Goal: Task Accomplishment & Management: Manage account settings

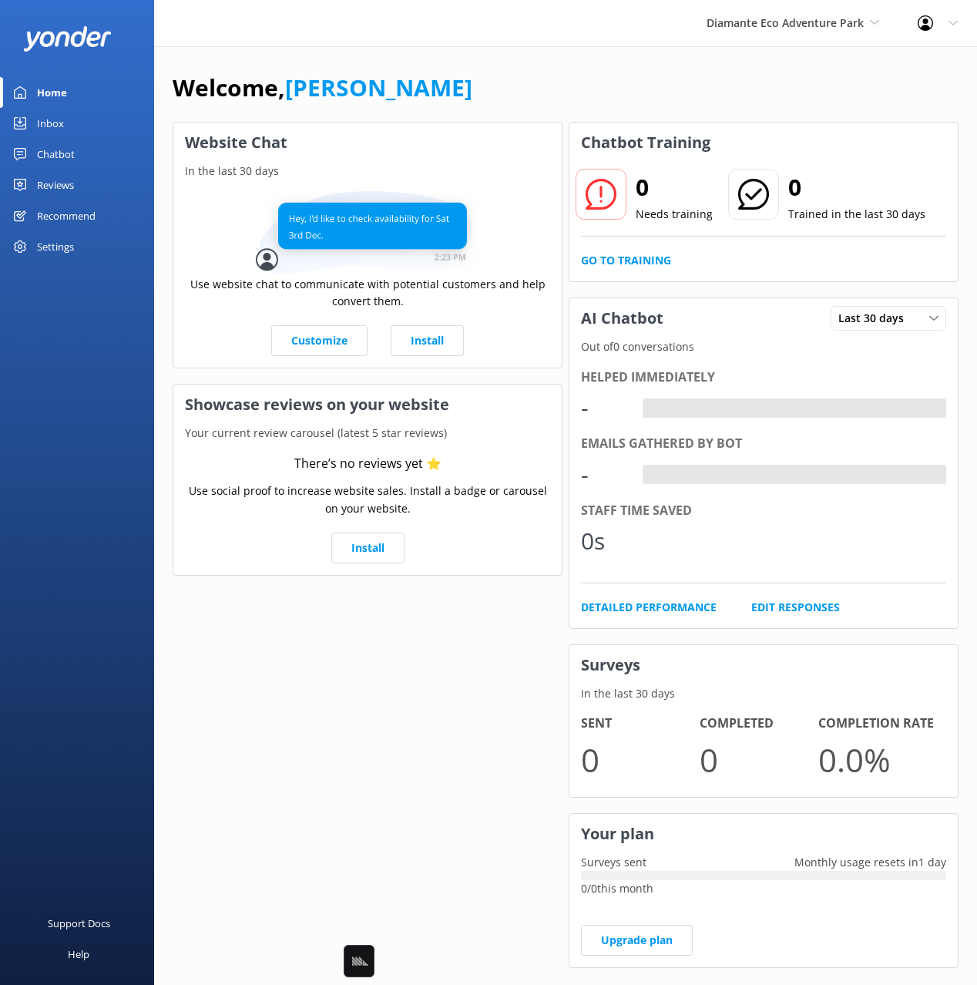
drag, startPoint x: 68, startPoint y: 151, endPoint x: 66, endPoint y: 200, distance: 49.4
click at [67, 151] on div "Chatbot" at bounding box center [56, 154] width 38 height 31
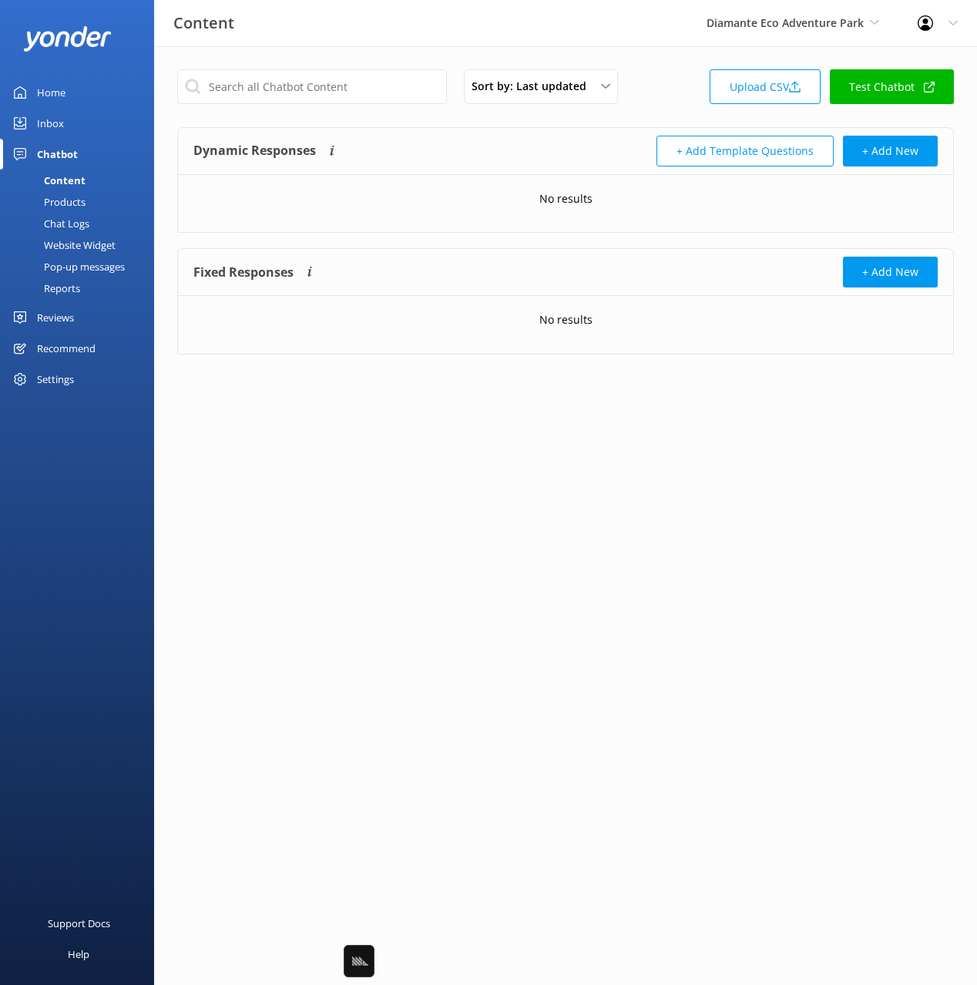
drag, startPoint x: 62, startPoint y: 204, endPoint x: 131, endPoint y: 227, distance: 72.1
click at [62, 204] on div "Products" at bounding box center [47, 202] width 76 height 22
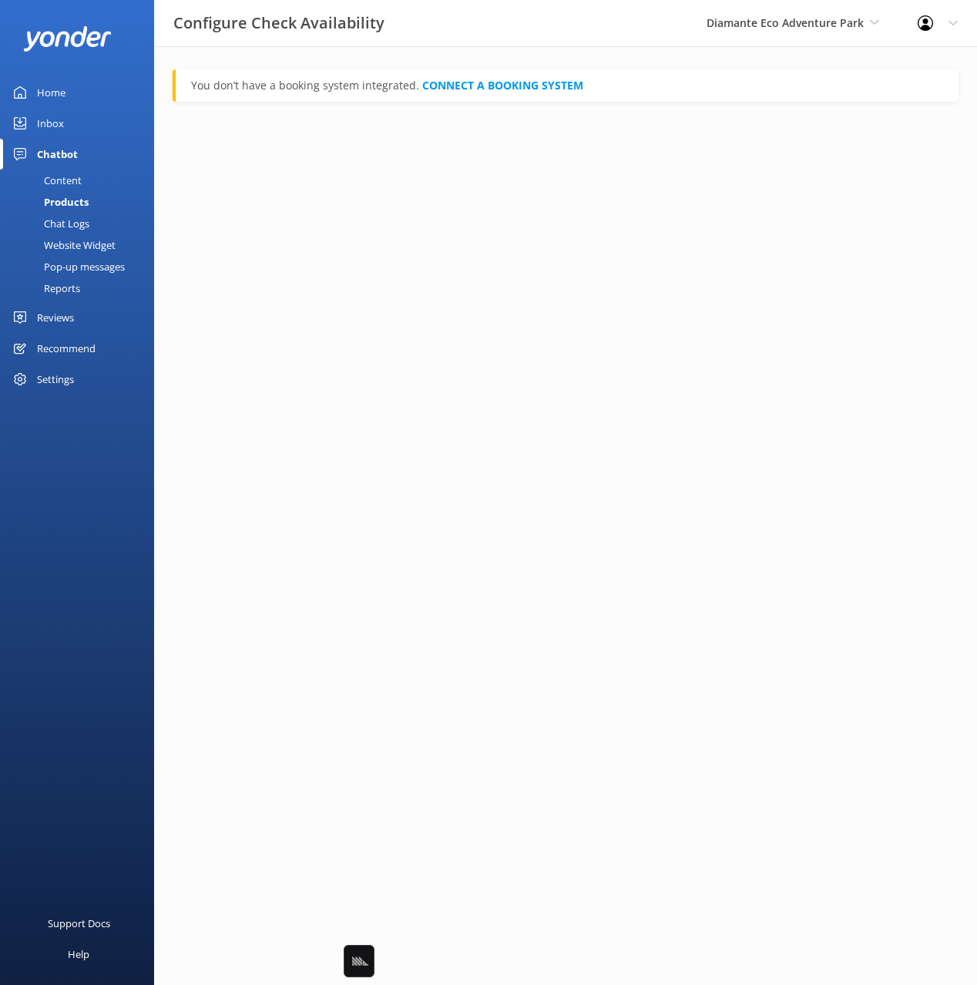
click at [379, 183] on html "Configure Check Availability Diamante Eco Adventure Park Black Cat Cruises Banf…" at bounding box center [488, 492] width 977 height 985
click at [35, 185] on div "Content" at bounding box center [45, 181] width 72 height 22
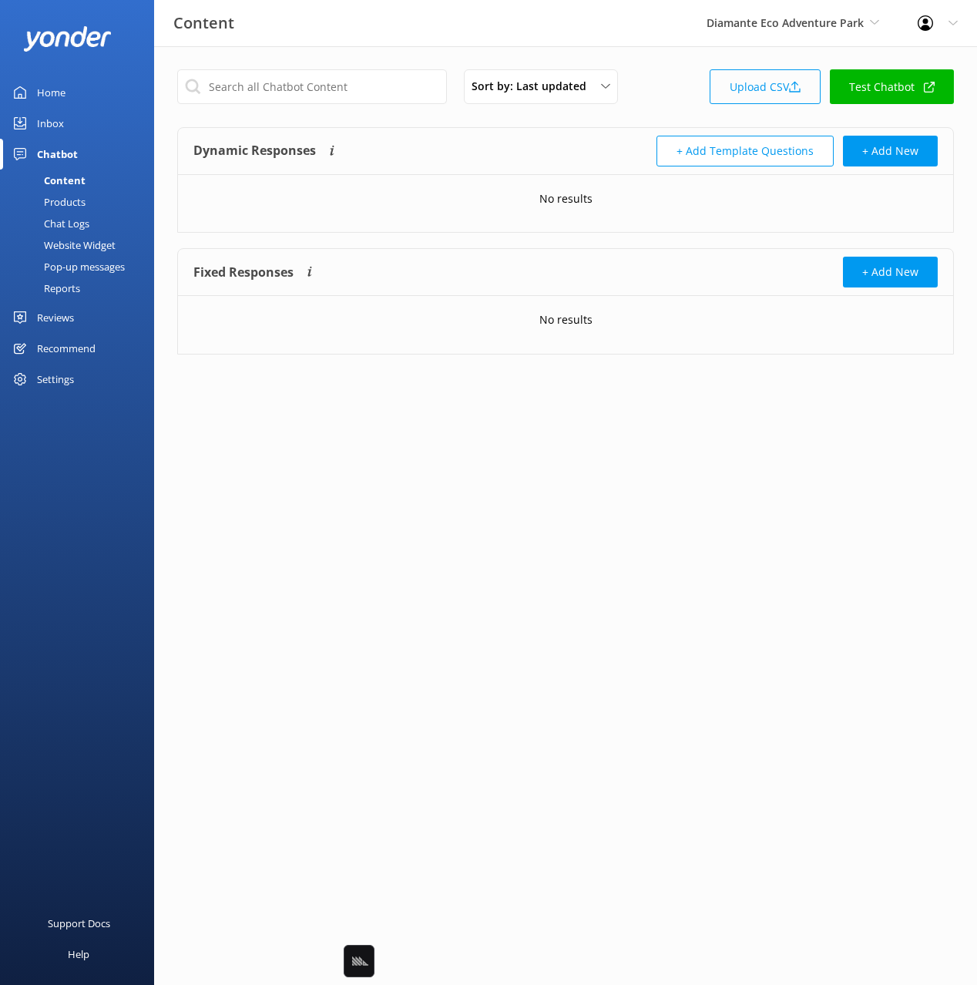
drag, startPoint x: 670, startPoint y: 109, endPoint x: 763, endPoint y: 95, distance: 94.4
click at [670, 109] on div "Sort by: Last updated Title Last updated Upload CSV Test Chatbot" at bounding box center [565, 91] width 777 height 44
click at [755, 89] on link "Upload CSV" at bounding box center [765, 86] width 111 height 35
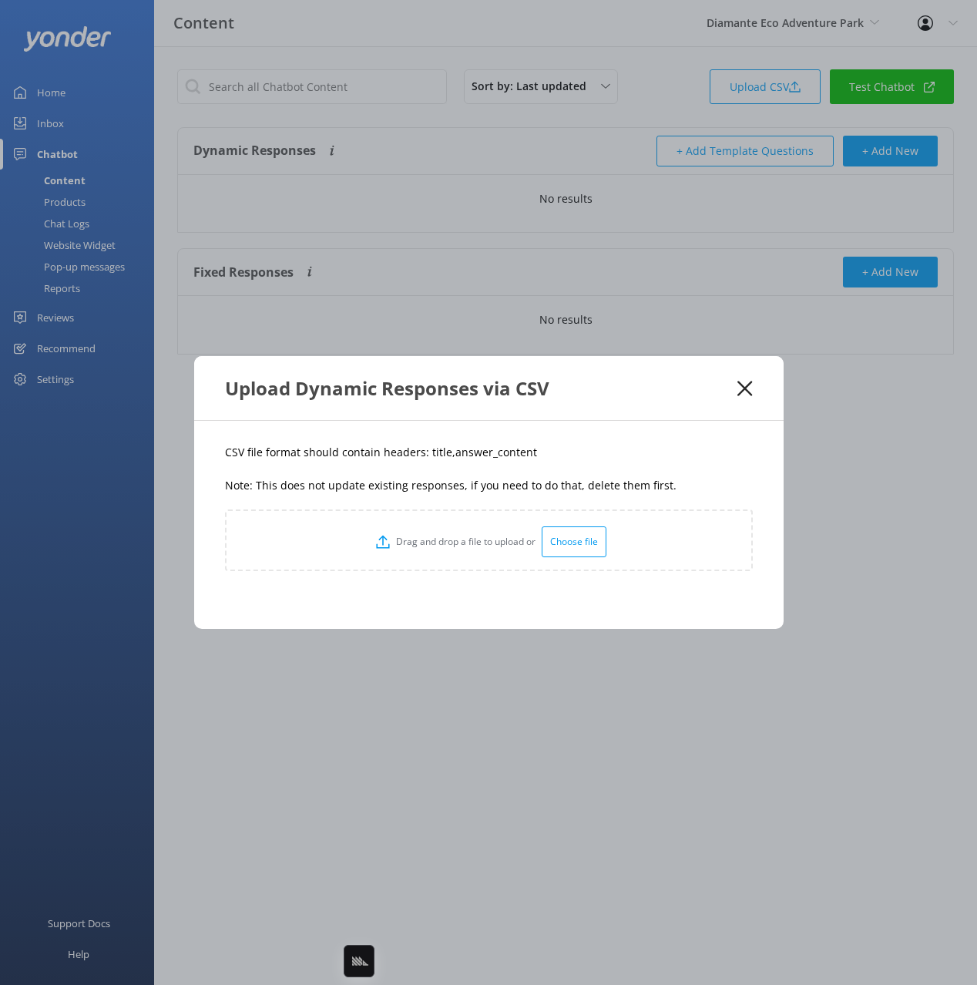
click at [432, 452] on p "CSV file format should contain headers: title,answer_content" at bounding box center [489, 452] width 528 height 17
copy p "title"
drag, startPoint x: 581, startPoint y: 454, endPoint x: 448, endPoint y: 459, distance: 133.4
click at [448, 459] on p "CSV file format should contain headers: title,answer_content" at bounding box center [489, 452] width 528 height 17
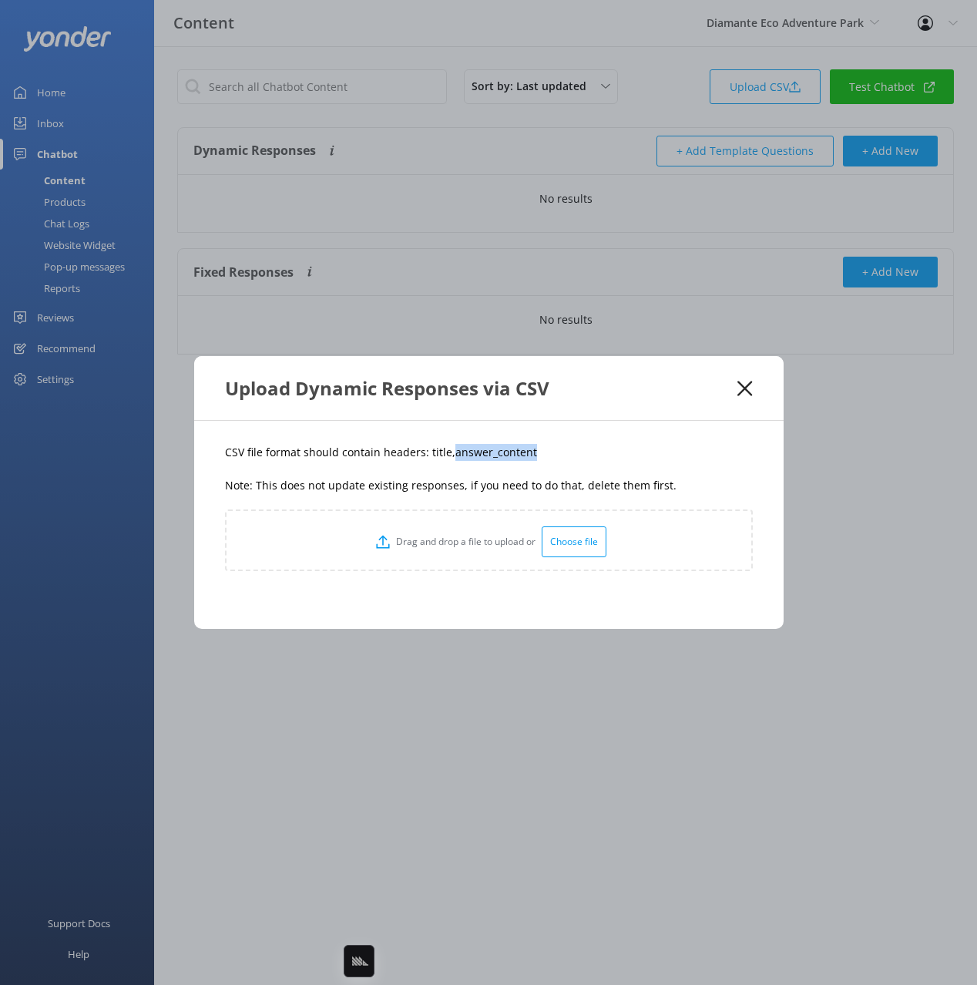
copy p "answer_content"
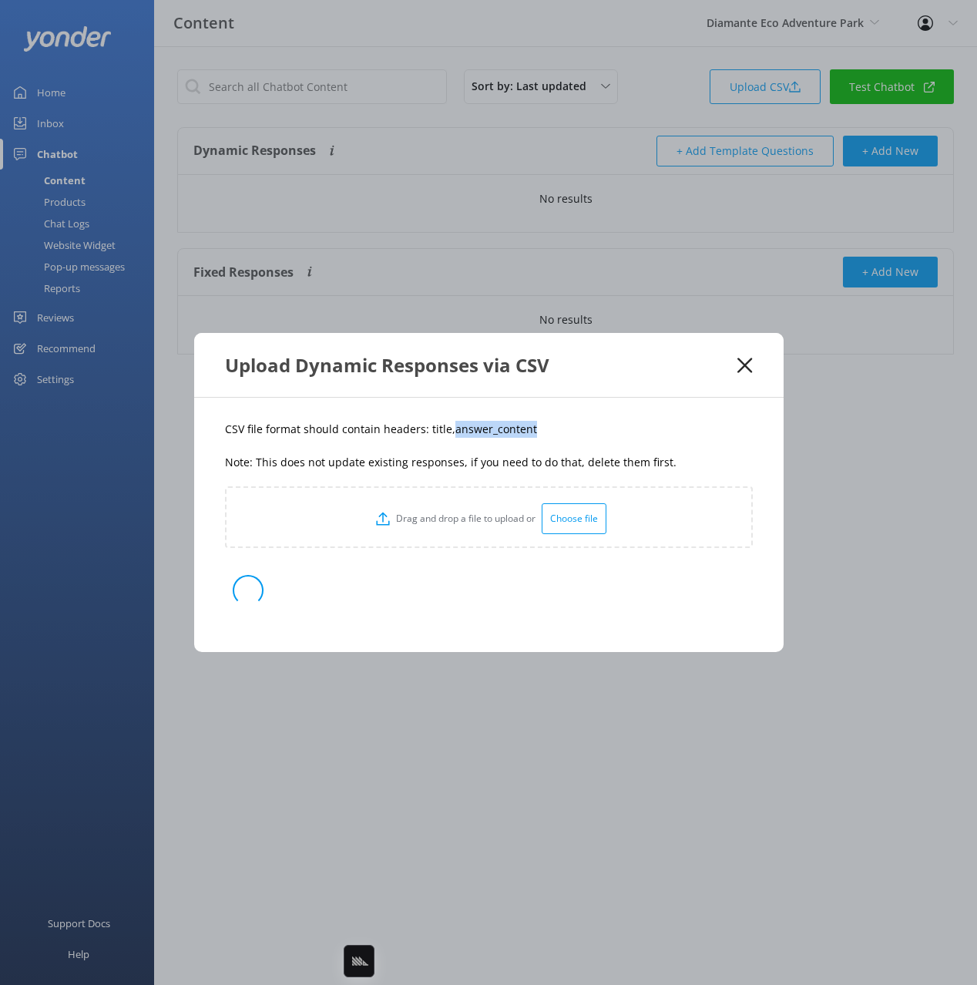
click at [601, 433] on p "CSV file format should contain headers: title,answer_content" at bounding box center [489, 429] width 528 height 17
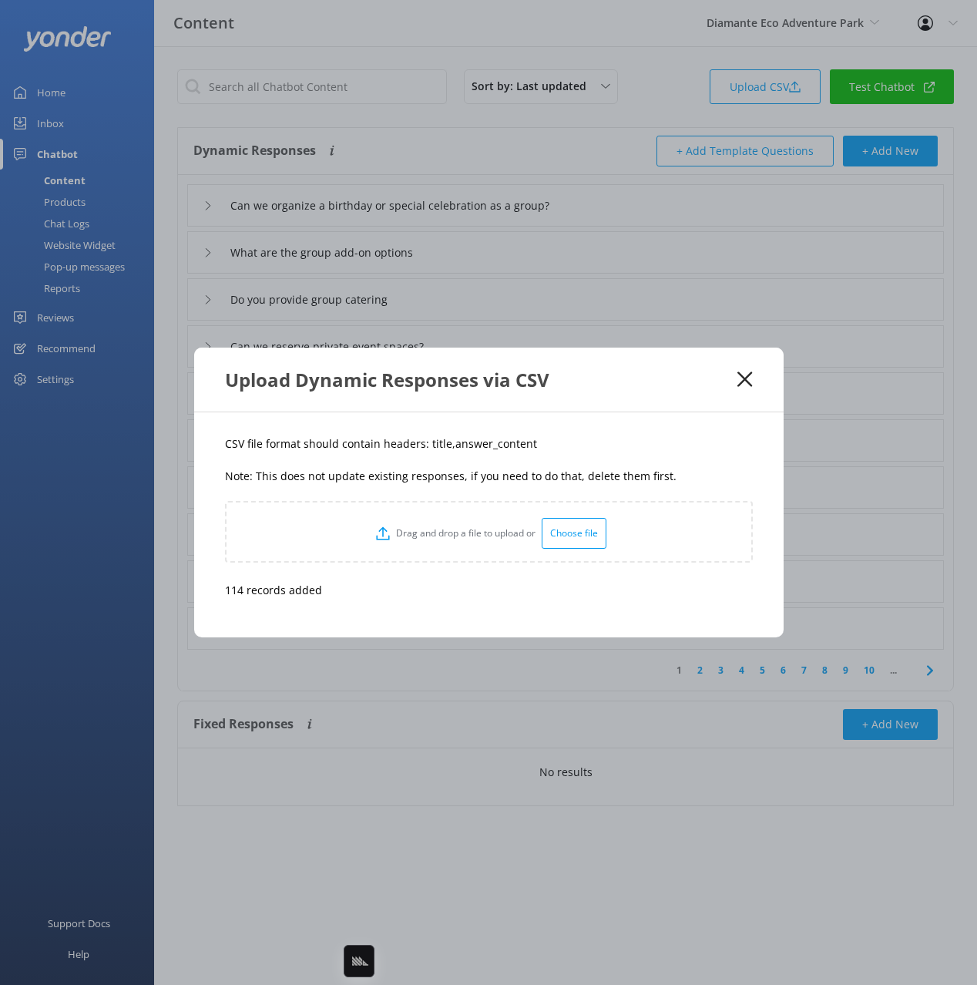
click at [746, 375] on icon at bounding box center [745, 378] width 15 height 15
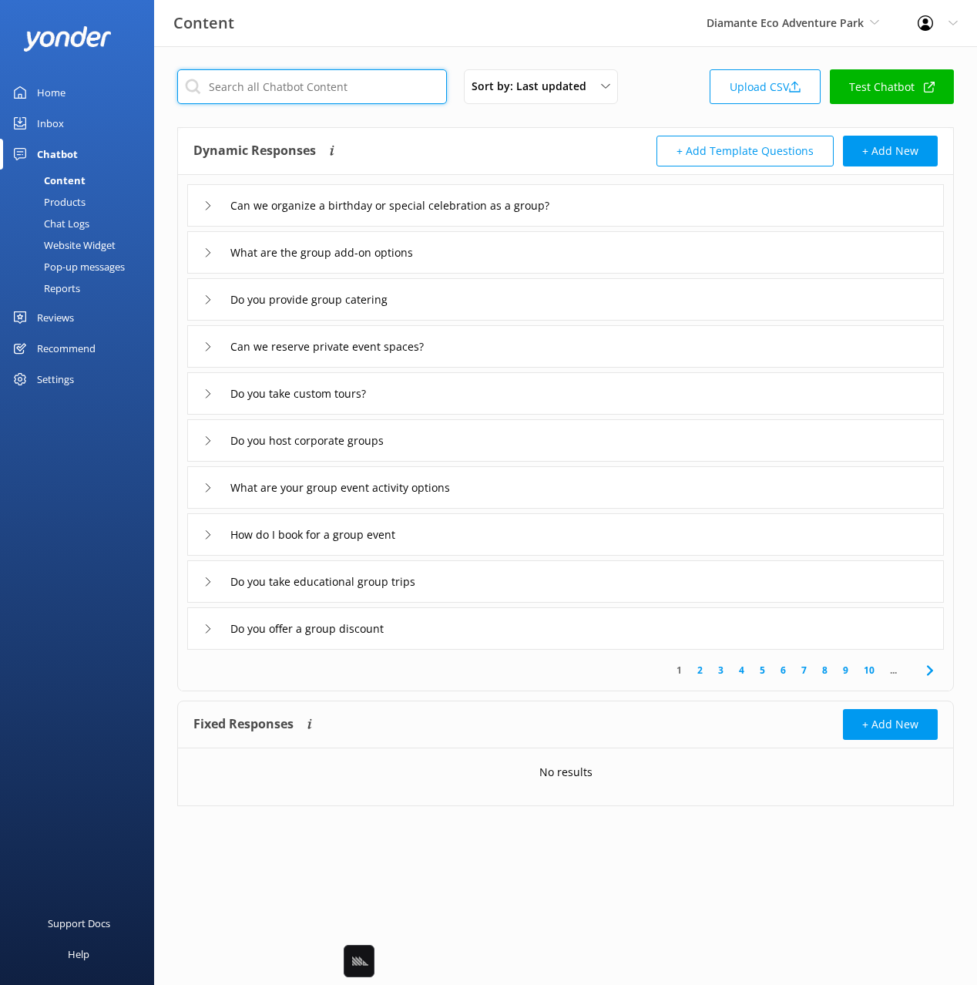
click at [274, 89] on input "text" at bounding box center [312, 86] width 270 height 35
paste input "Diamante Adventure Pass"
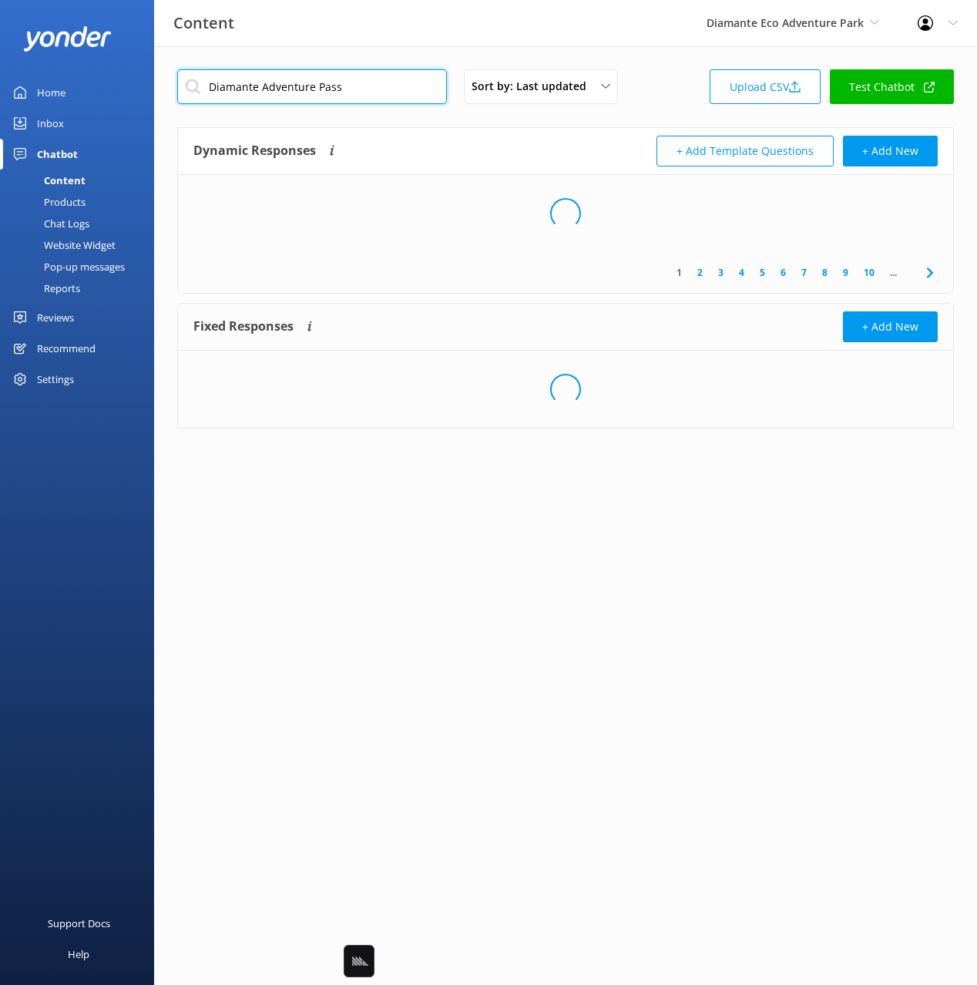
type input "Diamante Adventure Pass"
click at [425, 124] on div "Diamante Adventure Pass Sort by: Last updated Title Last updated Upload CSV Tes…" at bounding box center [565, 260] width 823 height 429
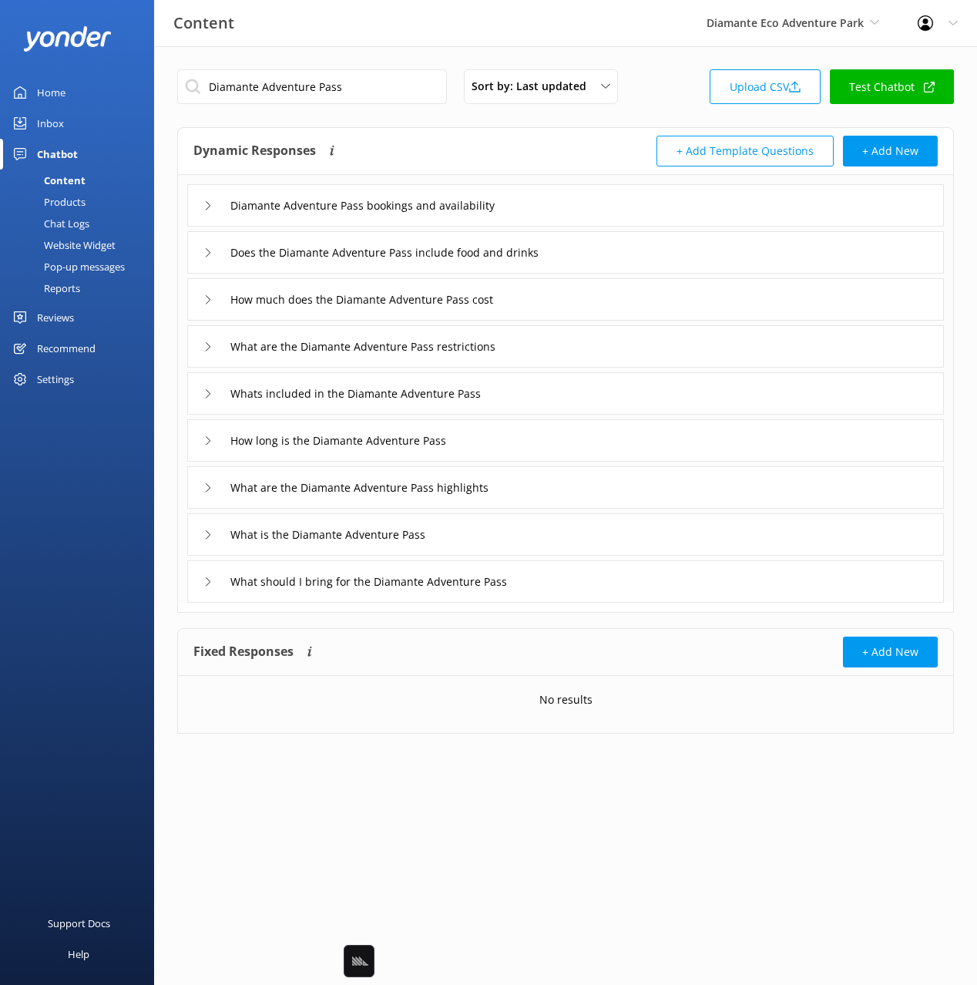
drag, startPoint x: 576, startPoint y: 207, endPoint x: 570, endPoint y: 218, distance: 12.8
click at [576, 208] on div "Diamante Adventure Pass bookings and availability" at bounding box center [565, 205] width 757 height 42
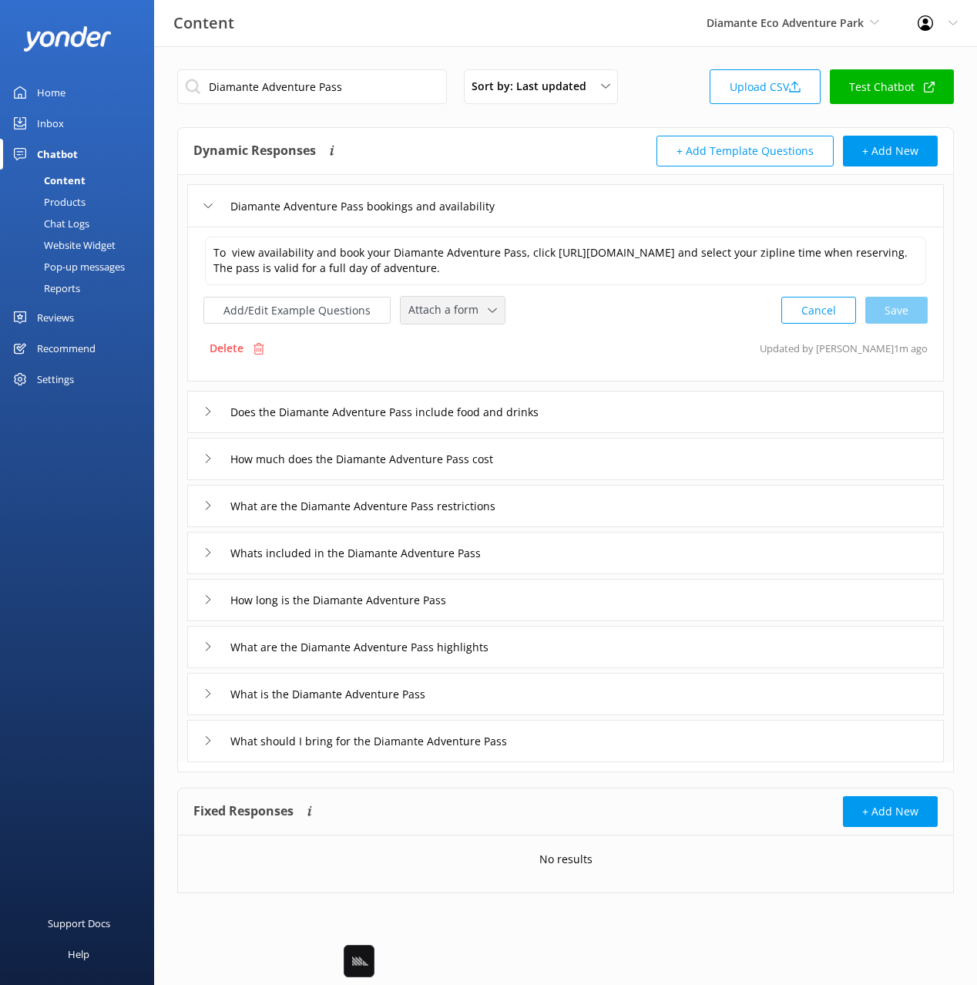
drag, startPoint x: 428, startPoint y: 322, endPoint x: 432, endPoint y: 386, distance: 64.1
click at [428, 318] on span "Attach a form" at bounding box center [447, 309] width 79 height 17
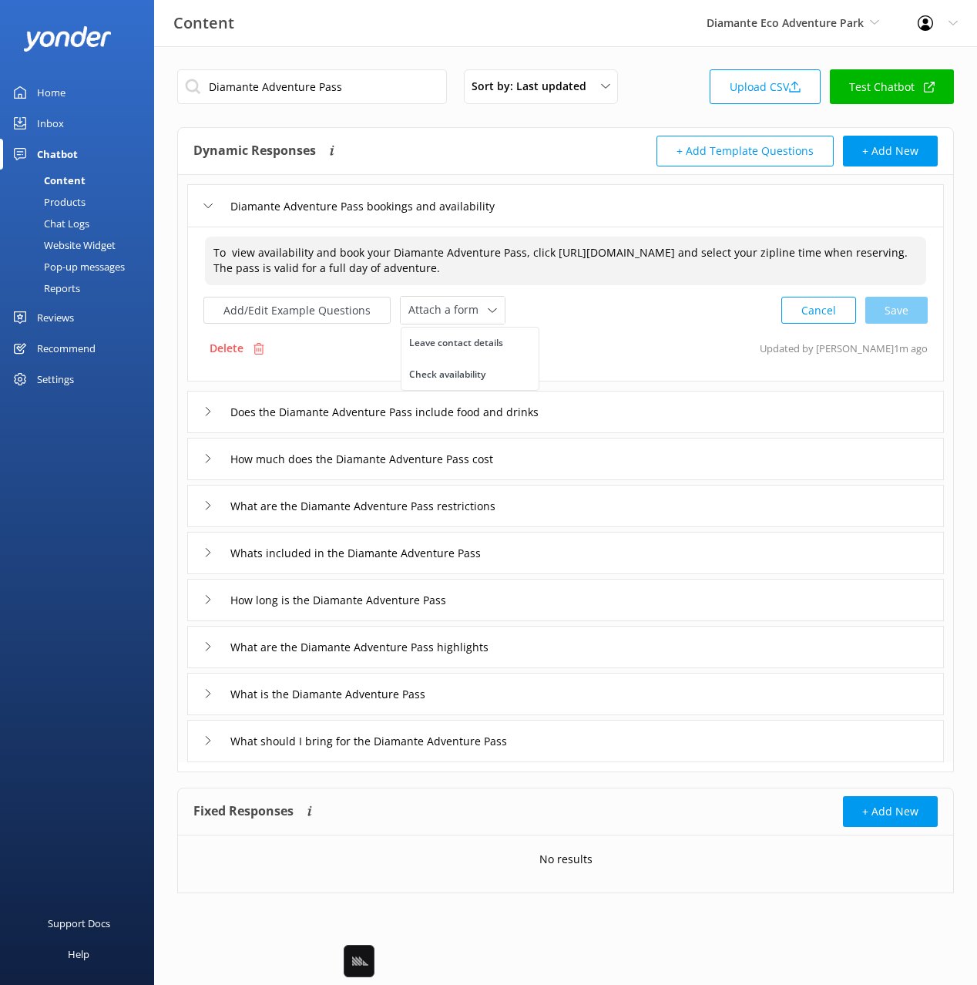
drag, startPoint x: 265, startPoint y: 275, endPoint x: 254, endPoint y: 275, distance: 10.8
click at [262, 275] on textarea "To view availability and book your Diamante Adventure Pass, click [URL][DOMAIN_…" at bounding box center [565, 261] width 721 height 49
drag, startPoint x: 212, startPoint y: 265, endPoint x: 217, endPoint y: 288, distance: 23.6
click at [212, 265] on textarea "To view availability and book your Diamante Adventure Pass, click [URL][DOMAIN_…" at bounding box center [565, 261] width 721 height 49
type textarea "To view availability and book your Diamante Adventure Pass, click [URL][DOMAIN_…"
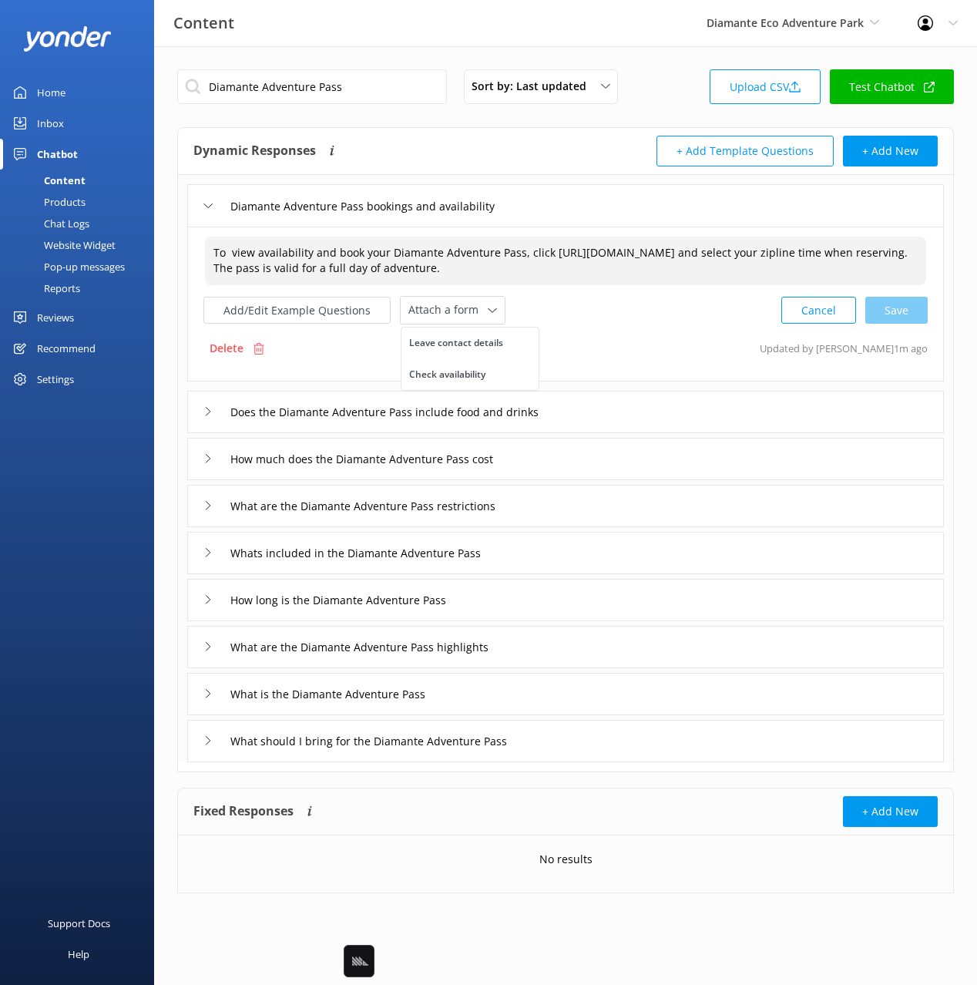
click at [660, 324] on div "Add/Edit Example Questions Attach a form Leave contact details Check availabili…" at bounding box center [565, 310] width 724 height 29
click at [790, 268] on textarea "To view availability and book your Diamante Adventure Pass, click [URL][DOMAIN_…" at bounding box center [565, 261] width 721 height 49
click at [475, 382] on div "Check availability" at bounding box center [447, 374] width 76 height 15
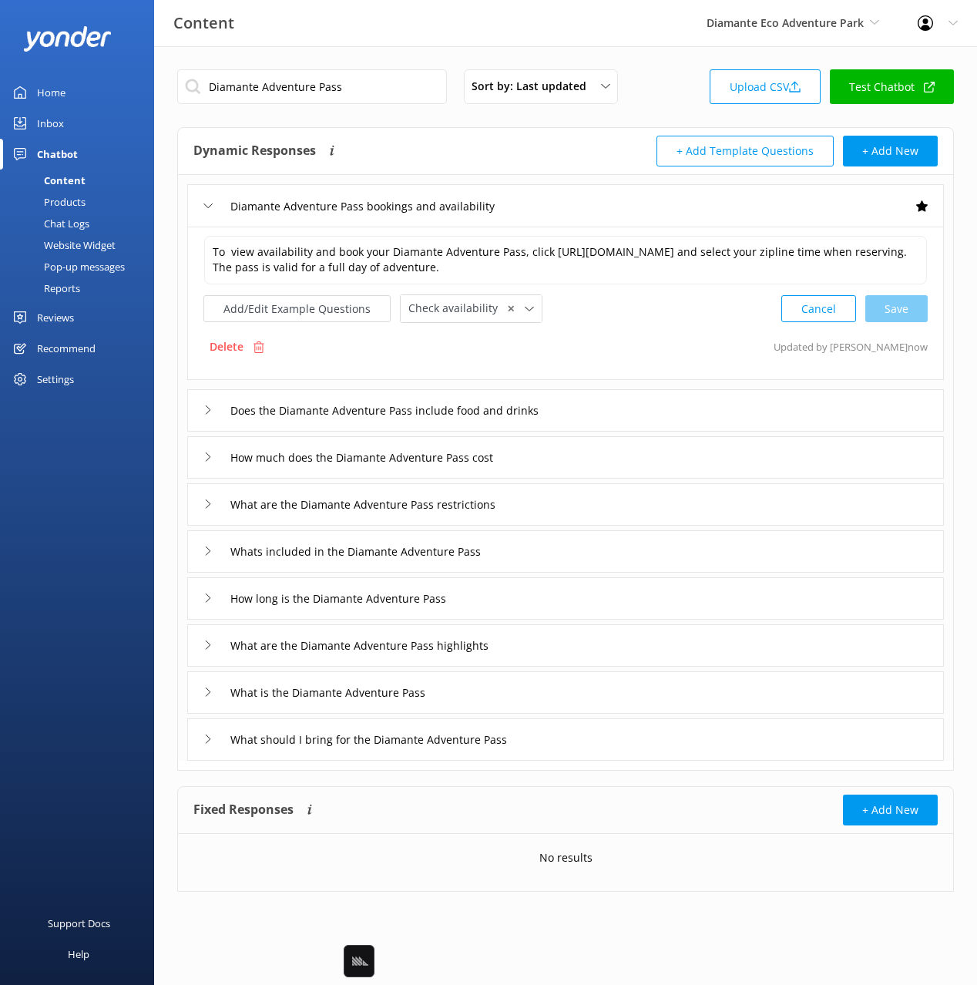
click at [623, 432] on div "Does the Diamante Adventure Pass include food and drinks" at bounding box center [565, 410] width 757 height 42
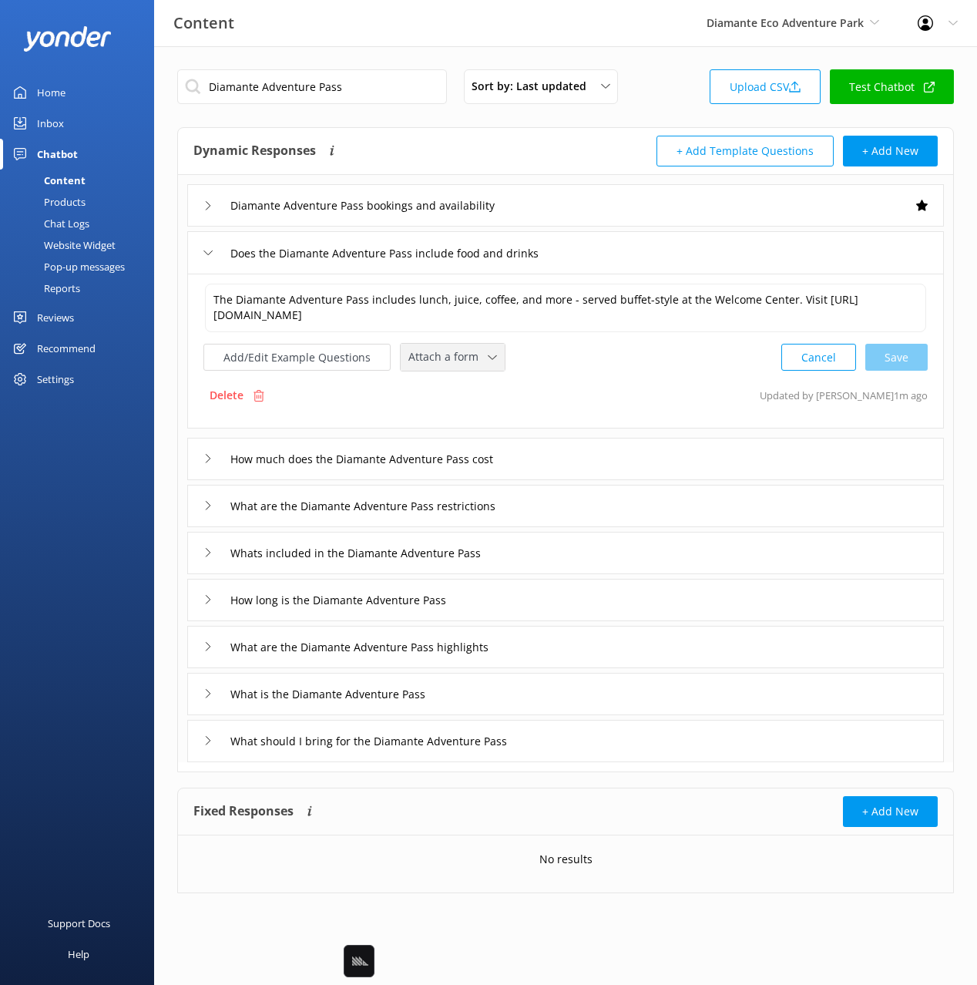
click at [432, 359] on span "Attach a form" at bounding box center [447, 356] width 79 height 17
click at [600, 458] on div "How much does the Diamante Adventure Pass cost" at bounding box center [565, 459] width 757 height 42
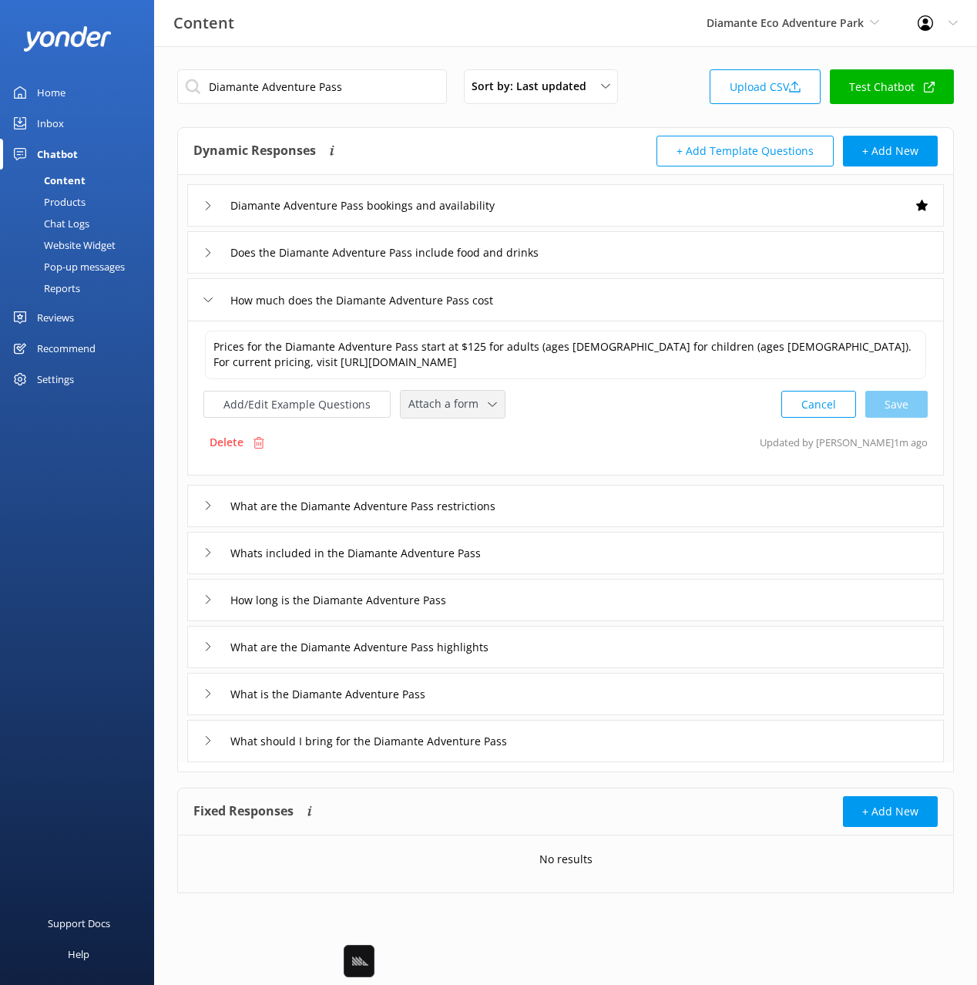
click at [426, 405] on span "Attach a form" at bounding box center [447, 403] width 79 height 17
click at [661, 239] on div "Does the Diamante Adventure Pass include food and drinks" at bounding box center [565, 252] width 757 height 42
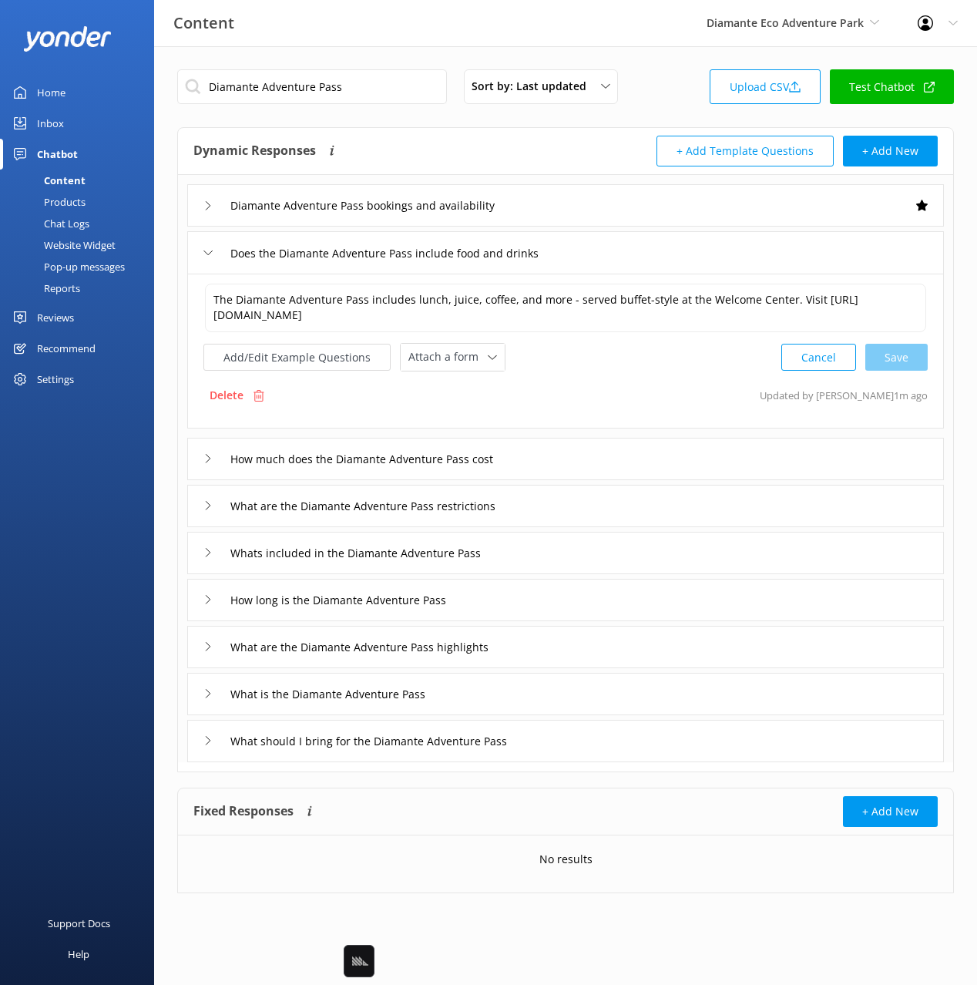
drag, startPoint x: 462, startPoint y: 371, endPoint x: 459, endPoint y: 378, distance: 8.3
click at [461, 371] on div "Attach a form Leave contact details Check availability" at bounding box center [453, 357] width 106 height 29
click at [455, 362] on span "Attach a form" at bounding box center [447, 356] width 79 height 17
drag, startPoint x: 458, startPoint y: 420, endPoint x: 529, endPoint y: 451, distance: 77.3
click at [458, 420] on div "Check availability" at bounding box center [447, 421] width 76 height 15
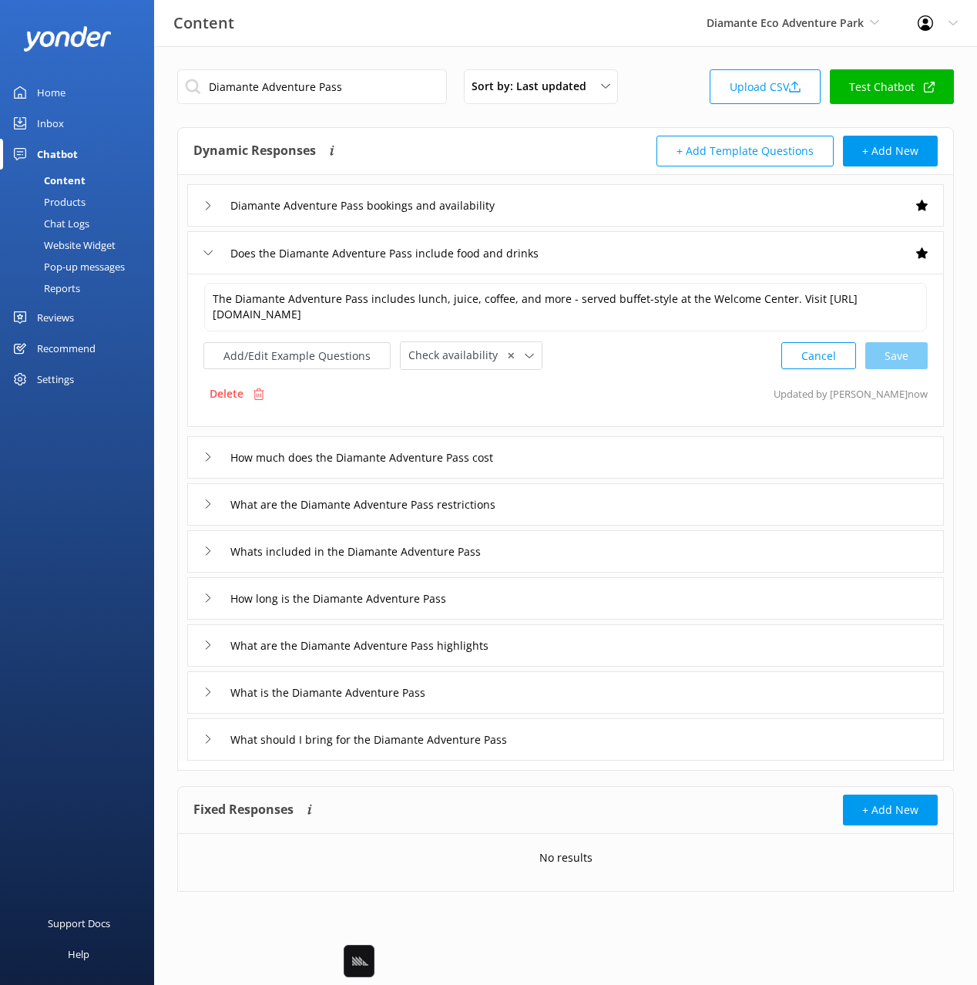
click at [573, 454] on div "How much does the Diamante Adventure Pass cost" at bounding box center [565, 457] width 757 height 42
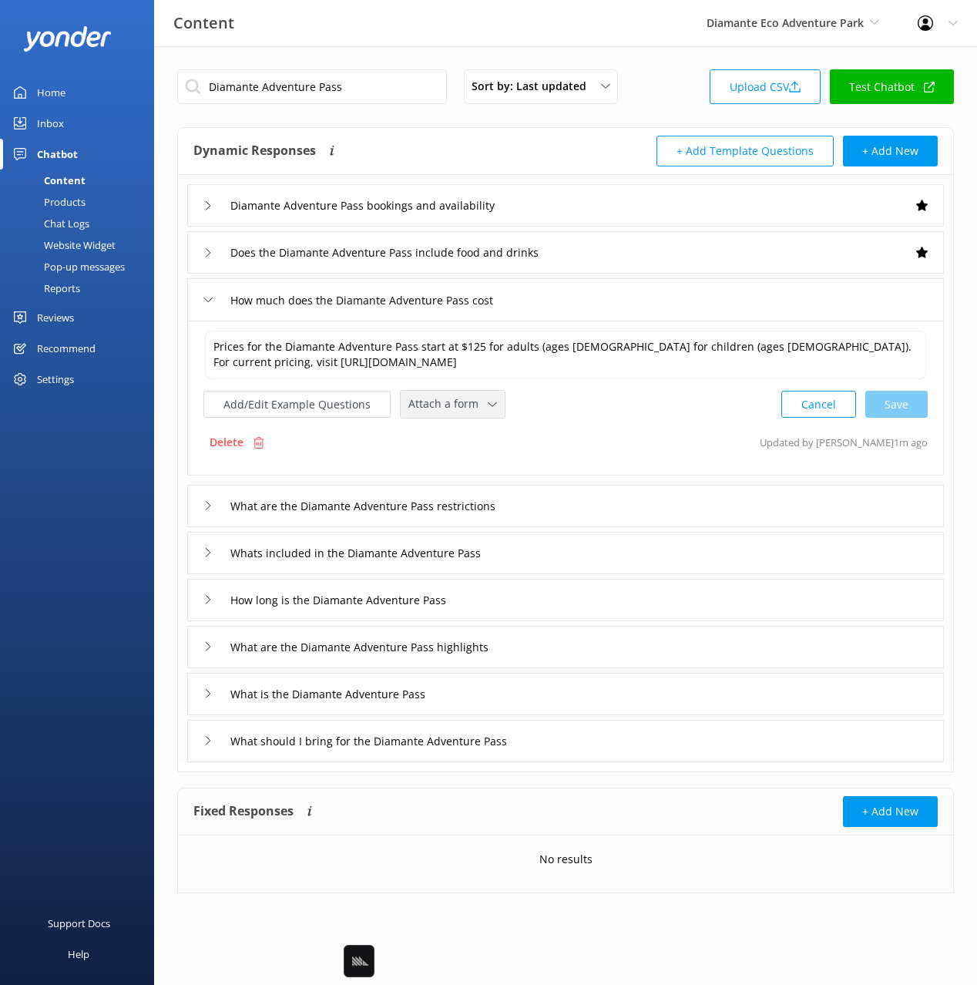
click at [408, 404] on span "Attach a form" at bounding box center [447, 403] width 79 height 17
drag, startPoint x: 455, startPoint y: 471, endPoint x: 590, endPoint y: 519, distance: 142.4
click at [455, 471] on div "Check availability" at bounding box center [447, 468] width 76 height 15
click at [601, 513] on div "What are the Diamante Adventure Pass restrictions" at bounding box center [565, 504] width 757 height 42
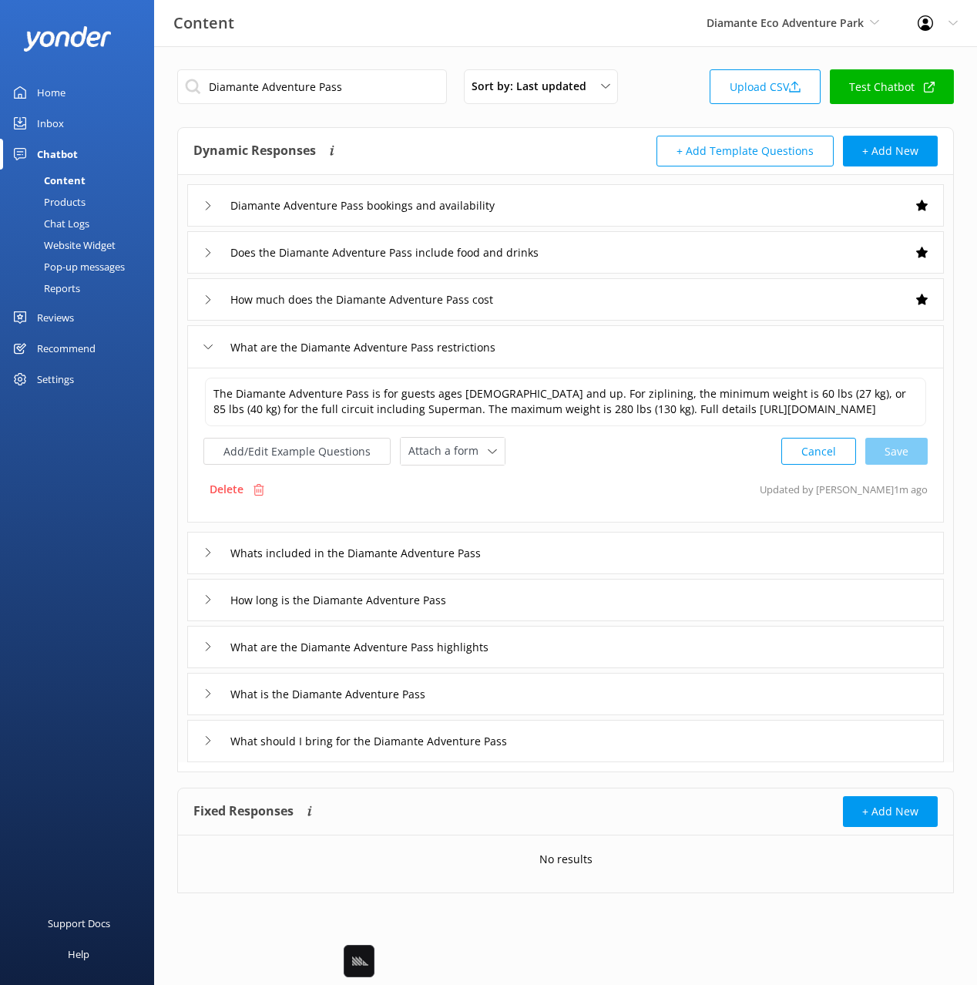
drag, startPoint x: 461, startPoint y: 464, endPoint x: 459, endPoint y: 480, distance: 16.3
click at [461, 459] on span "Attach a form" at bounding box center [447, 450] width 79 height 17
drag, startPoint x: 455, startPoint y: 526, endPoint x: 471, endPoint y: 546, distance: 26.4
click at [455, 523] on div "Check availability" at bounding box center [447, 515] width 76 height 15
click at [539, 557] on div "Whats included in the Diamante Adventure Pass" at bounding box center [565, 551] width 757 height 42
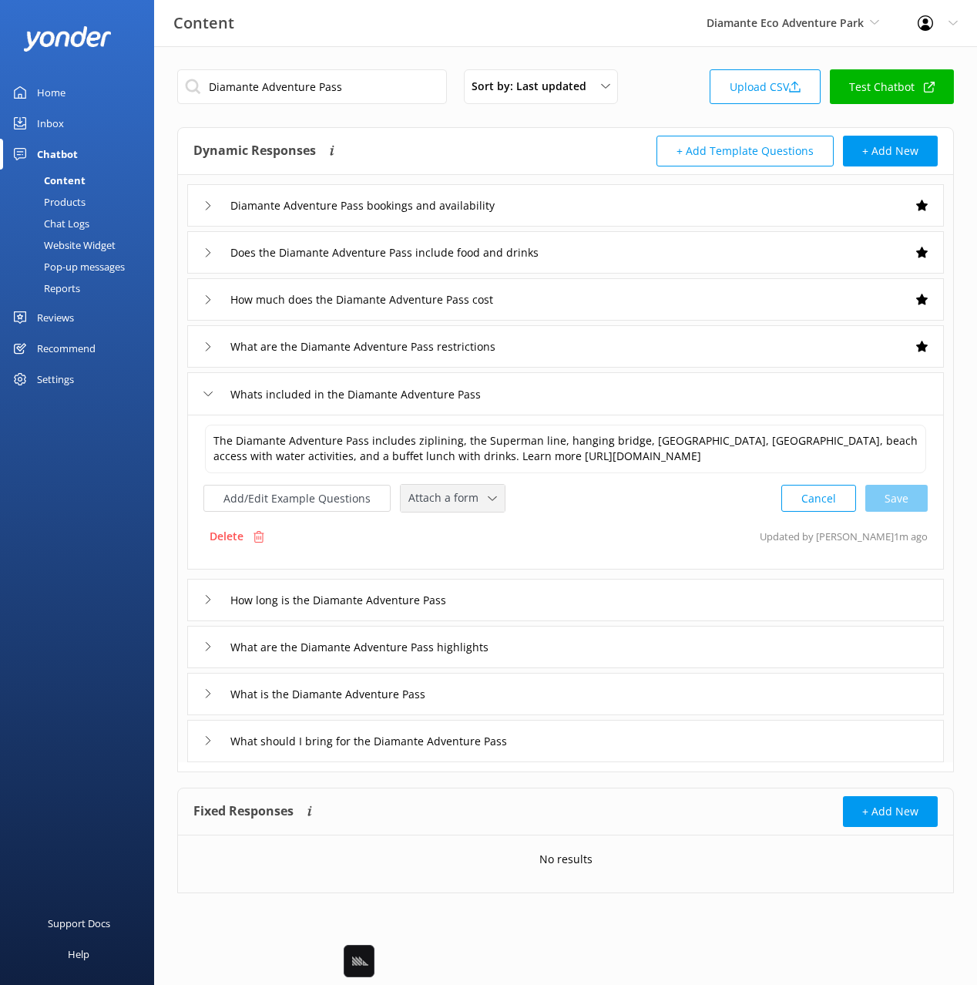
click at [432, 493] on span "Attach a form" at bounding box center [447, 497] width 79 height 17
click at [449, 565] on div "Check availability" at bounding box center [447, 562] width 76 height 15
click at [370, 390] on input "Whats included in the Diamante Adventure Pass" at bounding box center [373, 393] width 302 height 23
click at [684, 454] on textarea "The Diamante Adventure Pass includes ziplining, the Superman line, hanging brid…" at bounding box center [565, 448] width 723 height 49
click at [613, 506] on div "Add/Edit Example Questions Check availability ✕ Leave contact details Check ava…" at bounding box center [565, 496] width 724 height 29
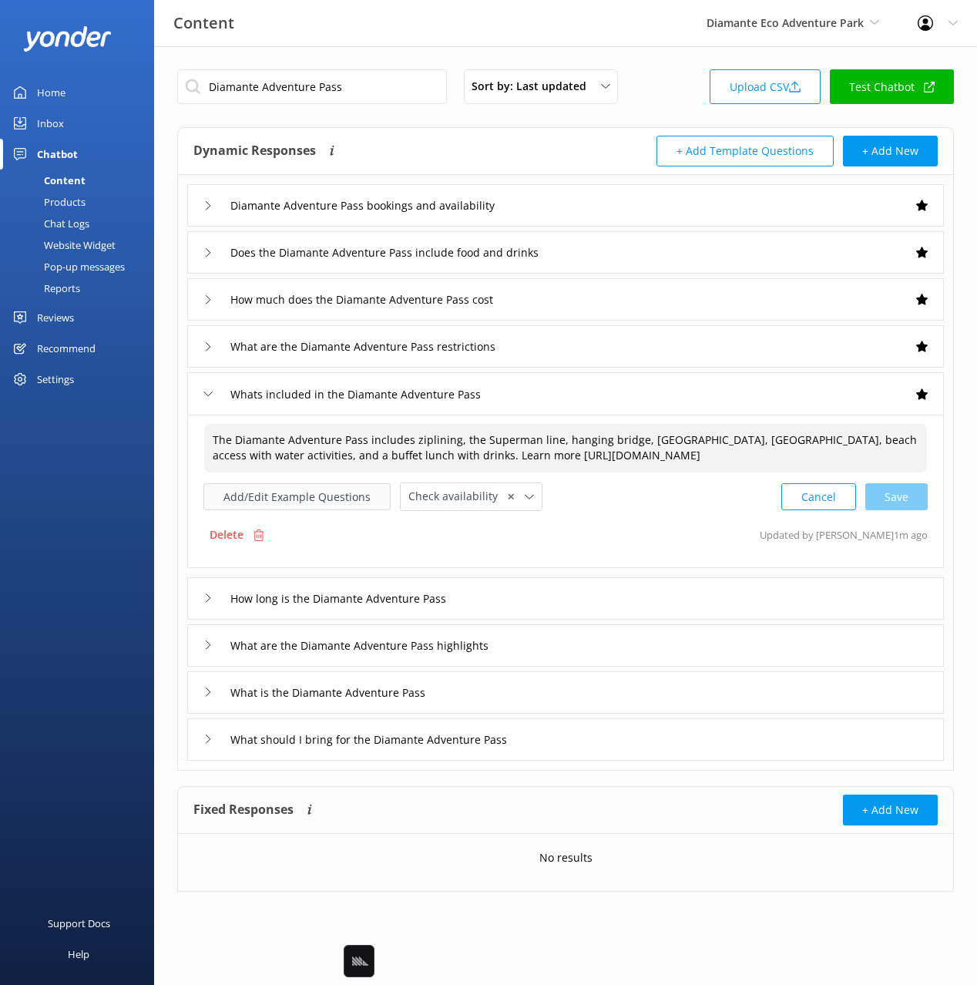
click at [287, 493] on button "Add/Edit Example Questions" at bounding box center [296, 496] width 187 height 27
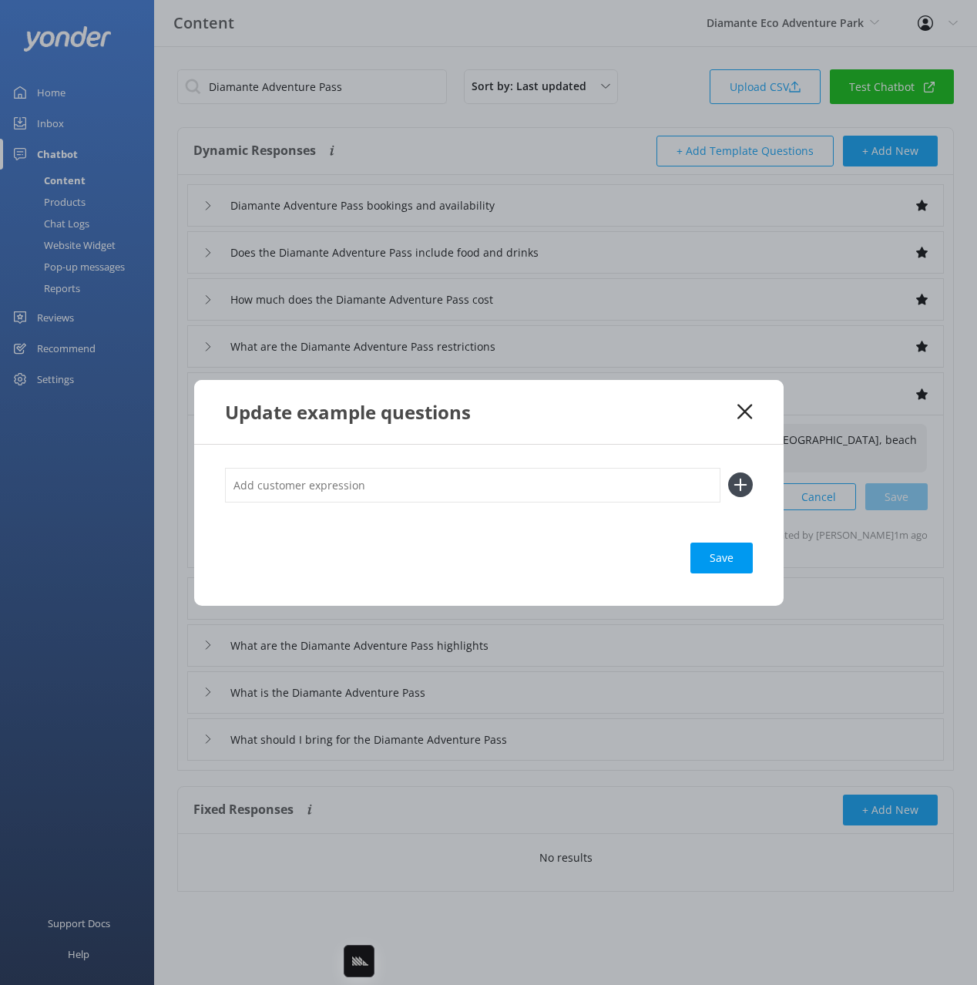
drag, startPoint x: 576, startPoint y: 547, endPoint x: 602, endPoint y: 541, distance: 26.9
click at [576, 547] on div "Save" at bounding box center [489, 558] width 528 height 31
click at [497, 485] on input "text" at bounding box center [473, 485] width 496 height 35
paste input "Is the buffet lunch included with the adventure pass or do we pay extra? Do we …"
type input "Is the buffet lunch included with the adventure pass or do we pay extra? Do we …"
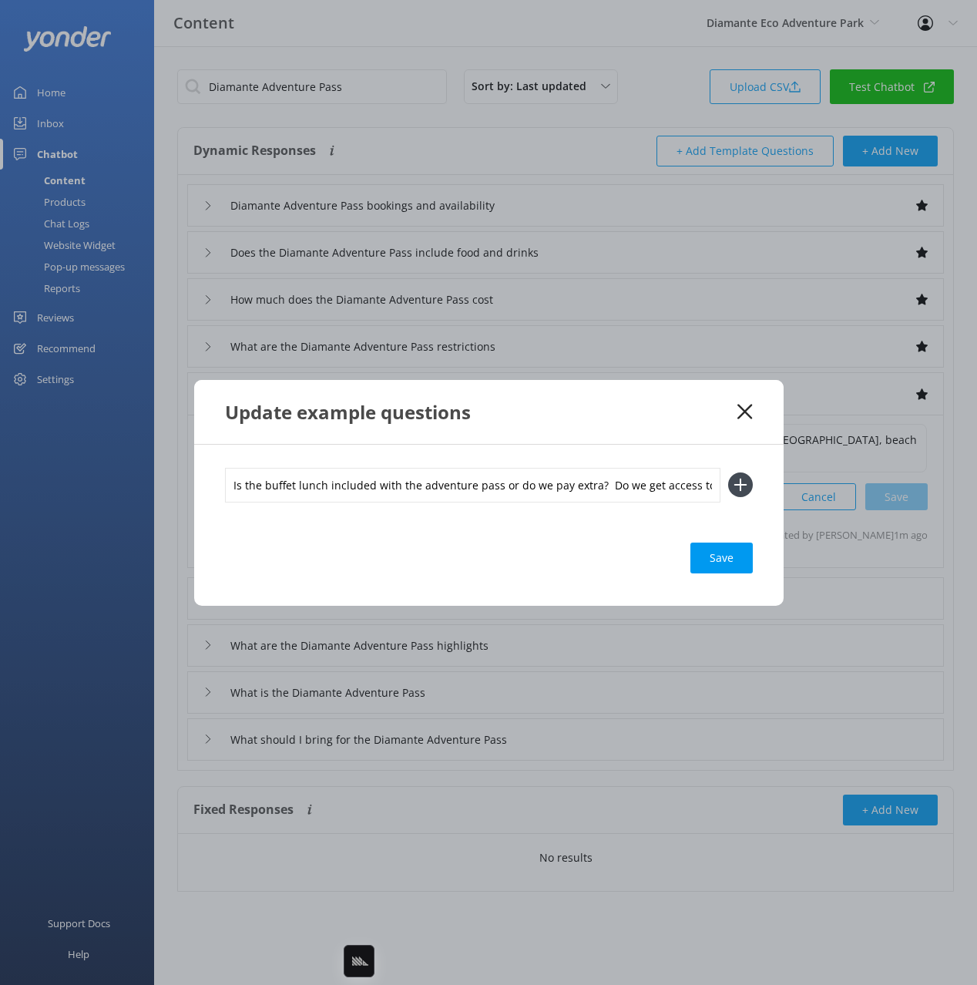
click at [728, 472] on button at bounding box center [740, 484] width 25 height 25
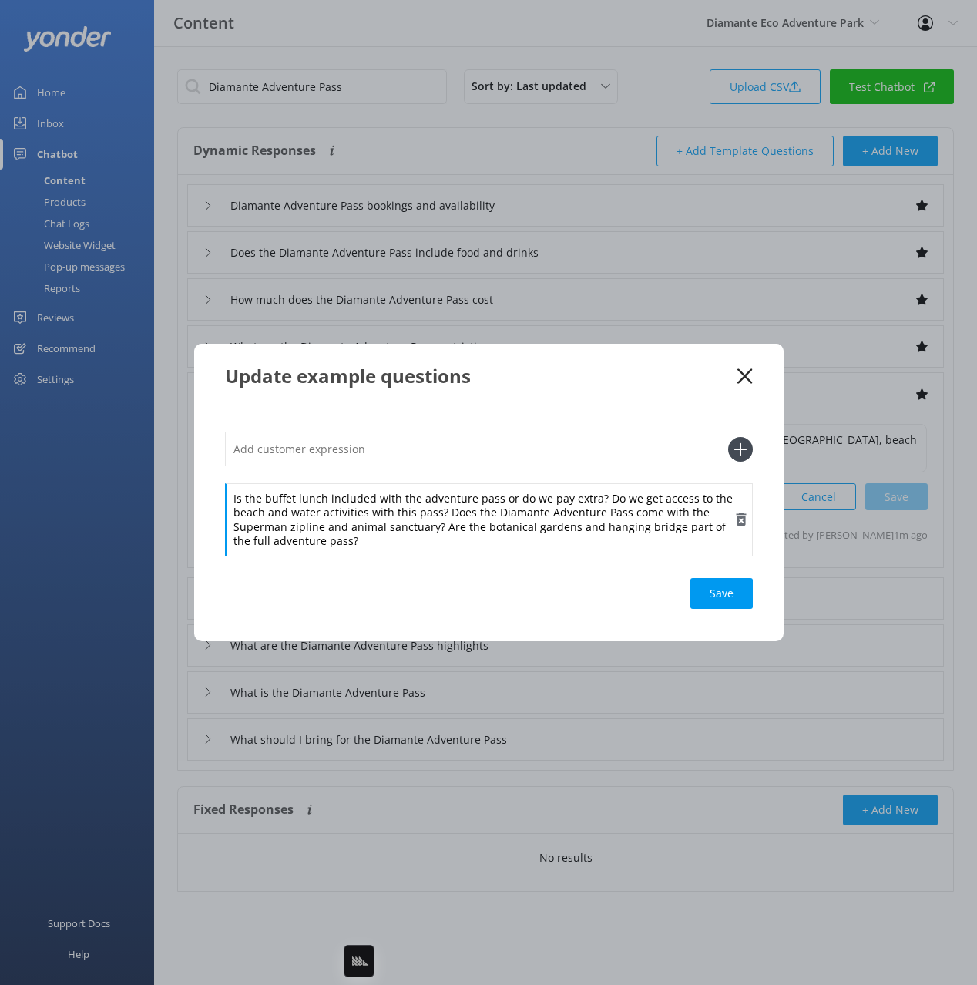
drag, startPoint x: 450, startPoint y: 513, endPoint x: 469, endPoint y: 509, distance: 19.8
click at [452, 513] on div "Is the buffet lunch included with the adventure pass or do we pay extra? Do we …" at bounding box center [489, 519] width 528 height 73
drag, startPoint x: 597, startPoint y: 499, endPoint x: 581, endPoint y: 457, distance: 44.4
click at [596, 479] on div "Is the buffet lunch included with the adventure pass or do we pay extra? Do we …" at bounding box center [489, 493] width 528 height 123
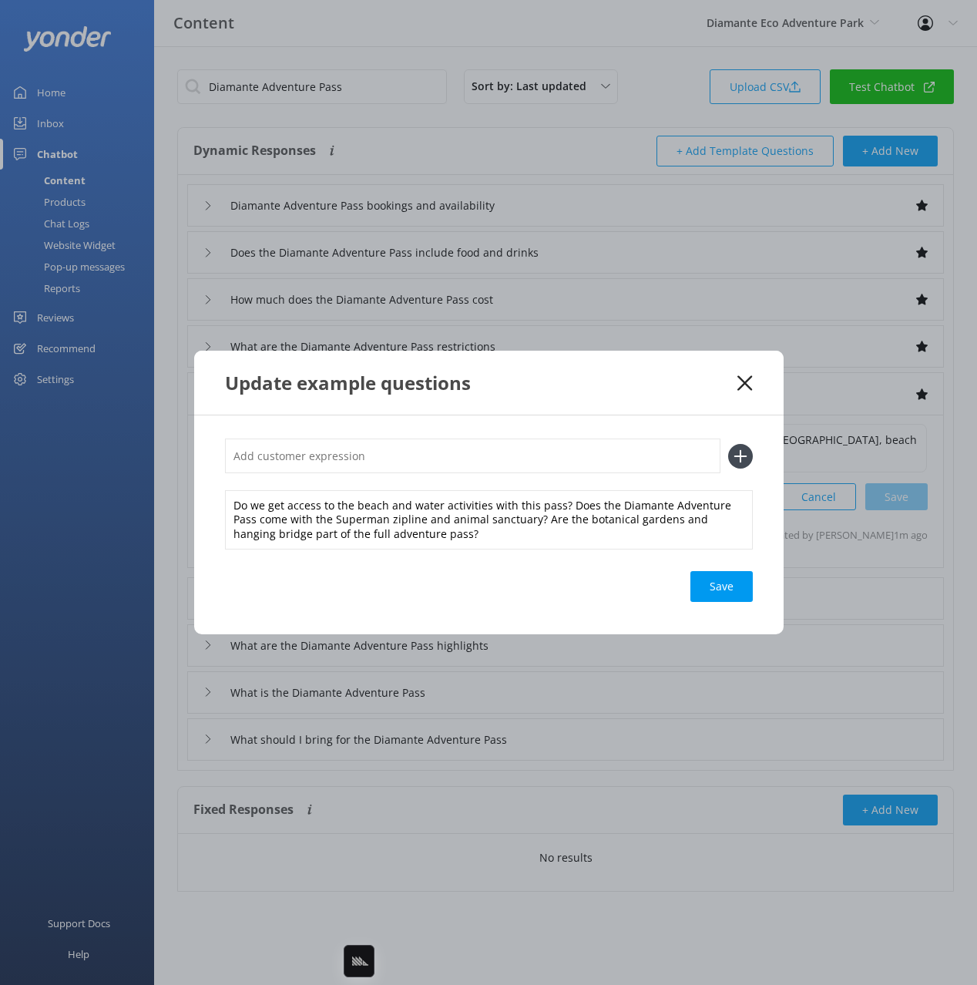
click at [580, 455] on input "text" at bounding box center [473, 456] width 496 height 35
paste input "Is the buffet lunch included with the adventure pass or do we pay extra?"
type input "Is the buffet lunch included with the adventure pass or do we pay extra?"
click at [728, 444] on button at bounding box center [740, 456] width 25 height 25
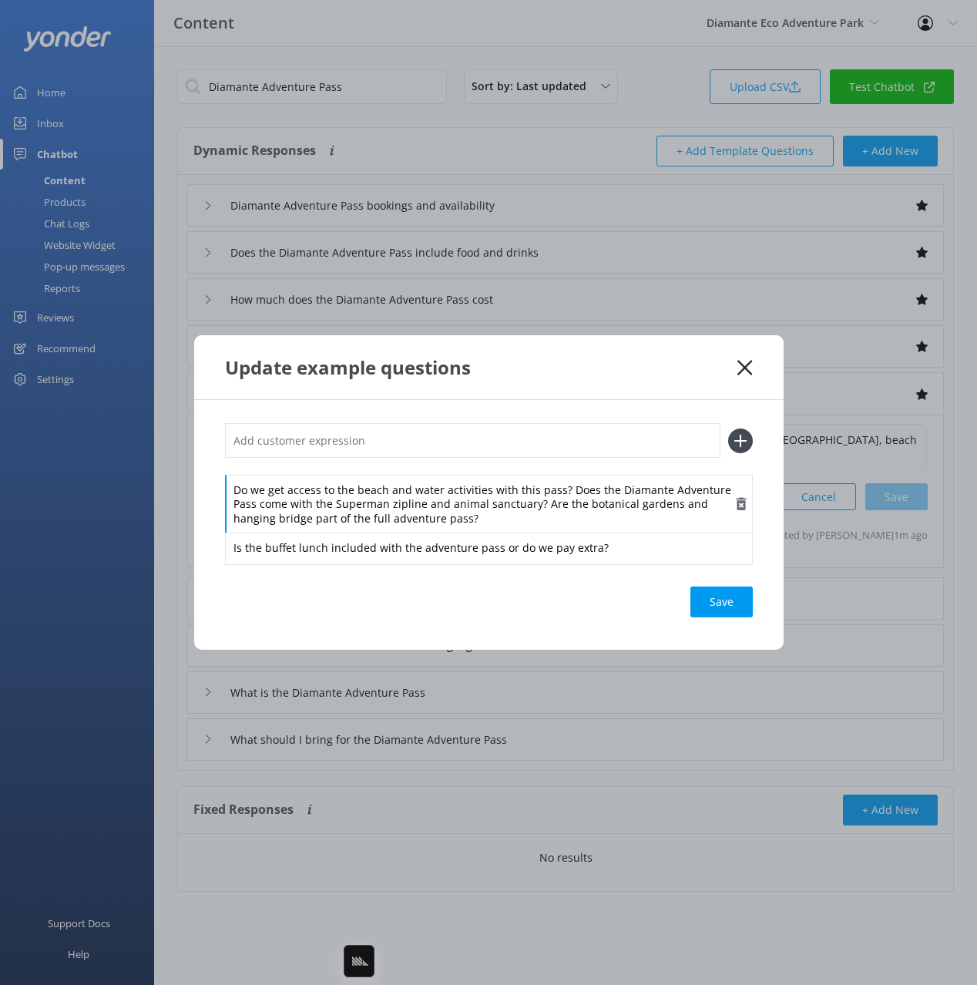
click at [496, 502] on div "Do we get access to the beach and water activities with this pass? Does the Dia…" at bounding box center [489, 504] width 528 height 59
drag, startPoint x: 564, startPoint y: 489, endPoint x: 563, endPoint y: 476, distance: 12.4
click at [563, 476] on div "Do we get access to the beach and water activities with this pass? Does the Dia…" at bounding box center [489, 504] width 528 height 59
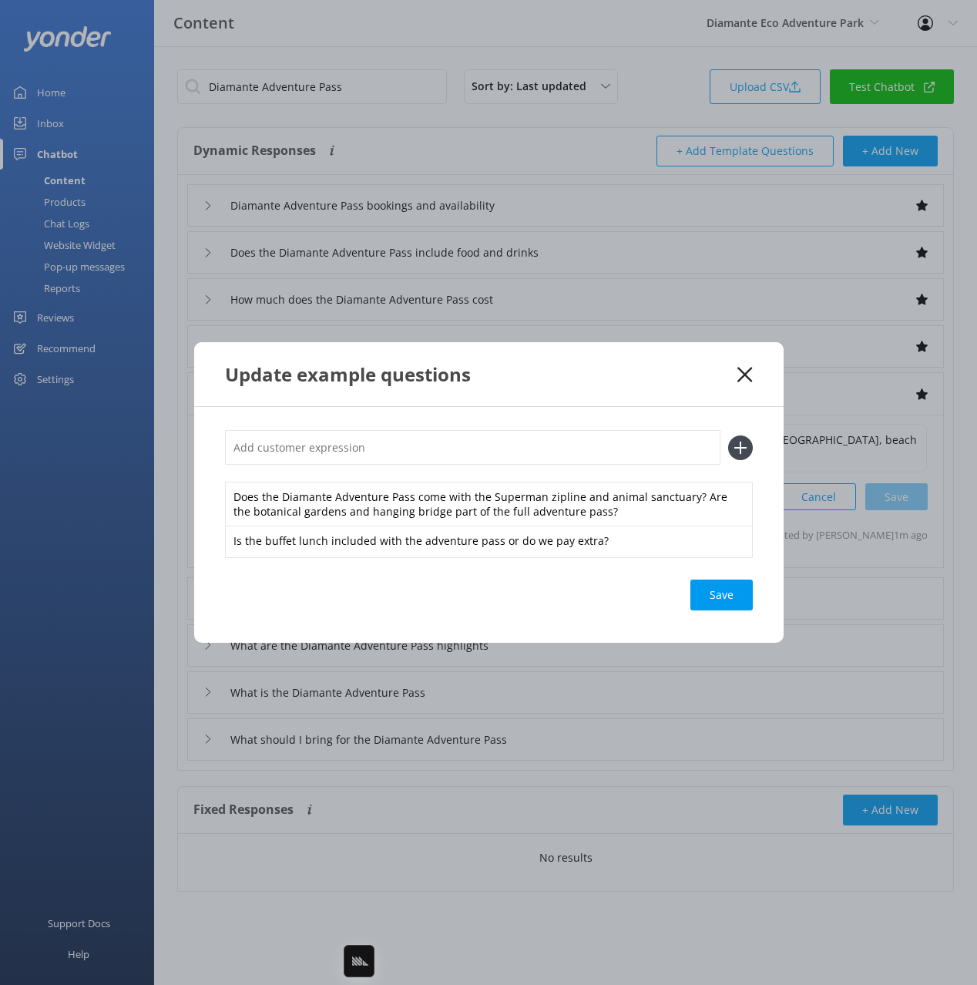
click at [550, 443] on input "text" at bounding box center [473, 447] width 496 height 35
paste input "Do we get access to the beach and water activities with this pass?"
type input "Do we get access to the beach and water activities with this pass?"
click at [728, 435] on button at bounding box center [740, 447] width 25 height 25
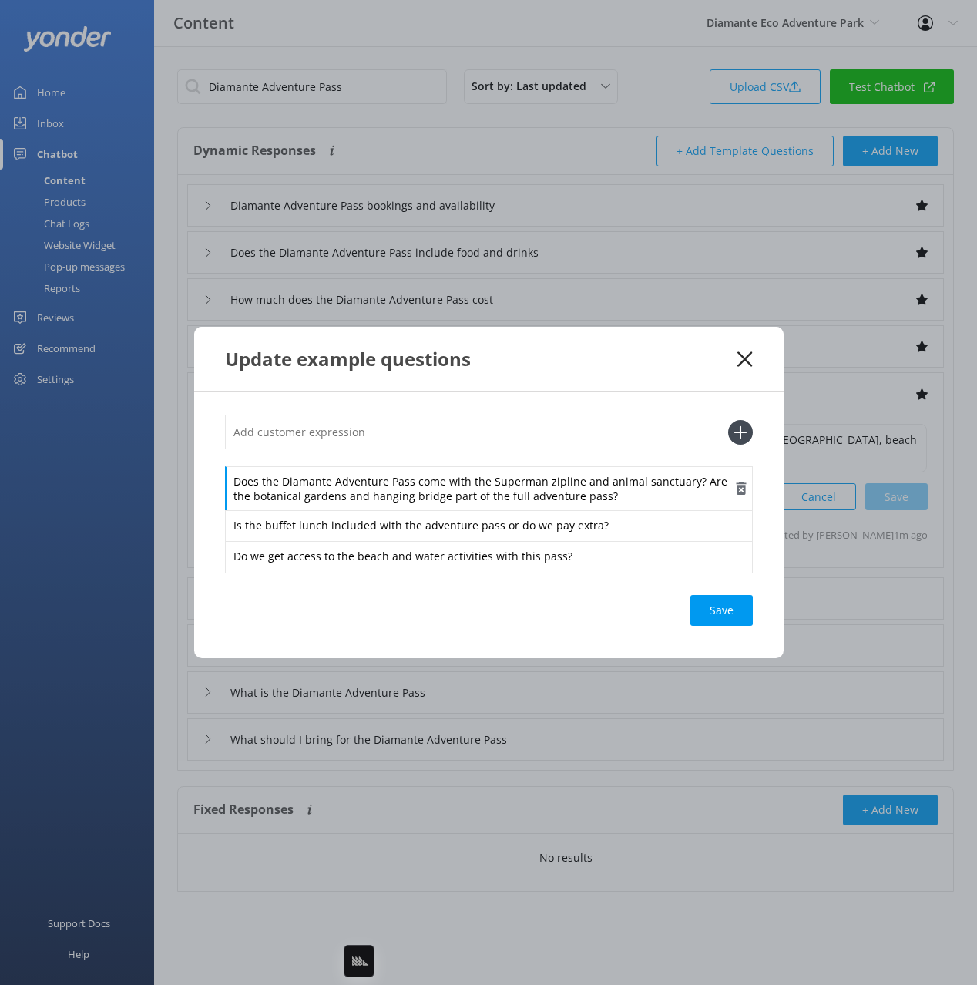
drag, startPoint x: 509, startPoint y: 477, endPoint x: 628, endPoint y: 485, distance: 119.7
click at [511, 478] on div "Does the Diamante Adventure Pass come with the Superman zipline and animal sanc…" at bounding box center [489, 488] width 528 height 45
drag, startPoint x: 691, startPoint y: 476, endPoint x: 688, endPoint y: 462, distance: 13.5
click at [689, 462] on div "Does the Diamante Adventure Pass come with the Superman zipline and animal sanc…" at bounding box center [489, 493] width 528 height 156
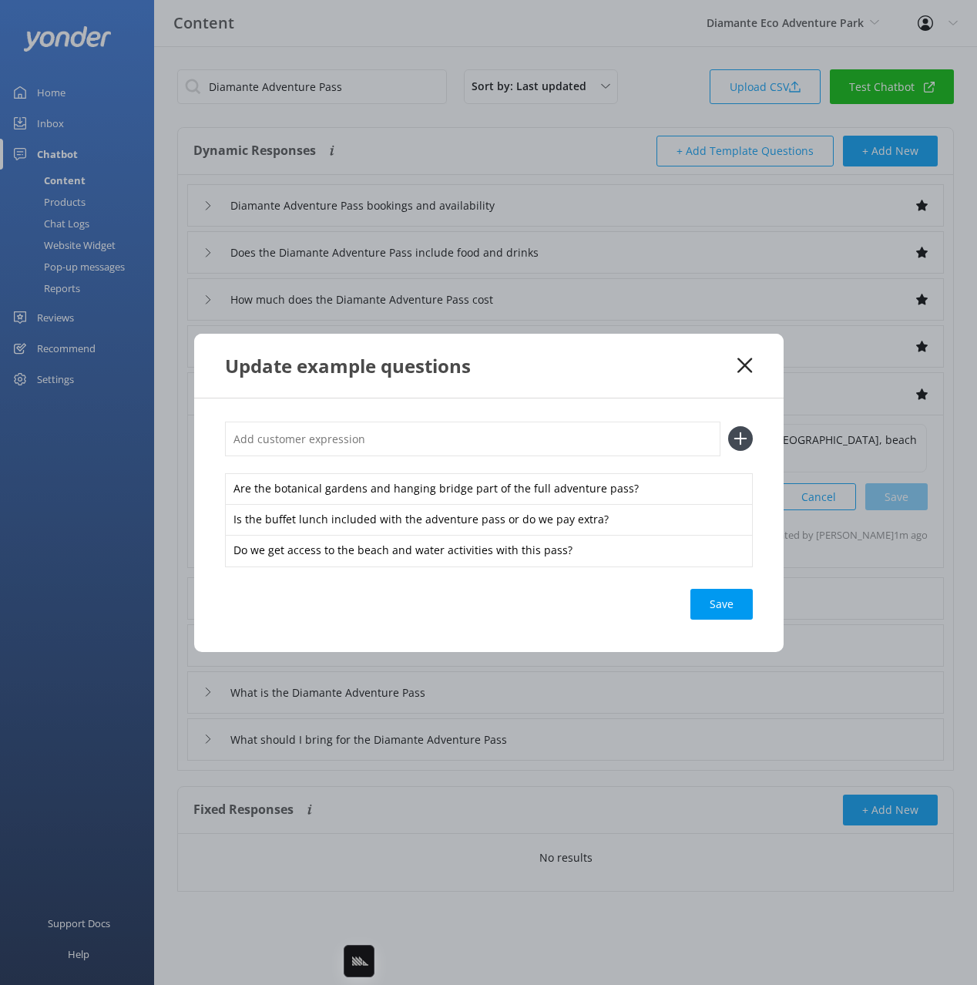
click at [616, 443] on input "text" at bounding box center [473, 439] width 496 height 35
paste input "Does the Diamante Adventure Pass come with the Superman zipline and animal sanc…"
type input "Does the Diamante Adventure Pass come with the Superman zipline and animal sanc…"
click at [728, 426] on button at bounding box center [740, 438] width 25 height 25
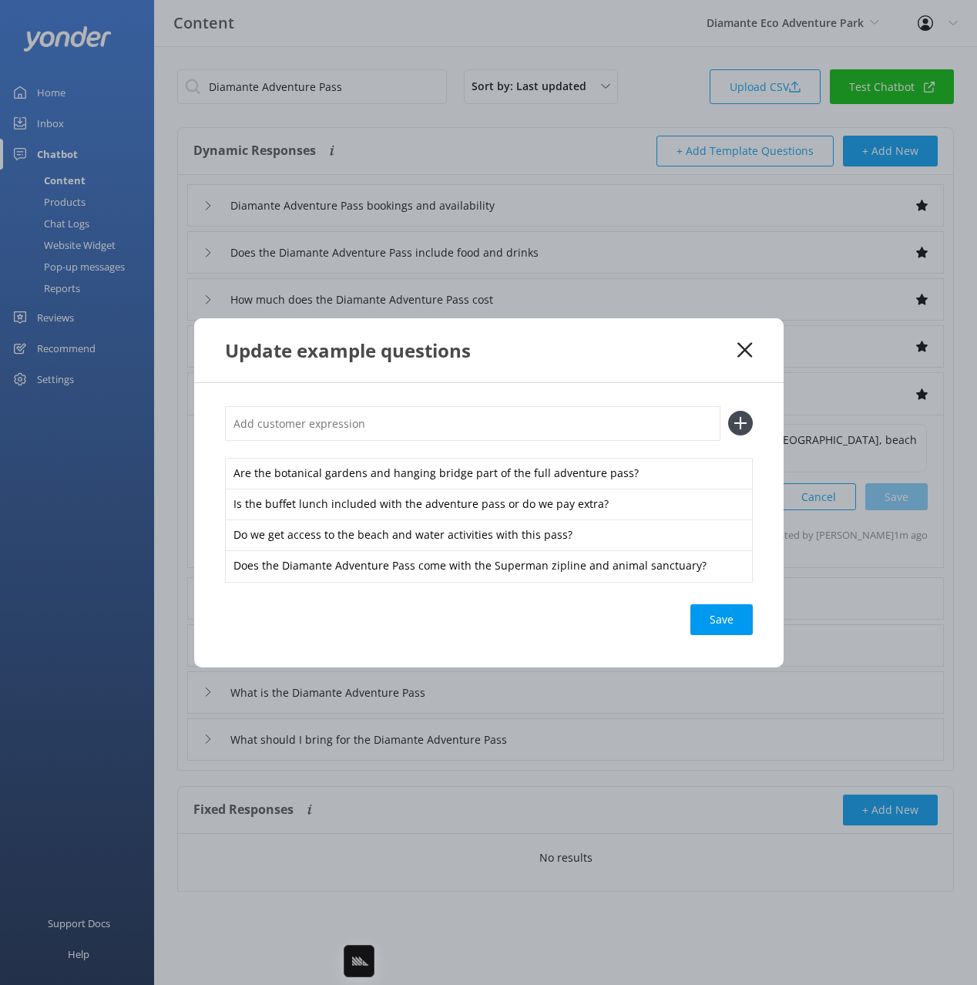
click at [485, 418] on input "text" at bounding box center [473, 423] width 496 height 35
paste input "Does the full day pass include the animal sanctuary do we get the hanging bridg…"
type input "Does the full day pass include the animal sanctuary do we get the hanging bridg…"
click at [728, 411] on button at bounding box center [740, 423] width 25 height 25
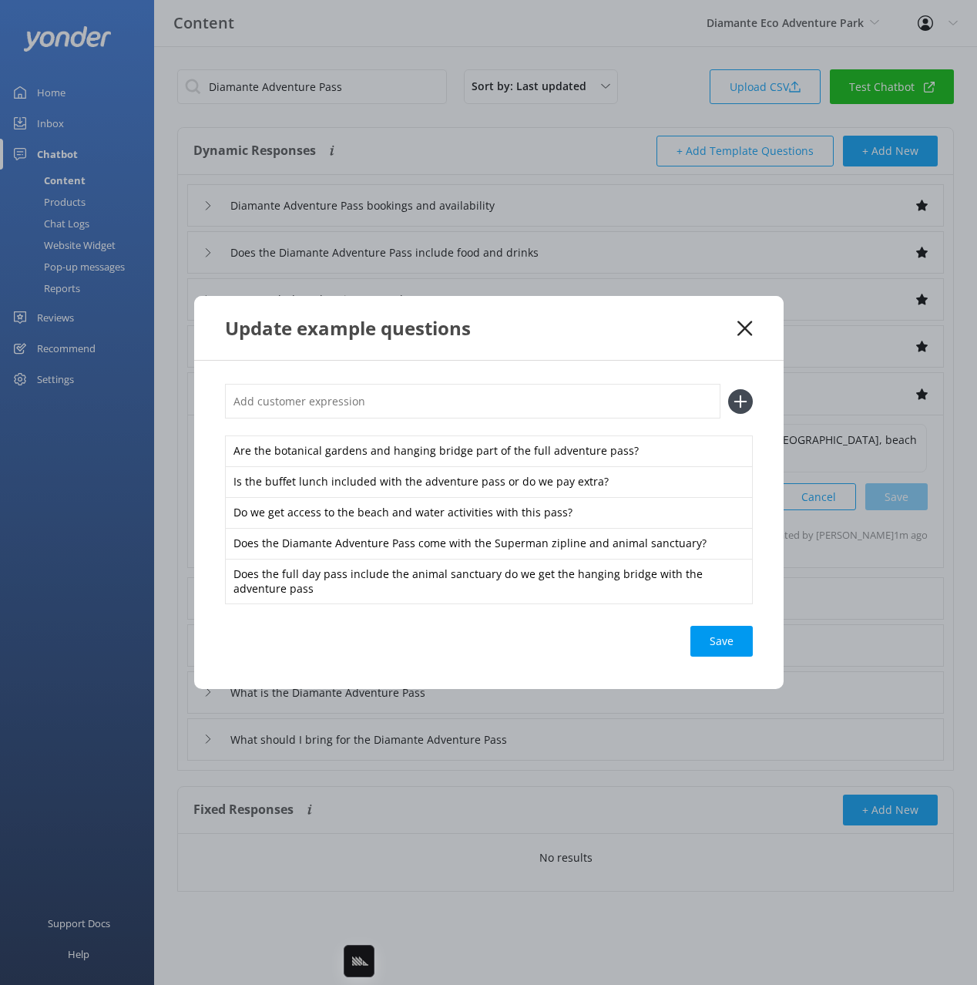
scroll to position [0, 0]
click at [440, 580] on div "Does the full day pass include the animal sanctuary do we get the hanging bridg…" at bounding box center [489, 581] width 528 height 45
drag, startPoint x: 415, startPoint y: 586, endPoint x: 479, endPoint y: 577, distance: 63.9
click at [418, 586] on div "Does the full day pass include the animal sanctuary do we get the hanging bridg…" at bounding box center [489, 581] width 528 height 45
drag, startPoint x: 495, startPoint y: 575, endPoint x: 473, endPoint y: 486, distance: 91.2
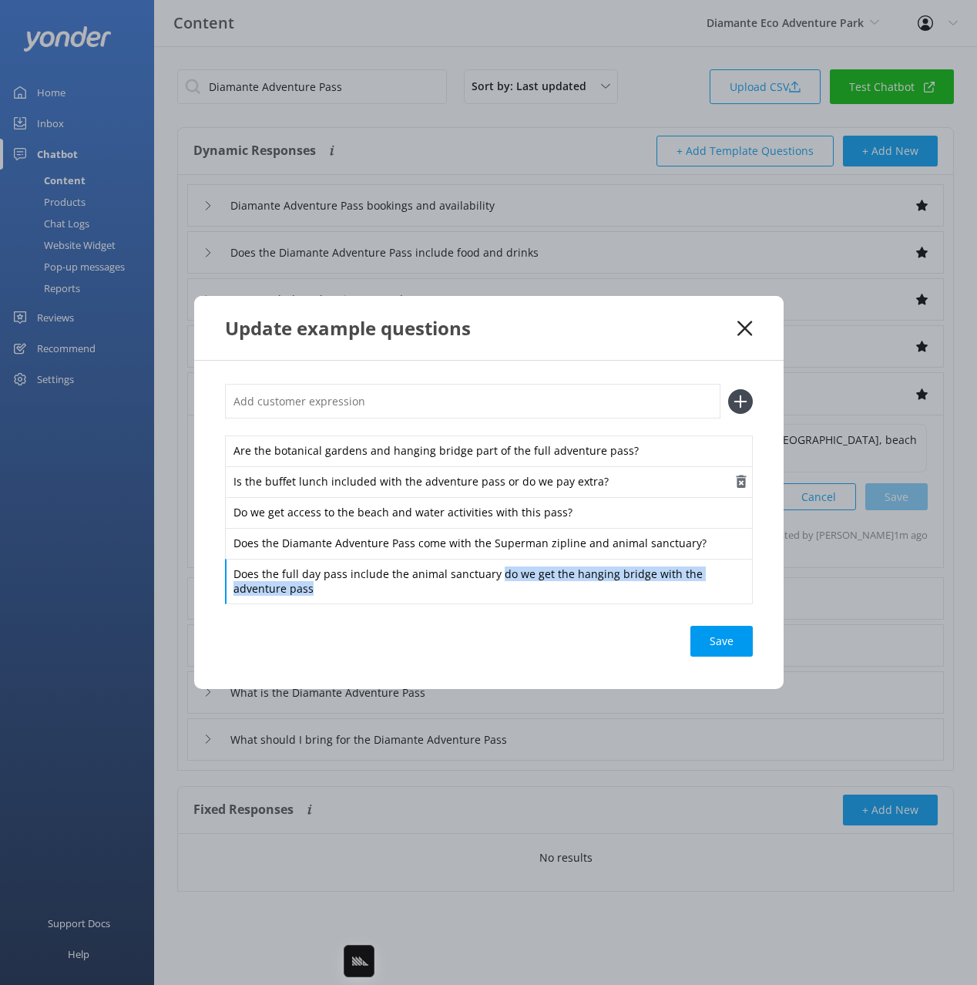
click at [502, 603] on div "Does the full day pass include the animal sanctuary do we get the hanging bridg…" at bounding box center [489, 581] width 528 height 45
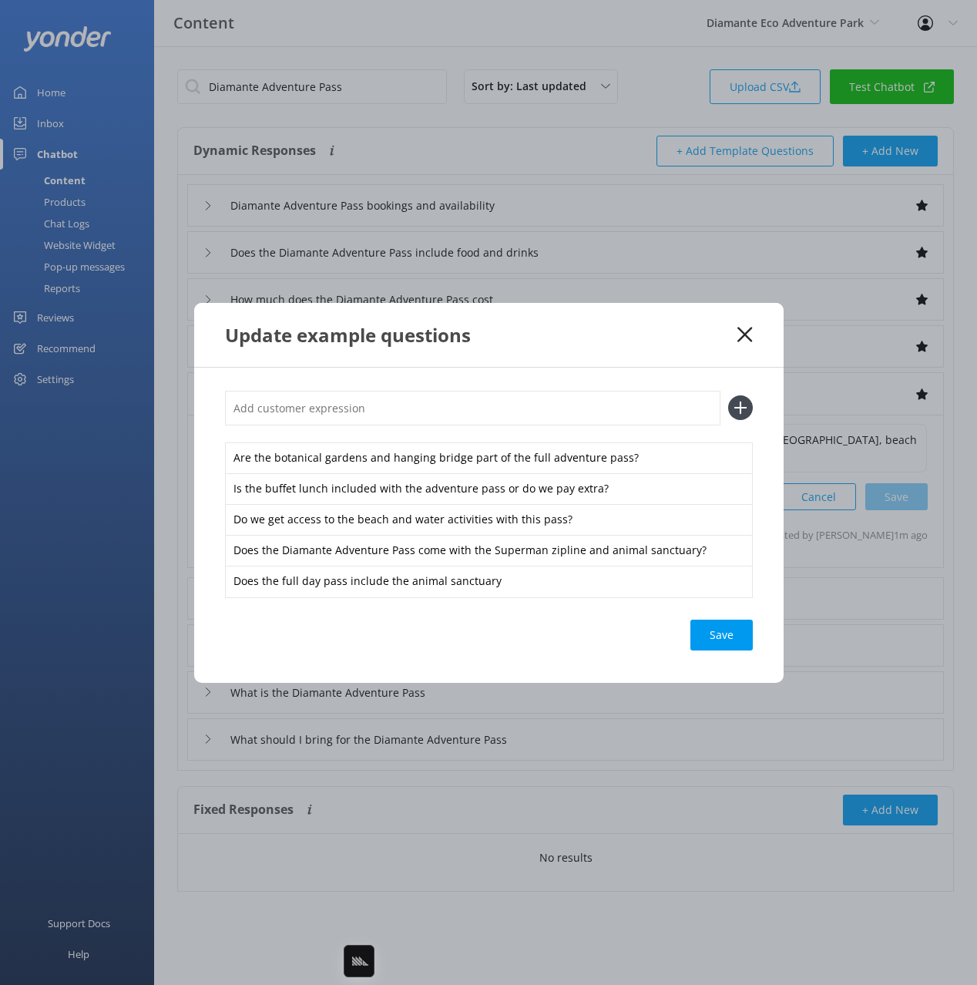
click at [360, 408] on input "text" at bounding box center [473, 408] width 496 height 35
paste input "do we get the hanging bridge with the adventure pass"
type input "do we get the hanging bridge with the adventure pass"
click at [728, 395] on button at bounding box center [740, 407] width 25 height 25
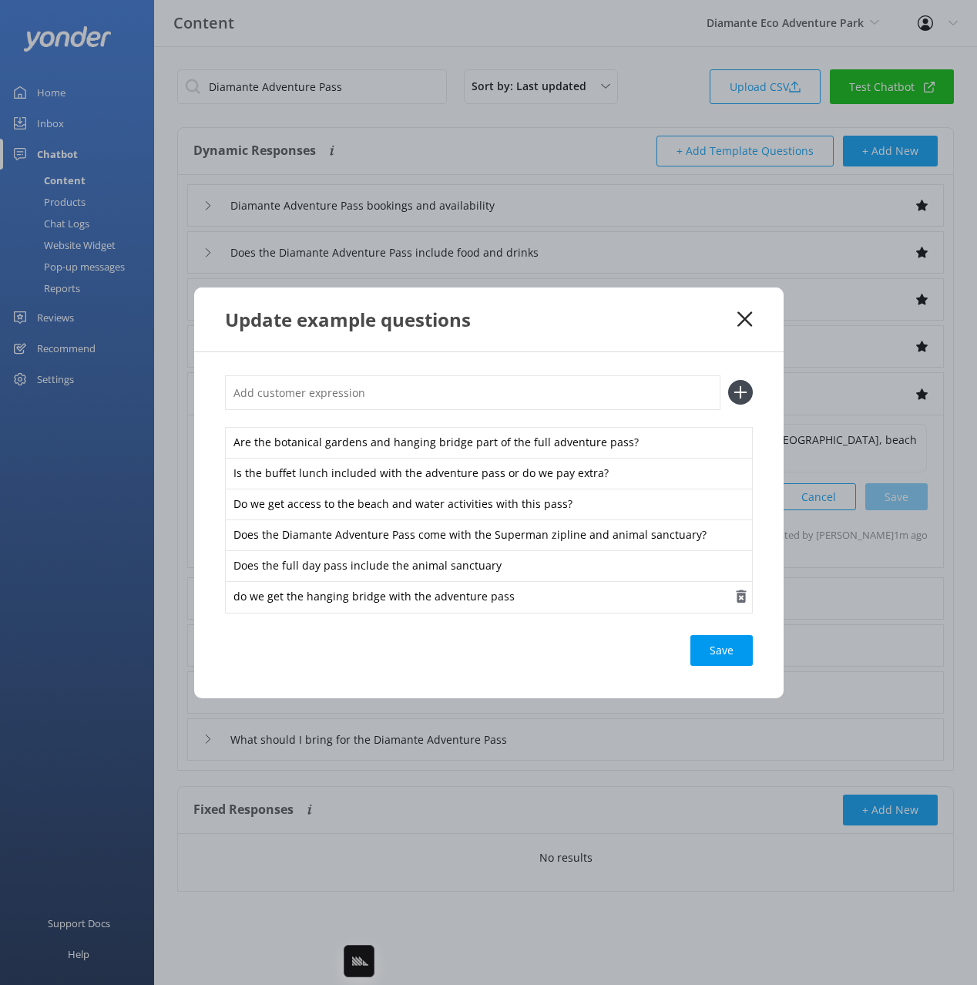
drag, startPoint x: 721, startPoint y: 650, endPoint x: 711, endPoint y: 600, distance: 50.3
click at [721, 650] on div "Save" at bounding box center [722, 650] width 62 height 31
click at [748, 316] on use at bounding box center [745, 318] width 15 height 15
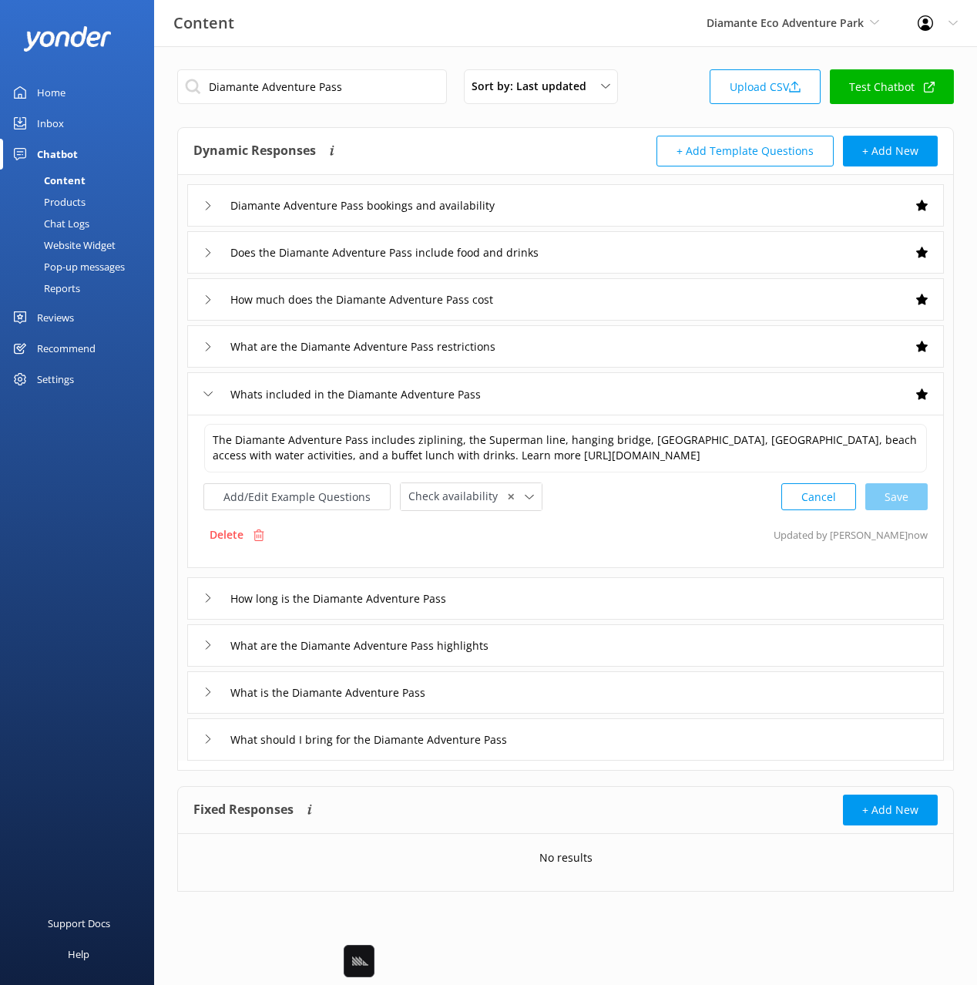
click at [479, 697] on div "What is the Diamante Adventure Pass" at bounding box center [565, 692] width 757 height 42
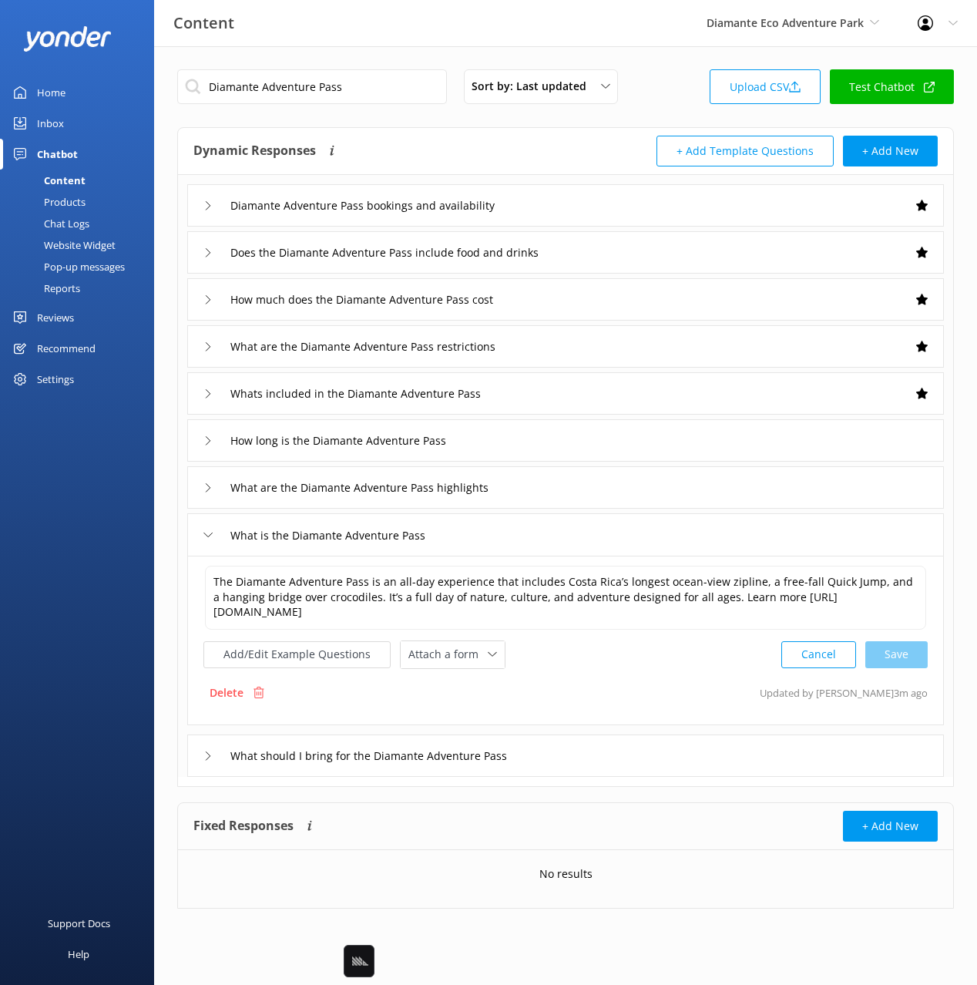
click at [436, 639] on div "The Diamante Adventure Pass is an all-day experience that includes Costa Rica’s…" at bounding box center [565, 616] width 724 height 105
click at [563, 490] on div "What are the Diamante Adventure Pass highlights" at bounding box center [565, 487] width 757 height 42
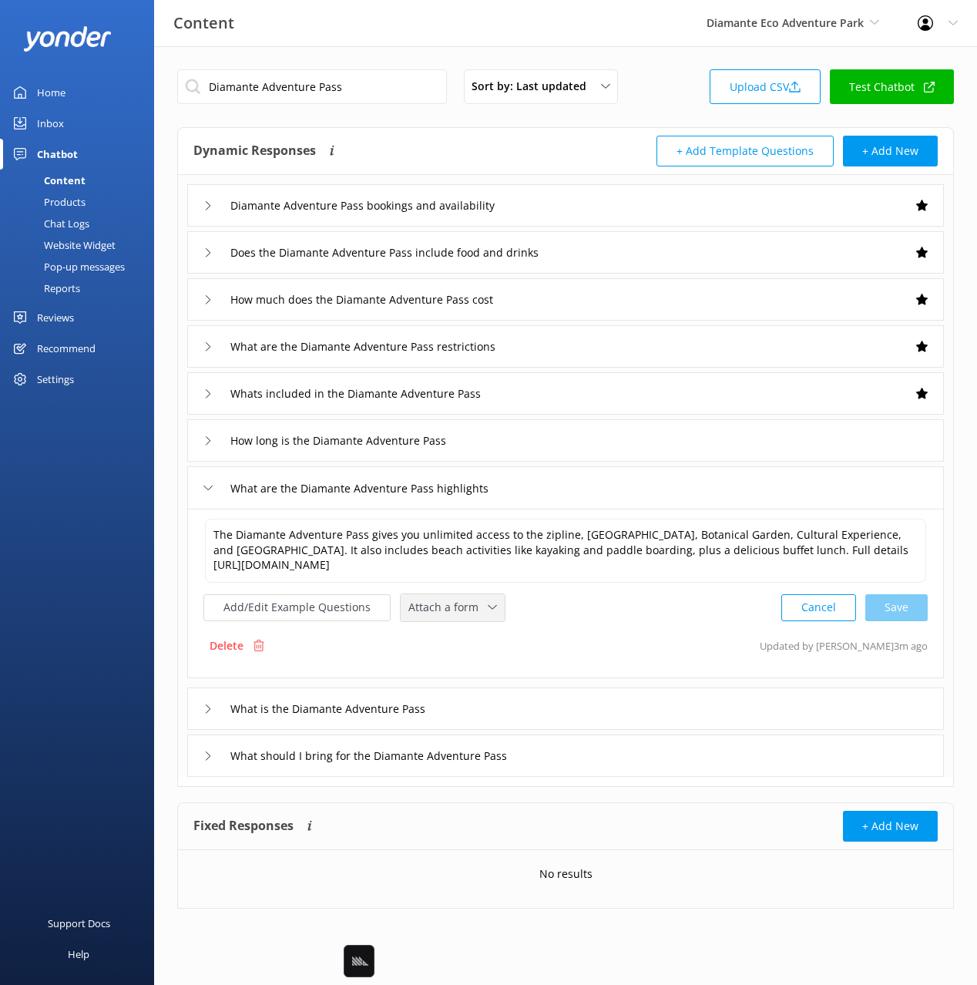
click at [451, 618] on div "Attach a form Leave contact details Check availability" at bounding box center [453, 607] width 104 height 27
drag, startPoint x: 459, startPoint y: 678, endPoint x: 472, endPoint y: 677, distance: 12.4
click at [459, 678] on div "Check availability" at bounding box center [447, 671] width 76 height 15
click at [533, 705] on div "What is the Diamante Adventure Pass" at bounding box center [565, 707] width 757 height 42
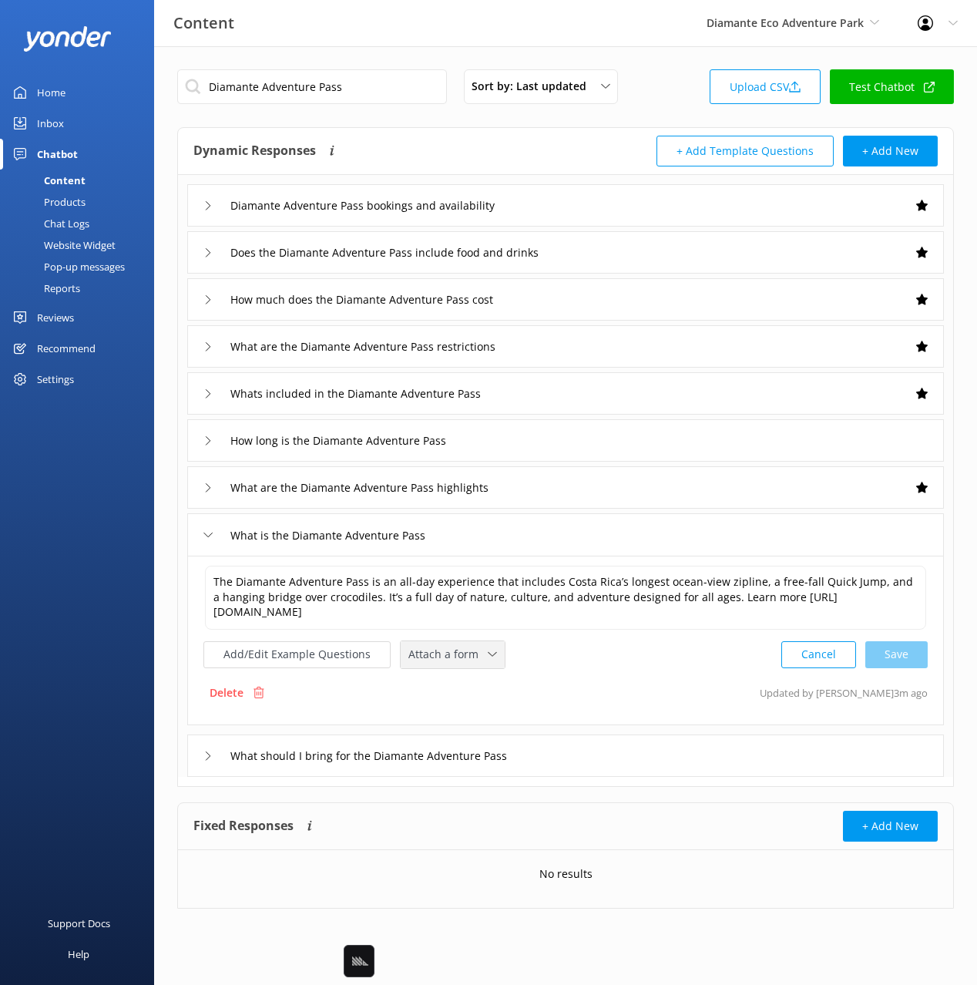
drag, startPoint x: 466, startPoint y: 660, endPoint x: 454, endPoint y: 705, distance: 46.4
click at [465, 660] on span "Attach a form" at bounding box center [447, 654] width 79 height 17
click at [451, 734] on div "Leave contact details Check availability" at bounding box center [470, 703] width 139 height 64
click at [452, 653] on span "Attach a form" at bounding box center [447, 654] width 79 height 17
click at [470, 721] on div "Check availability" at bounding box center [447, 718] width 76 height 15
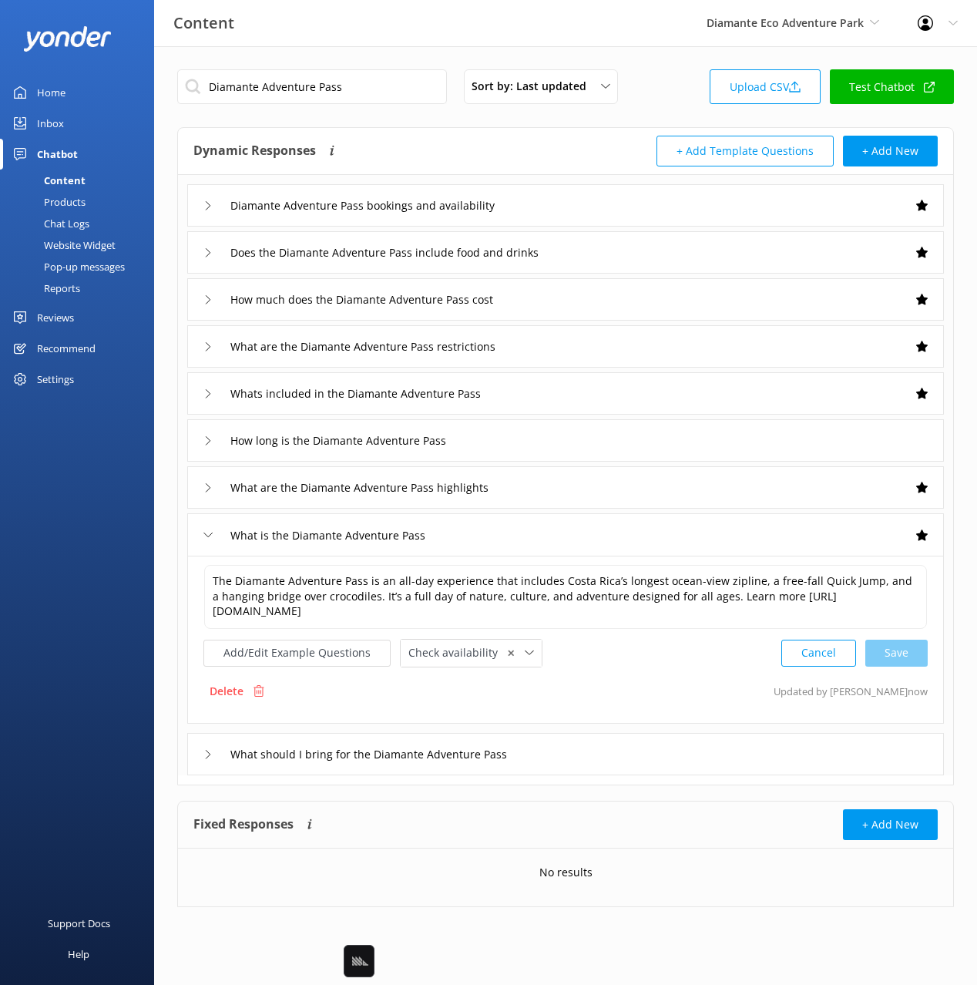
click at [597, 758] on div "What should I bring for the Diamante Adventure Pass" at bounding box center [565, 754] width 757 height 42
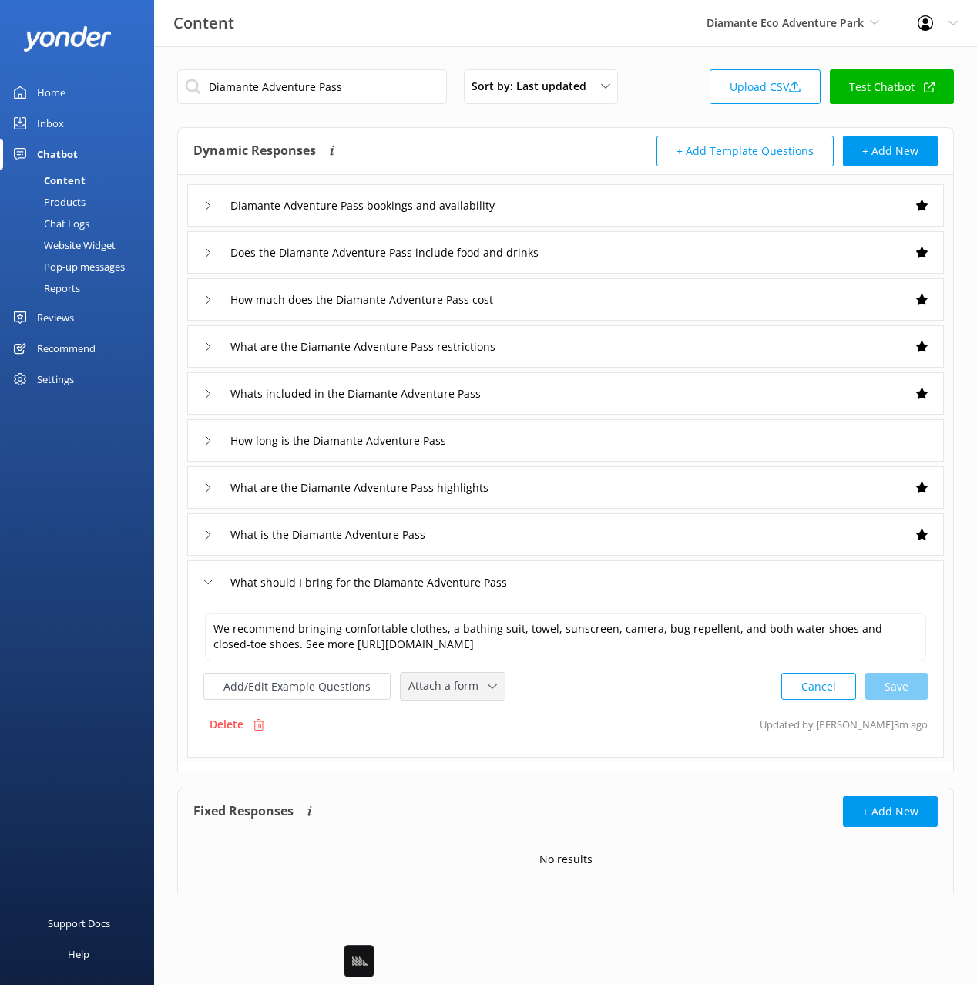
drag, startPoint x: 429, startPoint y: 674, endPoint x: 454, endPoint y: 742, distance: 72.2
click at [429, 674] on div "Attach a form Leave contact details Check availability" at bounding box center [453, 686] width 104 height 27
click at [453, 753] on div "Check availability" at bounding box center [447, 750] width 76 height 15
drag, startPoint x: 588, startPoint y: 205, endPoint x: 560, endPoint y: 224, distance: 33.3
click at [587, 205] on div "Diamante Adventure Pass bookings and availability" at bounding box center [565, 205] width 757 height 42
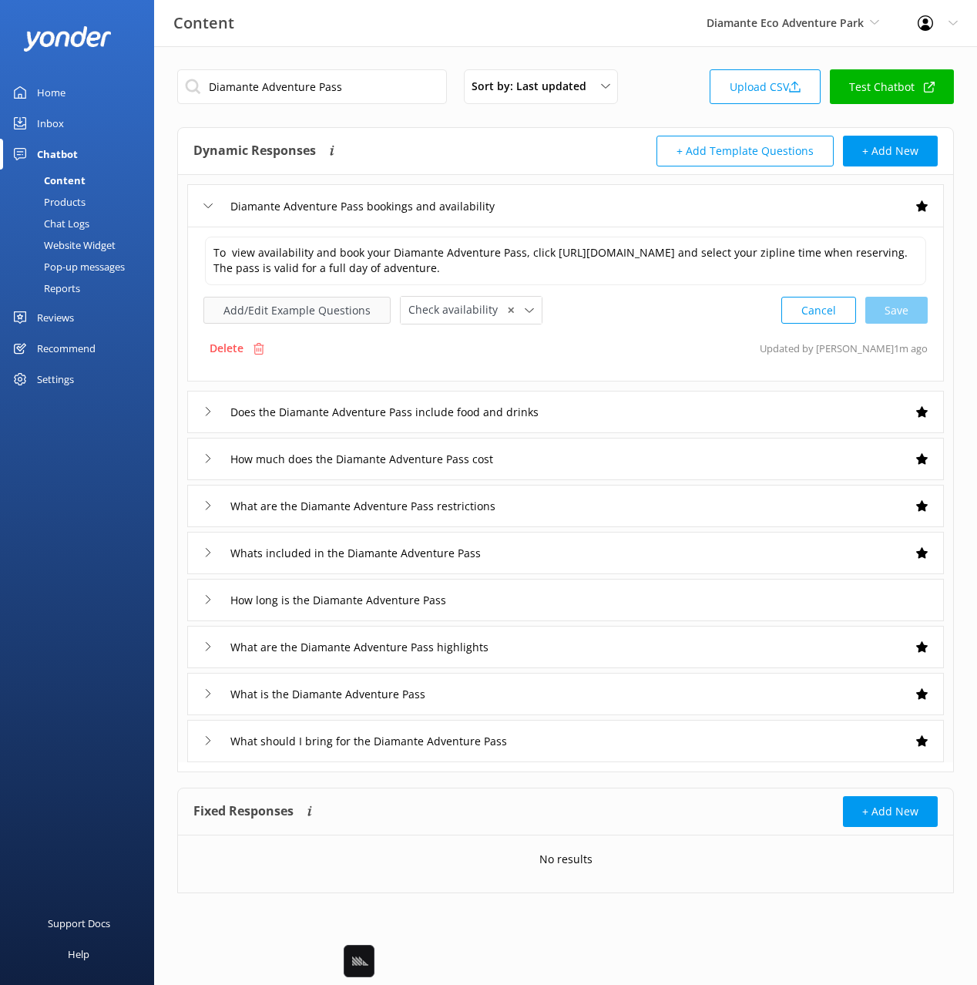
click at [317, 318] on button "Add/Edit Example Questions" at bounding box center [296, 310] width 187 height 27
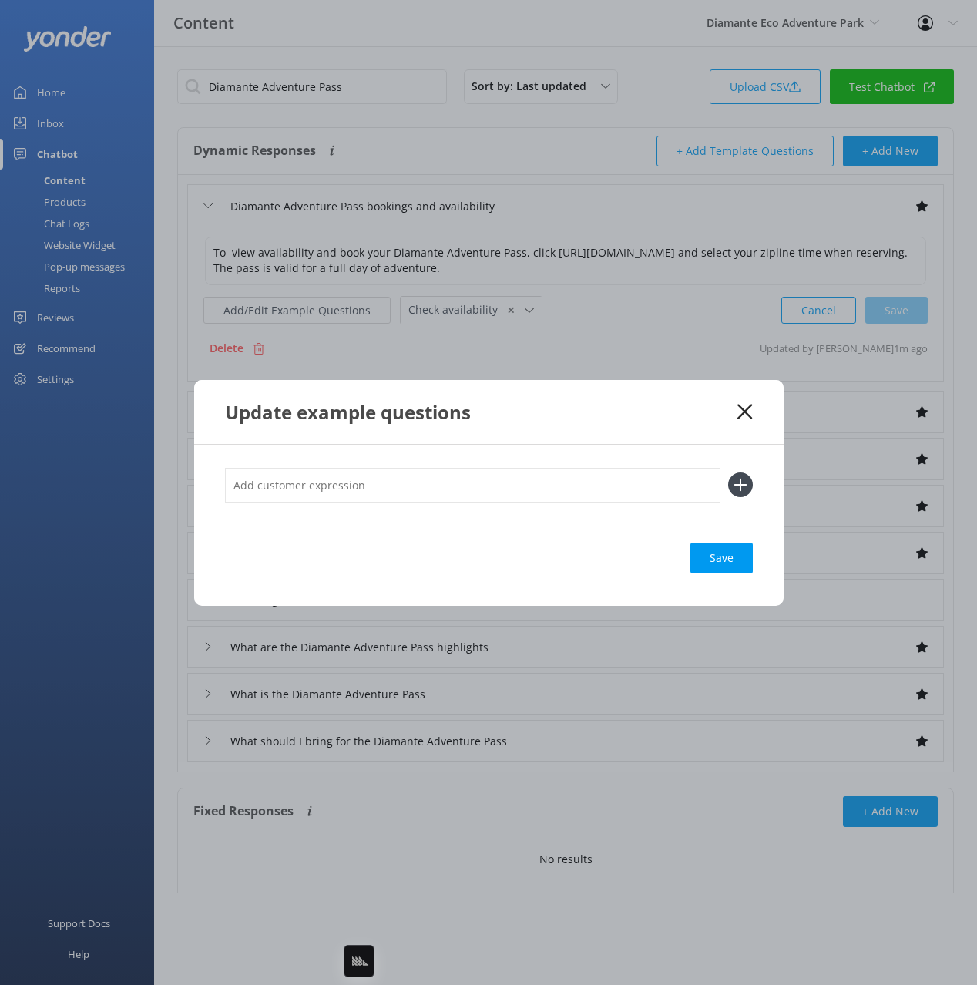
click at [491, 468] on input "text" at bounding box center [473, 485] width 496 height 35
type input "full day pass bookings"
click at [728, 472] on button at bounding box center [740, 484] width 25 height 25
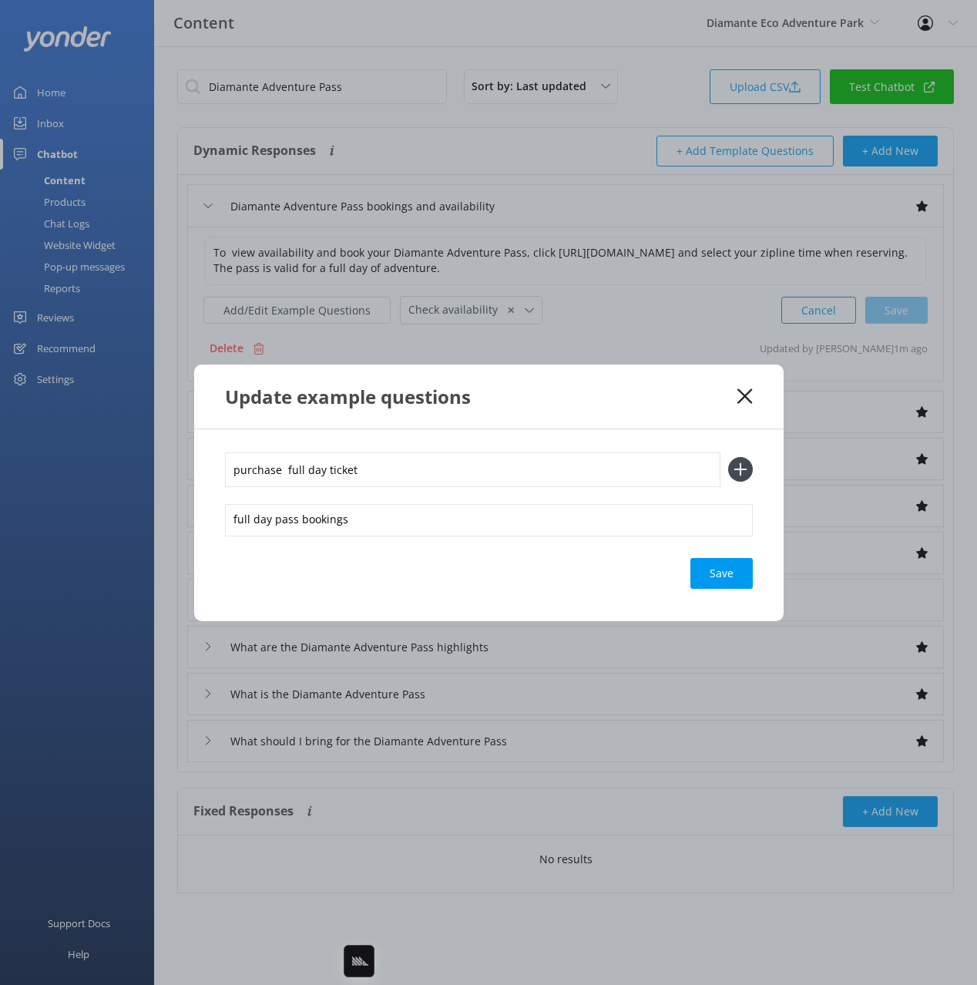
type input "purchase full day ticket"
click at [728, 457] on button at bounding box center [740, 469] width 25 height 25
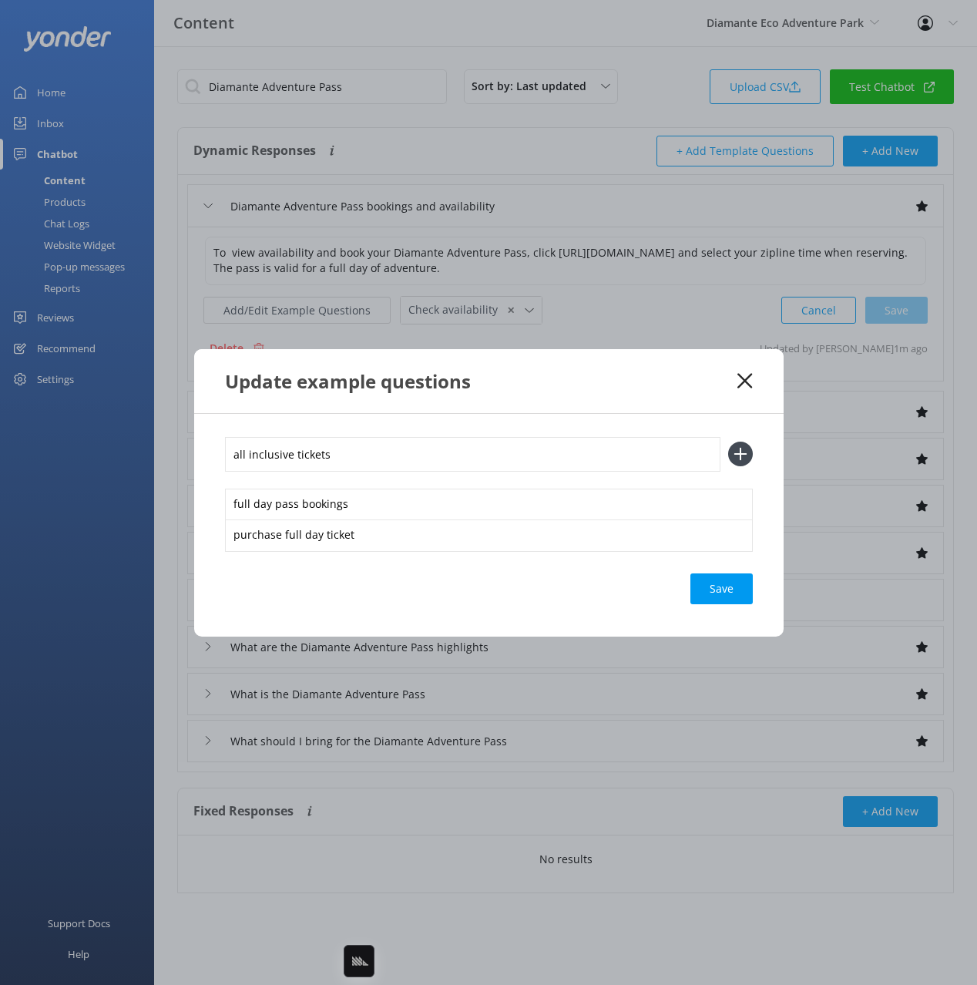
click at [232, 455] on input "all inclusive tickets" at bounding box center [473, 454] width 496 height 35
type input "book all inclusive tickets"
click at [728, 442] on button at bounding box center [740, 454] width 25 height 25
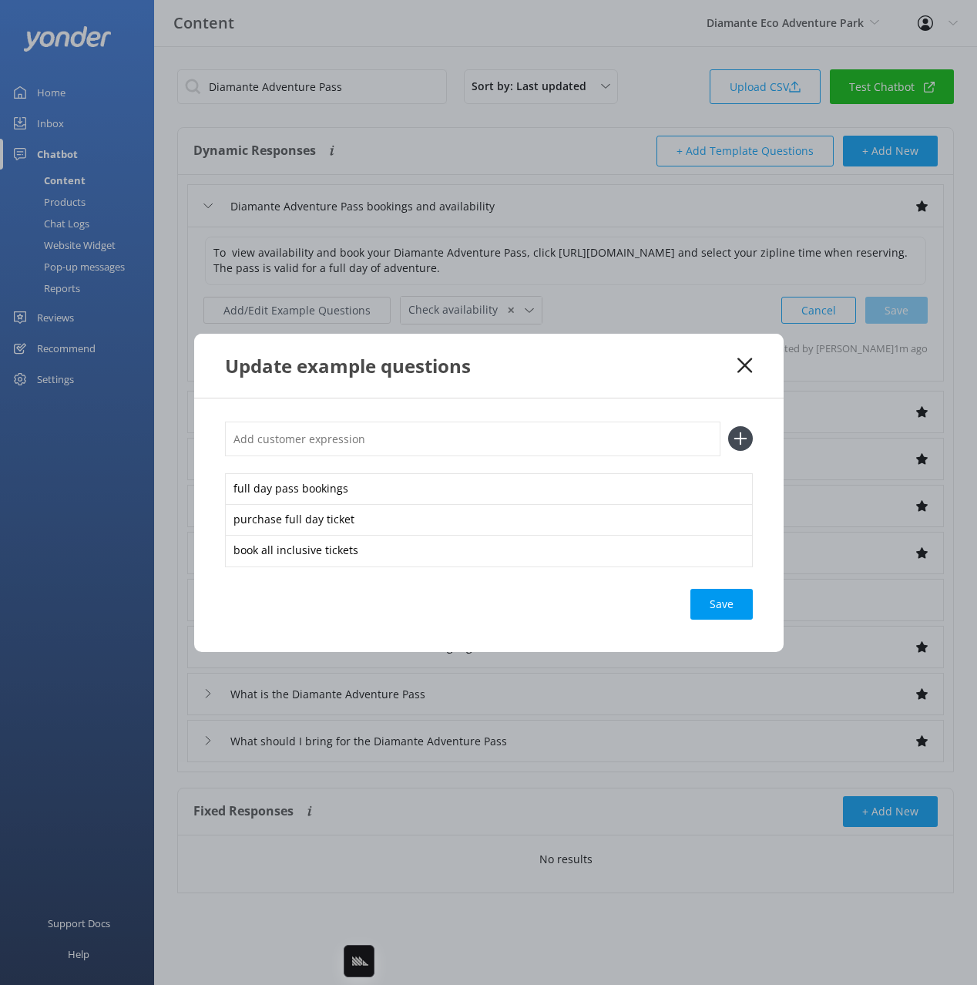
drag, startPoint x: 647, startPoint y: 383, endPoint x: 718, endPoint y: 372, distance: 72.5
click at [649, 382] on div "Update example questions" at bounding box center [489, 366] width 590 height 64
click at [725, 606] on div "Save" at bounding box center [722, 604] width 62 height 31
click at [725, 382] on div "Update example questions" at bounding box center [489, 366] width 590 height 64
click at [741, 364] on icon at bounding box center [745, 365] width 15 height 15
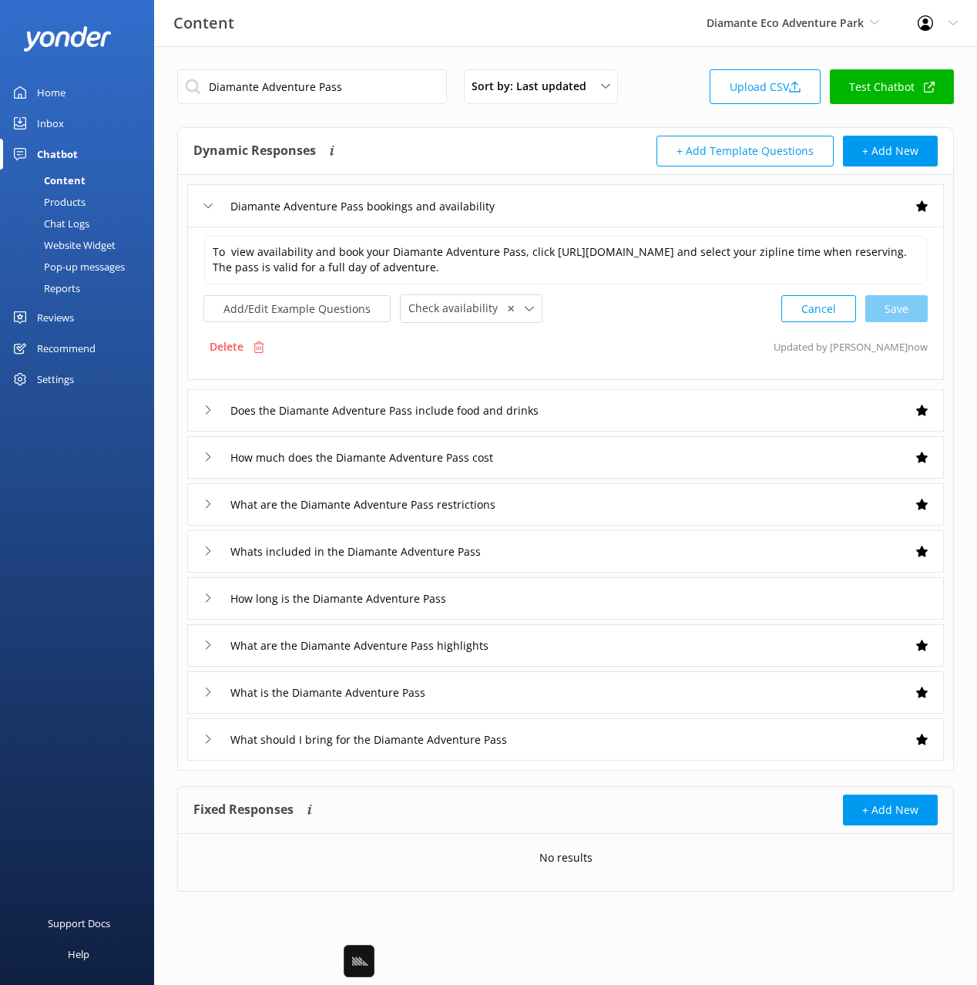
drag, startPoint x: 472, startPoint y: 149, endPoint x: 461, endPoint y: 138, distance: 15.8
click at [465, 142] on div "Dynamic Responses Dynamic responses rely on the Large Language Model to create …" at bounding box center [379, 151] width 372 height 31
click at [392, 89] on input "Diamante Adventure Pass" at bounding box center [312, 86] width 270 height 35
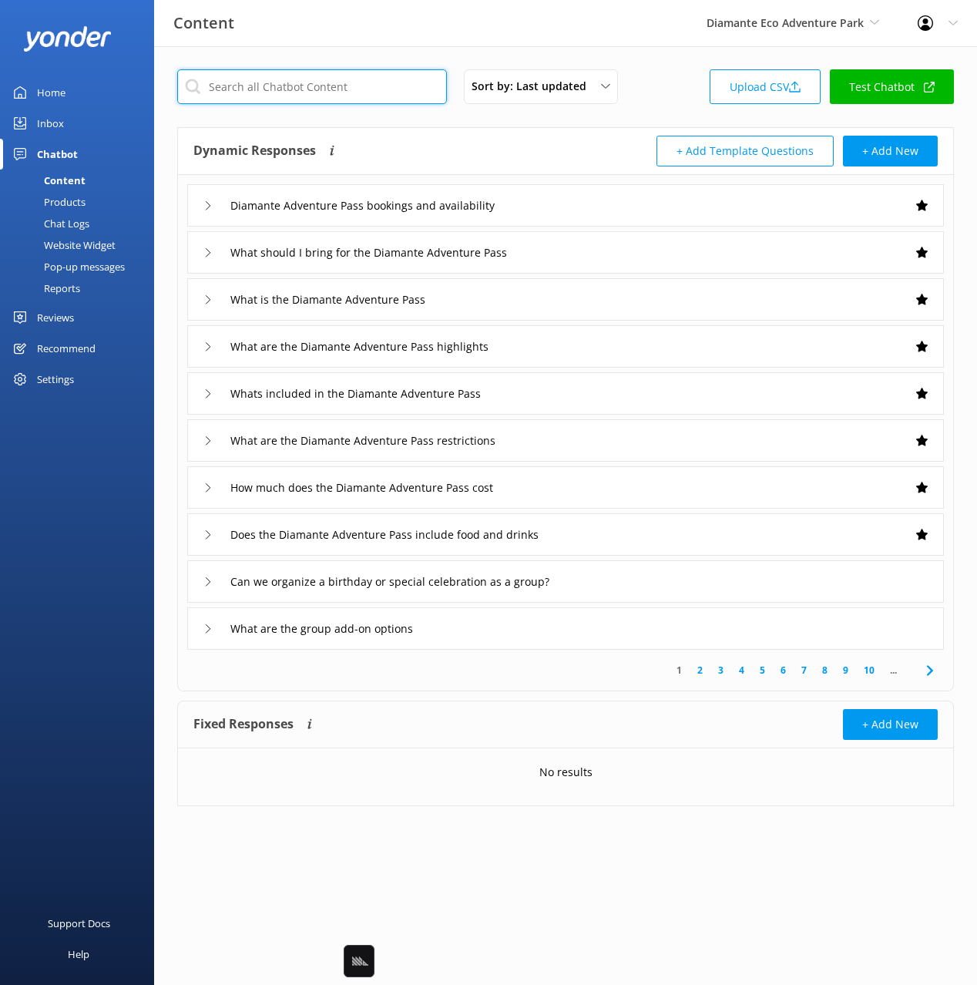
click at [346, 89] on input "text" at bounding box center [312, 86] width 270 height 35
paste input "Superman Costa Rica Zipline Pass"
type input "Superman Costa Rica Zipline Pass"
drag, startPoint x: 556, startPoint y: 143, endPoint x: 623, endPoint y: 170, distance: 71.6
click at [556, 143] on div "Dynamic Responses Dynamic responses rely on the Large Language Model to create …" at bounding box center [379, 151] width 372 height 31
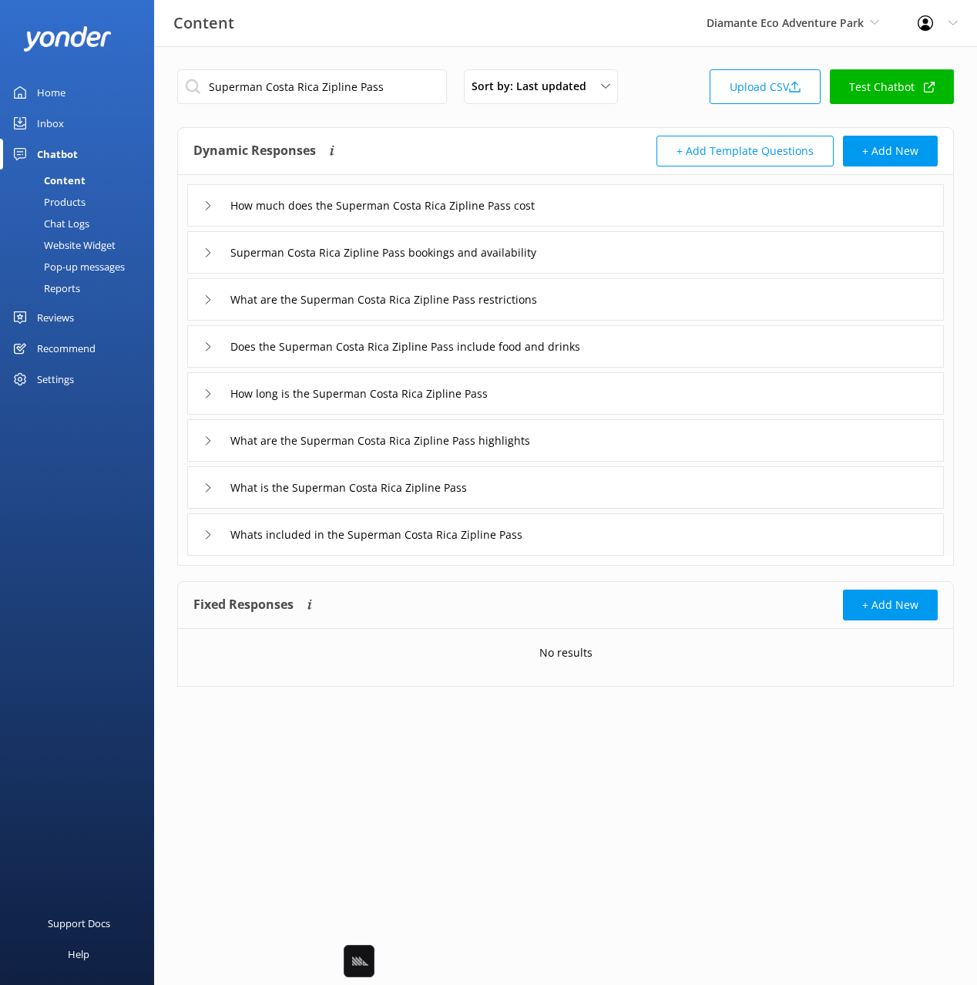
drag, startPoint x: 439, startPoint y: 160, endPoint x: 630, endPoint y: 200, distance: 195.3
click at [439, 160] on div "Dynamic Responses Dynamic responses rely on the Large Language Model to create …" at bounding box center [379, 151] width 372 height 31
click at [678, 215] on div "How much does the Superman Costa Rica Zipline Pass cost" at bounding box center [565, 205] width 757 height 42
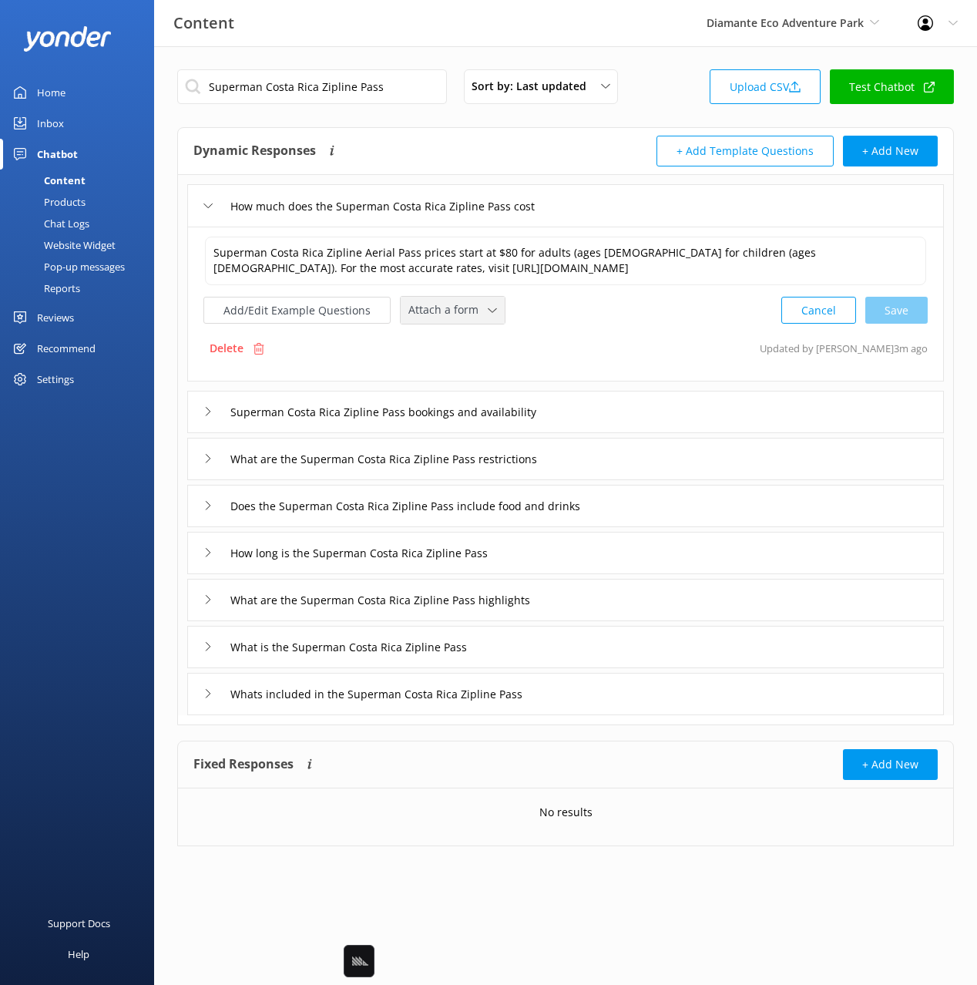
click at [456, 313] on span "Attach a form" at bounding box center [447, 309] width 79 height 17
click at [475, 378] on div "Check availability" at bounding box center [447, 374] width 76 height 15
click at [681, 408] on div "Superman Costa Rica Zipline Pass bookings and availability" at bounding box center [565, 410] width 757 height 42
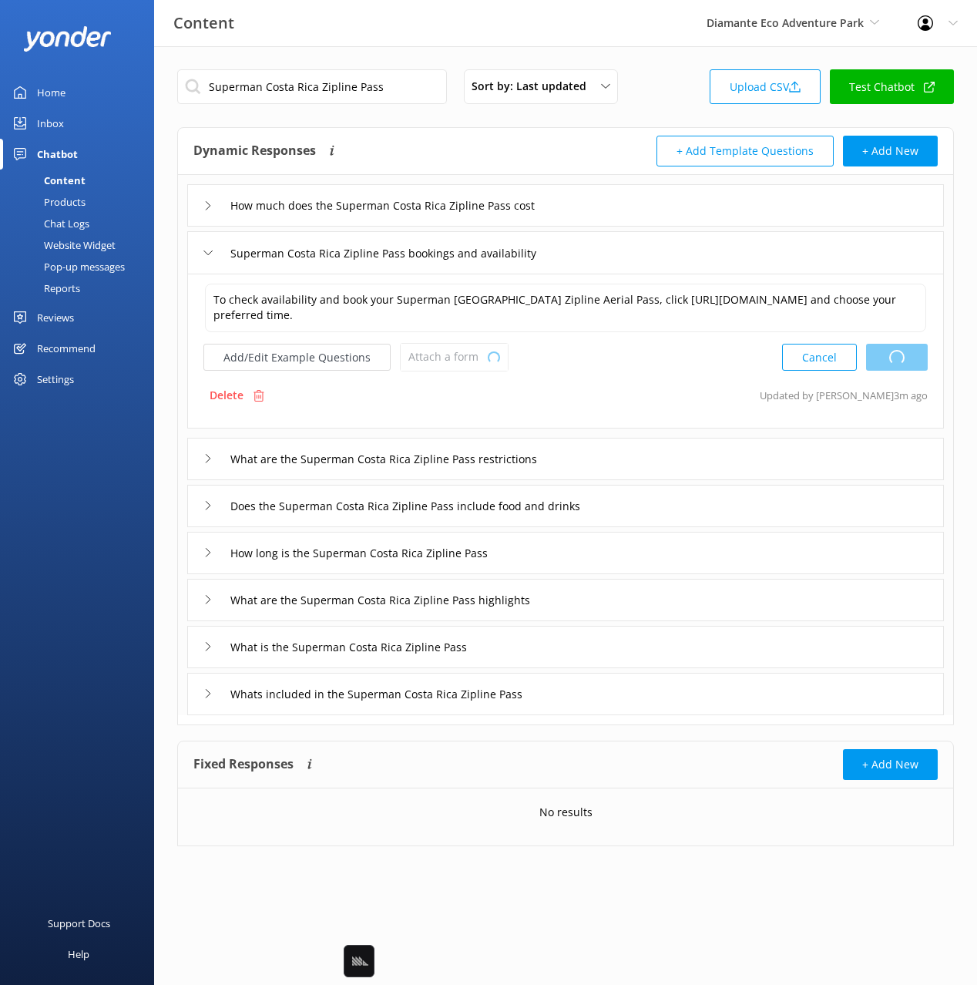
type textarea "Superman Costa Rica Zipline Aerial Pass prices start at $80 for adults (ages [D…"
click at [449, 371] on div "Superman Costa Rica Zipline Aerial Pass prices start at $80 for adults (ages [D…" at bounding box center [565, 351] width 757 height 155
drag, startPoint x: 472, startPoint y: 414, endPoint x: 482, endPoint y: 414, distance: 10.8
click at [472, 413] on div "Superman Costa Rica Zipline Aerial Pass prices start at $80 for adults (ages [D…" at bounding box center [565, 351] width 757 height 155
drag, startPoint x: 452, startPoint y: 348, endPoint x: 452, endPoint y: 361, distance: 13.1
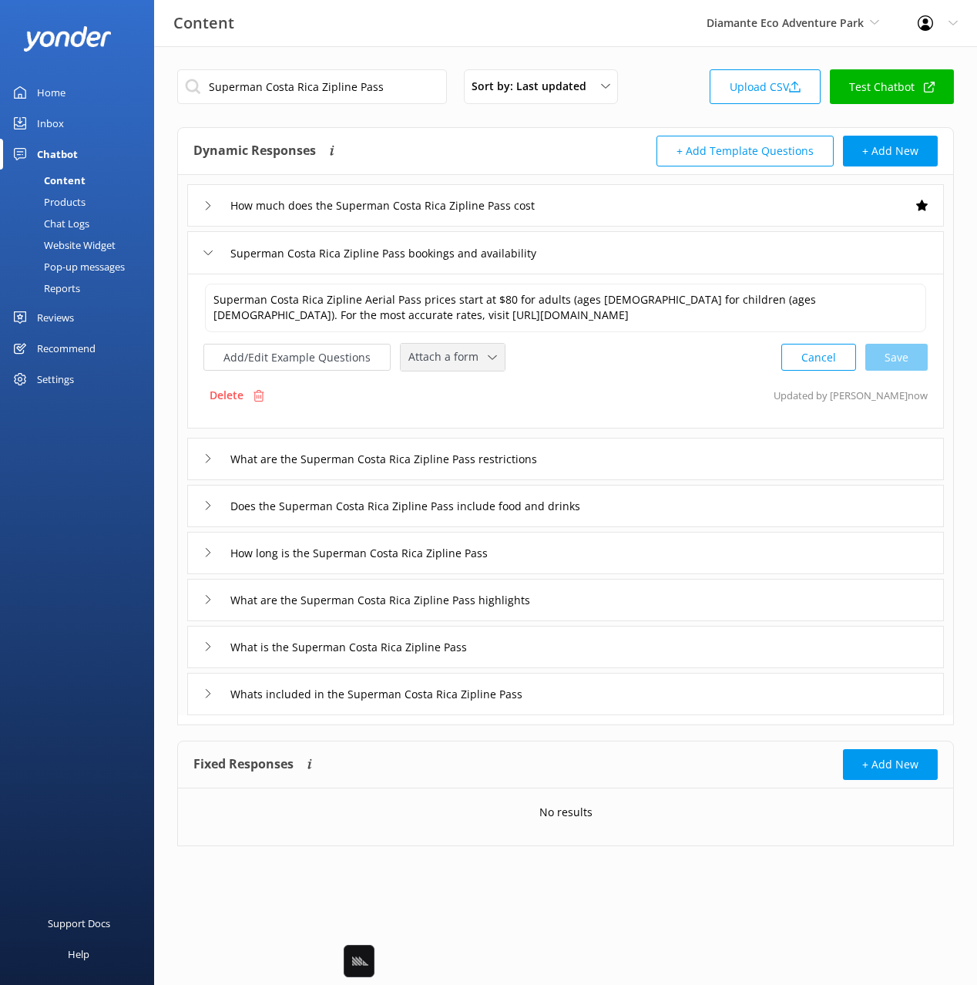
click at [452, 348] on span "Attach a form" at bounding box center [447, 356] width 79 height 17
click at [466, 429] on link "Check availability" at bounding box center [470, 421] width 137 height 31
click at [311, 355] on button "Add/Edit Example Questions" at bounding box center [296, 355] width 187 height 27
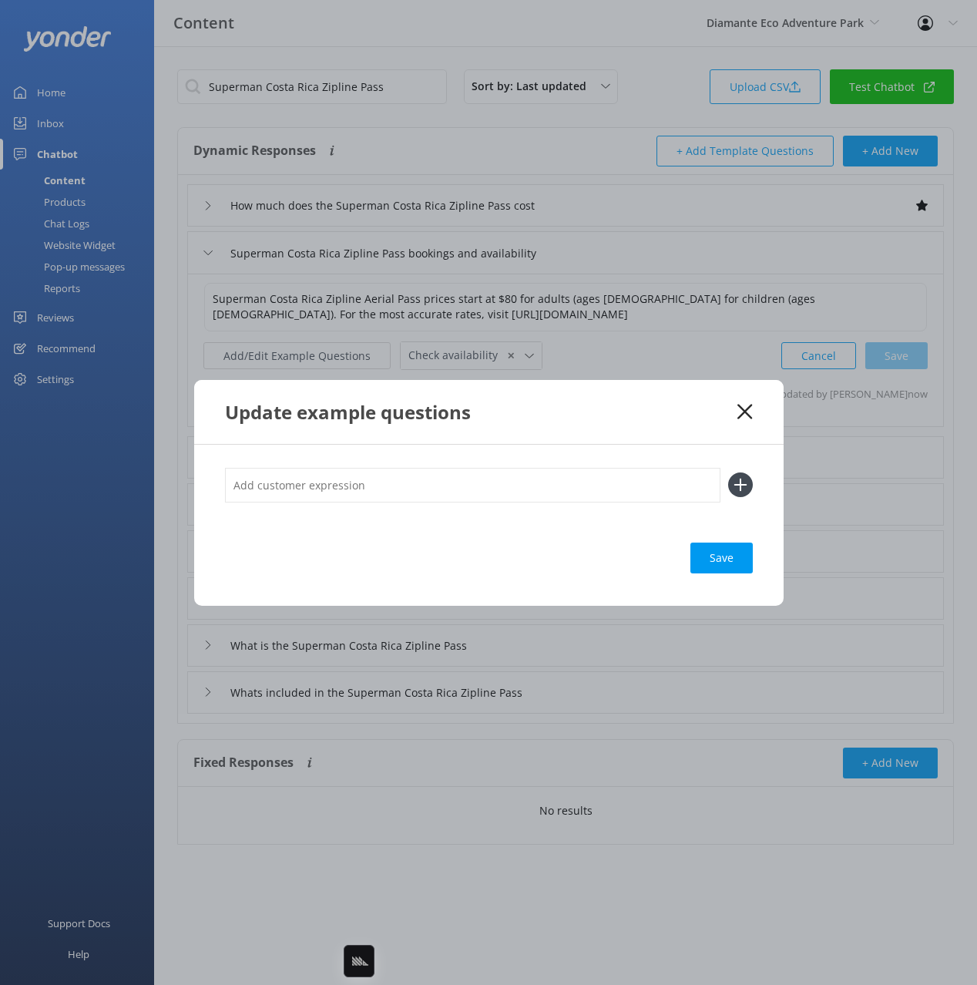
click at [487, 493] on input "text" at bounding box center [473, 485] width 496 height 35
paste input "Aerial Pass"
type input "boko the Aerial Pass"
click at [728, 472] on button at bounding box center [740, 484] width 25 height 25
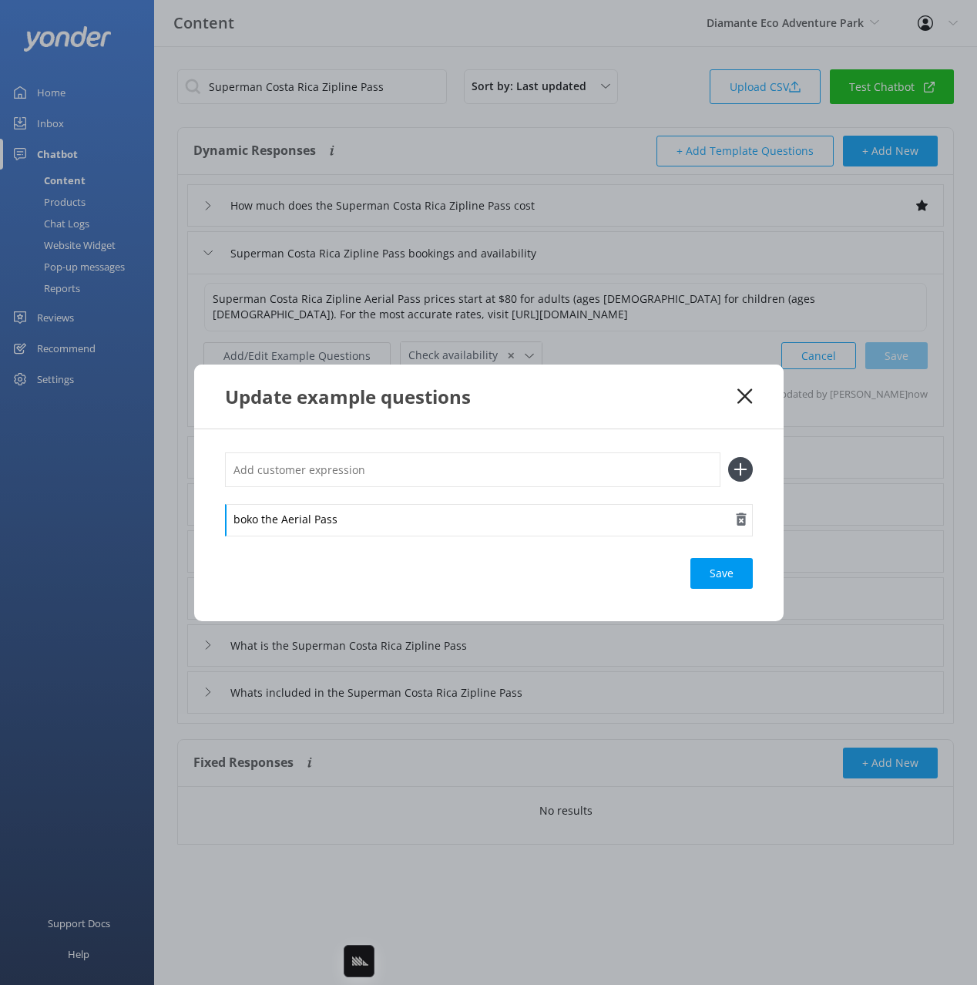
click at [254, 521] on div "boko the Aerial Pass" at bounding box center [489, 520] width 528 height 32
click at [733, 568] on div "Save" at bounding box center [722, 573] width 62 height 31
drag, startPoint x: 704, startPoint y: 429, endPoint x: 743, endPoint y: 398, distance: 49.5
click at [709, 424] on div "Update example questions book the Aerial Pass Loading.." at bounding box center [488, 492] width 977 height 985
click at [748, 394] on use at bounding box center [745, 395] width 15 height 15
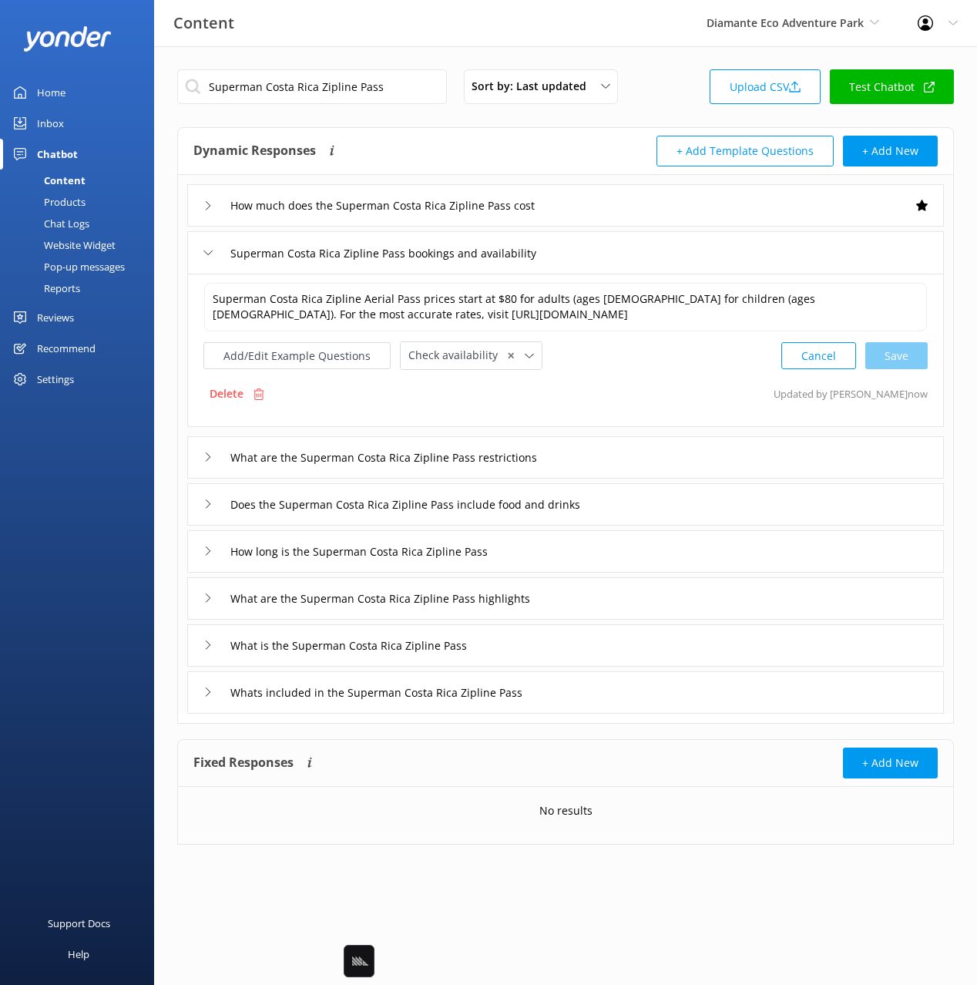
click at [638, 448] on div "What are the Superman Costa Rica Zipline Pass restrictions" at bounding box center [565, 457] width 757 height 42
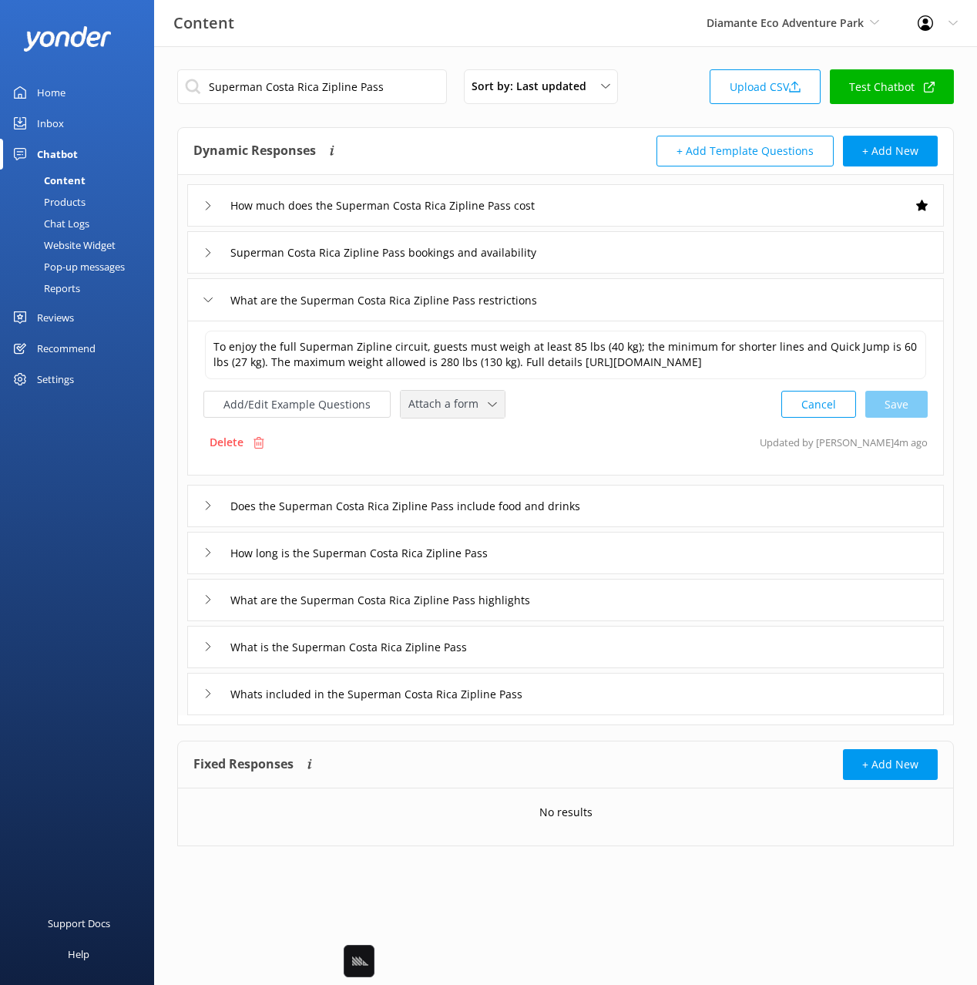
click at [443, 412] on span "Attach a form" at bounding box center [447, 403] width 79 height 17
drag, startPoint x: 459, startPoint y: 481, endPoint x: 509, endPoint y: 488, distance: 50.6
click at [459, 476] on div "Check availability" at bounding box center [447, 468] width 76 height 15
click at [611, 257] on div "Superman Costa Rica Zipline Pass bookings and availability" at bounding box center [565, 252] width 757 height 42
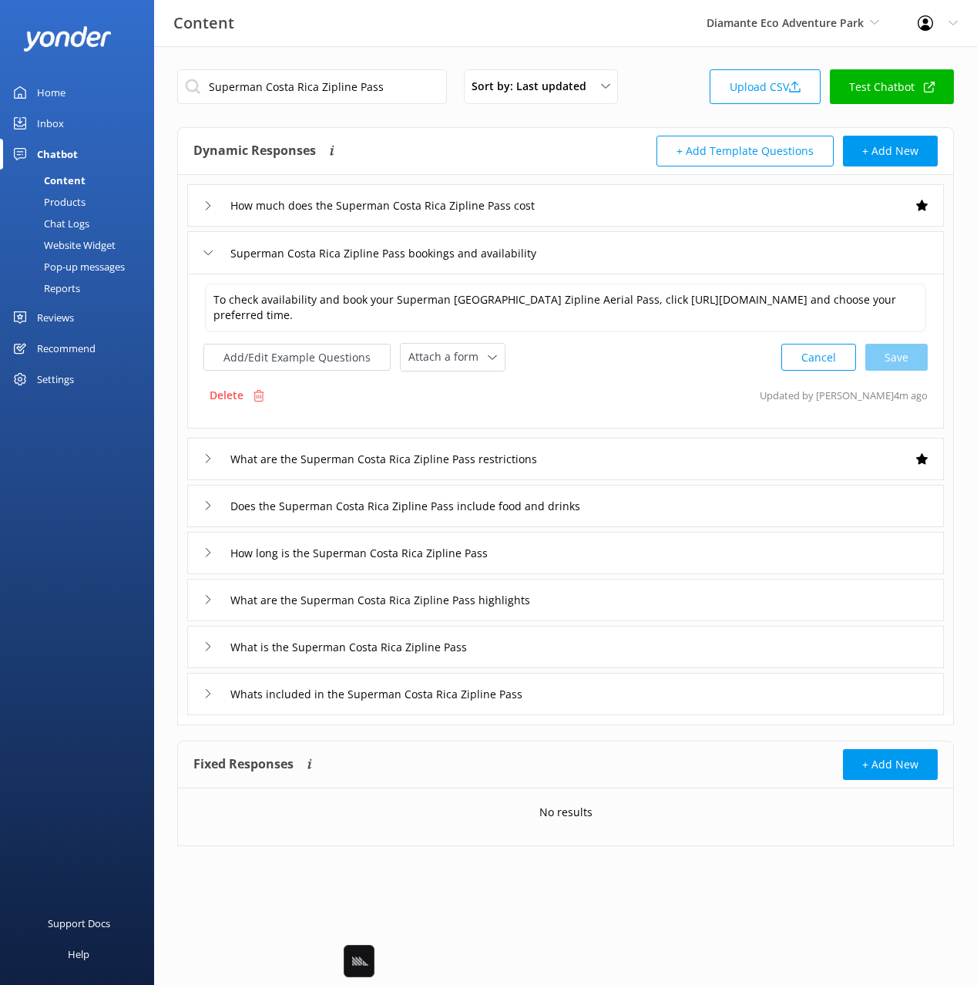
click at [472, 360] on span "Attach a form" at bounding box center [447, 356] width 79 height 17
click at [468, 425] on div "Check availability" at bounding box center [447, 421] width 76 height 15
click at [657, 510] on div "Does the Superman Costa Rica Zipline Pass include food and drinks" at bounding box center [565, 504] width 757 height 42
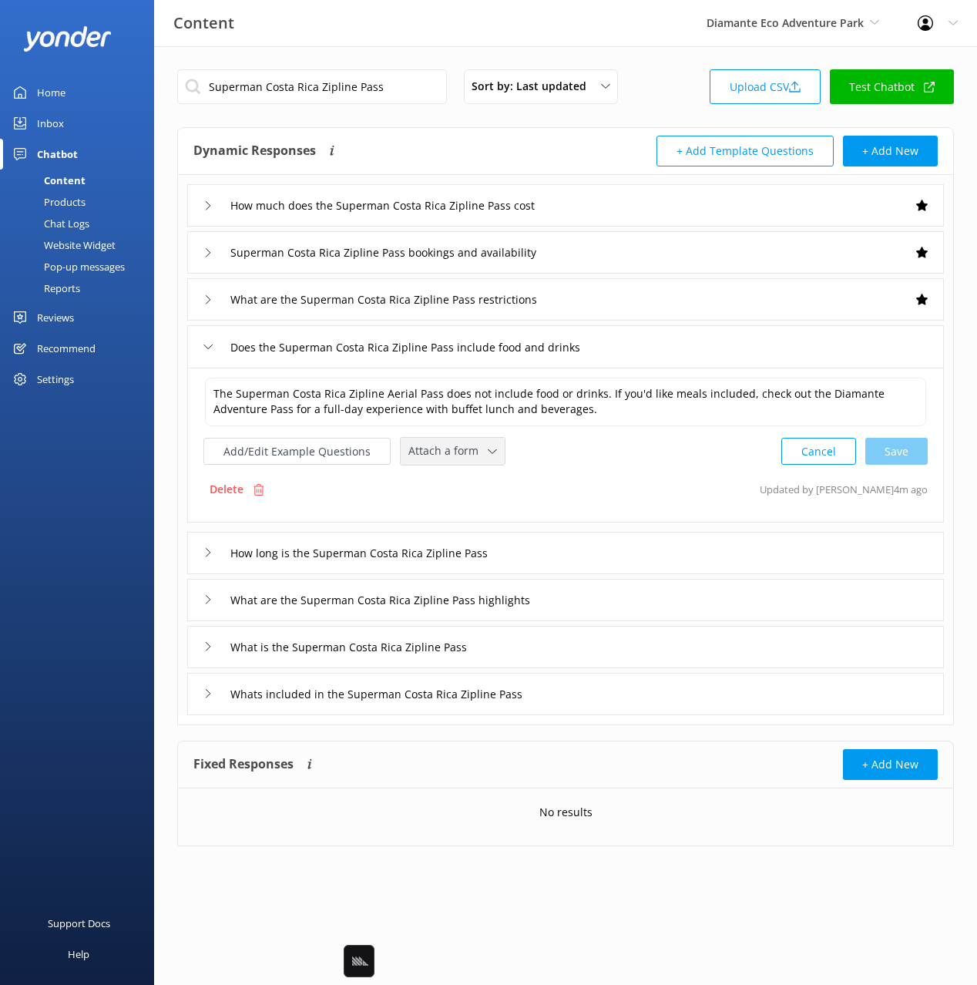
drag, startPoint x: 440, startPoint y: 449, endPoint x: 452, endPoint y: 499, distance: 51.6
click at [439, 449] on span "Attach a form" at bounding box center [447, 450] width 79 height 17
click at [454, 512] on div "Check availability" at bounding box center [447, 515] width 76 height 15
click at [532, 217] on input "How long is the Superman Costa Rica Zipline Pass" at bounding box center [404, 205] width 364 height 23
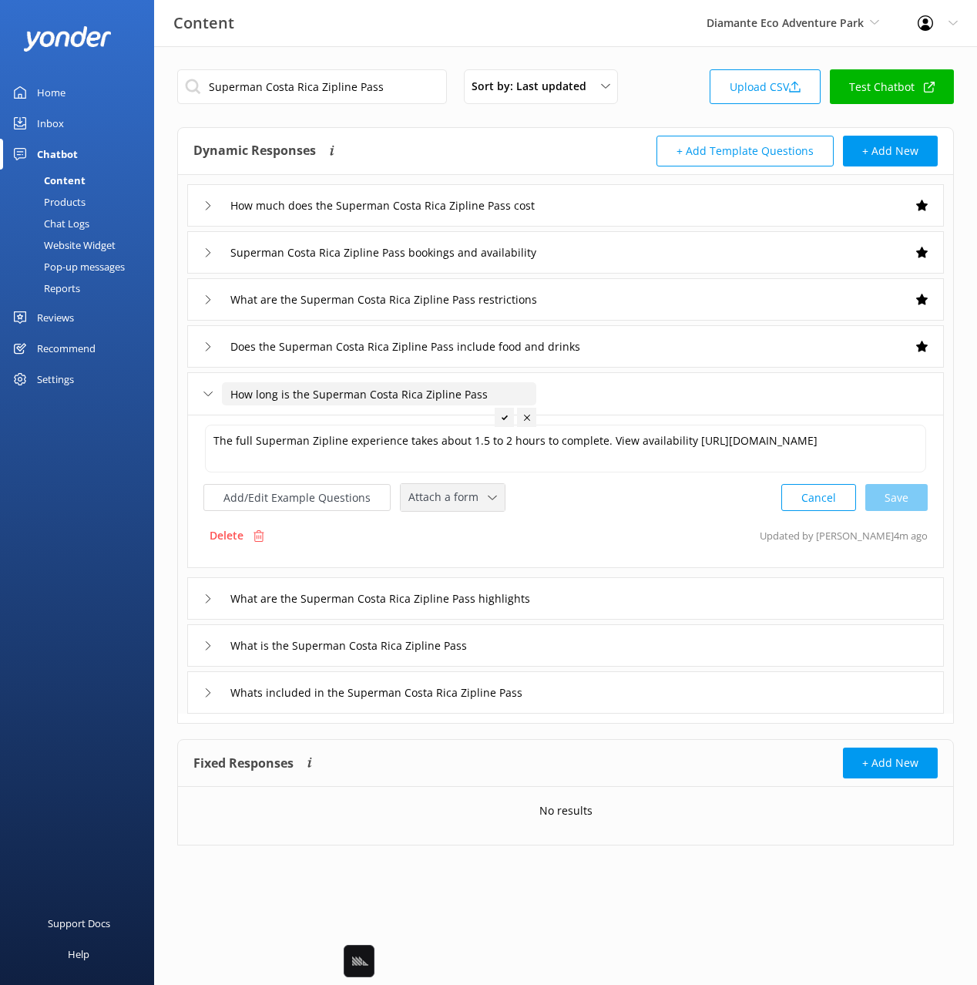
click at [444, 492] on span "Attach a form" at bounding box center [447, 497] width 79 height 17
click at [482, 579] on div "What are the Superman Costa Rica Zipline Pass highlights" at bounding box center [565, 598] width 757 height 42
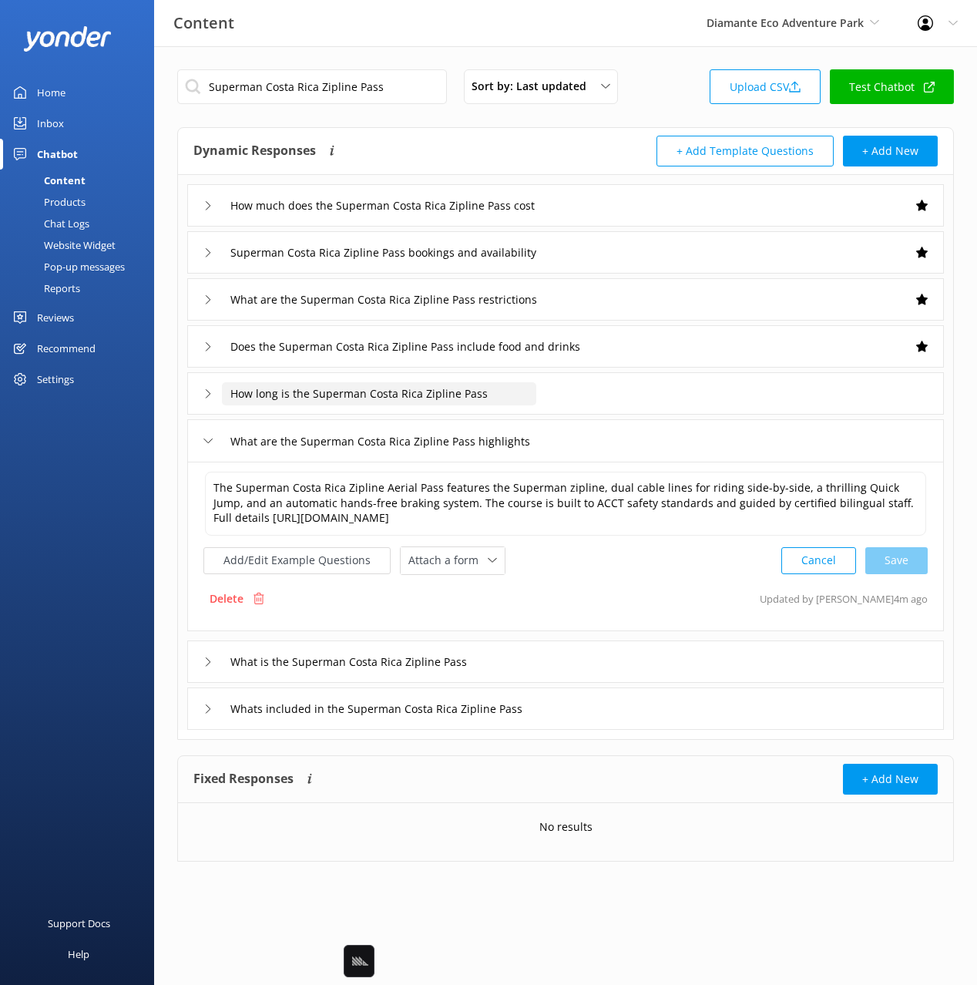
click at [529, 217] on input "How long is the Superman Costa Rica Zipline Pass" at bounding box center [404, 205] width 364 height 23
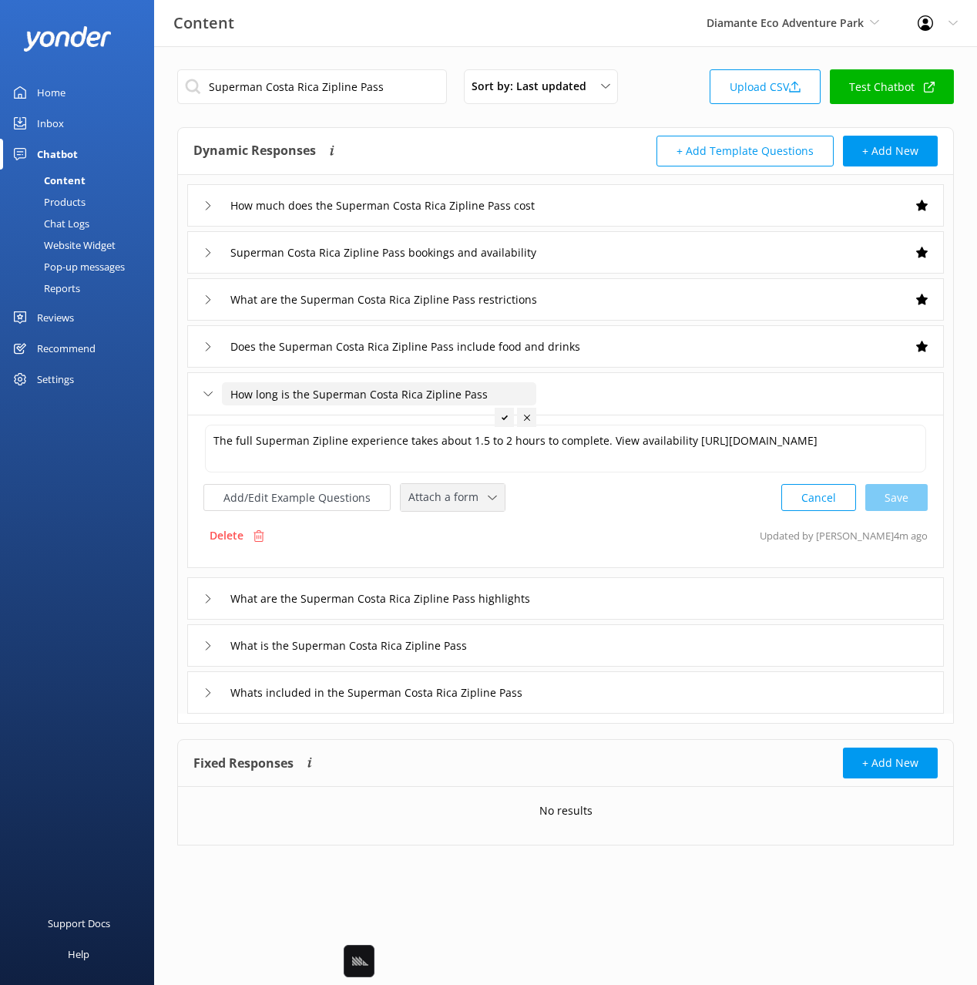
click at [475, 502] on span "Attach a form" at bounding box center [447, 497] width 79 height 17
click at [484, 558] on link "Check availability" at bounding box center [470, 561] width 137 height 31
click at [633, 598] on div "What are the Superman Costa Rica Zipline Pass highlights" at bounding box center [565, 597] width 757 height 42
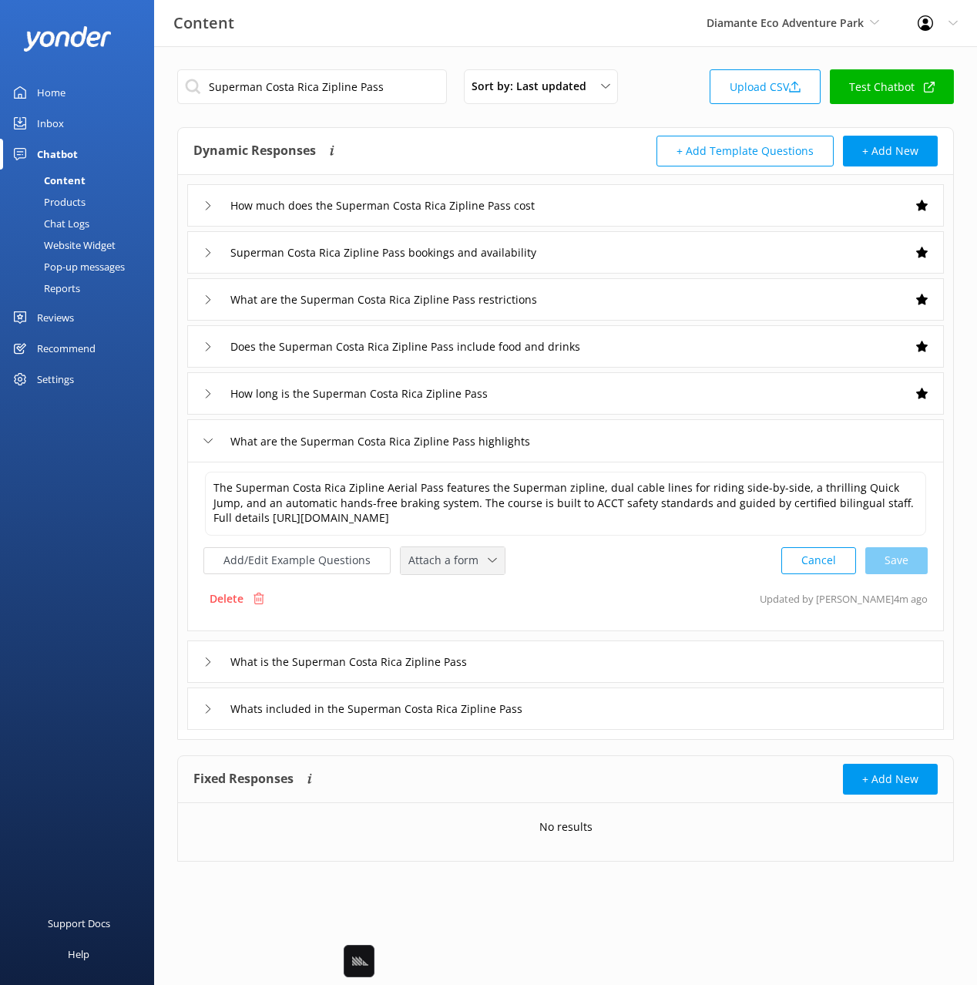
drag, startPoint x: 470, startPoint y: 560, endPoint x: 471, endPoint y: 570, distance: 9.3
click at [471, 562] on span "Attach a form" at bounding box center [447, 560] width 79 height 17
click at [469, 623] on div "Check availability" at bounding box center [447, 624] width 76 height 15
click at [530, 667] on div "What is the Superman Costa Rica Zipline Pass" at bounding box center [565, 660] width 757 height 42
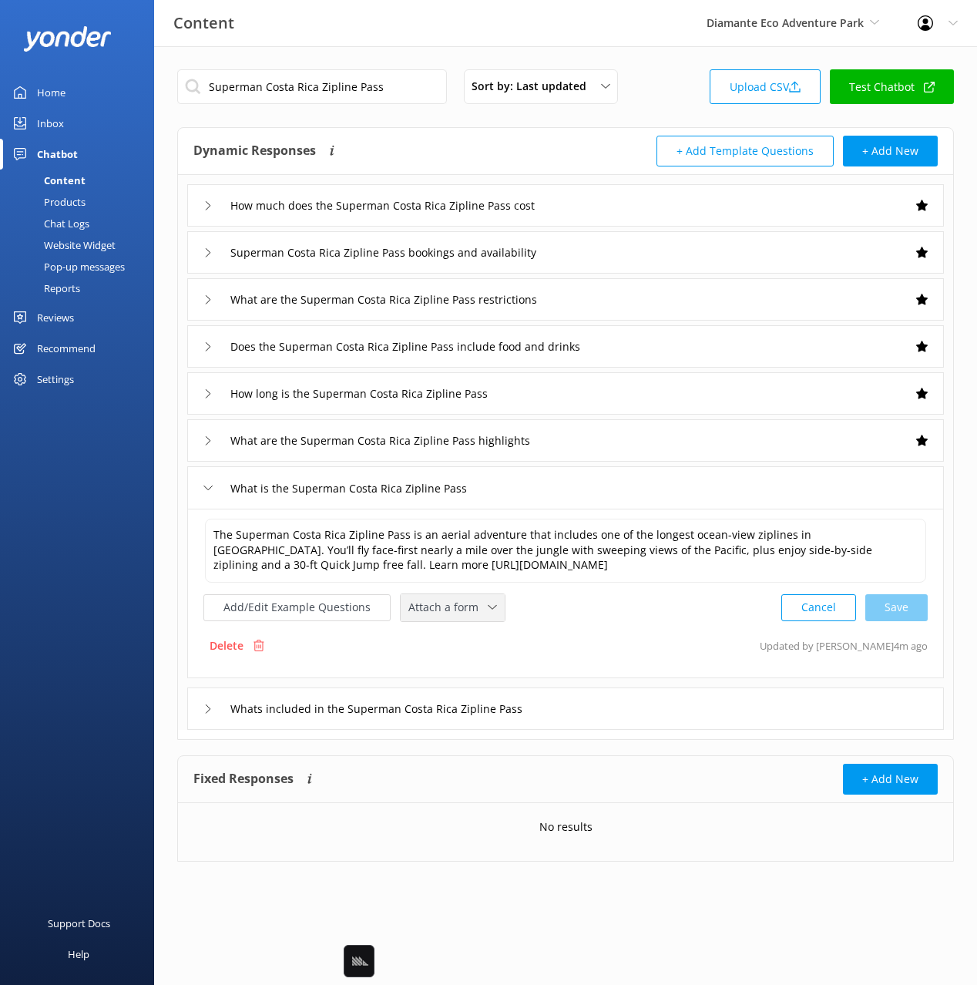
click at [442, 600] on span "Attach a form" at bounding box center [447, 607] width 79 height 17
click at [476, 670] on div "Check availability" at bounding box center [447, 671] width 76 height 15
click at [590, 712] on div "Whats included in the Superman Costa Rica Zipline Pass" at bounding box center [565, 707] width 757 height 42
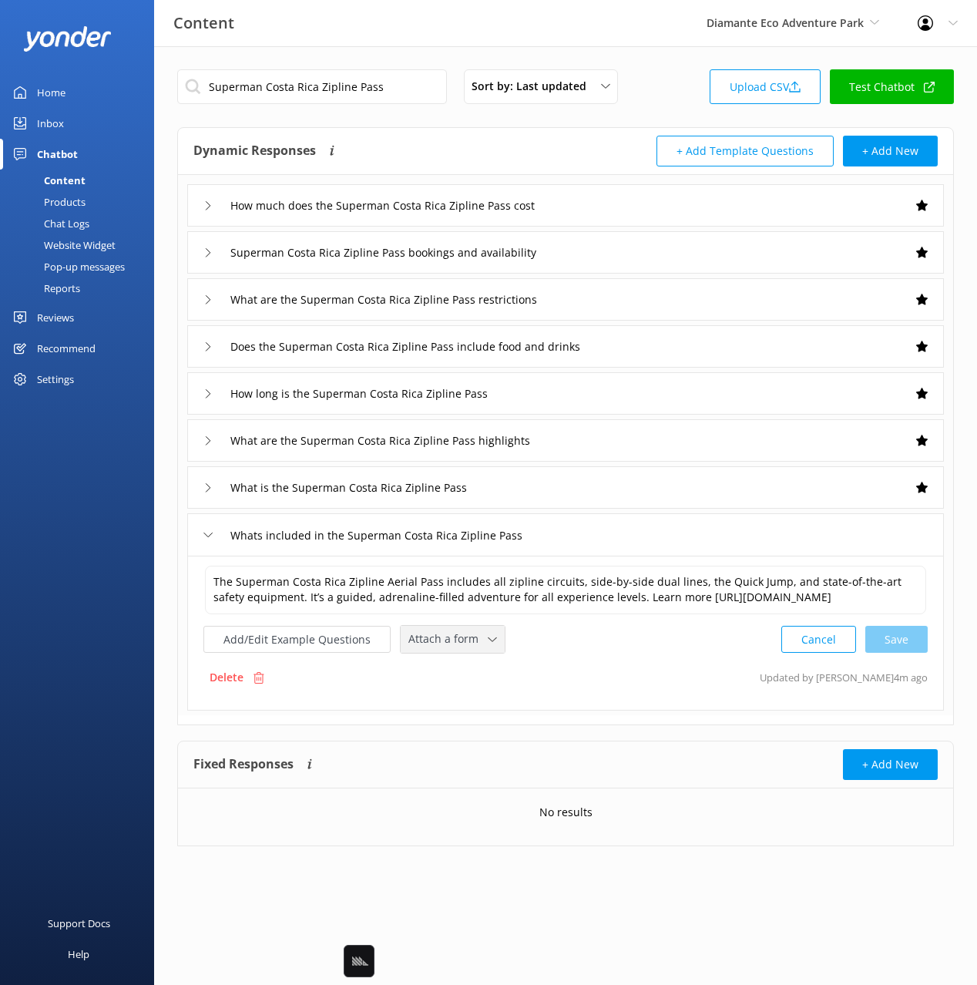
click at [446, 647] on span "Attach a form" at bounding box center [447, 638] width 79 height 17
drag, startPoint x: 456, startPoint y: 716, endPoint x: 592, endPoint y: 690, distance: 138.1
click at [456, 711] on div "Check availability" at bounding box center [447, 703] width 76 height 15
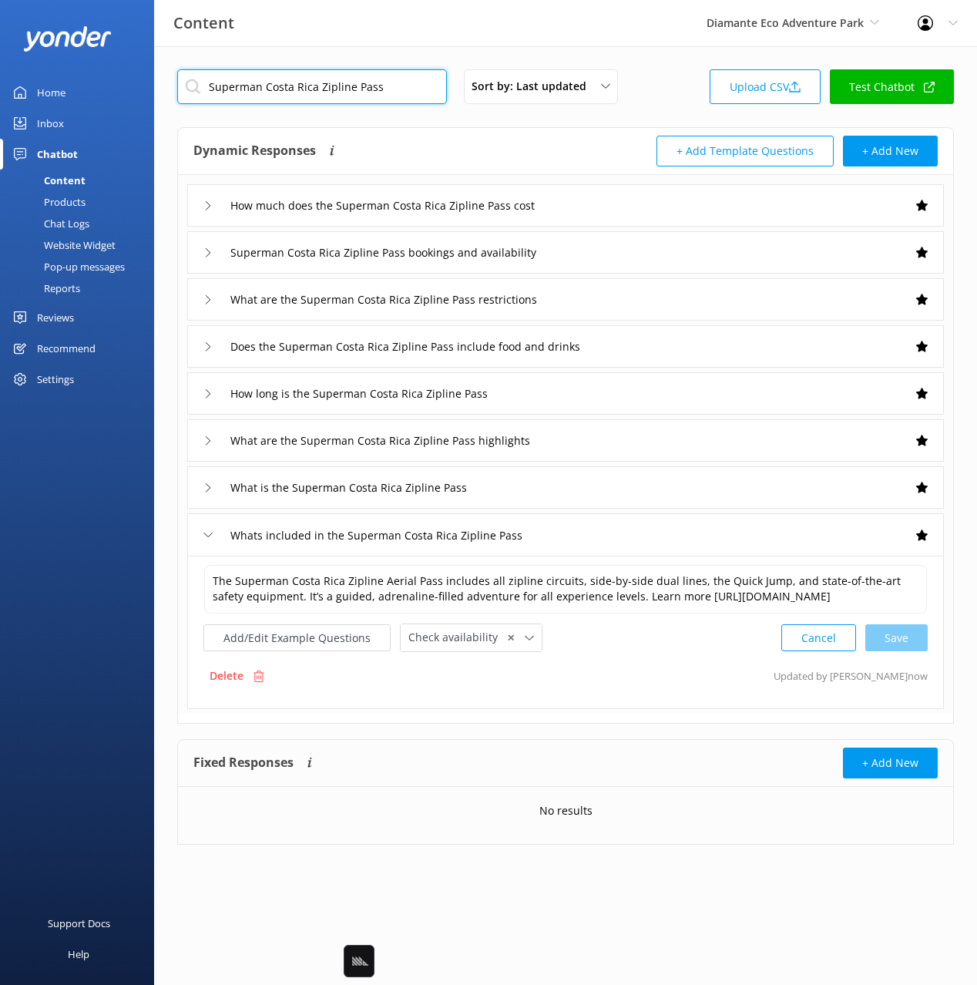
click at [318, 92] on input "Superman Costa Rica Zipline Pass" at bounding box center [312, 86] width 270 height 35
paste input "Diamante Adventur"
click at [523, 147] on div "Dynamic Responses Dynamic responses rely on the Large Language Model to create …" at bounding box center [379, 151] width 372 height 31
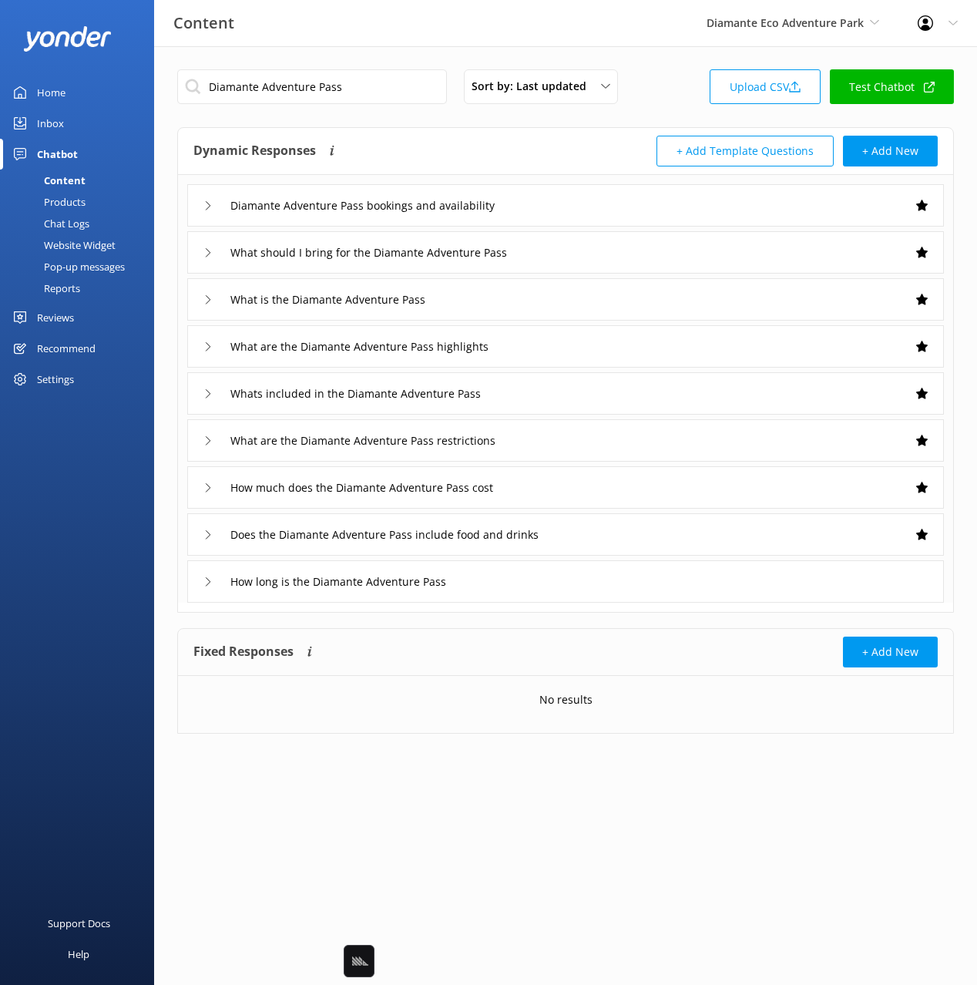
drag, startPoint x: 699, startPoint y: 576, endPoint x: 641, endPoint y: 601, distance: 62.8
click at [699, 576] on div "How long is the Diamante Adventure Pass" at bounding box center [565, 581] width 757 height 42
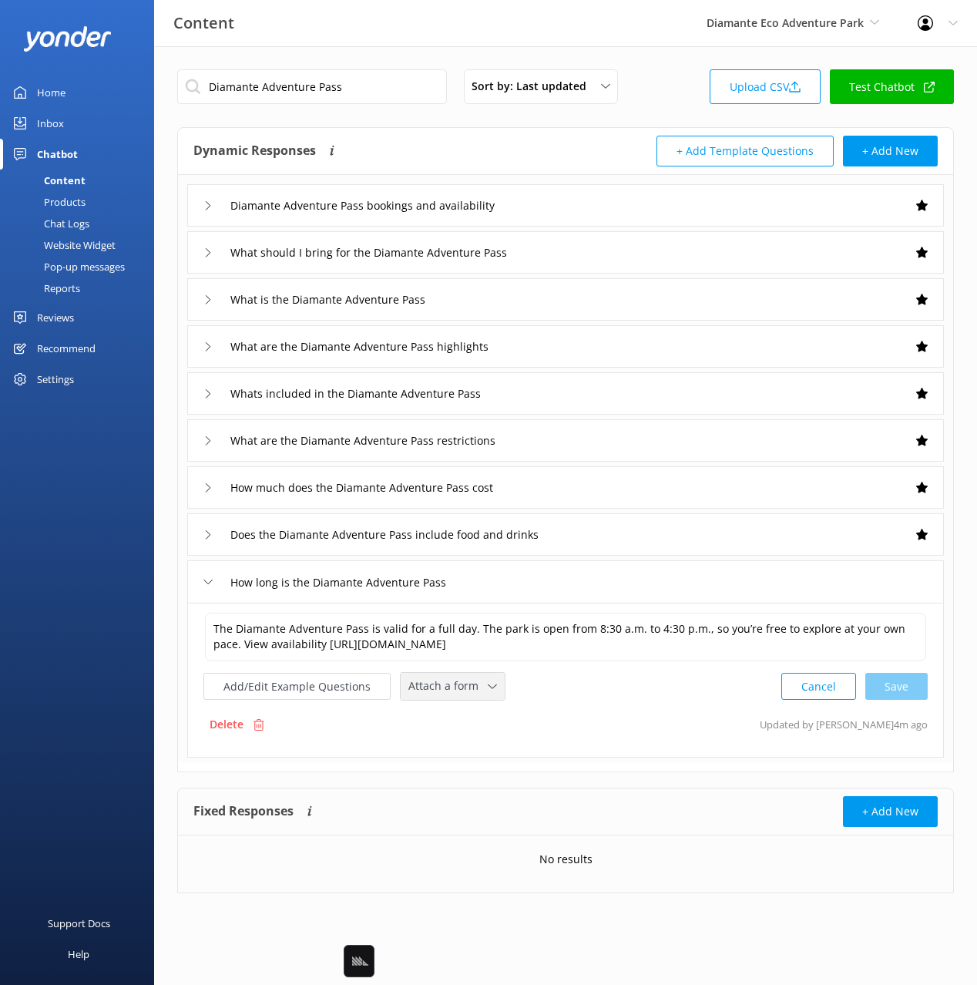
click at [443, 697] on div "Attach a form Leave contact details Check availability" at bounding box center [453, 686] width 104 height 27
drag, startPoint x: 442, startPoint y: 683, endPoint x: 442, endPoint y: 697, distance: 13.9
click at [442, 683] on span "Attach a form" at bounding box center [447, 685] width 79 height 17
click at [446, 684] on span "Attach a form" at bounding box center [447, 685] width 79 height 17
drag, startPoint x: 451, startPoint y: 748, endPoint x: 908, endPoint y: 651, distance: 467.2
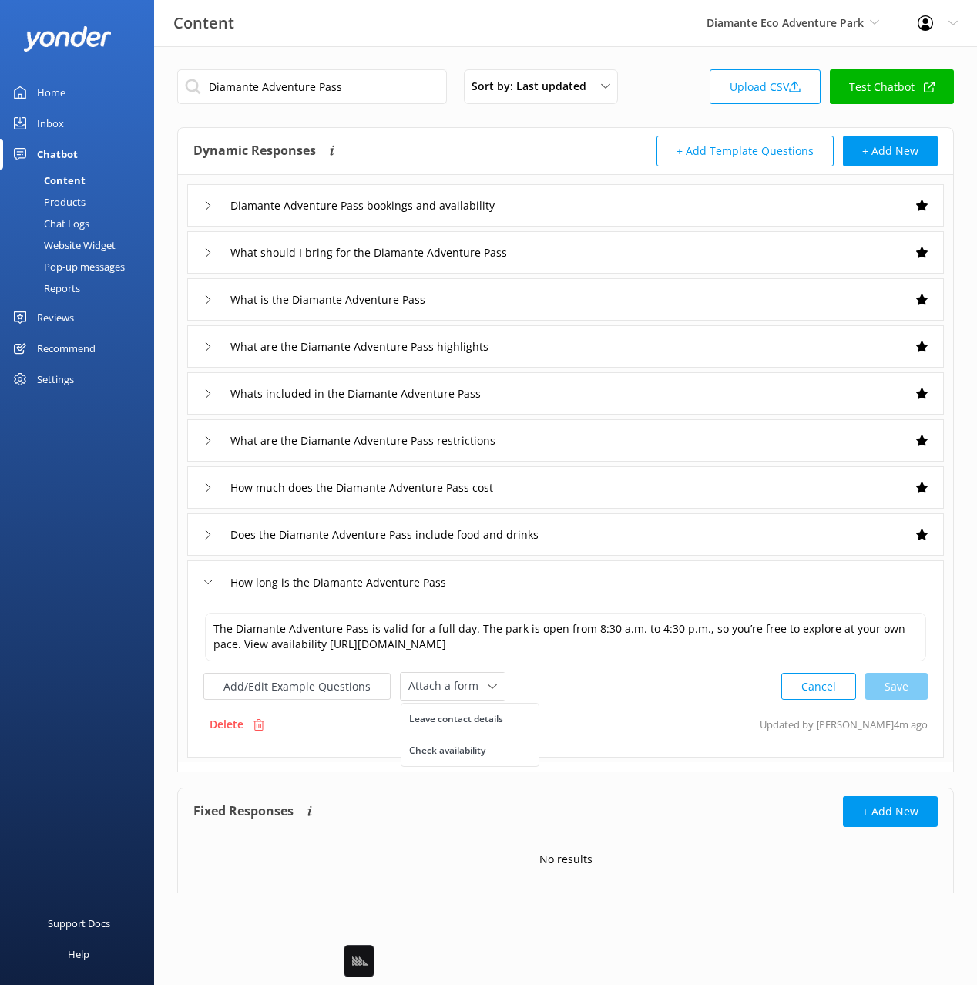
click at [452, 748] on div "Check availability" at bounding box center [447, 750] width 76 height 15
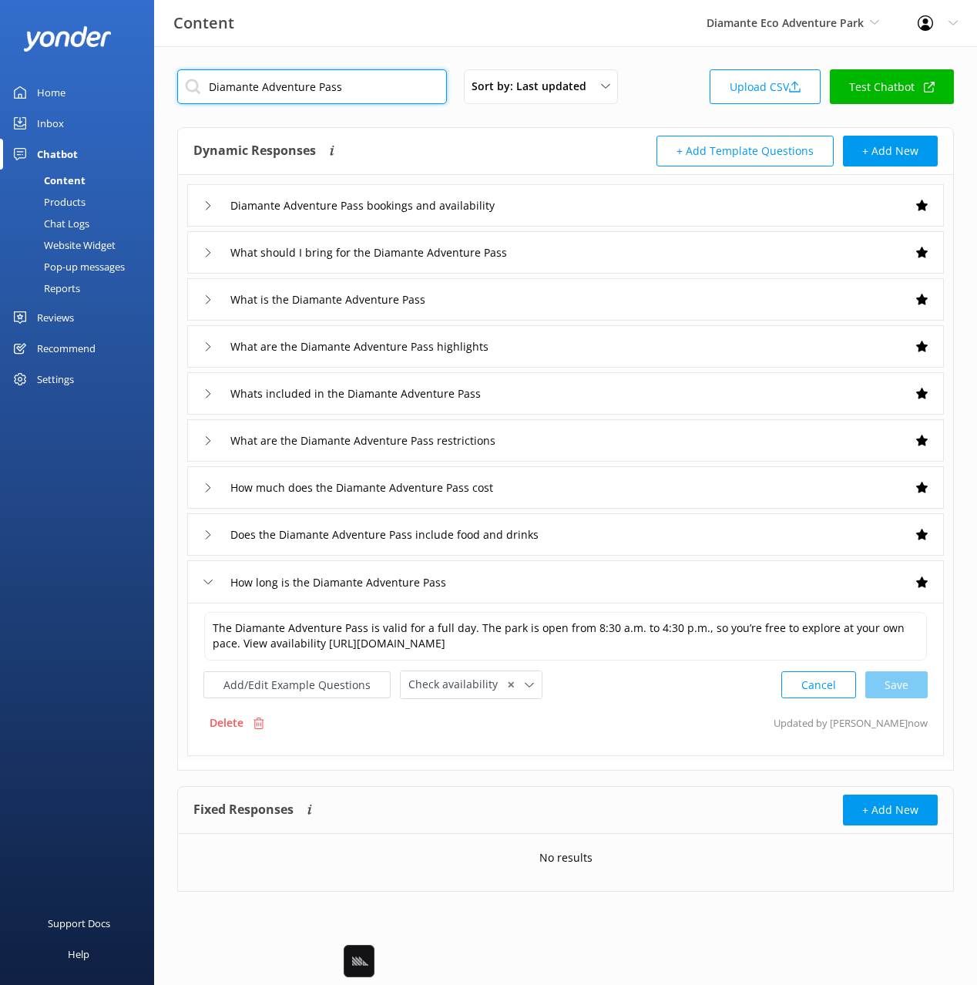
click at [291, 86] on input "Diamante Adventure Pass" at bounding box center [312, 86] width 270 height 35
paste input "[GEOGRAPHIC_DATA]"
click at [436, 141] on div "Dynamic Responses Dynamic responses rely on the Large Language Model to create …" at bounding box center [379, 151] width 372 height 31
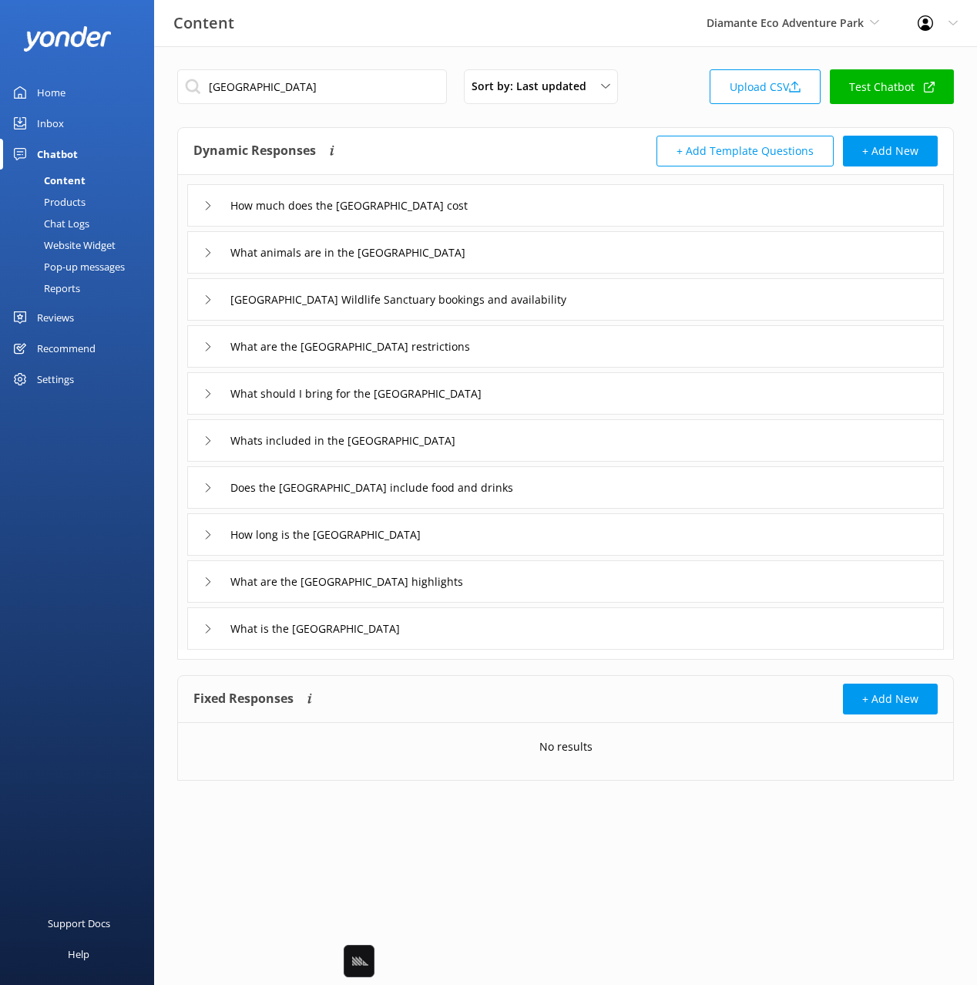
click at [670, 43] on div "Content Diamante Eco Adventure Park Black Cat Cruises [GEOGRAPHIC_DATA] [GEOGRA…" at bounding box center [488, 23] width 977 height 46
click at [592, 213] on div "How much does the [GEOGRAPHIC_DATA] cost" at bounding box center [565, 205] width 757 height 42
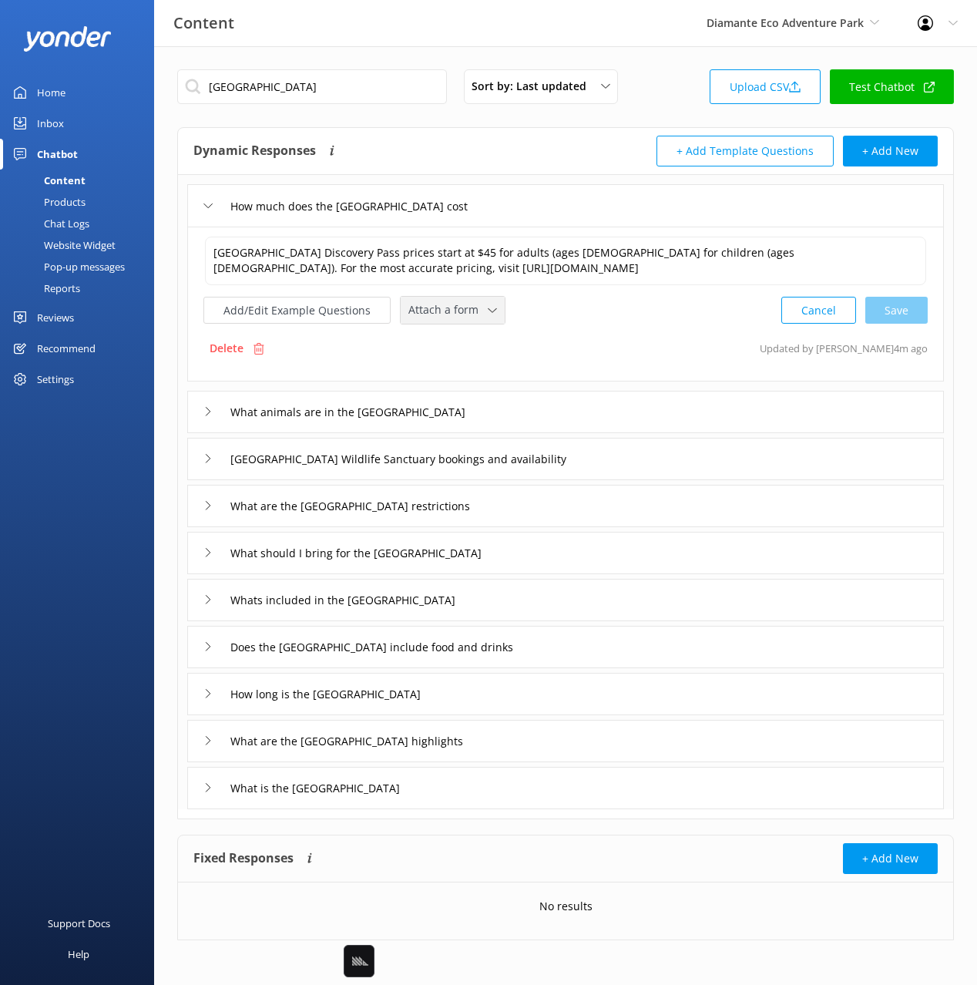
click at [449, 308] on span "Attach a form" at bounding box center [447, 309] width 79 height 17
click at [455, 374] on div "Check availability" at bounding box center [447, 374] width 76 height 15
click at [589, 409] on div "What animals are in the [GEOGRAPHIC_DATA]" at bounding box center [565, 410] width 757 height 42
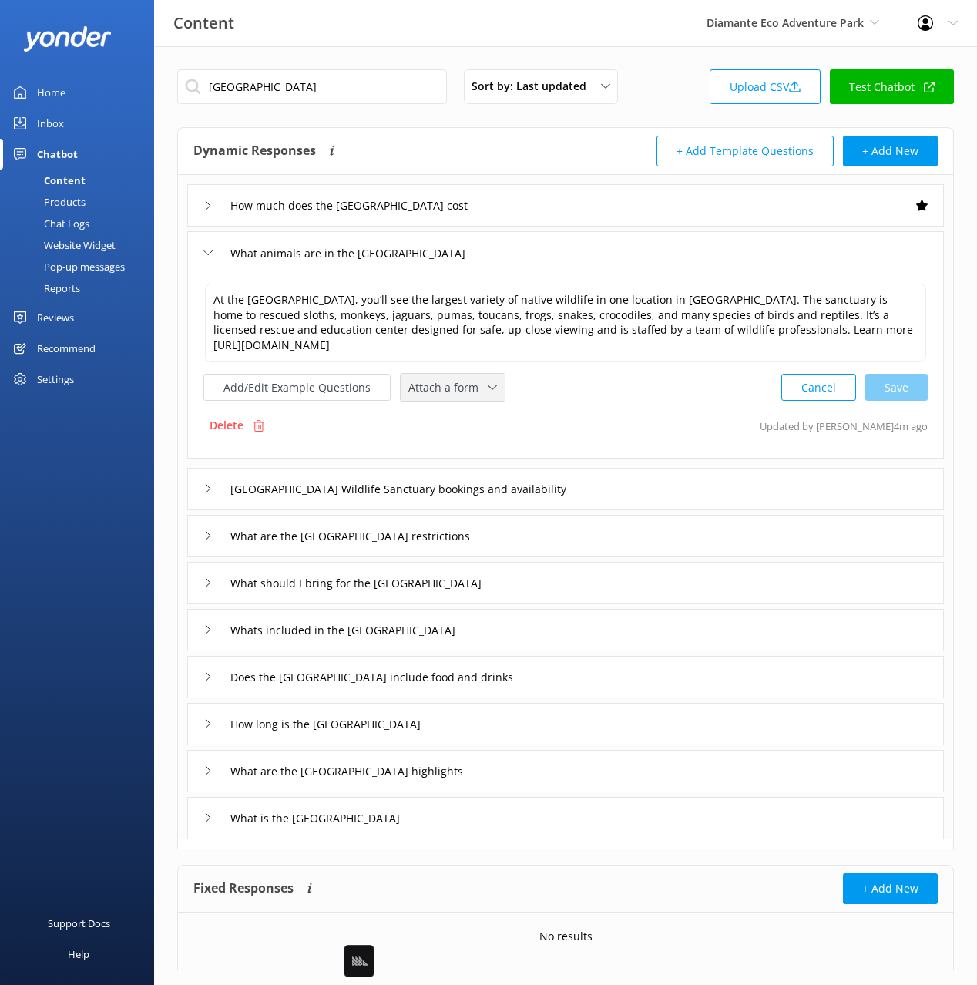
click at [469, 384] on span "Attach a form" at bounding box center [447, 387] width 79 height 17
click at [466, 455] on div "Check availability" at bounding box center [447, 451] width 76 height 15
click at [507, 385] on span "✕" at bounding box center [511, 385] width 8 height 15
drag, startPoint x: 597, startPoint y: 486, endPoint x: 560, endPoint y: 485, distance: 37.8
click at [597, 486] on div "[GEOGRAPHIC_DATA] Wildlife Sanctuary bookings and availability" at bounding box center [565, 487] width 757 height 42
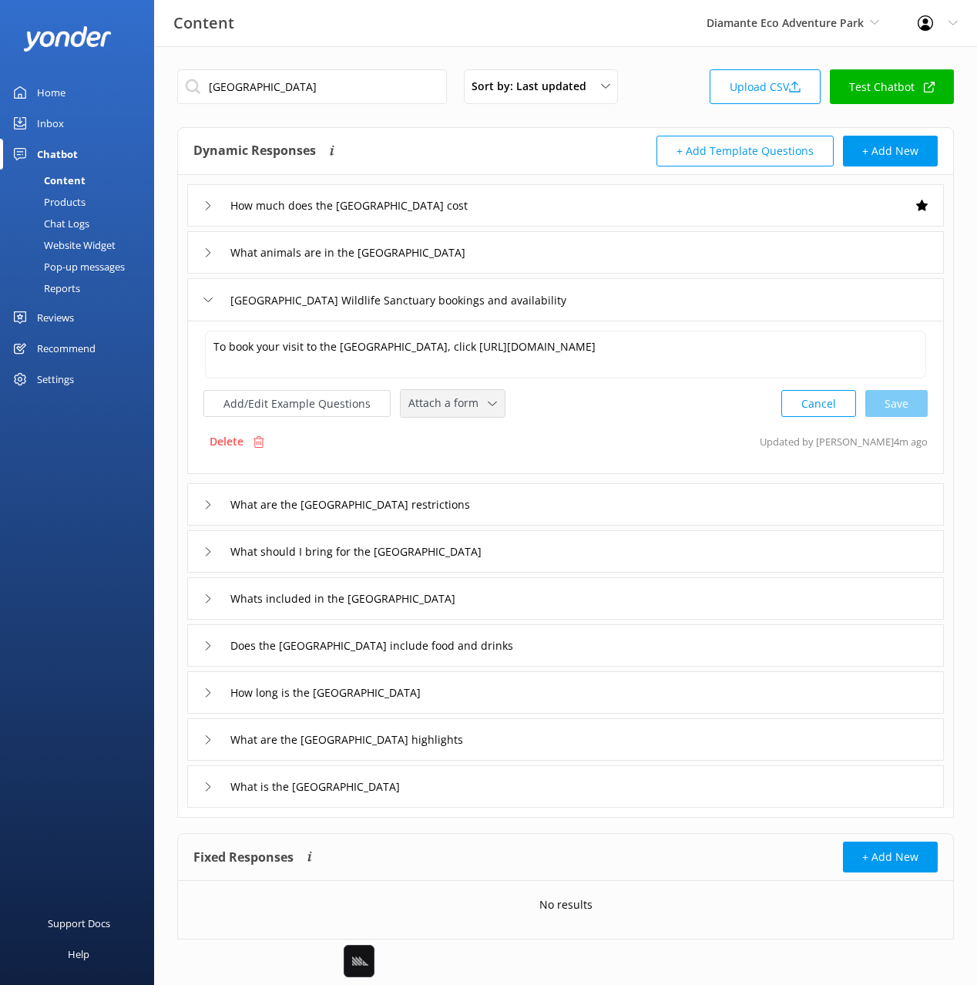
click at [434, 395] on span "Attach a form" at bounding box center [447, 403] width 79 height 17
drag, startPoint x: 452, startPoint y: 468, endPoint x: 496, endPoint y: 477, distance: 45.6
click at [452, 468] on div "Check availability" at bounding box center [447, 466] width 76 height 15
click at [560, 525] on div "How much does the [GEOGRAPHIC_DATA] cost What animals are in the [GEOGRAPHIC_DA…" at bounding box center [565, 490] width 775 height 631
click at [577, 516] on div "What are the [GEOGRAPHIC_DATA] restrictions" at bounding box center [565, 503] width 757 height 42
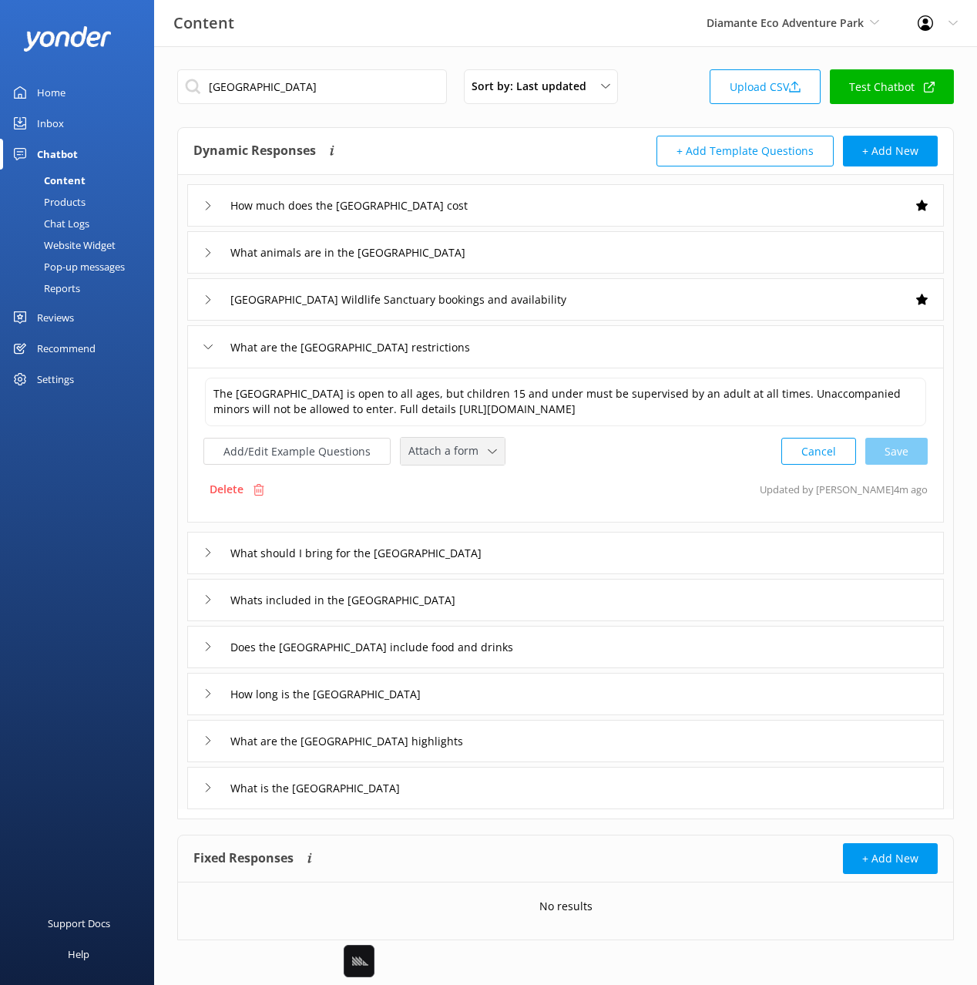
click at [439, 447] on span "Attach a form" at bounding box center [447, 450] width 79 height 17
click at [449, 509] on div "Check availability" at bounding box center [447, 515] width 76 height 15
click at [624, 556] on div "What should I bring for the [GEOGRAPHIC_DATA]" at bounding box center [565, 551] width 757 height 42
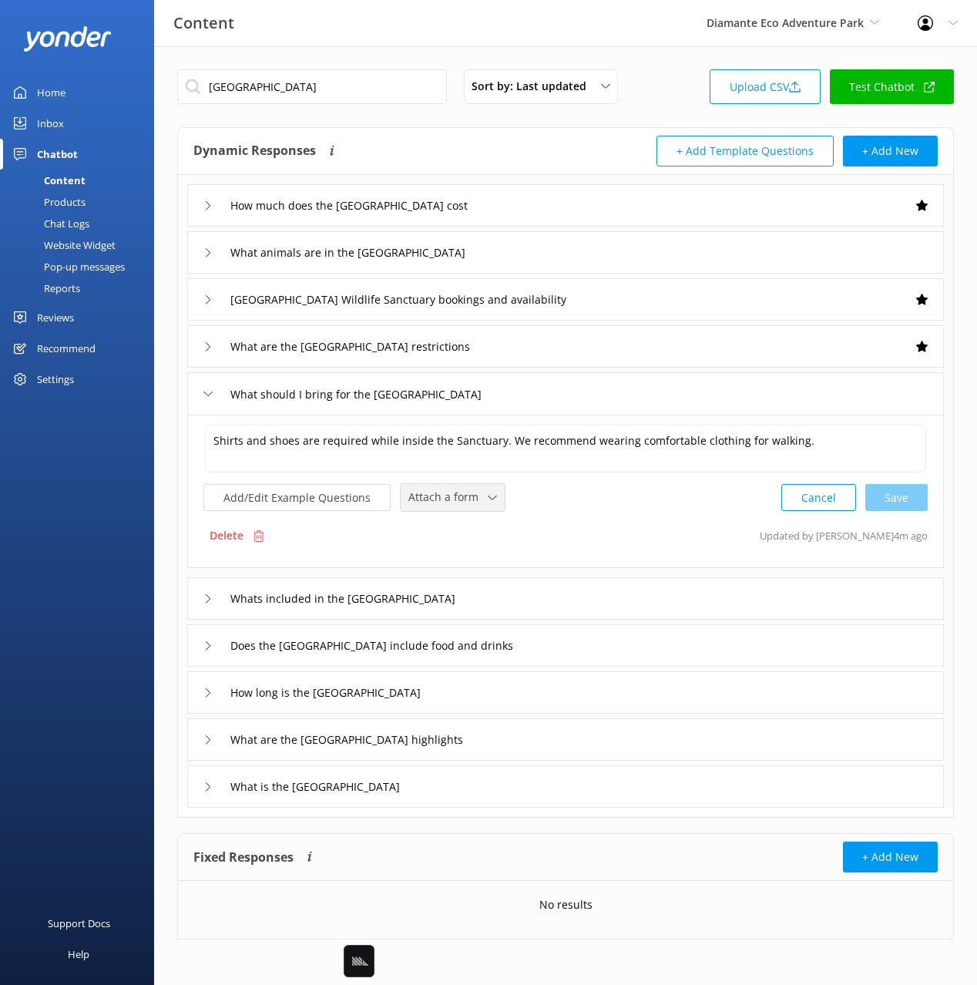
click at [463, 500] on span "Attach a form" at bounding box center [447, 497] width 79 height 17
click at [485, 560] on link "Check availability" at bounding box center [470, 561] width 137 height 31
click at [587, 598] on div "Whats included in the [GEOGRAPHIC_DATA]" at bounding box center [565, 597] width 757 height 42
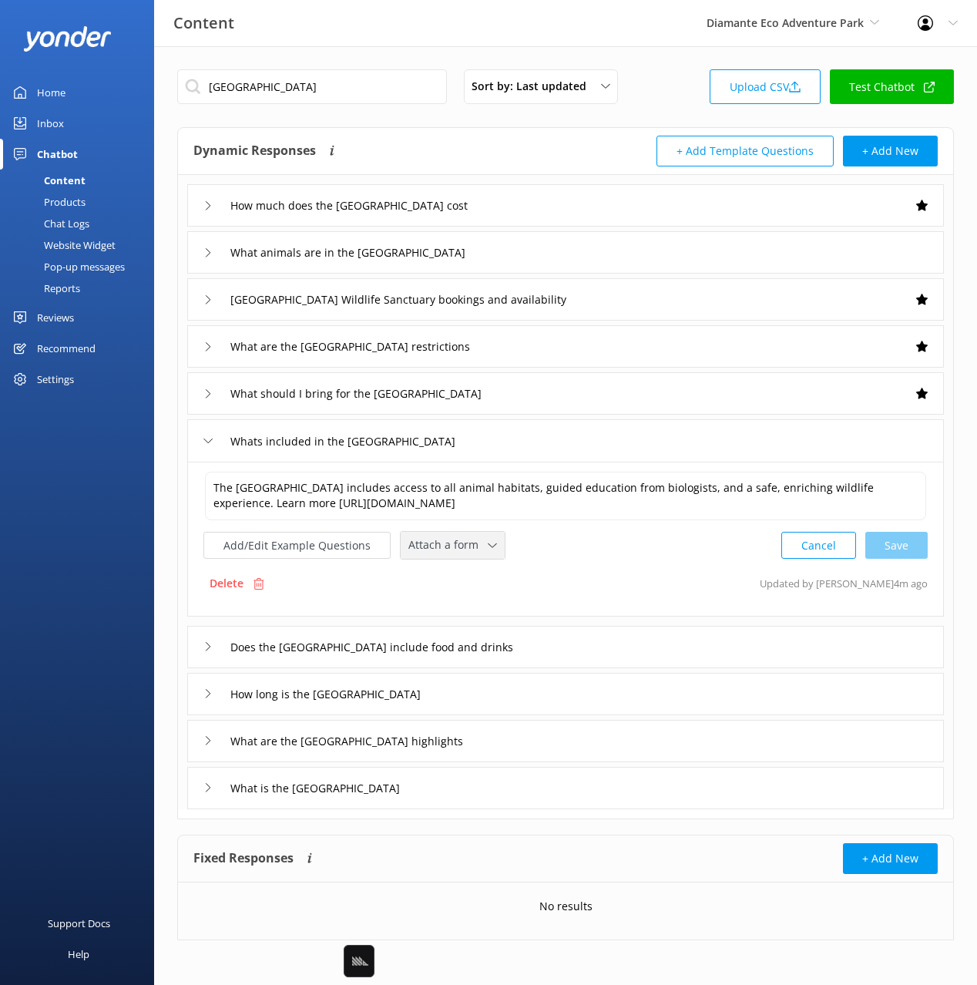
click at [458, 546] on span "Attach a form" at bounding box center [447, 544] width 79 height 17
click at [486, 600] on link "Check availability" at bounding box center [470, 609] width 137 height 31
click at [669, 647] on div "Does the [GEOGRAPHIC_DATA] include food and drinks" at bounding box center [565, 645] width 757 height 42
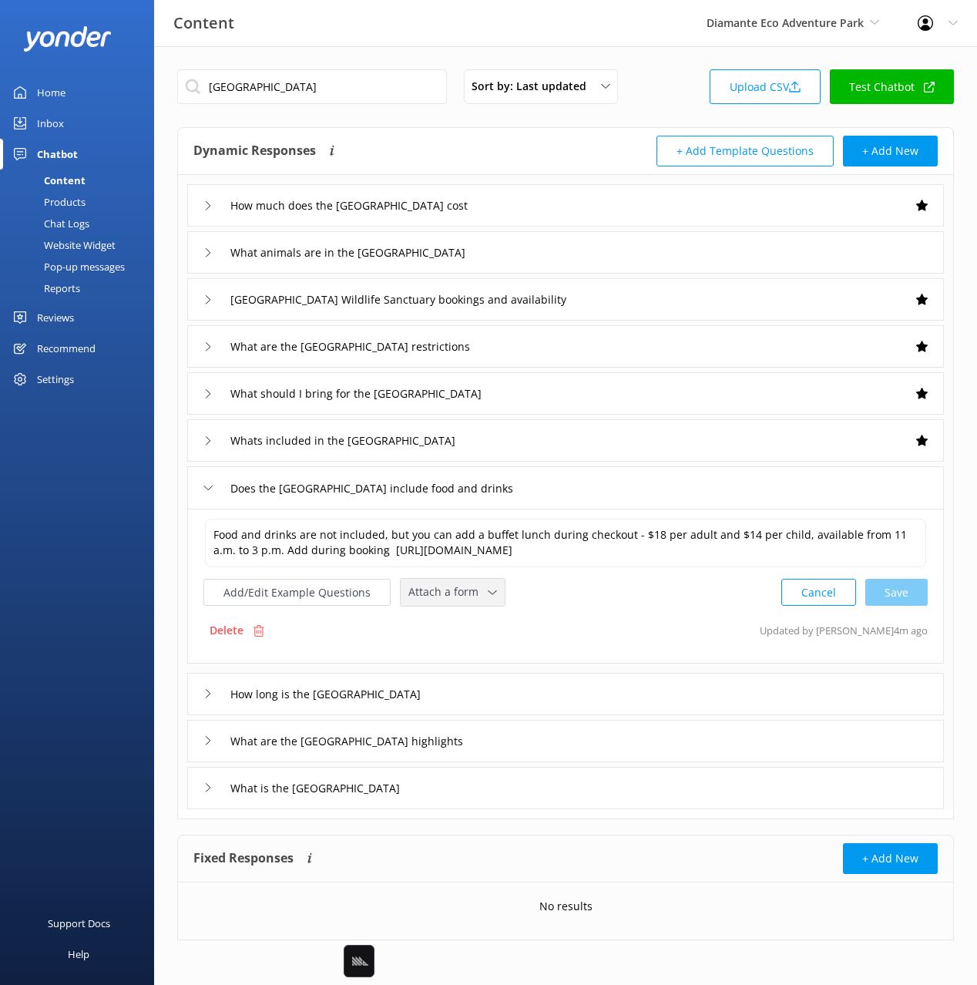
click at [462, 593] on span "Attach a form" at bounding box center [447, 591] width 79 height 17
click at [481, 650] on div "Check availability" at bounding box center [447, 656] width 76 height 15
click at [533, 694] on div "How long is the [GEOGRAPHIC_DATA]" at bounding box center [565, 692] width 757 height 42
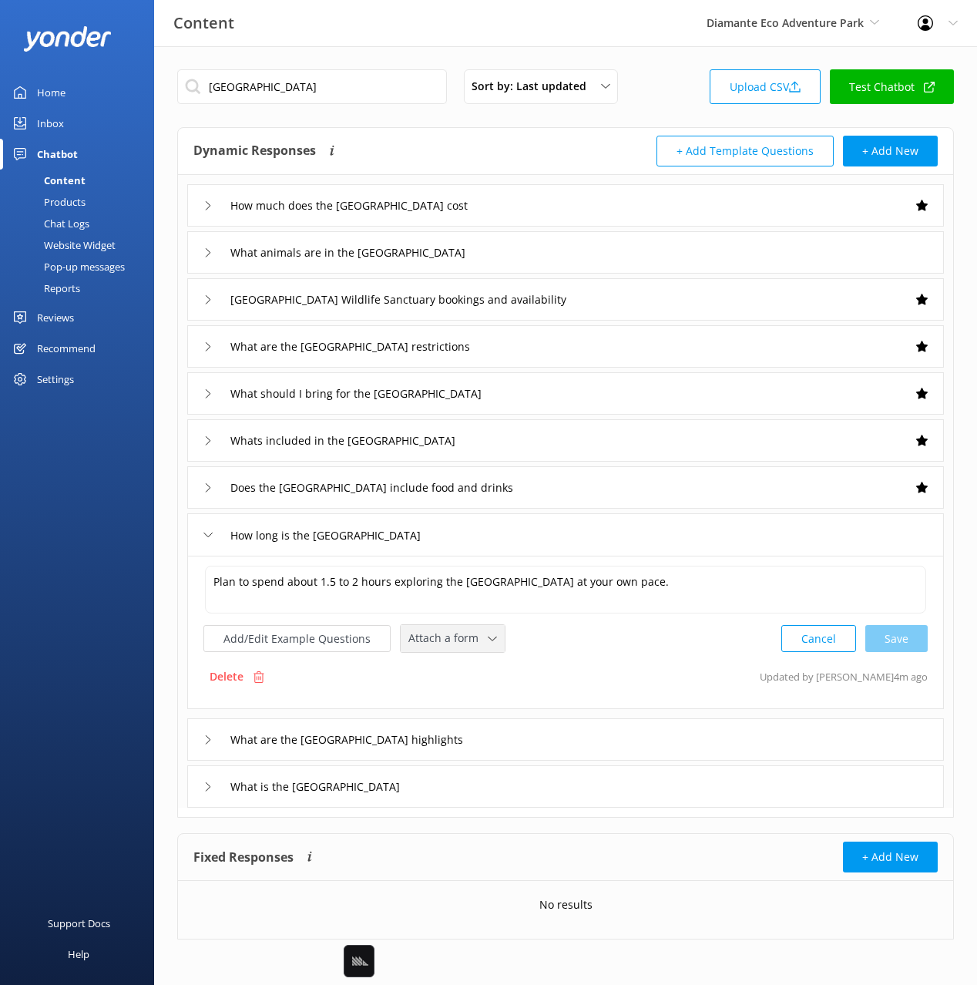
click at [450, 643] on span "Attach a form" at bounding box center [447, 638] width 79 height 17
click at [459, 711] on link "Check availability" at bounding box center [470, 702] width 137 height 31
click at [603, 732] on div "What are the [GEOGRAPHIC_DATA] highlights" at bounding box center [565, 738] width 757 height 42
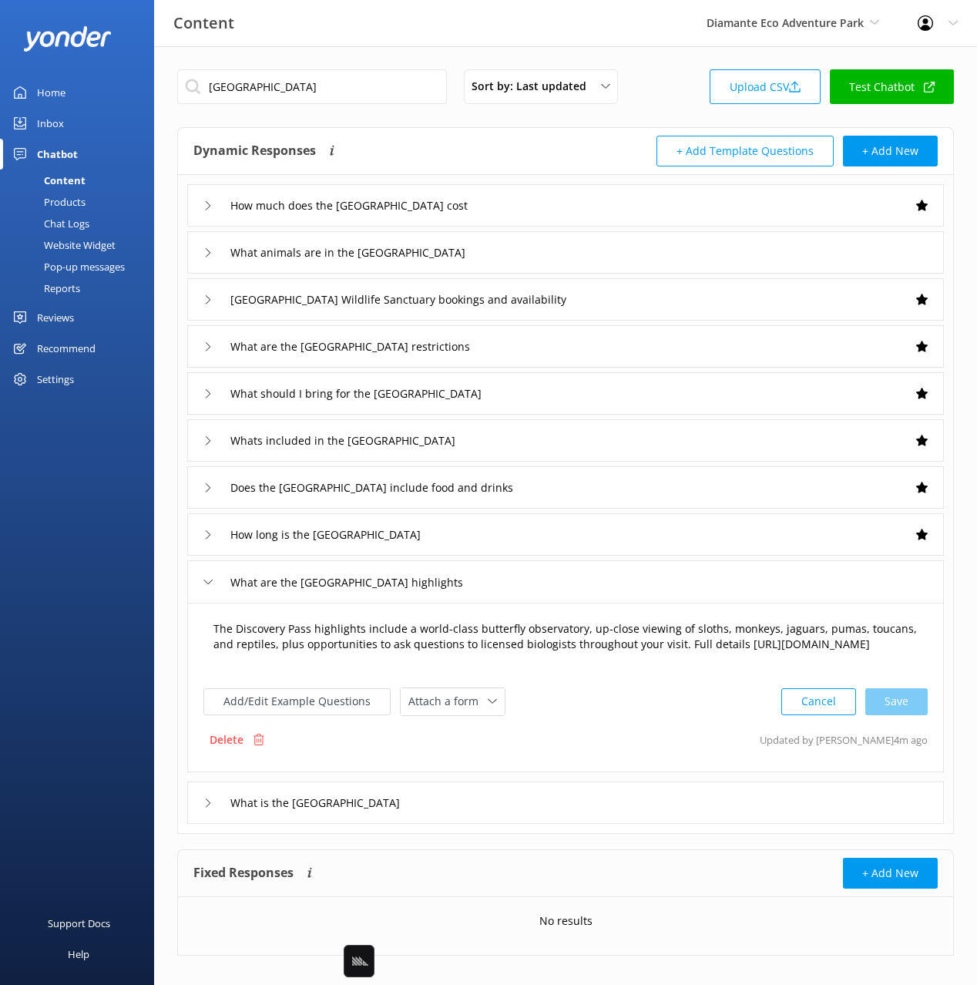
click at [445, 674] on textarea "The Discovery Pass highlights include a world-class butterfly observatory, up-c…" at bounding box center [565, 645] width 721 height 64
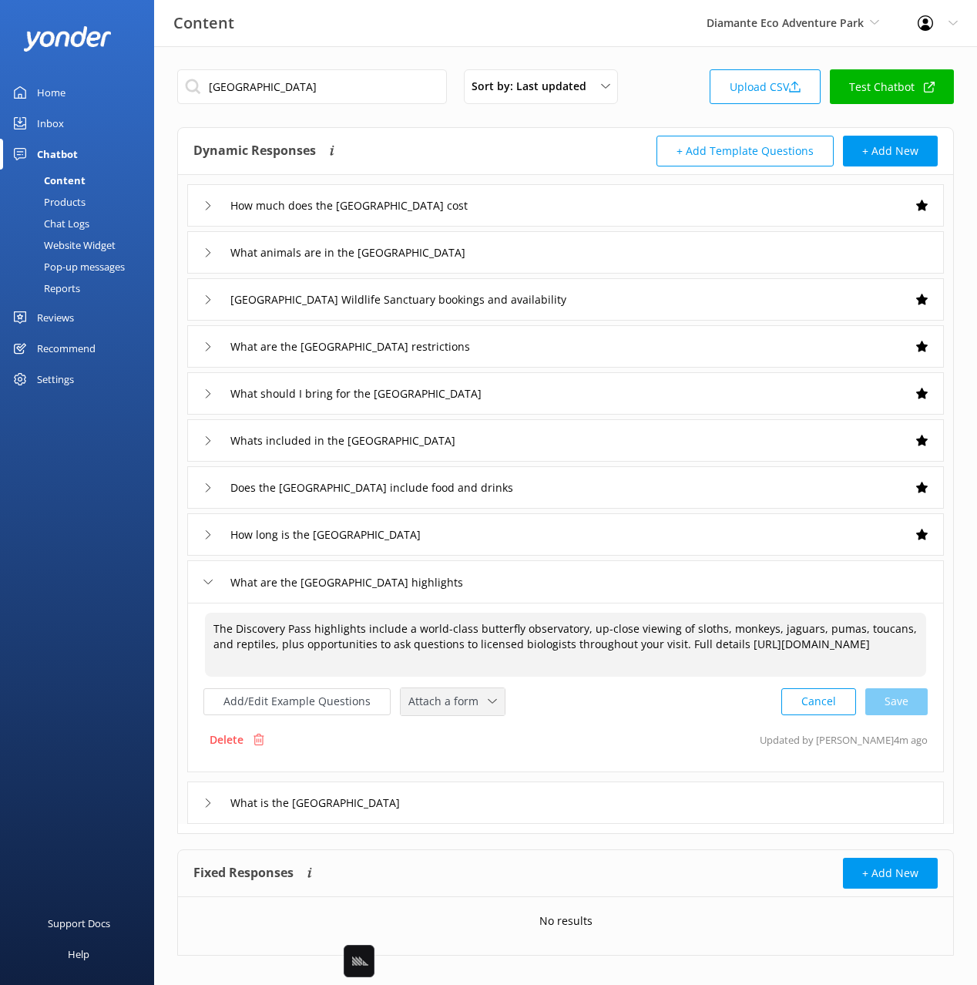
click at [449, 704] on span "Attach a form" at bounding box center [447, 701] width 79 height 17
click at [485, 765] on link "Check availability" at bounding box center [470, 765] width 137 height 31
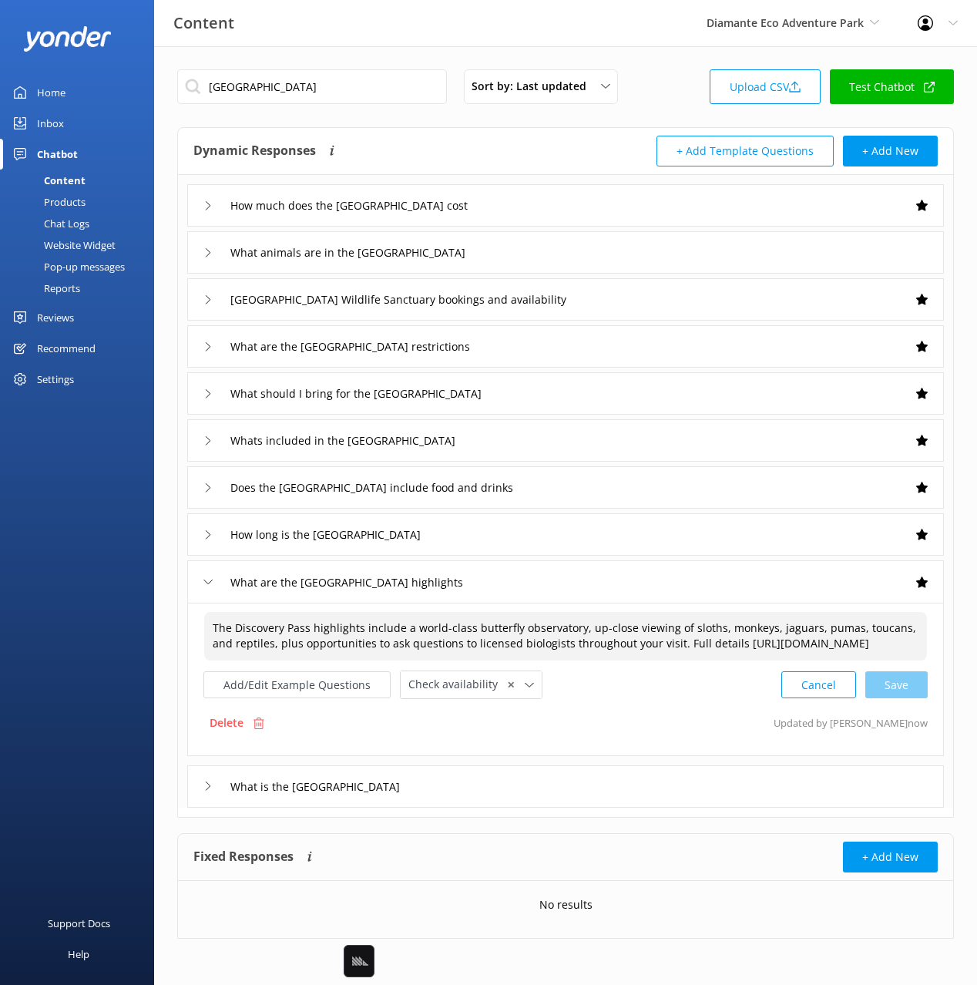
click at [545, 802] on div "What is the [GEOGRAPHIC_DATA]" at bounding box center [565, 786] width 757 height 42
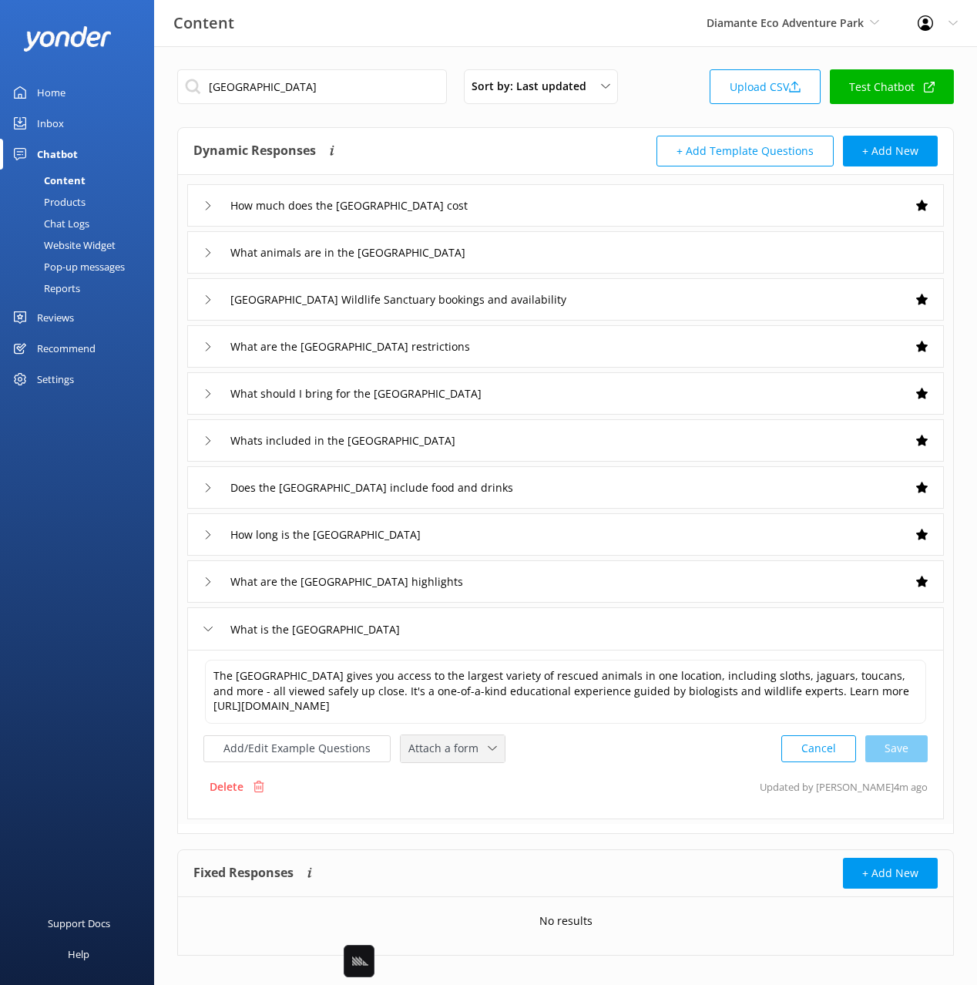
drag, startPoint x: 436, startPoint y: 754, endPoint x: 452, endPoint y: 779, distance: 30.1
click at [436, 754] on span "Attach a form" at bounding box center [447, 748] width 79 height 17
click at [469, 818] on div "Check availability" at bounding box center [447, 812] width 76 height 15
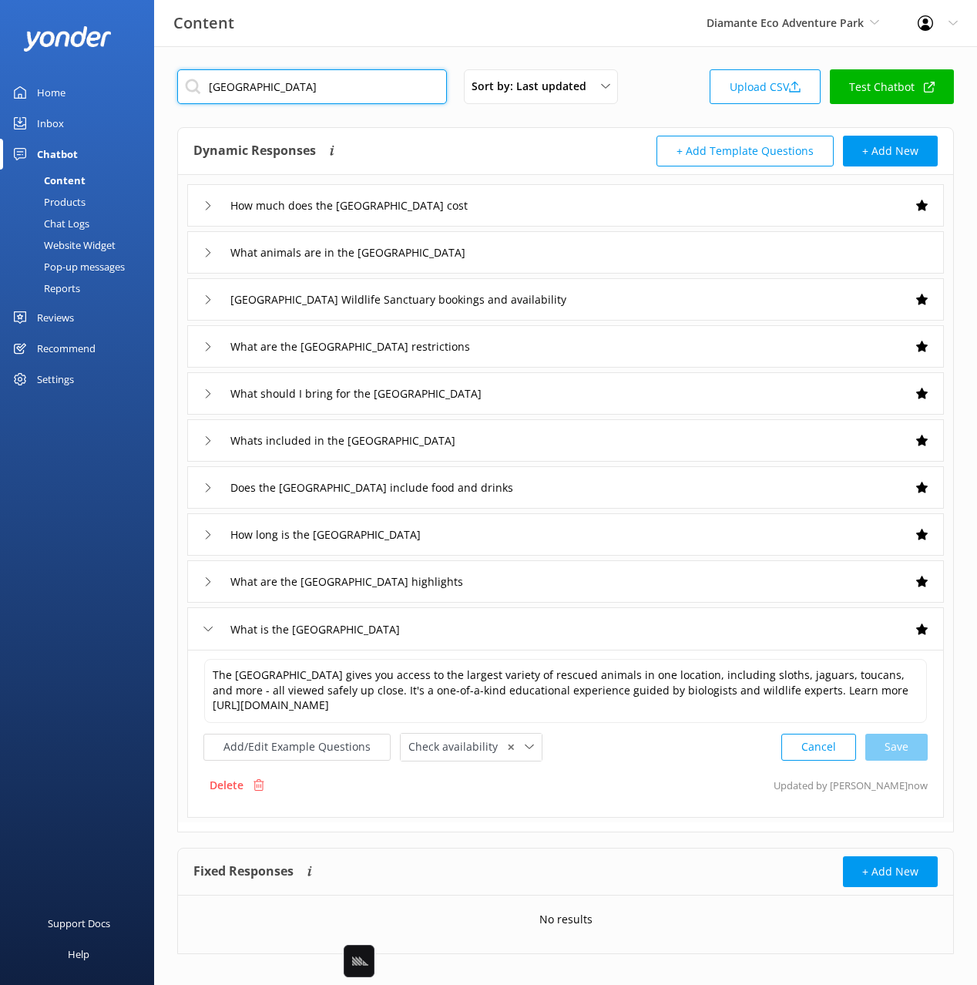
click at [293, 77] on input "[GEOGRAPHIC_DATA]" at bounding box center [312, 86] width 270 height 35
paste input "ultural Experience Tour"
click at [671, 94] on div "Cultural Experience Tour Sort by: Last updated Title Last updated Upload CSV Te…" at bounding box center [565, 91] width 777 height 44
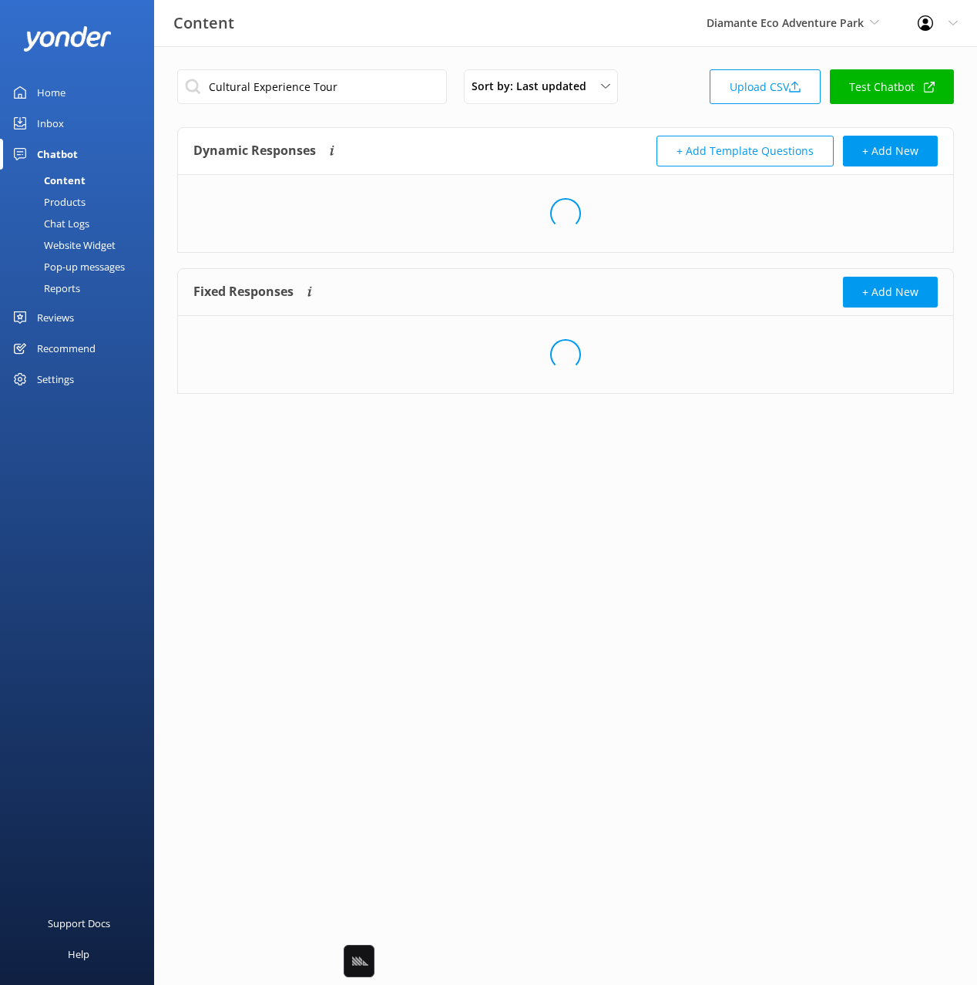
drag, startPoint x: 436, startPoint y: 145, endPoint x: 442, endPoint y: 152, distance: 8.8
click at [436, 145] on div "Dynamic Responses Dynamic responses rely on the Large Language Model to create …" at bounding box center [379, 151] width 372 height 31
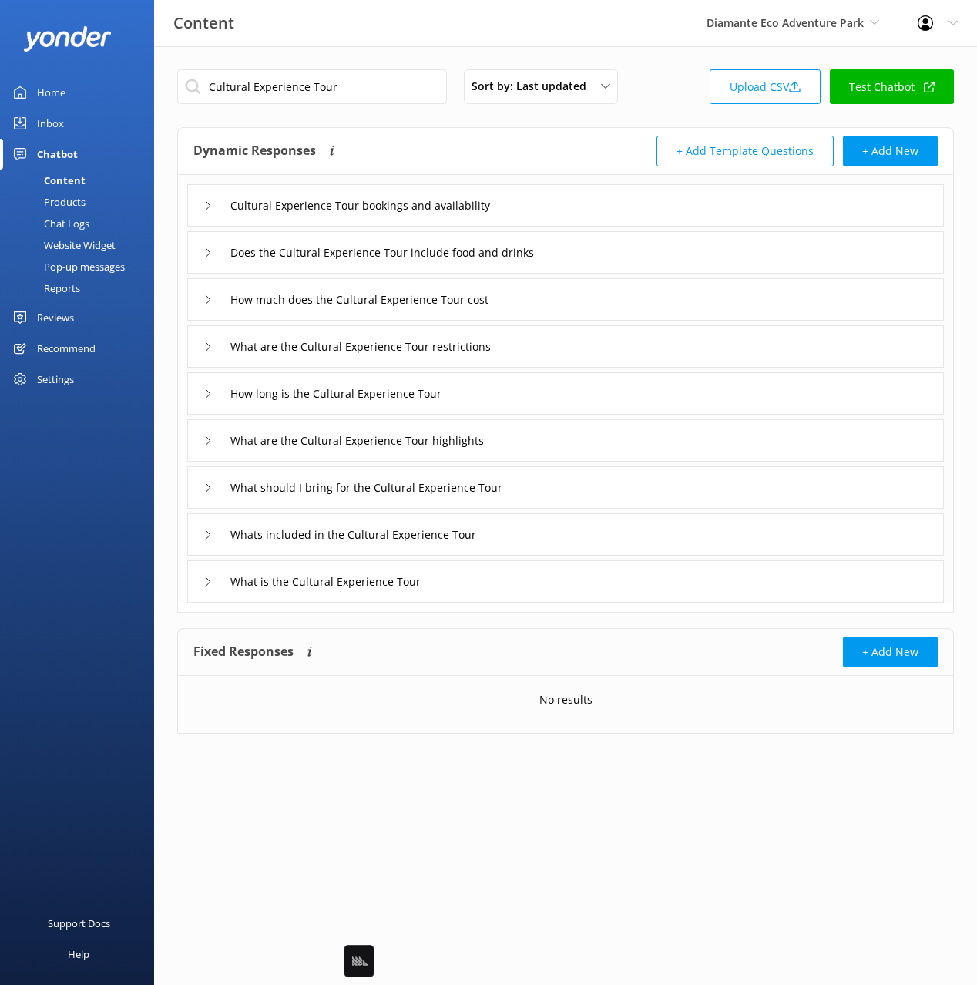
click at [634, 207] on div "Cultural Experience Tour bookings and availability" at bounding box center [565, 205] width 757 height 42
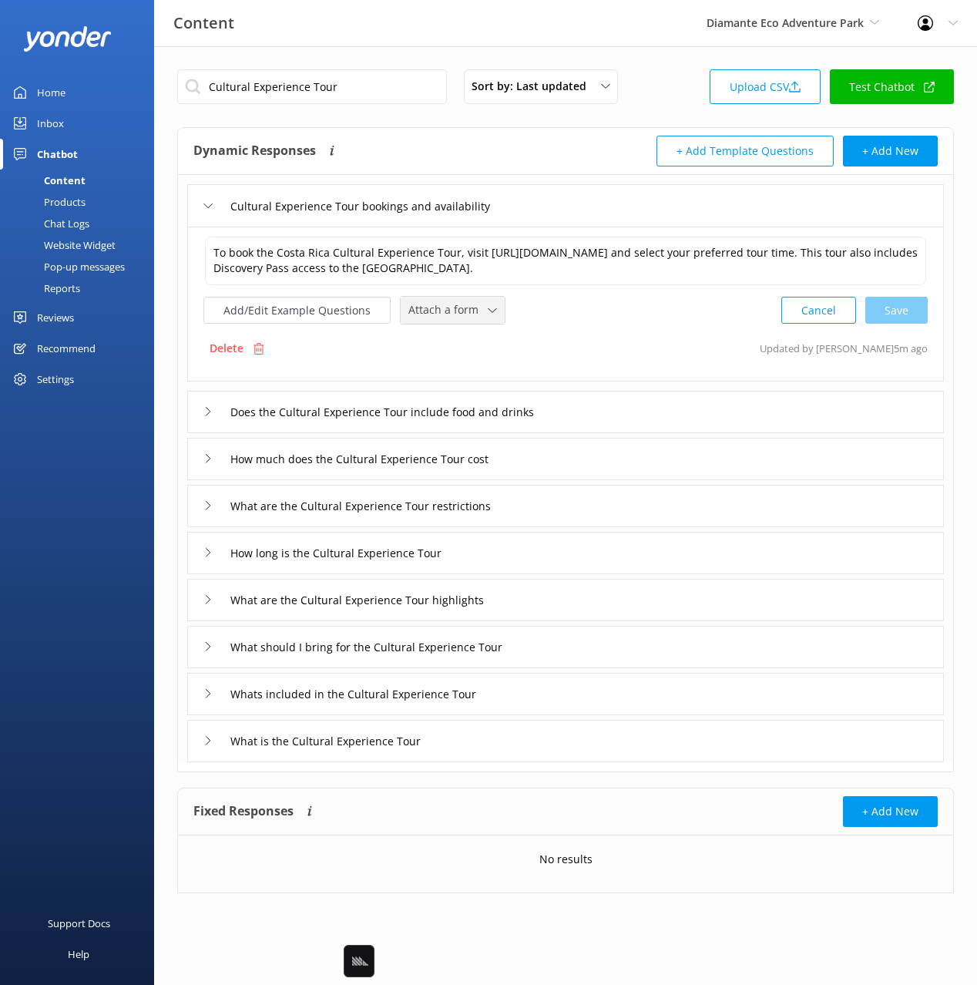
click at [439, 311] on span "Attach a form" at bounding box center [447, 309] width 79 height 17
drag, startPoint x: 468, startPoint y: 378, endPoint x: 479, endPoint y: 387, distance: 14.2
click at [468, 378] on div "Check availability" at bounding box center [447, 374] width 76 height 15
click at [656, 424] on div "Does the Cultural Experience Tour include food and drinks" at bounding box center [565, 410] width 757 height 42
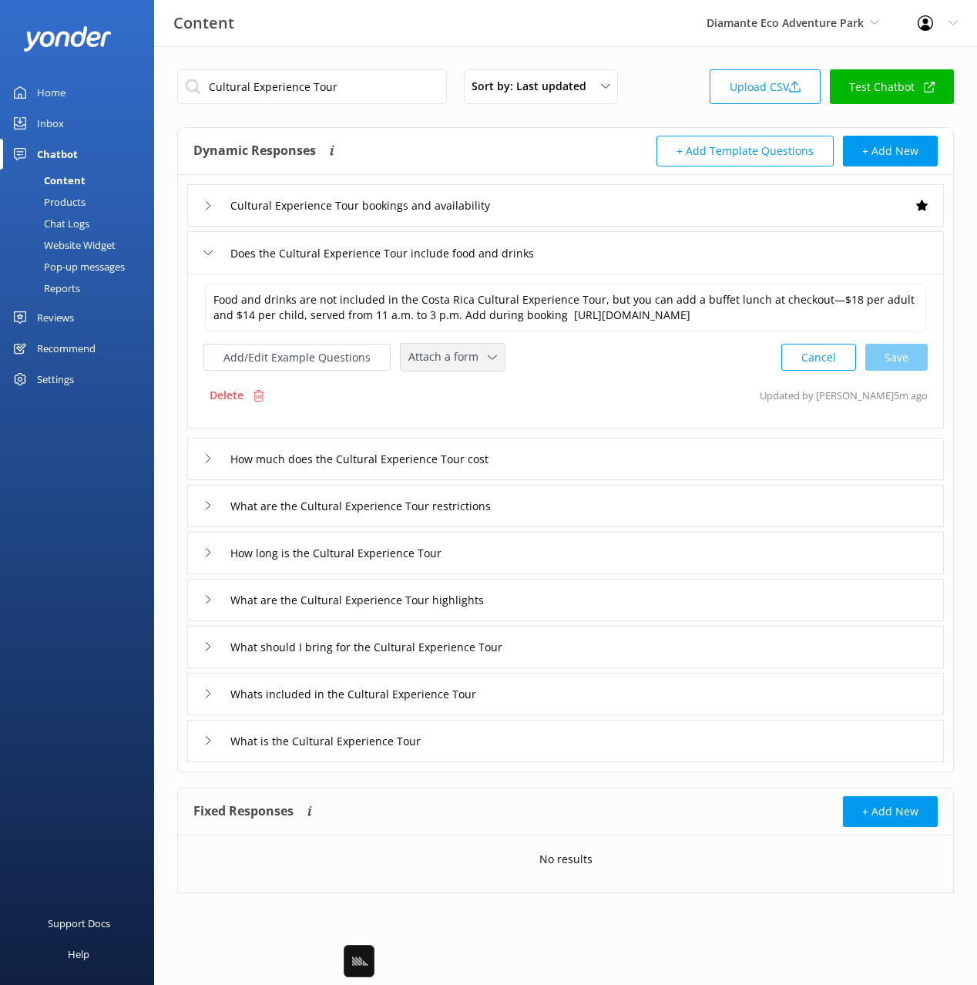
drag, startPoint x: 469, startPoint y: 365, endPoint x: 467, endPoint y: 374, distance: 8.8
click at [469, 365] on span "Attach a form" at bounding box center [447, 356] width 79 height 17
click at [484, 436] on link "Check availability" at bounding box center [470, 421] width 137 height 31
click at [628, 467] on div "How much does the Cultural Experience Tour cost" at bounding box center [565, 457] width 757 height 42
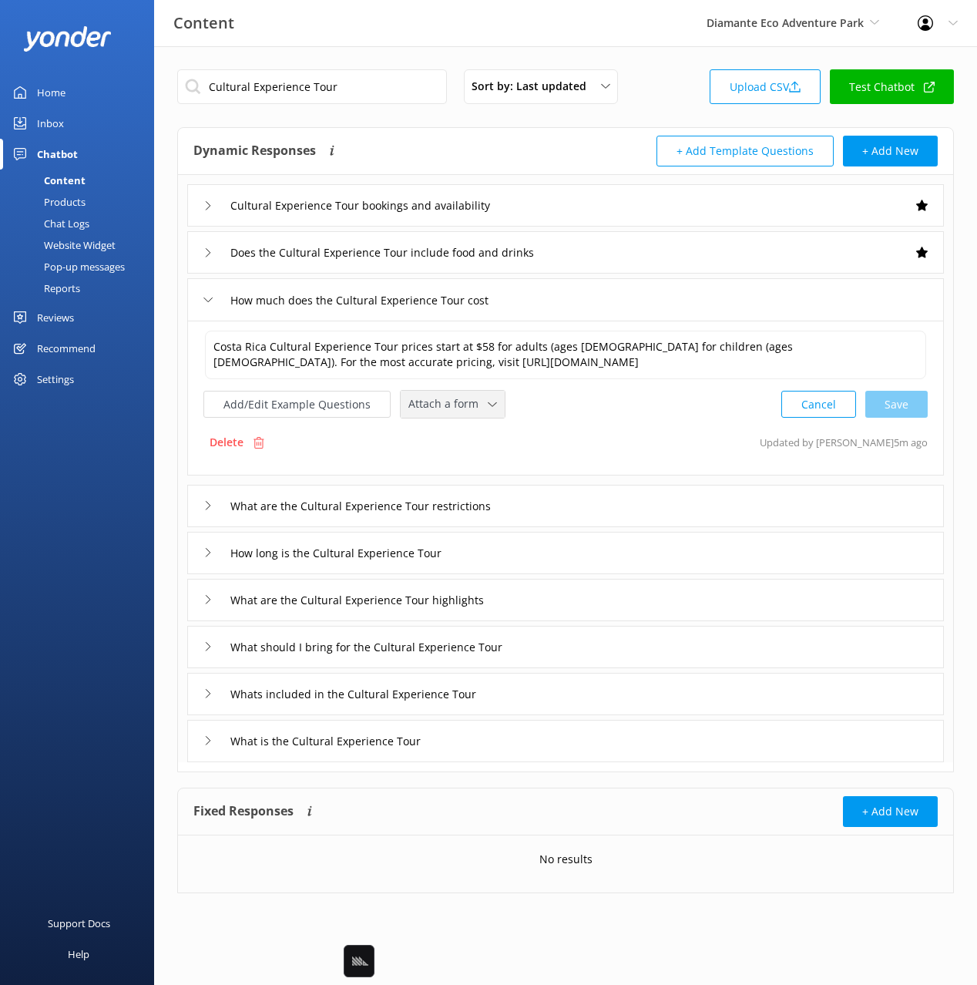
drag, startPoint x: 455, startPoint y: 413, endPoint x: 455, endPoint y: 439, distance: 25.4
click at [455, 413] on div "Attach a form" at bounding box center [453, 404] width 96 height 19
click at [463, 466] on div "Check availability" at bounding box center [447, 468] width 76 height 15
click at [629, 512] on div "What are the Cultural Experience Tour restrictions" at bounding box center [565, 504] width 757 height 42
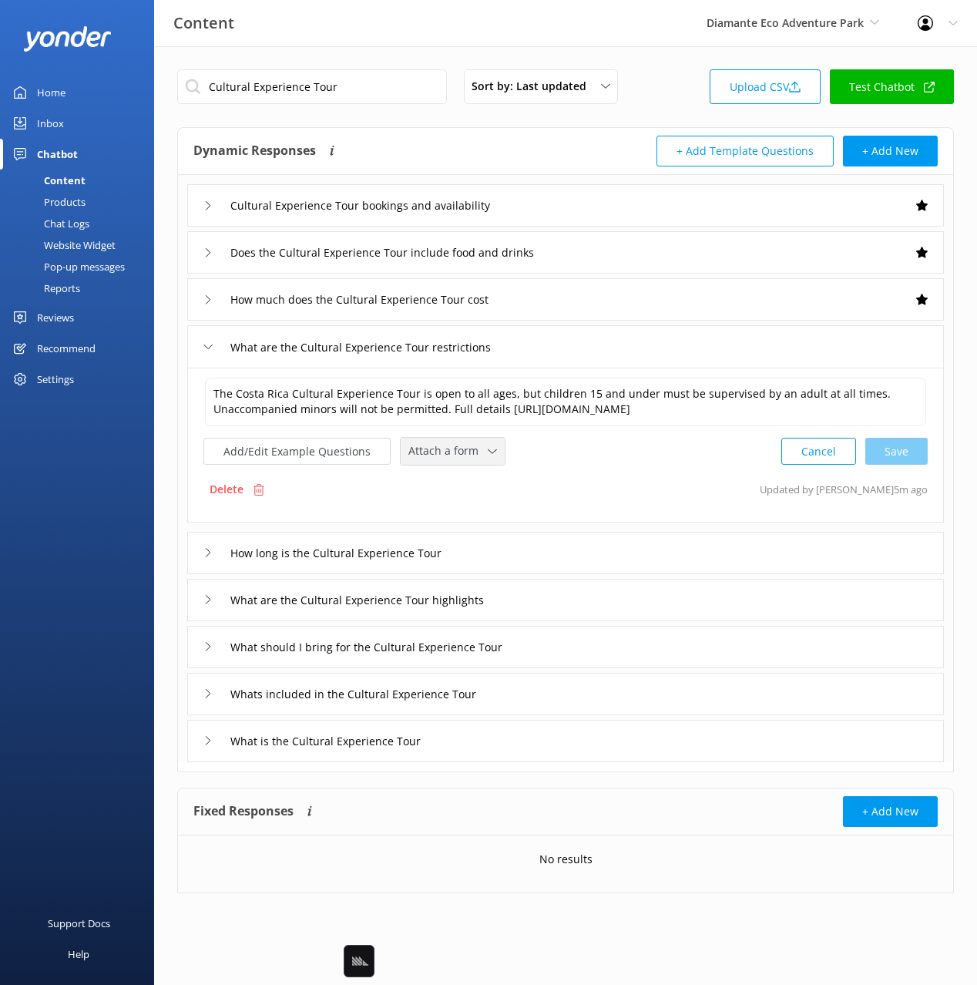
drag, startPoint x: 457, startPoint y: 461, endPoint x: 472, endPoint y: 495, distance: 36.9
click at [456, 461] on div "Attach a form Leave contact details Check availability" at bounding box center [453, 451] width 104 height 27
click at [476, 508] on div "Check availability" at bounding box center [447, 515] width 76 height 15
click at [589, 553] on div "How long is the Cultural Experience Tour" at bounding box center [565, 551] width 757 height 42
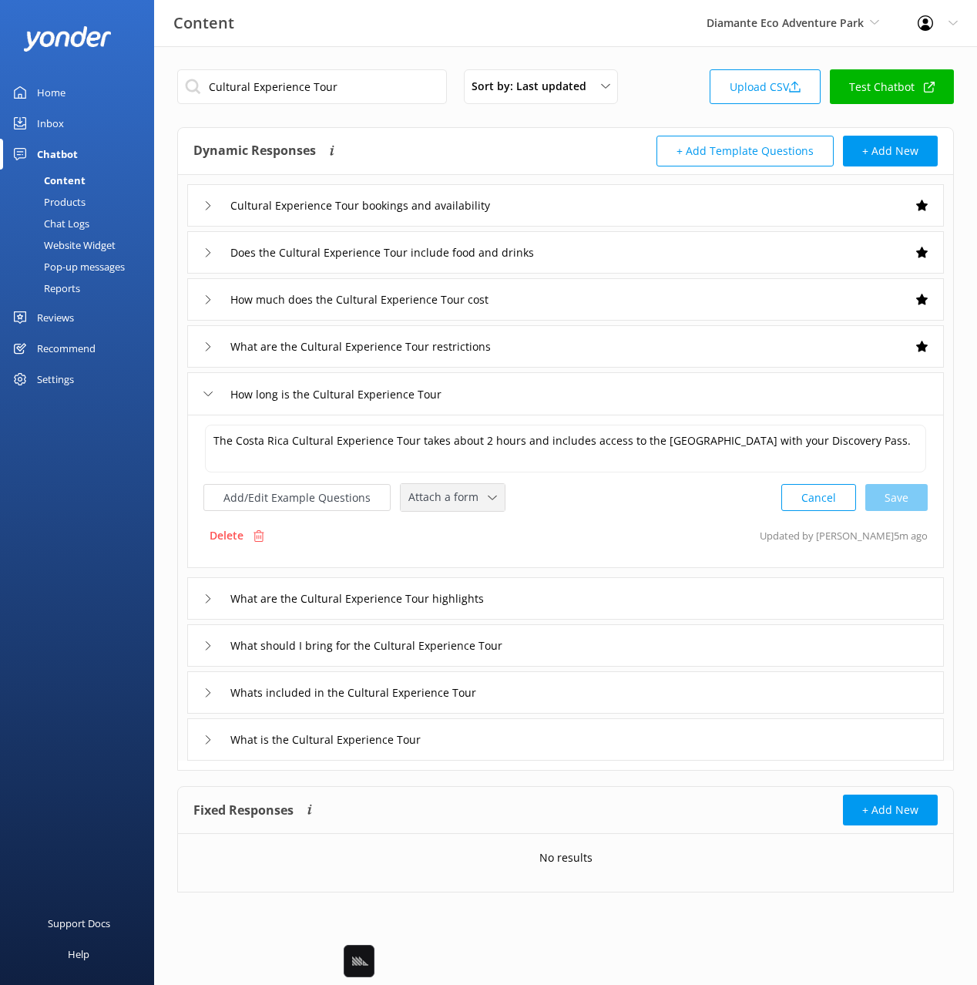
drag, startPoint x: 441, startPoint y: 503, endPoint x: 477, endPoint y: 558, distance: 65.6
click at [441, 503] on span "Attach a form" at bounding box center [447, 497] width 79 height 17
drag, startPoint x: 476, startPoint y: 553, endPoint x: 482, endPoint y: 556, distance: 7.9
click at [476, 553] on div "Check availability" at bounding box center [447, 560] width 76 height 15
click at [590, 596] on div "What are the Cultural Experience Tour highlights" at bounding box center [565, 597] width 757 height 42
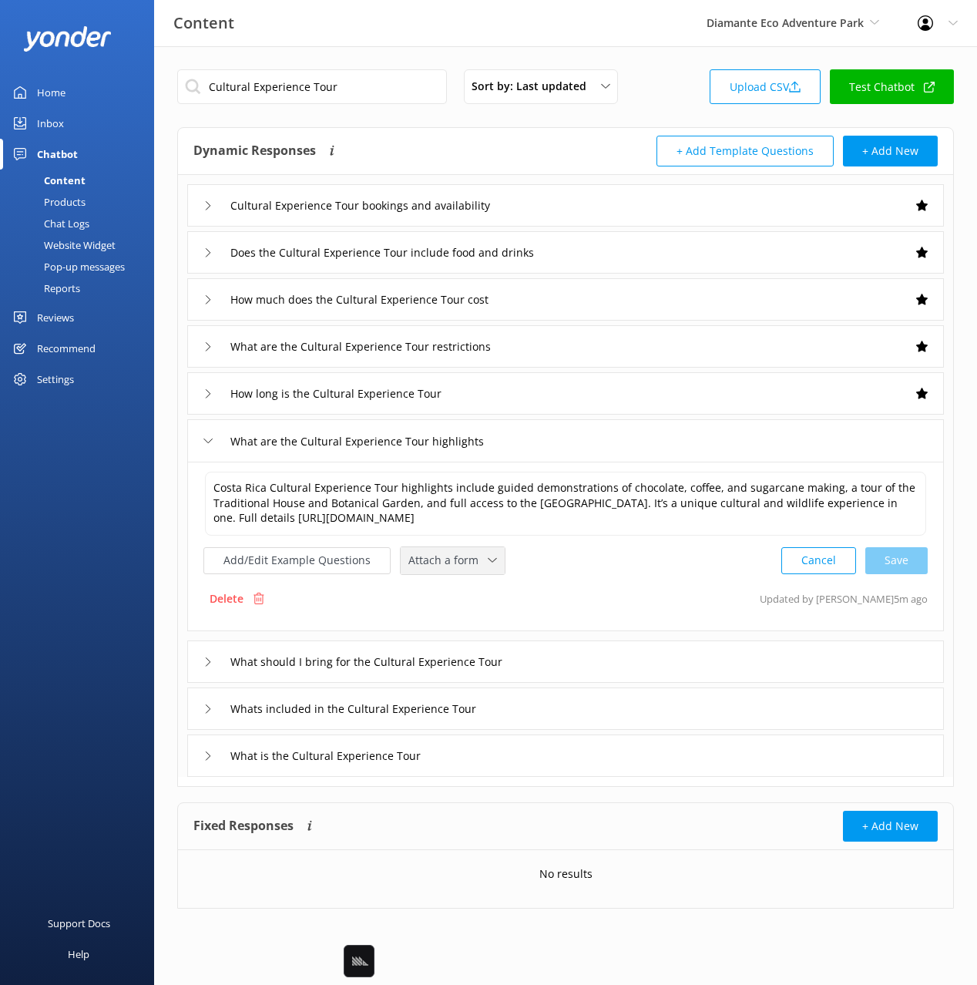
click at [469, 547] on div "Attach a form Leave contact details Check availability" at bounding box center [453, 560] width 104 height 27
click at [468, 613] on link "Check availability" at bounding box center [470, 624] width 137 height 31
click at [642, 657] on div "What should I bring for the Cultural Experience Tour" at bounding box center [565, 660] width 757 height 42
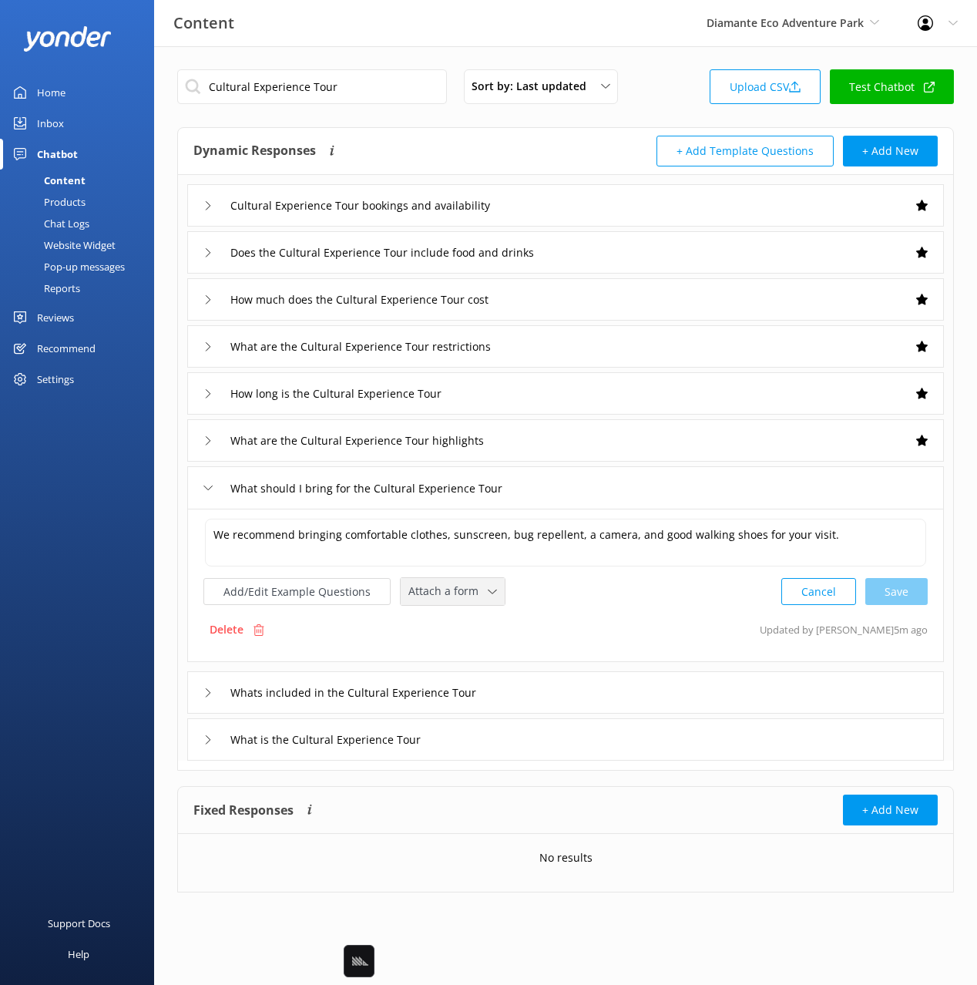
click at [439, 601] on div "Attach a form Leave contact details Check availability" at bounding box center [453, 591] width 104 height 27
click at [475, 660] on div "Check availability" at bounding box center [447, 654] width 76 height 15
click at [627, 700] on div "Whats included in the Cultural Experience Tour" at bounding box center [565, 691] width 757 height 42
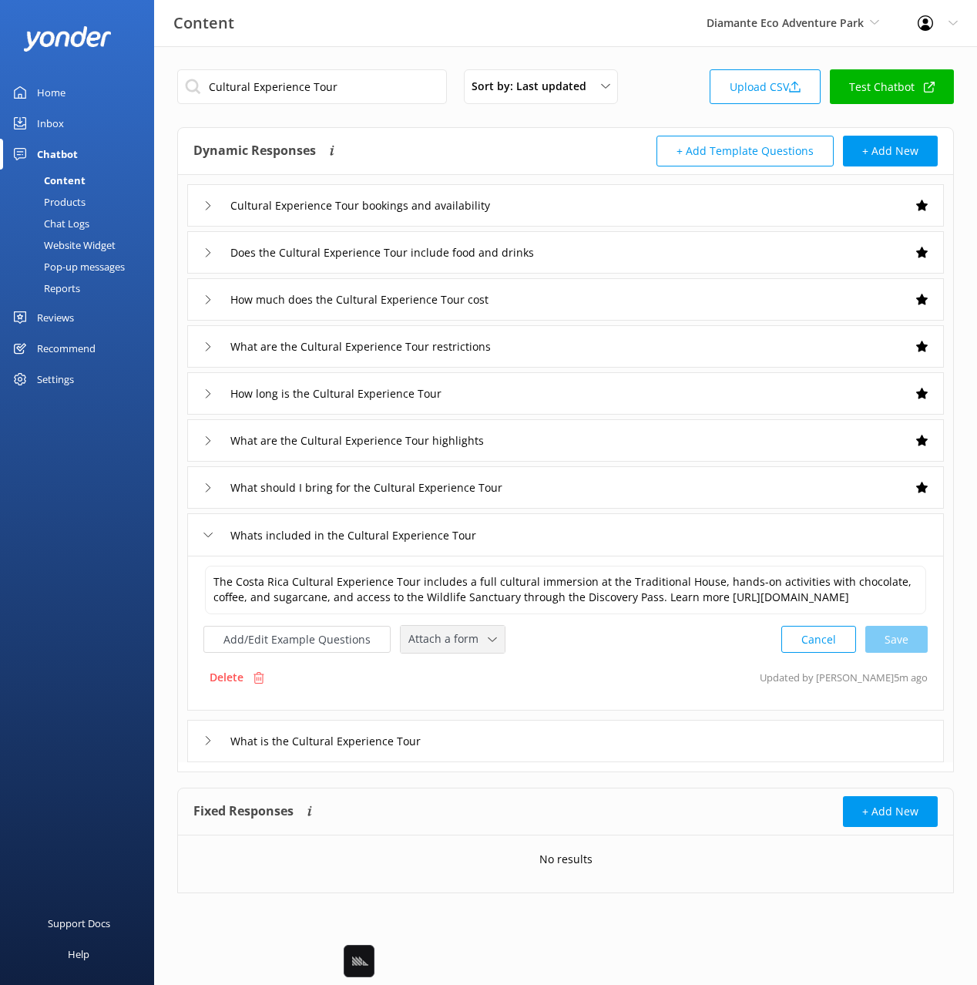
click at [450, 647] on span "Attach a form" at bounding box center [447, 638] width 79 height 17
click at [474, 711] on div "Check availability" at bounding box center [447, 703] width 76 height 15
click at [567, 758] on div "What is the Cultural Experience Tour" at bounding box center [565, 739] width 757 height 42
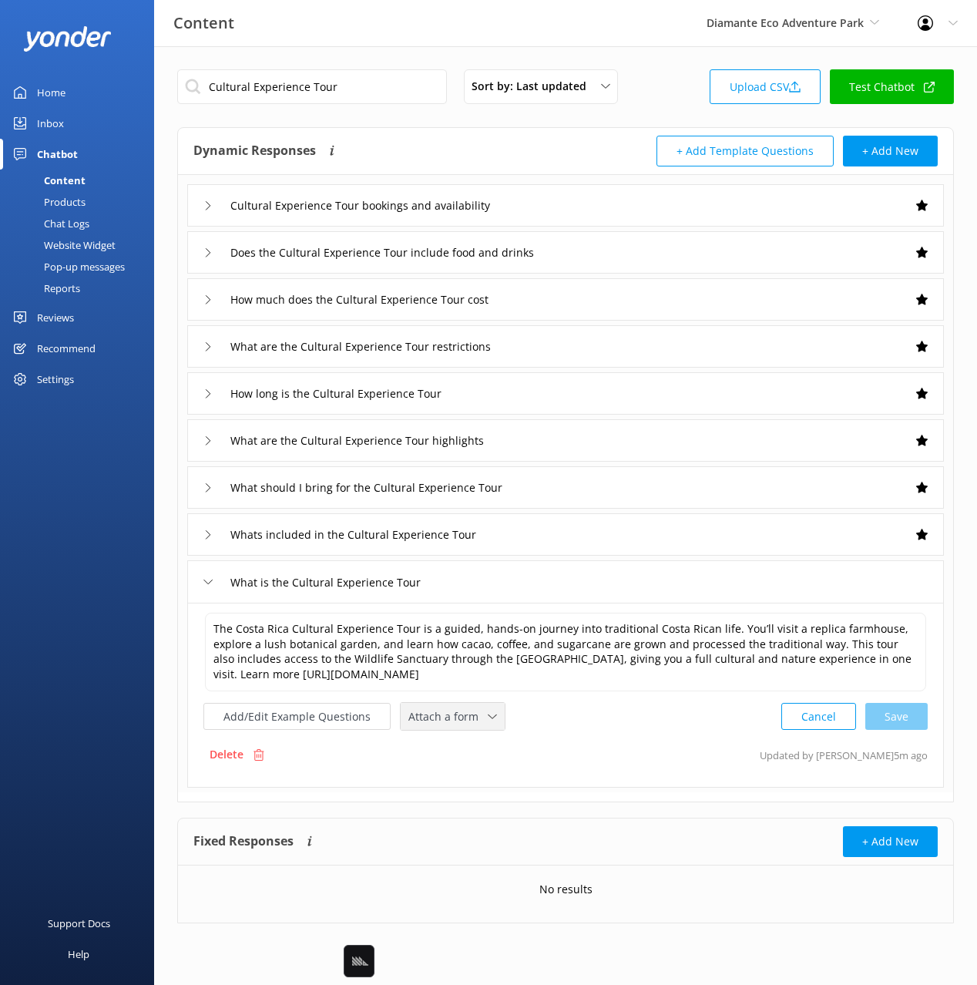
click at [472, 711] on span "Attach a form" at bounding box center [447, 716] width 79 height 17
click at [507, 776] on link "Check availability" at bounding box center [470, 780] width 137 height 31
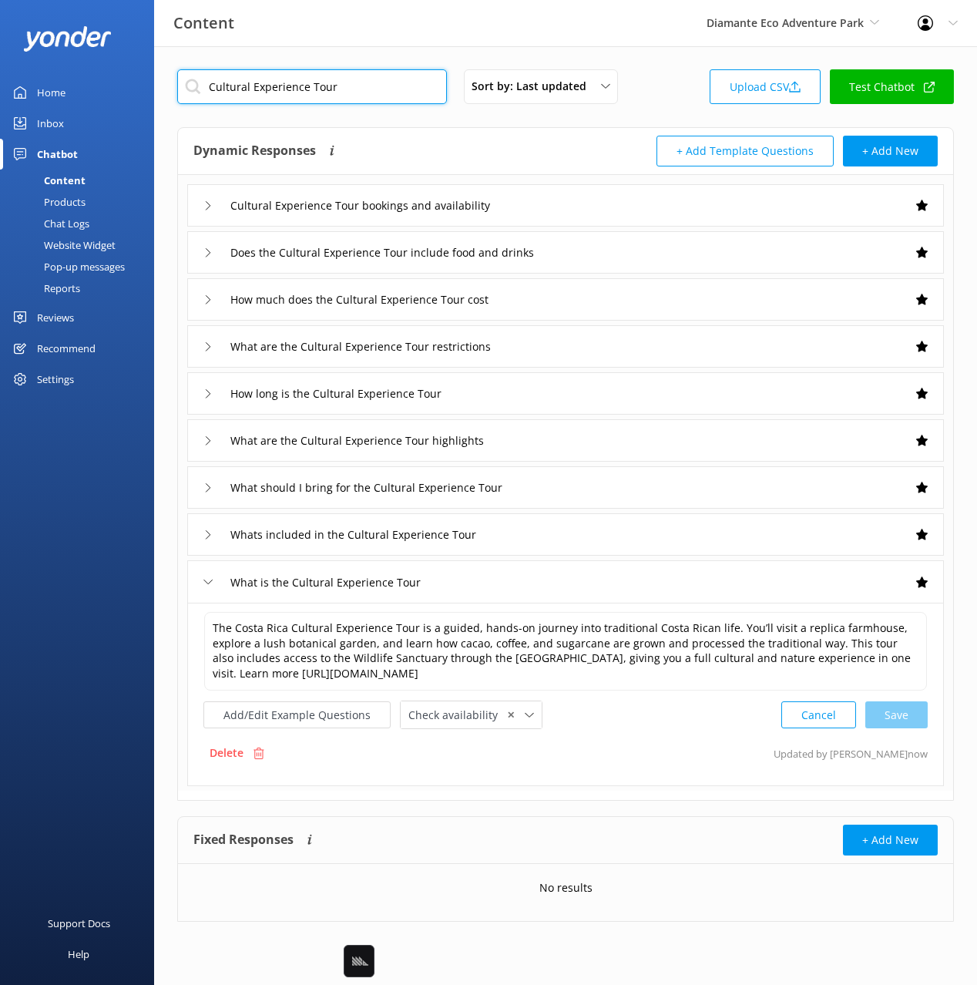
click at [390, 88] on input "Cultural Experience Tour" at bounding box center [312, 86] width 270 height 35
paste input "osta Rica ATV Adventure"
drag, startPoint x: 492, startPoint y: 138, endPoint x: 904, endPoint y: 349, distance: 463.2
click at [492, 138] on div "Dynamic Responses Dynamic responses rely on the Large Language Model to create …" at bounding box center [379, 151] width 372 height 31
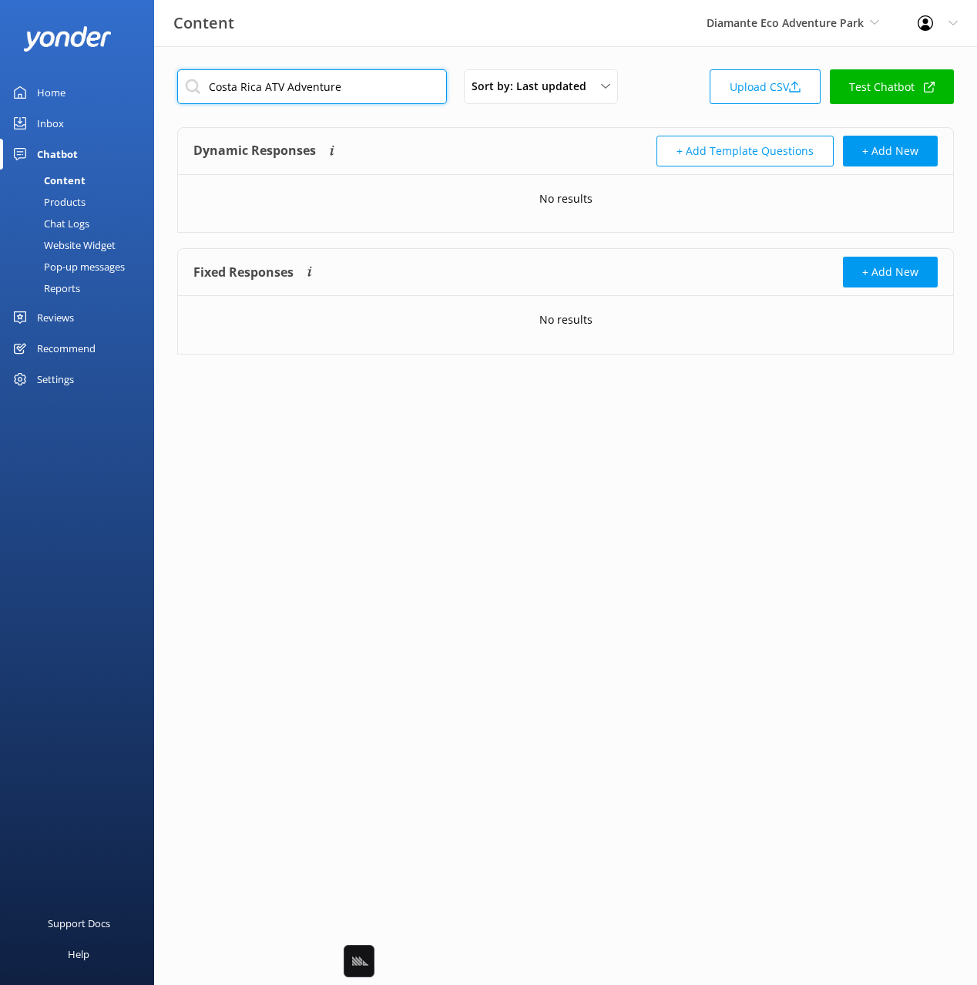
drag, startPoint x: 265, startPoint y: 82, endPoint x: 195, endPoint y: 84, distance: 70.1
click at [195, 84] on input "Costa Rica ATV Adventure" at bounding box center [312, 86] width 270 height 35
click at [462, 142] on div "Dynamic Responses Dynamic responses rely on the Large Language Model to create …" at bounding box center [379, 151] width 372 height 31
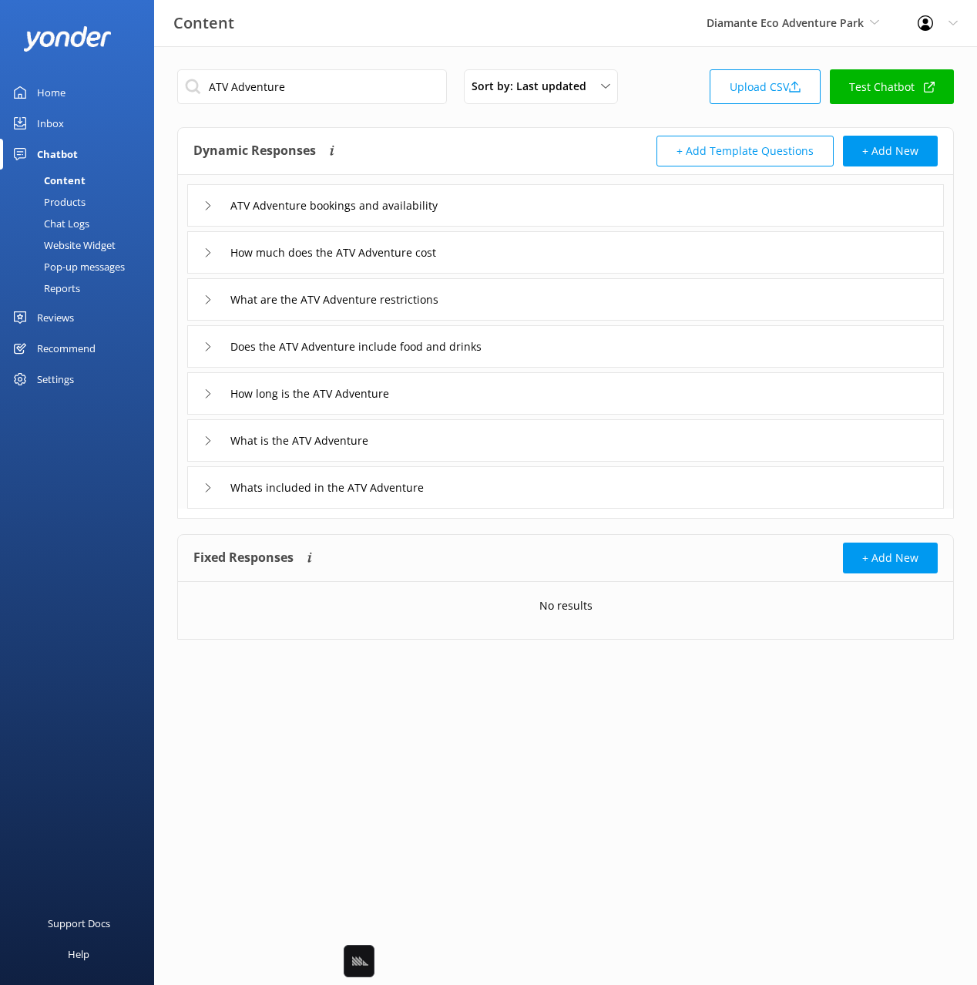
drag, startPoint x: 526, startPoint y: 196, endPoint x: 530, endPoint y: 220, distance: 24.2
click at [526, 197] on div "ATV Adventure bookings and availability" at bounding box center [565, 205] width 757 height 42
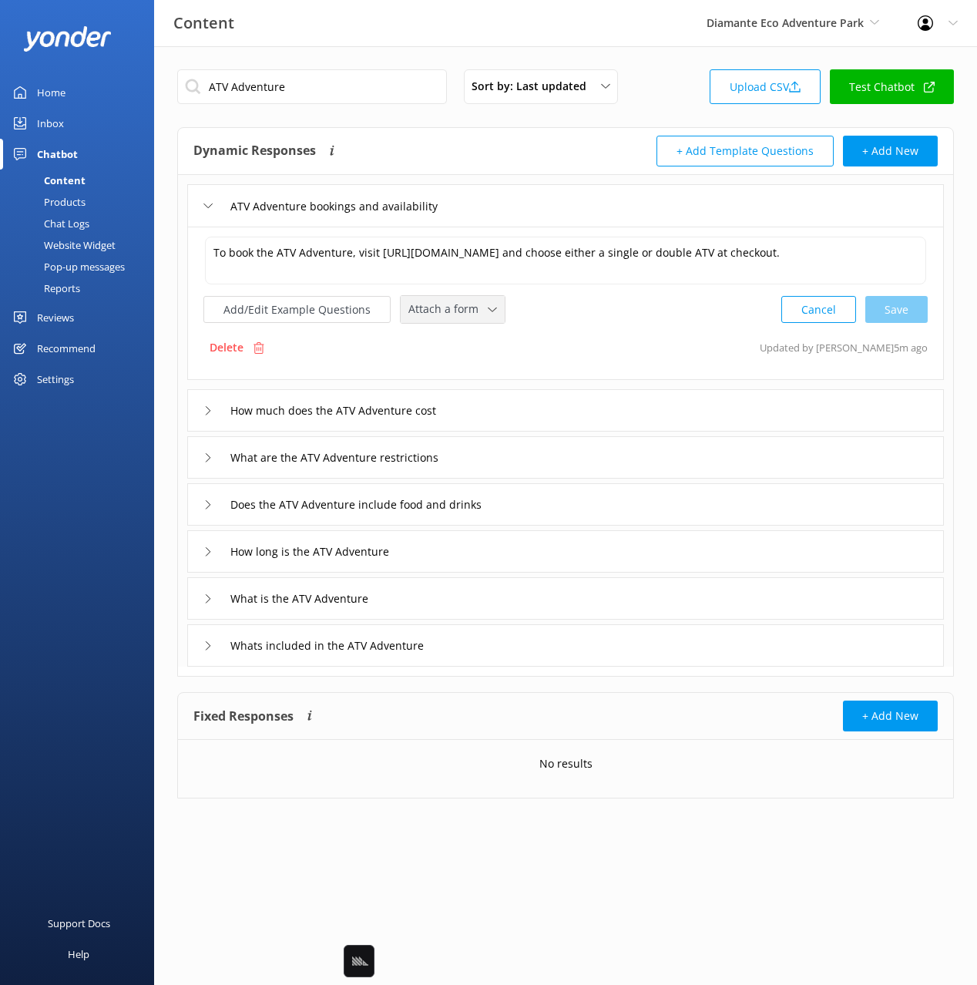
click at [459, 310] on span "Attach a form" at bounding box center [447, 309] width 79 height 17
drag, startPoint x: 467, startPoint y: 378, endPoint x: 477, endPoint y: 378, distance: 10.0
click at [467, 378] on div "Check availability" at bounding box center [447, 372] width 76 height 15
click at [533, 417] on div "How much does the ATV Adventure cost" at bounding box center [565, 409] width 757 height 42
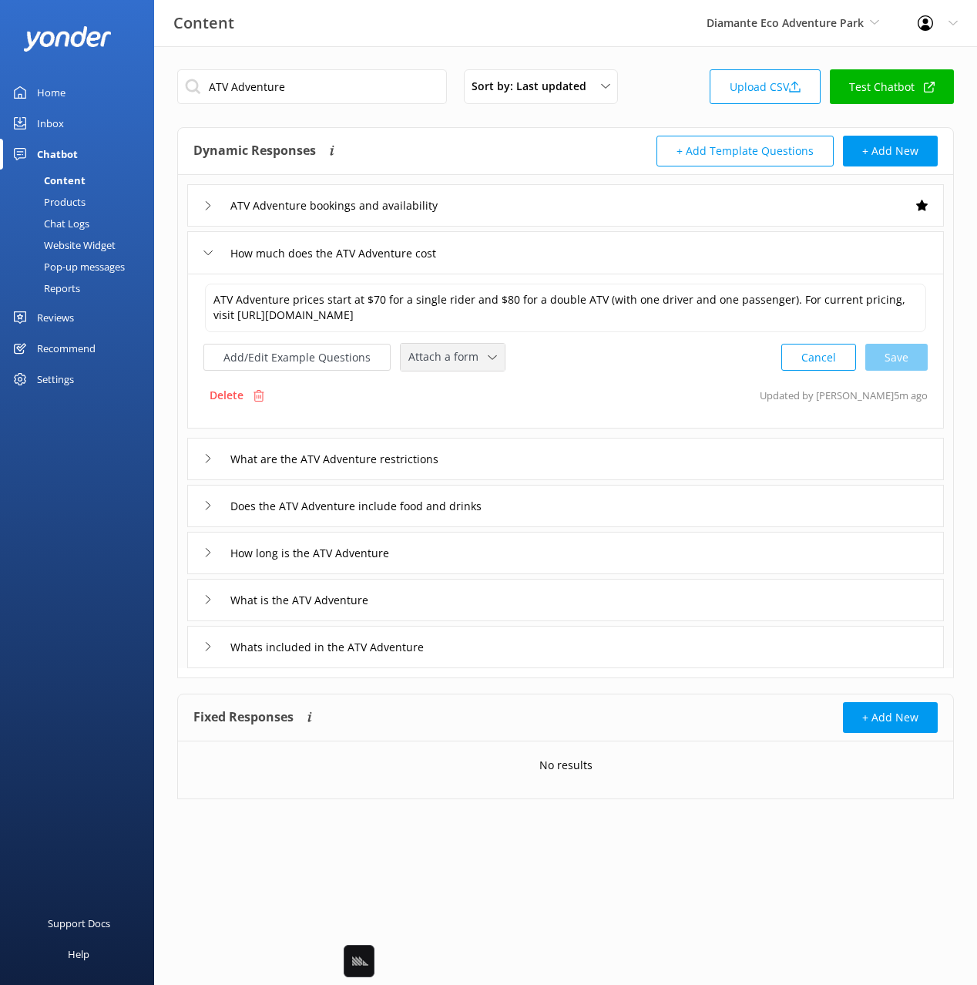
click at [455, 363] on span "Attach a form" at bounding box center [447, 356] width 79 height 17
drag, startPoint x: 466, startPoint y: 425, endPoint x: 532, endPoint y: 449, distance: 69.7
click at [466, 425] on div "Check availability" at bounding box center [447, 421] width 76 height 15
click at [543, 454] on div "What are the ATV Adventure restrictions" at bounding box center [565, 457] width 757 height 42
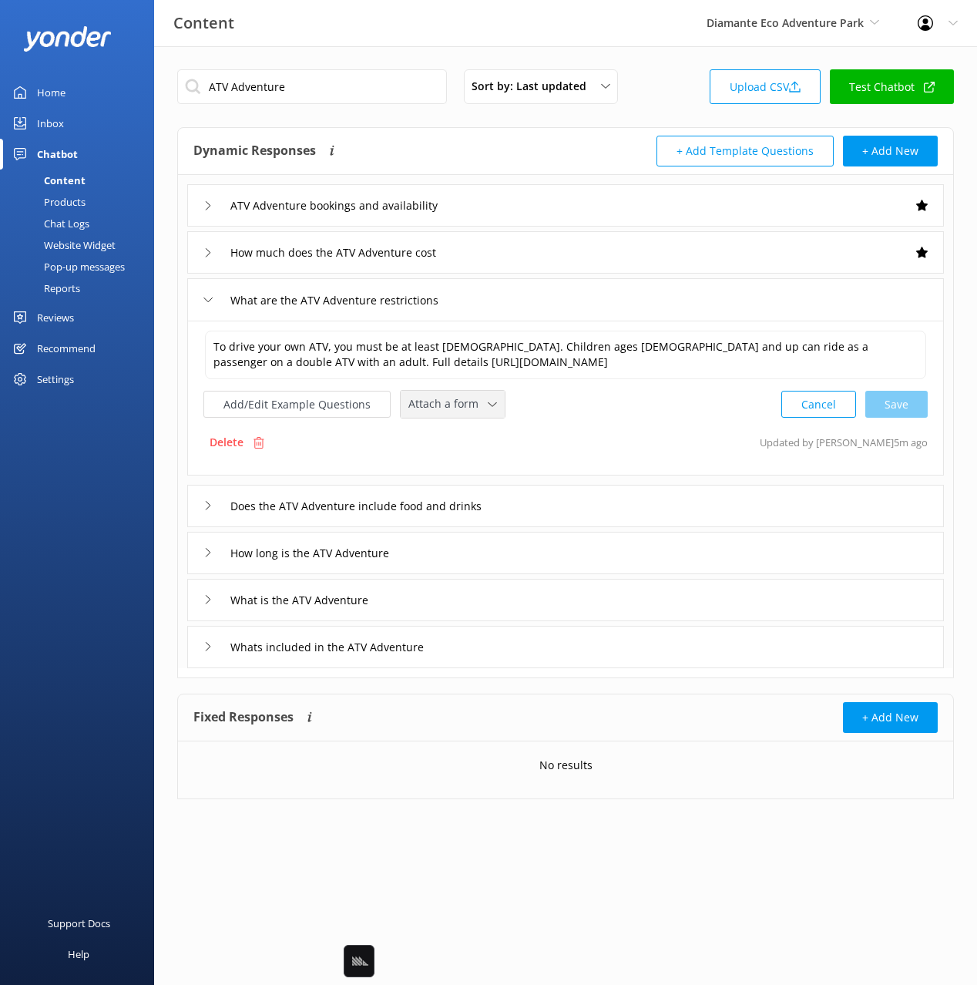
drag, startPoint x: 462, startPoint y: 402, endPoint x: 462, endPoint y: 411, distance: 8.5
click at [462, 402] on span "Attach a form" at bounding box center [447, 403] width 79 height 17
drag, startPoint x: 464, startPoint y: 455, endPoint x: 497, endPoint y: 471, distance: 36.5
click at [464, 455] on link "Check availability" at bounding box center [470, 468] width 137 height 31
click at [566, 500] on div "Does the ATV Adventure include food and drinks" at bounding box center [565, 504] width 757 height 42
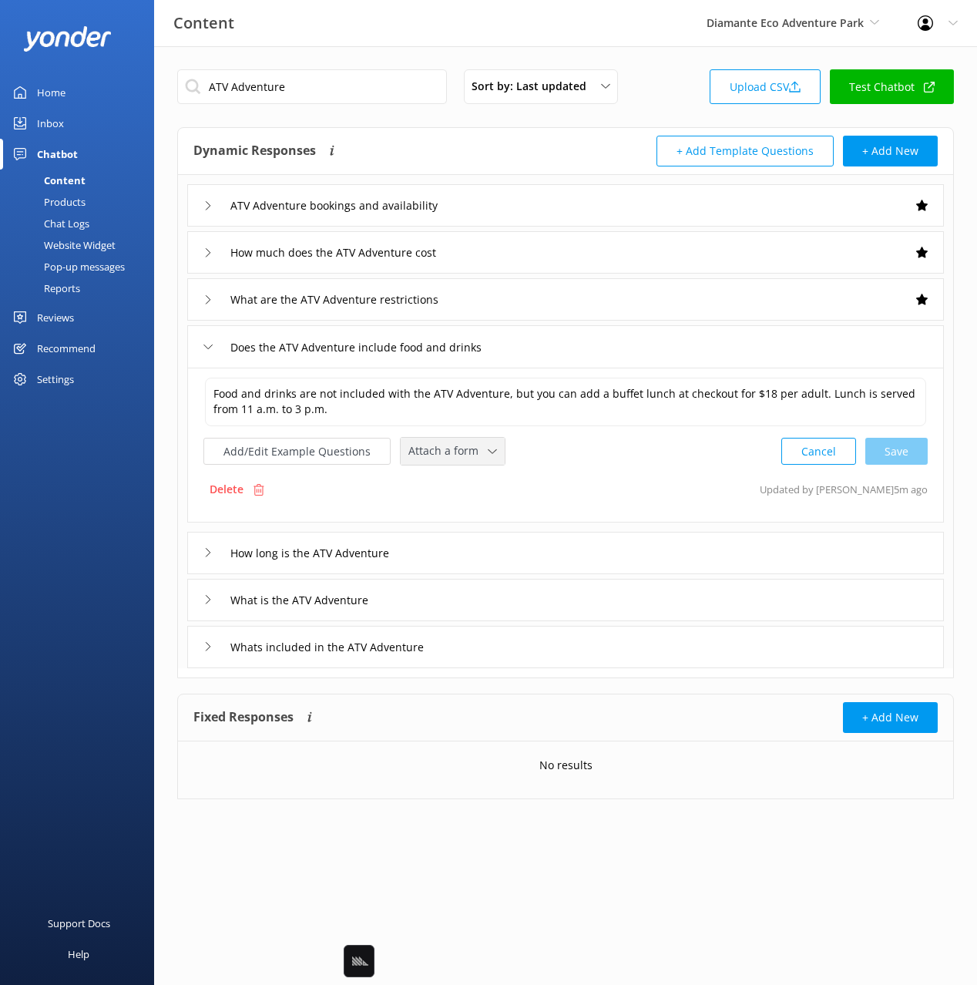
click at [461, 454] on span "Attach a form" at bounding box center [447, 450] width 79 height 17
click at [479, 514] on div "Check availability" at bounding box center [447, 515] width 76 height 15
click at [509, 552] on div "How long is the ATV Adventure" at bounding box center [565, 551] width 757 height 42
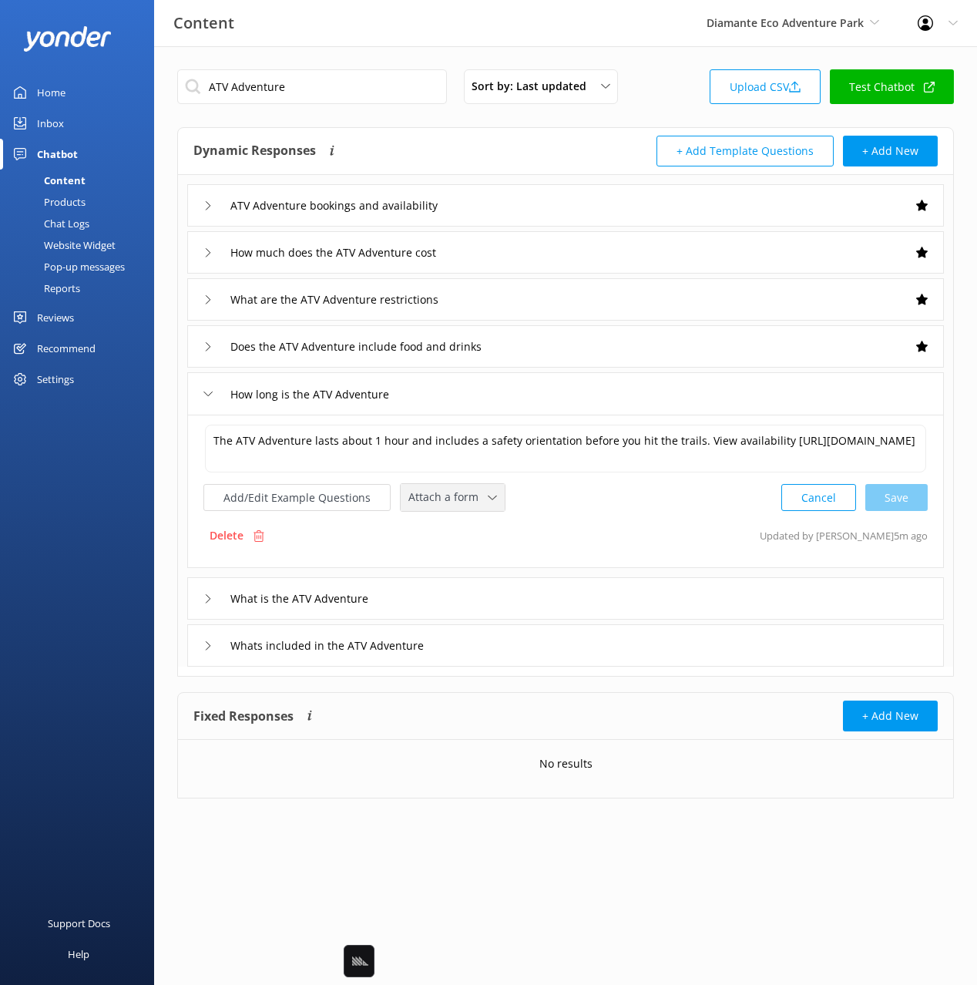
click at [464, 510] on div "Attach a form Leave contact details Check availability" at bounding box center [453, 497] width 104 height 27
click at [471, 564] on div "Check availability" at bounding box center [447, 560] width 76 height 15
click at [565, 591] on div "What is the ATV Adventure" at bounding box center [565, 597] width 757 height 42
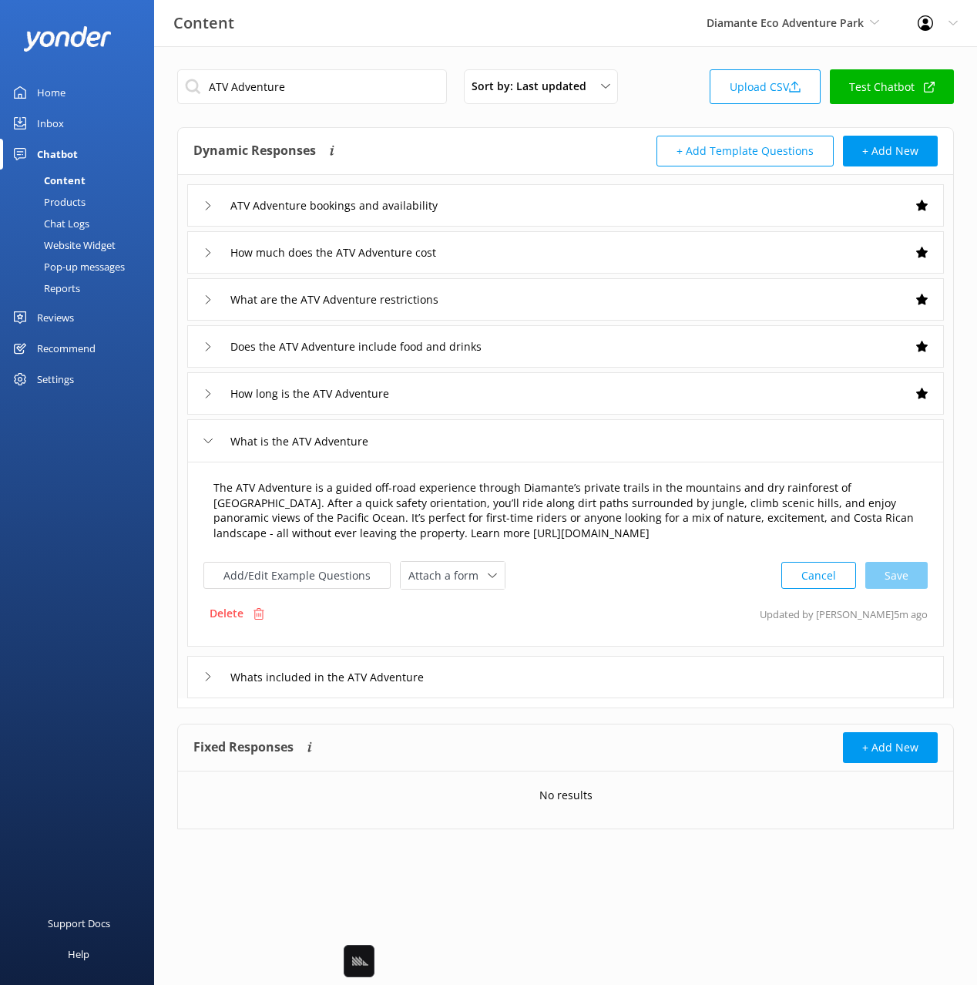
click at [437, 543] on textarea "The ATV Adventure is a guided off-road experience through Diamante’s private tr…" at bounding box center [565, 511] width 721 height 79
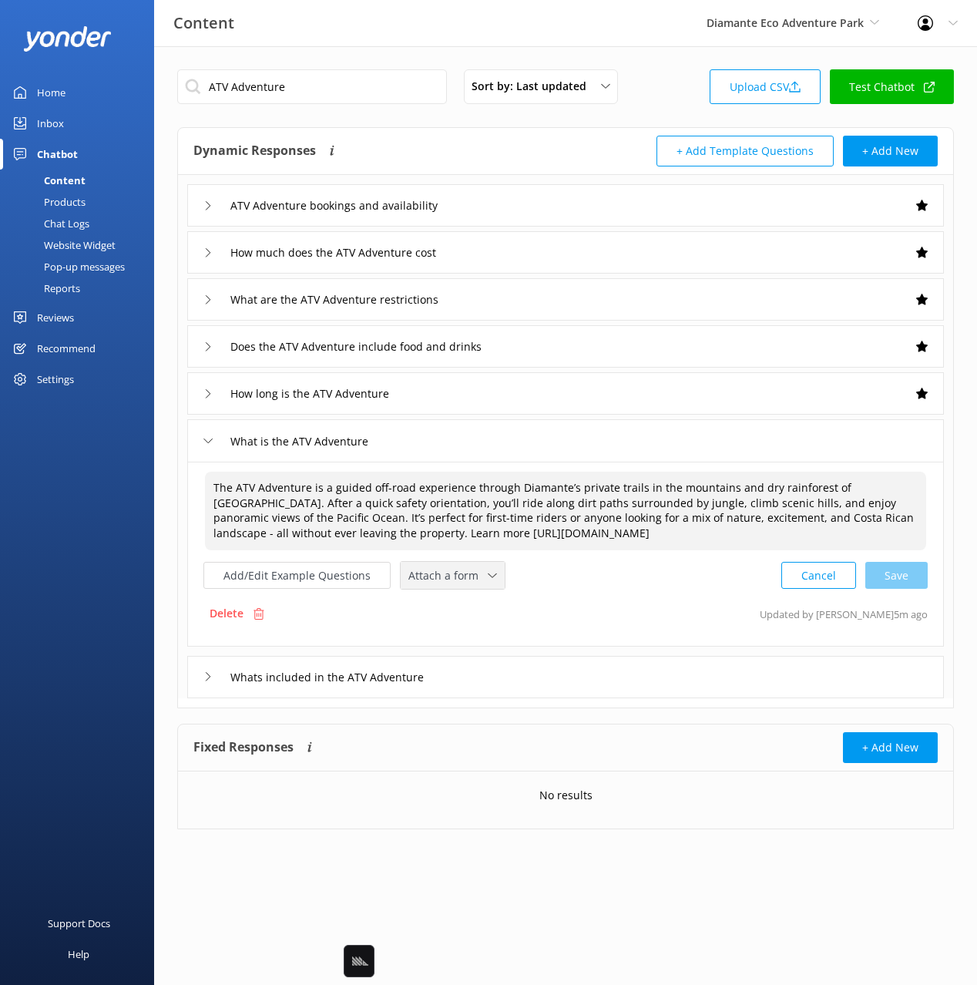
drag, startPoint x: 450, startPoint y: 573, endPoint x: 485, endPoint y: 611, distance: 51.3
click at [455, 576] on span "Attach a form" at bounding box center [447, 575] width 79 height 17
click at [469, 632] on div "Check availability" at bounding box center [447, 639] width 76 height 15
click at [543, 672] on div "Whats included in the ATV Adventure" at bounding box center [565, 675] width 757 height 42
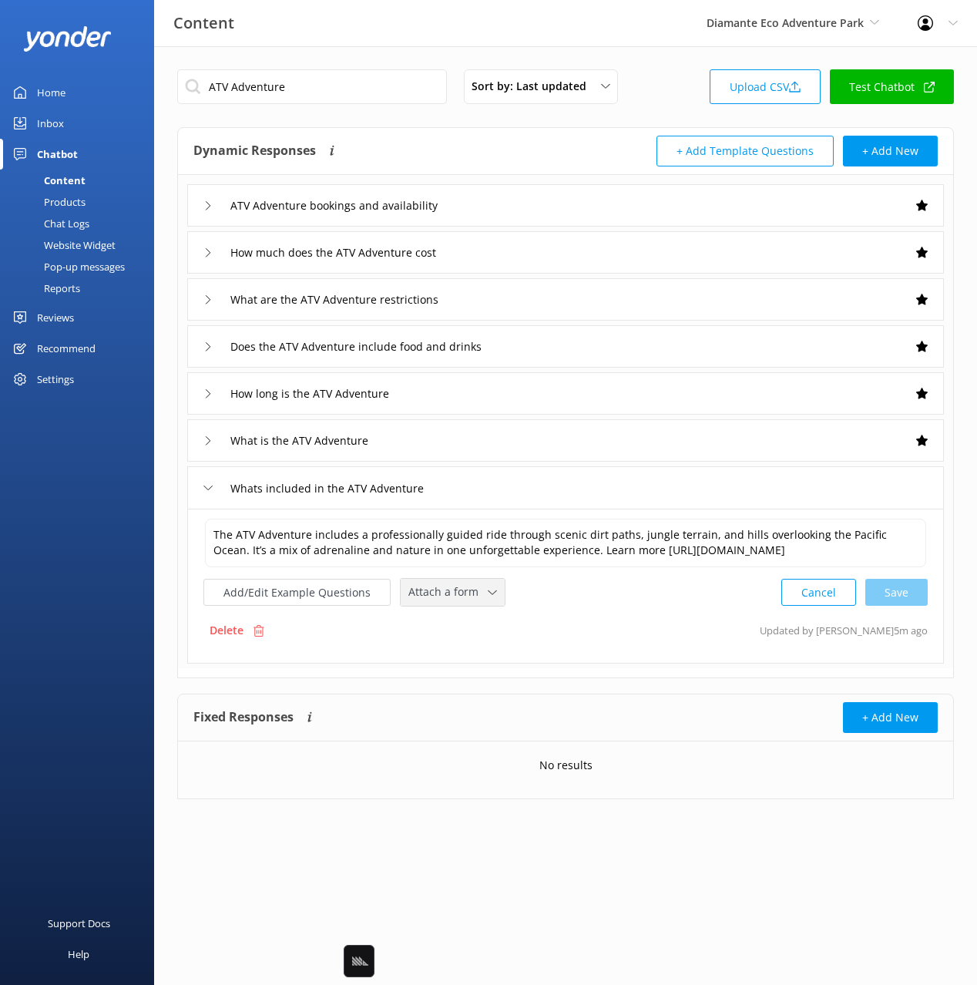
click at [448, 596] on span "Attach a form" at bounding box center [447, 591] width 79 height 17
click at [472, 657] on div "Check availability" at bounding box center [447, 656] width 76 height 15
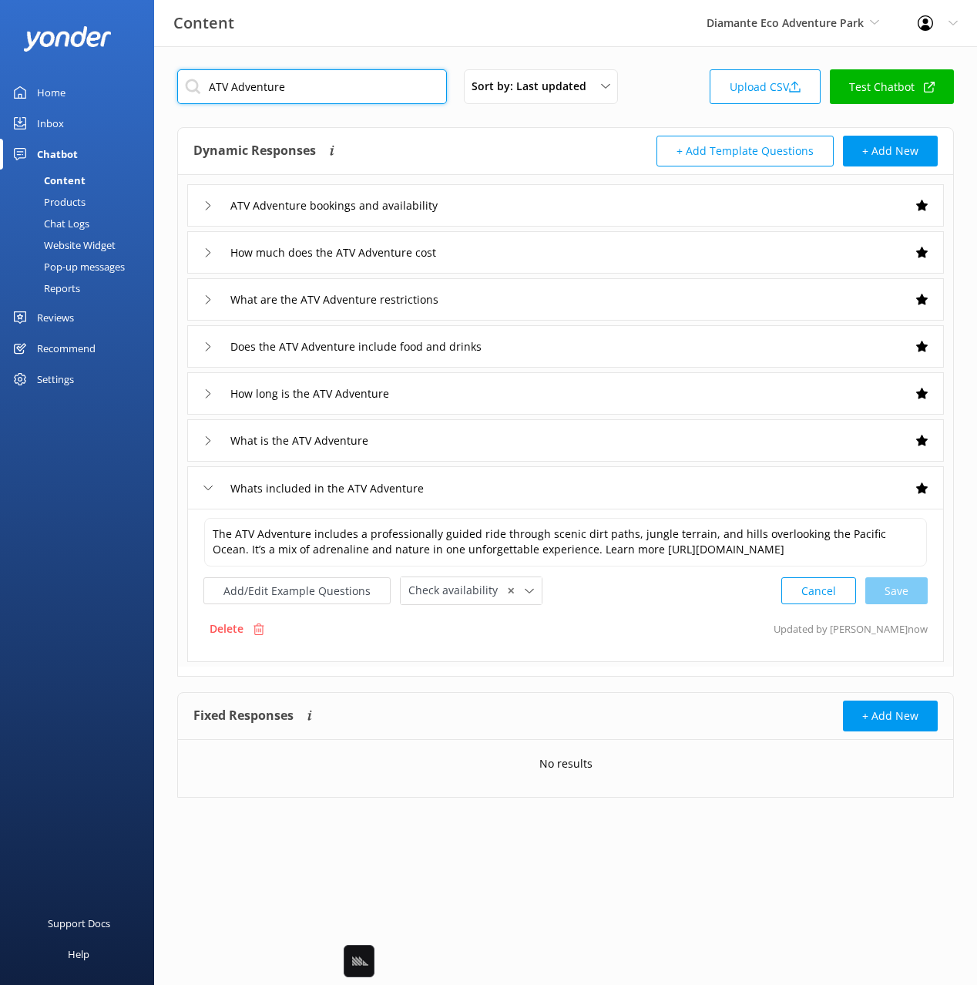
click at [332, 99] on input "ATV Adventure" at bounding box center [312, 86] width 270 height 35
paste input "Horseback Riding Tour"
click at [476, 134] on div "Dynamic Responses Dynamic responses rely on the Large Language Model to create …" at bounding box center [565, 151] width 775 height 47
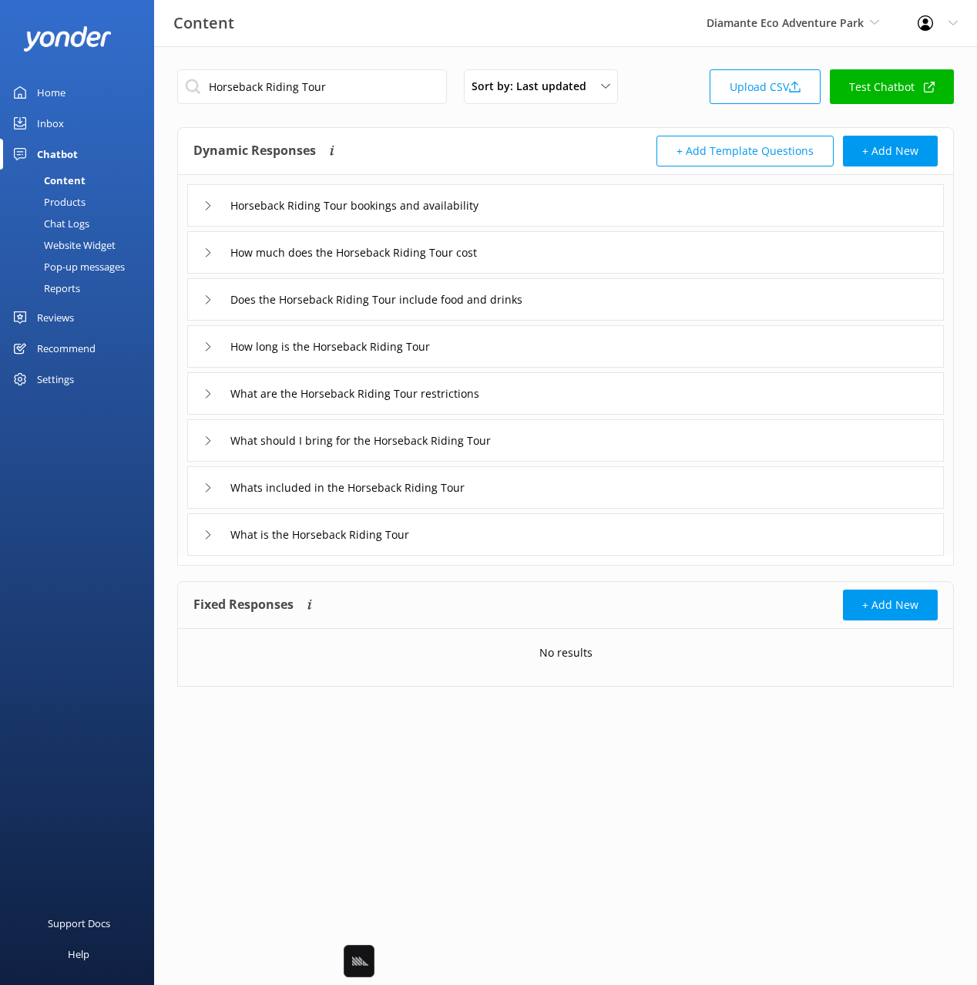
click at [573, 202] on div "Horseback Riding Tour bookings and availability" at bounding box center [565, 205] width 757 height 42
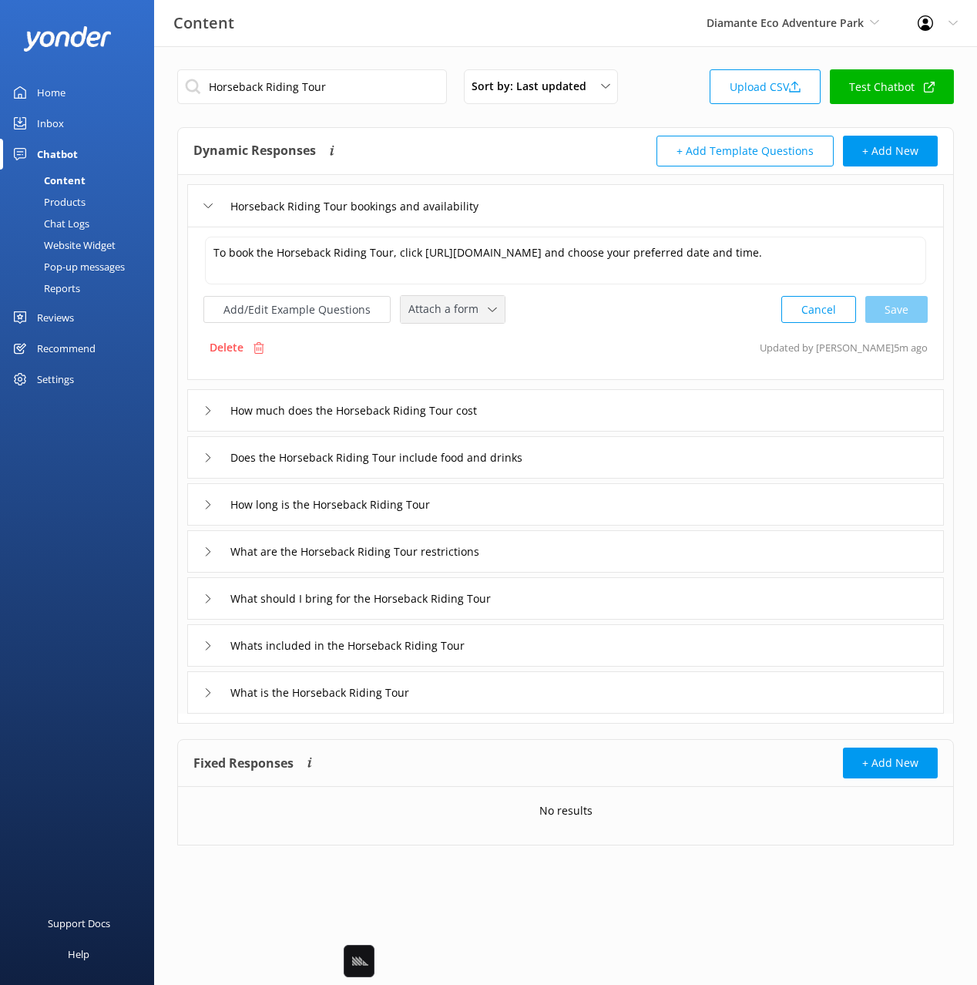
click at [450, 297] on div "Attach a form Leave contact details Check availability" at bounding box center [453, 309] width 104 height 27
click at [479, 383] on link "Check availability" at bounding box center [470, 373] width 137 height 31
click at [613, 408] on div "How much does the Horseback Riding Tour cost" at bounding box center [565, 409] width 757 height 42
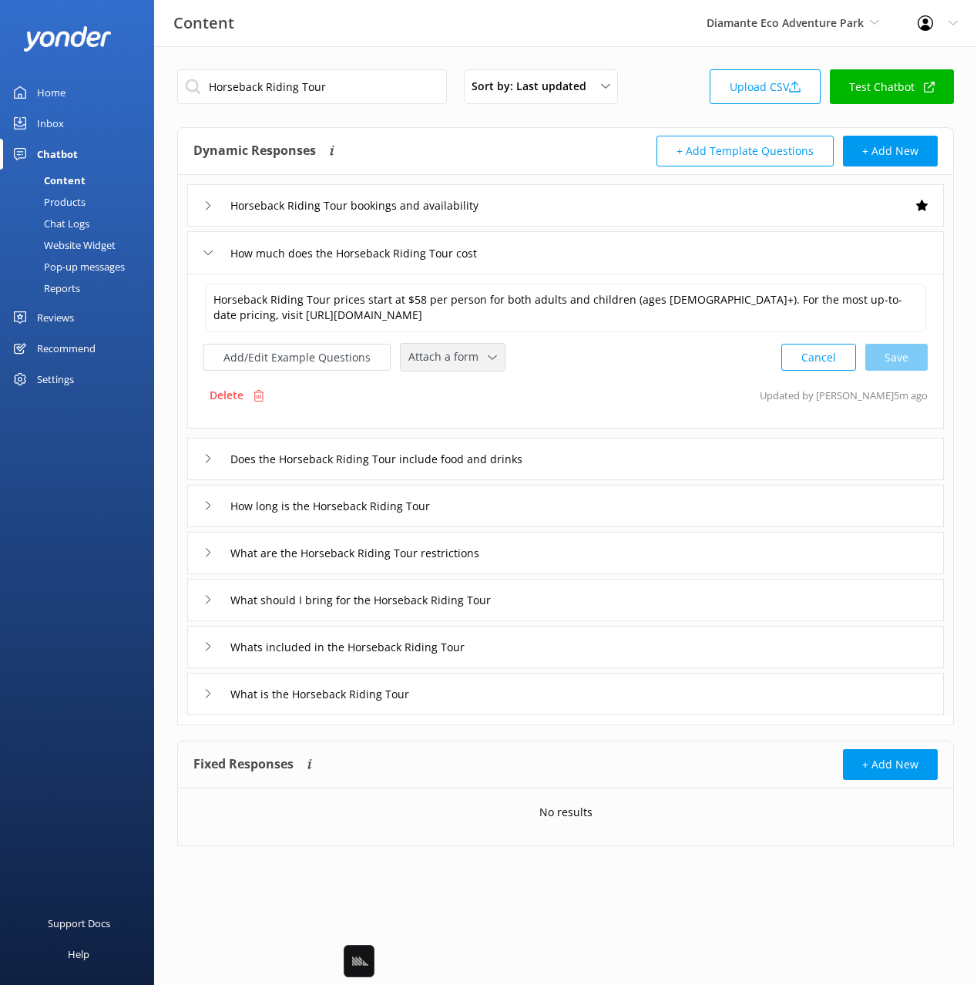
drag, startPoint x: 457, startPoint y: 360, endPoint x: 459, endPoint y: 384, distance: 23.9
click at [457, 360] on span "Attach a form" at bounding box center [447, 356] width 79 height 17
drag, startPoint x: 464, startPoint y: 410, endPoint x: 556, endPoint y: 438, distance: 95.8
click at [463, 410] on link "Check availability" at bounding box center [470, 421] width 137 height 31
click at [658, 458] on div "Does the Horseback Riding Tour include food and drinks" at bounding box center [565, 457] width 757 height 42
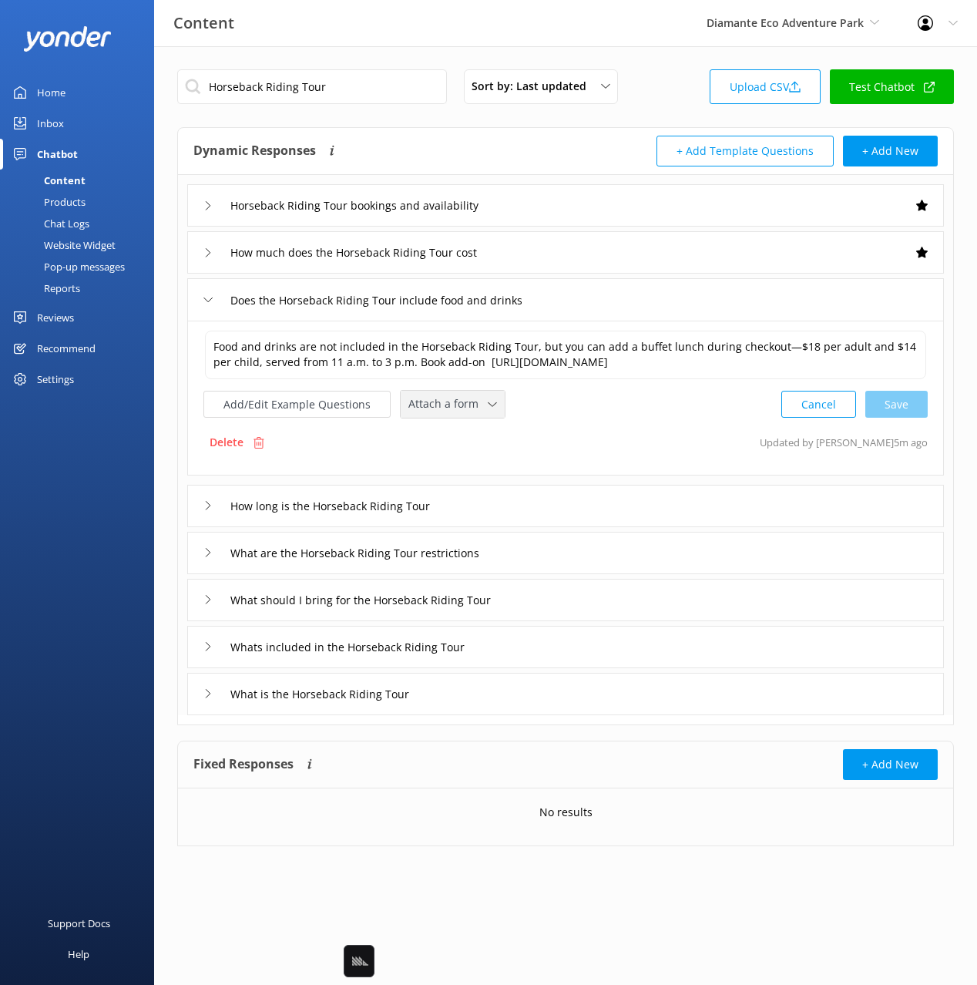
click at [488, 409] on icon at bounding box center [492, 404] width 9 height 9
click at [481, 476] on div "Check availability" at bounding box center [447, 468] width 76 height 15
drag, startPoint x: 594, startPoint y: 525, endPoint x: 573, endPoint y: 523, distance: 20.9
click at [593, 525] on div "How long is the Horseback Riding Tour" at bounding box center [565, 504] width 757 height 42
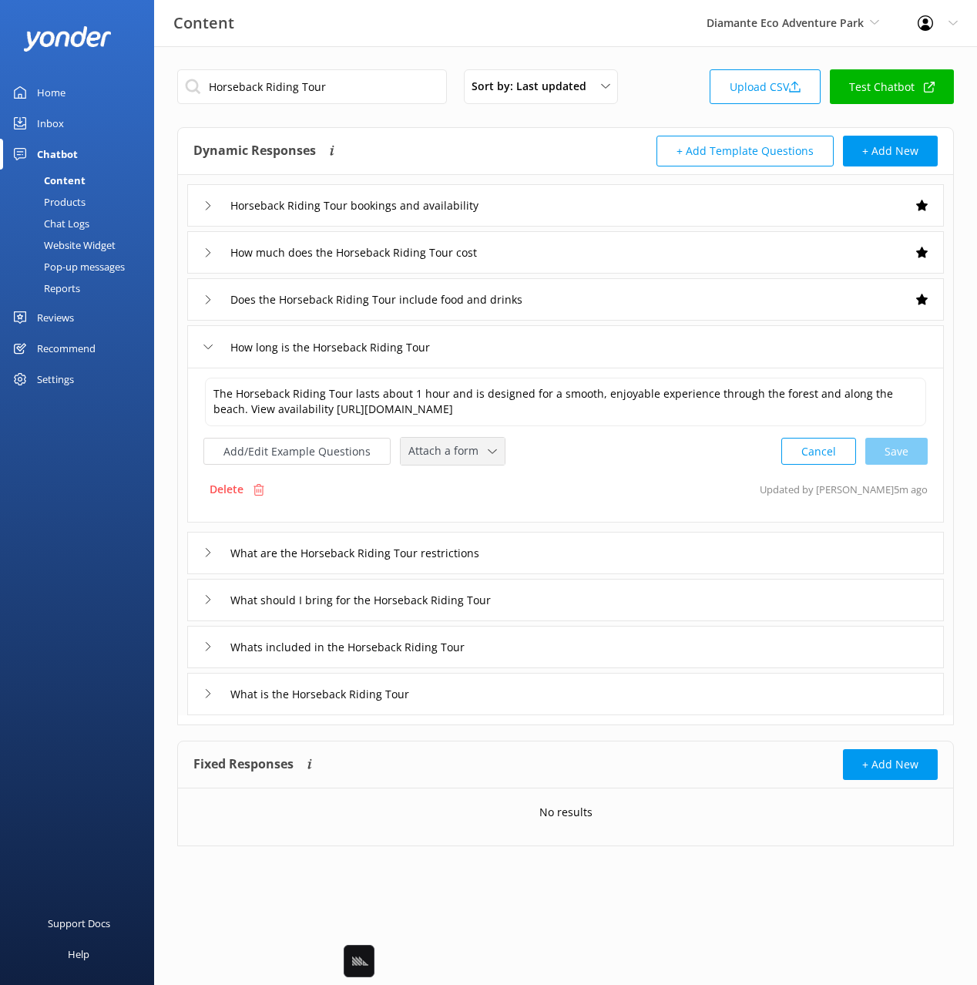
click at [452, 462] on div "Attach a form Leave contact details Check availability" at bounding box center [453, 451] width 104 height 27
click at [458, 526] on link "Check availability" at bounding box center [470, 515] width 137 height 31
click at [612, 559] on div "What are the Horseback Riding Tour restrictions" at bounding box center [565, 551] width 757 height 42
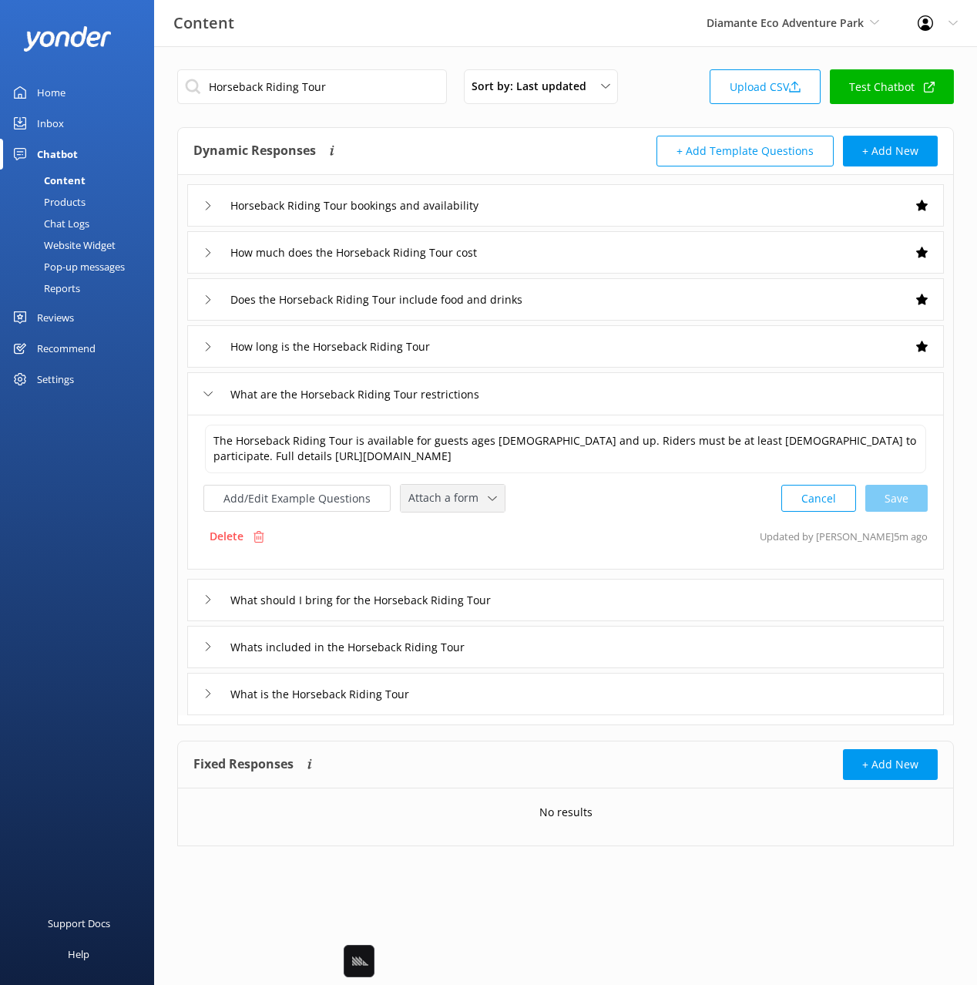
drag, startPoint x: 455, startPoint y: 502, endPoint x: 462, endPoint y: 543, distance: 40.7
click at [455, 502] on span "Attach a form" at bounding box center [447, 497] width 79 height 17
click at [471, 563] on div "Check availability" at bounding box center [447, 562] width 76 height 15
click at [608, 595] on div "What should I bring for the Horseback Riding Tour" at bounding box center [565, 598] width 757 height 42
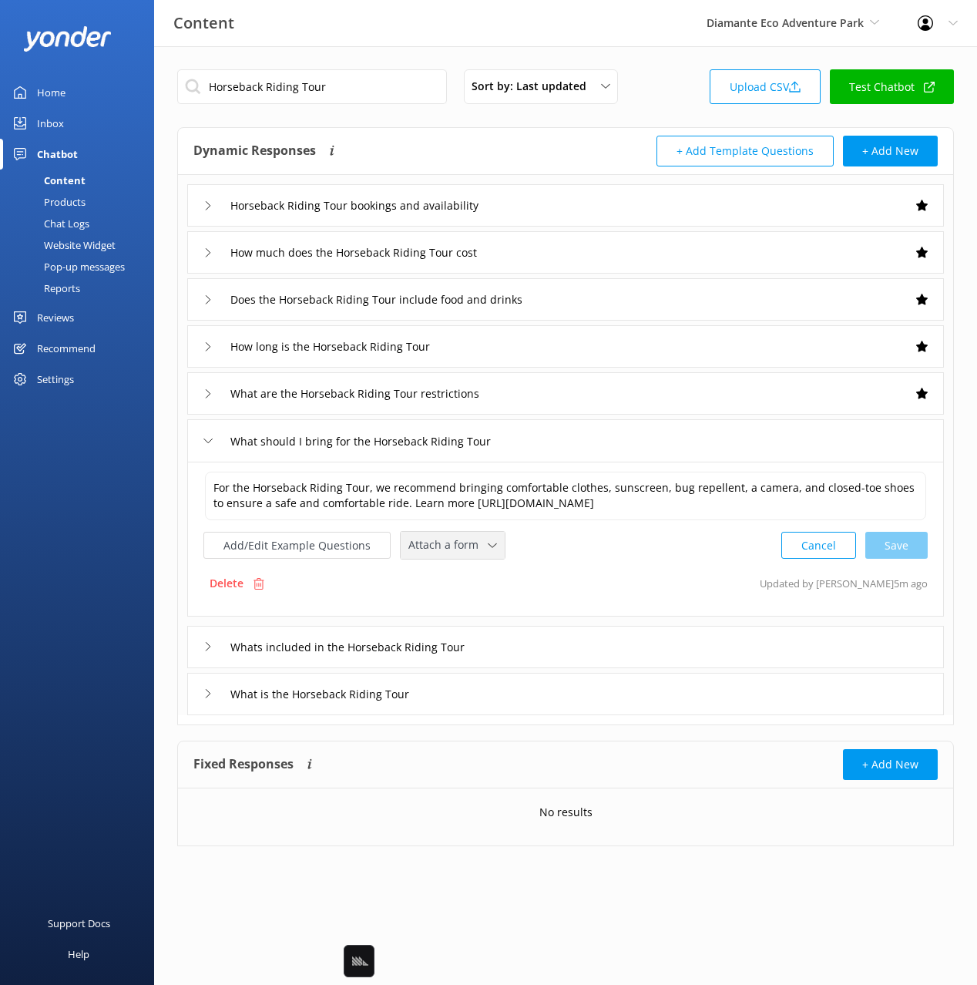
drag, startPoint x: 458, startPoint y: 545, endPoint x: 459, endPoint y: 555, distance: 10.1
click at [458, 545] on span "Attach a form" at bounding box center [447, 544] width 79 height 17
drag, startPoint x: 480, startPoint y: 611, endPoint x: 494, endPoint y: 613, distance: 14.1
click at [480, 611] on div "Check availability" at bounding box center [447, 609] width 76 height 15
click at [580, 643] on div "Whats included in the Horseback Riding Tour" at bounding box center [565, 645] width 757 height 42
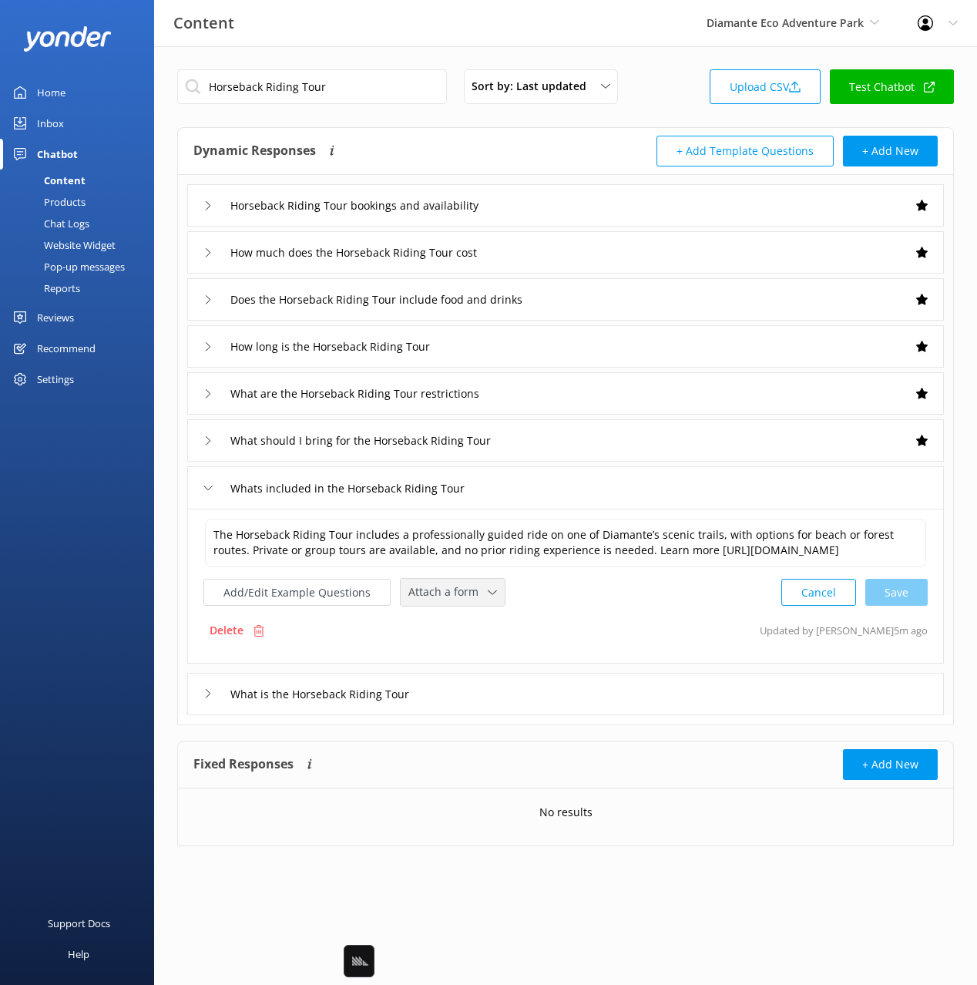
click at [439, 600] on span "Attach a form" at bounding box center [447, 591] width 79 height 17
click at [481, 664] on div "Check availability" at bounding box center [447, 656] width 76 height 15
click at [532, 714] on div "What is the Horseback Riding Tour" at bounding box center [565, 692] width 757 height 42
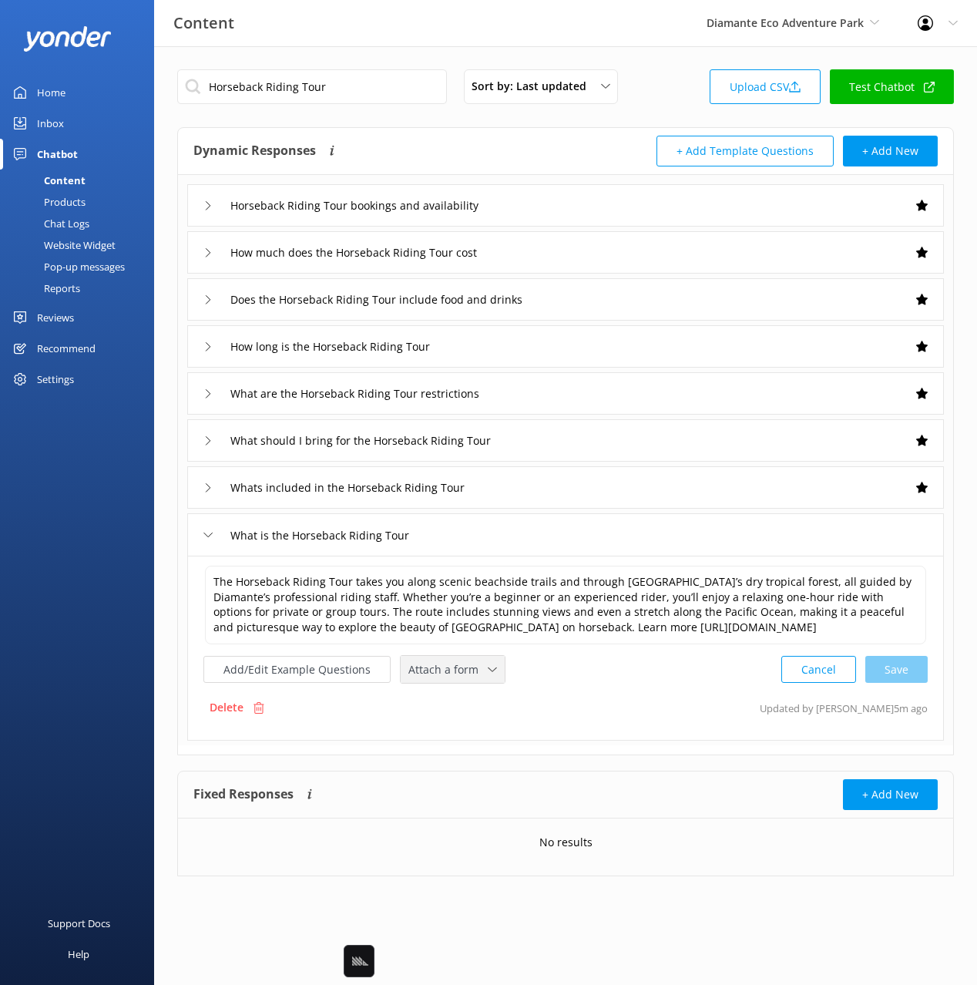
click at [443, 674] on span "Attach a form" at bounding box center [447, 669] width 79 height 17
drag, startPoint x: 469, startPoint y: 730, endPoint x: 533, endPoint y: 729, distance: 63.2
click at [469, 730] on div "Check availability" at bounding box center [447, 733] width 76 height 15
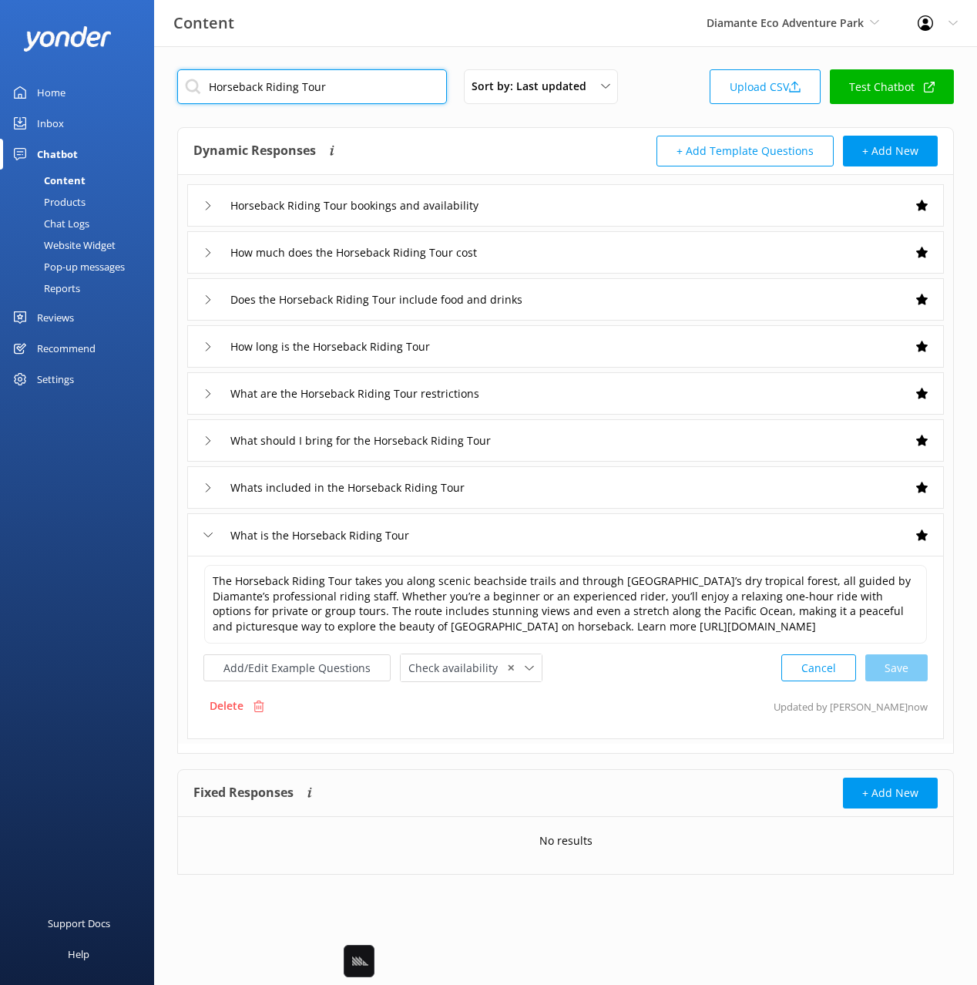
click at [380, 96] on input "Horseback Riding Tour" at bounding box center [312, 86] width 270 height 35
paste input "Groups"
click at [443, 143] on div "Dynamic Responses Dynamic responses rely on the Large Language Model to create …" at bounding box center [379, 151] width 372 height 31
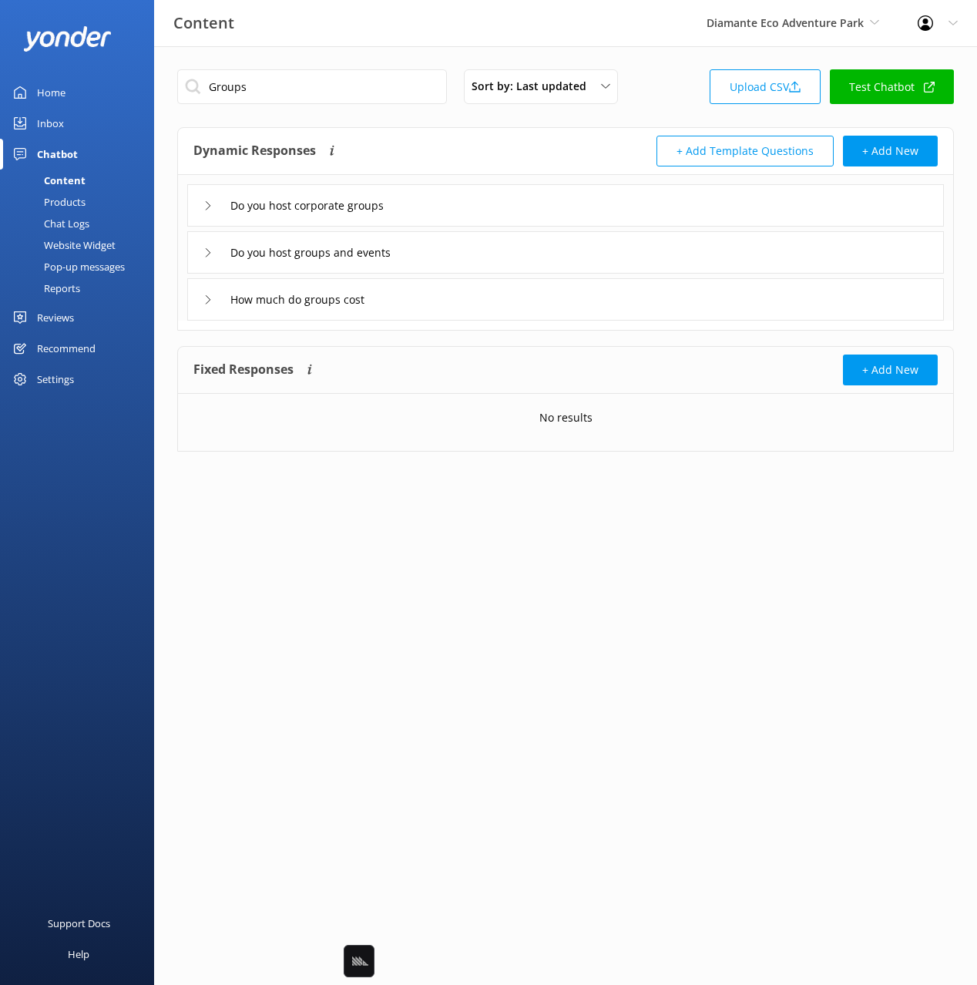
click at [589, 208] on div "Do you host corporate groups" at bounding box center [565, 205] width 757 height 42
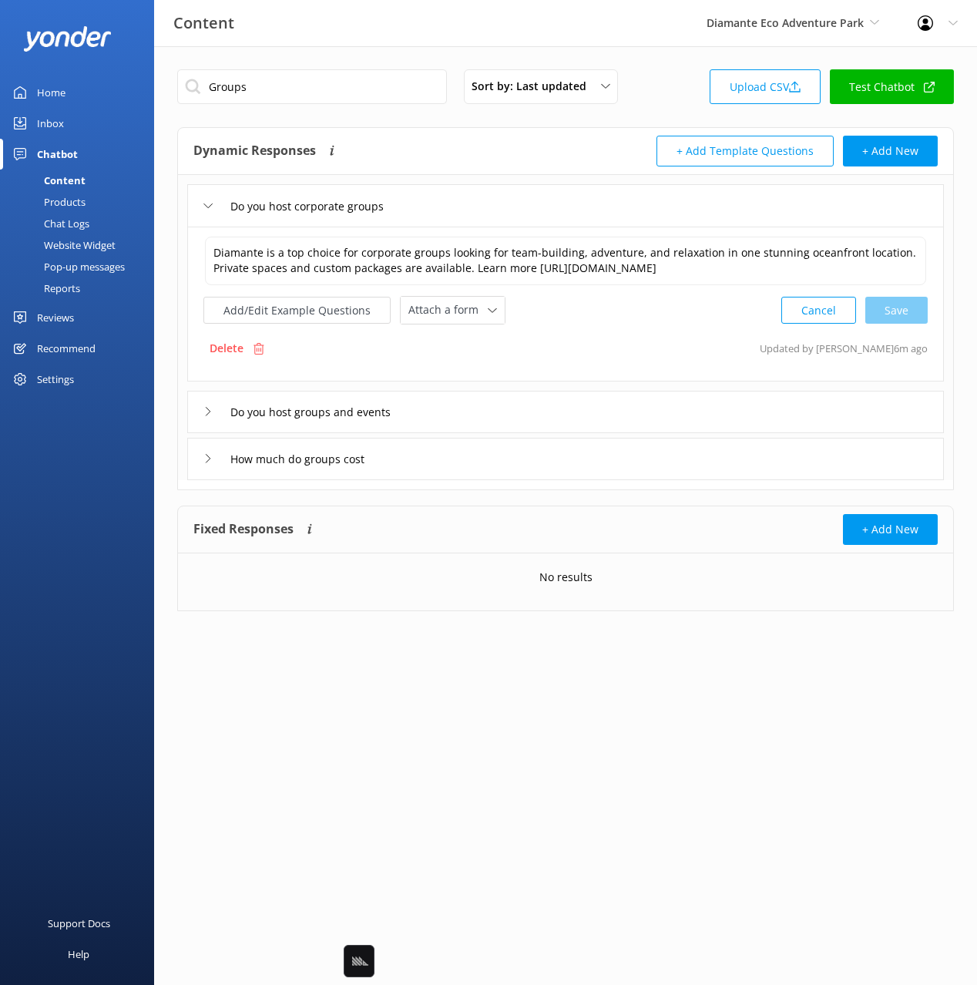
drag, startPoint x: 330, startPoint y: 106, endPoint x: 319, endPoint y: 84, distance: 24.8
click at [328, 103] on div "Groups Sort by: Last updated Title Last updated Upload CSV Test Chatbot" at bounding box center [565, 91] width 777 height 44
click at [318, 83] on input "Groups" at bounding box center [312, 86] width 270 height 35
type input "Group"
click at [554, 154] on div "Dynamic Responses Dynamic responses rely on the Large Language Model to create …" at bounding box center [379, 151] width 372 height 31
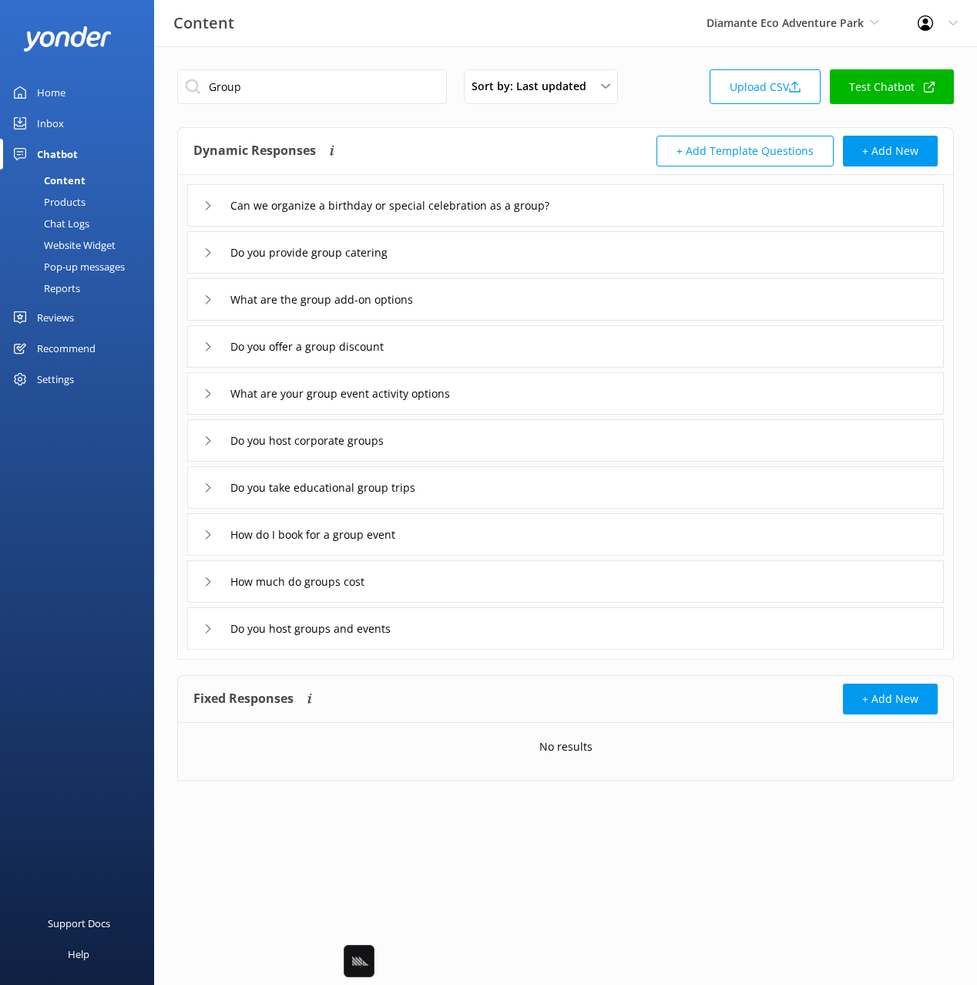
click at [683, 205] on div "Can we organize a birthday or special celebration as a group?" at bounding box center [565, 205] width 757 height 42
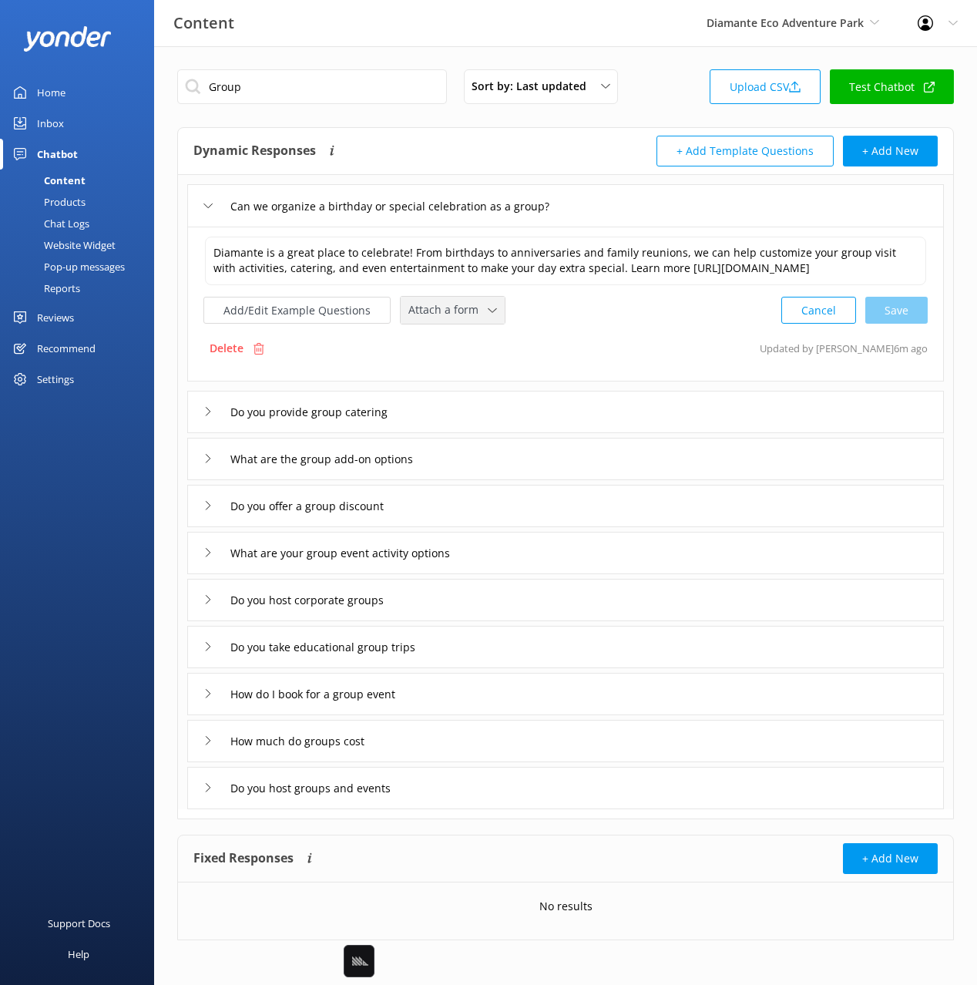
click at [426, 318] on span "Attach a form" at bounding box center [447, 309] width 79 height 17
click at [469, 351] on div "Leave contact details" at bounding box center [456, 342] width 94 height 15
click at [477, 432] on div "Do you provide group catering" at bounding box center [565, 410] width 757 height 42
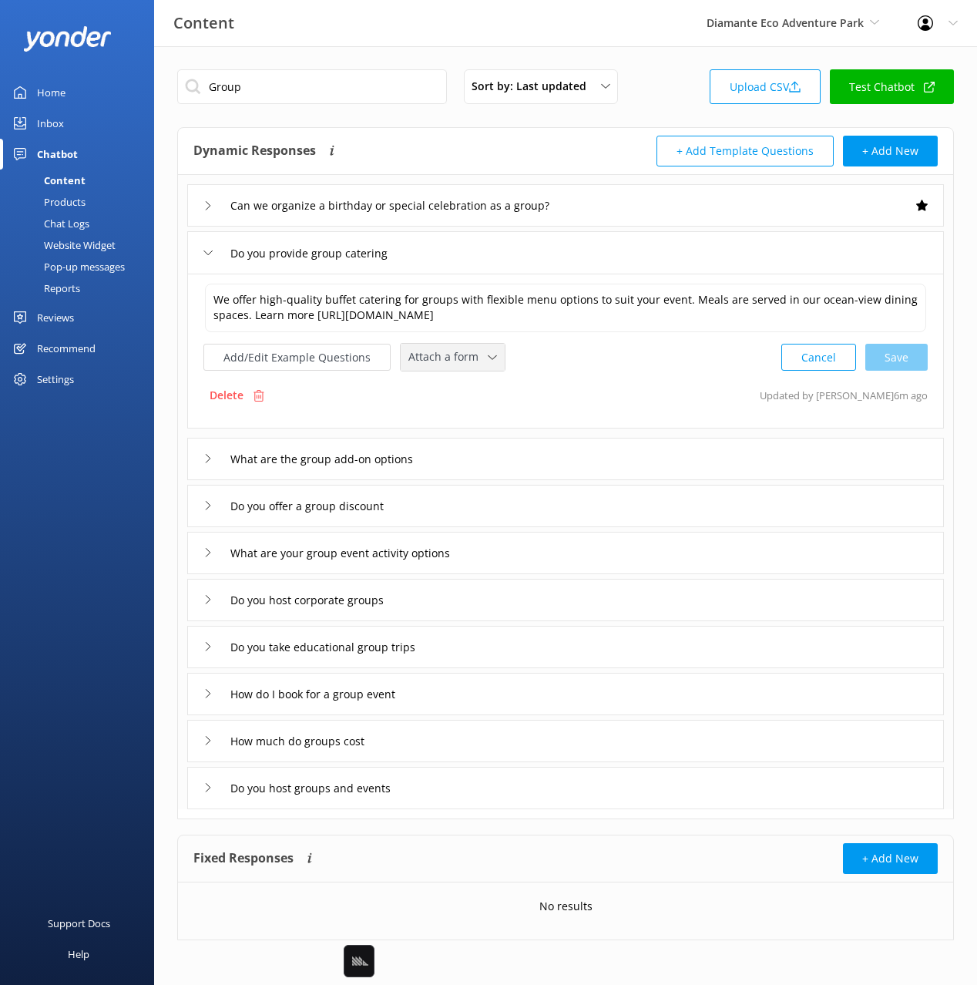
click at [451, 371] on div "Attach a form Leave contact details Check availability" at bounding box center [453, 357] width 104 height 27
click at [462, 397] on div "Leave contact details" at bounding box center [456, 389] width 94 height 15
click at [482, 449] on div "What are the group add-on options" at bounding box center [565, 457] width 757 height 42
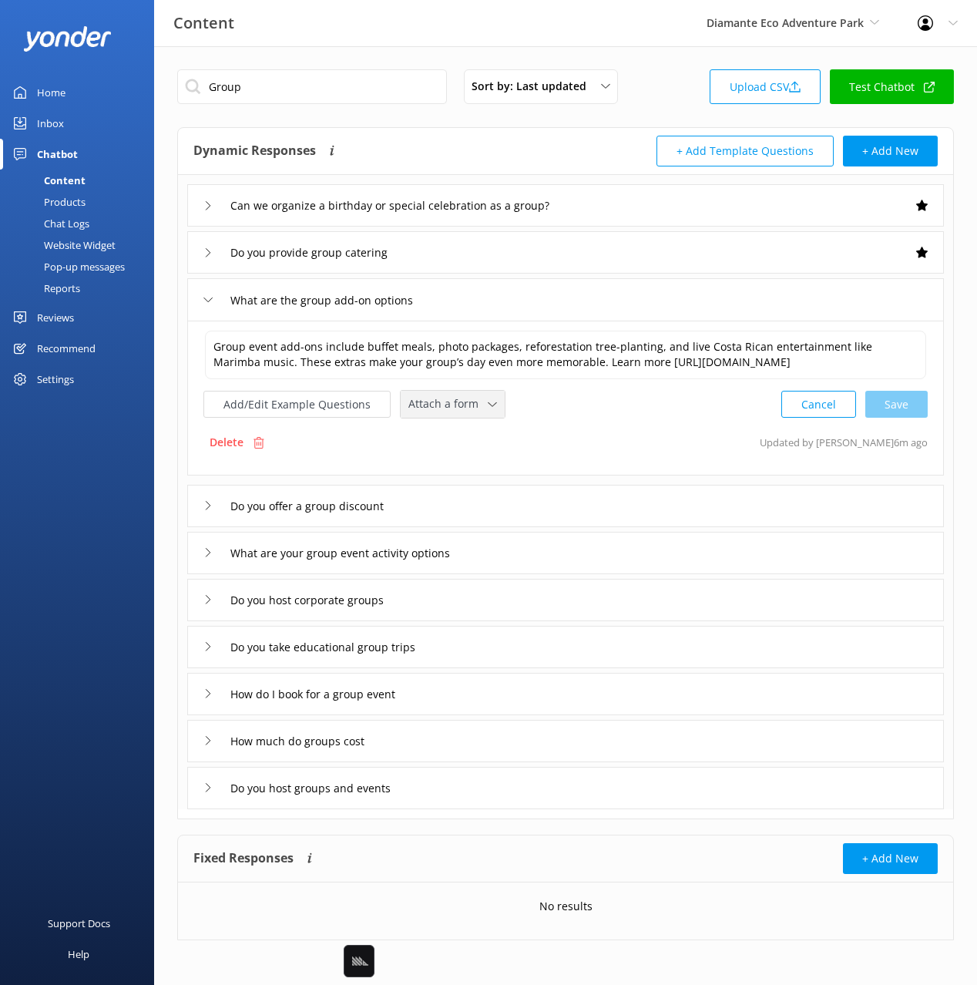
drag, startPoint x: 449, startPoint y: 411, endPoint x: 456, endPoint y: 421, distance: 12.6
click at [449, 411] on span "Attach a form" at bounding box center [447, 403] width 79 height 17
click at [464, 429] on div "Leave contact details" at bounding box center [456, 436] width 94 height 15
click at [469, 508] on div "Do you offer a group discount" at bounding box center [565, 504] width 757 height 42
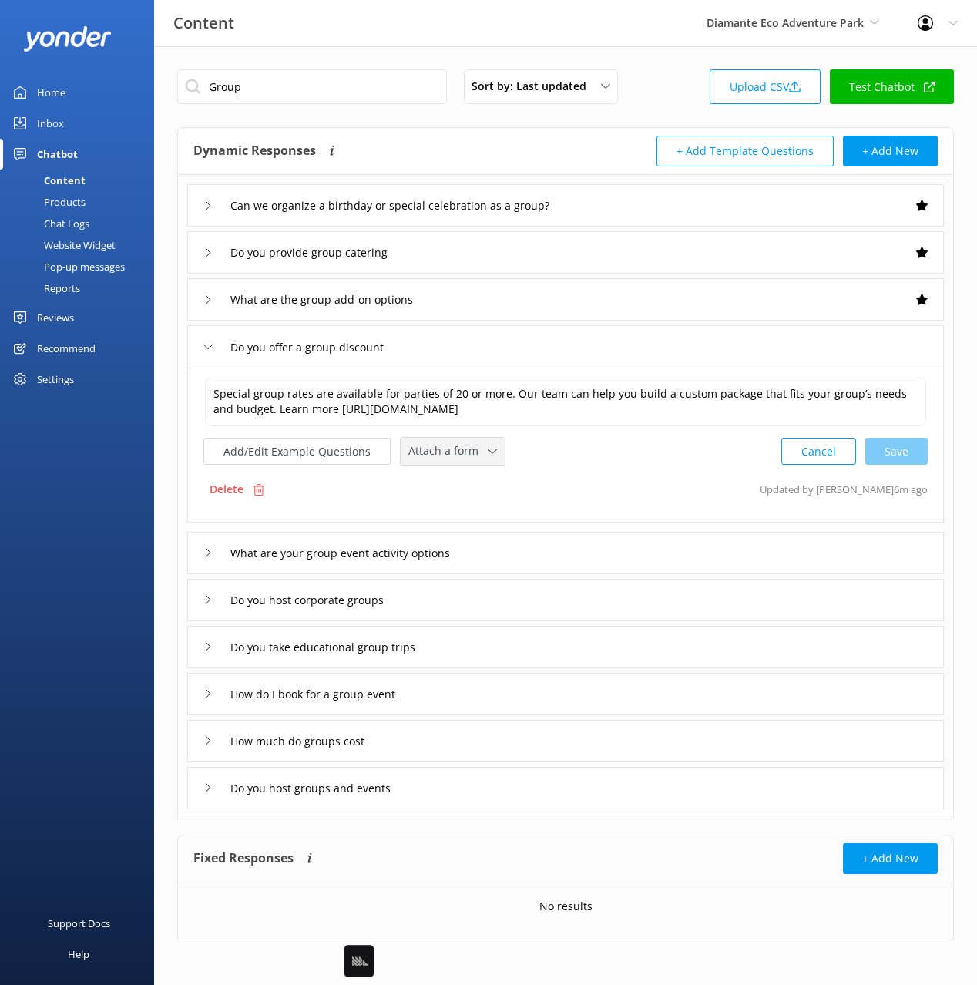
drag, startPoint x: 435, startPoint y: 451, endPoint x: 452, endPoint y: 474, distance: 28.7
click at [435, 451] on span "Attach a form" at bounding box center [447, 450] width 79 height 17
click at [455, 476] on div "Leave contact details" at bounding box center [456, 483] width 94 height 15
click at [544, 552] on div "What are your group event activity options" at bounding box center [565, 551] width 757 height 42
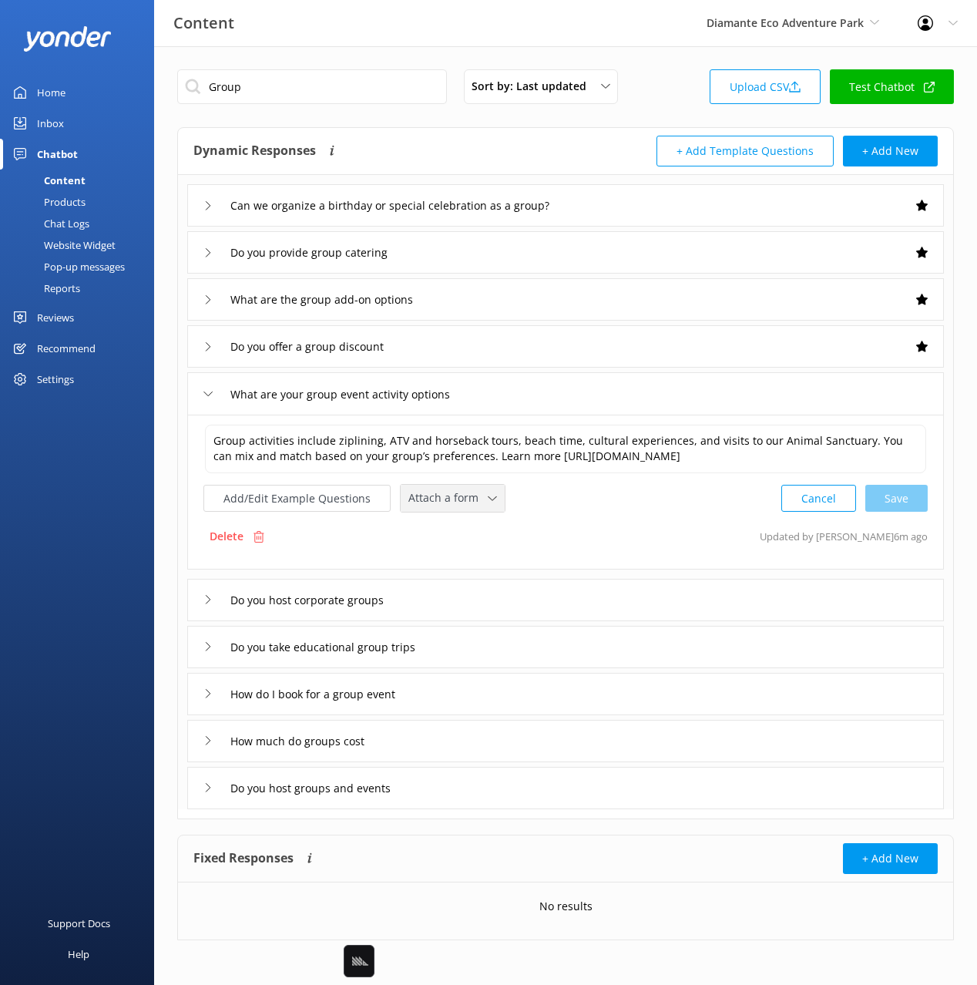
click at [465, 506] on span "Attach a form" at bounding box center [447, 497] width 79 height 17
drag, startPoint x: 486, startPoint y: 533, endPoint x: 499, endPoint y: 567, distance: 37.1
click at [486, 533] on div "Leave contact details" at bounding box center [456, 530] width 94 height 15
click at [513, 590] on div "Do you host corporate groups" at bounding box center [565, 598] width 757 height 42
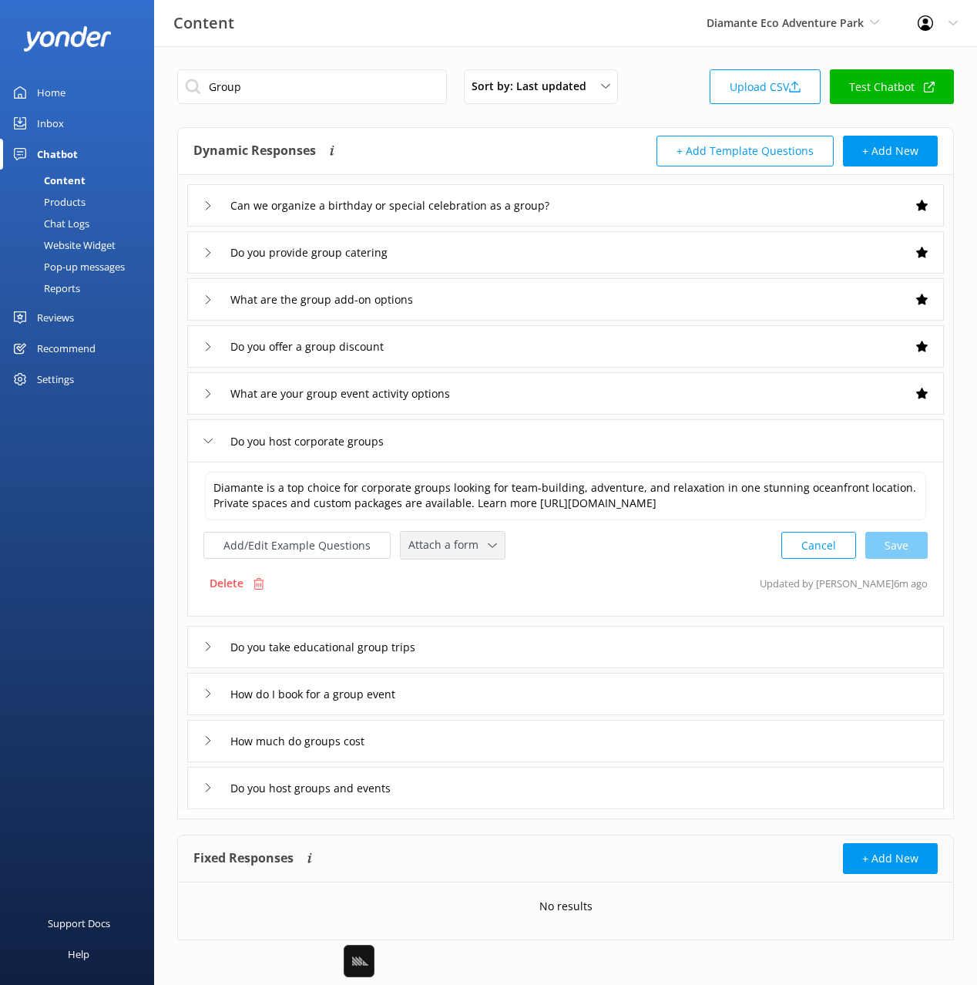
drag, startPoint x: 462, startPoint y: 550, endPoint x: 479, endPoint y: 575, distance: 30.1
click at [462, 550] on span "Attach a form" at bounding box center [447, 544] width 79 height 17
click at [482, 576] on div "Leave contact details" at bounding box center [456, 577] width 94 height 15
click at [494, 650] on div "Do you take educational group trips" at bounding box center [565, 645] width 757 height 42
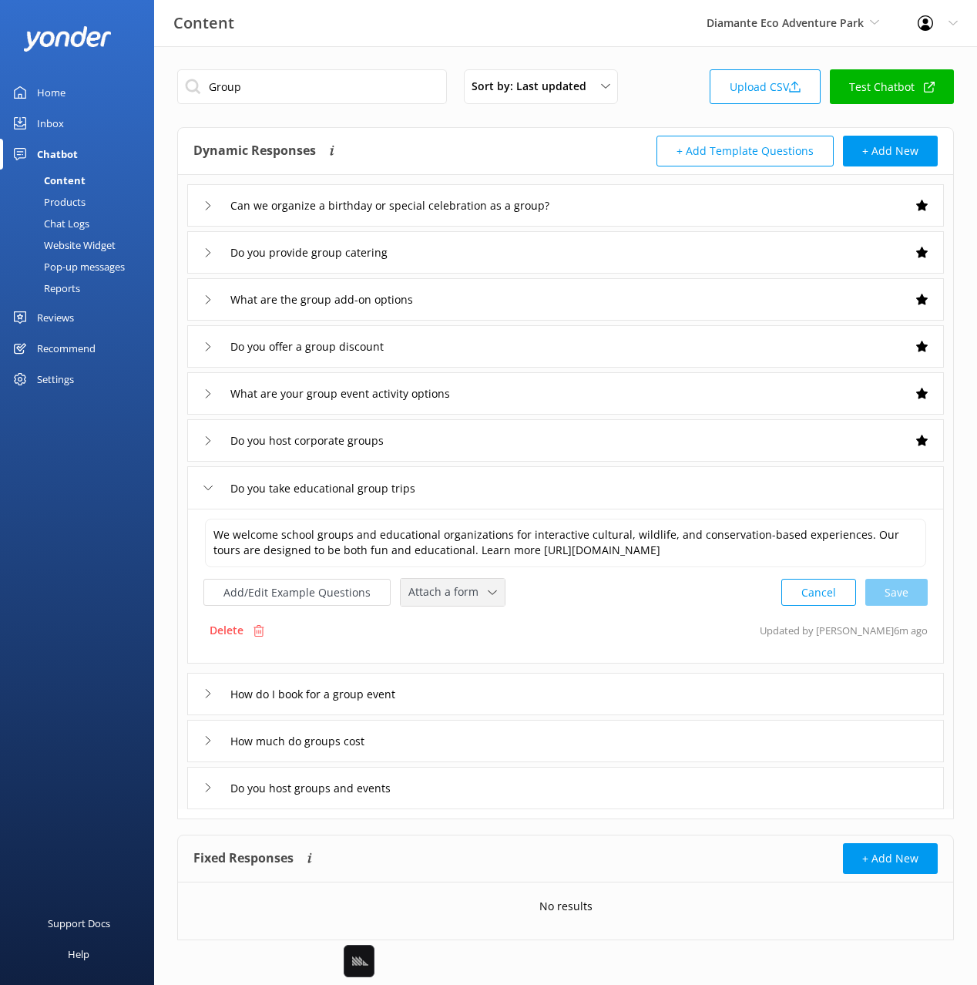
drag, startPoint x: 456, startPoint y: 600, endPoint x: 478, endPoint y: 630, distance: 37.6
click at [455, 600] on span "Attach a form" at bounding box center [447, 591] width 79 height 17
click at [481, 632] on div "Leave contact details" at bounding box center [456, 624] width 94 height 15
click at [504, 693] on div "How do I book for a group event" at bounding box center [565, 692] width 757 height 42
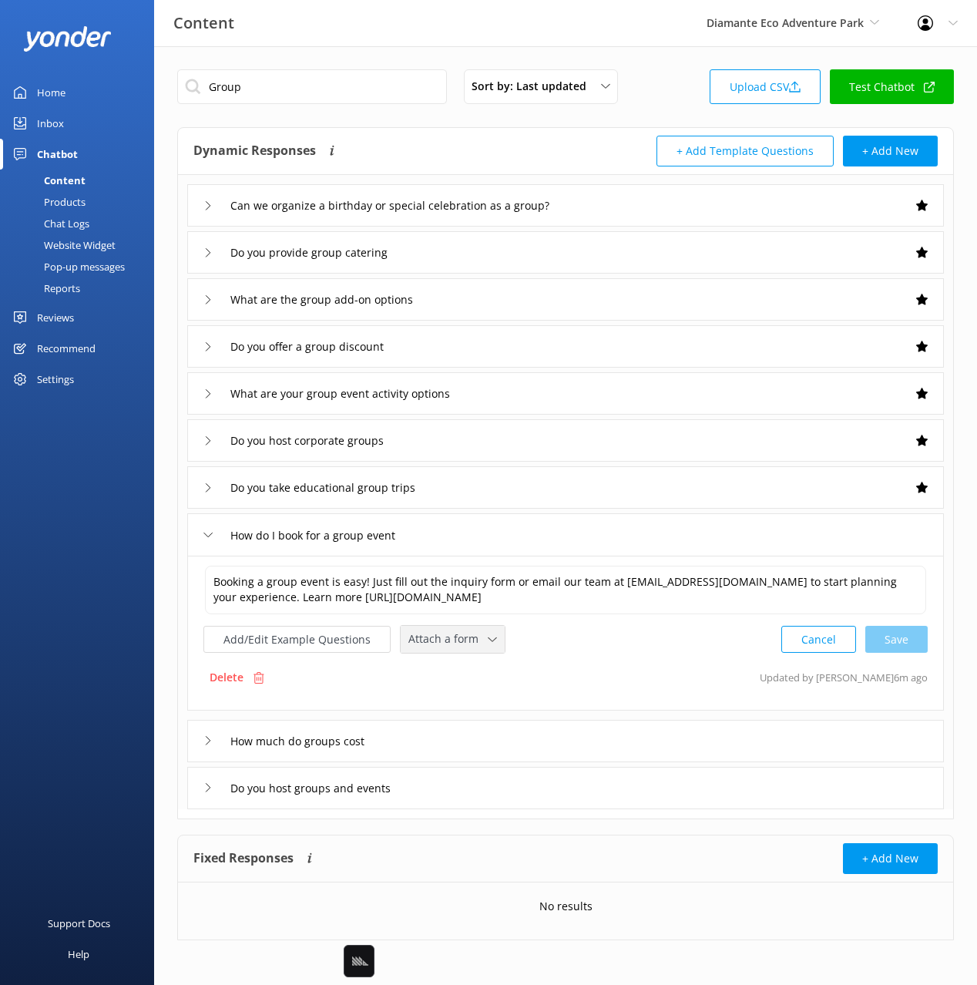
click at [471, 648] on div "Attach a form" at bounding box center [453, 639] width 96 height 19
click at [481, 667] on div "Leave contact details" at bounding box center [456, 671] width 94 height 15
click at [494, 738] on div "How much do groups cost" at bounding box center [565, 739] width 757 height 42
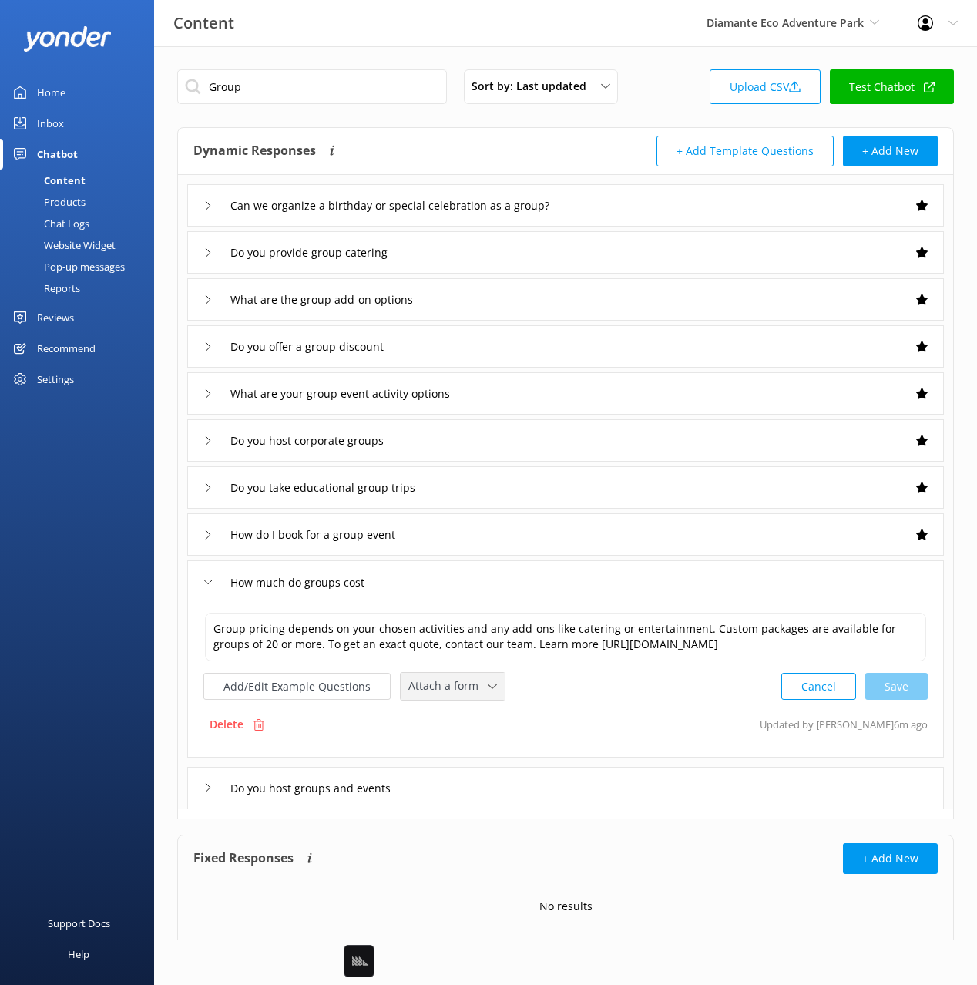
click at [463, 693] on span "Attach a form" at bounding box center [447, 685] width 79 height 17
click at [472, 722] on div "Leave contact details" at bounding box center [456, 718] width 94 height 15
click at [519, 789] on div "Do you host groups and events" at bounding box center [565, 786] width 757 height 42
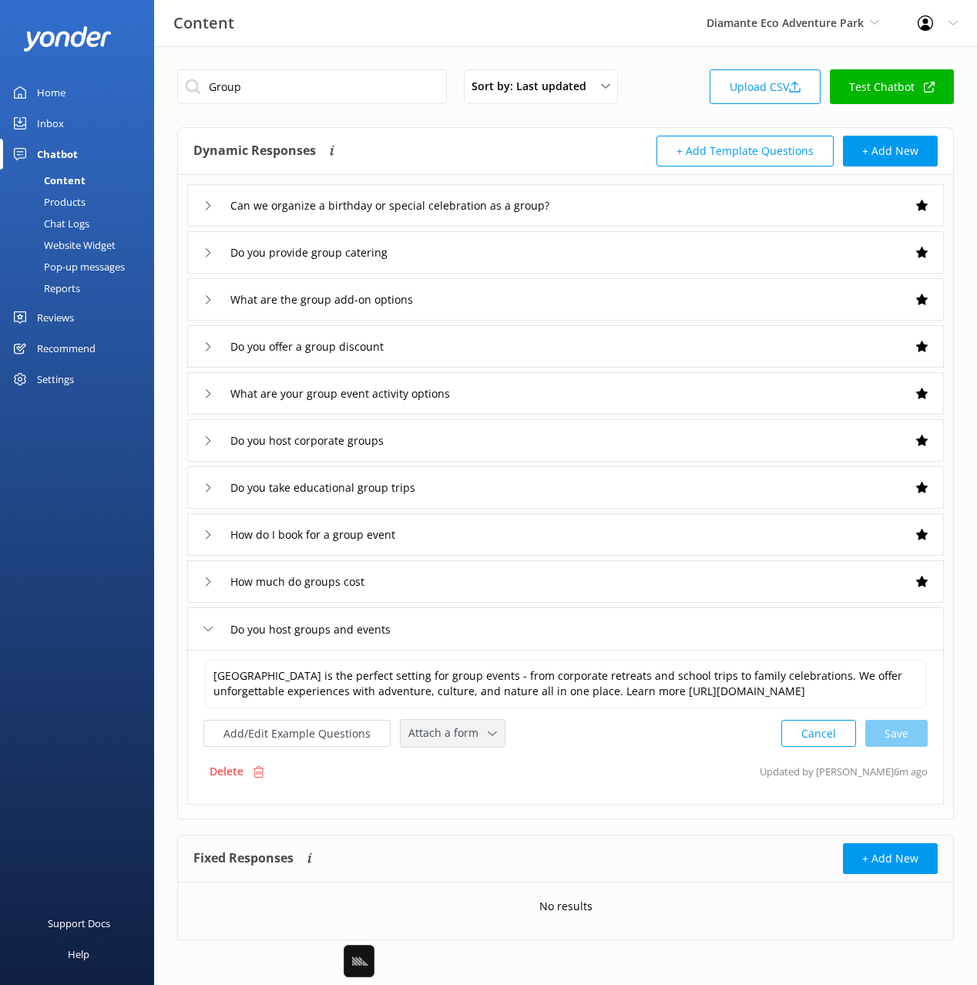
click at [465, 741] on span "Attach a form" at bounding box center [447, 732] width 79 height 17
click at [485, 774] on div "Leave contact details" at bounding box center [456, 765] width 94 height 15
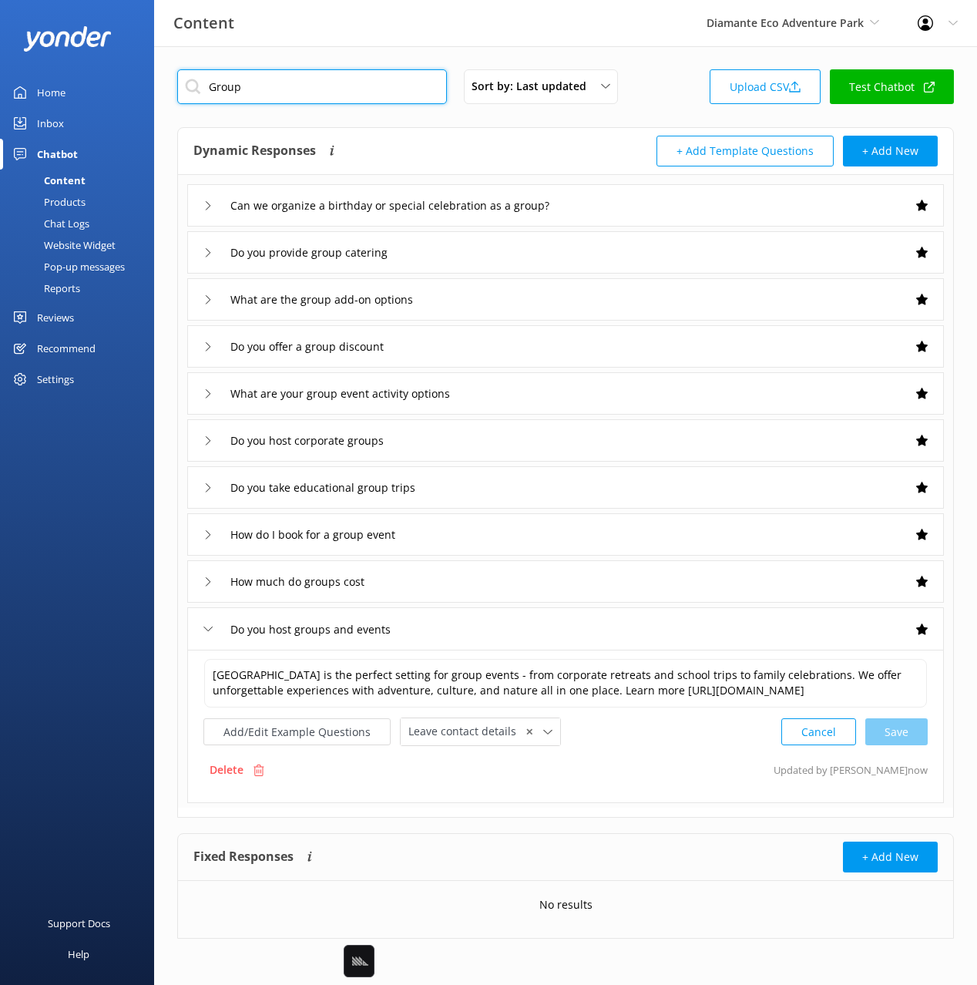
click at [224, 86] on input "Group" at bounding box center [312, 86] width 270 height 35
click at [671, 105] on div "Sort by: Last updated Title Last updated Upload CSV Test Chatbot" at bounding box center [565, 91] width 777 height 44
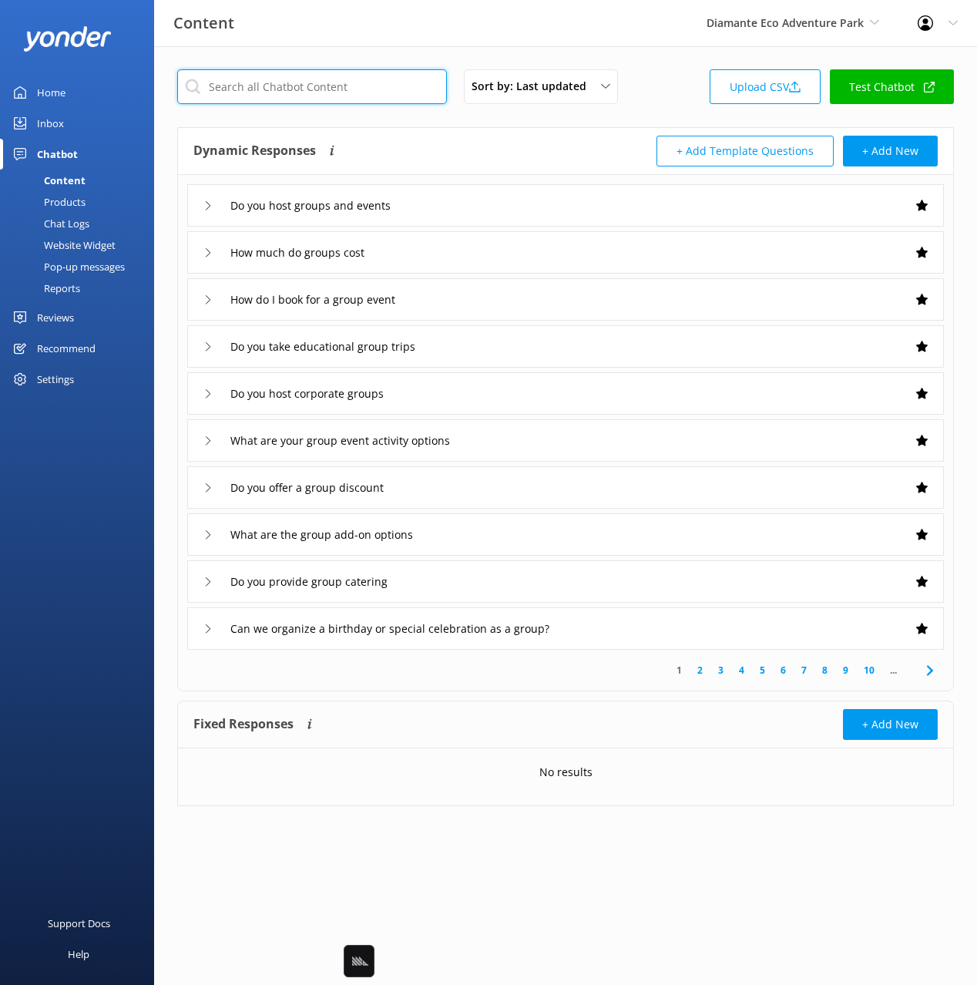
click at [390, 88] on input "text" at bounding box center [312, 86] width 270 height 35
paste input "Do you provide transport"
type input "Do you provide transport"
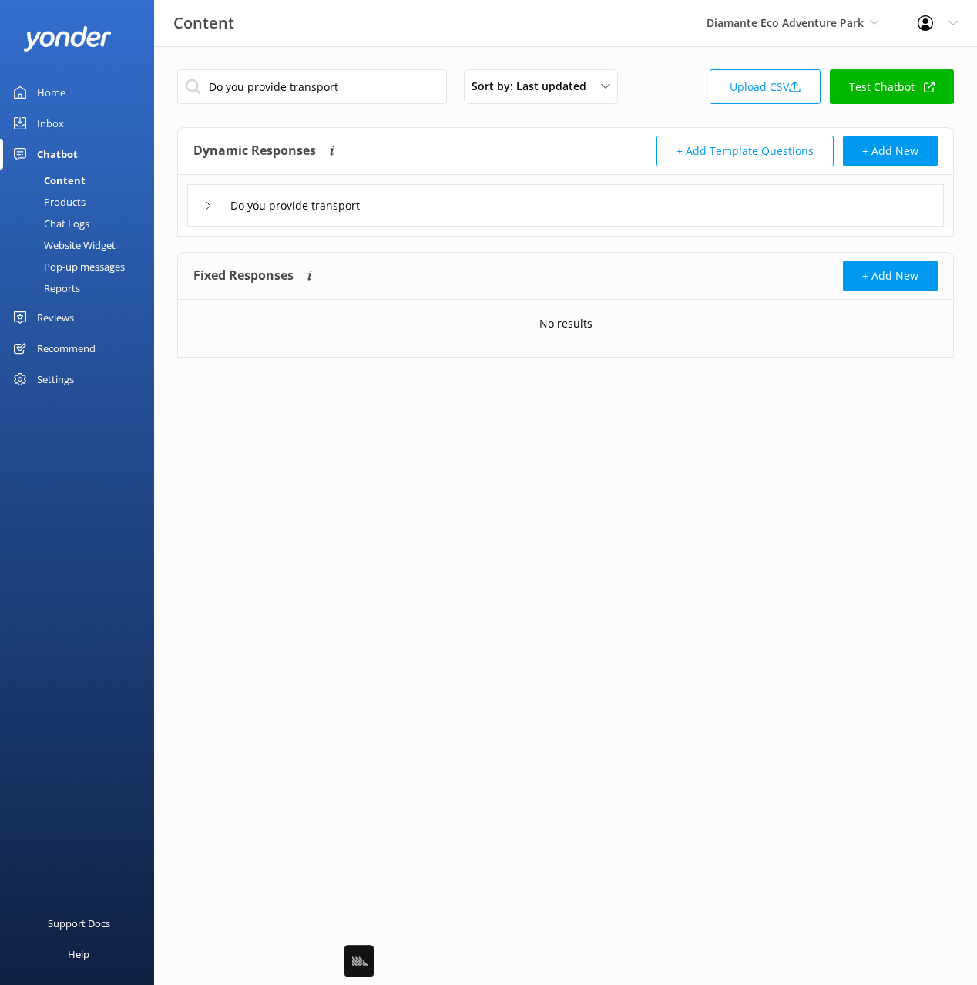
drag, startPoint x: 491, startPoint y: 197, endPoint x: 472, endPoint y: 222, distance: 31.3
click at [490, 197] on div "Do you provide transport" at bounding box center [565, 205] width 757 height 42
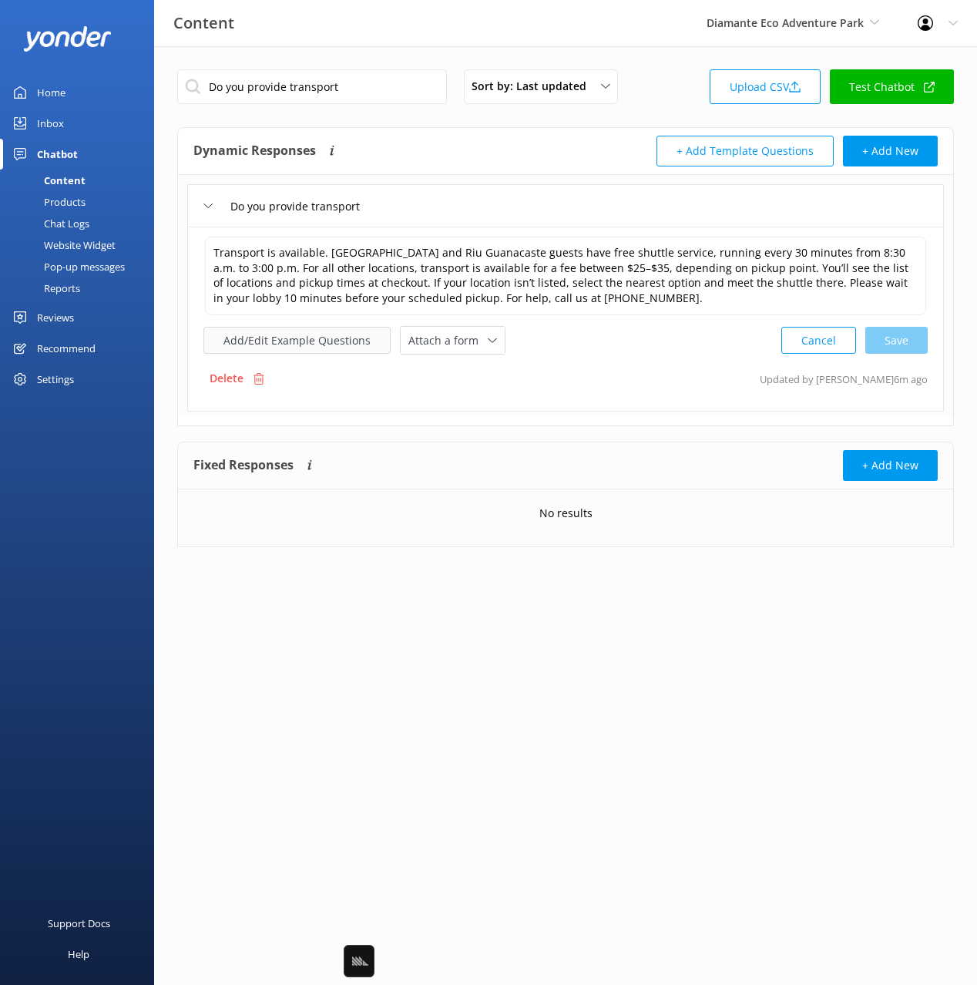
click at [312, 342] on button "Add/Edit Example Questions" at bounding box center [296, 340] width 187 height 27
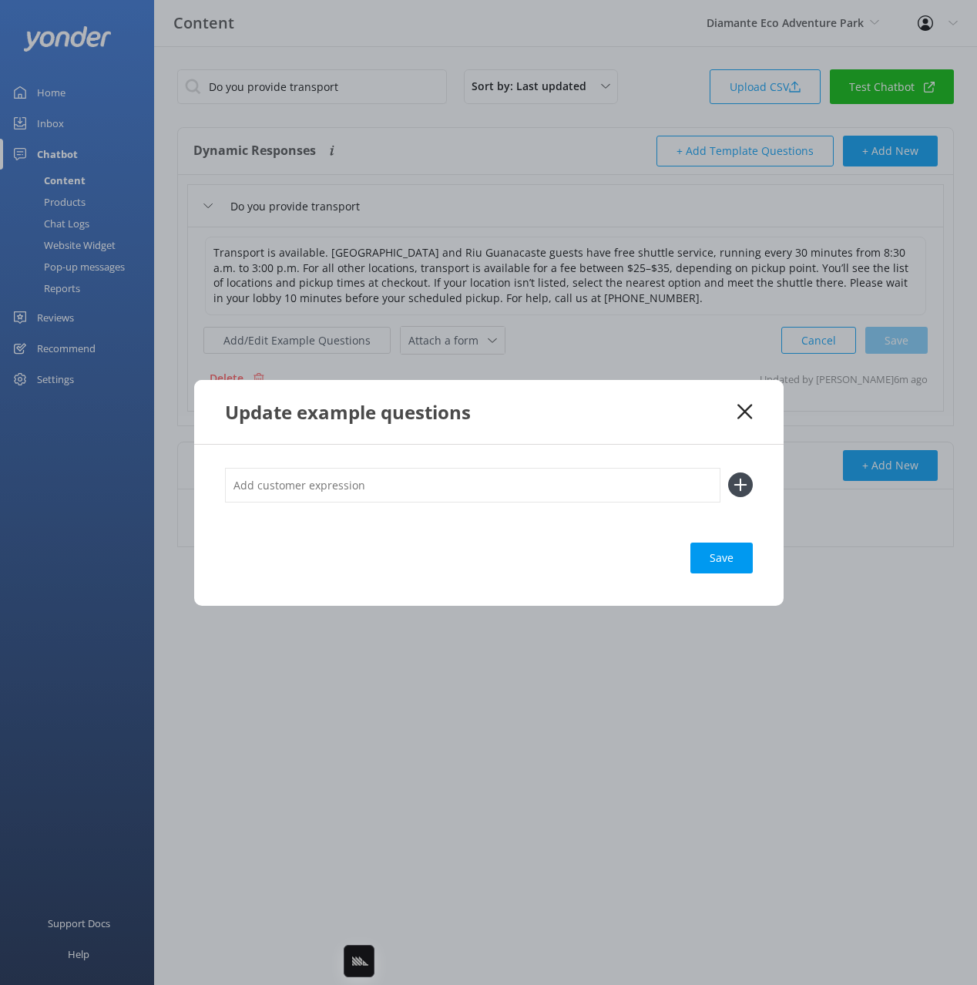
click at [516, 489] on input "text" at bounding box center [473, 485] width 496 height 35
paste input ""Where do you pickup from What times are shuttles scheduled to run How do I boo…"
type input ""Where do you pickup from What times are shuttles scheduled to run How do I boo…"
click at [728, 472] on button at bounding box center [740, 484] width 25 height 25
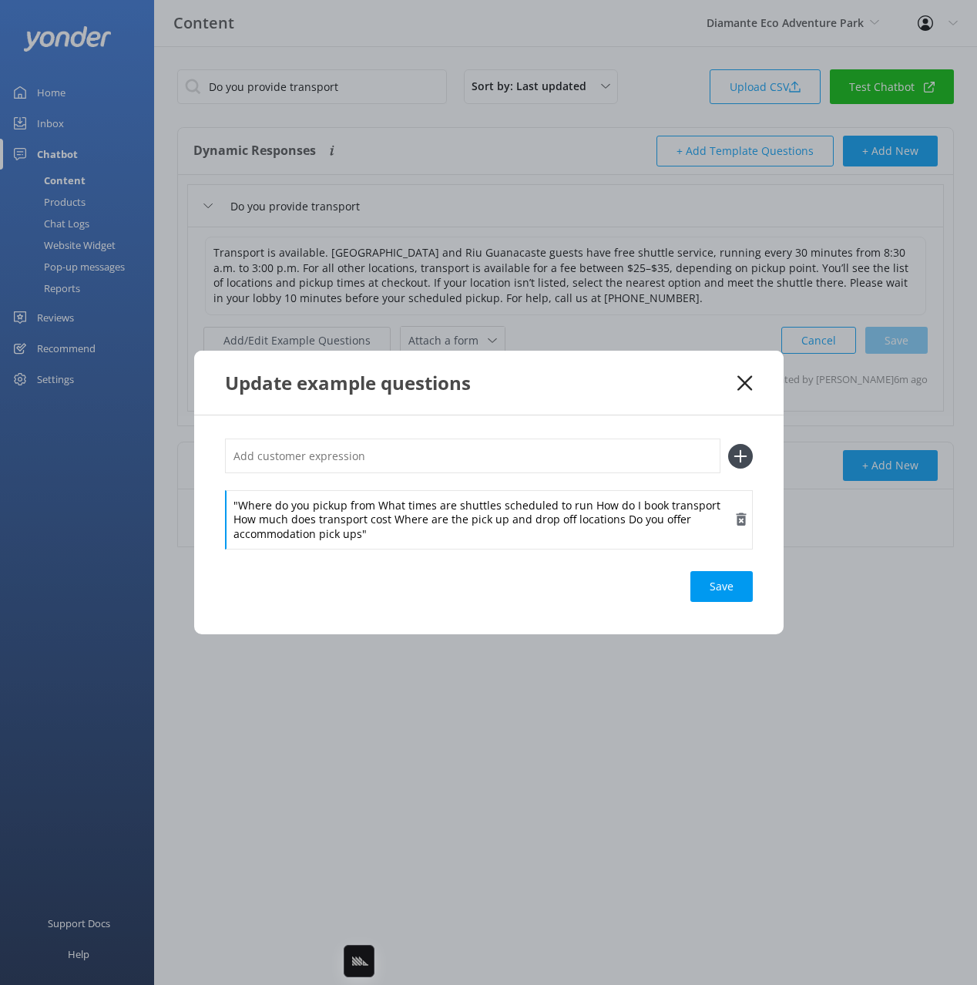
click at [450, 503] on div ""Where do you pickup from What times are shuttles scheduled to run How do I boo…" at bounding box center [489, 519] width 528 height 59
drag, startPoint x: 375, startPoint y: 506, endPoint x: 376, endPoint y: 489, distance: 17.0
click at [376, 490] on div ""Where do you pickup from What times are shuttles scheduled to run How do I boo…" at bounding box center [489, 519] width 528 height 59
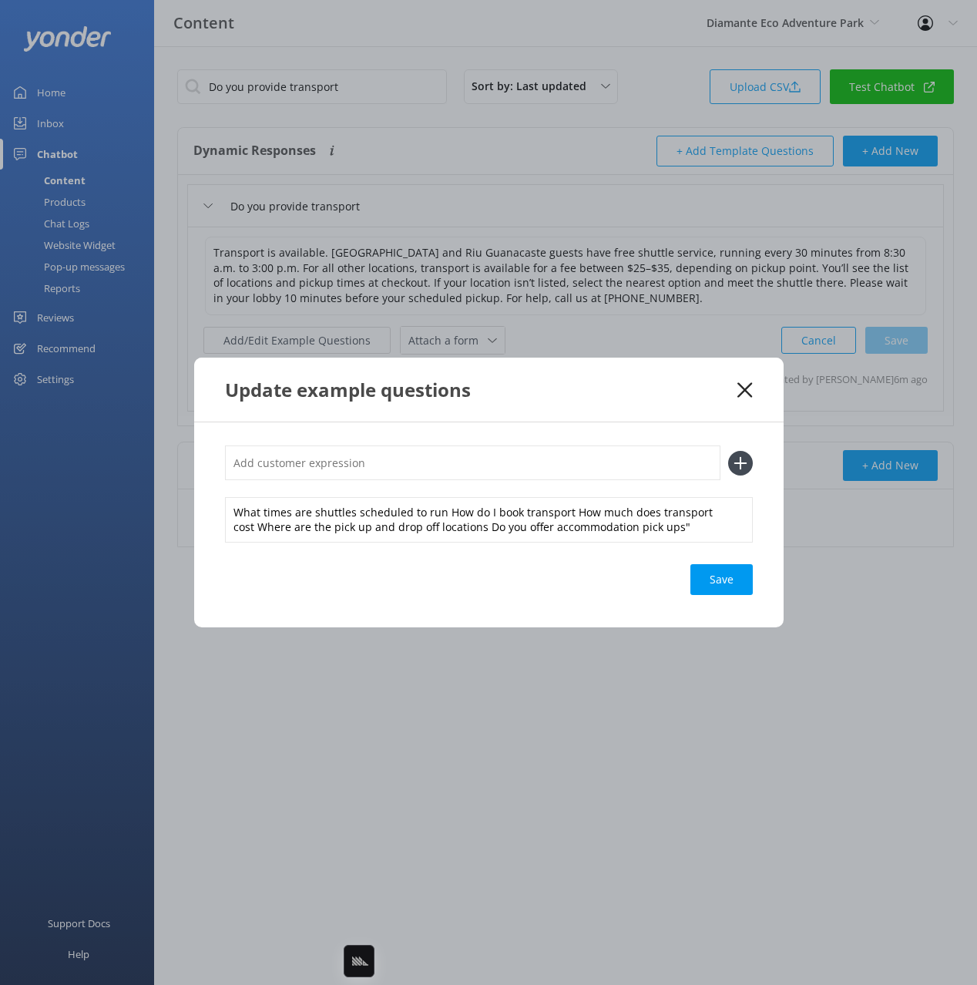
click at [388, 457] on input "text" at bounding box center [473, 462] width 496 height 35
paste input ""Where do you pickup from"
drag, startPoint x: 234, startPoint y: 461, endPoint x: 210, endPoint y: 464, distance: 24.1
click at [210, 464] on div ""Where do you pickup from What times are shuttles scheduled to run How do I boo…" at bounding box center [489, 524] width 590 height 204
type input "Where do you pickup from"
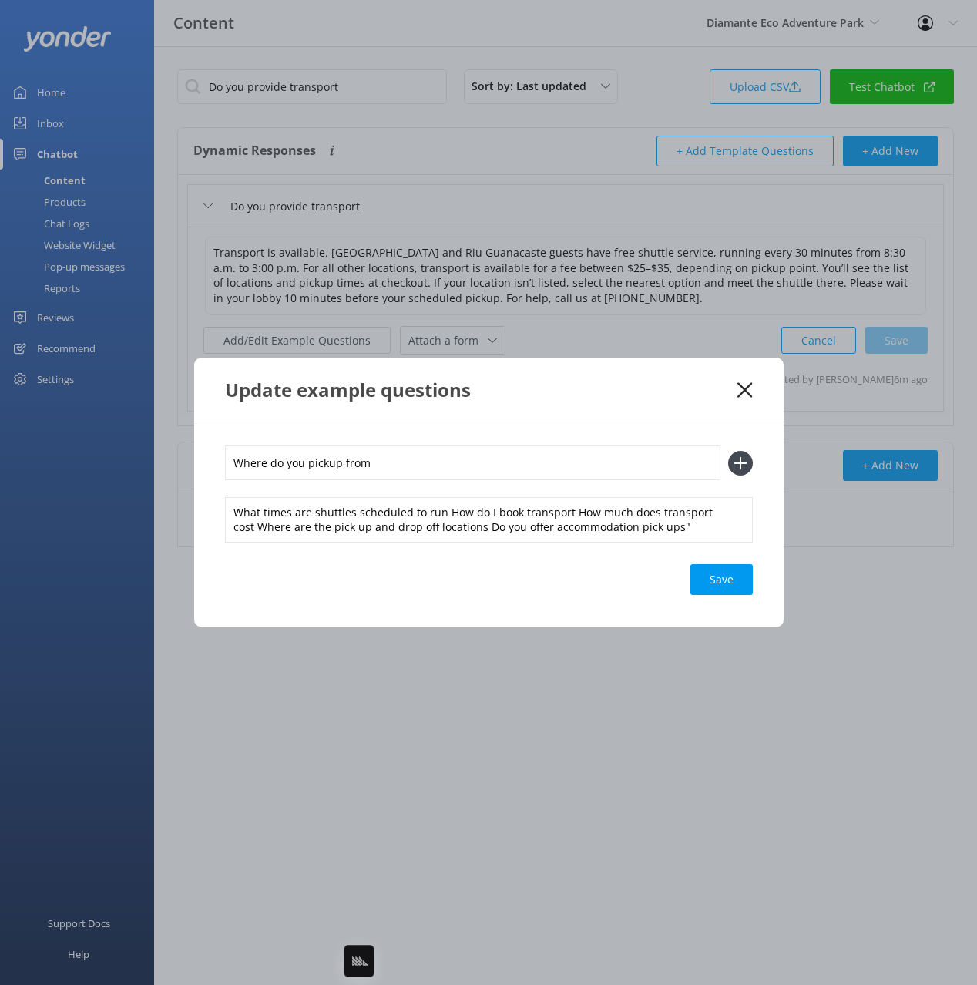
click at [728, 451] on button at bounding box center [740, 463] width 25 height 25
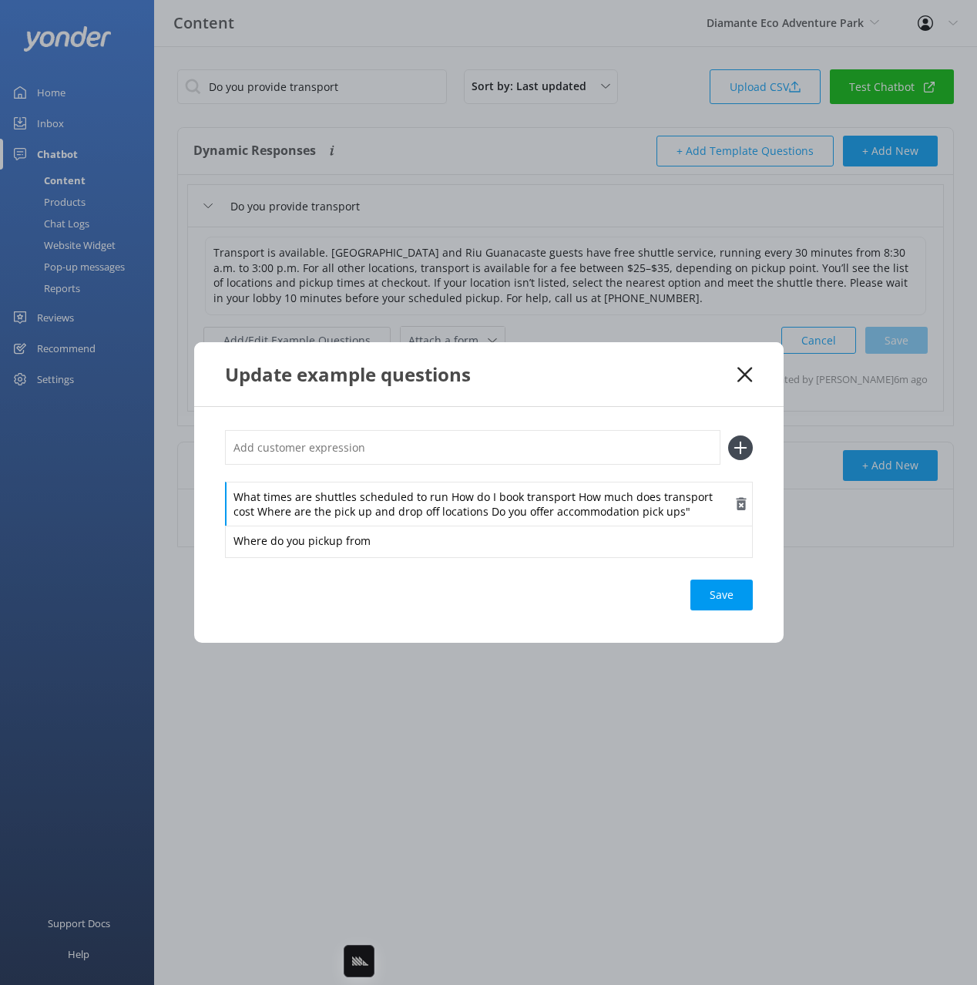
drag, startPoint x: 408, startPoint y: 499, endPoint x: 439, endPoint y: 502, distance: 31.7
click at [408, 499] on div "What times are shuttles scheduled to run How do I book transport How much does …" at bounding box center [489, 504] width 528 height 45
drag, startPoint x: 441, startPoint y: 497, endPoint x: 429, endPoint y: 461, distance: 38.0
click at [436, 472] on div "What times are shuttles scheduled to run How do I book transport How much does …" at bounding box center [489, 493] width 528 height 126
click at [421, 450] on input "text" at bounding box center [473, 447] width 496 height 35
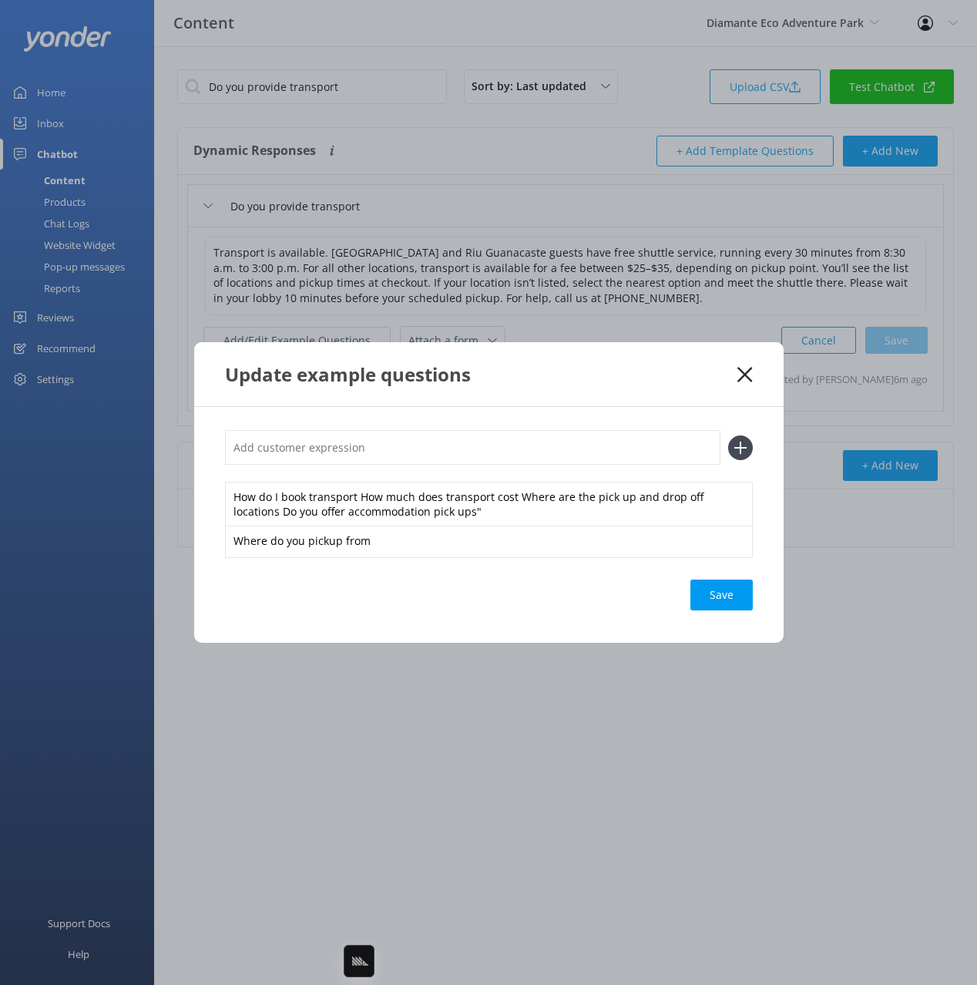
paste input "What times are shuttles scheduled to run"
type input "What times are shuttles scheduled to run"
click at [728, 435] on button at bounding box center [740, 447] width 25 height 25
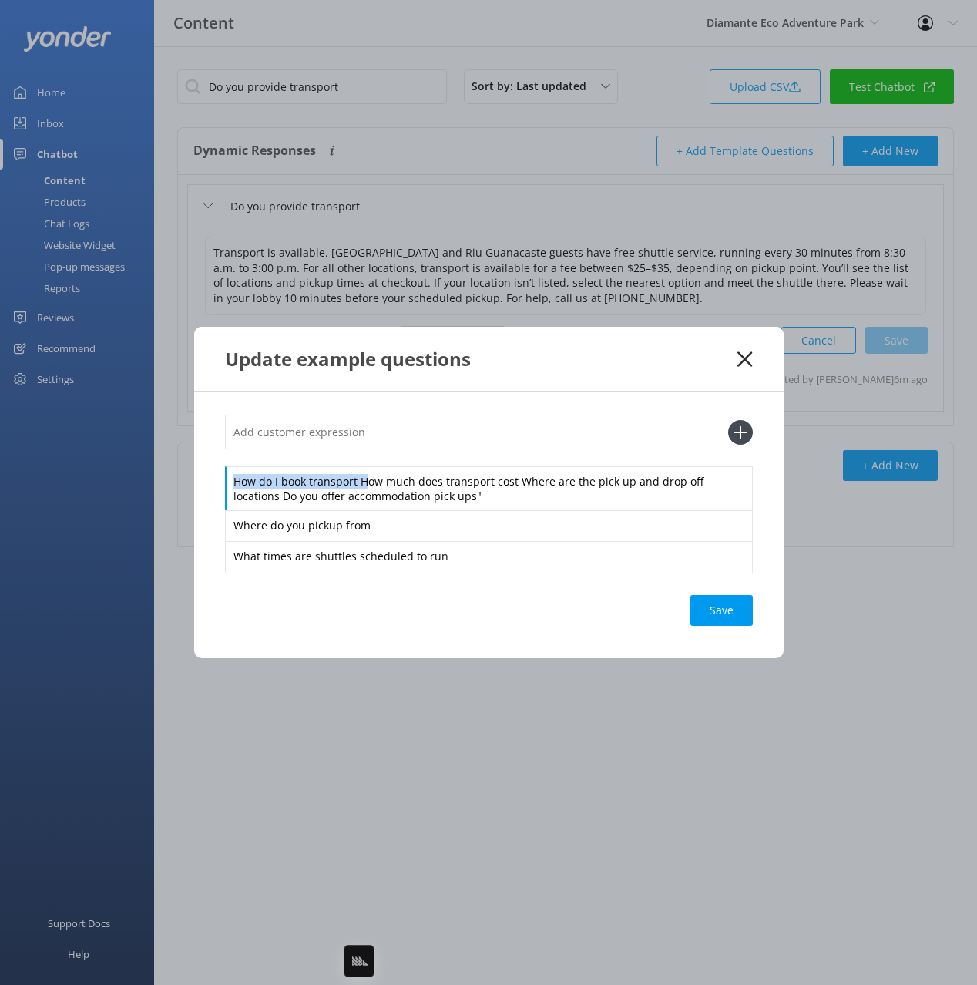
drag, startPoint x: 361, startPoint y: 478, endPoint x: 360, endPoint y: 449, distance: 28.6
click at [360, 450] on div "How do I book transport How much does transport cost Where are the pick up and …" at bounding box center [489, 493] width 528 height 156
click at [356, 424] on input "text" at bounding box center [473, 432] width 496 height 35
paste input "How do I book transport"
type input "How do I book transport"
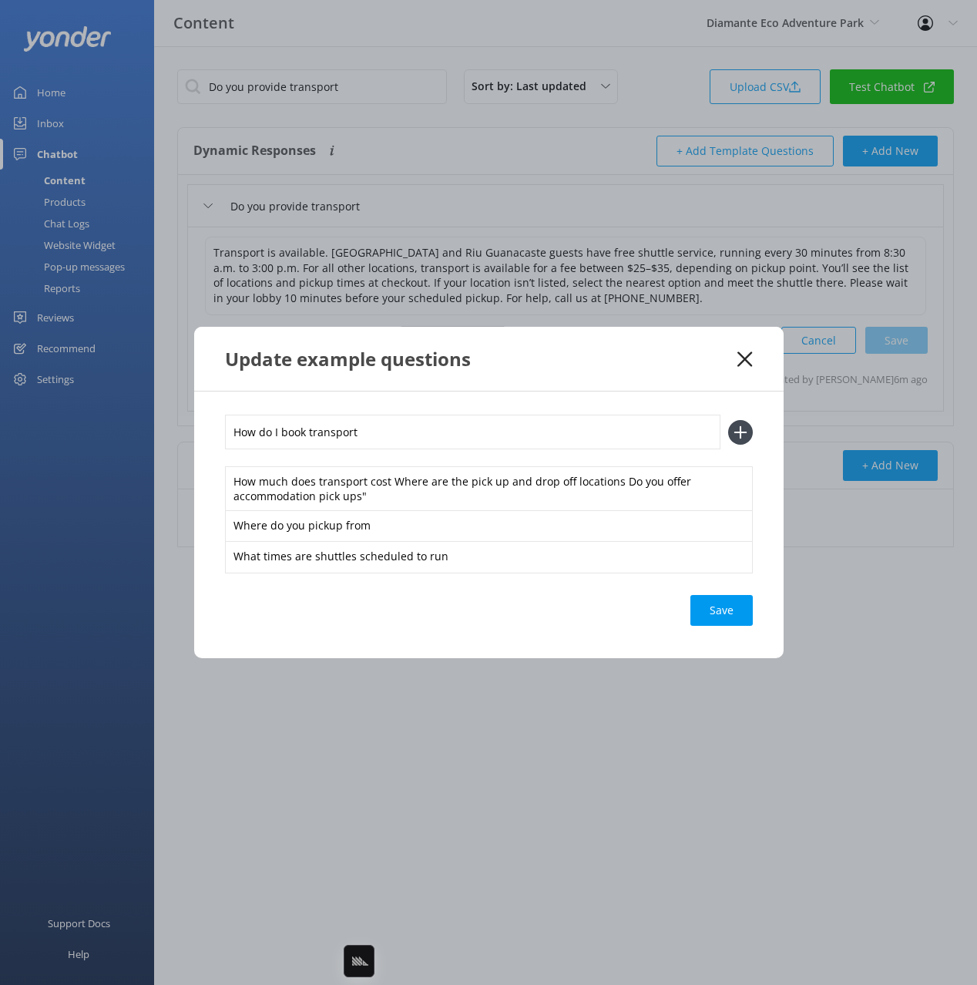
click at [728, 420] on button at bounding box center [740, 432] width 25 height 25
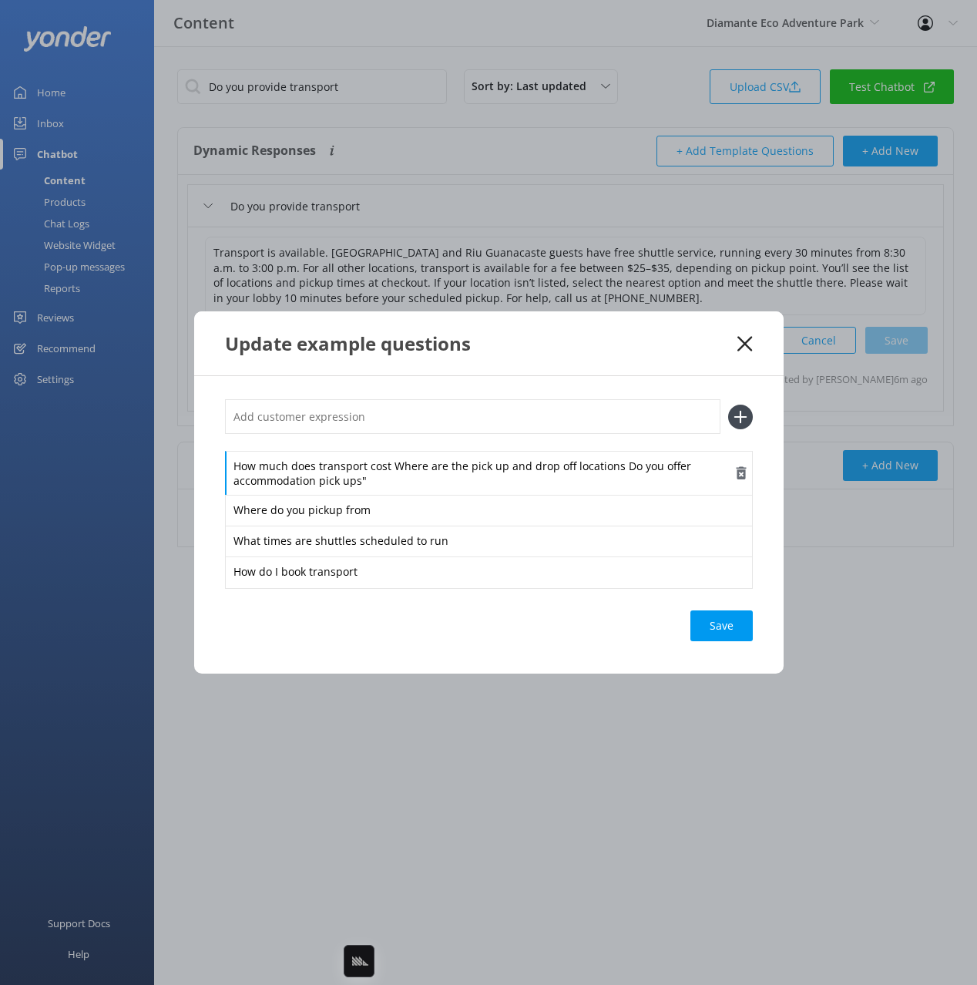
click at [406, 462] on div "How much does transport cost Where are the pick up and drop off locations Do yo…" at bounding box center [489, 473] width 528 height 45
click at [387, 443] on div "How much does transport cost Where are the pick up and drop off locations Do yo…" at bounding box center [489, 492] width 528 height 187
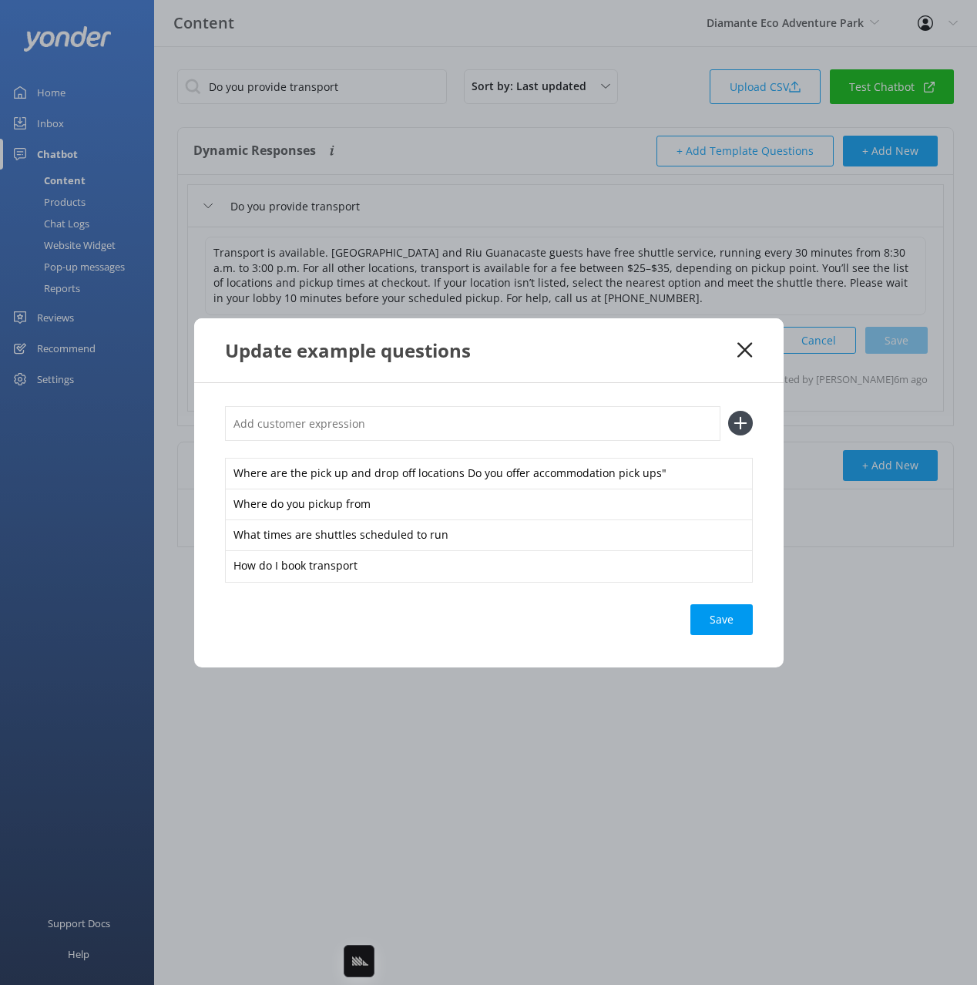
click at [376, 426] on input "text" at bounding box center [473, 423] width 496 height 35
paste input "How much does transport cost"
type input "How much does transport cost"
click at [728, 411] on button at bounding box center [740, 423] width 25 height 25
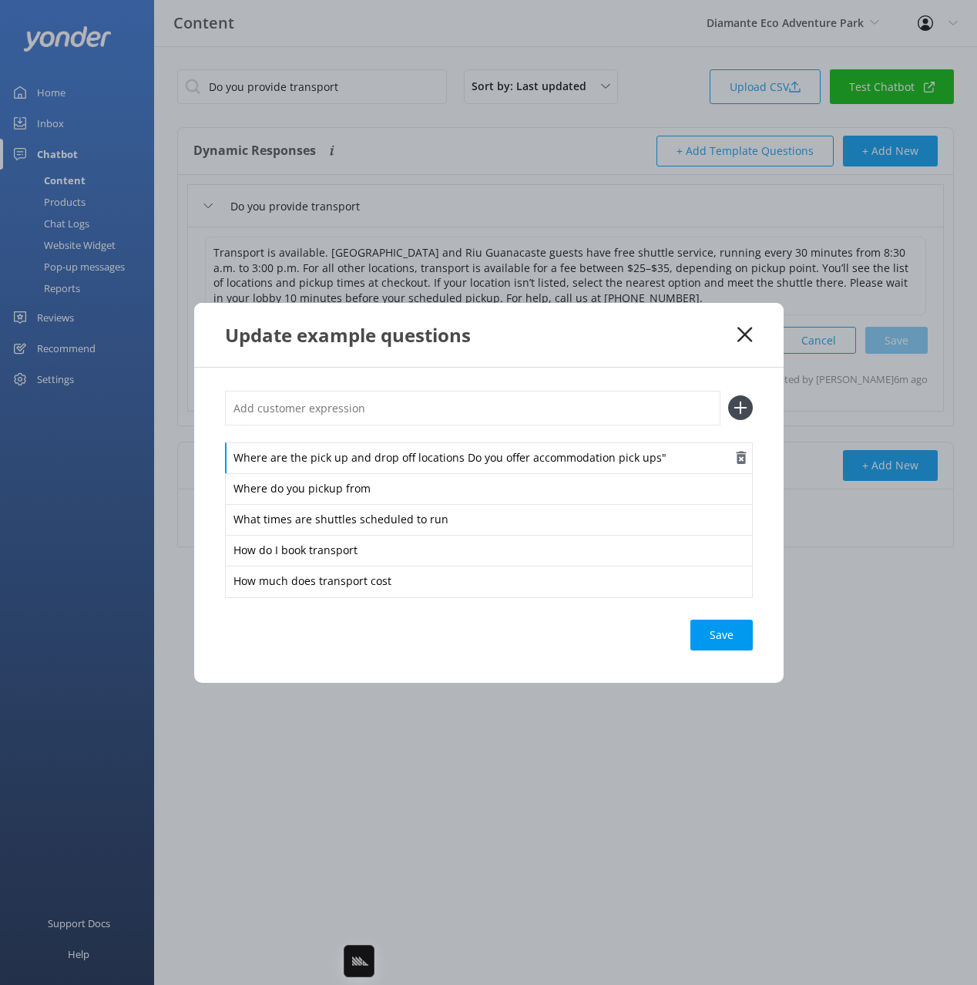
click at [449, 449] on div "Where are the pick up and drop off locations Do you offer accommodation pick up…" at bounding box center [489, 458] width 528 height 32
drag, startPoint x: 460, startPoint y: 455, endPoint x: 486, endPoint y: 483, distance: 38.2
click at [486, 486] on div "Where are the pick up and drop off locations Do you offer accommodation pick up…" at bounding box center [489, 519] width 528 height 154
click at [442, 407] on input "text" at bounding box center [473, 408] width 496 height 35
paste input "Do you offer accommodation pick ups""
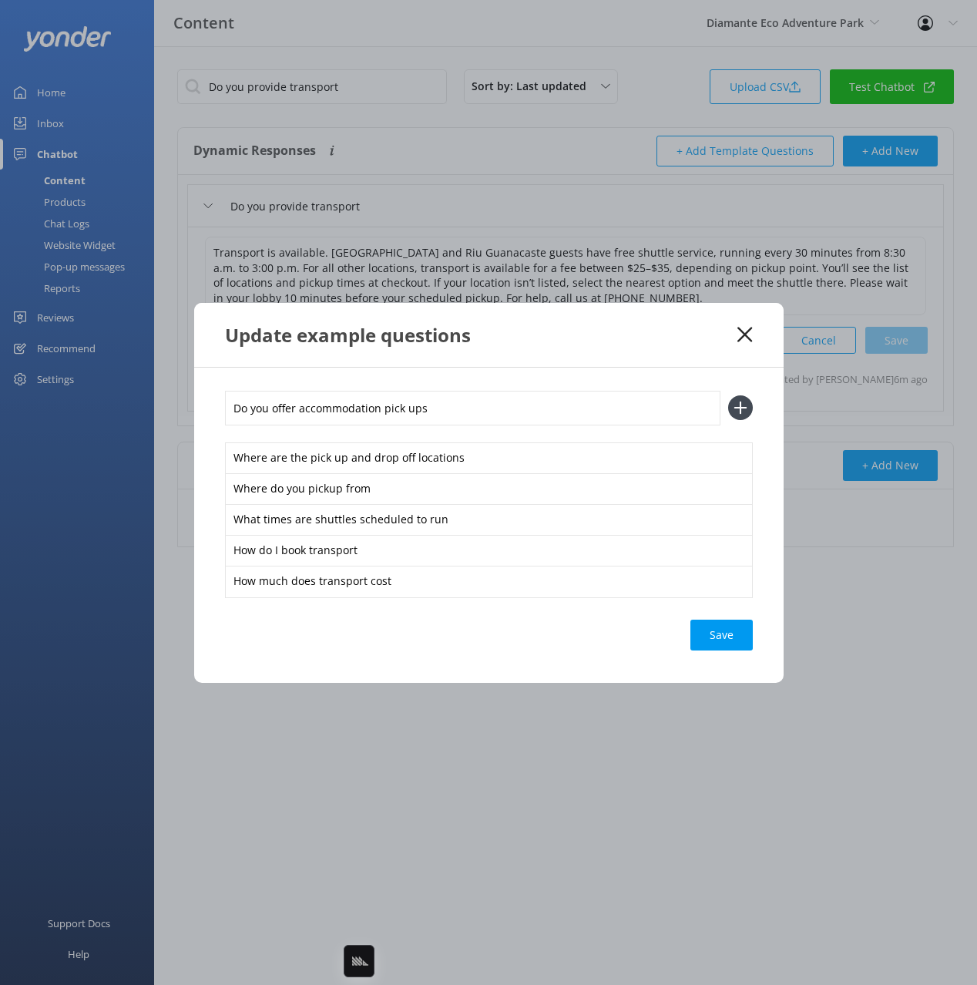
type input "Do you offer accommodation pick ups"
click at [728, 395] on button at bounding box center [740, 407] width 25 height 25
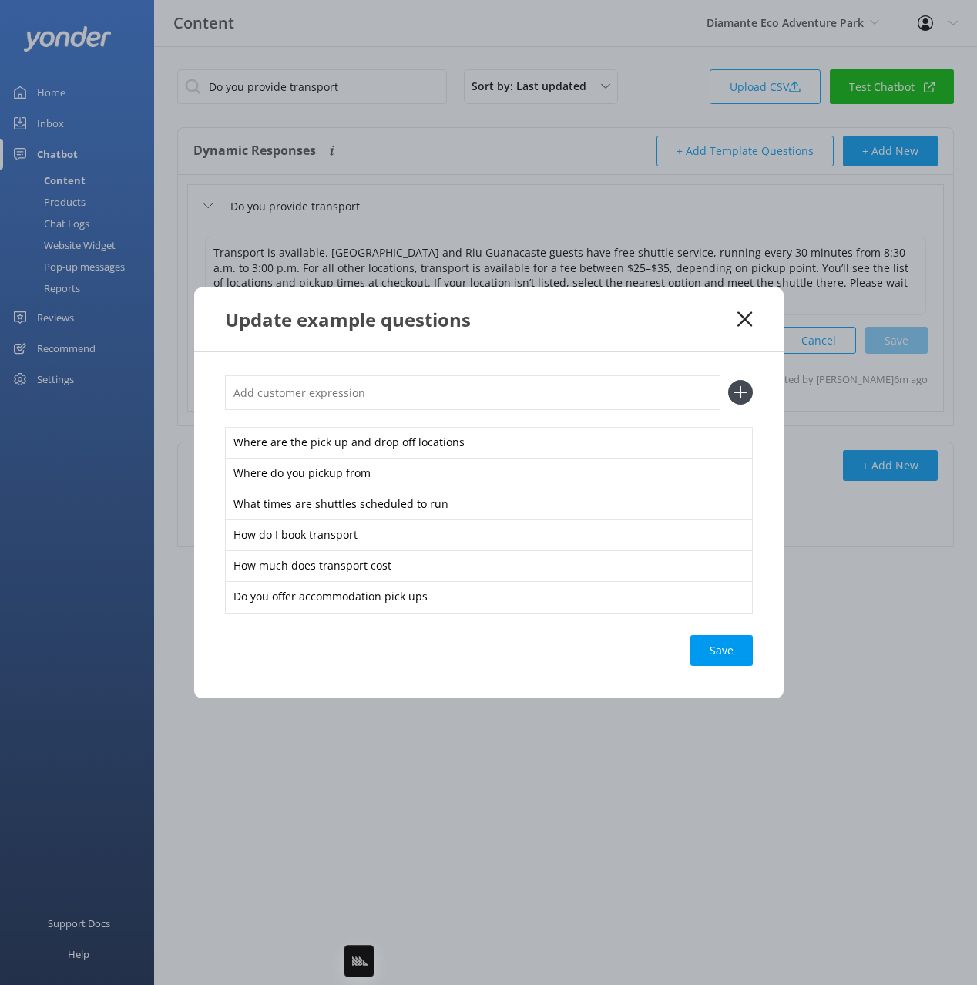
drag, startPoint x: 733, startPoint y: 643, endPoint x: 825, endPoint y: 601, distance: 100.7
click at [733, 643] on div "Save" at bounding box center [722, 650] width 62 height 31
click at [744, 328] on div "Update example questions" at bounding box center [489, 319] width 590 height 64
click at [724, 649] on div "Loading.." at bounding box center [722, 650] width 62 height 31
click at [633, 324] on div "Update example questions" at bounding box center [481, 319] width 513 height 25
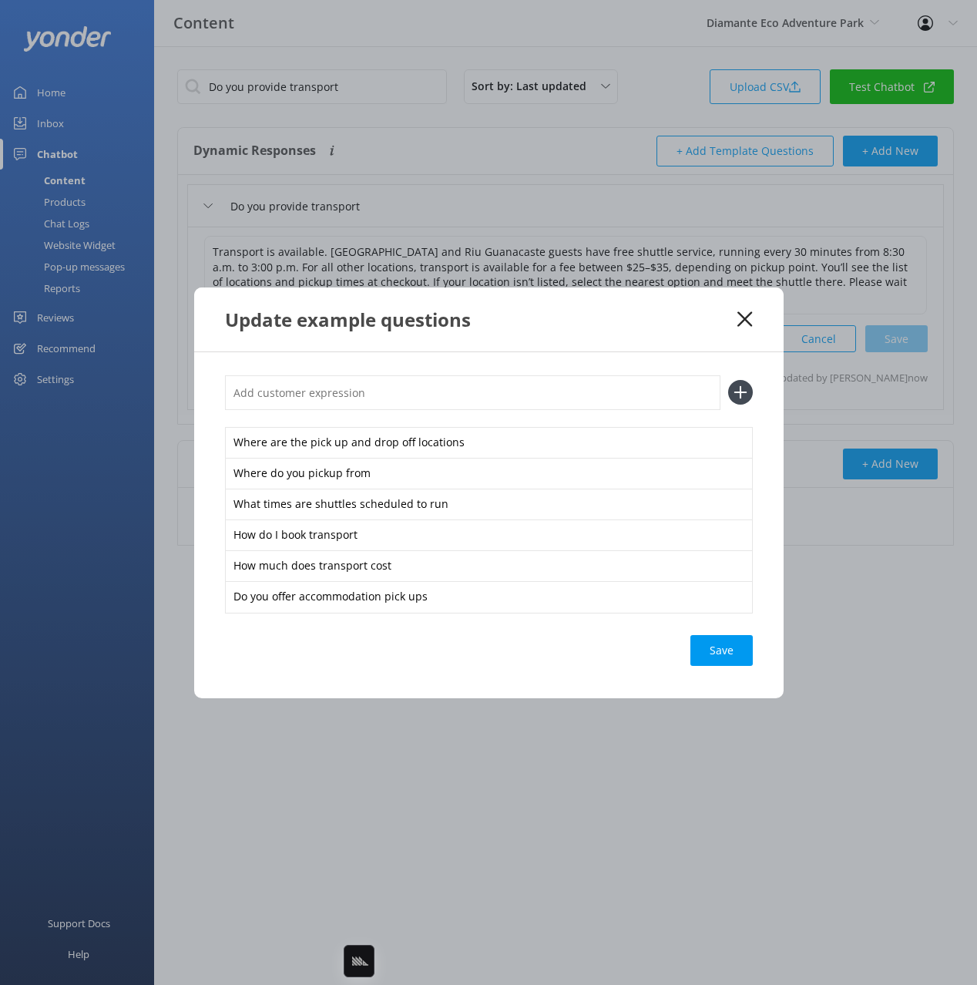
click at [743, 315] on icon at bounding box center [745, 318] width 15 height 15
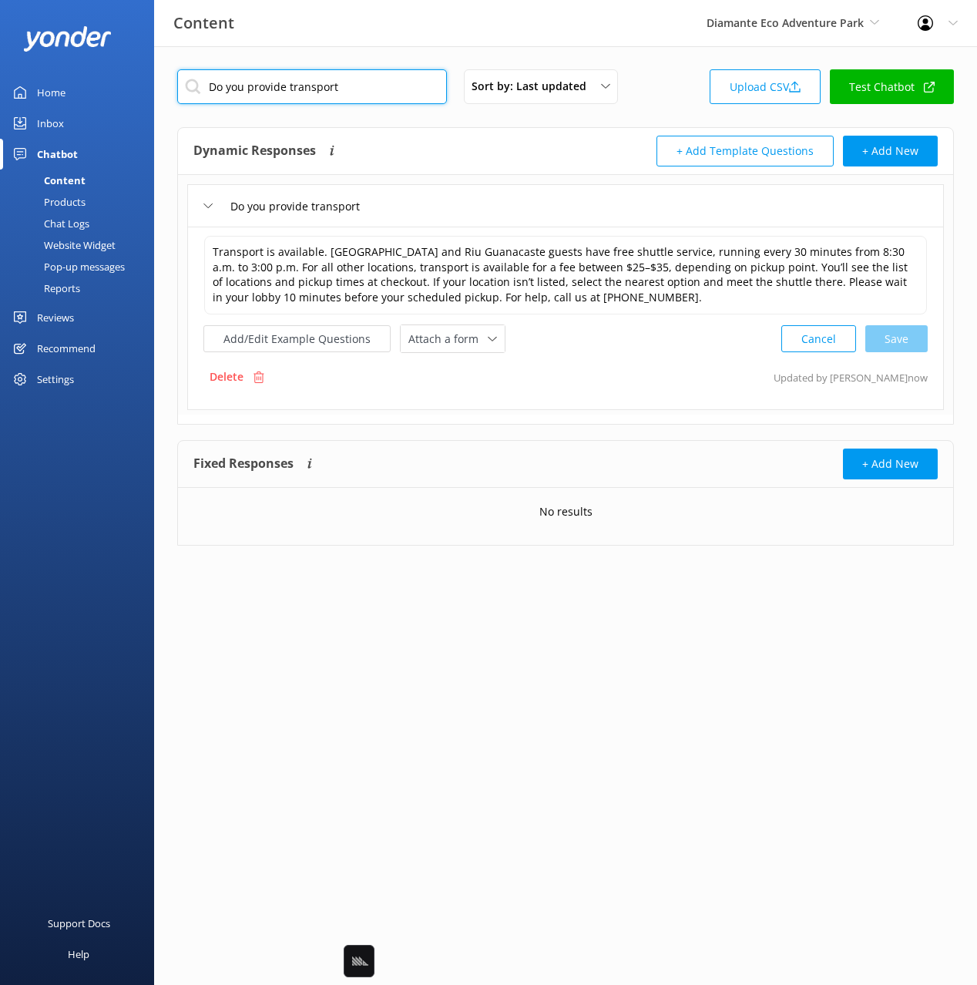
click at [367, 87] on input "Do you provide transport" at bounding box center [312, 86] width 270 height 35
click at [527, 182] on div "Do you provide transport Transport is available. [GEOGRAPHIC_DATA] and Riu Guan…" at bounding box center [565, 295] width 775 height 240
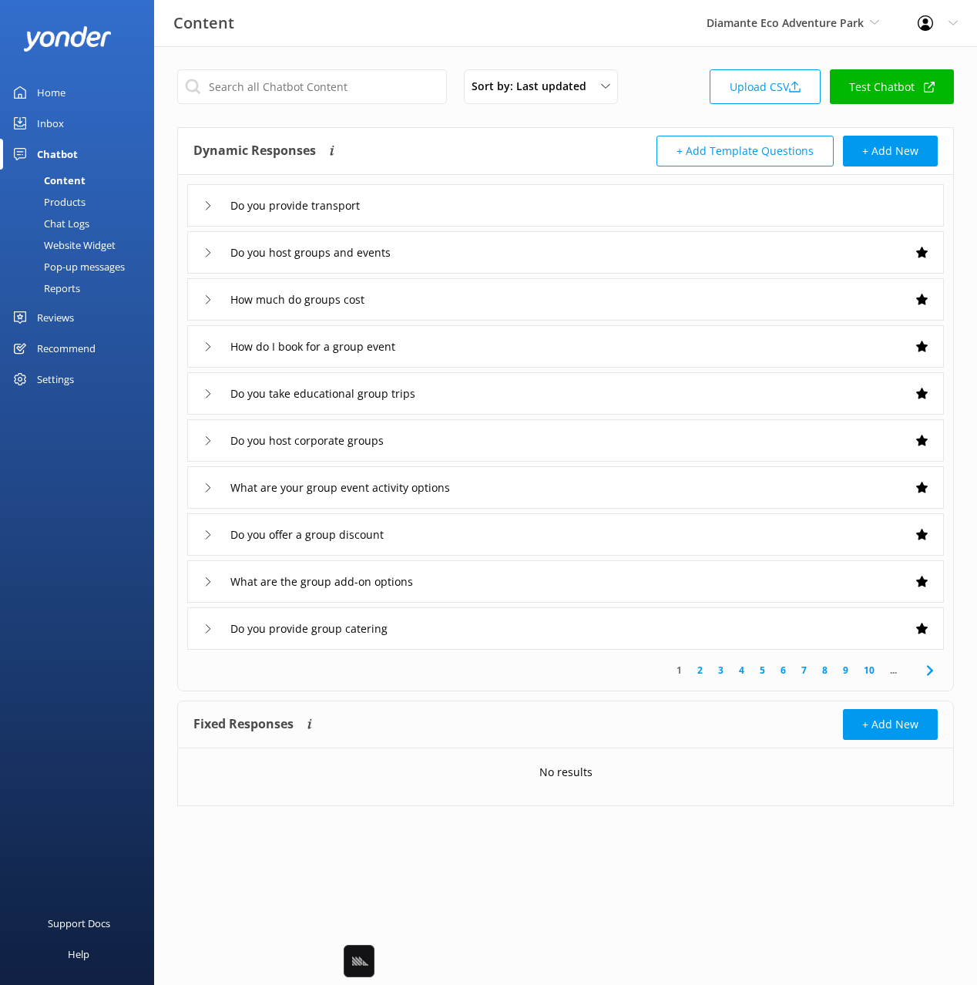
click at [502, 149] on div "Dynamic Responses Dynamic responses rely on the Large Language Model to create …" at bounding box center [379, 151] width 372 height 31
click at [763, 670] on link "5" at bounding box center [762, 670] width 21 height 15
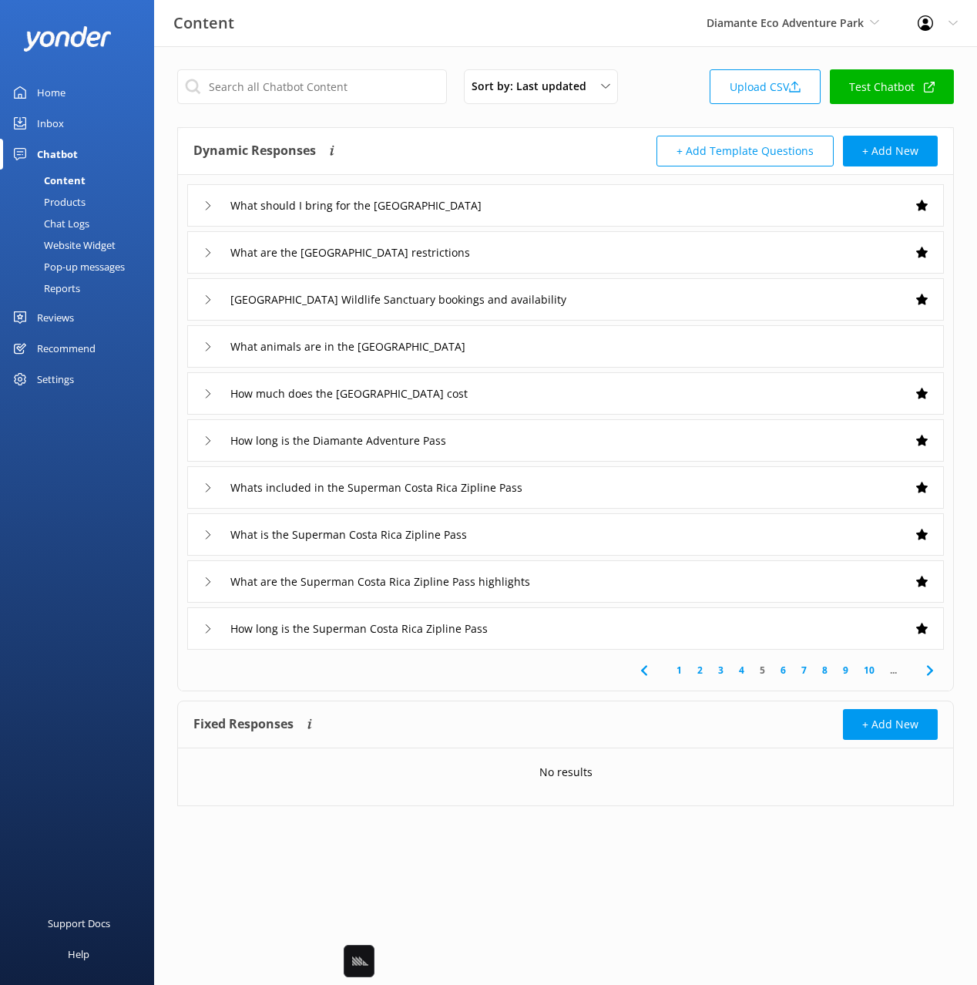
click at [927, 672] on icon at bounding box center [930, 670] width 18 height 18
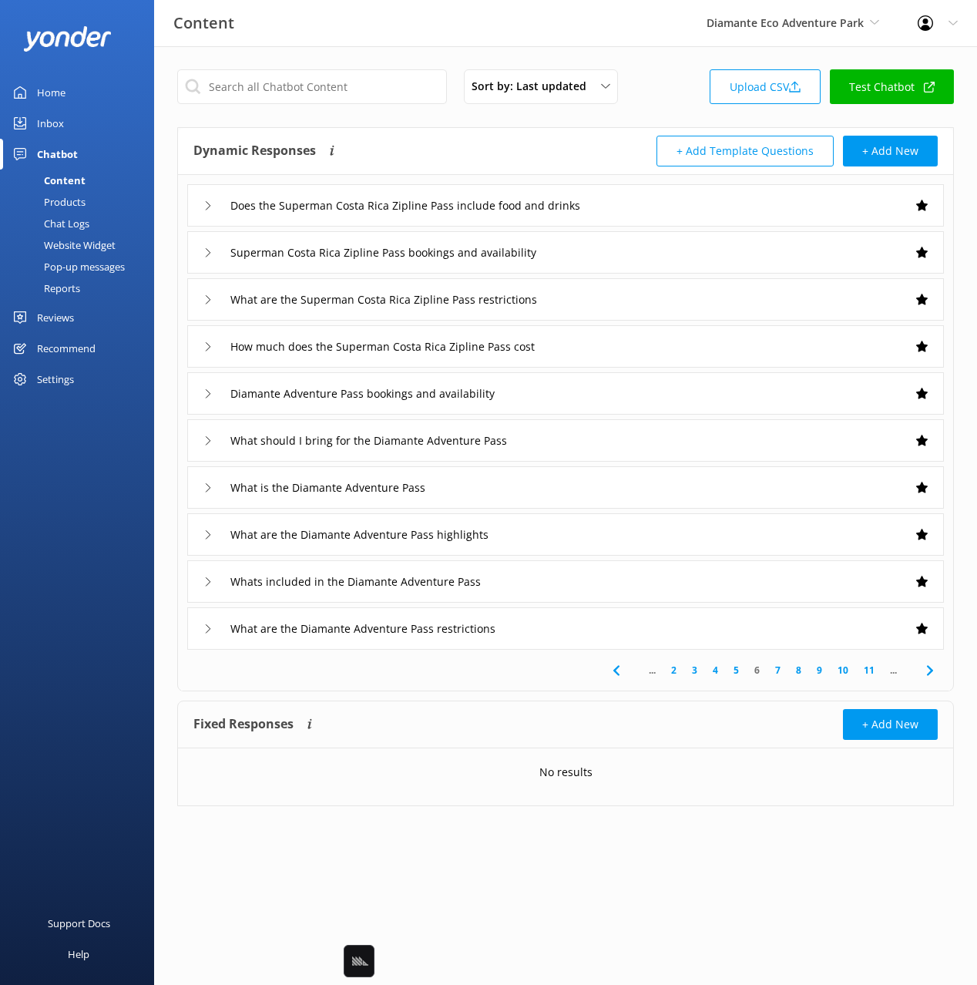
click at [927, 672] on icon at bounding box center [930, 670] width 18 height 18
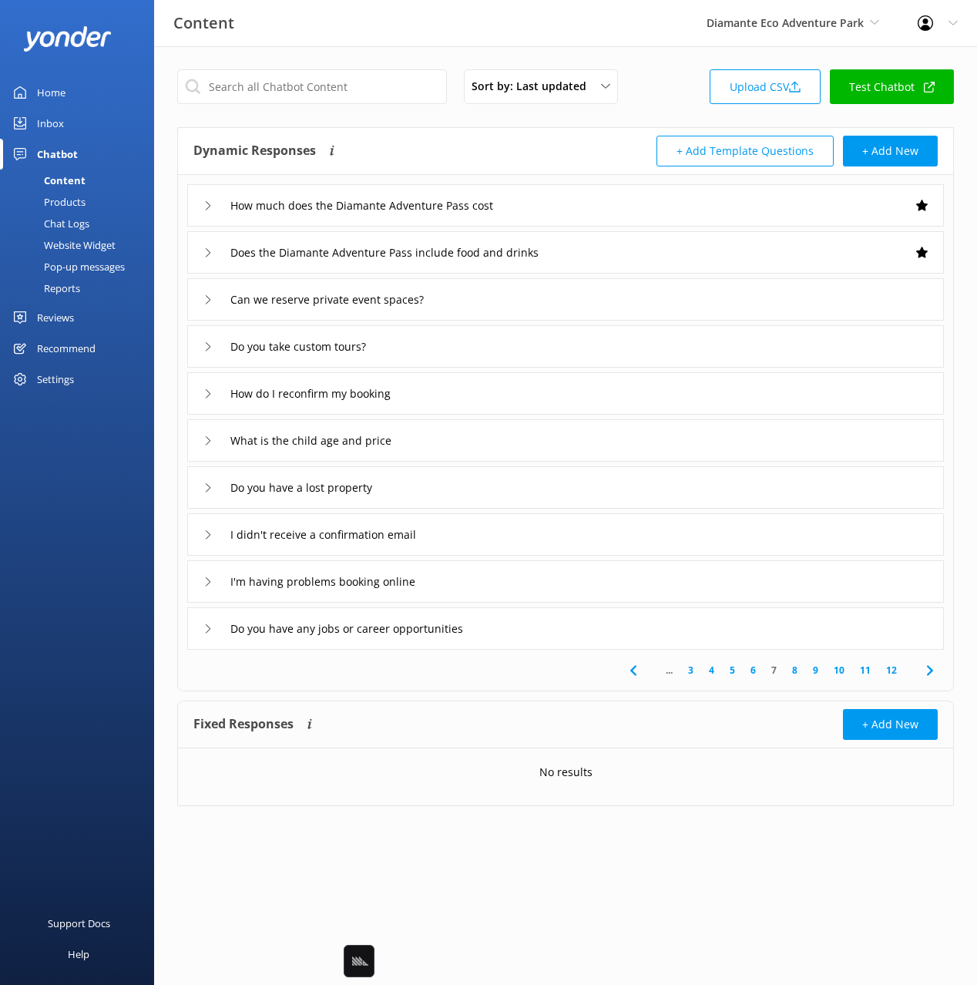
drag, startPoint x: 499, startPoint y: 299, endPoint x: 491, endPoint y: 318, distance: 21.0
click at [499, 299] on div "Can we reserve private event spaces?" at bounding box center [565, 299] width 757 height 42
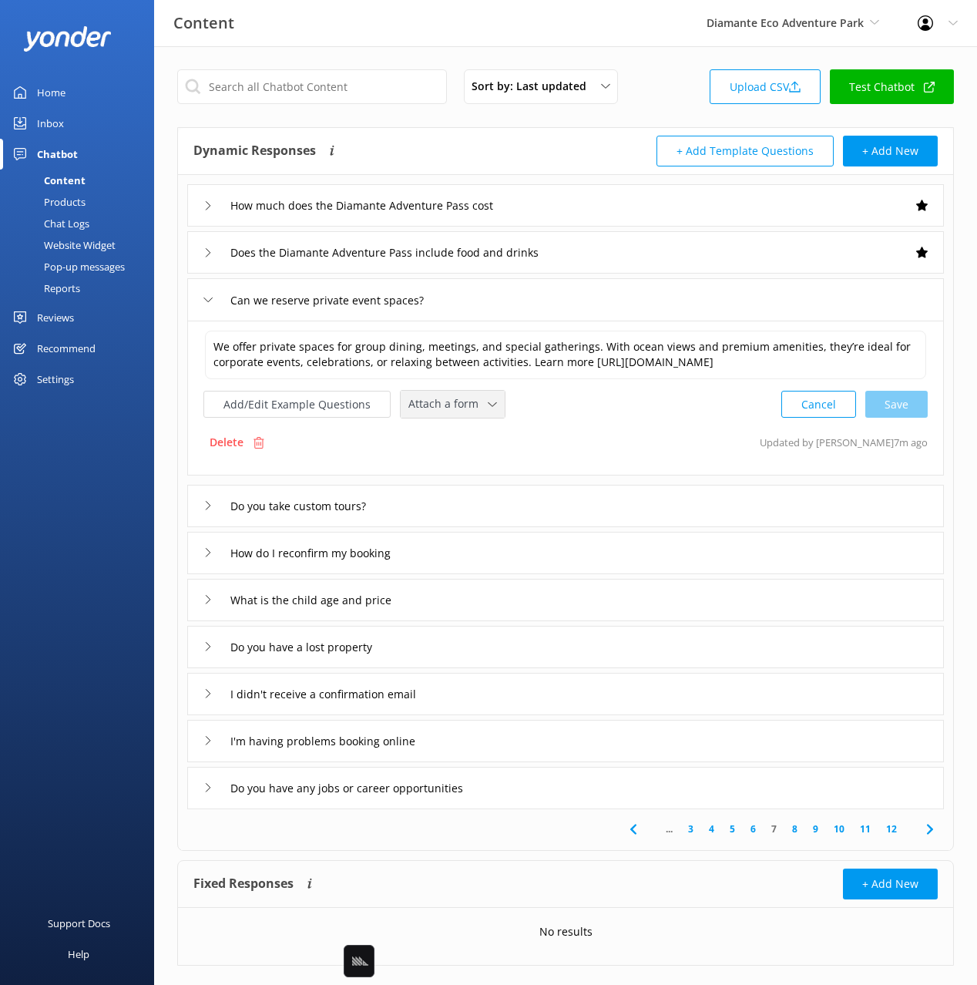
click at [432, 405] on span "Attach a form" at bounding box center [447, 403] width 79 height 17
click at [451, 435] on div "Leave contact details" at bounding box center [456, 436] width 94 height 15
click at [455, 497] on div "Do you take custom tours?" at bounding box center [565, 504] width 757 height 42
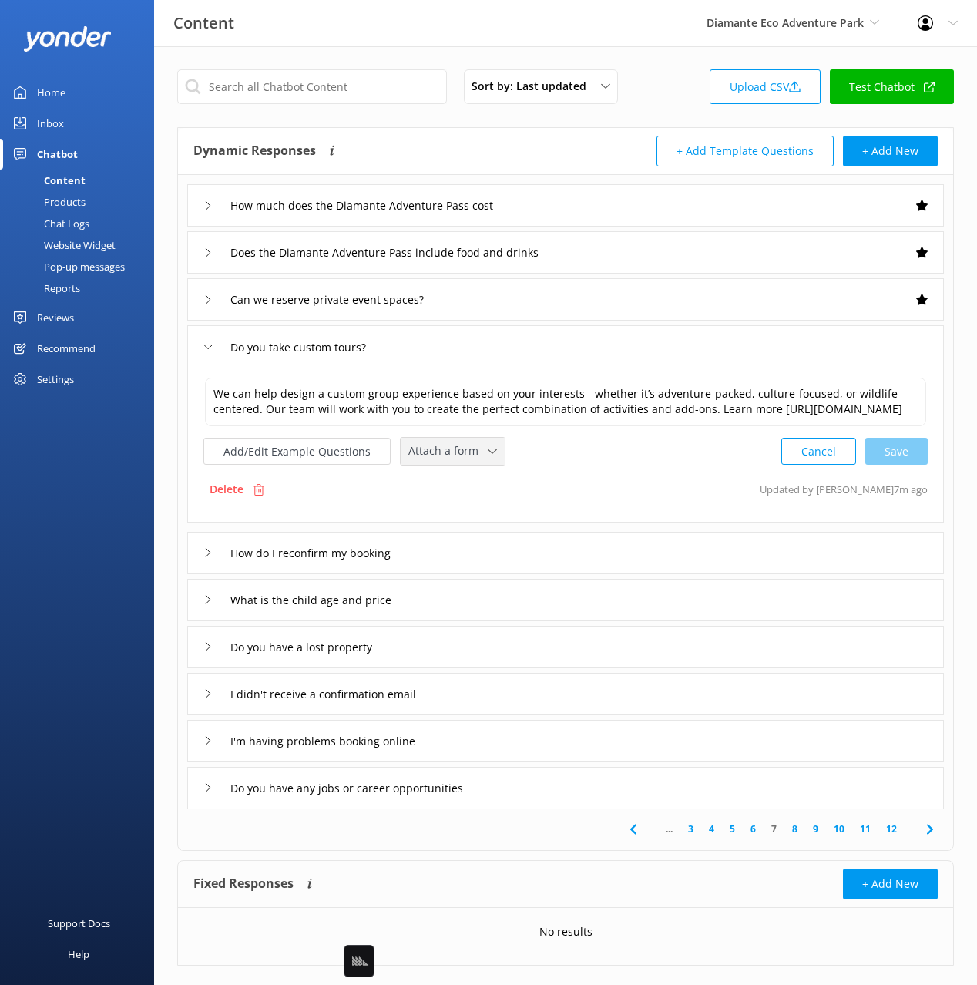
drag, startPoint x: 448, startPoint y: 455, endPoint x: 451, endPoint y: 478, distance: 23.3
click at [448, 455] on div "Attach a form Leave contact details Check availability" at bounding box center [453, 451] width 104 height 27
click at [459, 492] on div "Leave contact details" at bounding box center [456, 483] width 94 height 15
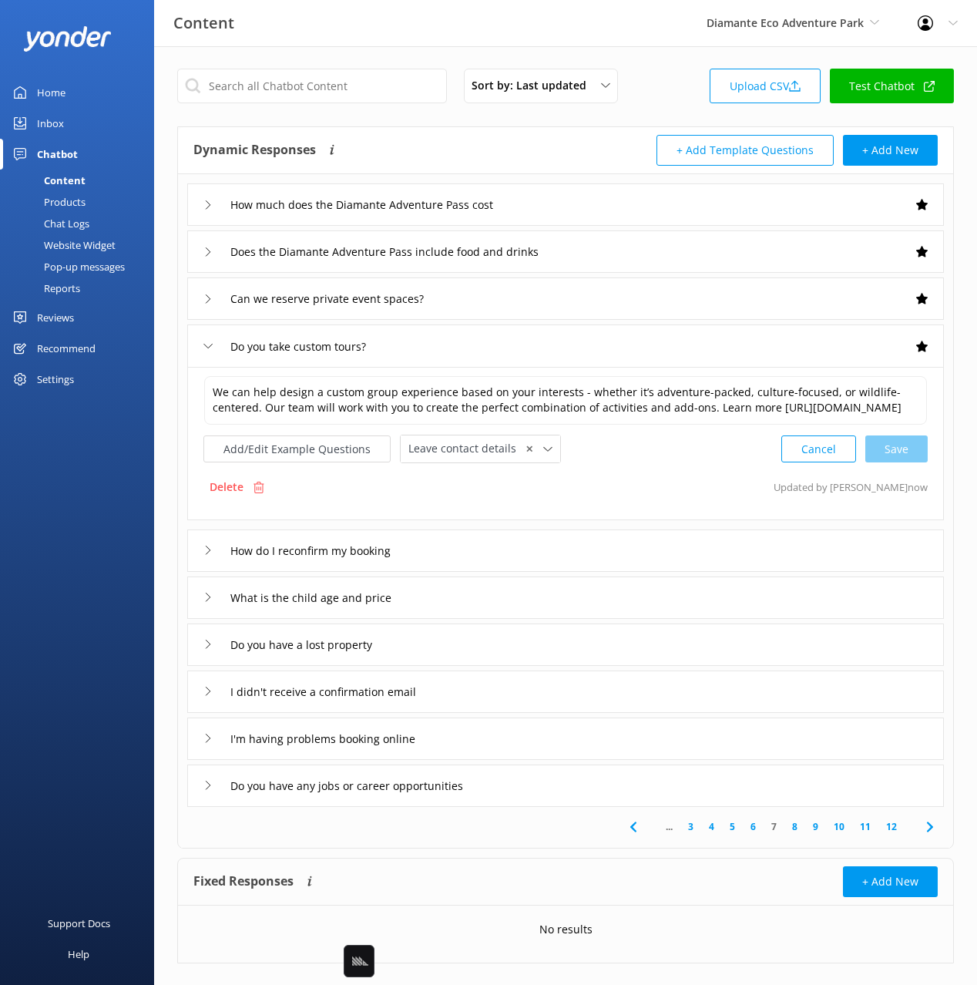
click at [439, 660] on div "Do you have a lost property" at bounding box center [565, 644] width 757 height 42
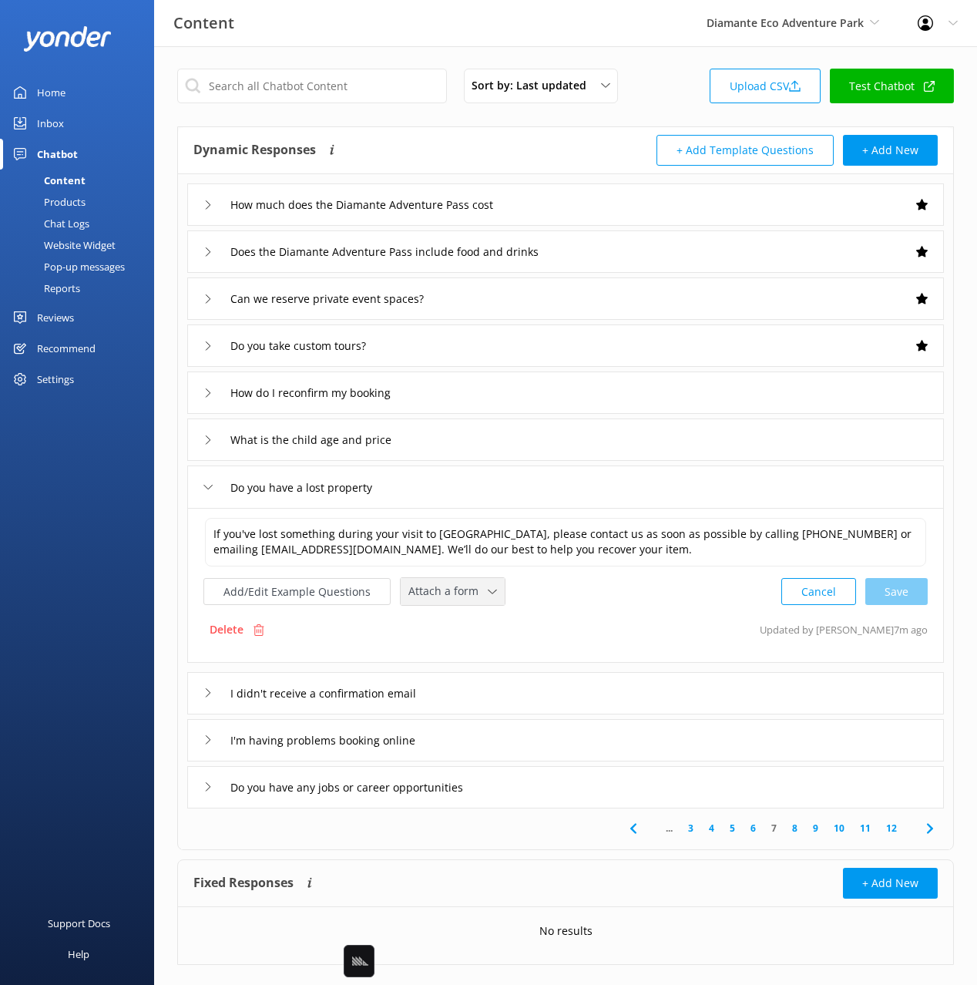
click at [440, 602] on div "Attach a form Leave contact details Check availability" at bounding box center [453, 591] width 104 height 27
click at [442, 623] on div "Leave contact details" at bounding box center [456, 624] width 94 height 15
click at [499, 697] on div "I didn't receive a confirmation email" at bounding box center [565, 692] width 757 height 42
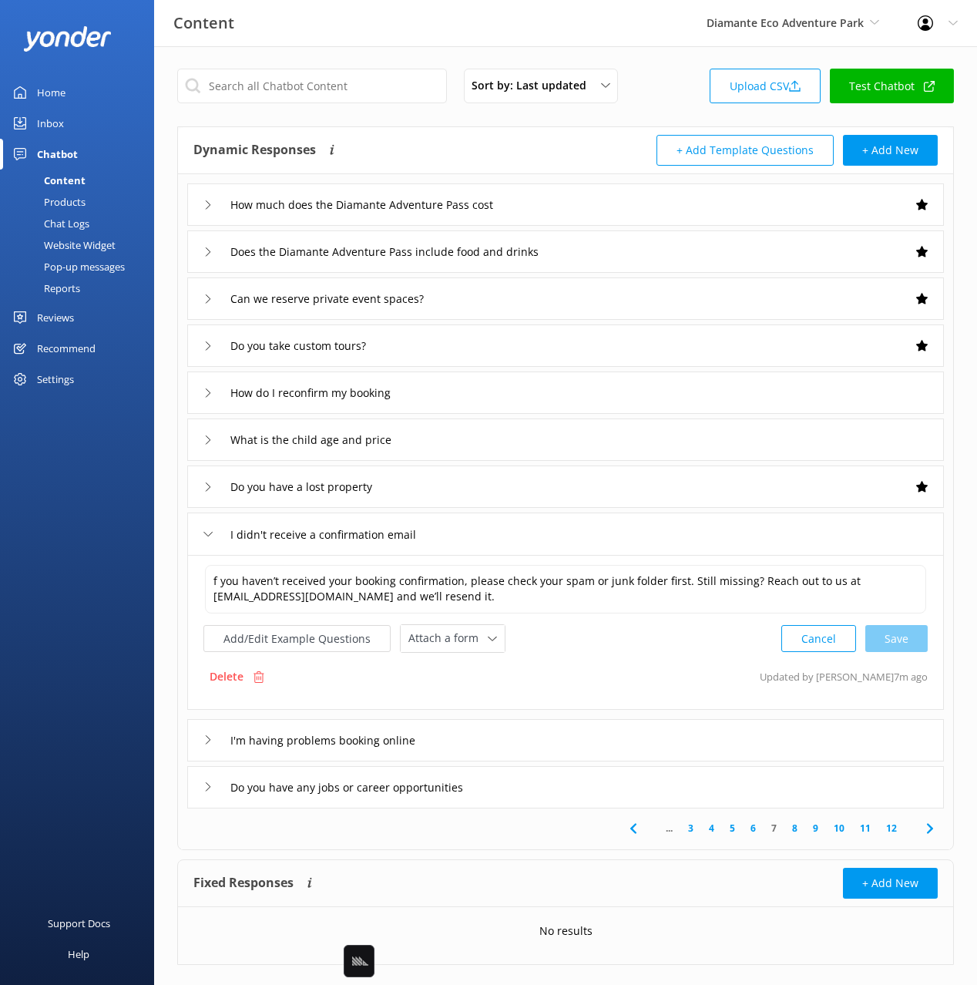
drag, startPoint x: 458, startPoint y: 639, endPoint x: 456, endPoint y: 653, distance: 14.0
click at [458, 639] on span "Attach a form" at bounding box center [447, 638] width 79 height 17
drag, startPoint x: 455, startPoint y: 671, endPoint x: 459, endPoint y: 679, distance: 8.6
click at [455, 671] on div "Leave contact details" at bounding box center [456, 671] width 94 height 15
click at [510, 744] on div "I'm having problems booking online" at bounding box center [565, 739] width 757 height 42
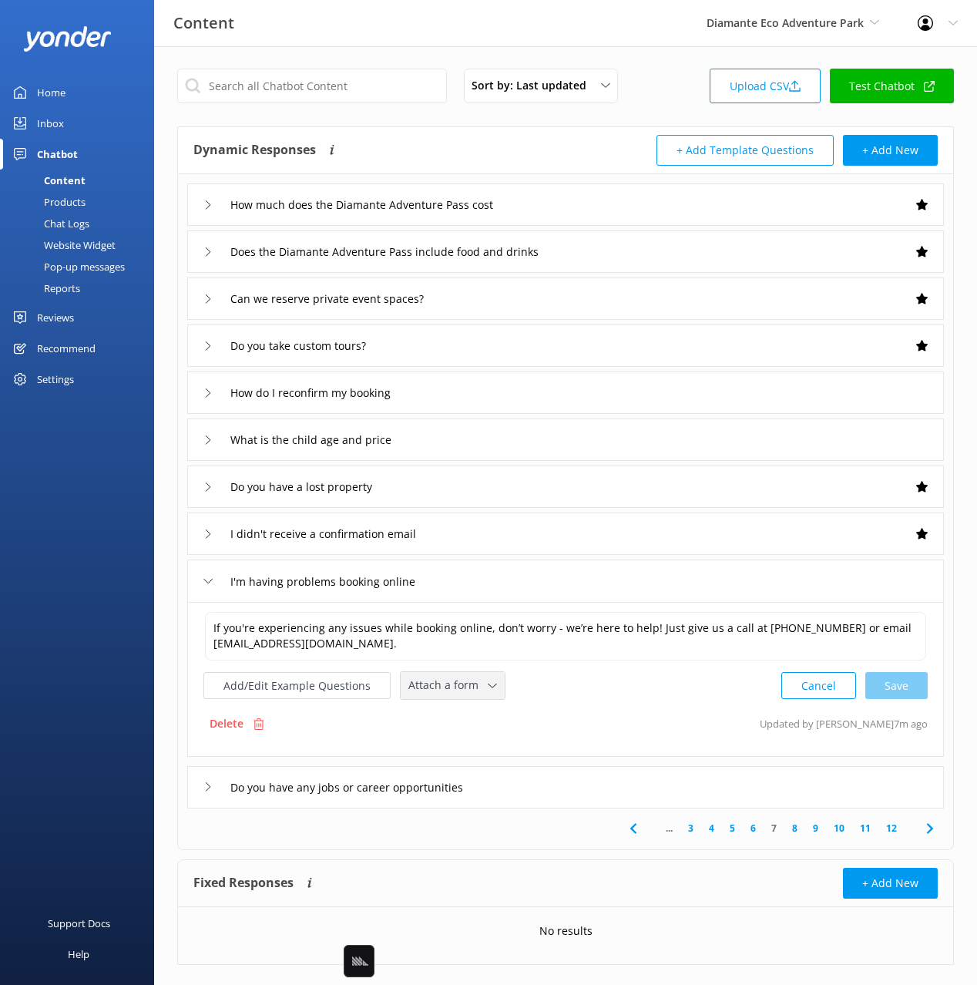
drag, startPoint x: 444, startPoint y: 686, endPoint x: 449, endPoint y: 708, distance: 23.0
click at [444, 687] on span "Attach a form" at bounding box center [447, 685] width 79 height 17
click at [451, 711] on div "Leave contact details" at bounding box center [456, 718] width 94 height 15
click at [511, 217] on input "Do you have any jobs or career opportunities" at bounding box center [373, 204] width 302 height 23
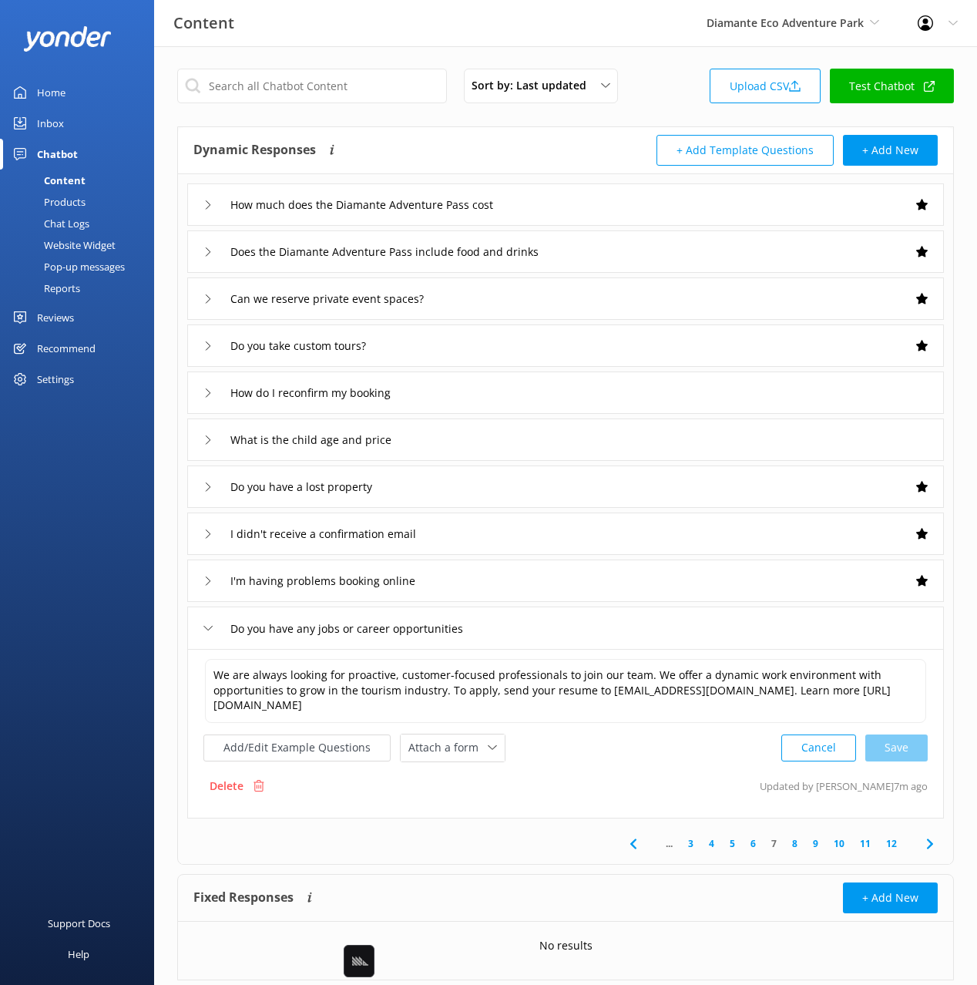
click at [926, 849] on icon at bounding box center [930, 844] width 18 height 18
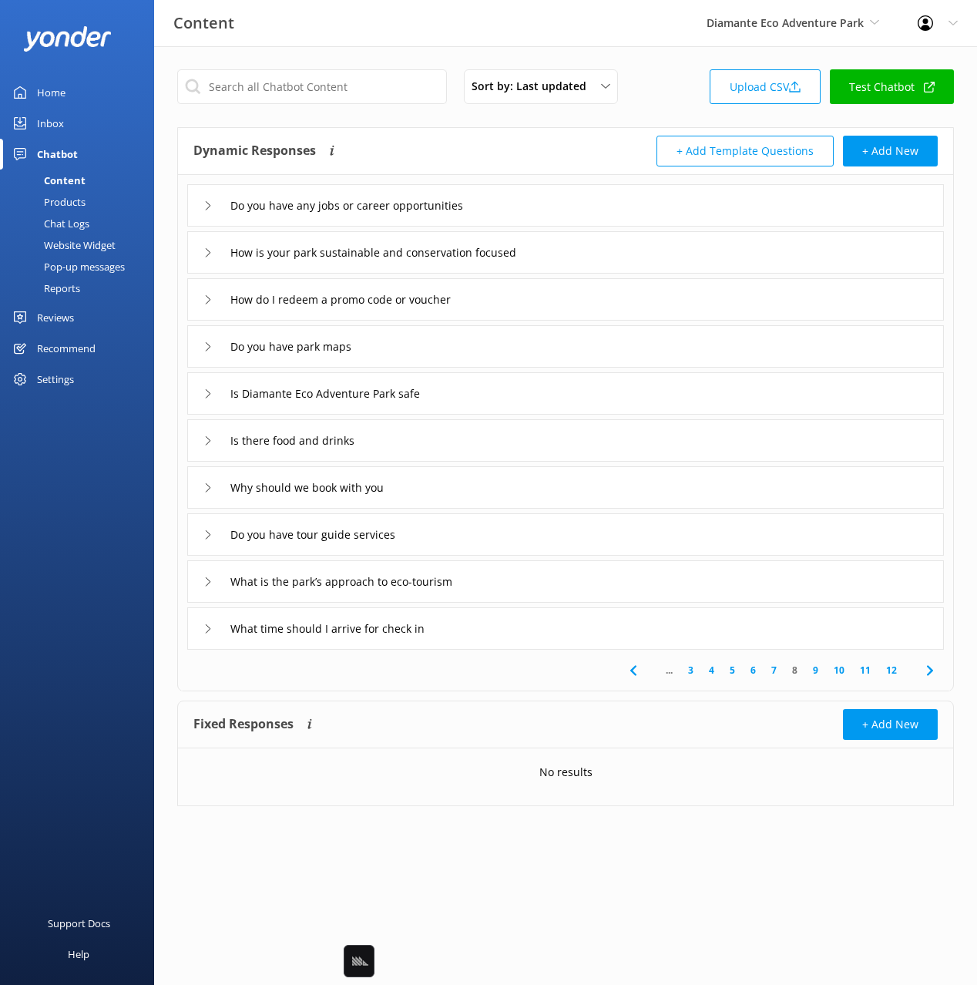
click at [460, 485] on div "Why should we book with you" at bounding box center [565, 487] width 757 height 42
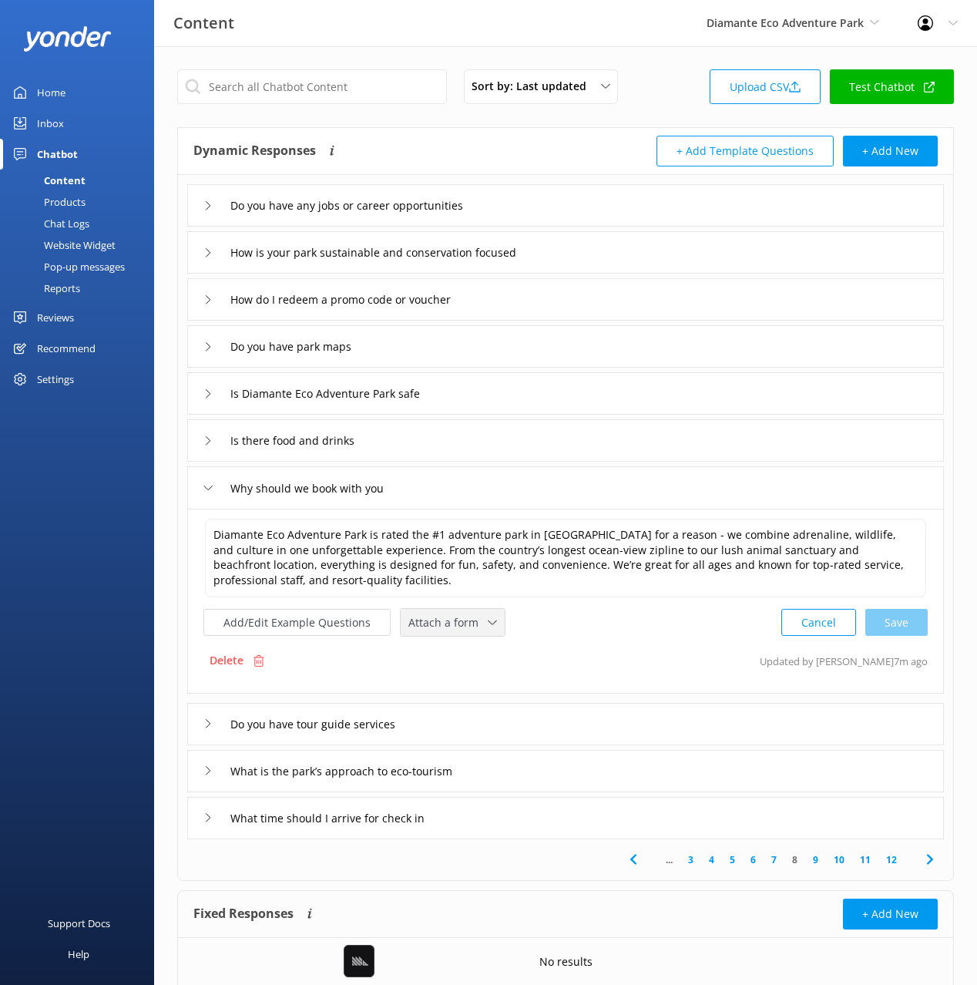
click at [451, 626] on span "Attach a form" at bounding box center [447, 622] width 79 height 17
click at [453, 676] on link "Check availability" at bounding box center [470, 686] width 137 height 31
click at [926, 865] on icon at bounding box center [930, 858] width 18 height 18
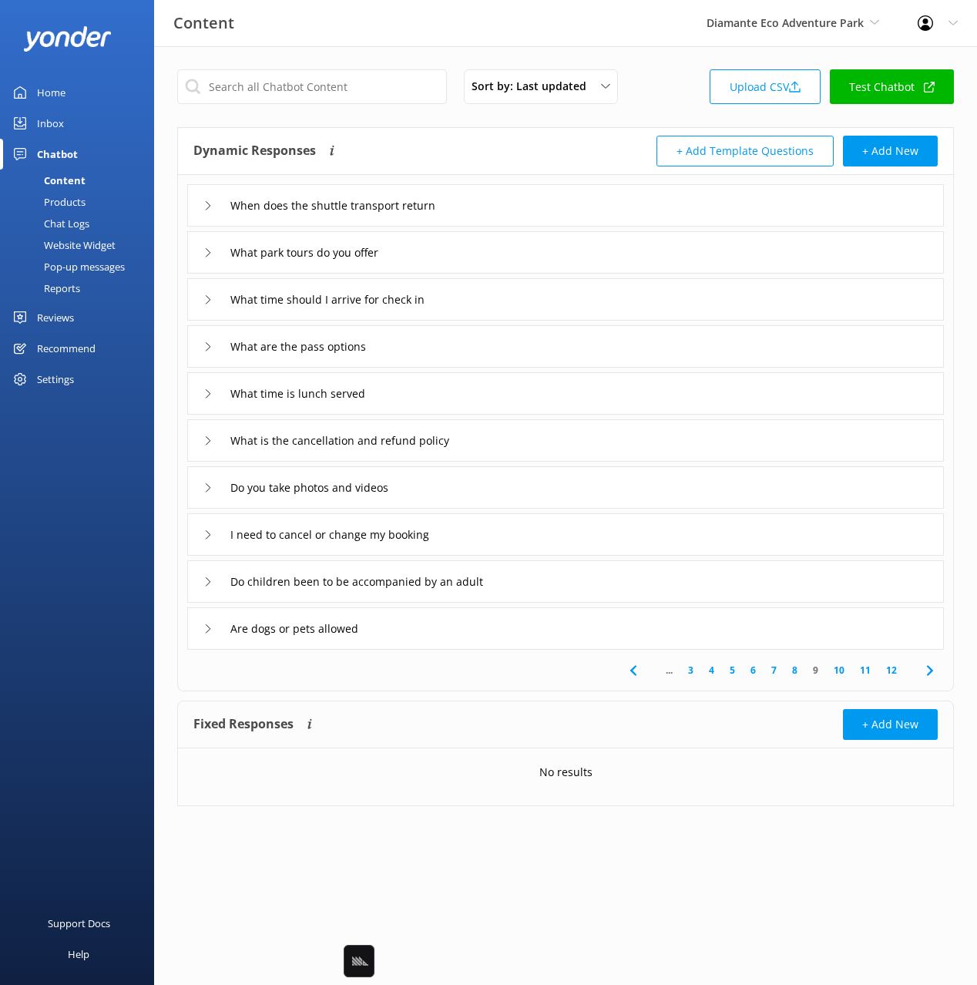
drag, startPoint x: 479, startPoint y: 260, endPoint x: 472, endPoint y: 267, distance: 9.9
click at [479, 260] on div "What park tours do you offer" at bounding box center [565, 252] width 757 height 42
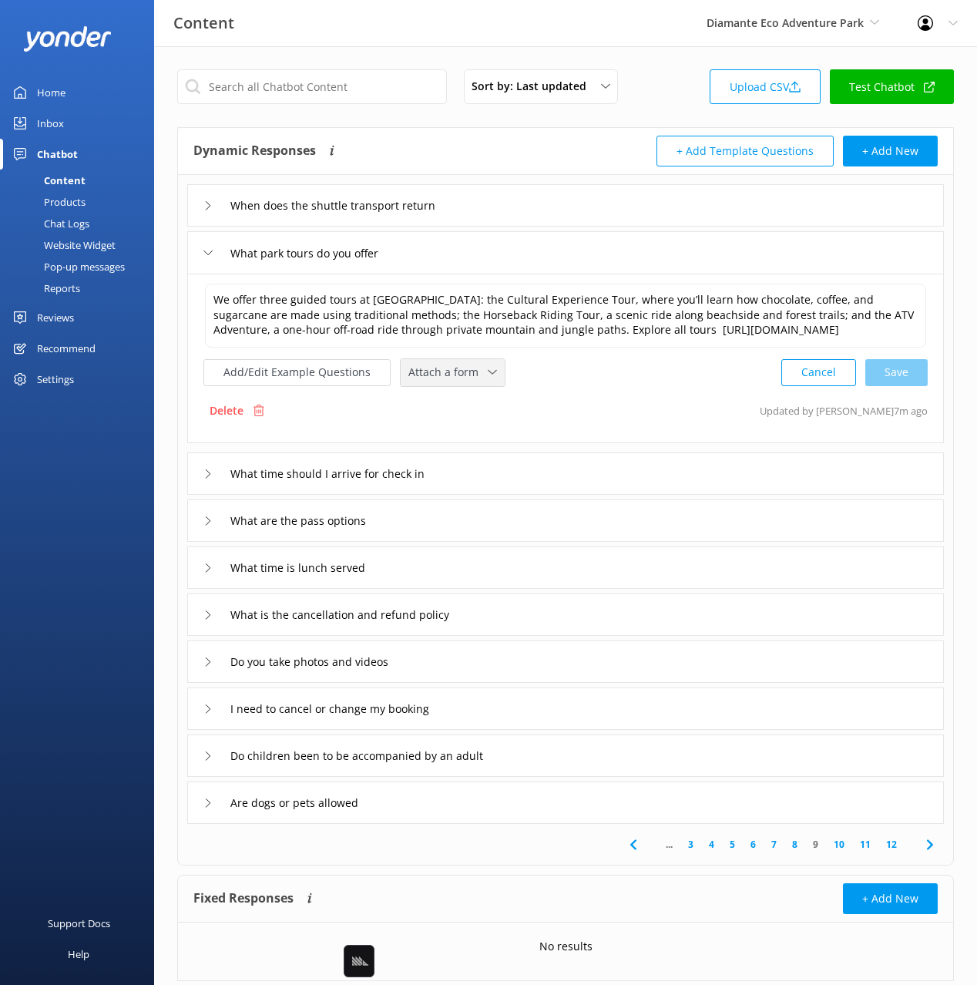
click at [442, 381] on span "Attach a form" at bounding box center [447, 372] width 79 height 17
click at [439, 444] on div "Check availability" at bounding box center [447, 436] width 76 height 15
click at [443, 530] on div "What are the pass options" at bounding box center [565, 519] width 757 height 42
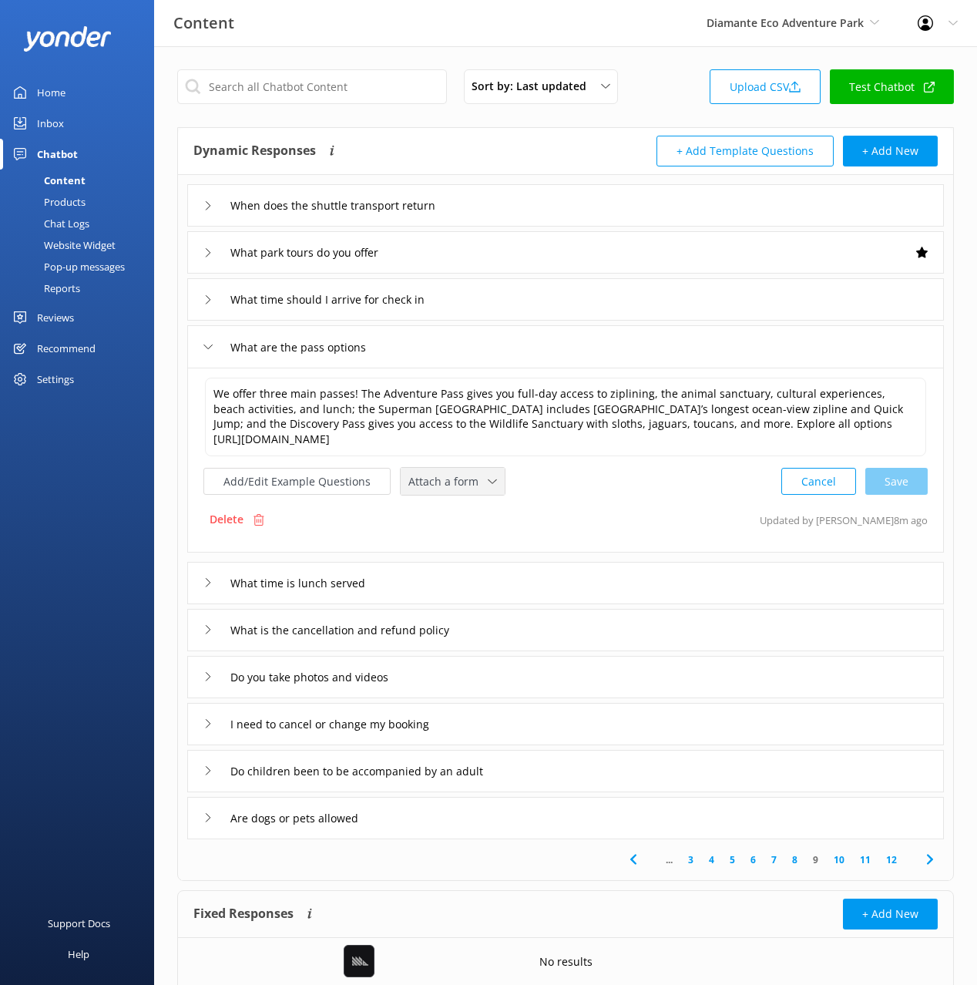
drag, startPoint x: 422, startPoint y: 483, endPoint x: 440, endPoint y: 539, distance: 59.0
click at [422, 483] on span "Attach a form" at bounding box center [447, 481] width 79 height 17
click at [442, 543] on div "Check availability" at bounding box center [447, 545] width 76 height 15
click at [523, 729] on div "I need to cancel or change my booking" at bounding box center [565, 722] width 757 height 42
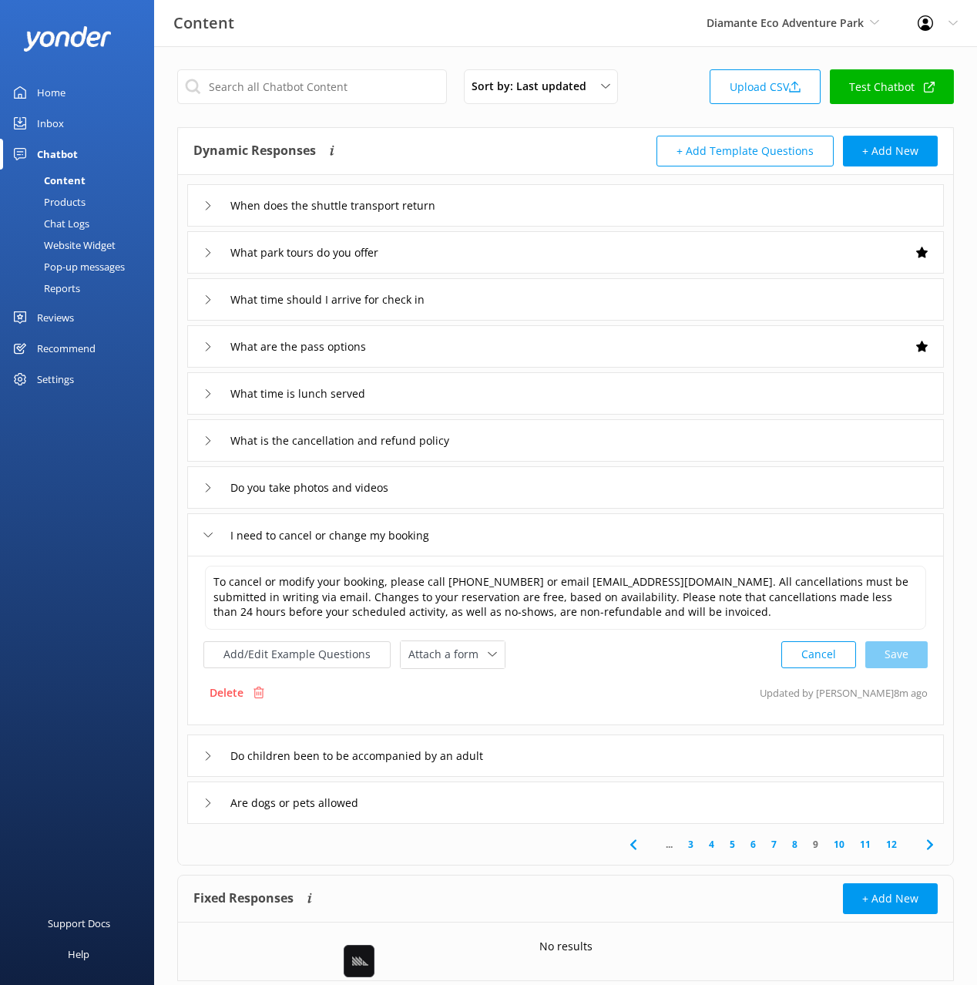
click at [929, 849] on icon at bounding box center [930, 844] width 18 height 18
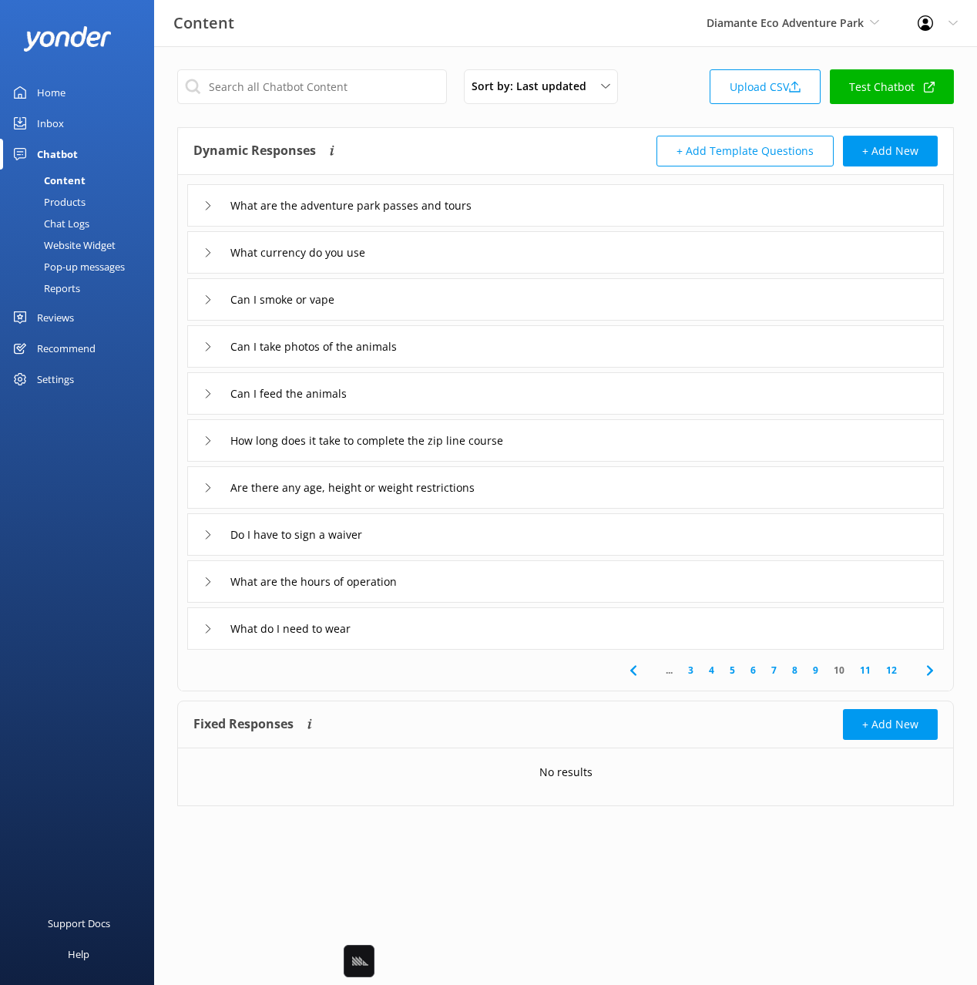
click at [516, 208] on div "What are the adventure park passes and tours" at bounding box center [565, 205] width 757 height 42
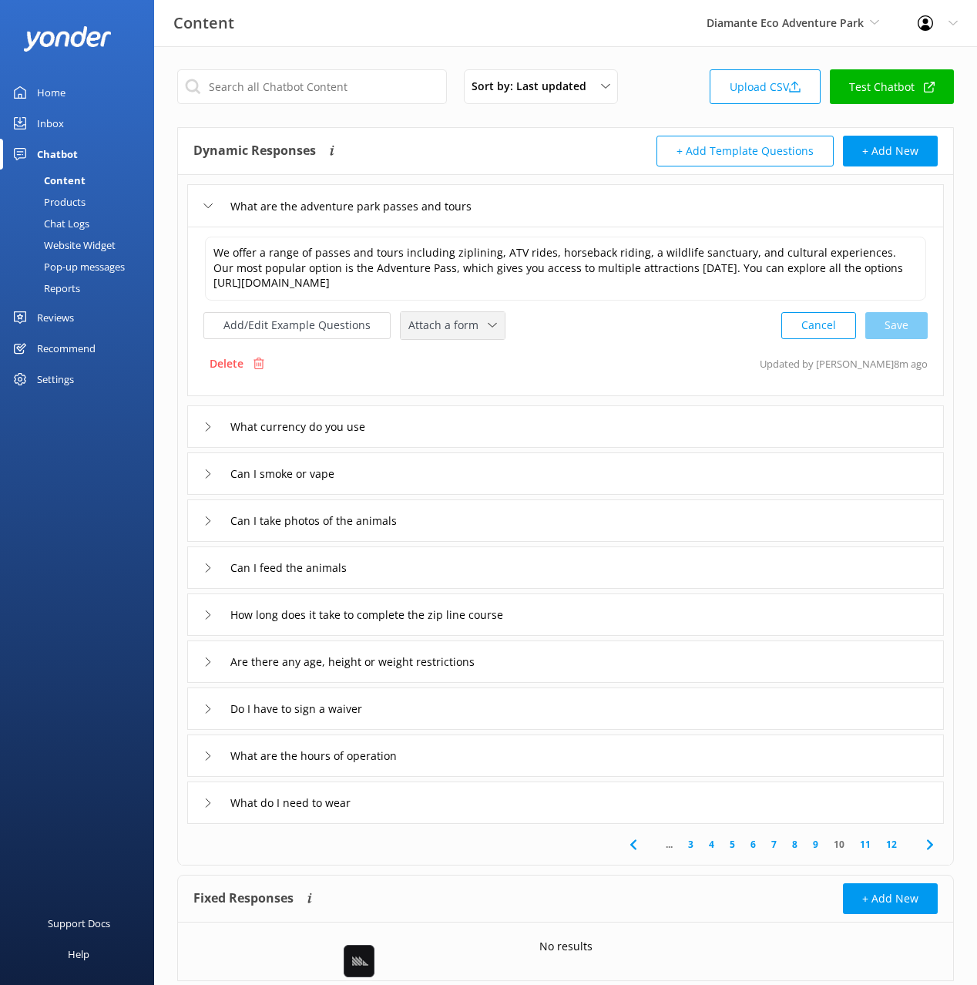
click at [429, 331] on span "Attach a form" at bounding box center [447, 325] width 79 height 17
click at [446, 384] on div "Check availability" at bounding box center [447, 388] width 76 height 15
click at [929, 850] on icon at bounding box center [930, 843] width 18 height 18
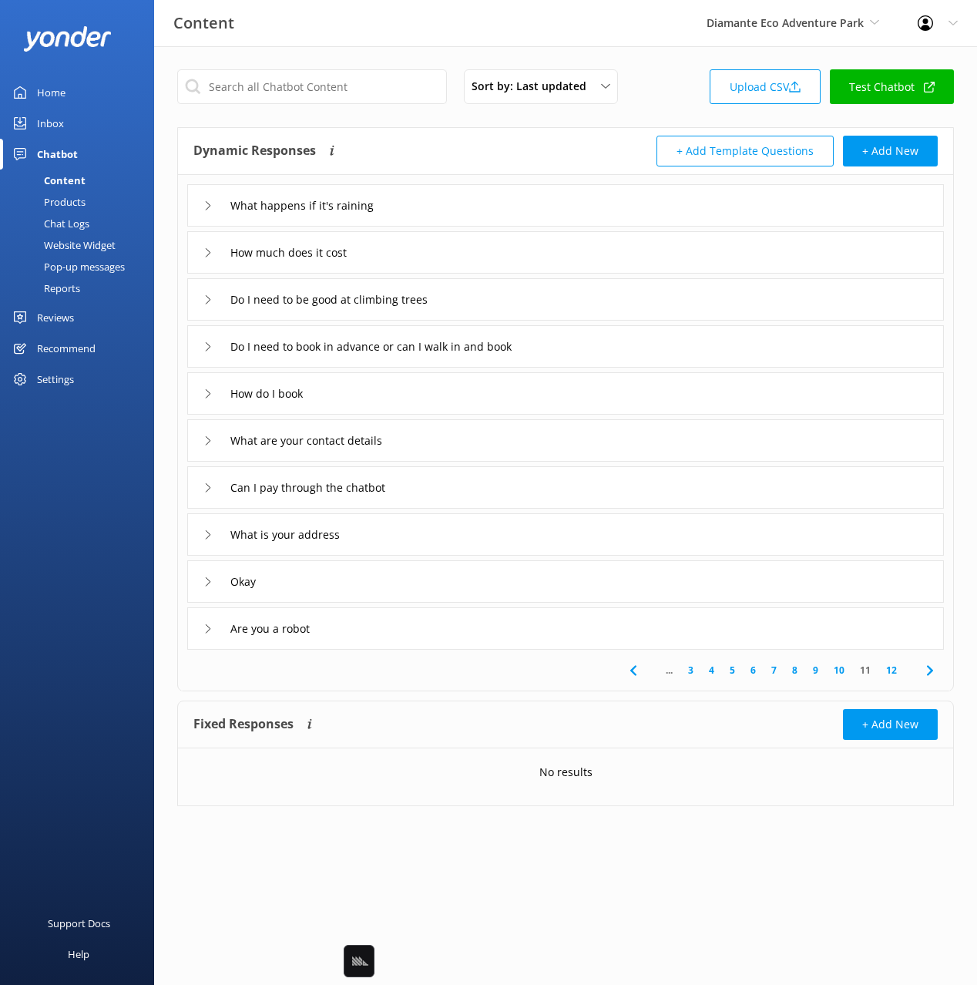
click at [629, 667] on icon at bounding box center [633, 670] width 18 height 18
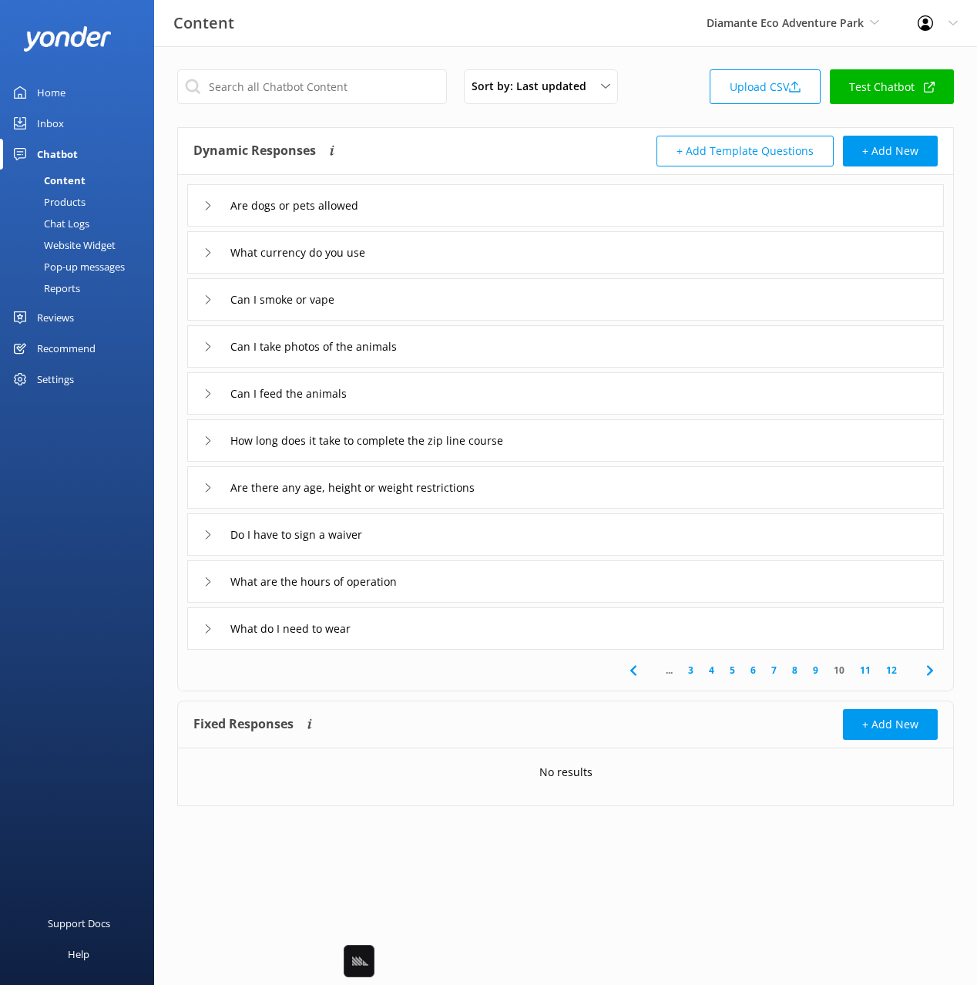
click at [438, 581] on div "What are the hours of operation" at bounding box center [565, 581] width 757 height 42
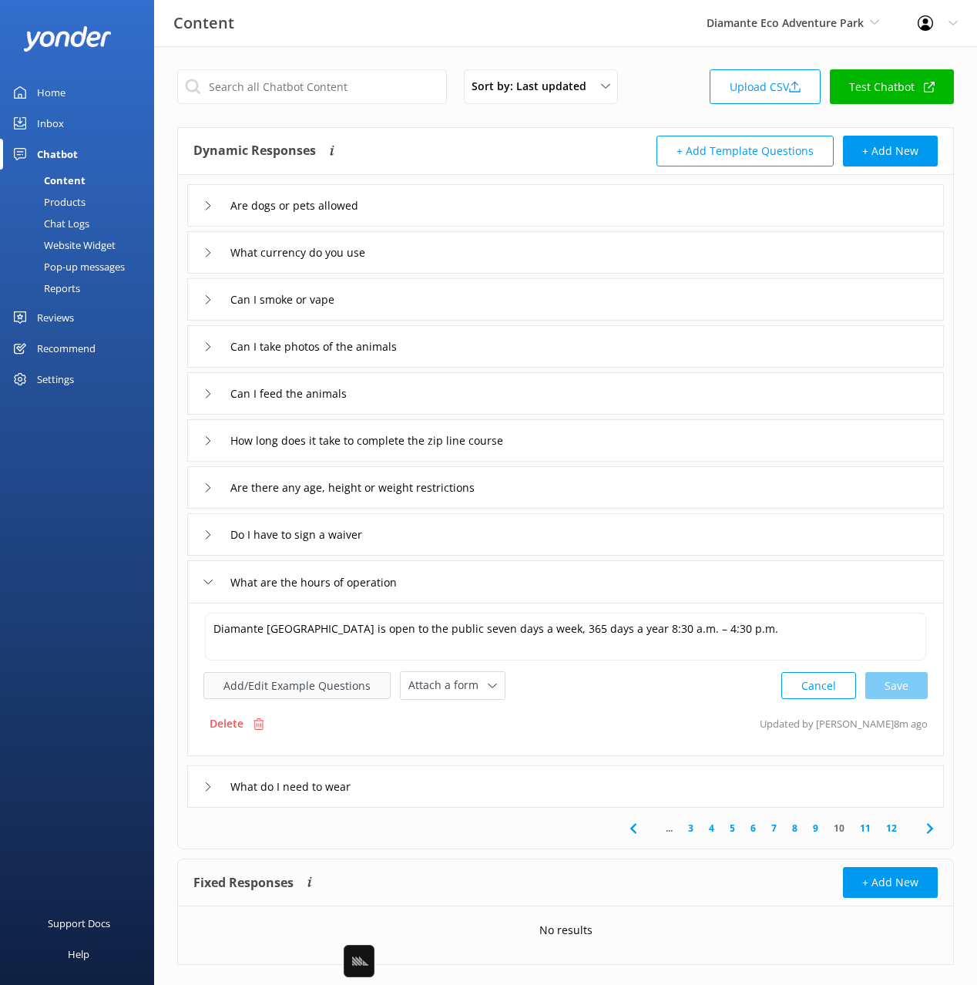
click at [319, 680] on button "Add/Edit Example Questions" at bounding box center [296, 685] width 187 height 27
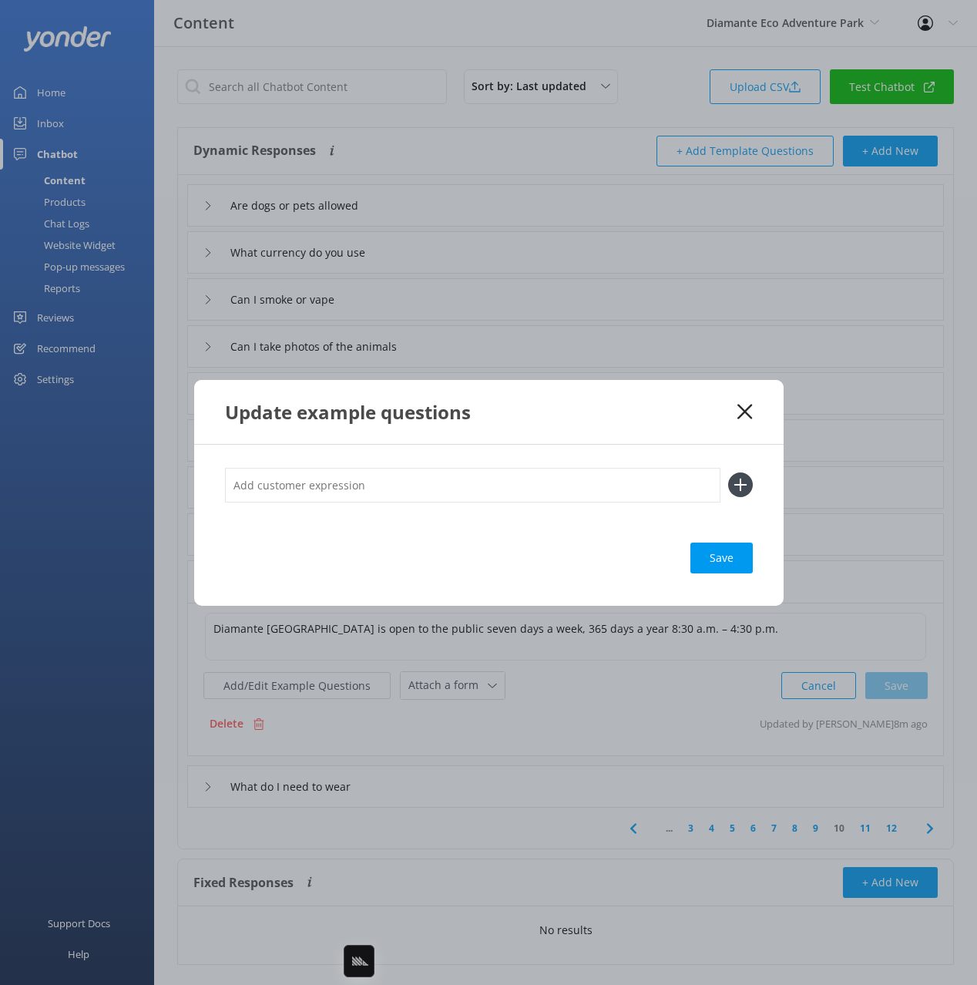
click at [421, 479] on input "text" at bounding box center [473, 485] width 496 height 35
type input "when are you open"
click at [728, 472] on button at bounding box center [740, 484] width 25 height 25
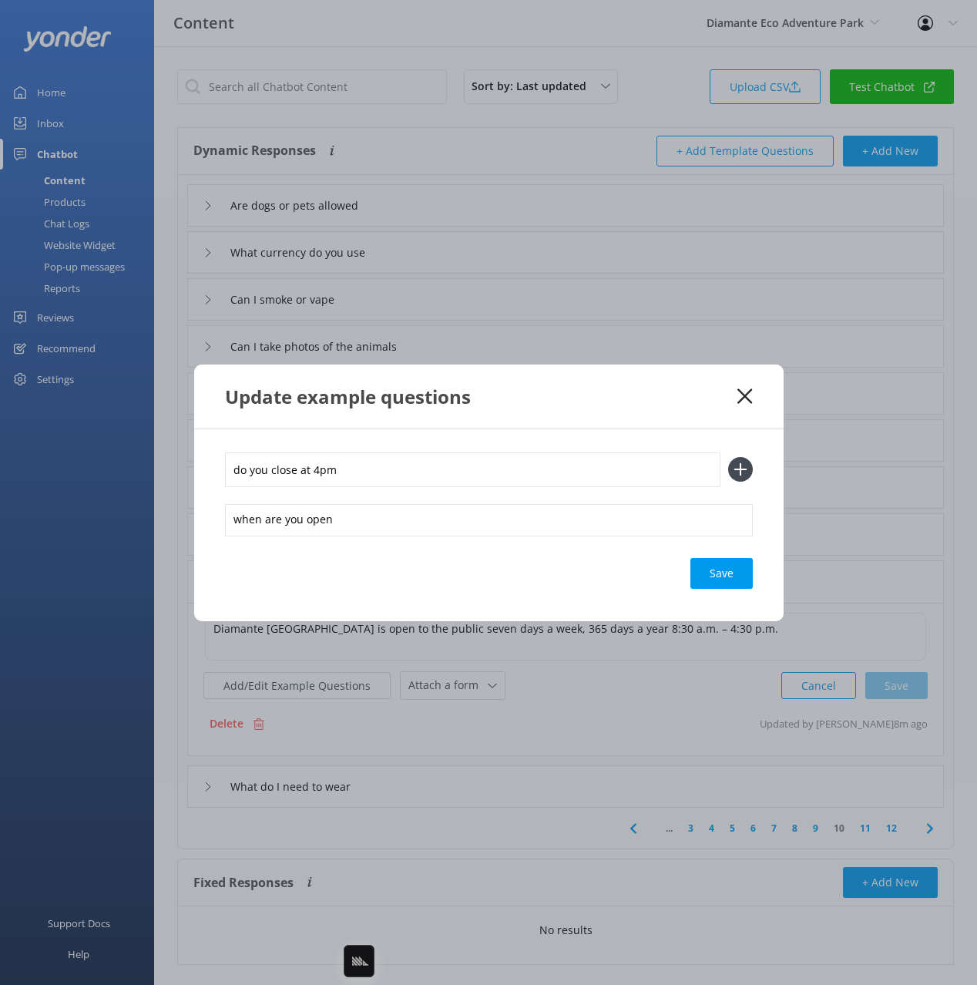
type input "do you close at 4pm"
click at [728, 457] on button at bounding box center [740, 469] width 25 height 25
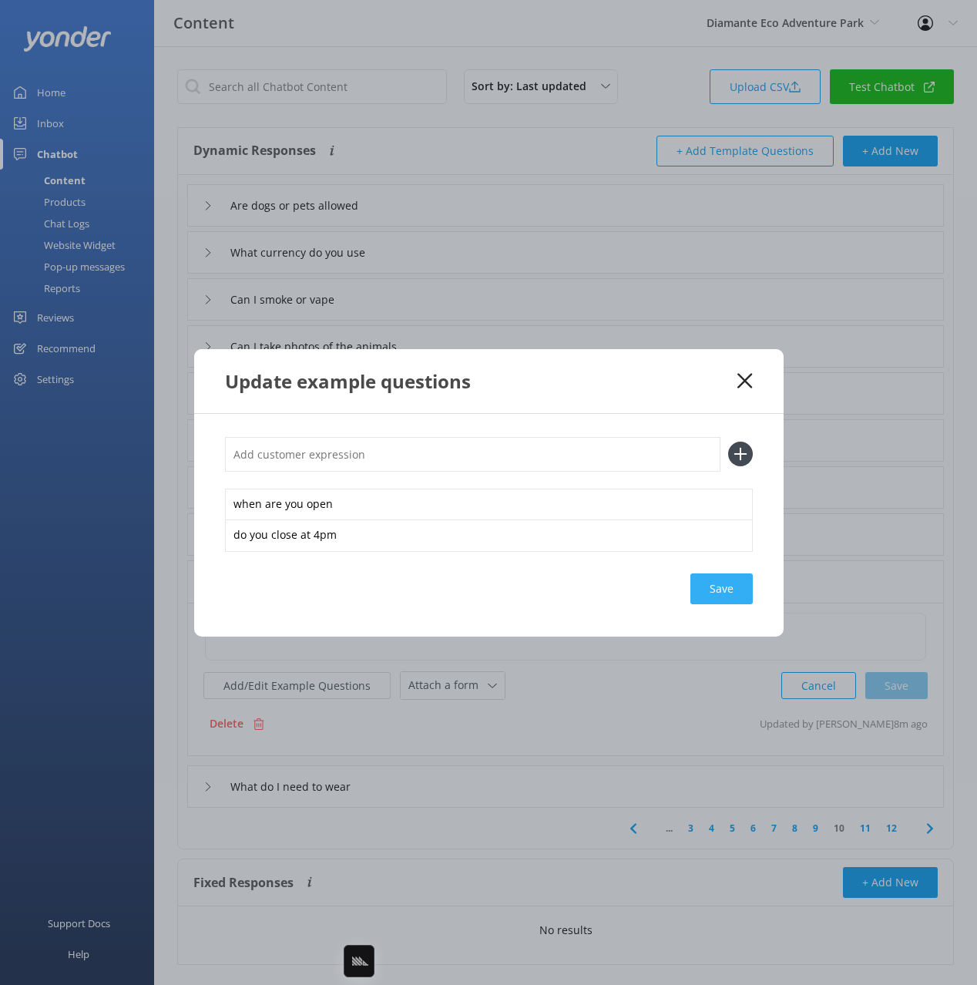
click at [707, 573] on div "Save" at bounding box center [722, 588] width 62 height 31
drag, startPoint x: 714, startPoint y: 581, endPoint x: 694, endPoint y: 516, distance: 68.5
click at [714, 581] on div "Save" at bounding box center [722, 588] width 62 height 31
drag, startPoint x: 688, startPoint y: 414, endPoint x: 749, endPoint y: 388, distance: 66.0
click at [691, 412] on div "Update example questions when are you open do you close at 4pm Loading.." at bounding box center [488, 492] width 977 height 985
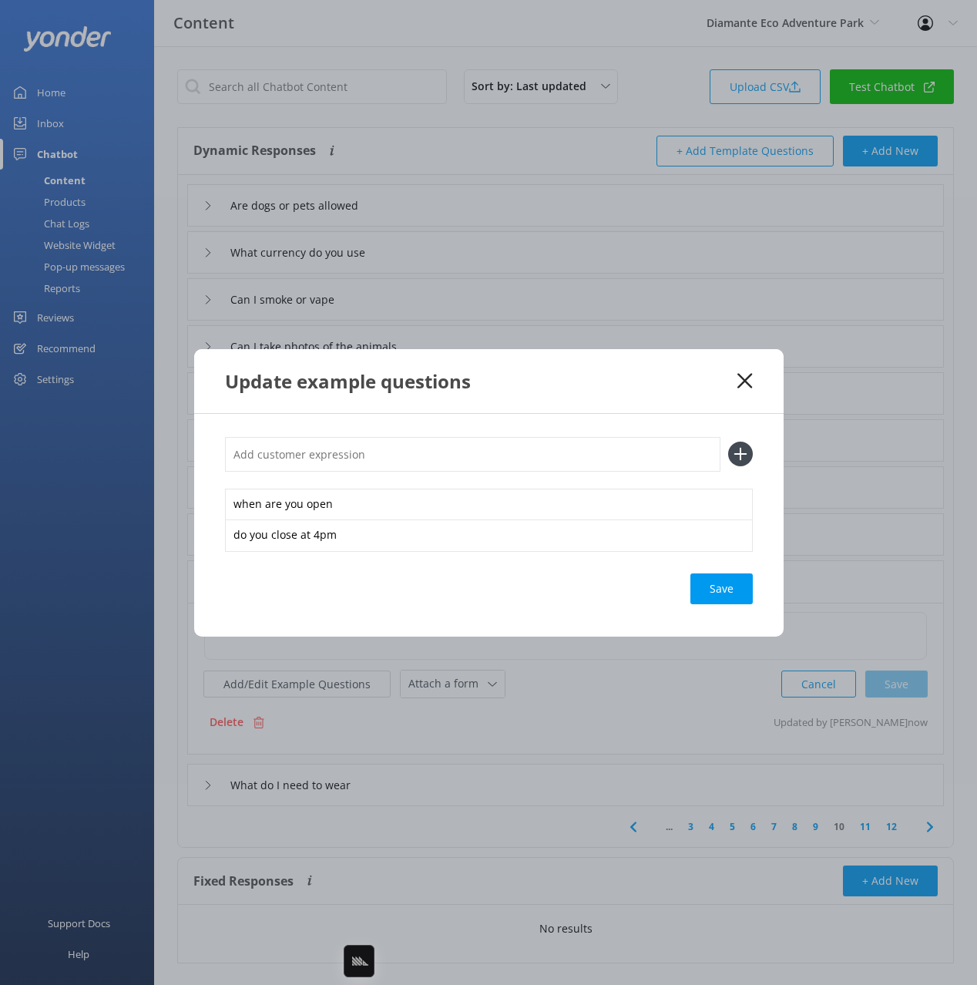
click at [748, 378] on use at bounding box center [745, 380] width 15 height 15
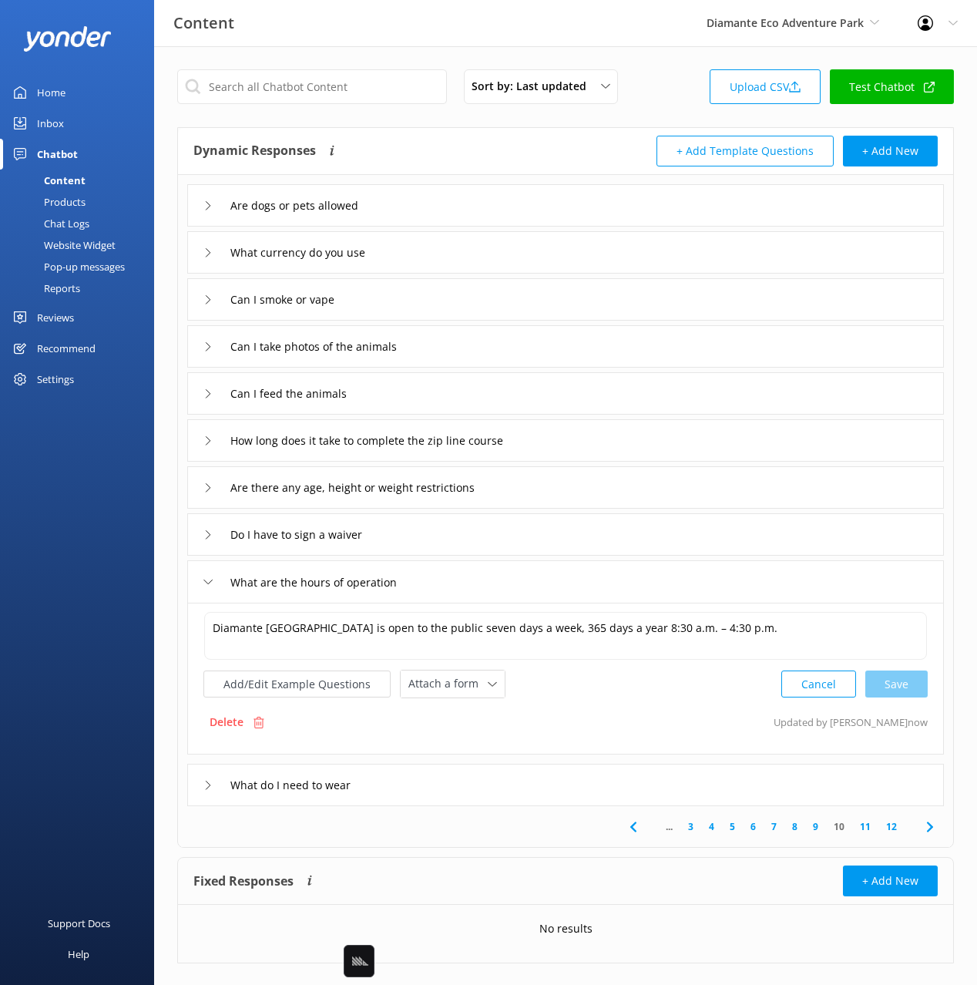
click at [936, 826] on icon at bounding box center [930, 827] width 18 height 18
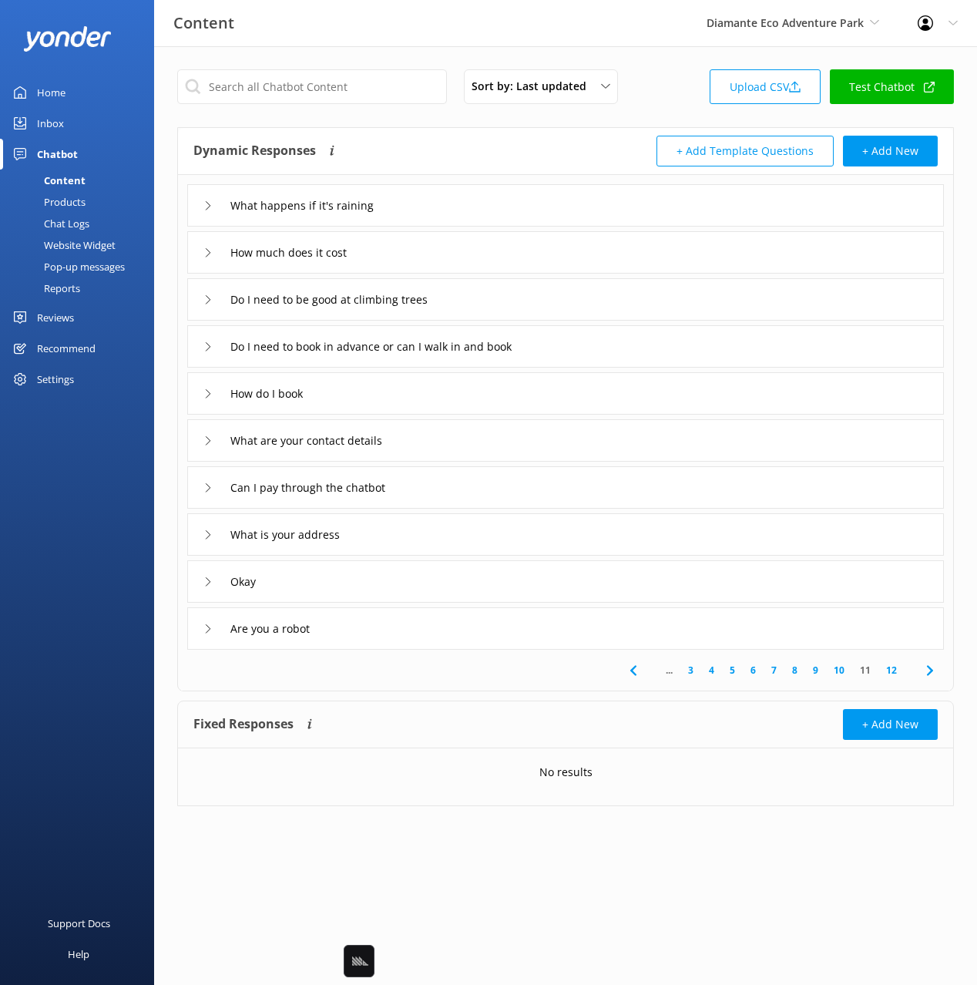
click at [480, 212] on div "What happens if it's raining" at bounding box center [565, 205] width 757 height 42
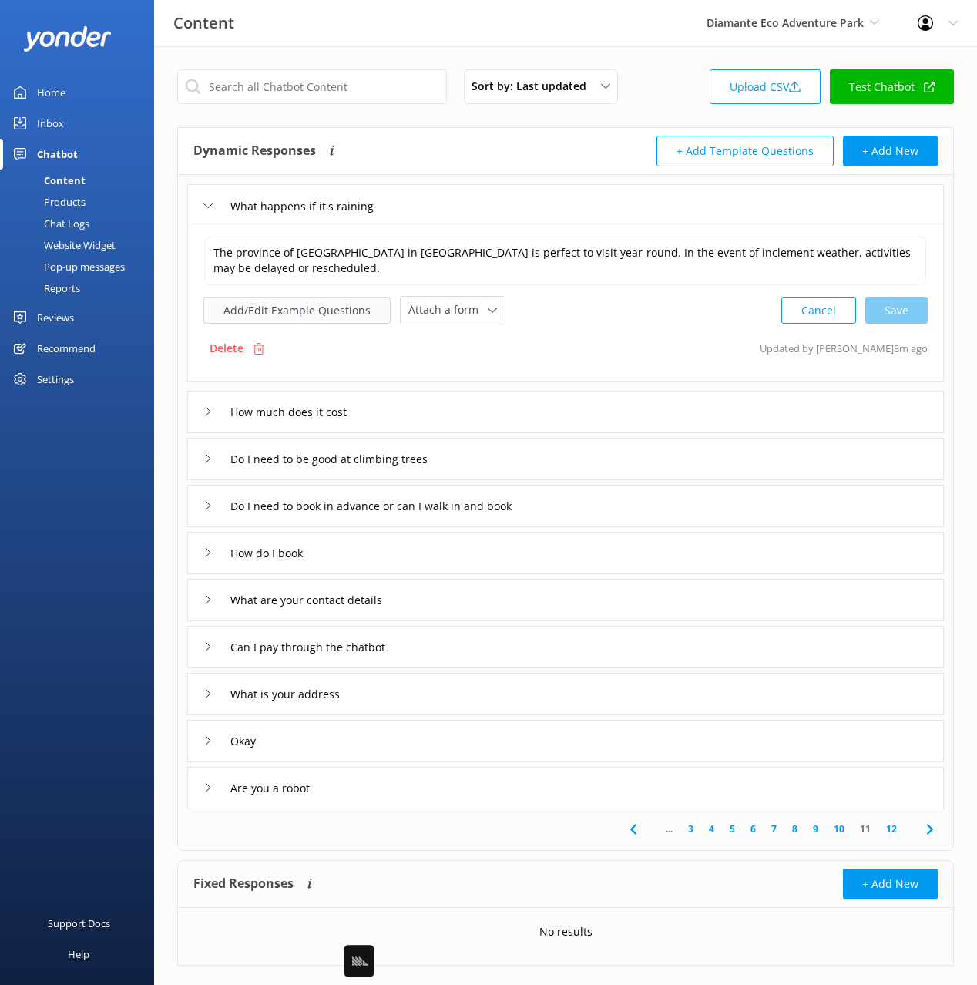
click at [319, 314] on button "Add/Edit Example Questions" at bounding box center [296, 310] width 187 height 27
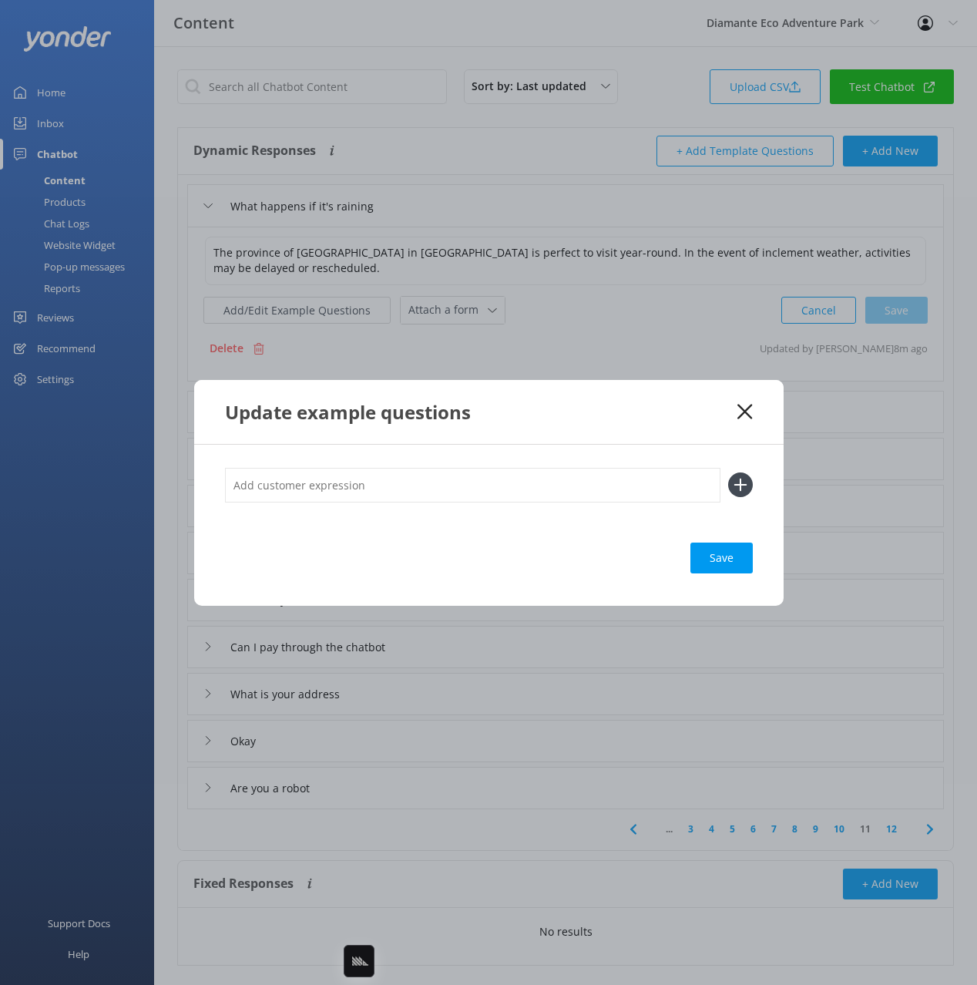
click at [502, 476] on input "text" at bounding box center [473, 485] width 496 height 35
type input "do you operate in [GEOGRAPHIC_DATA] weather"
click at [728, 472] on button at bounding box center [740, 484] width 25 height 25
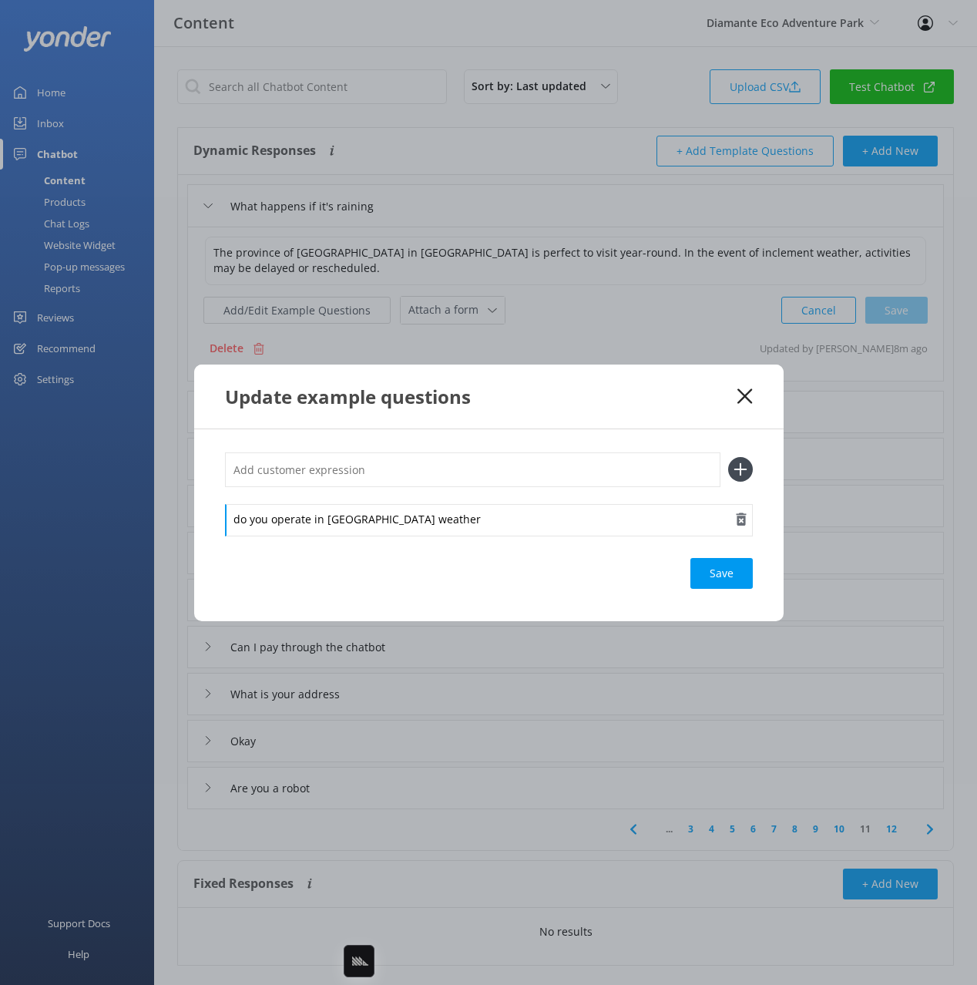
click at [336, 518] on div "do you operate in [GEOGRAPHIC_DATA] weather" at bounding box center [489, 520] width 528 height 32
drag, startPoint x: 444, startPoint y: 524, endPoint x: 529, endPoint y: 539, distance: 86.0
click at [444, 524] on div "do you operate in bad weather" at bounding box center [489, 520] width 528 height 32
click at [713, 572] on div "Loading.." at bounding box center [722, 573] width 62 height 31
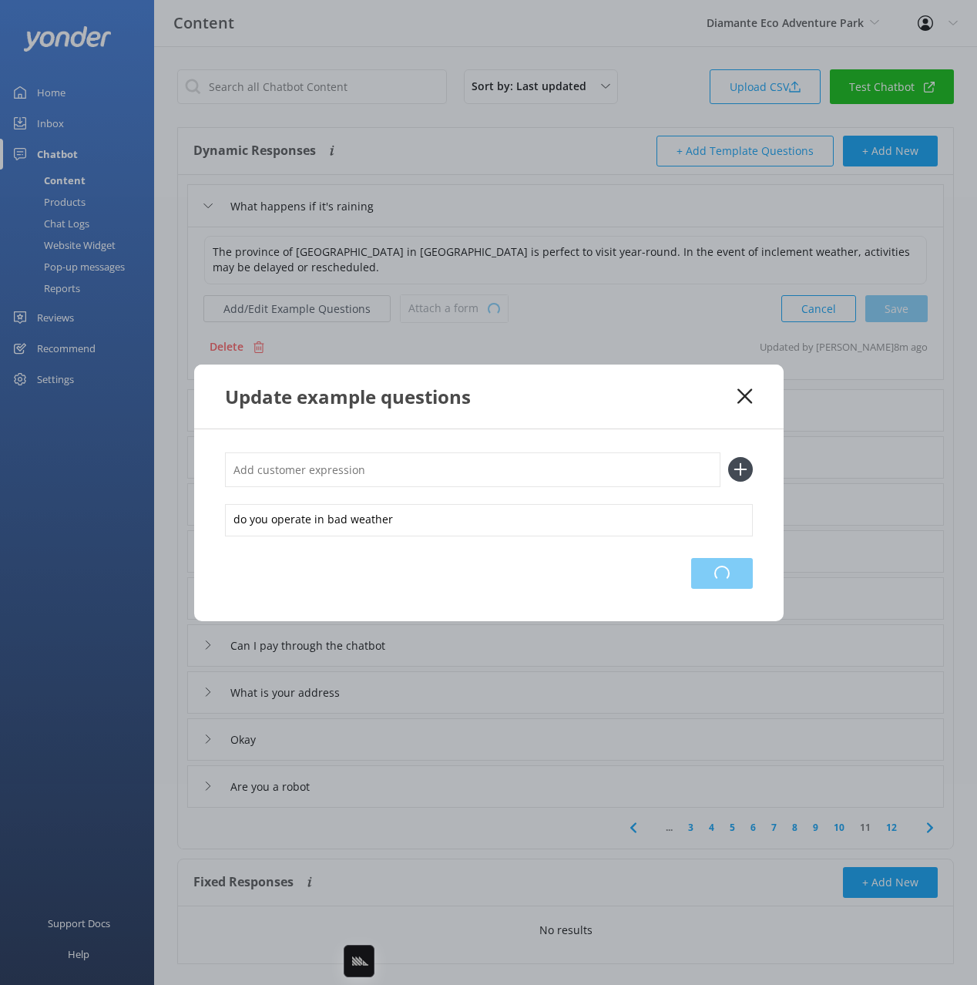
drag, startPoint x: 694, startPoint y: 443, endPoint x: 737, endPoint y: 404, distance: 57.8
click at [694, 443] on div "do you operate in bad weather Loading.." at bounding box center [489, 525] width 590 height 192
click at [742, 388] on icon at bounding box center [745, 395] width 15 height 15
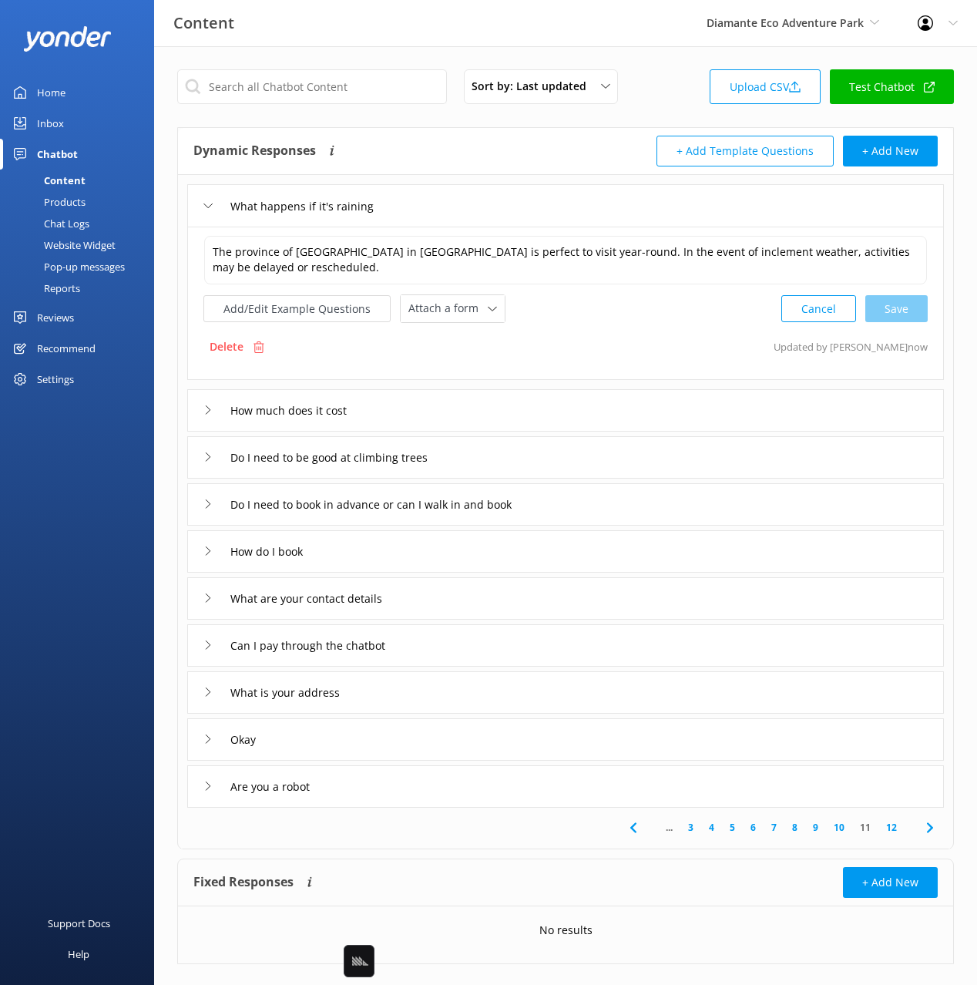
click at [560, 411] on div "How much does it cost" at bounding box center [565, 410] width 757 height 42
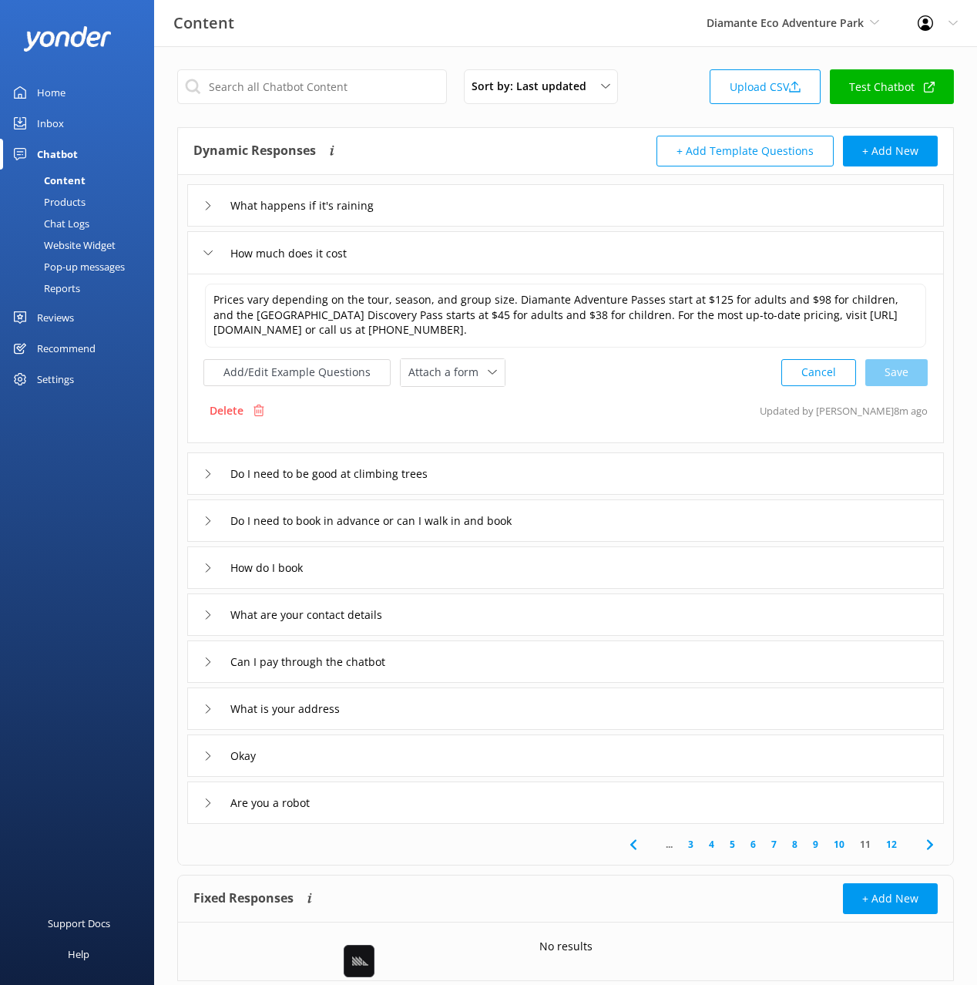
drag, startPoint x: 570, startPoint y: 436, endPoint x: 481, endPoint y: 392, distance: 99.3
click at [563, 434] on div "Prices vary depending on the tour, season, and group size. Diamante Adventure P…" at bounding box center [565, 359] width 757 height 170
click at [448, 370] on span "Attach a form" at bounding box center [447, 372] width 79 height 17
drag, startPoint x: 458, startPoint y: 438, endPoint x: 459, endPoint y: 448, distance: 10.1
click at [458, 438] on div "Check availability" at bounding box center [447, 436] width 76 height 15
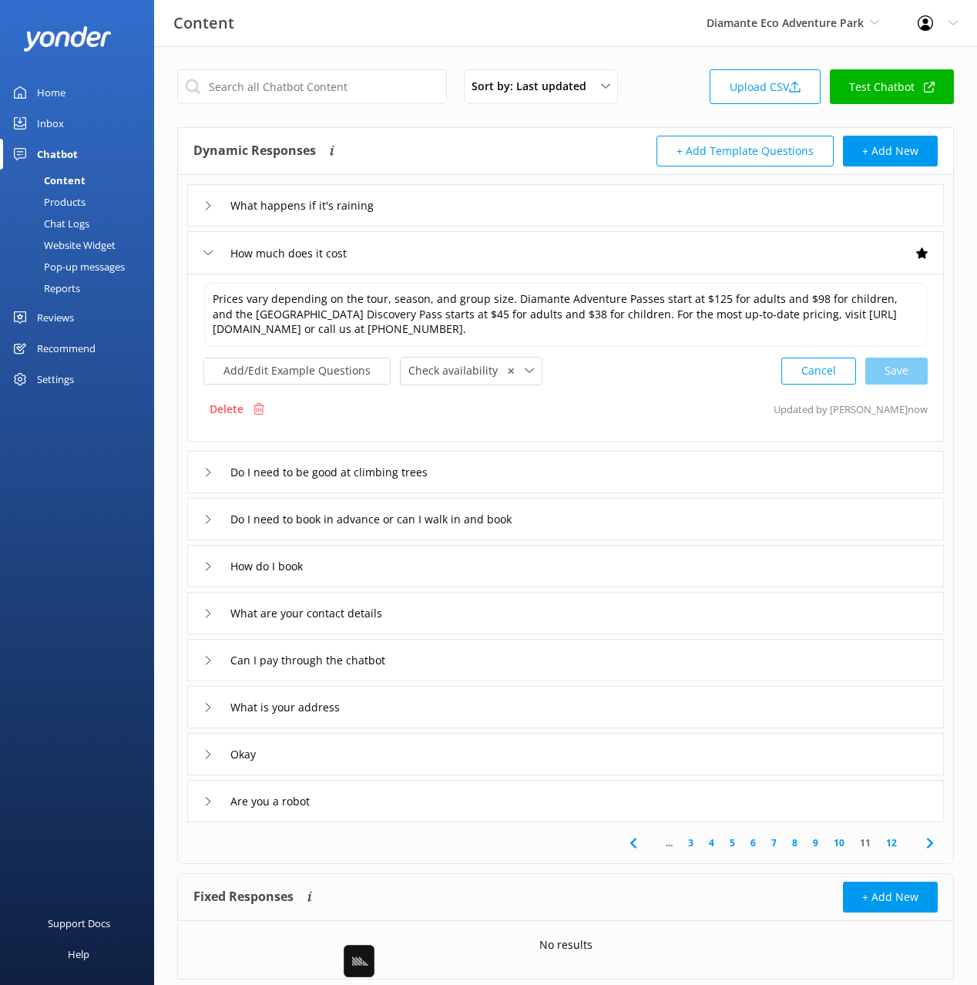
click at [623, 526] on div "Do I need to book in advance or can I walk in and book" at bounding box center [565, 519] width 757 height 42
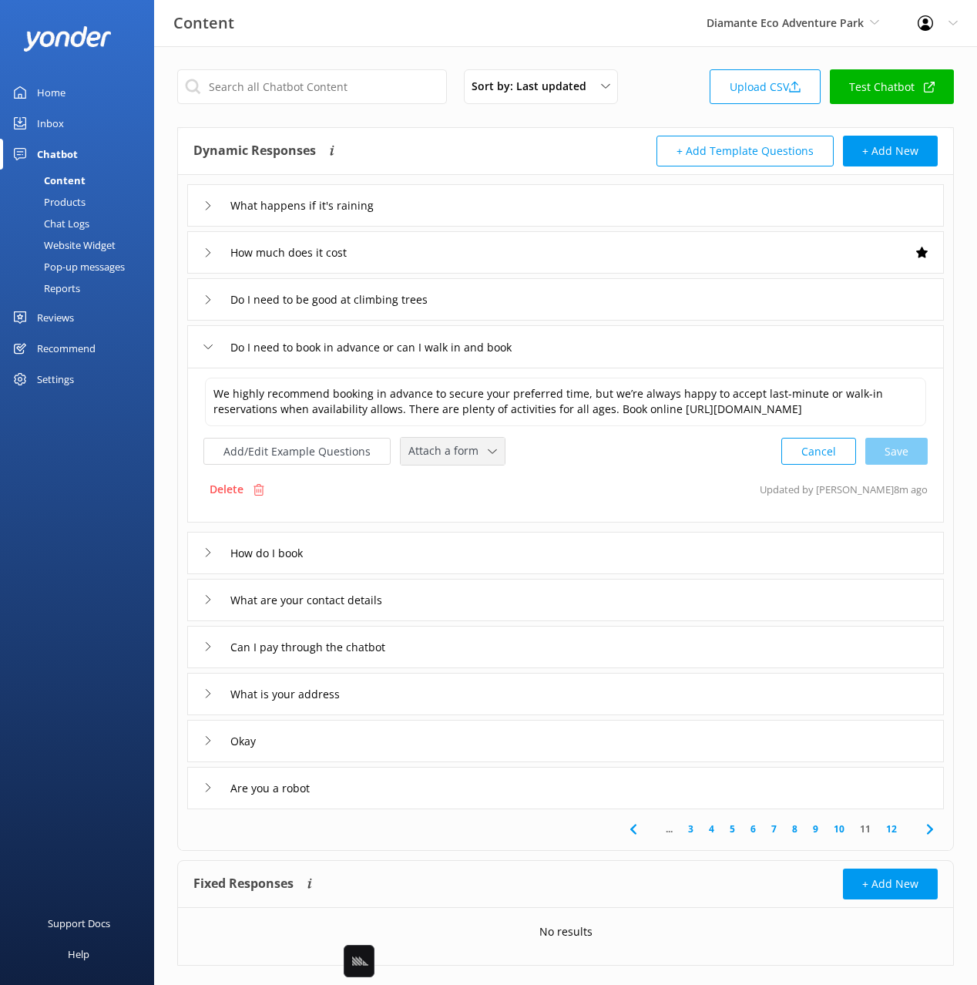
click at [428, 459] on span "Attach a form" at bounding box center [447, 450] width 79 height 17
click at [464, 523] on div "Check availability" at bounding box center [447, 515] width 76 height 15
click at [422, 561] on div "How do I book" at bounding box center [565, 551] width 757 height 42
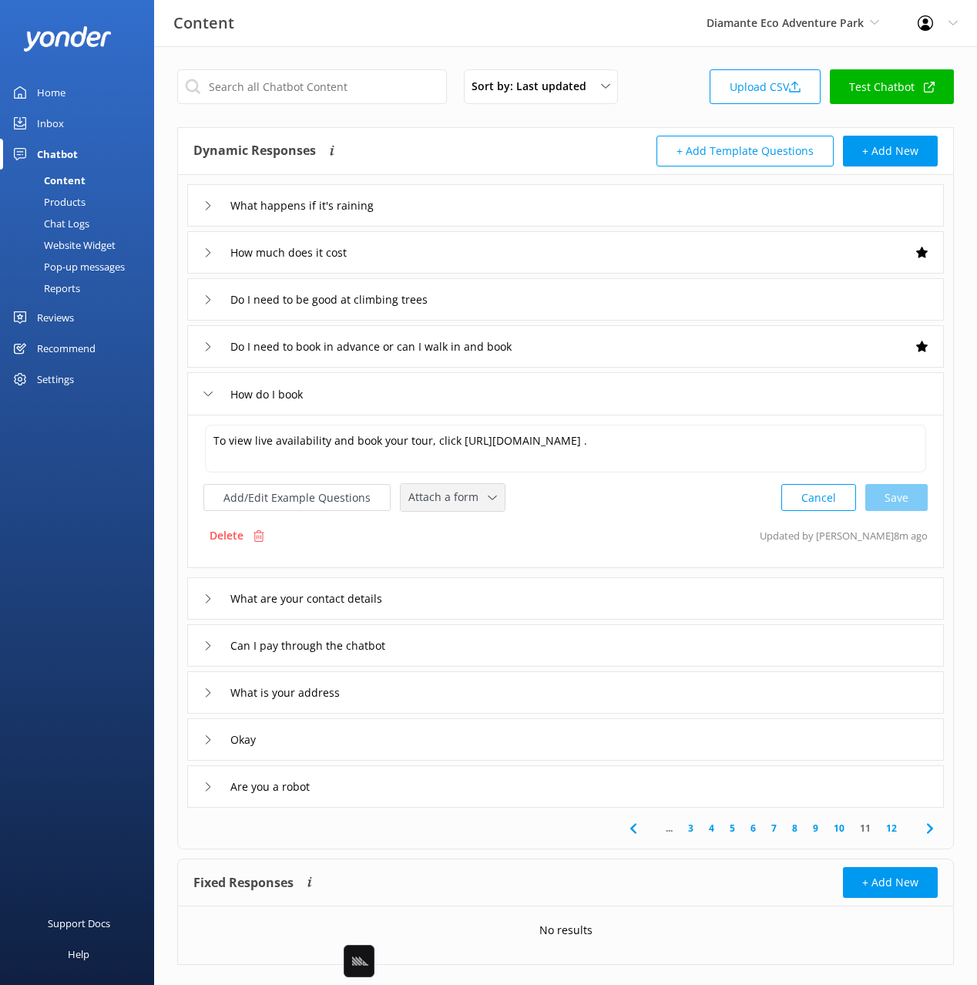
click at [439, 505] on span "Attach a form" at bounding box center [447, 497] width 79 height 17
click at [455, 557] on div "Check availability" at bounding box center [447, 560] width 76 height 15
click at [306, 504] on button "Add/Edit Example Questions" at bounding box center [296, 495] width 187 height 27
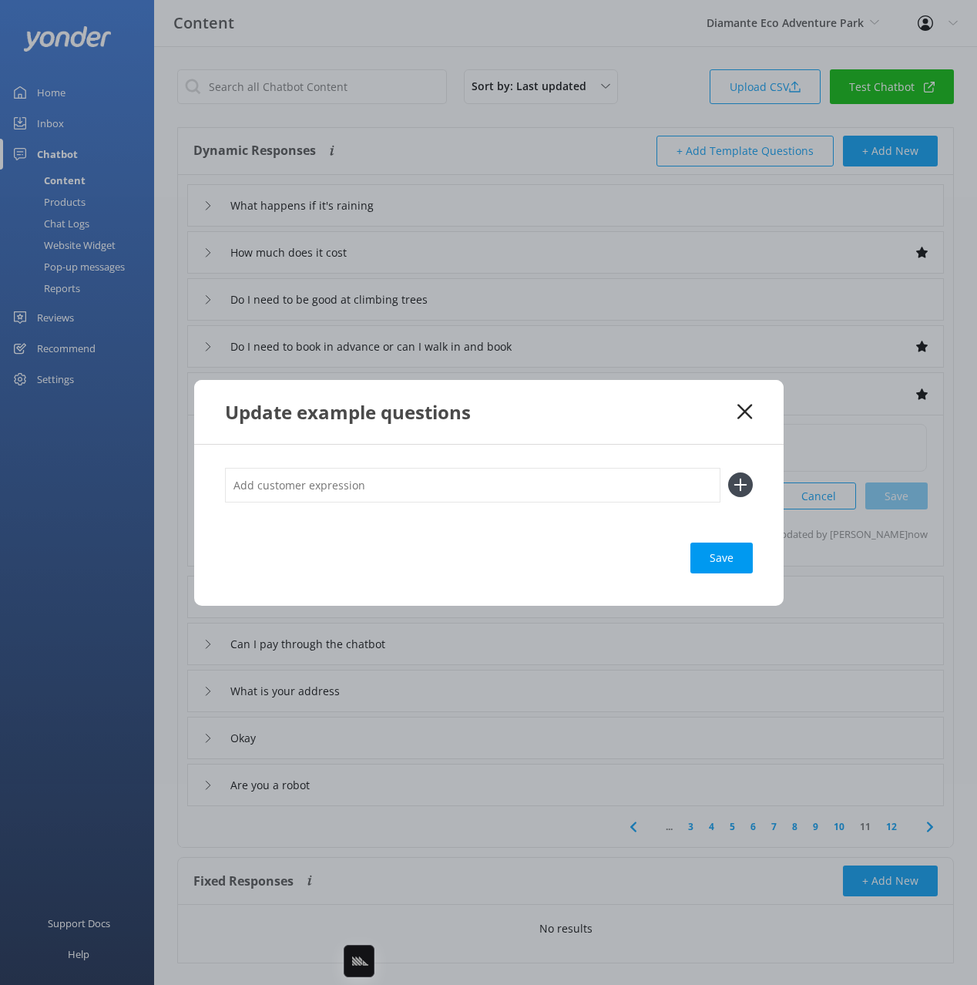
click at [509, 495] on input "text" at bounding box center [473, 485] width 496 height 35
type input "Purchase Tickets"
click at [728, 472] on button at bounding box center [740, 484] width 25 height 25
paste input "Purchase Tickets"
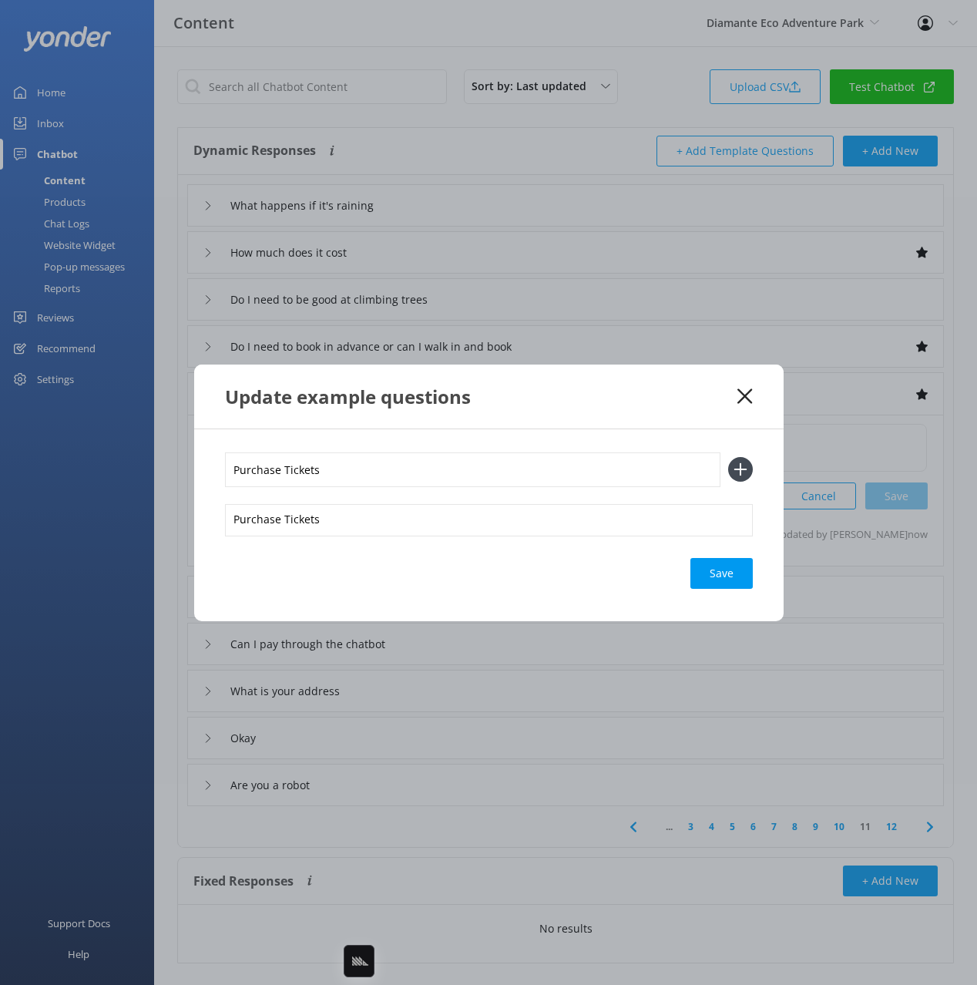
type input "Purchase Tickets"
click at [728, 457] on button at bounding box center [740, 469] width 25 height 25
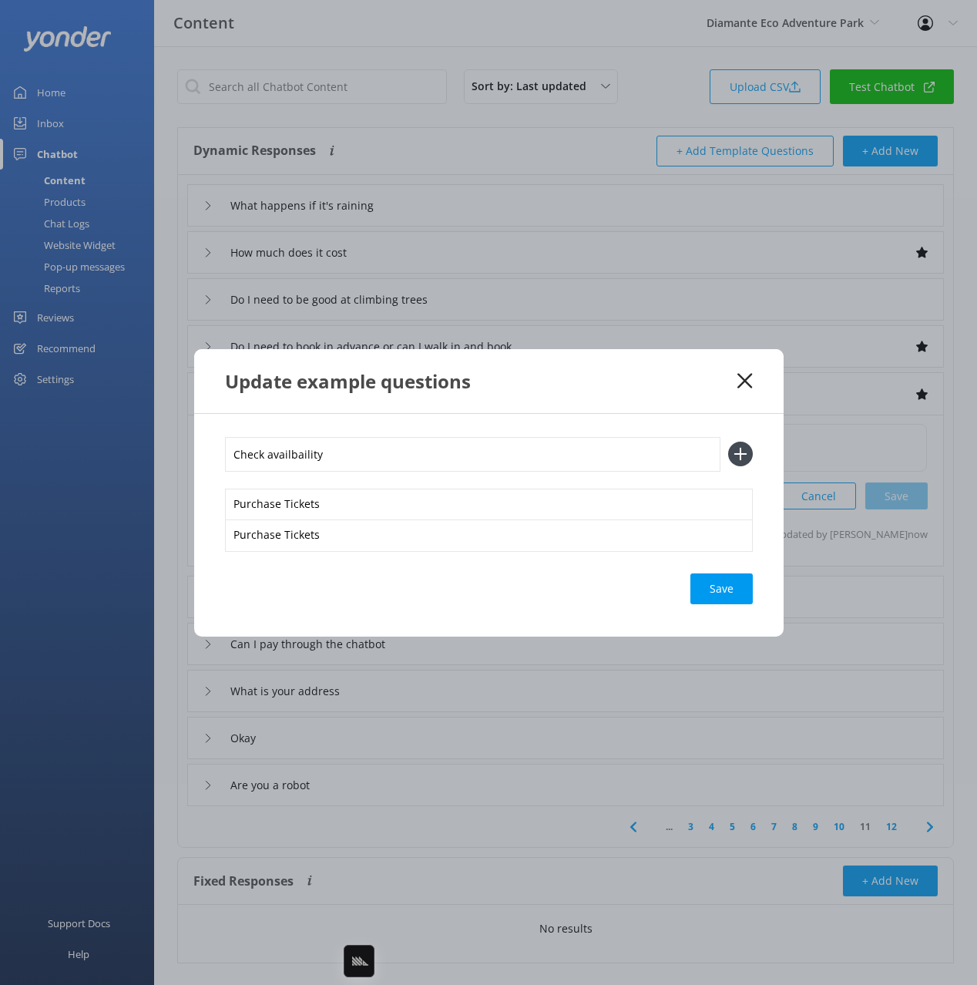
type input "Check availbaility"
click at [728, 442] on button at bounding box center [740, 454] width 25 height 25
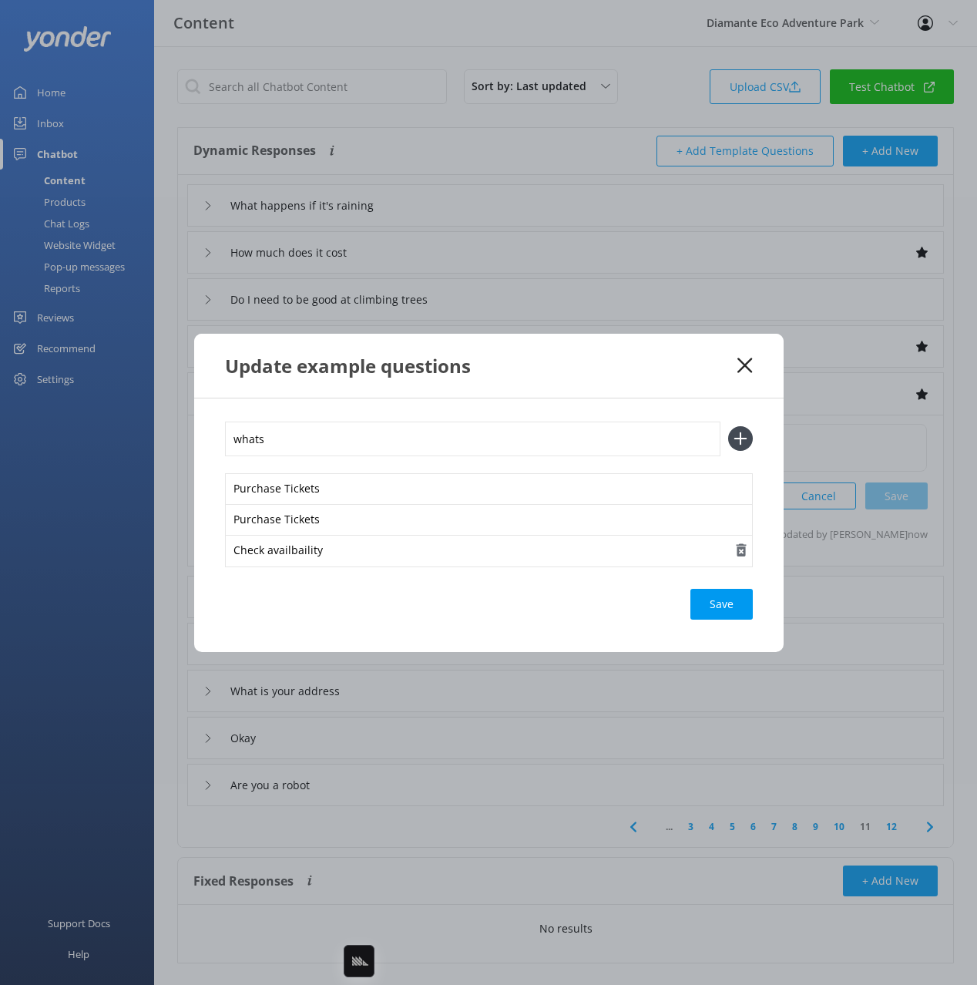
type input "whats"
click at [358, 569] on div "whats Purchase Tickets Purchase Tickets Check availbaility Save" at bounding box center [489, 525] width 590 height 254
click at [273, 438] on input "whats" at bounding box center [473, 439] width 496 height 35
type input "whats availbale"
click at [728, 426] on button at bounding box center [740, 438] width 25 height 25
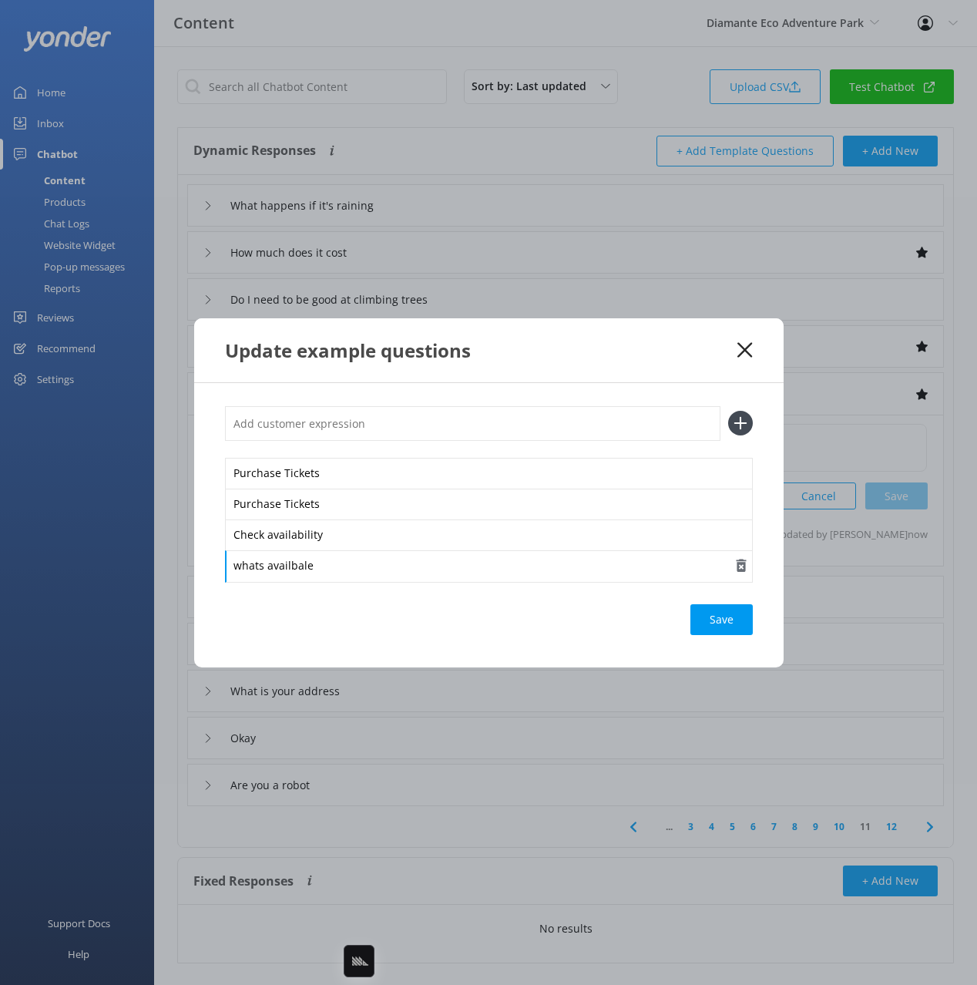
click at [288, 563] on div "whats availbale" at bounding box center [489, 566] width 528 height 32
click at [311, 420] on input "text" at bounding box center [473, 423] width 496 height 35
type input "is there space [DATE]"
click at [728, 411] on button at bounding box center [740, 423] width 25 height 25
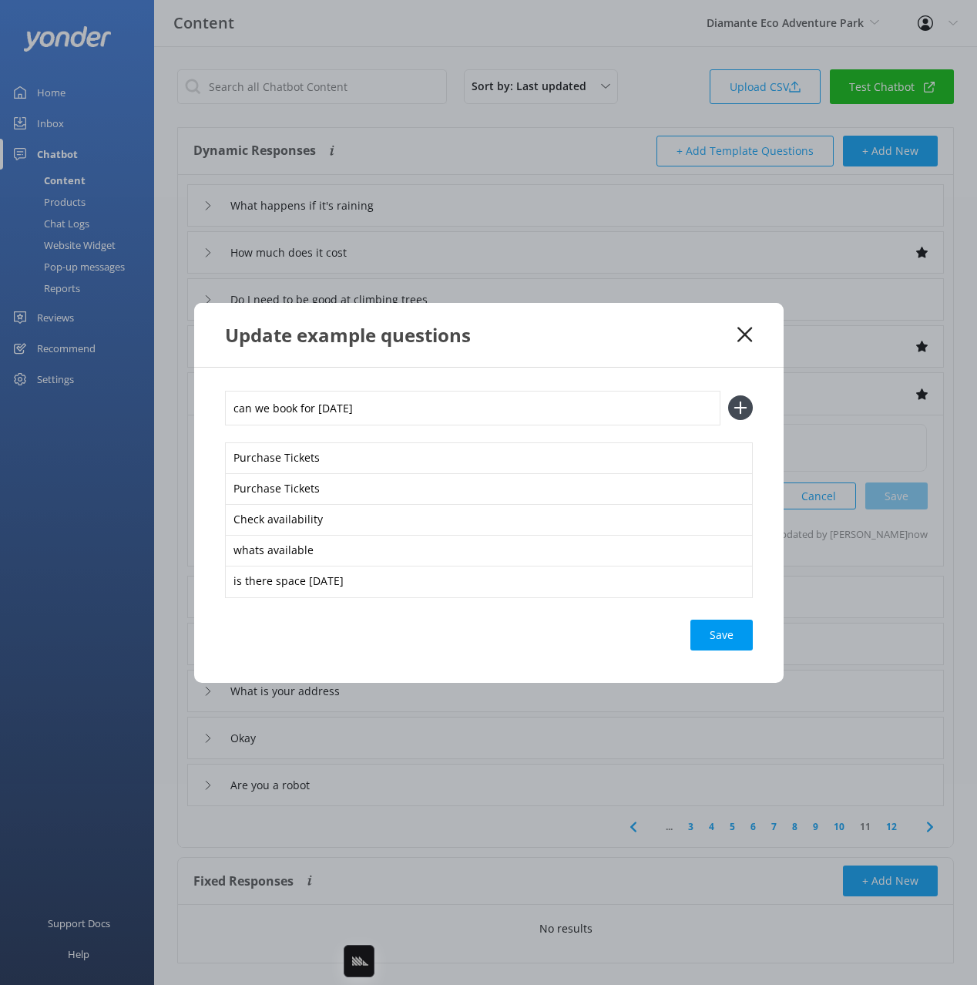
type input "can we book for [DATE]"
click at [728, 395] on button at bounding box center [740, 407] width 25 height 25
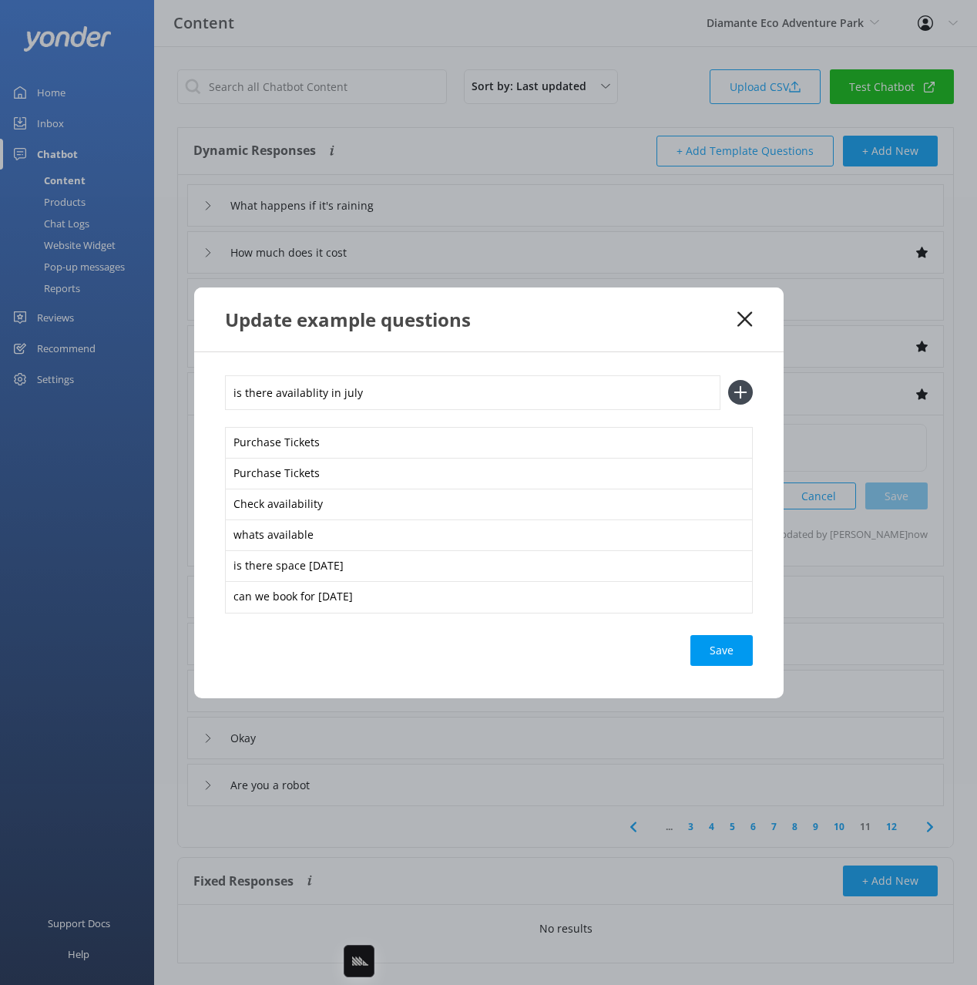
type input "is there availablity in july"
click at [728, 380] on button at bounding box center [740, 392] width 25 height 25
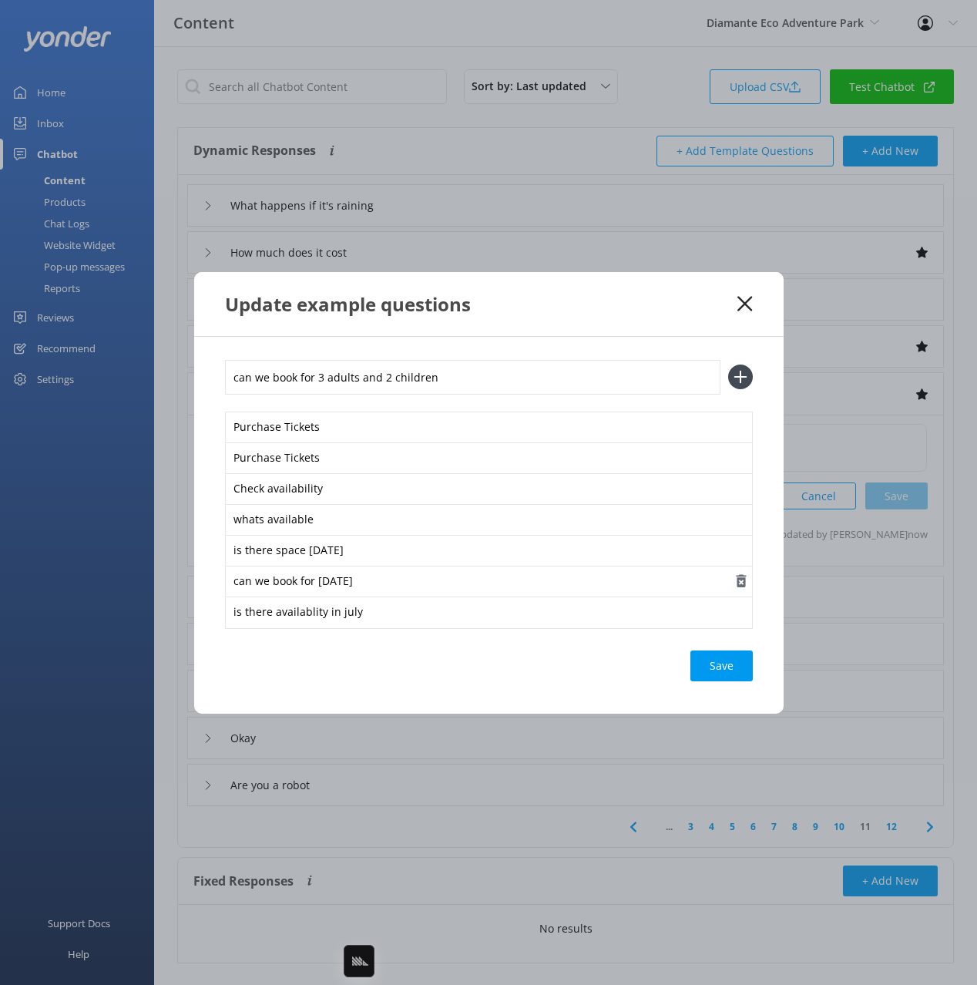
type input "can we book for 3 adults and 2 children"
click at [728, 365] on button at bounding box center [740, 377] width 25 height 25
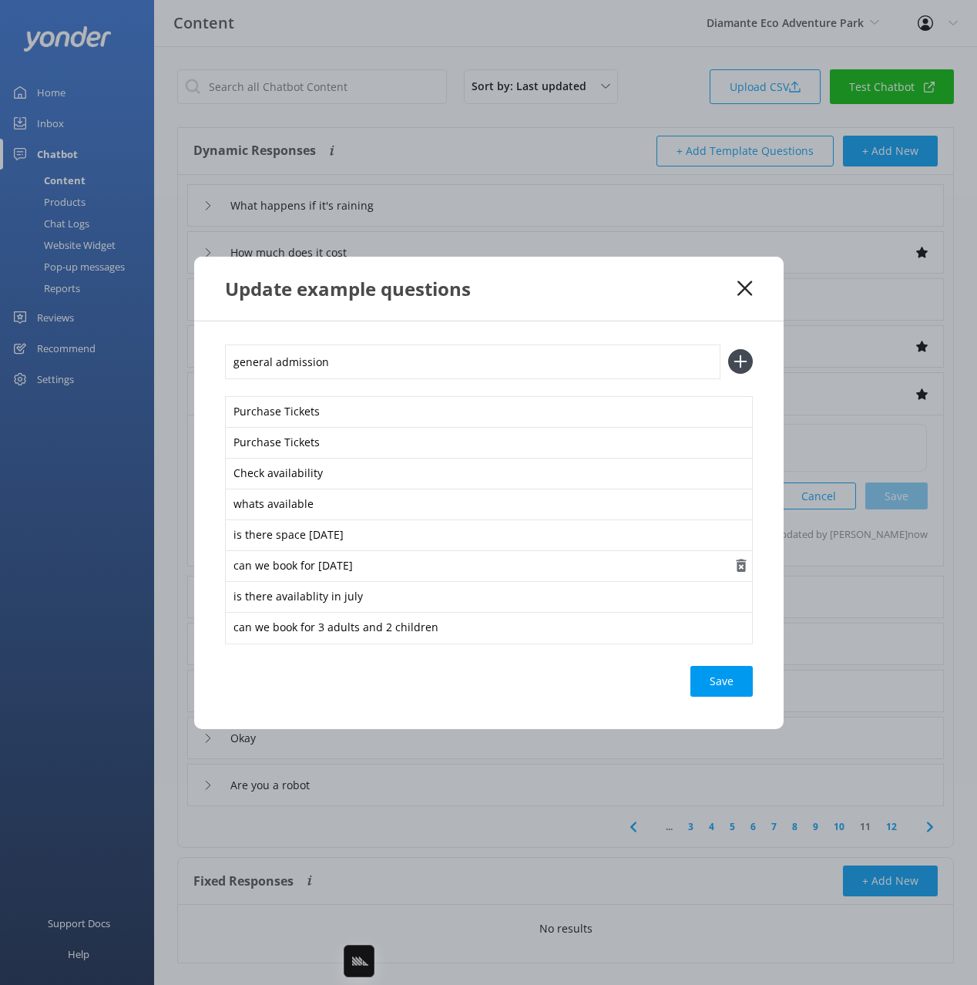
type input "general admission"
click at [728, 349] on button at bounding box center [740, 361] width 25 height 25
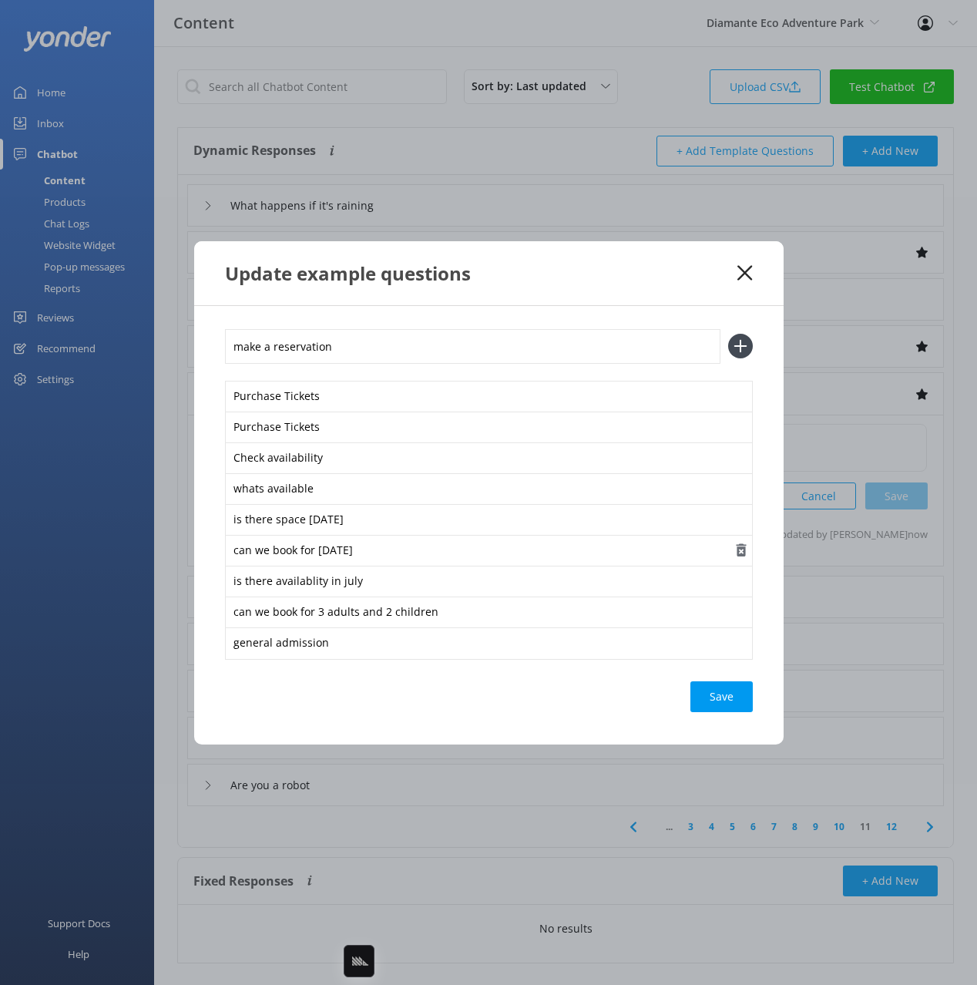
type input "make a reservation"
click at [728, 334] on button at bounding box center [740, 346] width 25 height 25
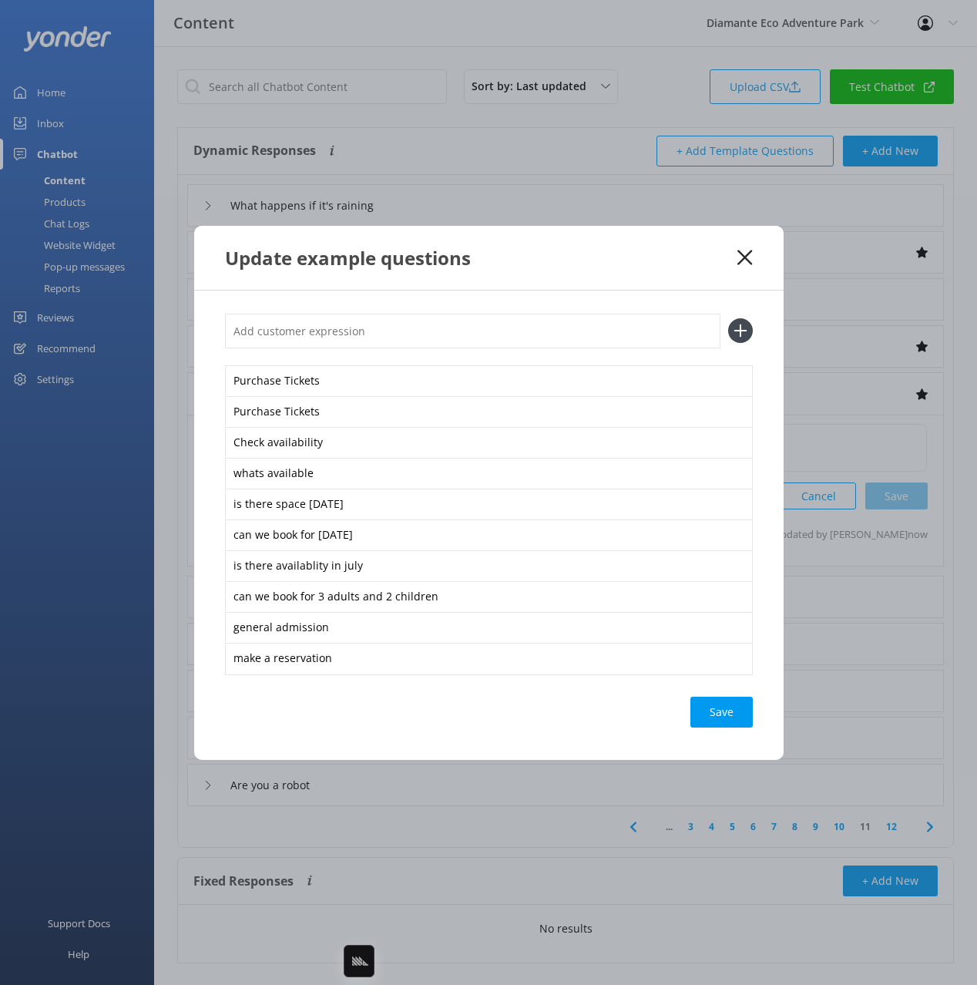
drag, startPoint x: 696, startPoint y: 719, endPoint x: 707, endPoint y: 732, distance: 17.5
click at [696, 718] on div "Save" at bounding box center [722, 712] width 62 height 31
click at [668, 272] on div "Update example questions" at bounding box center [489, 258] width 590 height 64
click at [741, 251] on icon at bounding box center [745, 257] width 15 height 15
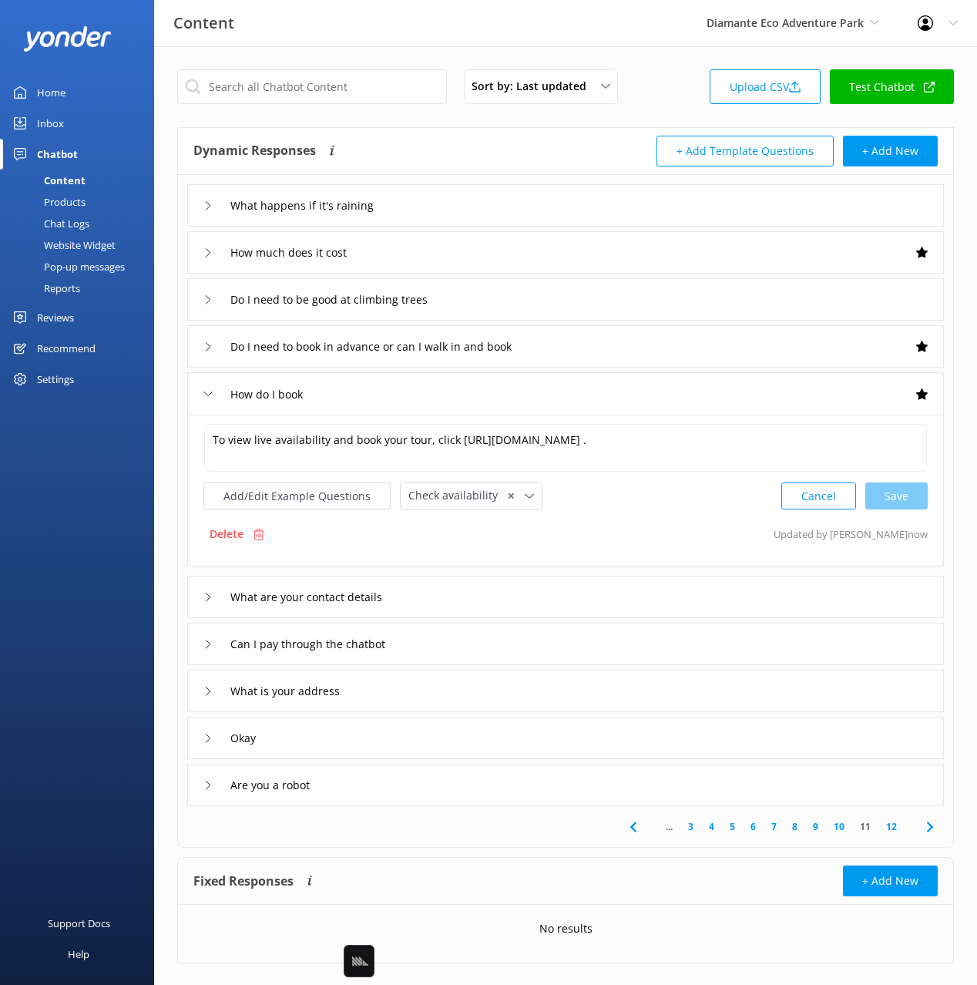
click at [506, 585] on div "What are your contact details" at bounding box center [565, 597] width 757 height 42
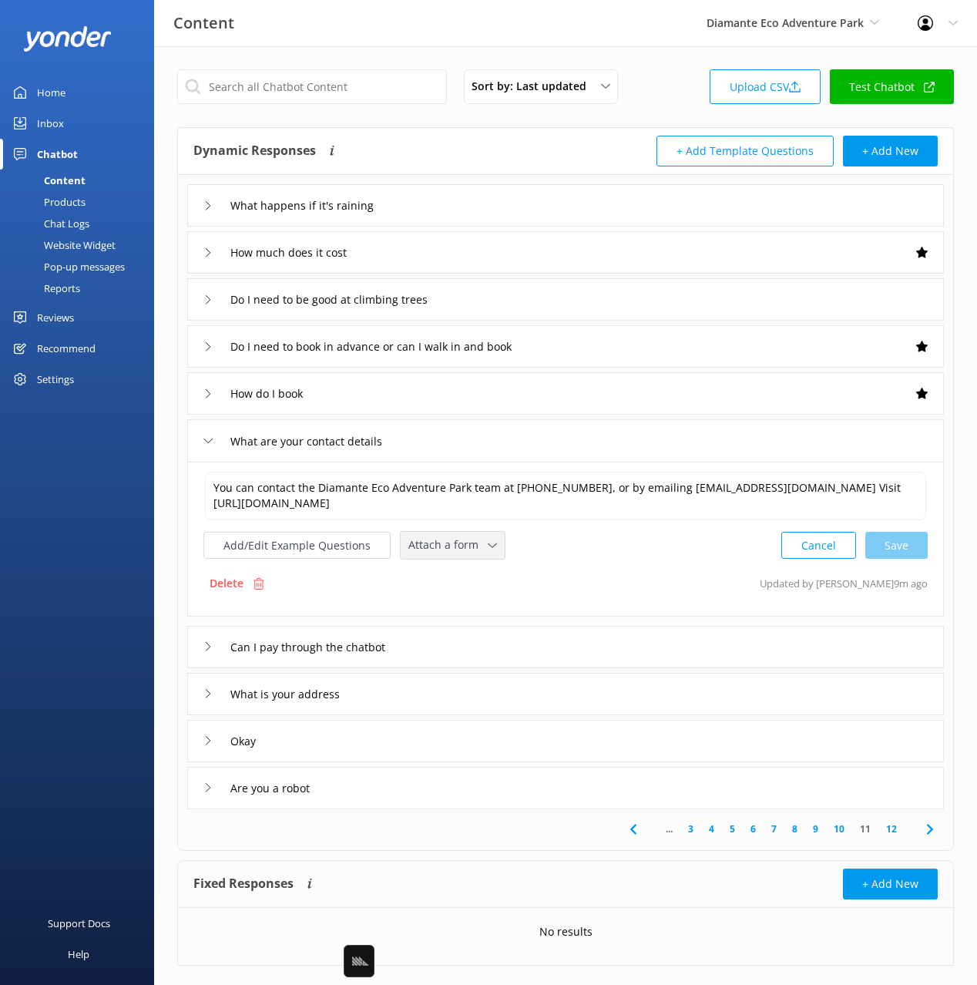
click at [448, 542] on span "Attach a form" at bounding box center [447, 544] width 79 height 17
click at [477, 576] on div "Leave contact details" at bounding box center [456, 577] width 94 height 15
click at [457, 696] on div "What is your address" at bounding box center [565, 692] width 757 height 42
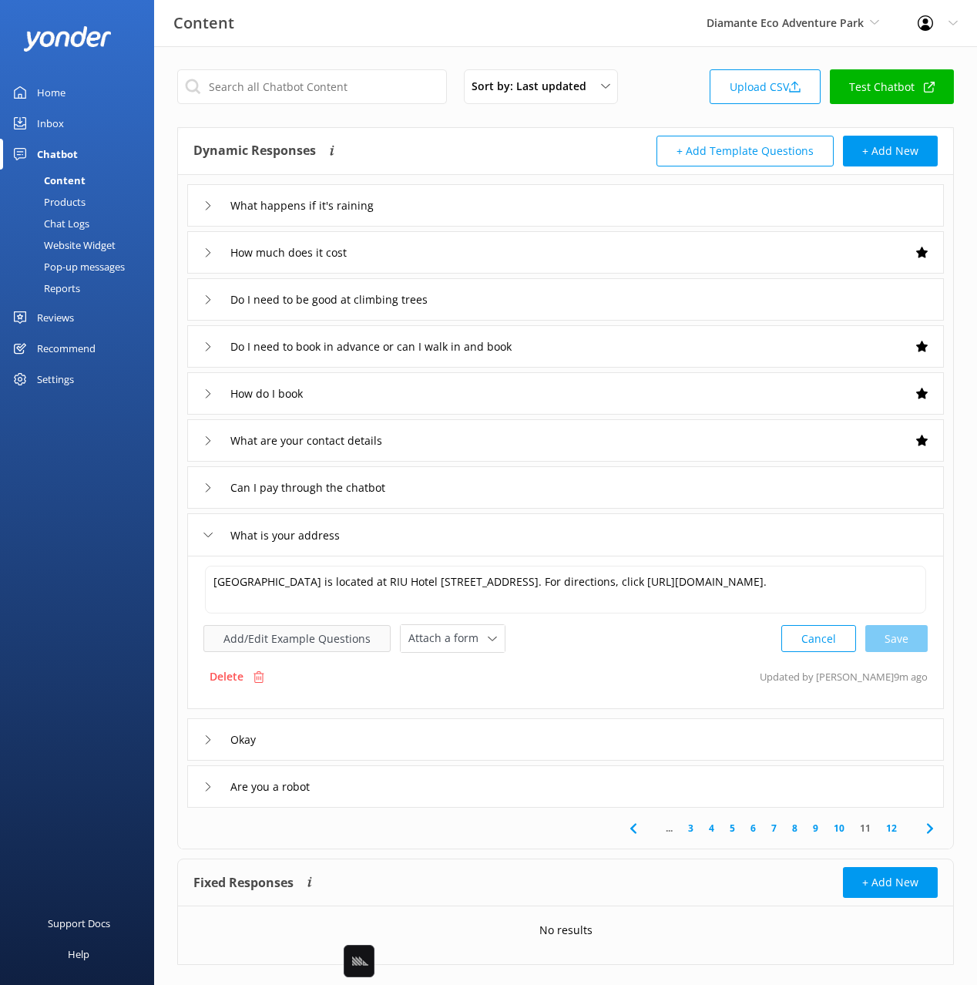
click at [324, 645] on button "Add/Edit Example Questions" at bounding box center [296, 638] width 187 height 27
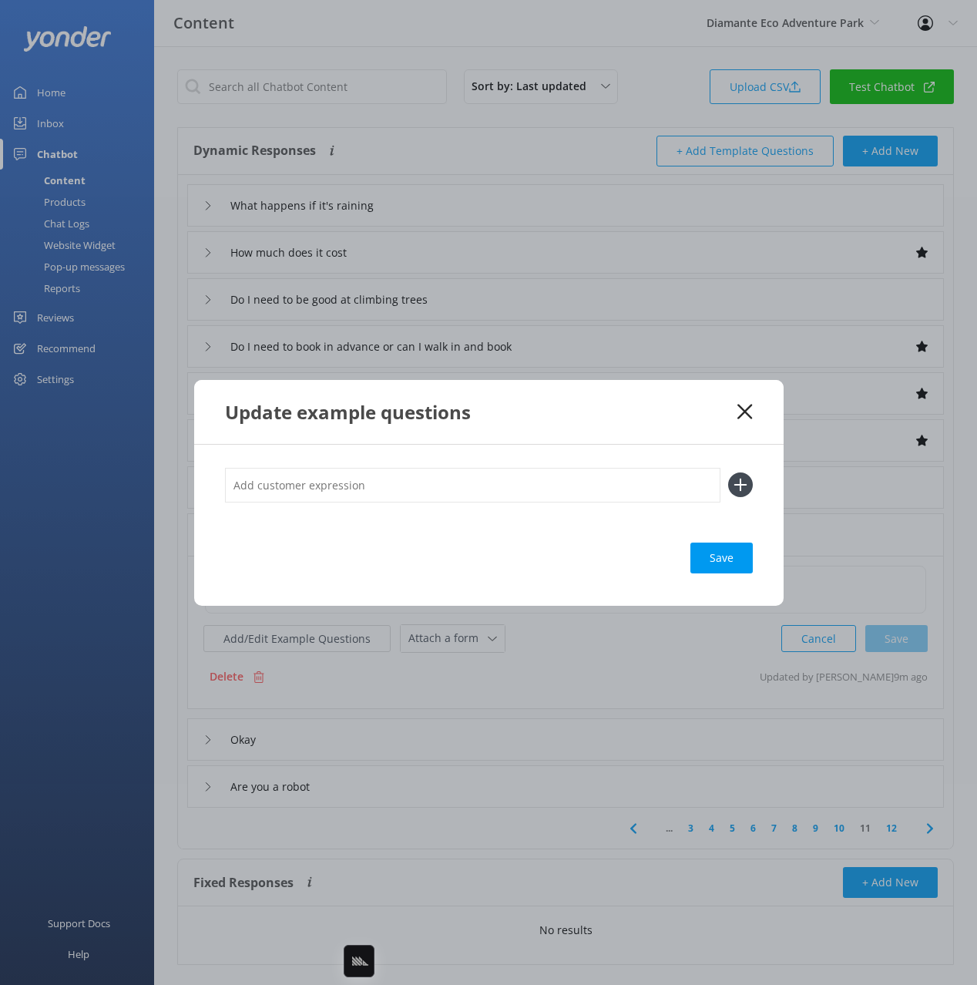
click at [509, 489] on input "text" at bounding box center [473, 485] width 496 height 35
type input "where are you located"
click at [728, 472] on button at bounding box center [740, 484] width 25 height 25
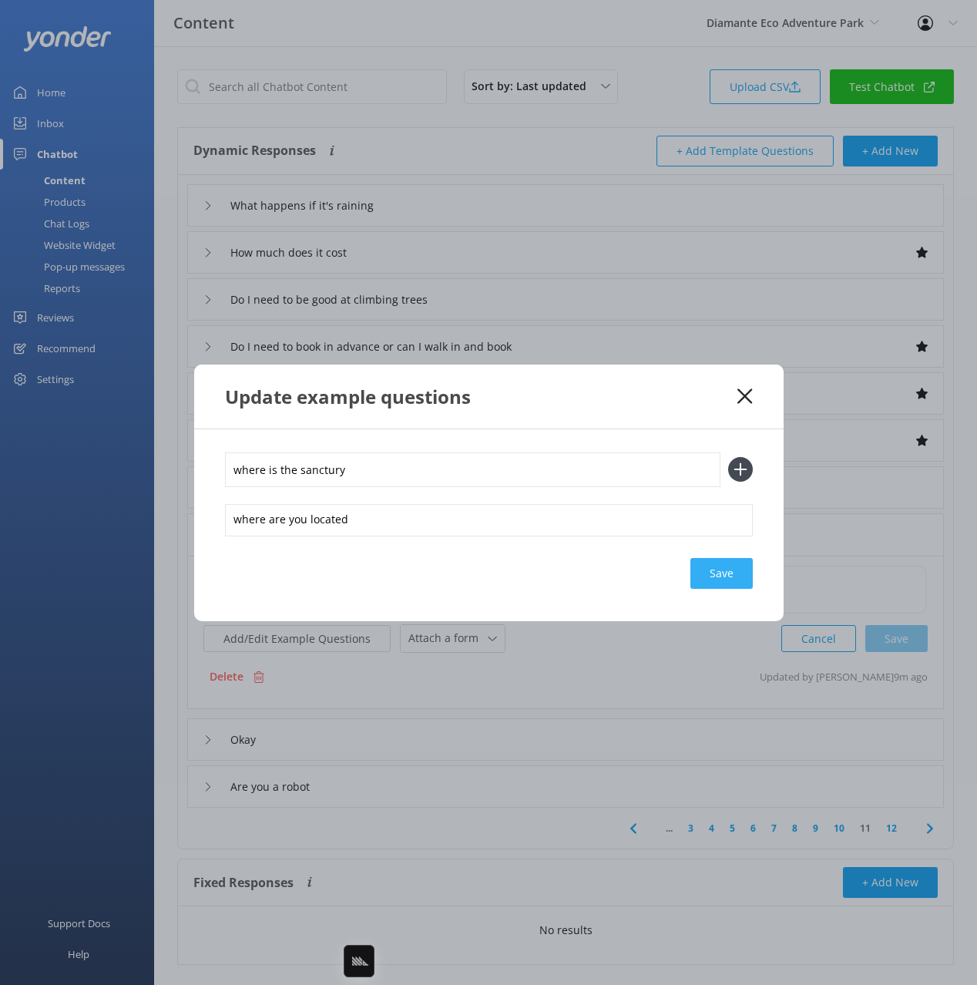
type input "where is the sanctury"
click at [728, 457] on button at bounding box center [740, 469] width 25 height 25
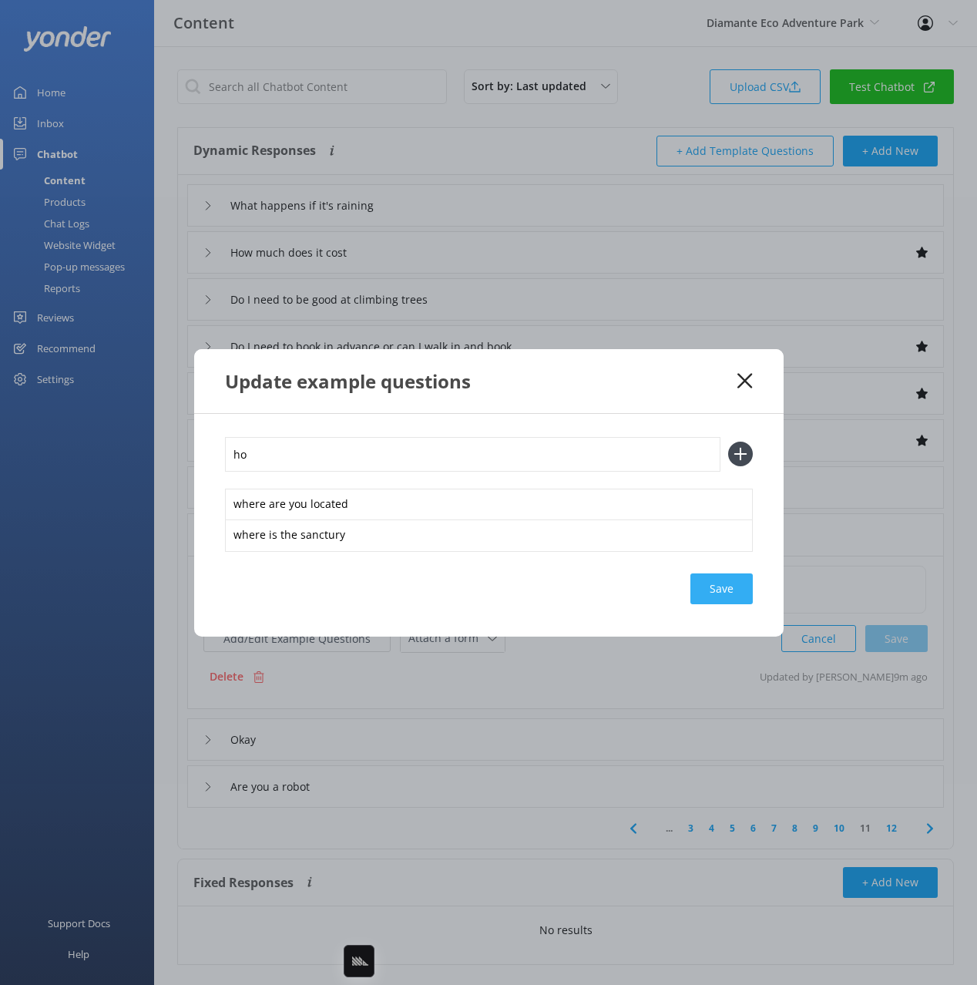
type input "h"
type input "how do we get tehre"
click at [728, 442] on button at bounding box center [740, 454] width 25 height 25
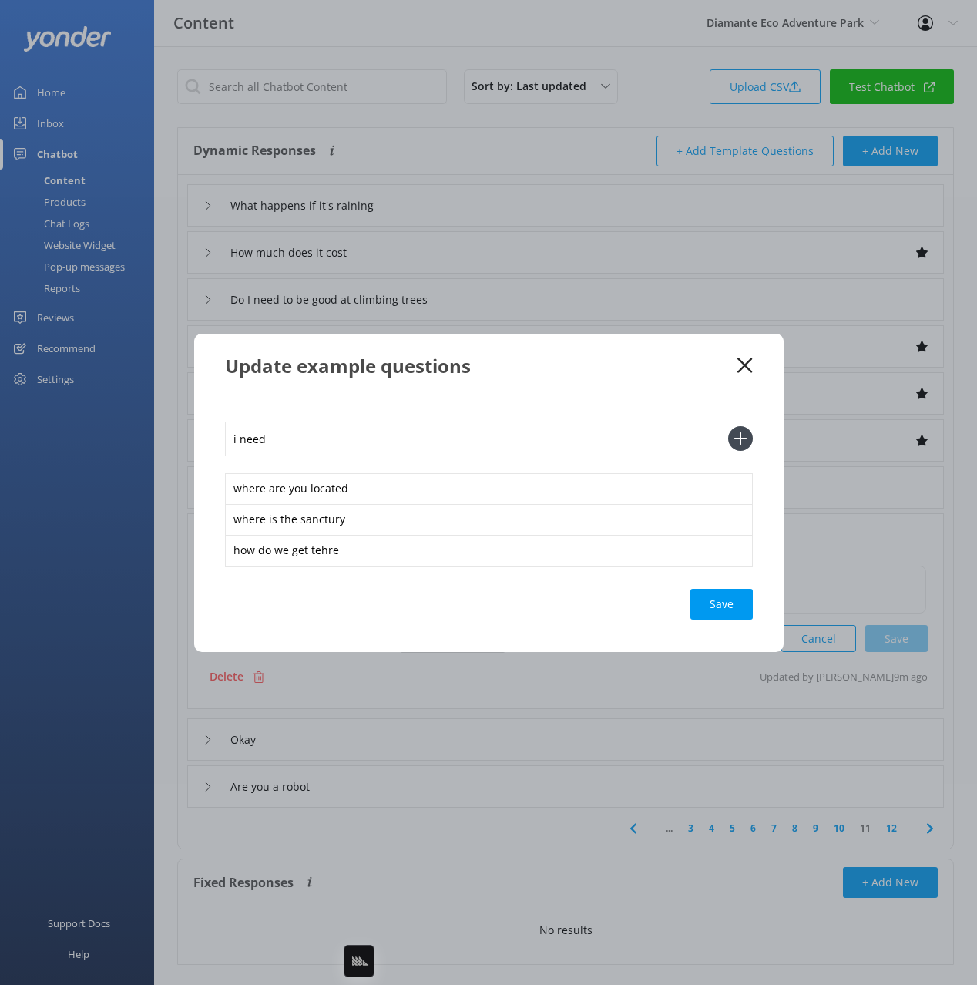
drag, startPoint x: 740, startPoint y: 553, endPoint x: 747, endPoint y: 559, distance: 8.8
click at [739, 553] on use "button" at bounding box center [741, 549] width 10 height 13
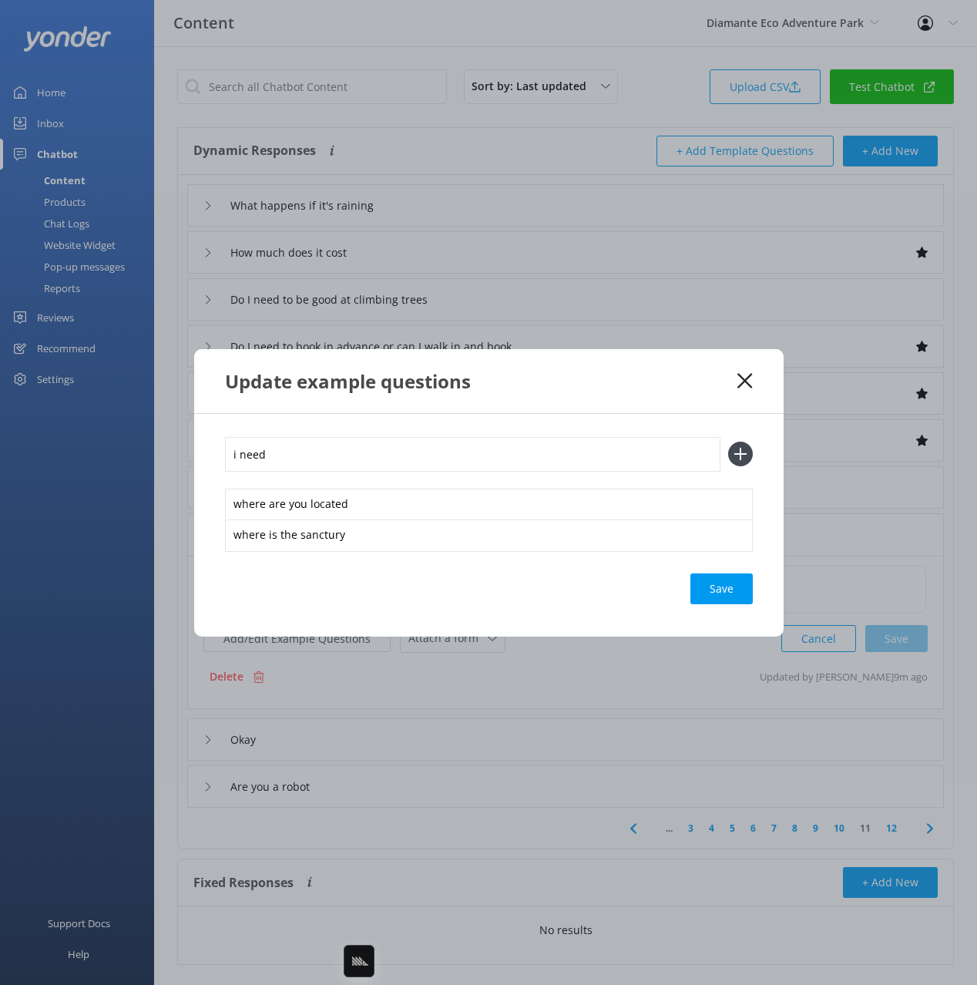
click at [365, 452] on input "i need" at bounding box center [473, 454] width 496 height 35
type input "i need directions"
click at [728, 442] on button at bounding box center [740, 454] width 25 height 25
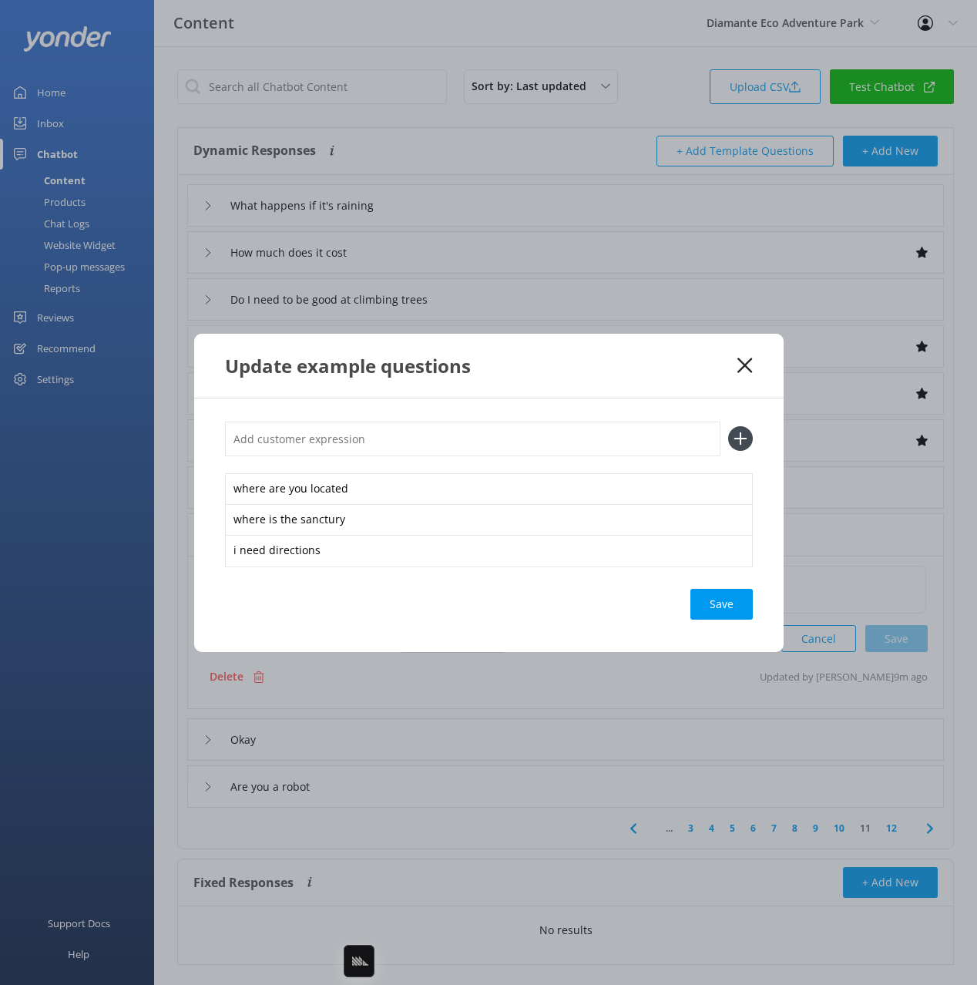
click at [728, 599] on div "Save" at bounding box center [722, 604] width 62 height 31
drag, startPoint x: 703, startPoint y: 392, endPoint x: 711, endPoint y: 389, distance: 8.3
click at [704, 392] on div "Update example questions" at bounding box center [489, 366] width 590 height 64
drag, startPoint x: 745, startPoint y: 361, endPoint x: 726, endPoint y: 426, distance: 67.5
click at [745, 361] on icon at bounding box center [745, 365] width 15 height 15
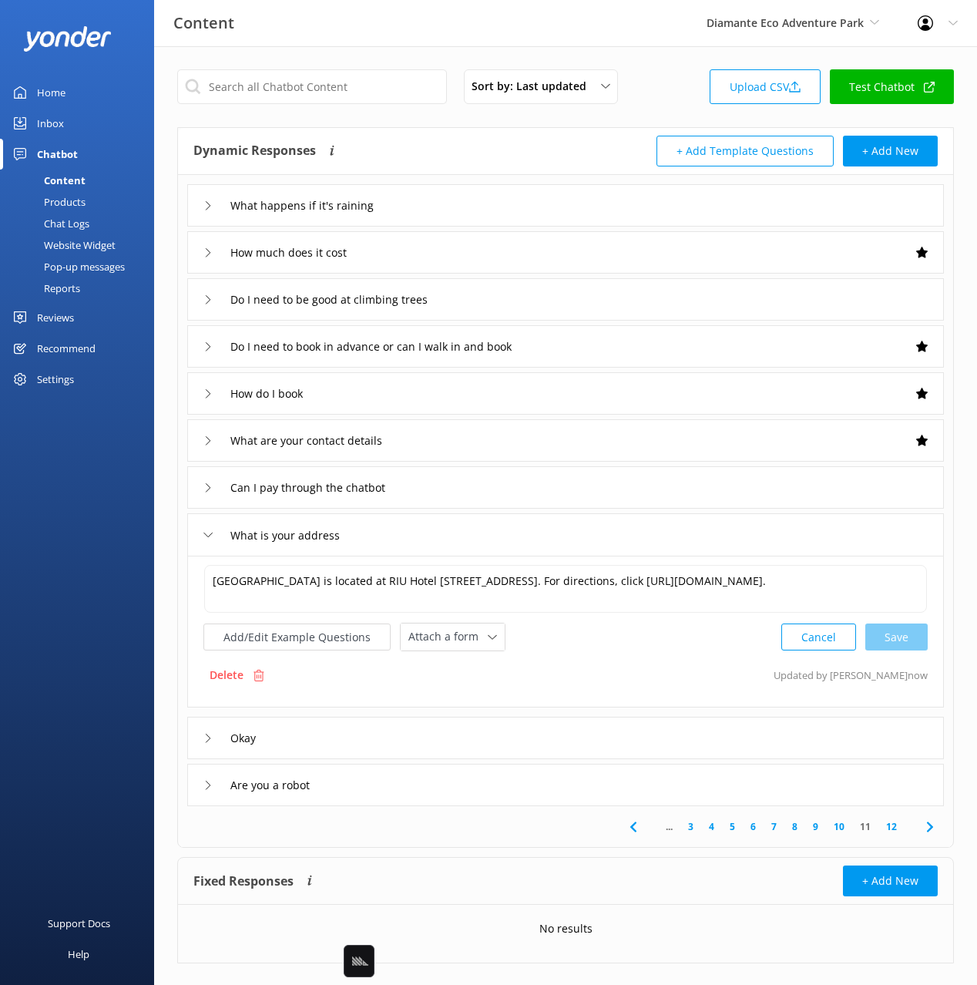
click at [934, 825] on icon at bounding box center [930, 827] width 18 height 18
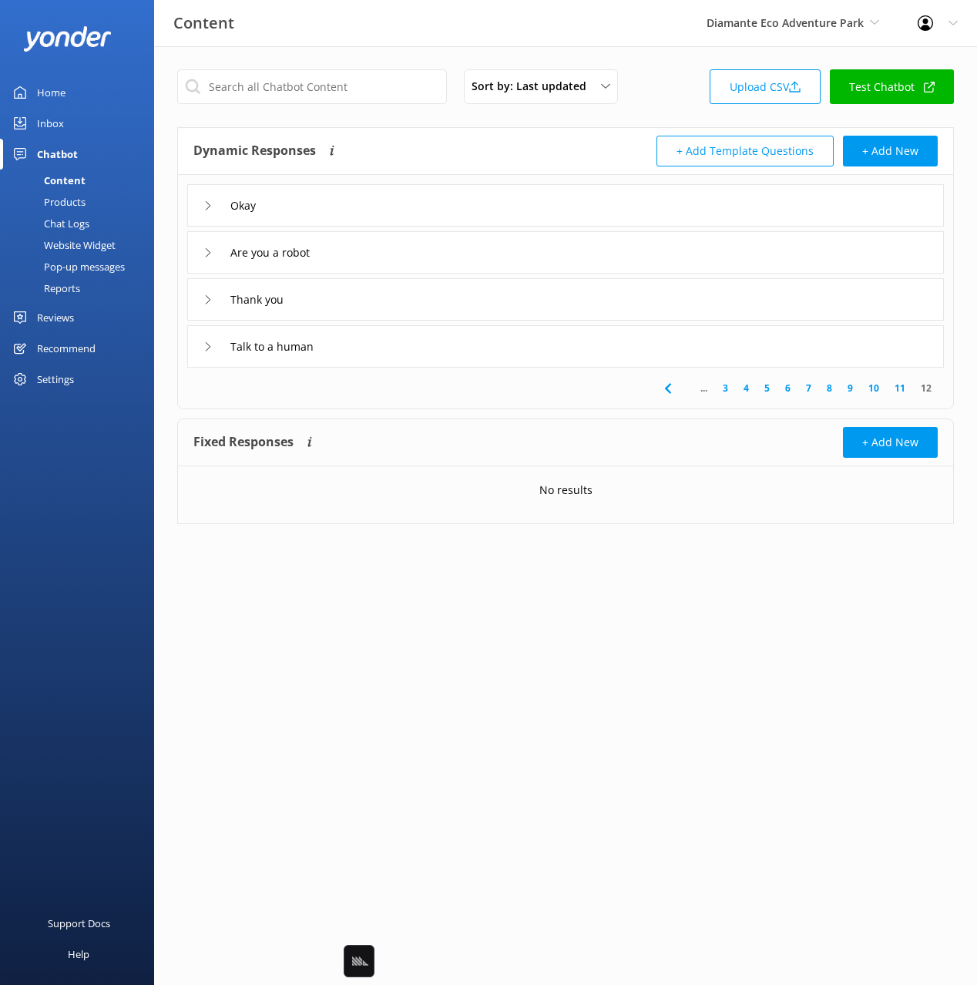
drag, startPoint x: 424, startPoint y: 355, endPoint x: 427, endPoint y: 362, distance: 8.3
click at [424, 355] on div "Talk to a human" at bounding box center [565, 346] width 757 height 42
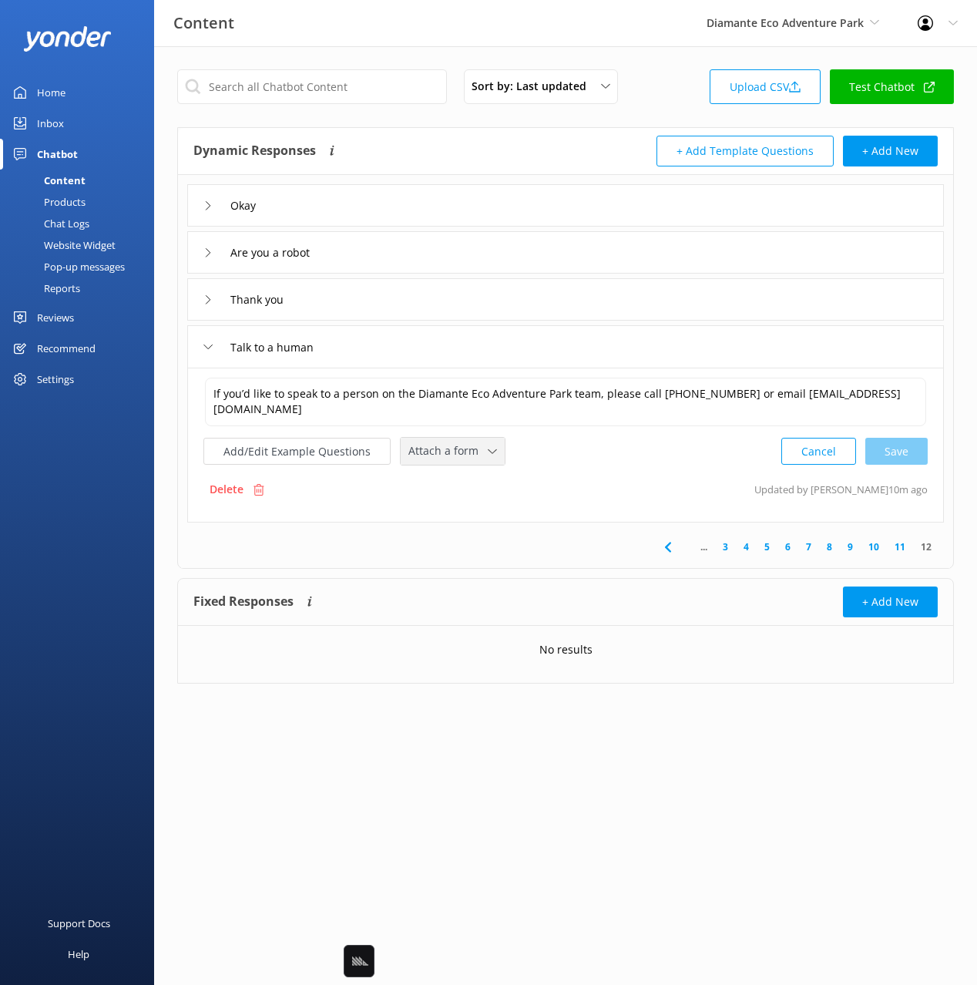
click at [462, 462] on div "Attach a form Leave contact details Check availability" at bounding box center [453, 451] width 104 height 27
click at [460, 482] on div "Leave contact details" at bounding box center [456, 483] width 94 height 15
click at [213, 405] on textarea "If you’d like to speak to a person on the Diamante Eco Adventure Park team, ple…" at bounding box center [565, 401] width 723 height 49
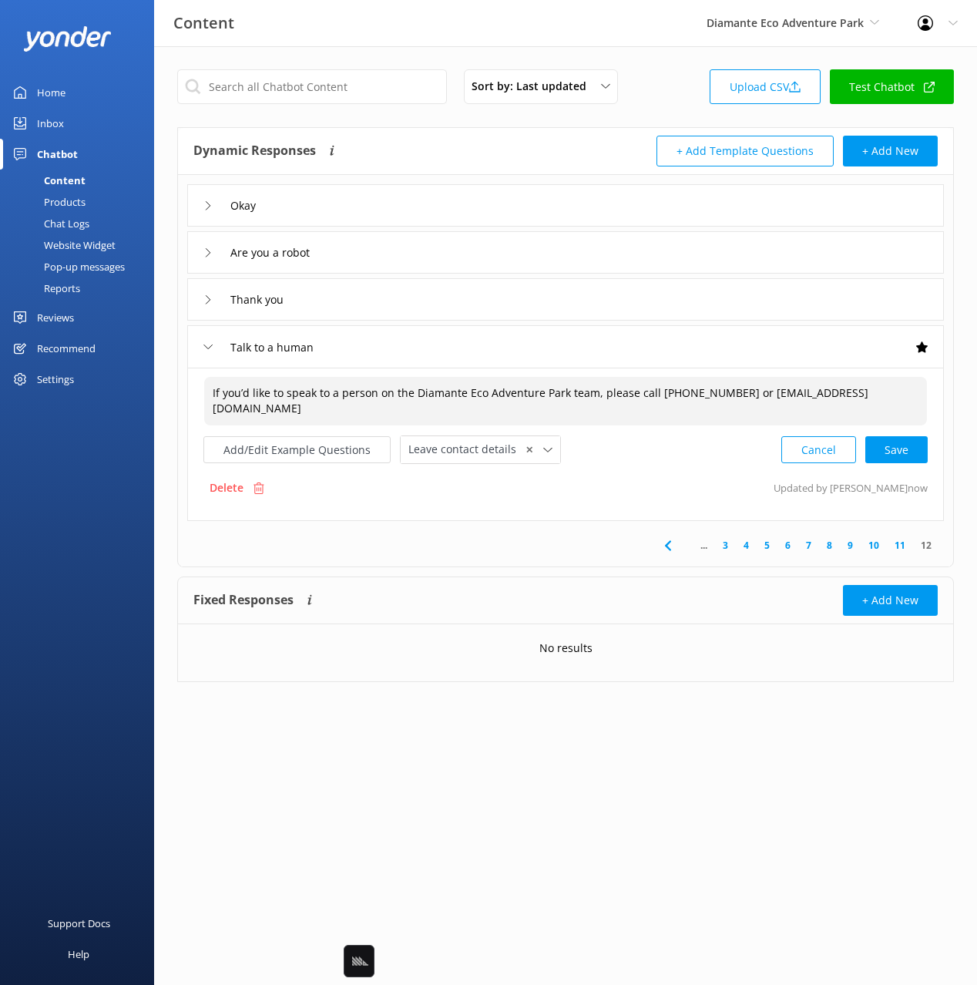
type textarea "If you’d like to speak to a person on the Diamante Eco Adventure Park team, ple…"
click at [306, 457] on button "Add/Edit Example Questions" at bounding box center [296, 449] width 187 height 27
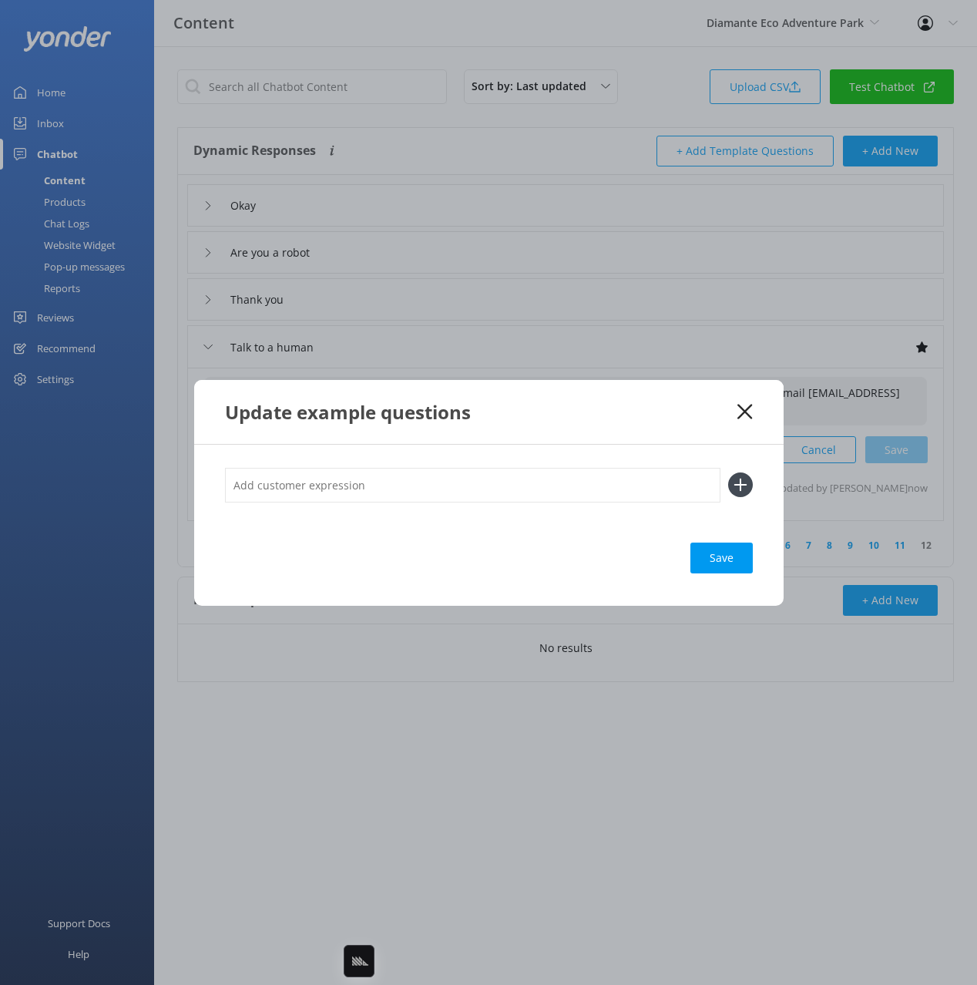
click at [525, 487] on input "text" at bounding box center [473, 485] width 496 height 35
type input "agent"
click at [728, 472] on button at bounding box center [740, 484] width 25 height 25
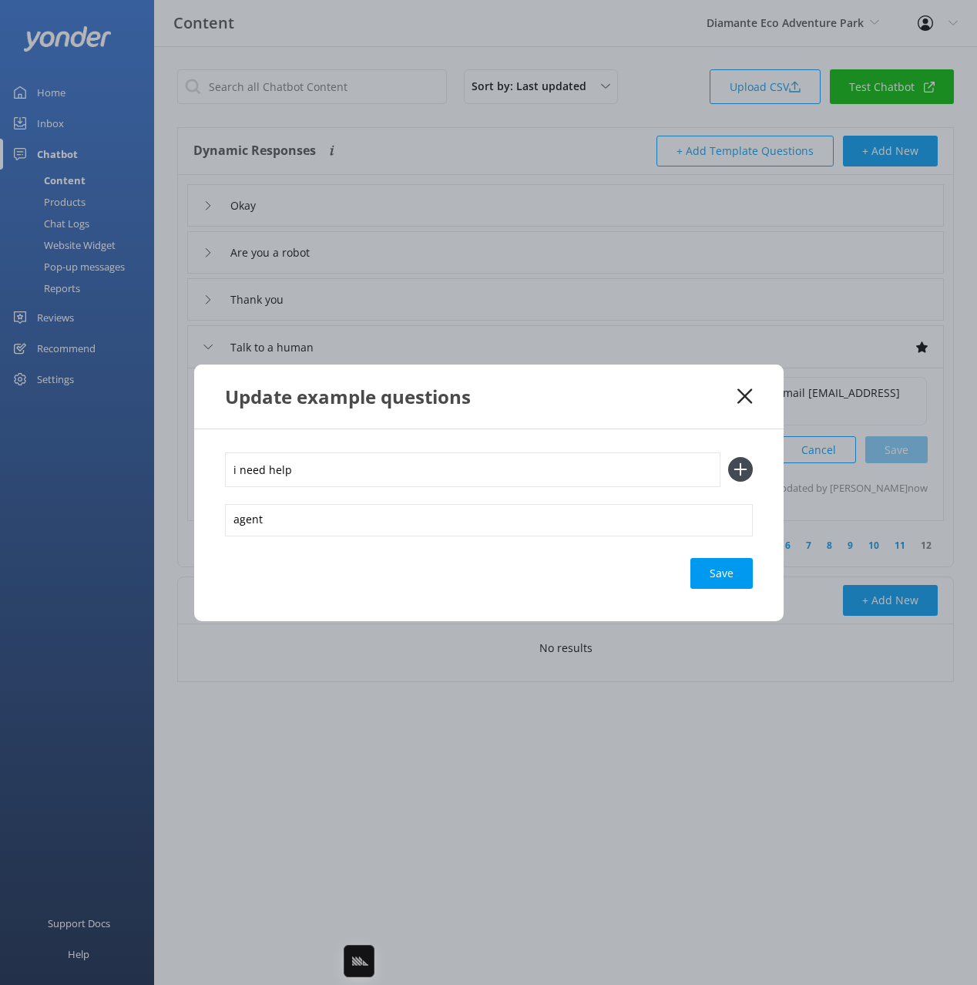
type input "i need help"
click at [728, 457] on button at bounding box center [740, 469] width 25 height 25
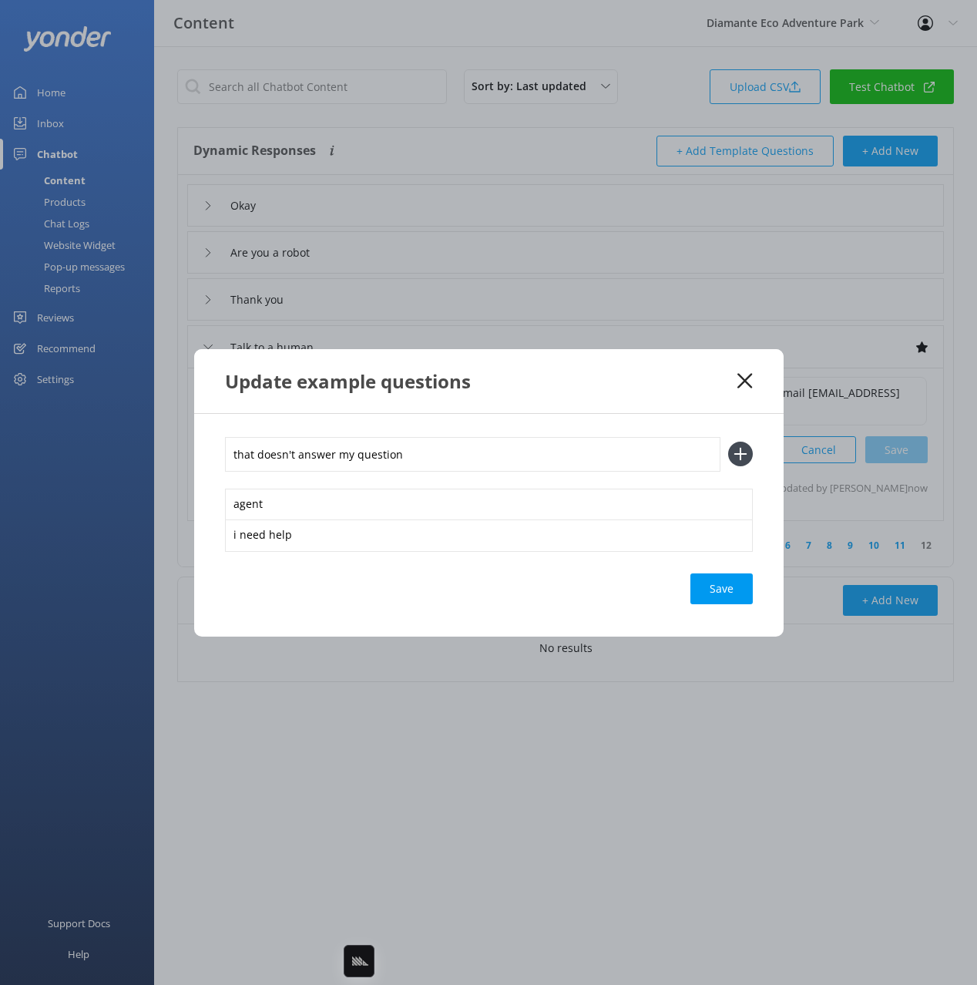
type input "that doesn't answer my question"
click at [728, 442] on button at bounding box center [740, 454] width 25 height 25
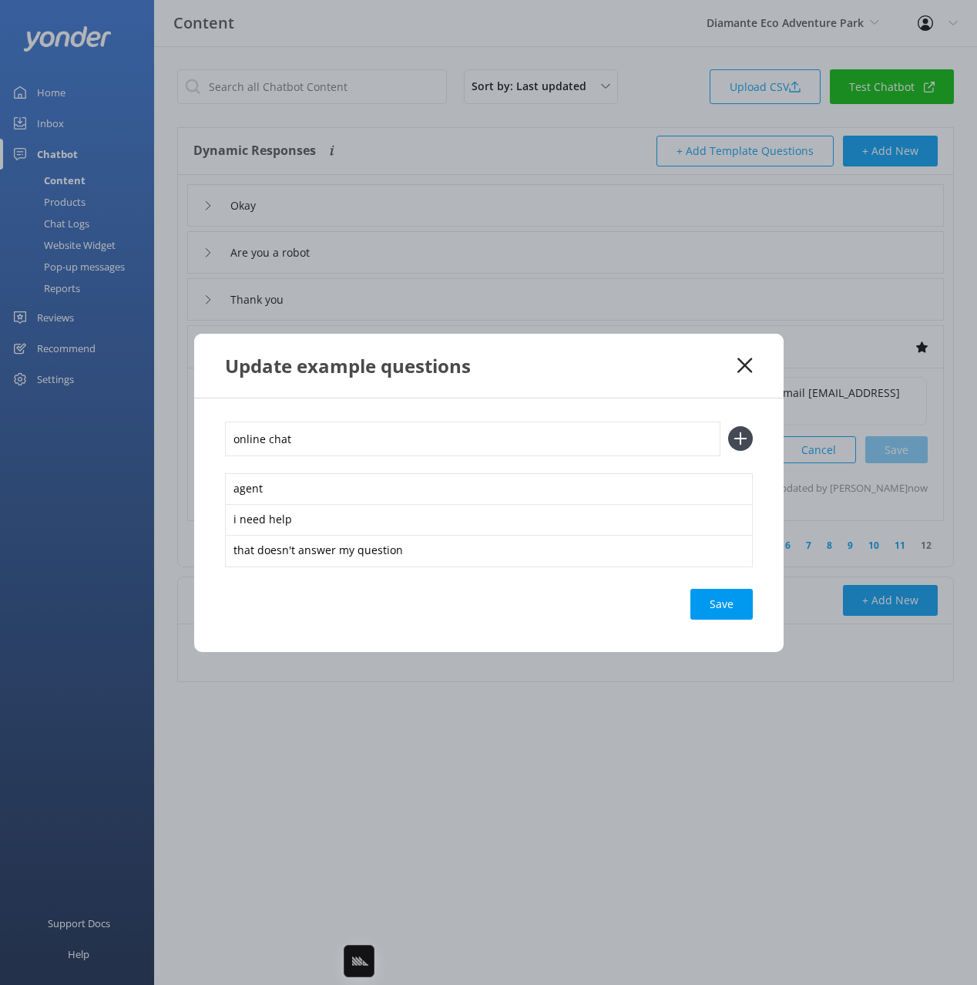
type input "online chat"
click at [728, 426] on button at bounding box center [740, 438] width 25 height 25
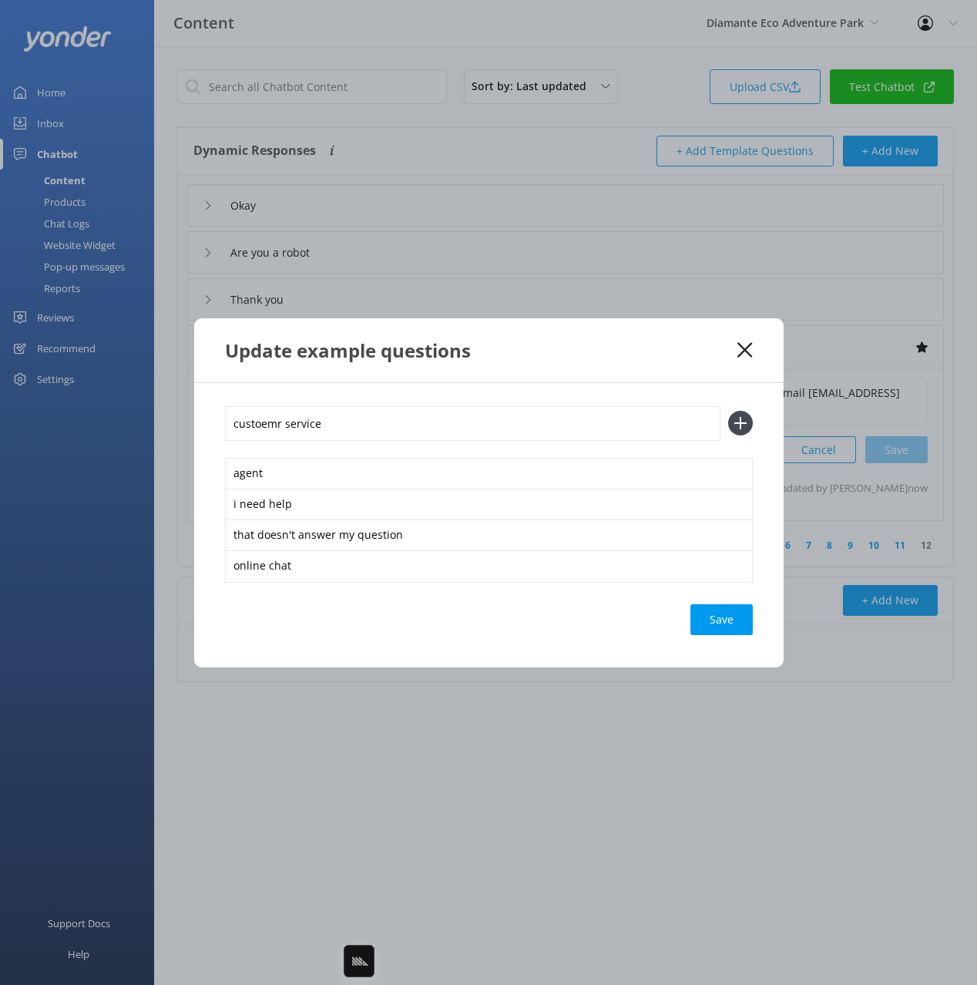
type input "custoemr service"
click at [728, 411] on button at bounding box center [740, 423] width 25 height 25
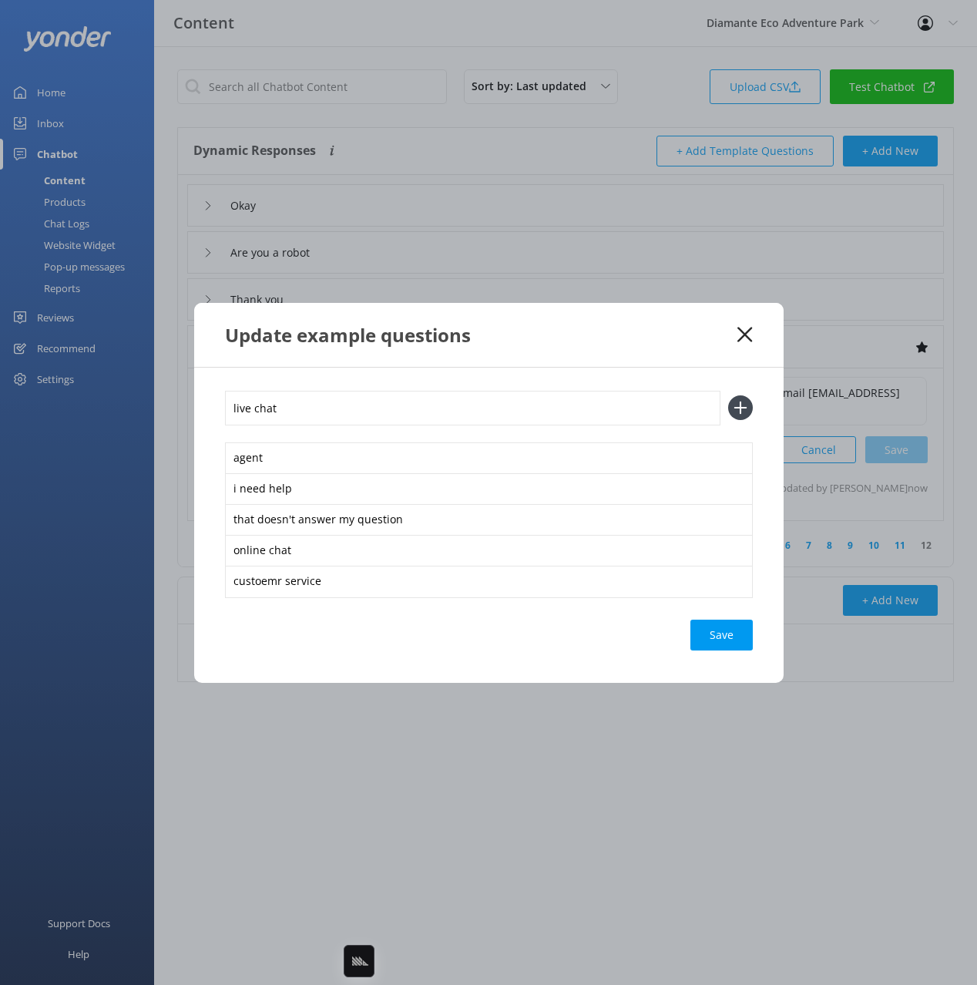
type input "live chat"
click at [728, 395] on button at bounding box center [740, 407] width 25 height 25
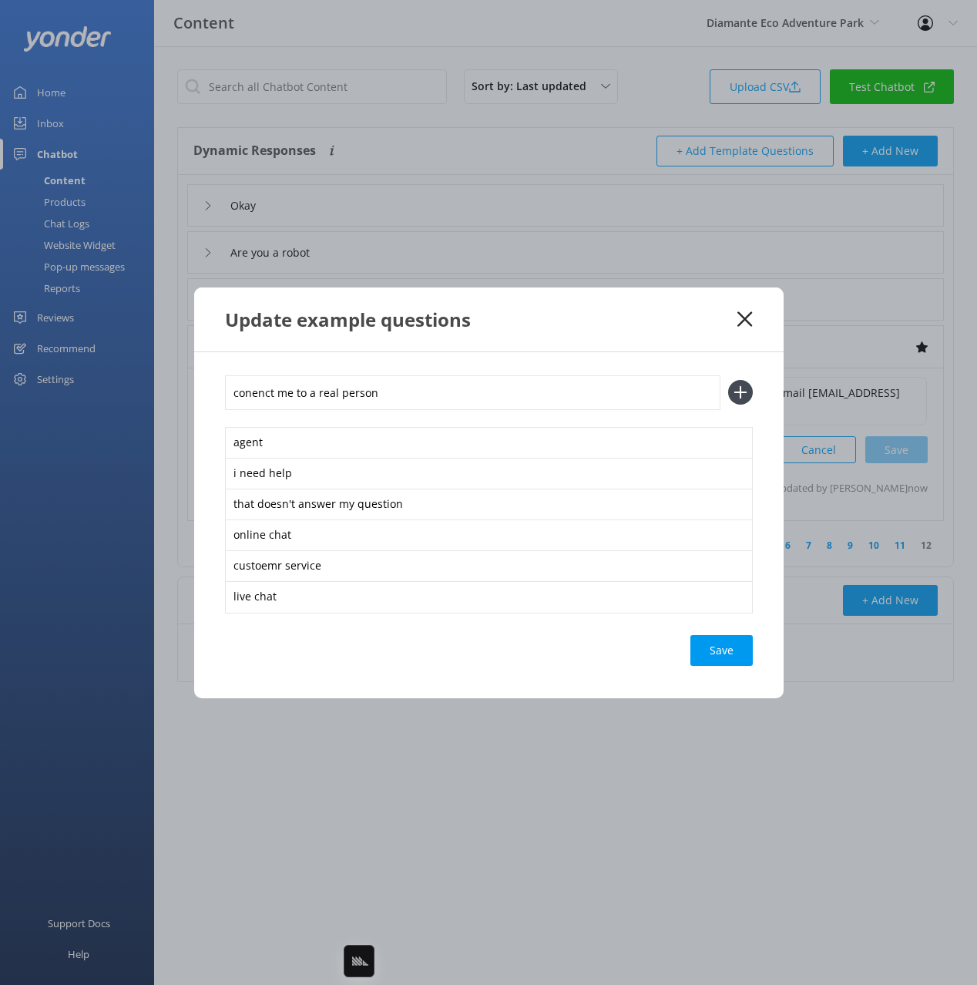
type input "conenct me to a real person"
click at [728, 380] on button at bounding box center [740, 392] width 25 height 25
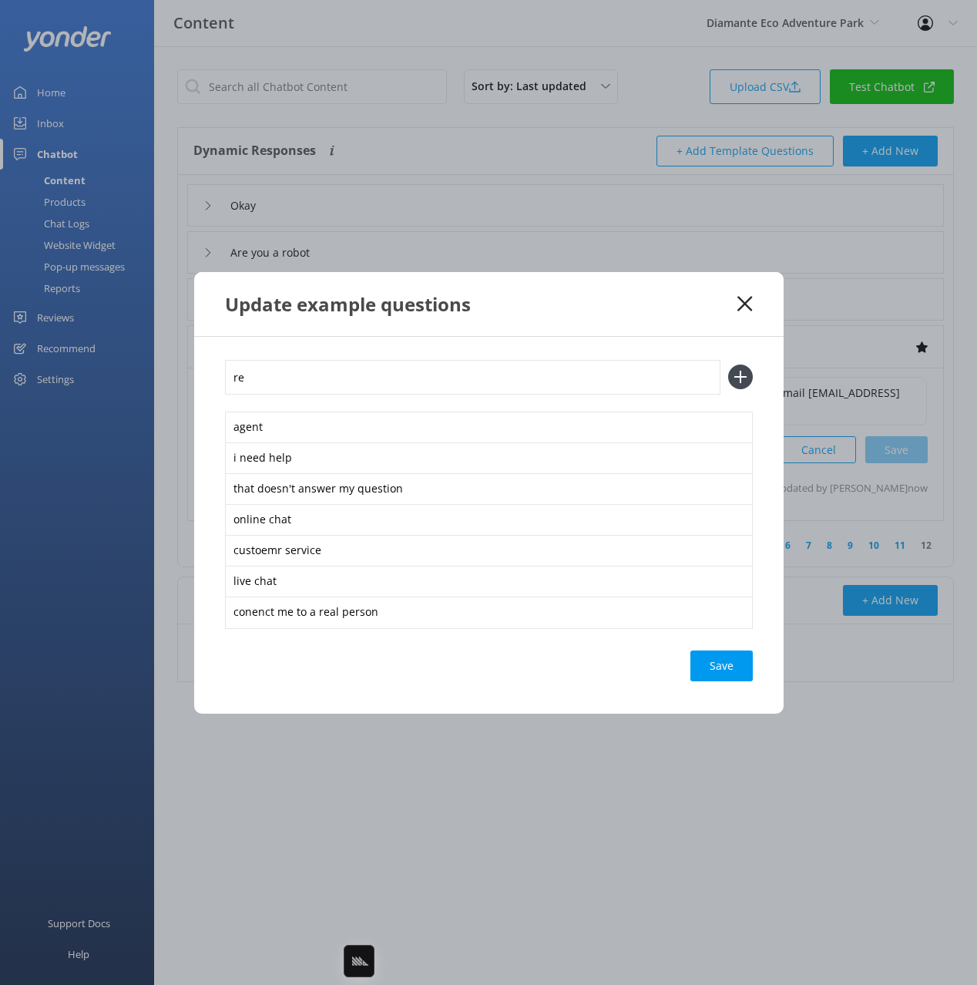
type input "r"
type input "speak to a representatve"
click at [728, 365] on button at bounding box center [740, 377] width 25 height 25
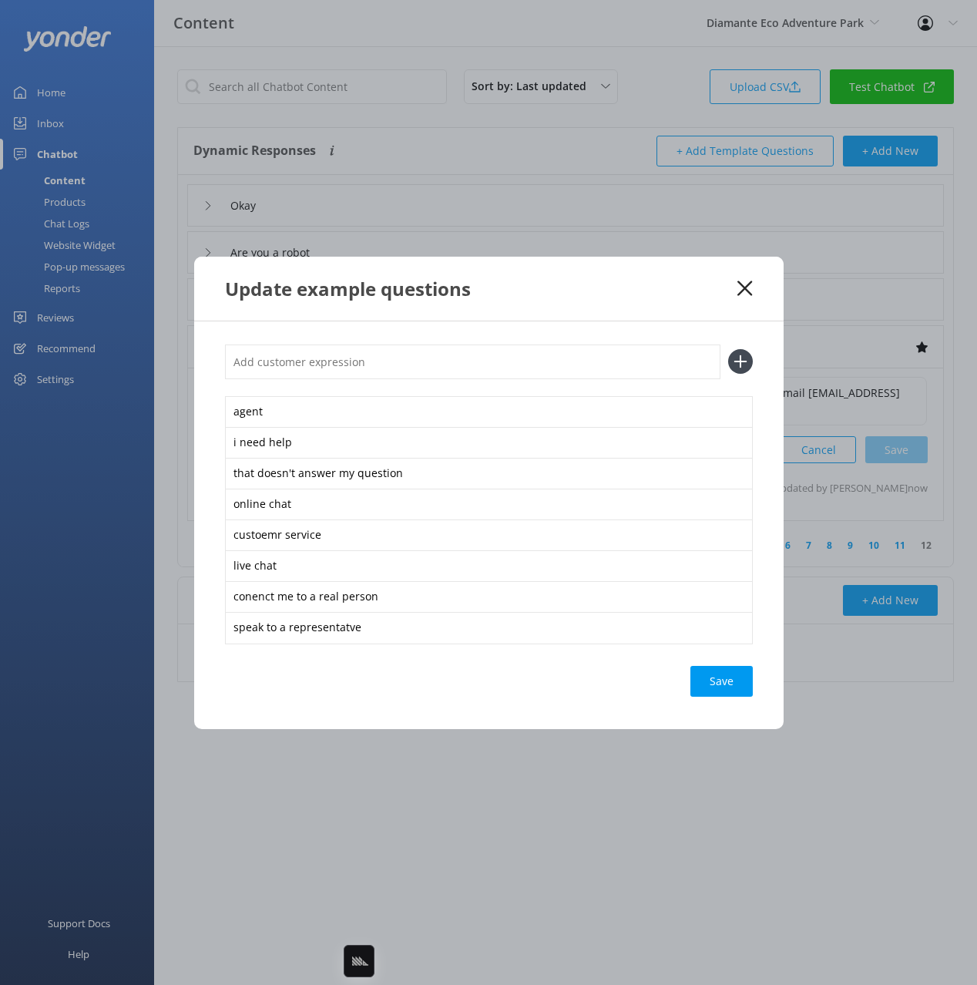
click at [698, 667] on div "Save" at bounding box center [722, 681] width 62 height 31
click at [638, 315] on div "Update example questions" at bounding box center [489, 289] width 590 height 64
click at [752, 284] on icon at bounding box center [745, 288] width 15 height 15
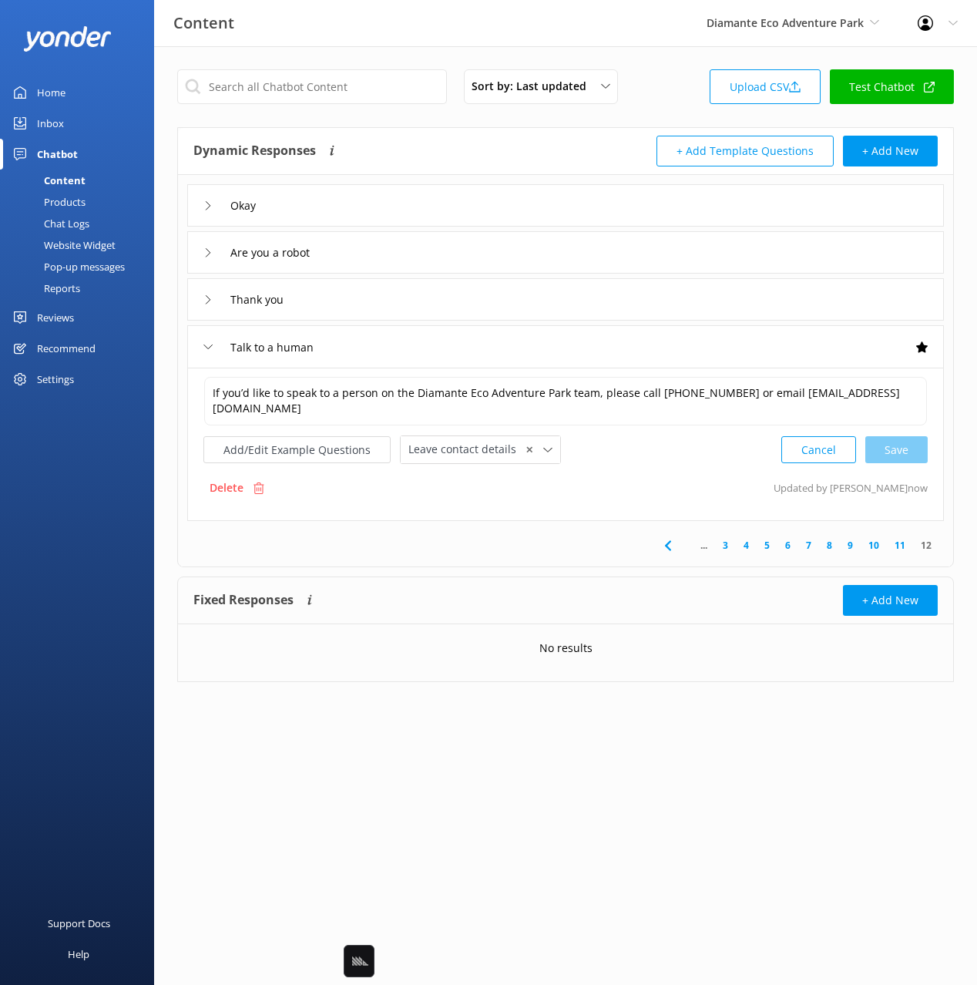
click at [476, 156] on div "Dynamic Responses Dynamic responses rely on the Large Language Model to create …" at bounding box center [379, 151] width 372 height 31
drag, startPoint x: 459, startPoint y: 135, endPoint x: 448, endPoint y: 133, distance: 11.8
click at [459, 136] on div "Dynamic Responses Dynamic responses rely on the Large Language Model to create …" at bounding box center [379, 151] width 372 height 31
drag, startPoint x: 86, startPoint y: 238, endPoint x: 150, endPoint y: 244, distance: 64.3
click at [86, 238] on div "Website Widget" at bounding box center [62, 245] width 106 height 22
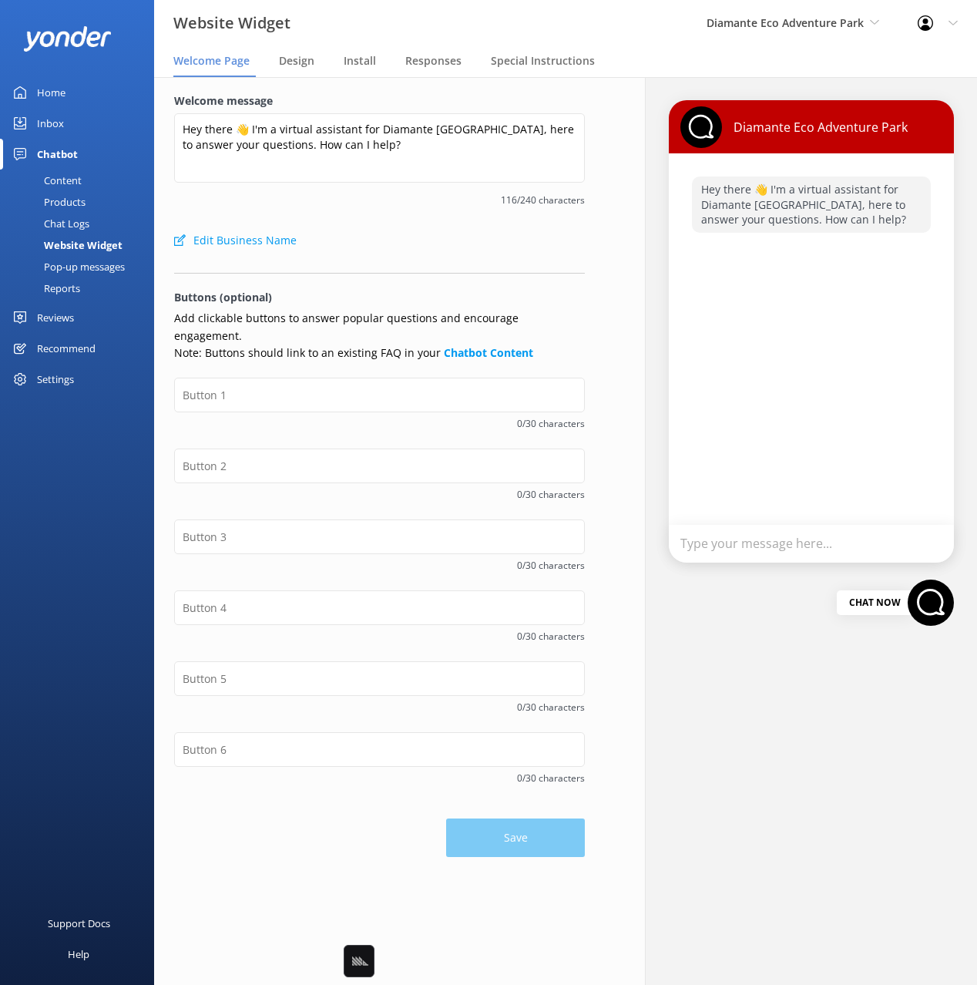
drag, startPoint x: 465, startPoint y: 260, endPoint x: 443, endPoint y: 415, distance: 157.2
click at [459, 267] on form "Welcome message Hey there 👋 I'm a virtual assistant for Diamante [GEOGRAPHIC_DA…" at bounding box center [379, 474] width 411 height 765
drag, startPoint x: 388, startPoint y: 388, endPoint x: 640, endPoint y: 392, distance: 251.3
click at [388, 388] on input "text" at bounding box center [379, 395] width 411 height 35
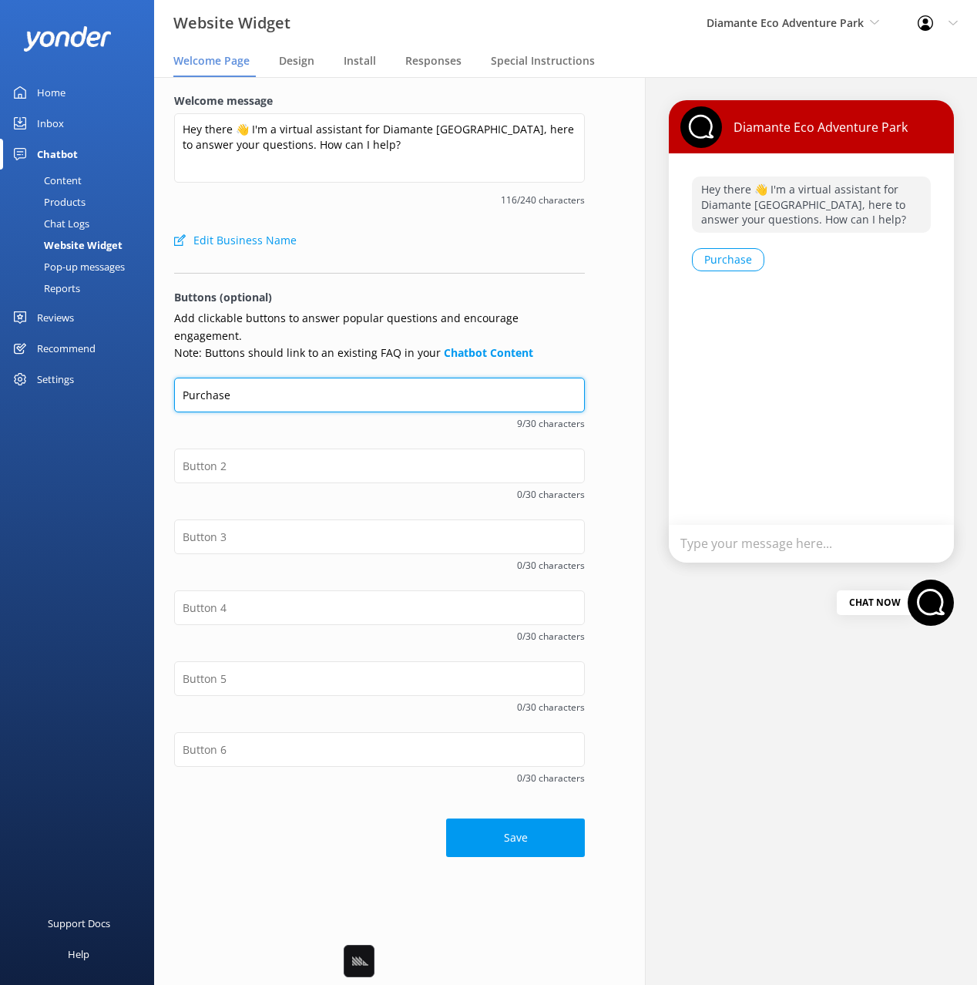
type input "Purchase Tickets"
click at [257, 416] on span "16/30 characters" at bounding box center [379, 423] width 411 height 15
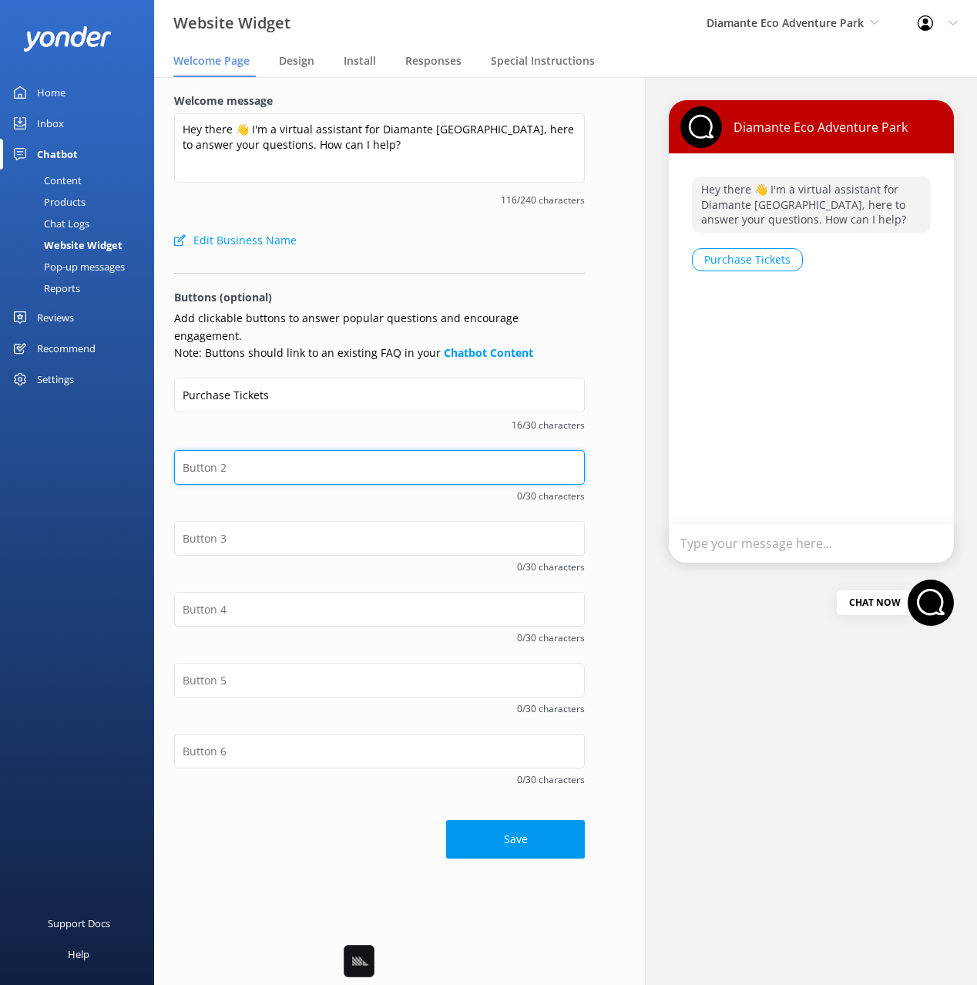
click at [263, 454] on input "text" at bounding box center [379, 467] width 411 height 35
type input "Ticket Pricing"
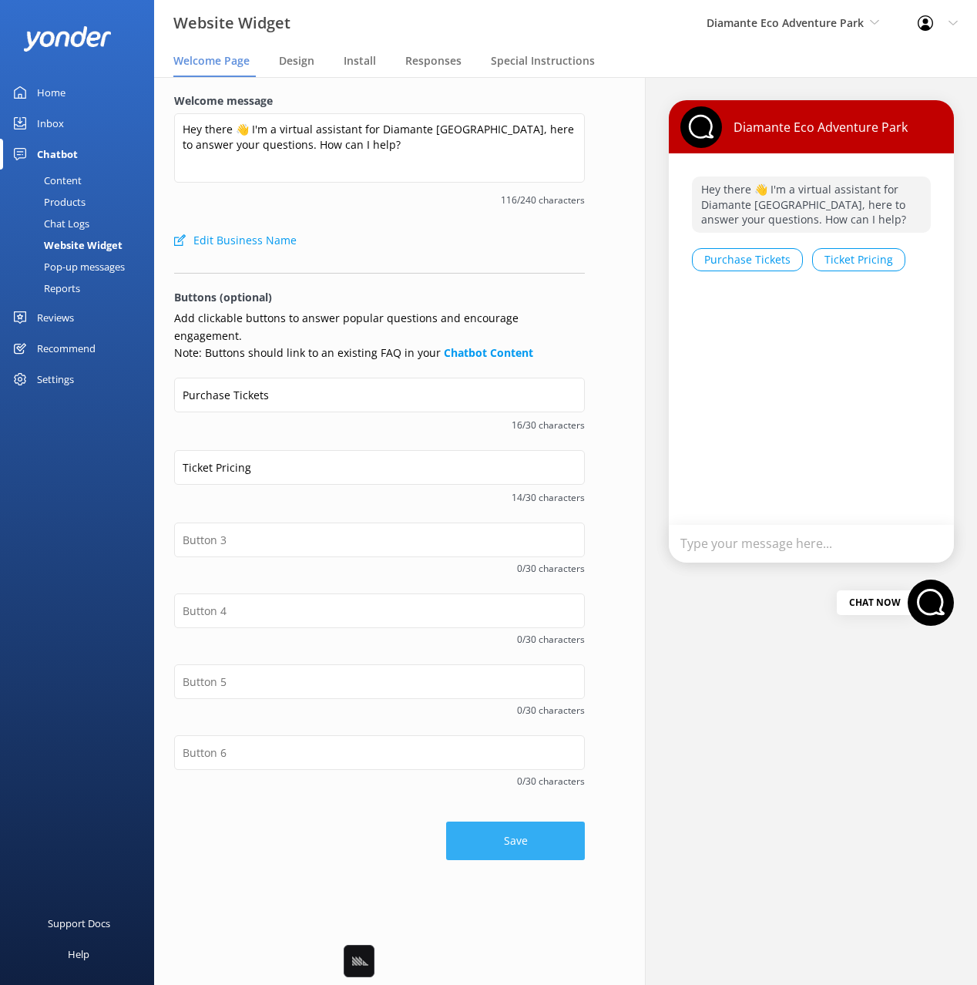
click at [513, 822] on button "Save" at bounding box center [515, 841] width 139 height 39
click at [69, 175] on div "Content" at bounding box center [45, 181] width 72 height 22
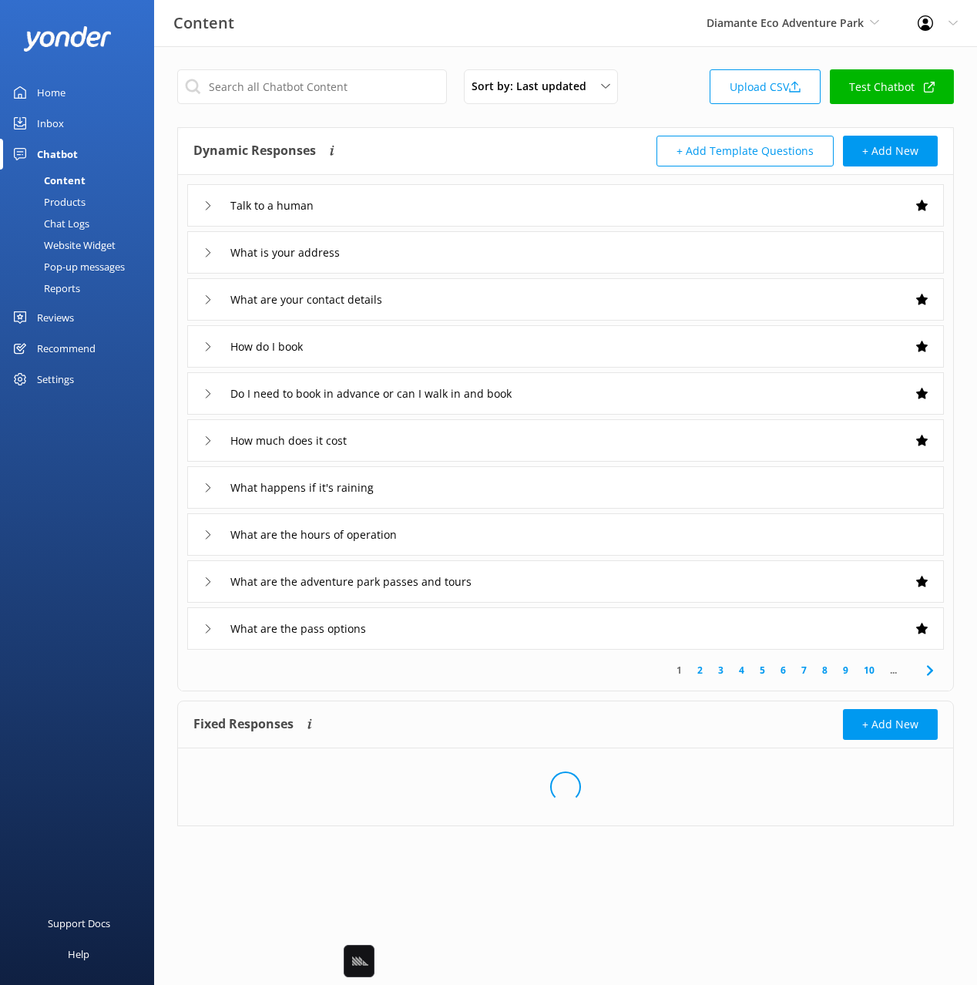
drag, startPoint x: 435, startPoint y: 143, endPoint x: 347, endPoint y: 80, distance: 108.4
click at [428, 139] on div "Dynamic Responses Dynamic responses rely on the Large Language Model to create …" at bounding box center [379, 151] width 372 height 31
click at [346, 79] on input "text" at bounding box center [312, 86] width 270 height 35
type input "cost"
drag, startPoint x: 566, startPoint y: 133, endPoint x: 520, endPoint y: 233, distance: 109.3
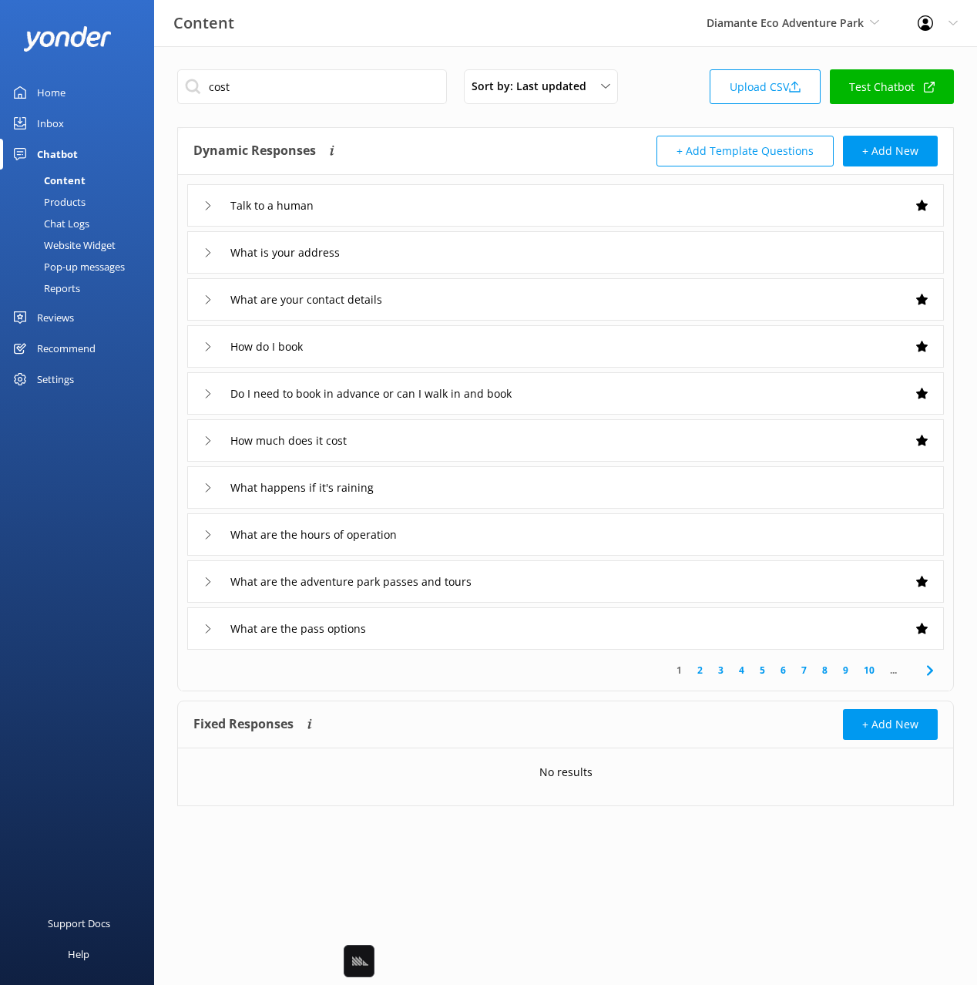
click at [566, 133] on div "Dynamic Responses Dynamic responses rely on the Large Language Model to create …" at bounding box center [565, 151] width 775 height 47
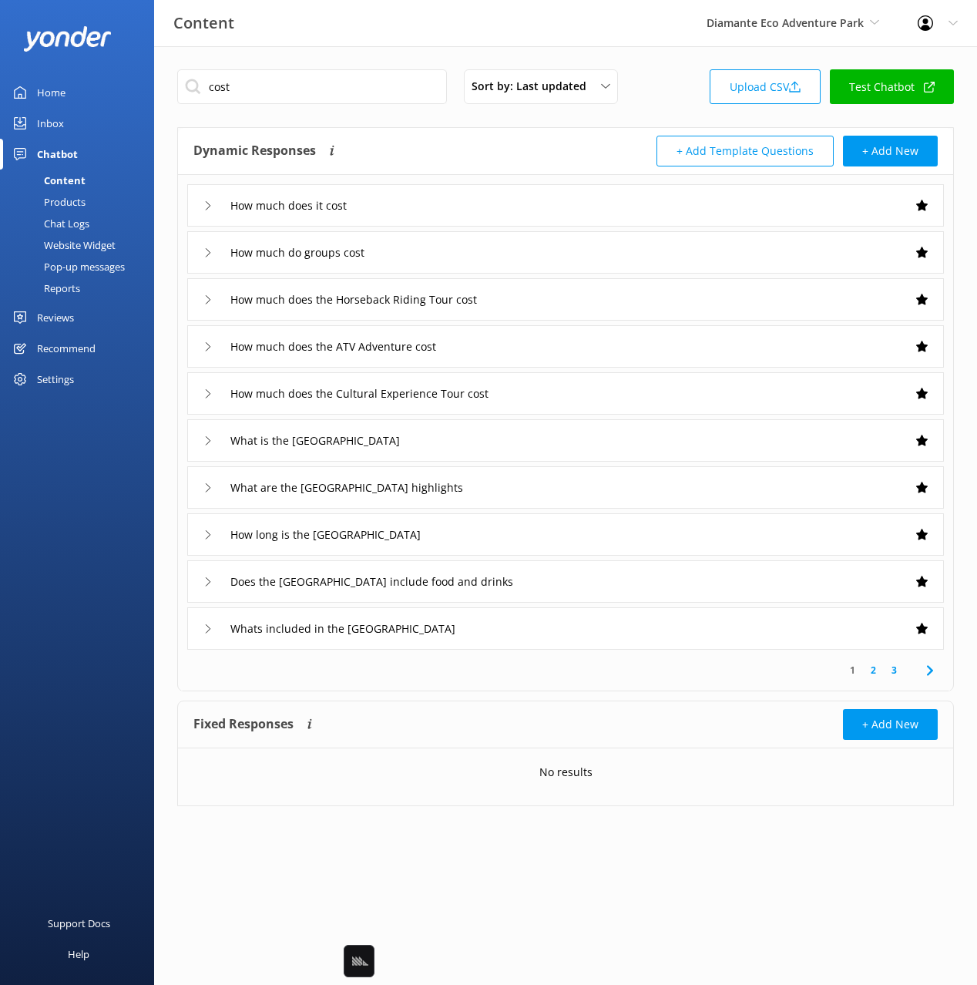
click at [444, 203] on div "How much does it cost" at bounding box center [565, 205] width 757 height 42
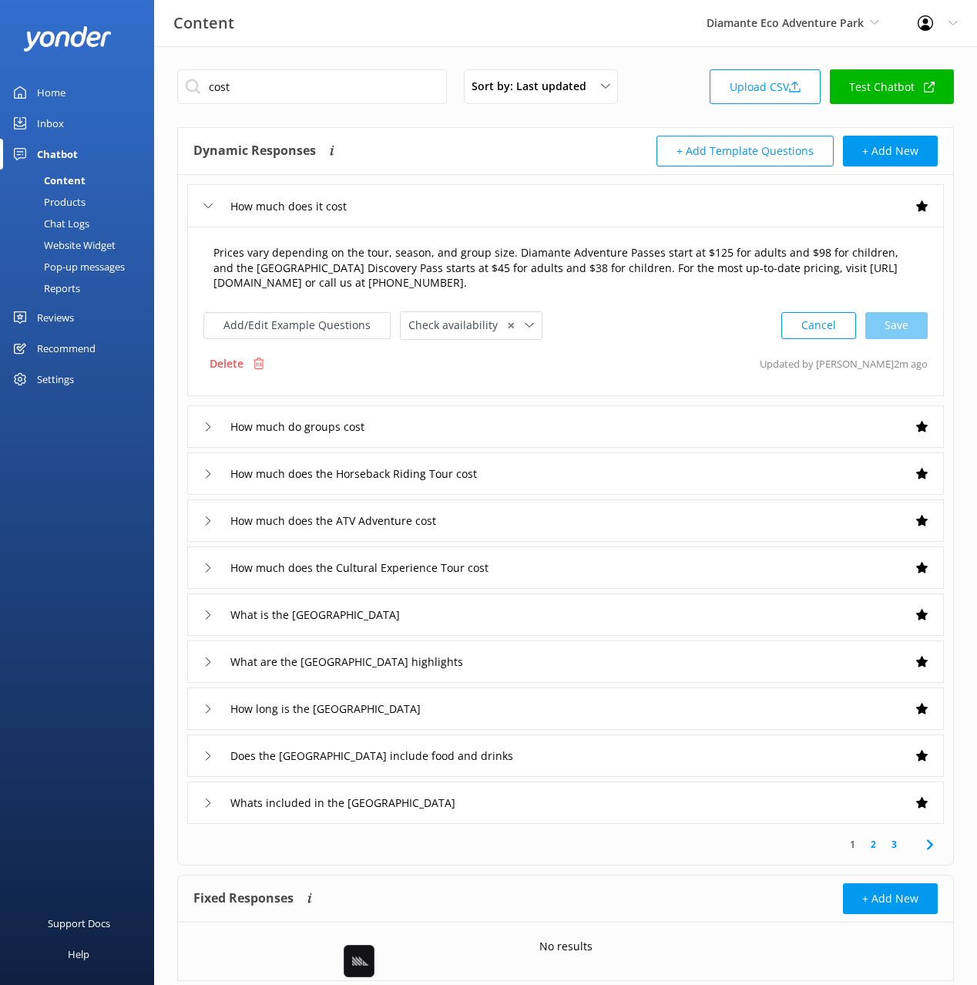
click at [358, 257] on textarea "Prices vary depending on the tour, season, and group size. Diamante Adventure P…" at bounding box center [565, 269] width 721 height 64
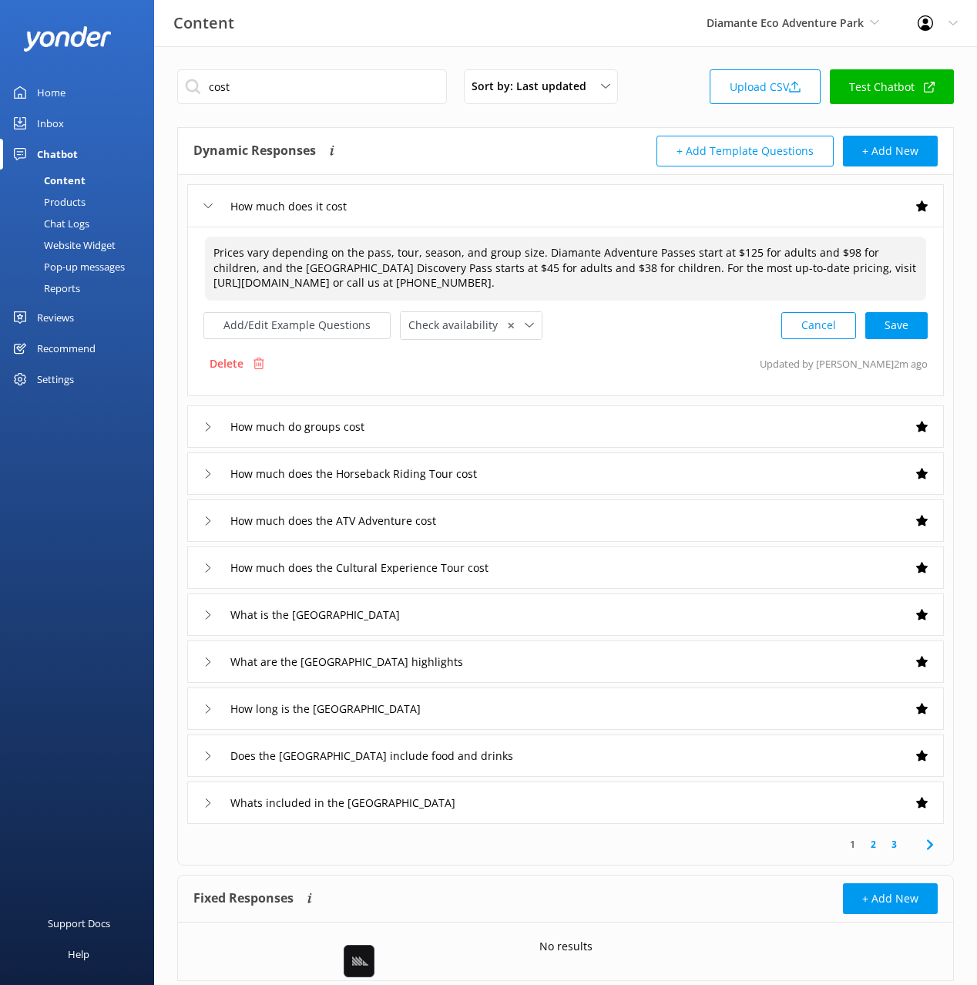
drag, startPoint x: 452, startPoint y: 254, endPoint x: 533, endPoint y: 267, distance: 82.1
click at [452, 254] on textarea "Prices vary depending on the pass, tour, season, and group size. Diamante Adven…" at bounding box center [565, 269] width 721 height 64
click at [539, 269] on textarea "Prices vary depending on the pass, tour, season, and group size. Diamante Adven…" at bounding box center [565, 269] width 721 height 64
click at [467, 256] on textarea "Prices vary depending on the pass, tour, season, and group size. Diamante Adven…" at bounding box center [565, 269] width 721 height 64
drag, startPoint x: 459, startPoint y: 253, endPoint x: 465, endPoint y: 277, distance: 25.2
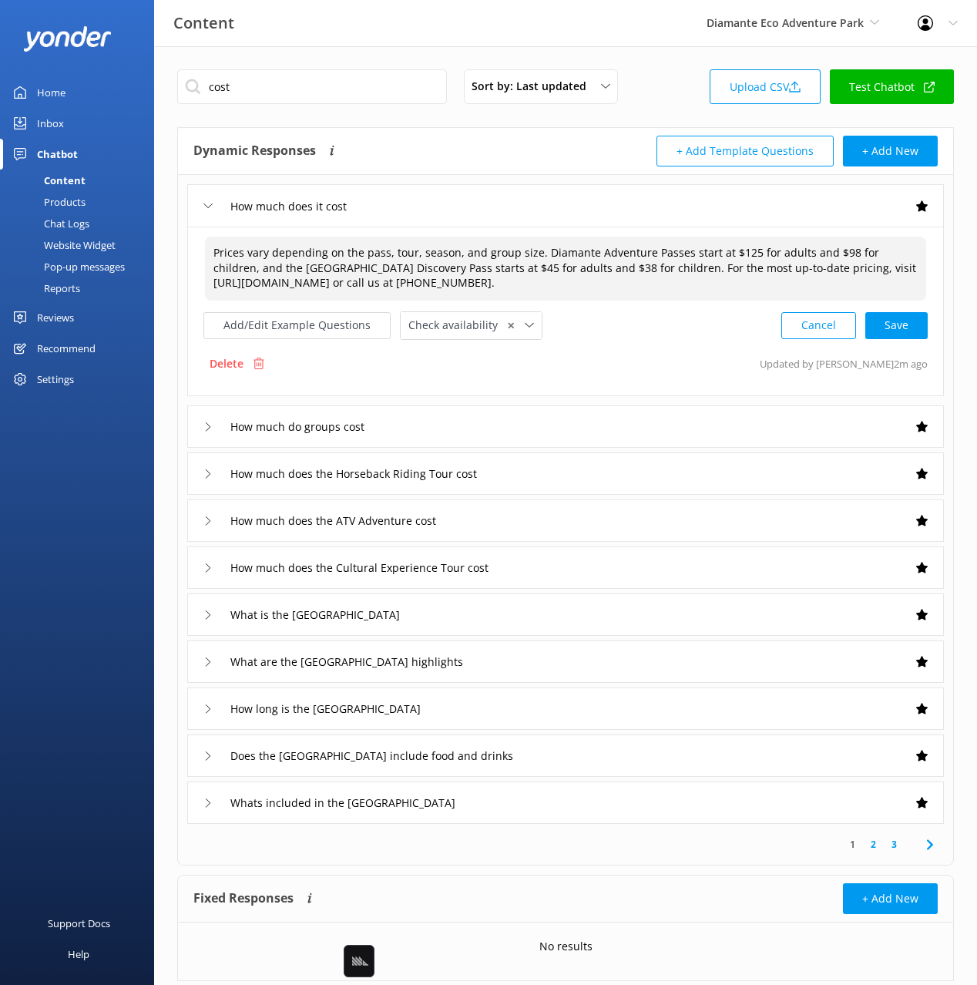
click at [459, 253] on textarea "Prices vary depending on the pass, tour, season, and group size. Diamante Adven…" at bounding box center [565, 269] width 721 height 64
drag, startPoint x: 449, startPoint y: 258, endPoint x: 461, endPoint y: 273, distance: 19.1
click at [450, 259] on textarea "Prices vary depending on the pass, tour, season, and group size. Diamante Adven…" at bounding box center [565, 269] width 721 height 64
click at [459, 252] on textarea "Prices vary depending on the pass, tour, season, and group size. Diamante Adven…" at bounding box center [565, 269] width 721 height 64
drag, startPoint x: 480, startPoint y: 253, endPoint x: 433, endPoint y: 261, distance: 47.8
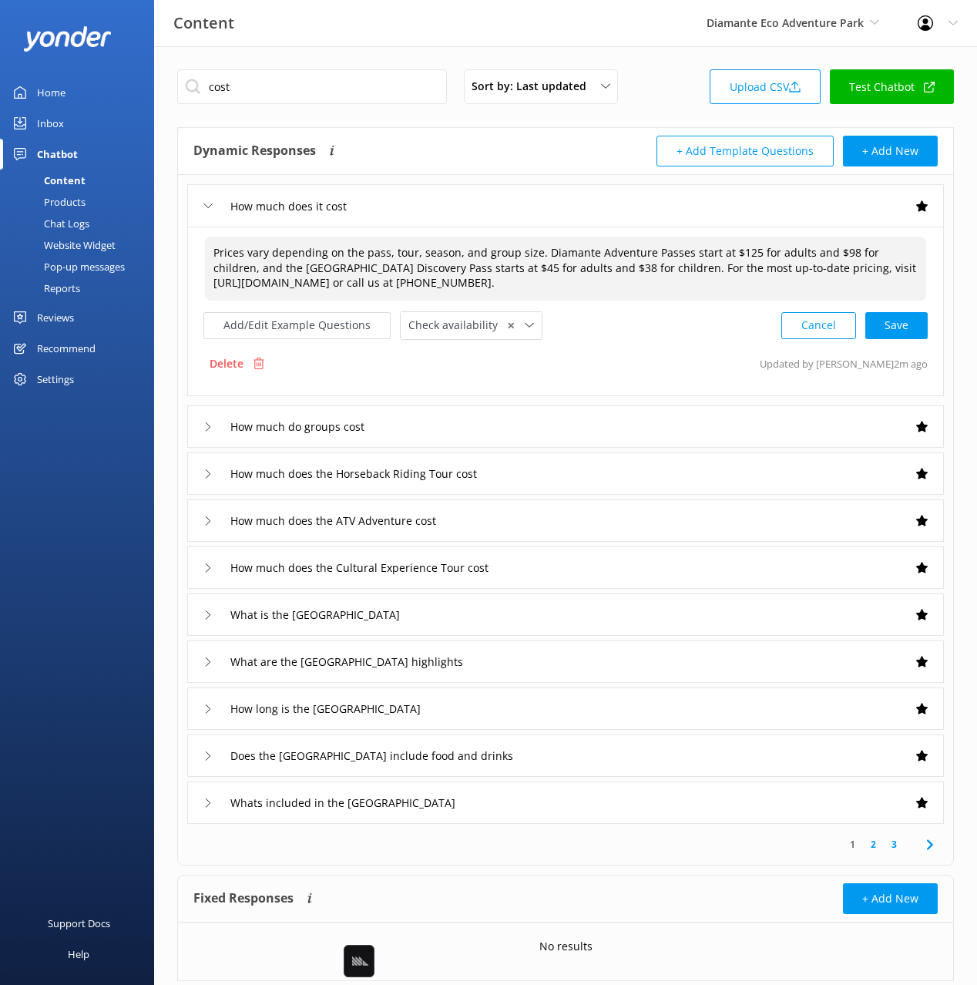
click at [416, 250] on textarea "Prices vary depending on the pass, tour, season, and group size. Diamante Adven…" at bounding box center [565, 269] width 721 height 64
click at [470, 251] on textarea "Prices vary depending on the pass, tour, group size. Diamante Adventure Passes …" at bounding box center [565, 269] width 721 height 64
drag, startPoint x: 687, startPoint y: 258, endPoint x: 560, endPoint y: 256, distance: 127.2
click at [687, 259] on textarea "Prices vary depending on the pass, tour, group size, and fare type. Diamante Ad…" at bounding box center [565, 269] width 721 height 64
click at [553, 255] on textarea "Prices vary depending on the pass, tour, group size, and fare type. Diamante Ad…" at bounding box center [565, 269] width 721 height 64
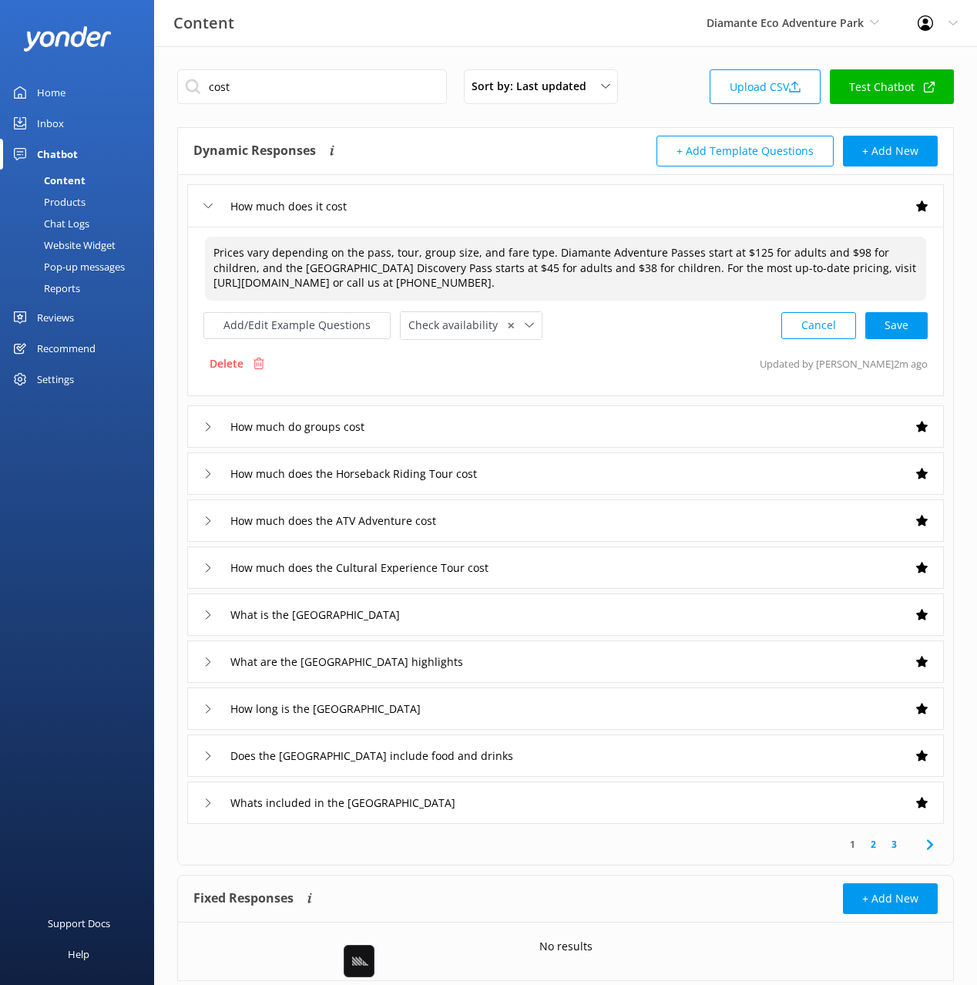
click at [723, 261] on textarea "Prices vary depending on the pass, tour, group size, and fare type. Diamante Ad…" at bounding box center [565, 269] width 721 height 64
click at [616, 252] on textarea "Prices vary depending on the pass, tour, group size, and fare type. Diamante Ad…" at bounding box center [565, 269] width 721 height 64
click at [603, 252] on textarea "Prices vary depending on the pass, tour, group size, and fare type. Diamante Ad…" at bounding box center [565, 269] width 721 height 64
click at [546, 249] on textarea "Prices vary depending on the pass, tour, group size, and fare type. Diamante Ad…" at bounding box center [565, 269] width 721 height 64
drag, startPoint x: 652, startPoint y: 247, endPoint x: 667, endPoint y: 297, distance: 53.1
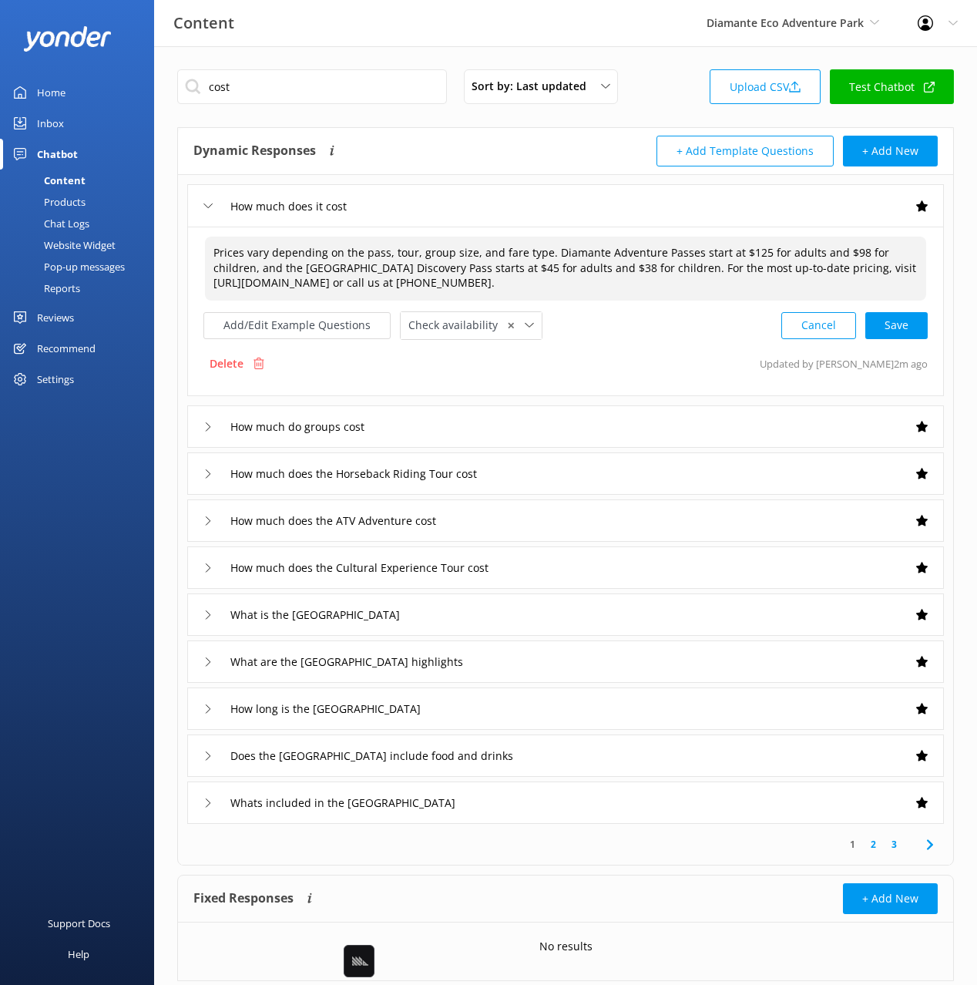
click at [652, 247] on textarea "Prices vary depending on the pass, tour, group size, and fare type. Diamante Ad…" at bounding box center [565, 269] width 721 height 64
click at [816, 250] on textarea "Prices vary depending on the pass, tour, group size, and fare type. Diamante Ad…" at bounding box center [565, 269] width 721 height 64
drag, startPoint x: 341, startPoint y: 272, endPoint x: 392, endPoint y: 274, distance: 50.9
click at [341, 272] on textarea "Prices vary depending on the pass, tour, group size, and fare type. Diamante Ad…" at bounding box center [565, 269] width 721 height 64
drag, startPoint x: 521, startPoint y: 272, endPoint x: 548, endPoint y: 273, distance: 27.0
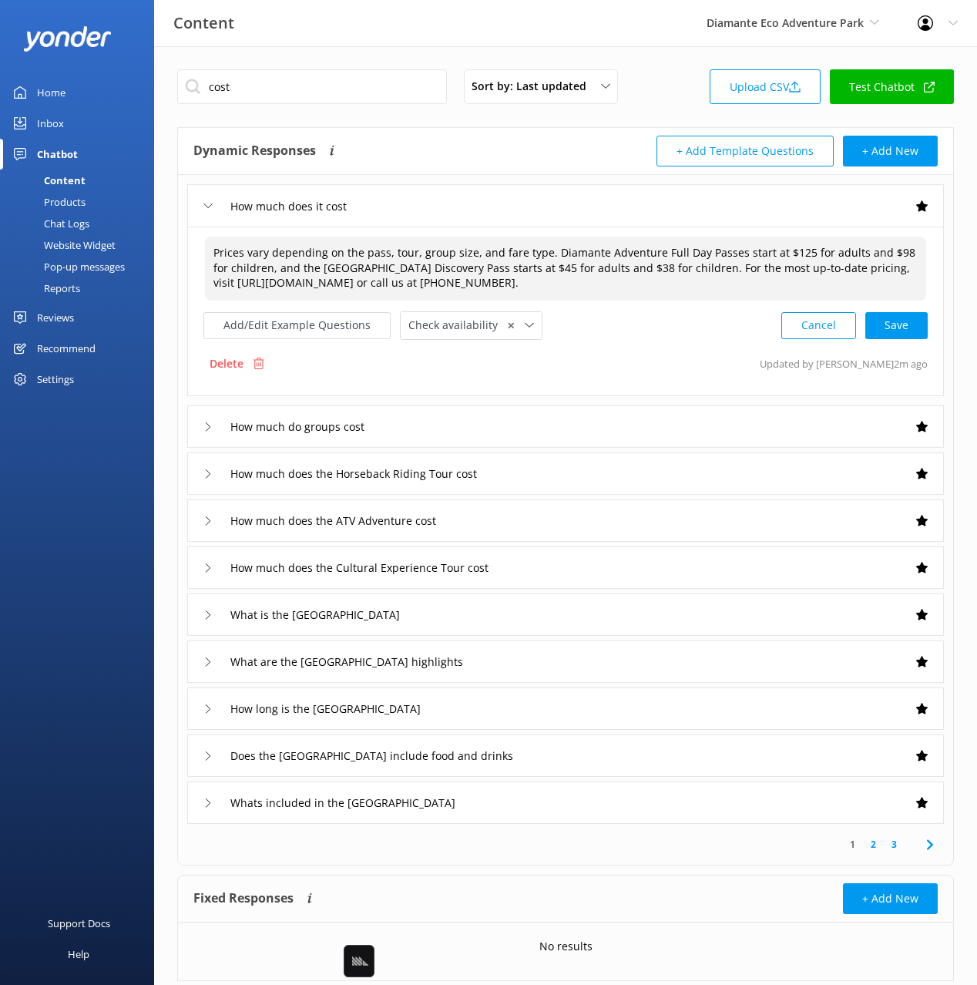
click at [521, 272] on textarea "Prices vary depending on the pass, tour, group size, and fare type. Diamante Ad…" at bounding box center [565, 269] width 721 height 64
click at [721, 272] on textarea "Prices vary depending on the pass, tour, group size, and fare type. Diamante Ad…" at bounding box center [565, 269] width 721 height 64
drag, startPoint x: 532, startPoint y: 270, endPoint x: 469, endPoint y: 271, distance: 62.4
click at [517, 271] on textarea "Prices vary depending on the pass, tour, group size, and fare type. Diamante Ad…" at bounding box center [565, 269] width 721 height 64
click at [388, 272] on textarea "Prices vary depending on the pass, tour, group size, and fare type. Diamante Ad…" at bounding box center [565, 269] width 721 height 64
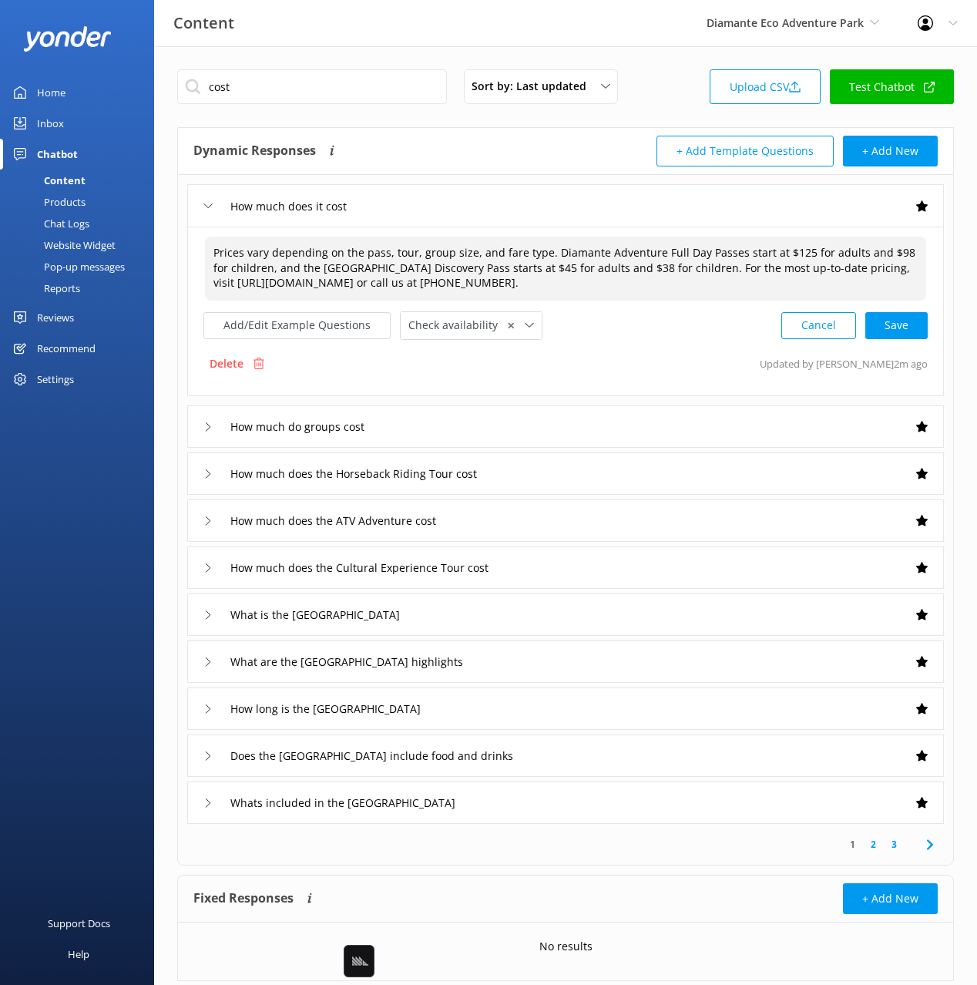
drag, startPoint x: 550, startPoint y: 281, endPoint x: 741, endPoint y: 284, distance: 191.9
click at [550, 281] on textarea "Prices vary depending on the pass, tour, group size, and fare type. Diamante Ad…" at bounding box center [565, 269] width 721 height 64
drag, startPoint x: 780, startPoint y: 279, endPoint x: 818, endPoint y: 281, distance: 37.8
click at [781, 279] on textarea "Prices vary depending on the pass, tour, group size, and fare type. Diamante Ad…" at bounding box center [565, 269] width 721 height 64
click at [786, 275] on textarea "Prices vary depending on the pass, tour, group size, and fare type. Diamante Ad…" at bounding box center [565, 269] width 721 height 64
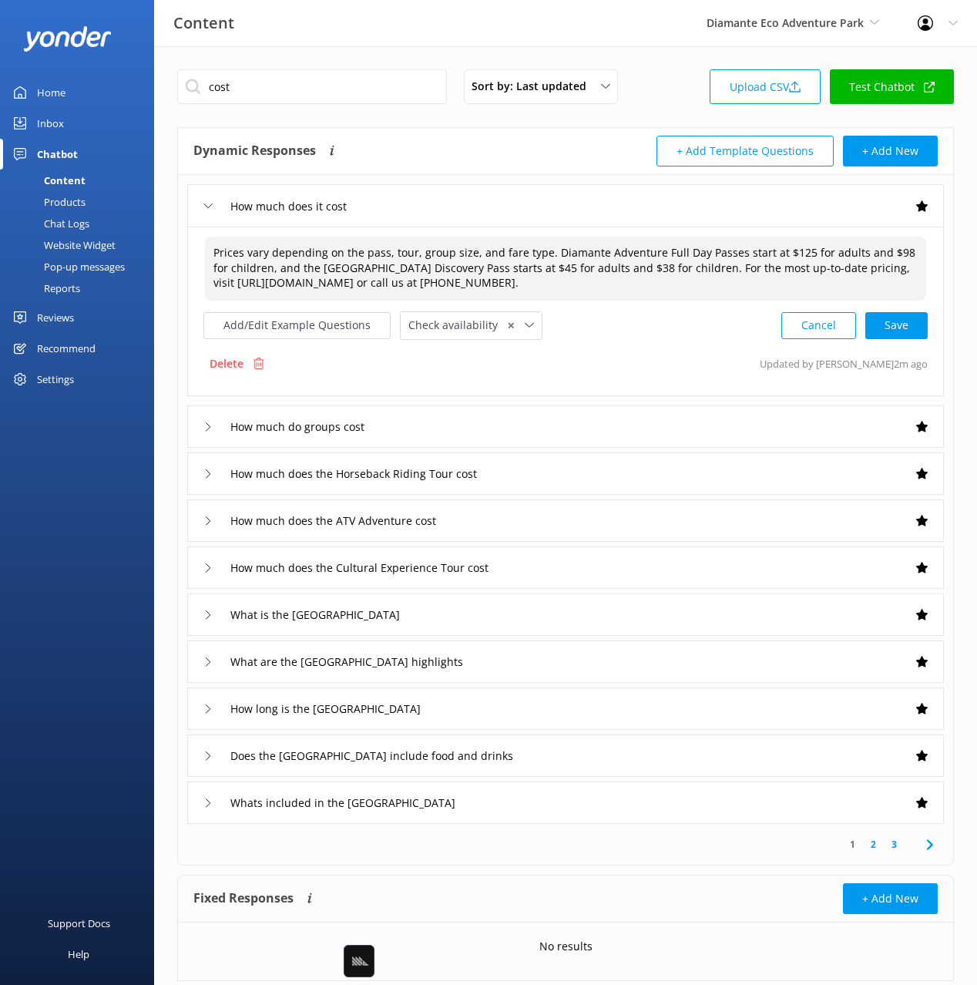
drag, startPoint x: 848, startPoint y: 282, endPoint x: 890, endPoint y: 294, distance: 43.9
click at [848, 282] on textarea "Prices vary depending on the pass, tour, group size, and fare type. Diamante Ad…" at bounding box center [565, 269] width 721 height 64
drag, startPoint x: 869, startPoint y: 287, endPoint x: 755, endPoint y: 285, distance: 114.8
click at [755, 291] on textarea "Prices vary depending on the pass, tour, group size, and fare type. Diamante Ad…" at bounding box center [565, 269] width 721 height 64
drag, startPoint x: 755, startPoint y: 282, endPoint x: 902, endPoint y: 285, distance: 148.0
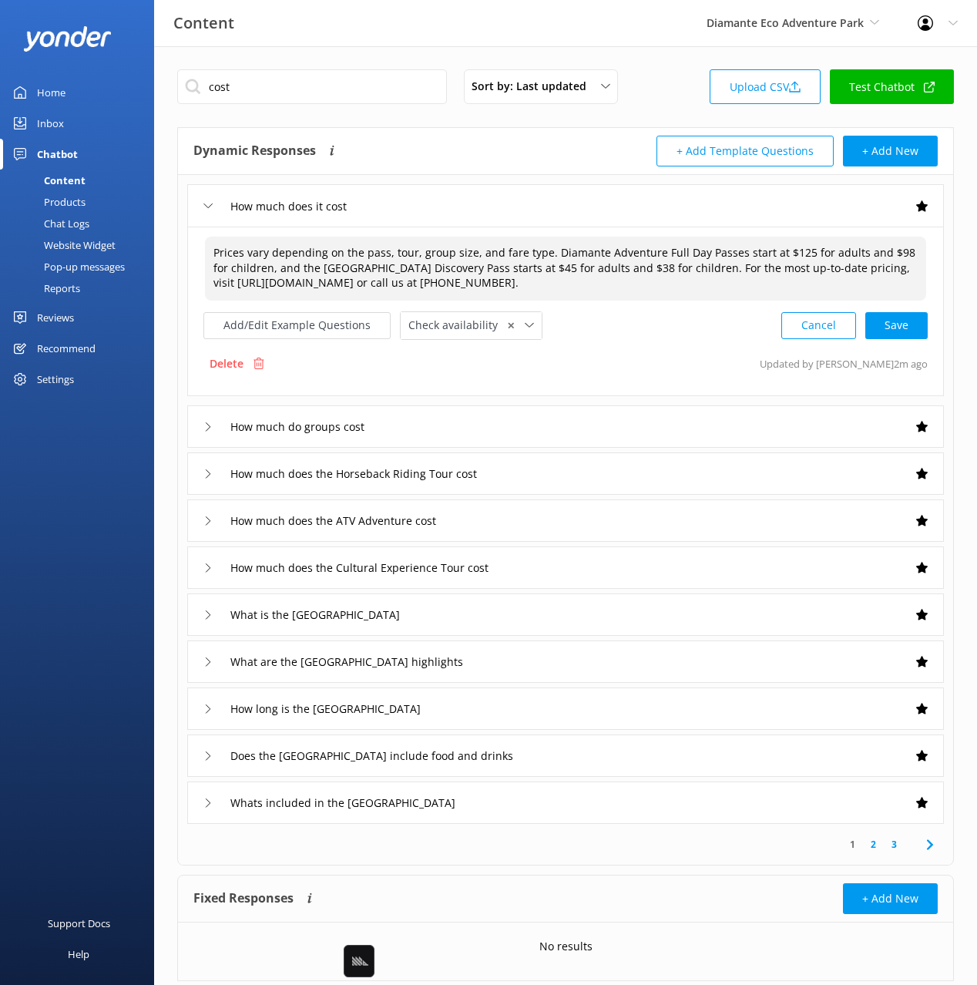
click at [902, 285] on textarea "Prices vary depending on the pass, tour, group size, and fare type. Diamante Ad…" at bounding box center [565, 269] width 721 height 64
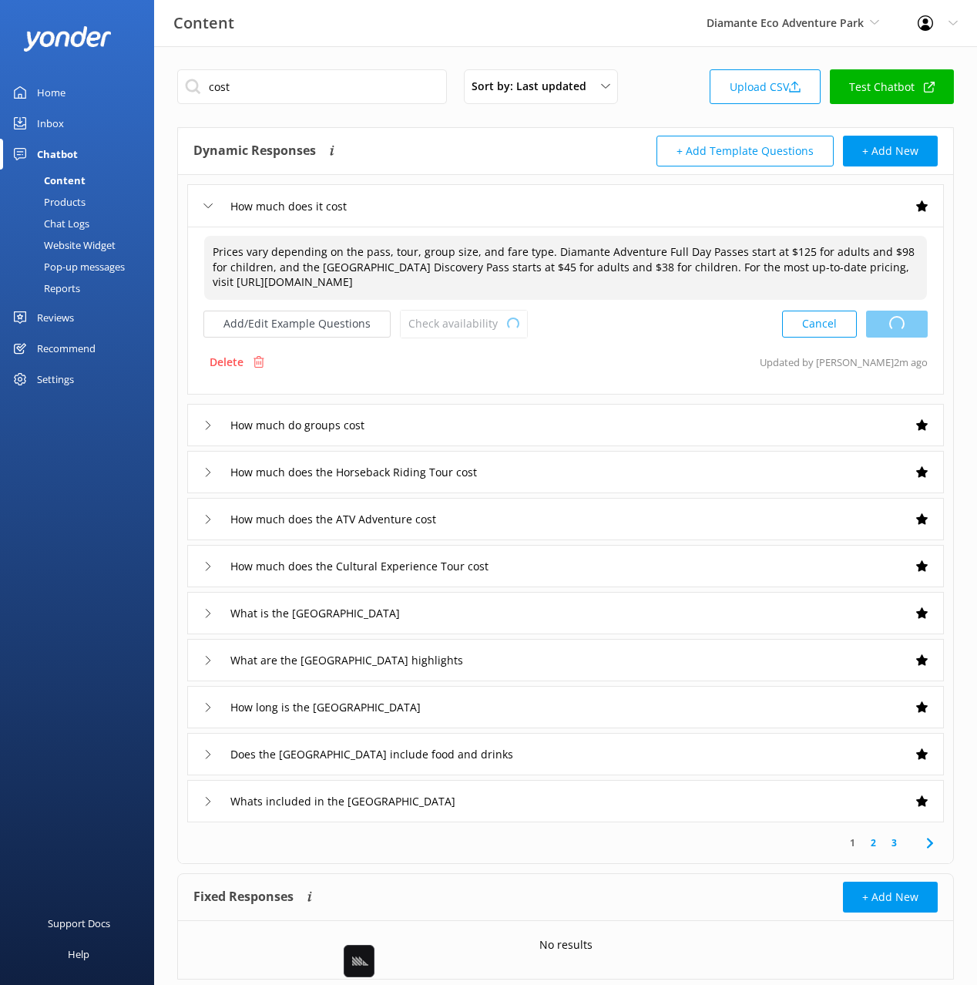
click at [899, 319] on div "Cancel Loading.." at bounding box center [855, 324] width 146 height 29
type textarea "Prices vary depending on the pass, tour, group size, and fare type. Diamante Ad…"
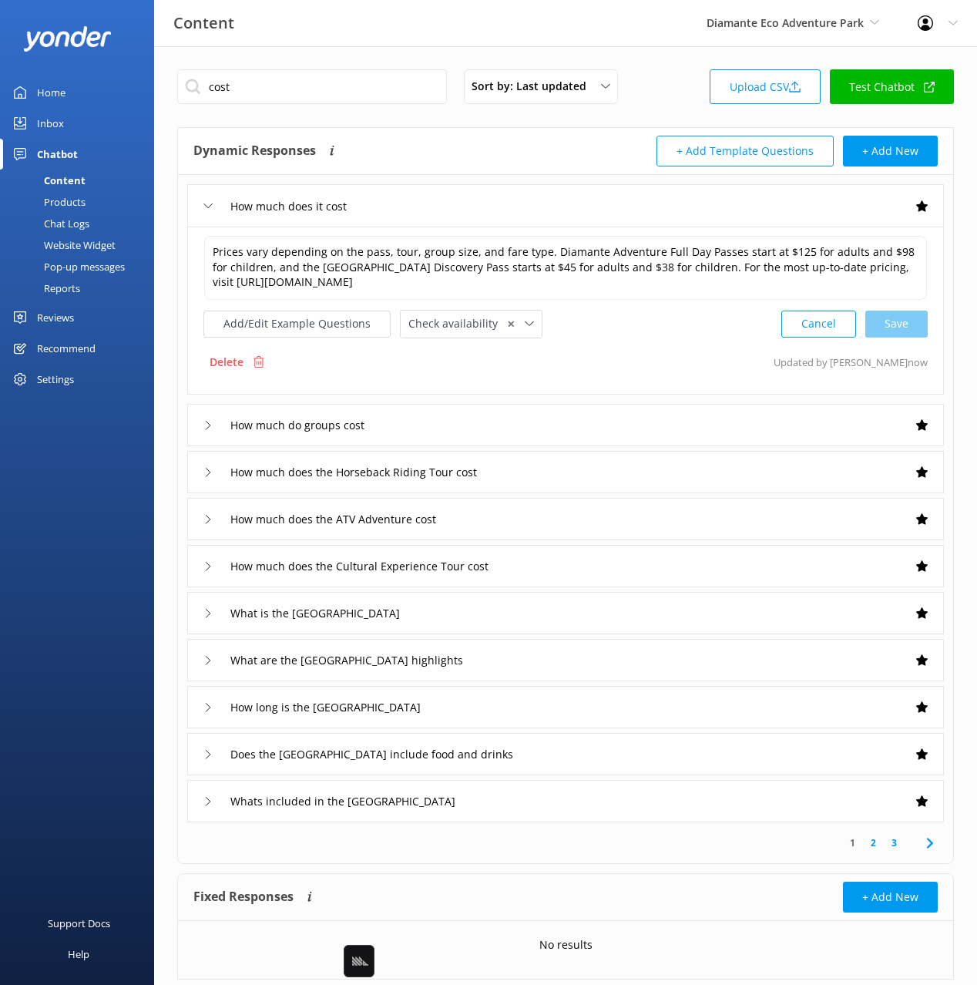
click at [53, 240] on div "Website Widget" at bounding box center [62, 245] width 106 height 22
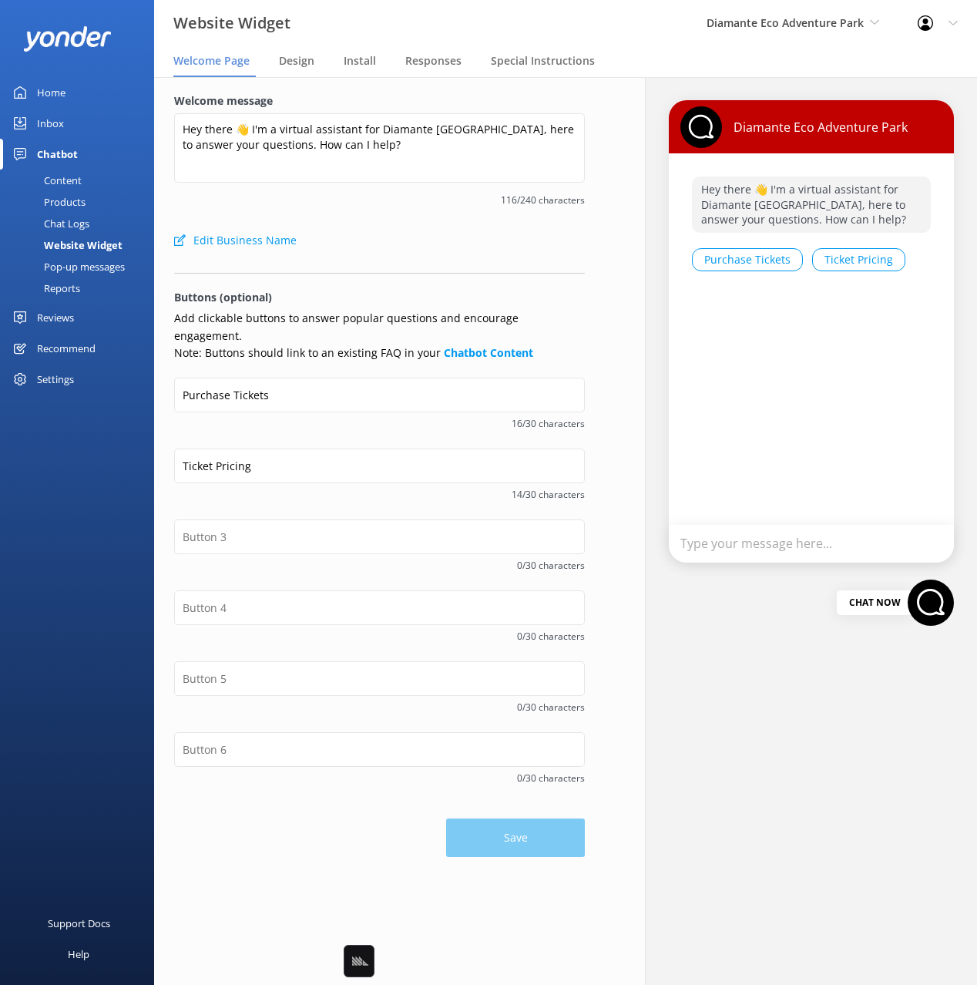
click at [377, 217] on div "Welcome message Hey there 👋 I'm a virtual assistant for Diamante [GEOGRAPHIC_DA…" at bounding box center [379, 158] width 411 height 133
click at [235, 529] on input "text" at bounding box center [379, 536] width 411 height 35
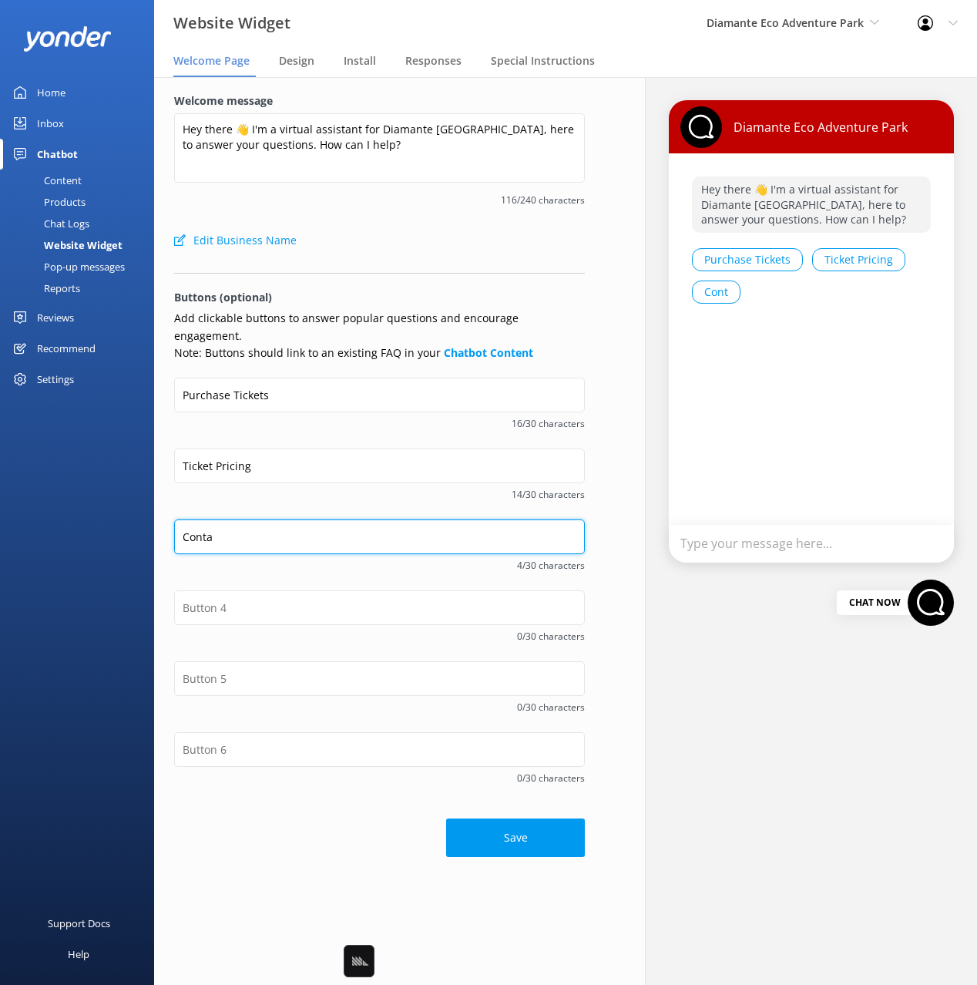
type input "Contat"
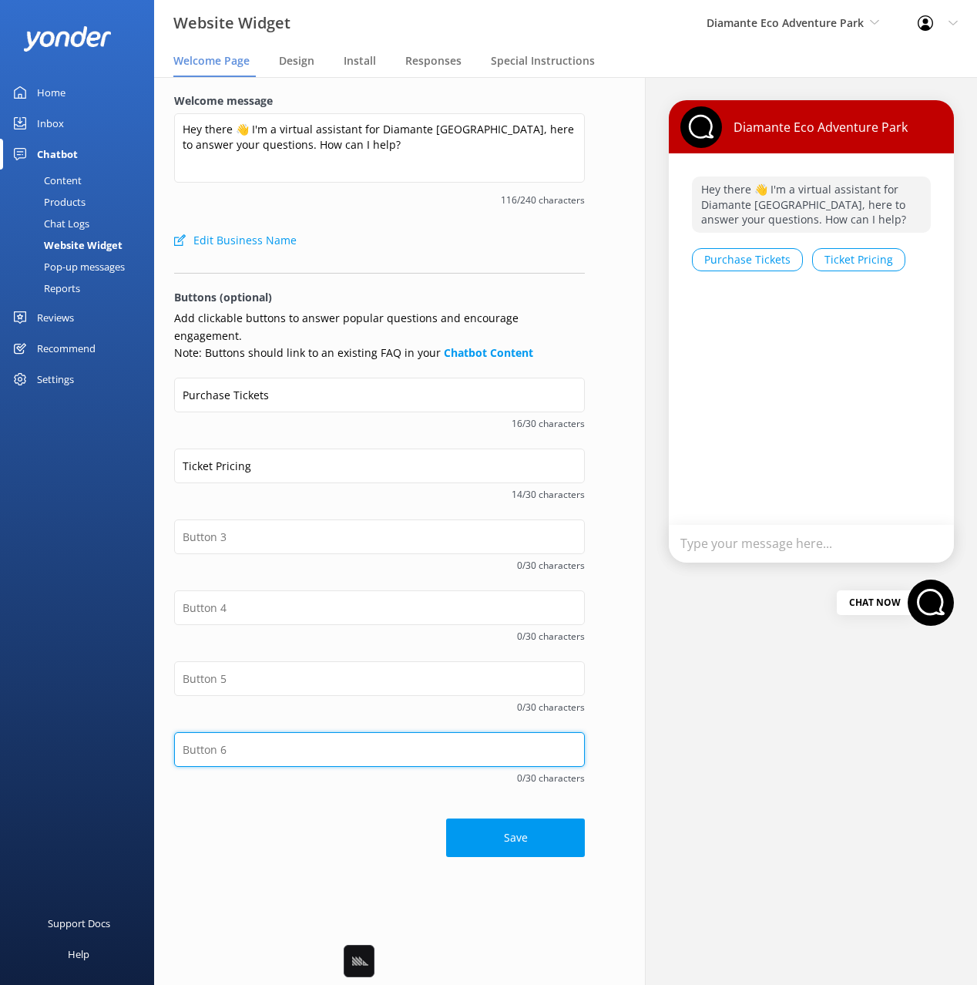
click at [273, 732] on input "text" at bounding box center [379, 749] width 411 height 35
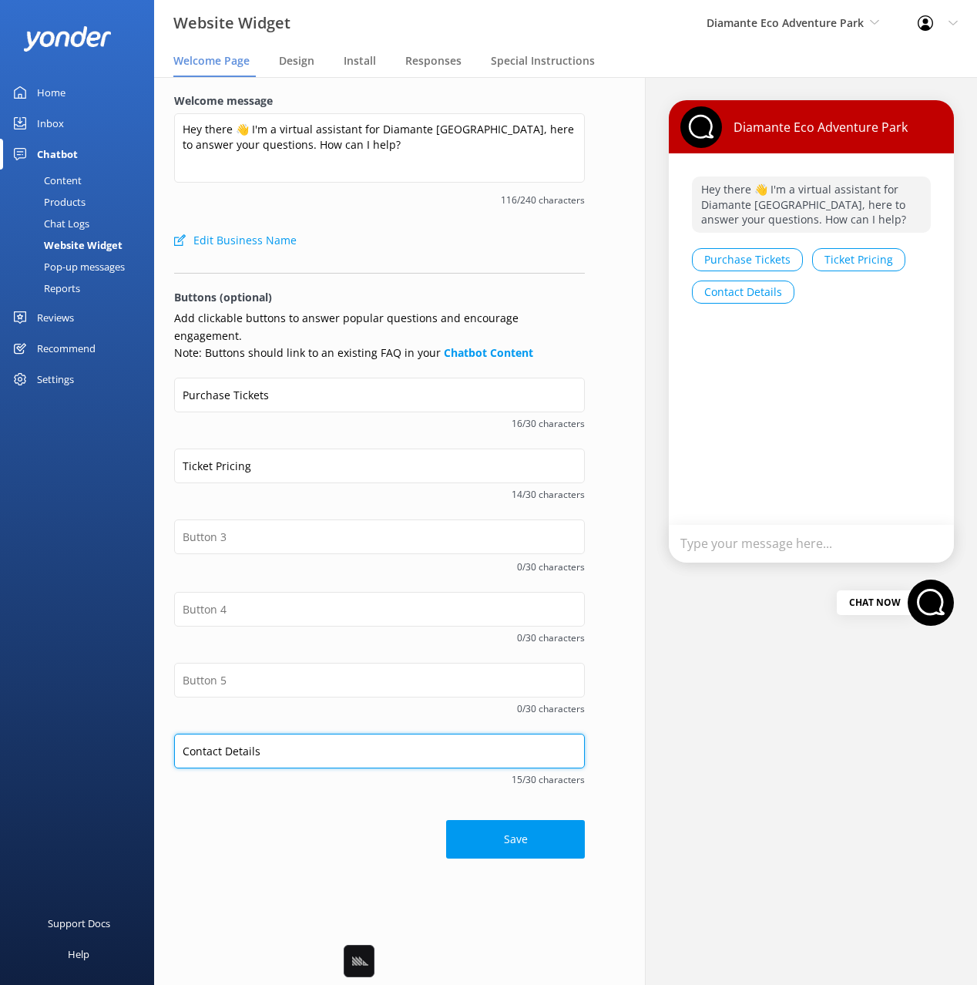
type input "Contact Details"
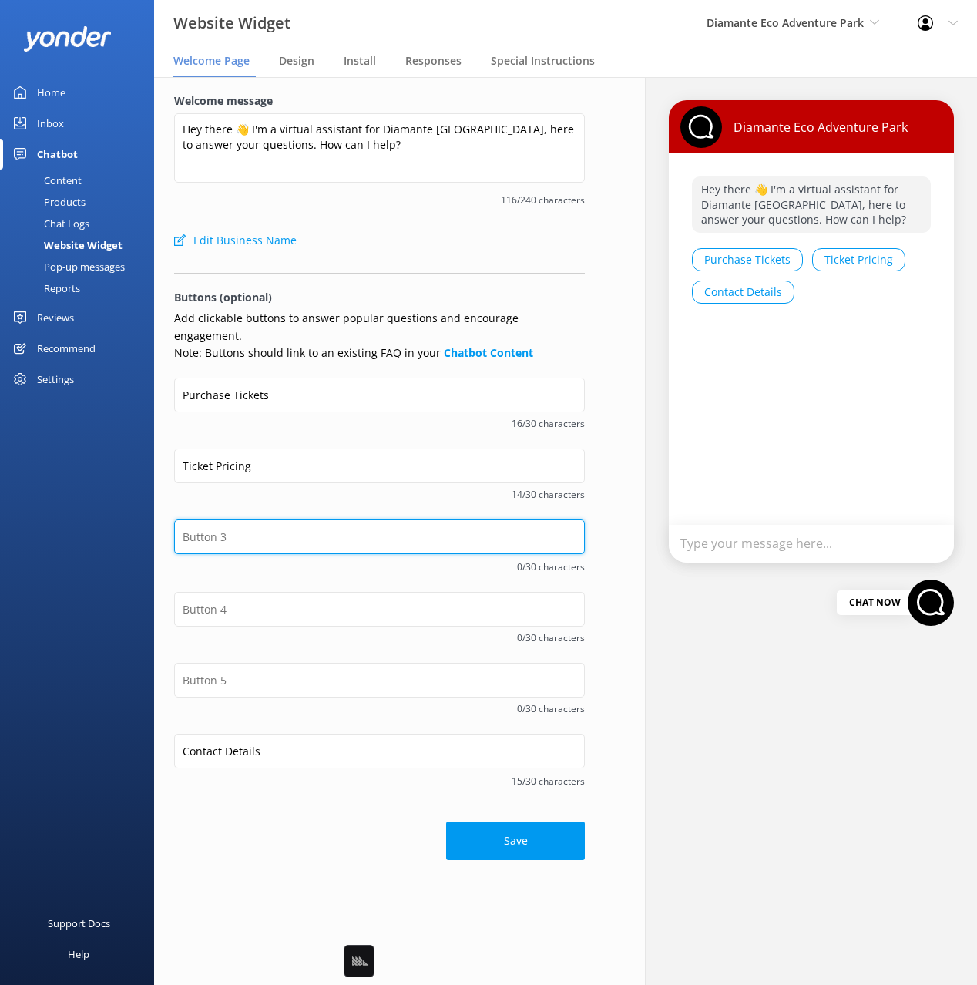
click at [223, 519] on input "text" at bounding box center [379, 536] width 411 height 35
type input "Adventure Park Passes"
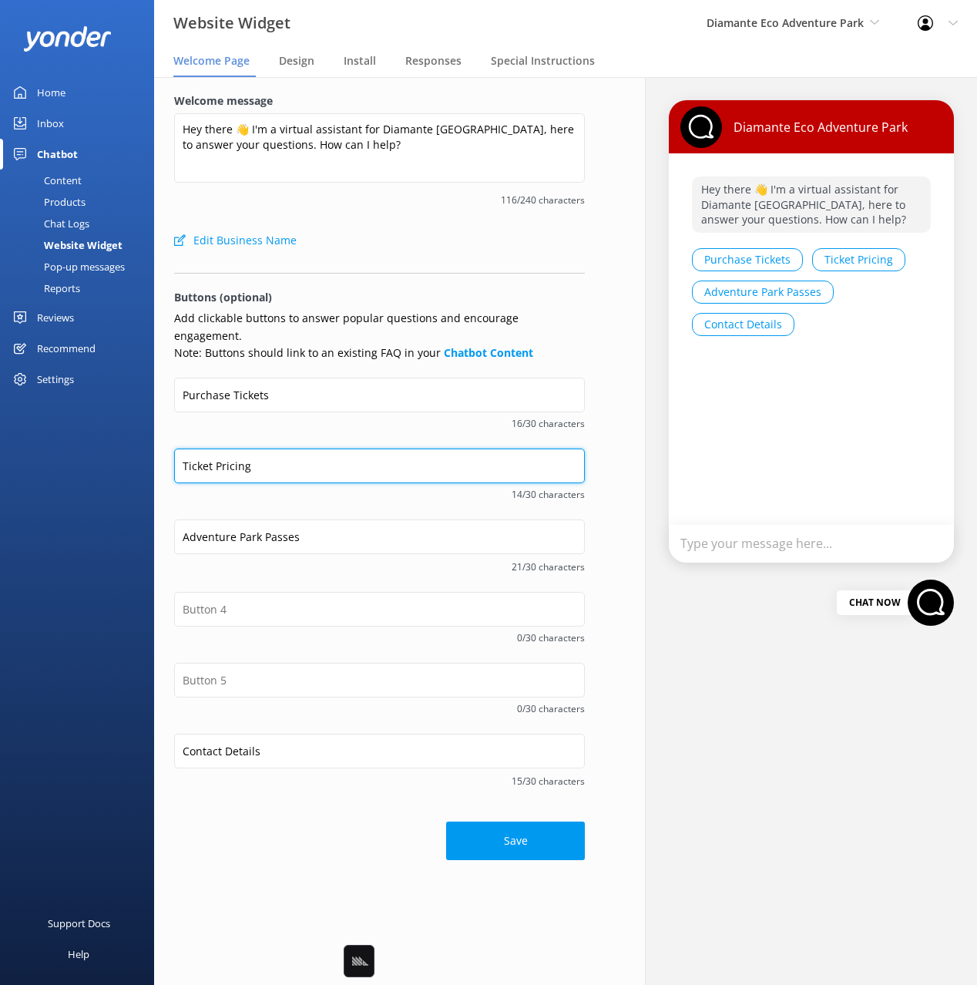
click at [261, 453] on input "Ticket Pricing" at bounding box center [379, 466] width 411 height 35
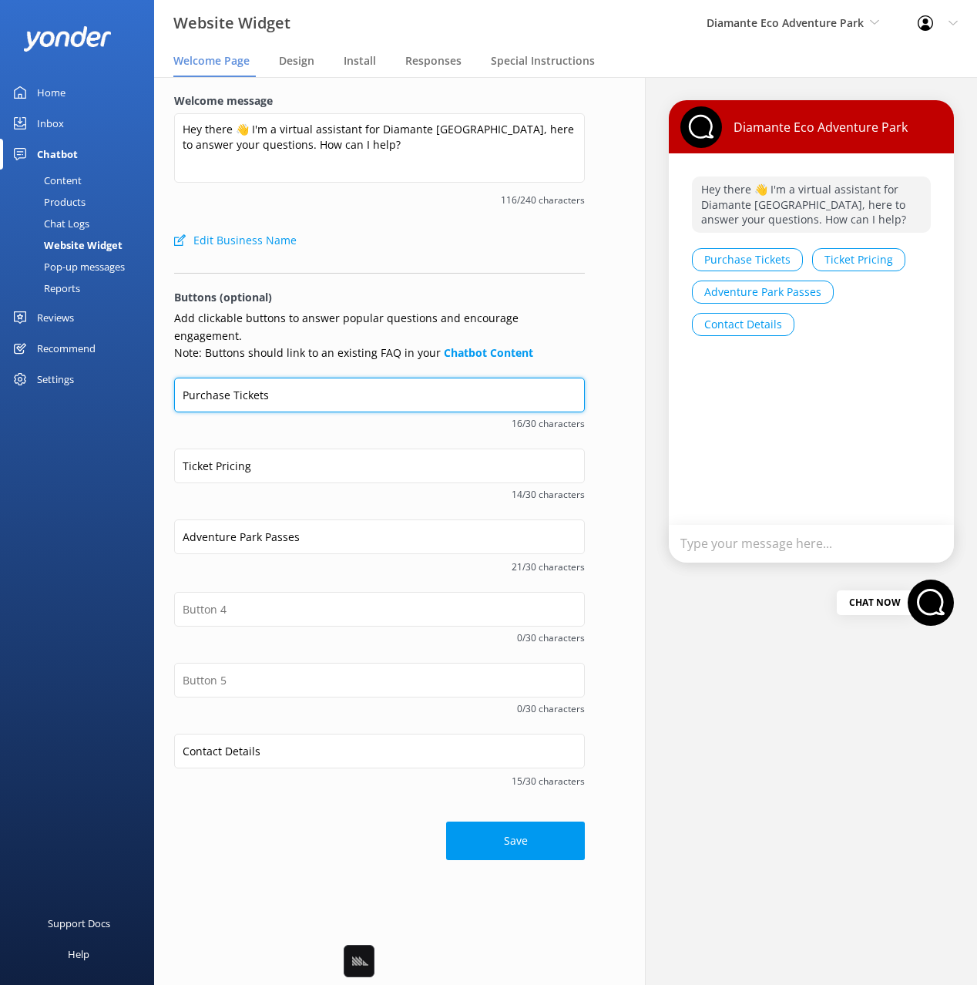
click at [251, 378] on input "Purchase Tickets" at bounding box center [379, 395] width 411 height 35
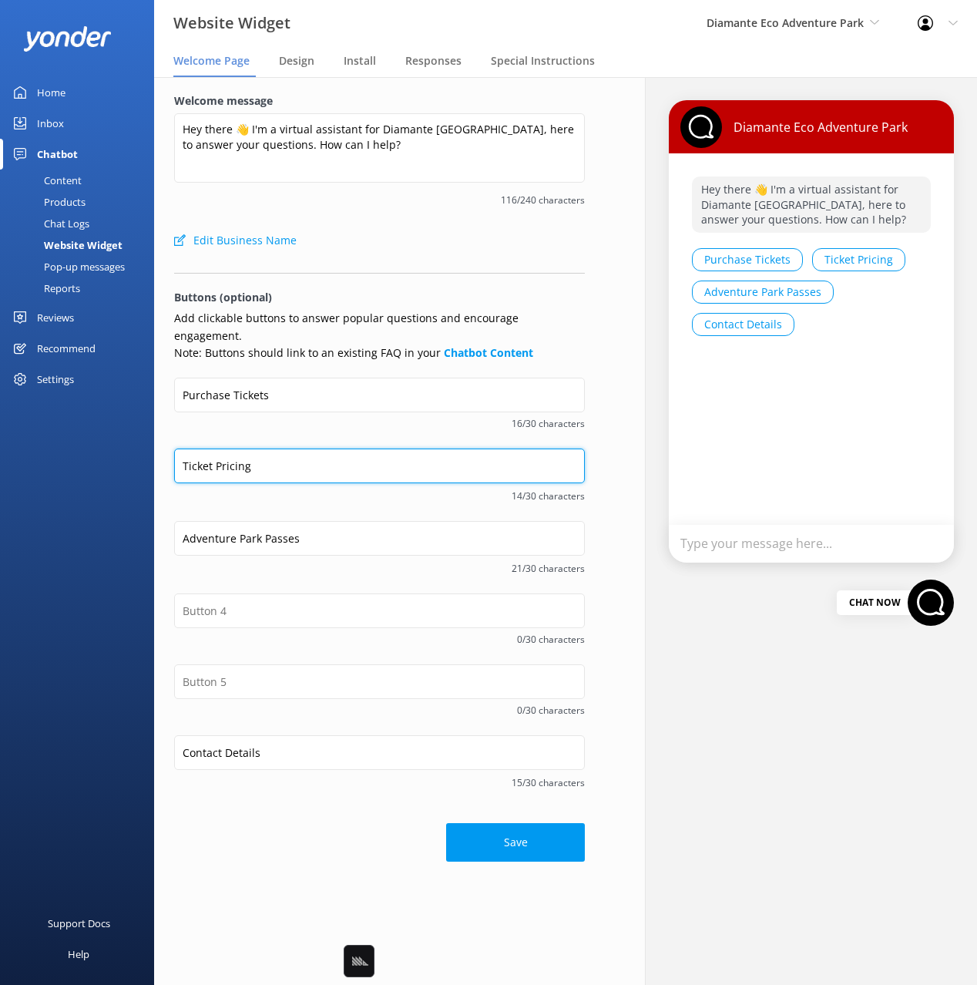
click at [260, 464] on input "Ticket Pricing" at bounding box center [379, 466] width 411 height 35
drag, startPoint x: 313, startPoint y: 452, endPoint x: 284, endPoint y: 453, distance: 28.5
click at [313, 452] on input "Ticket Pricing" at bounding box center [379, 467] width 411 height 35
drag, startPoint x: 284, startPoint y: 453, endPoint x: 168, endPoint y: 450, distance: 116.4
click at [168, 450] on div "Welcome message Hey there 👋 I'm a virtual assistant for Diamante [GEOGRAPHIC_DA…" at bounding box center [379, 478] width 451 height 802
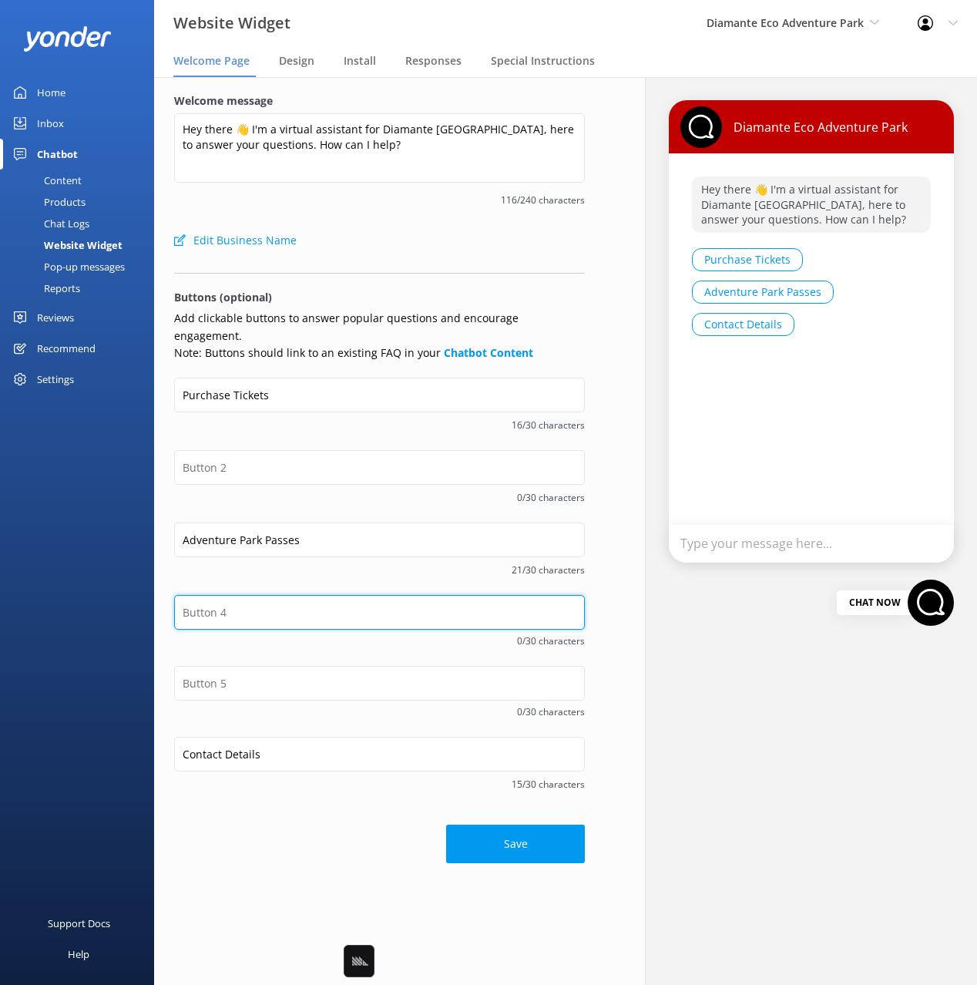
click at [250, 595] on input "text" at bounding box center [379, 612] width 411 height 35
paste input "Ticket Pricing"
type input "Ticket Pricing"
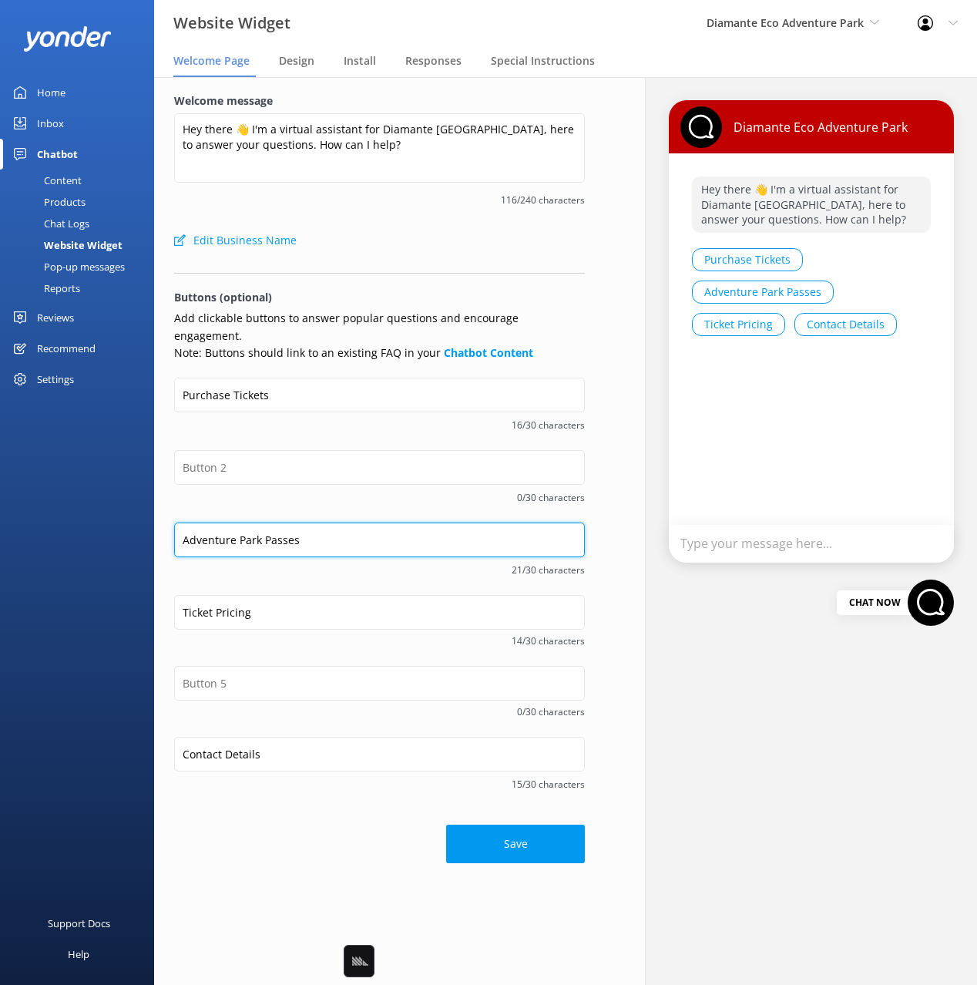
click at [300, 523] on input "Adventure Park Passes" at bounding box center [379, 540] width 411 height 35
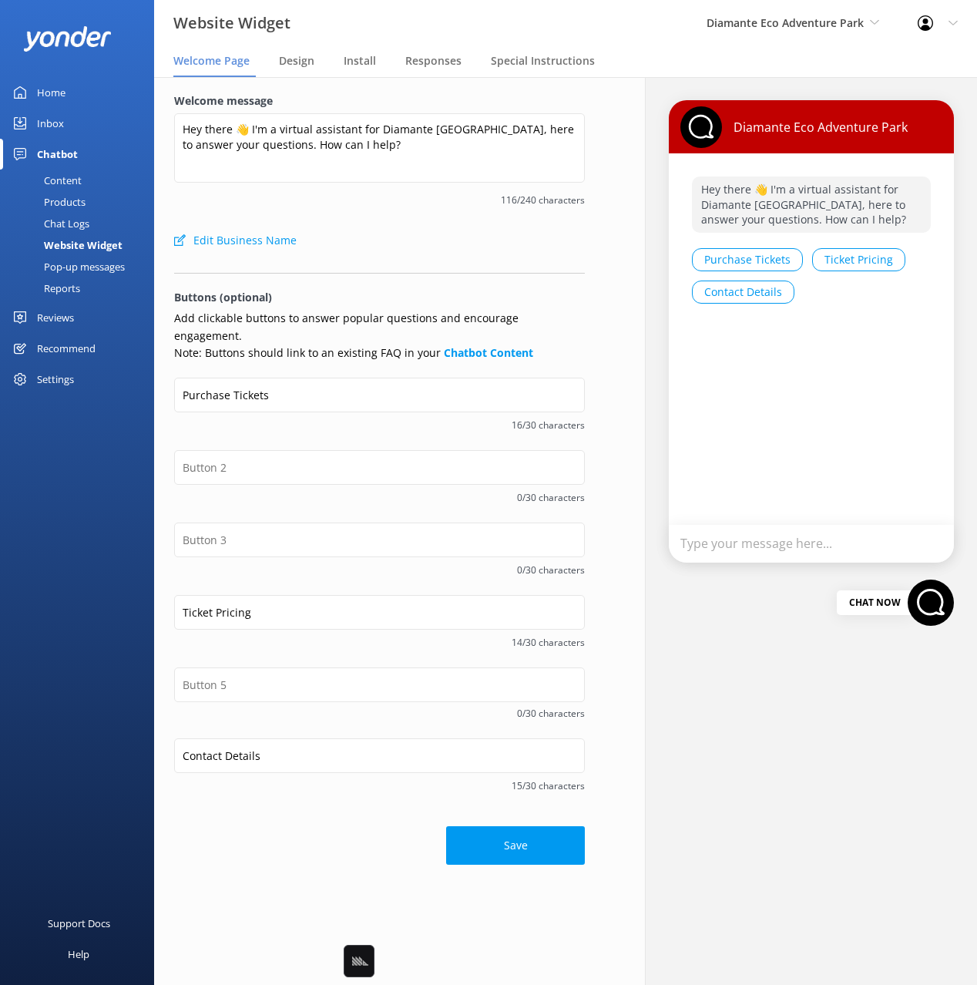
click at [272, 426] on div "Purchase Tickets 16/30 characters" at bounding box center [379, 414] width 411 height 72
click at [274, 450] on input "text" at bounding box center [379, 467] width 411 height 35
paste input "Adventure Park Passes"
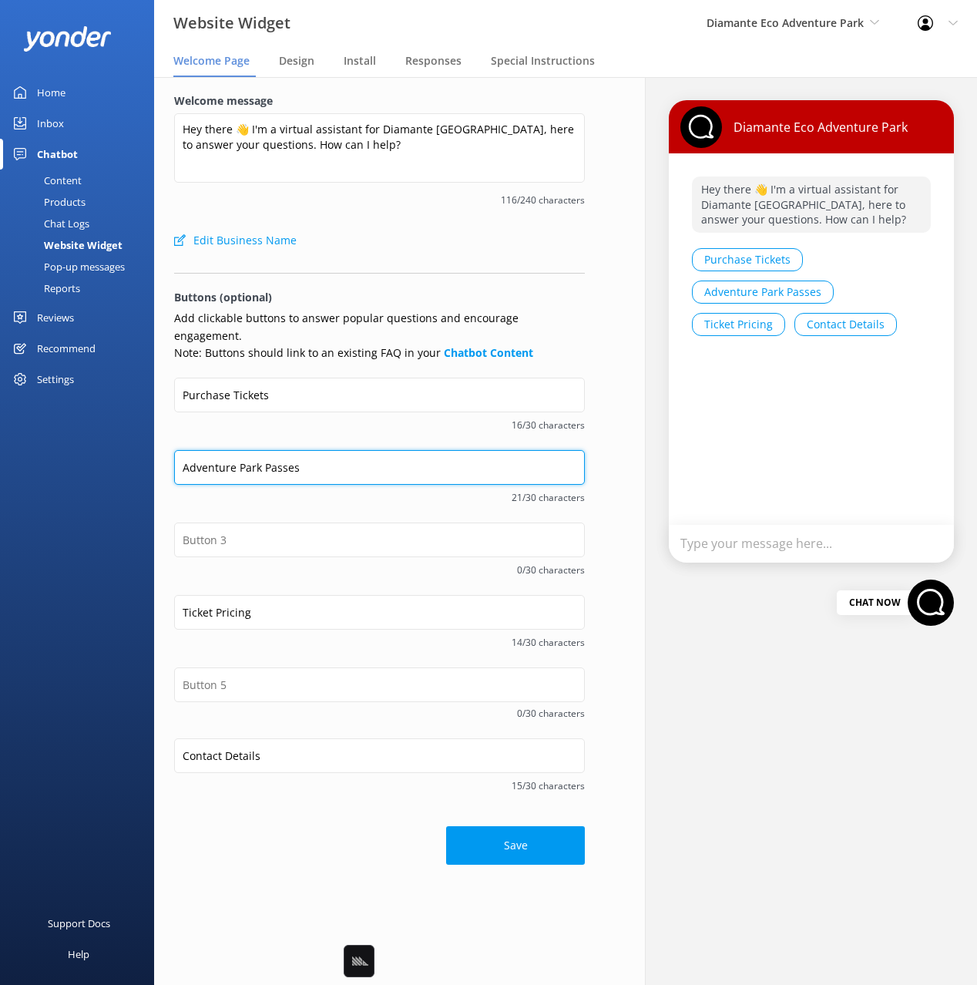
type input "Adventure Park Passes"
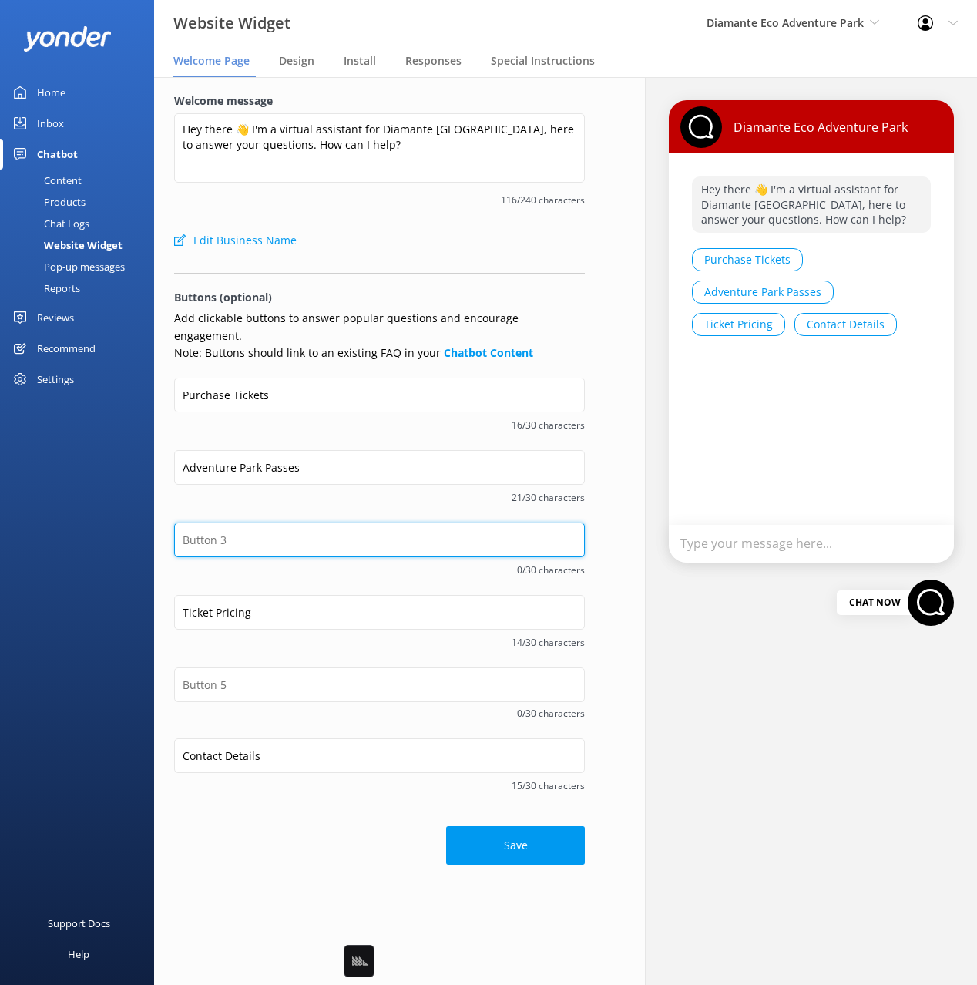
drag, startPoint x: 313, startPoint y: 509, endPoint x: 323, endPoint y: 516, distance: 12.2
click at [313, 523] on input "text" at bounding box center [379, 540] width 411 height 35
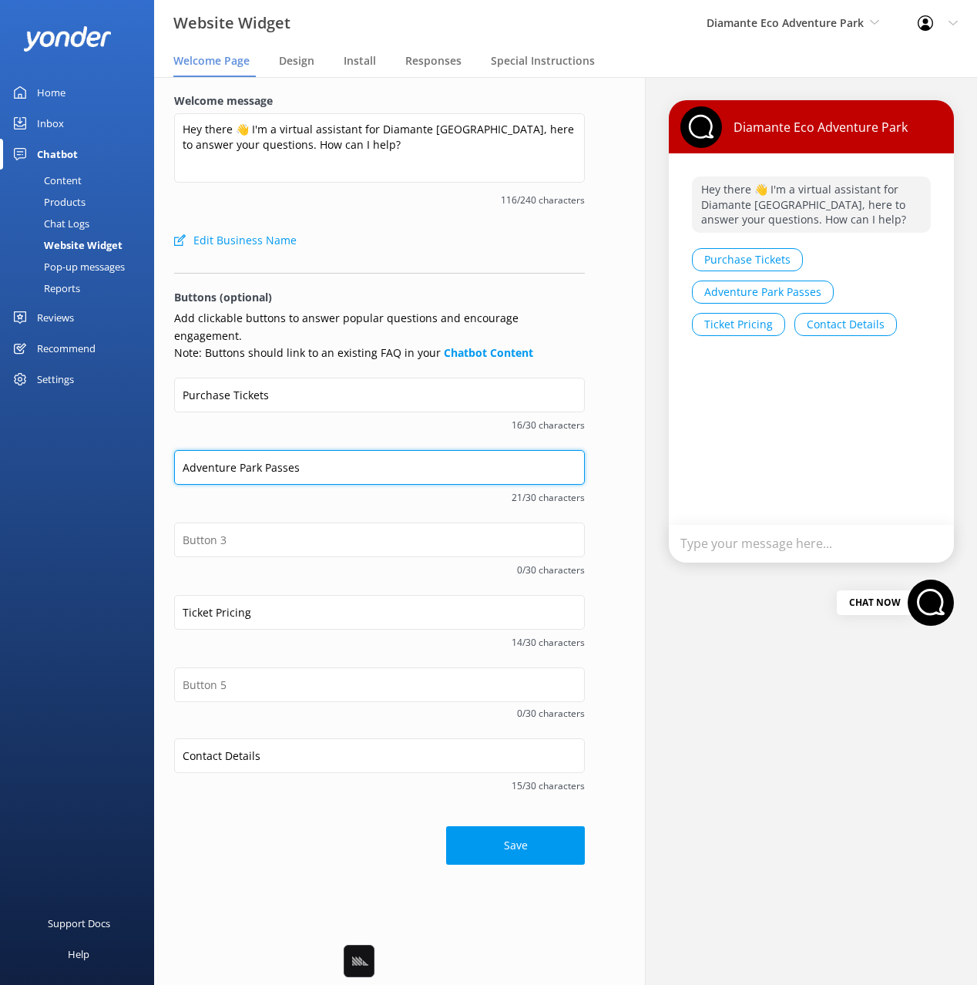
click at [361, 450] on input "Adventure Park Passes" at bounding box center [379, 467] width 411 height 35
click at [341, 450] on input "Adventure Park Passes" at bounding box center [379, 467] width 411 height 35
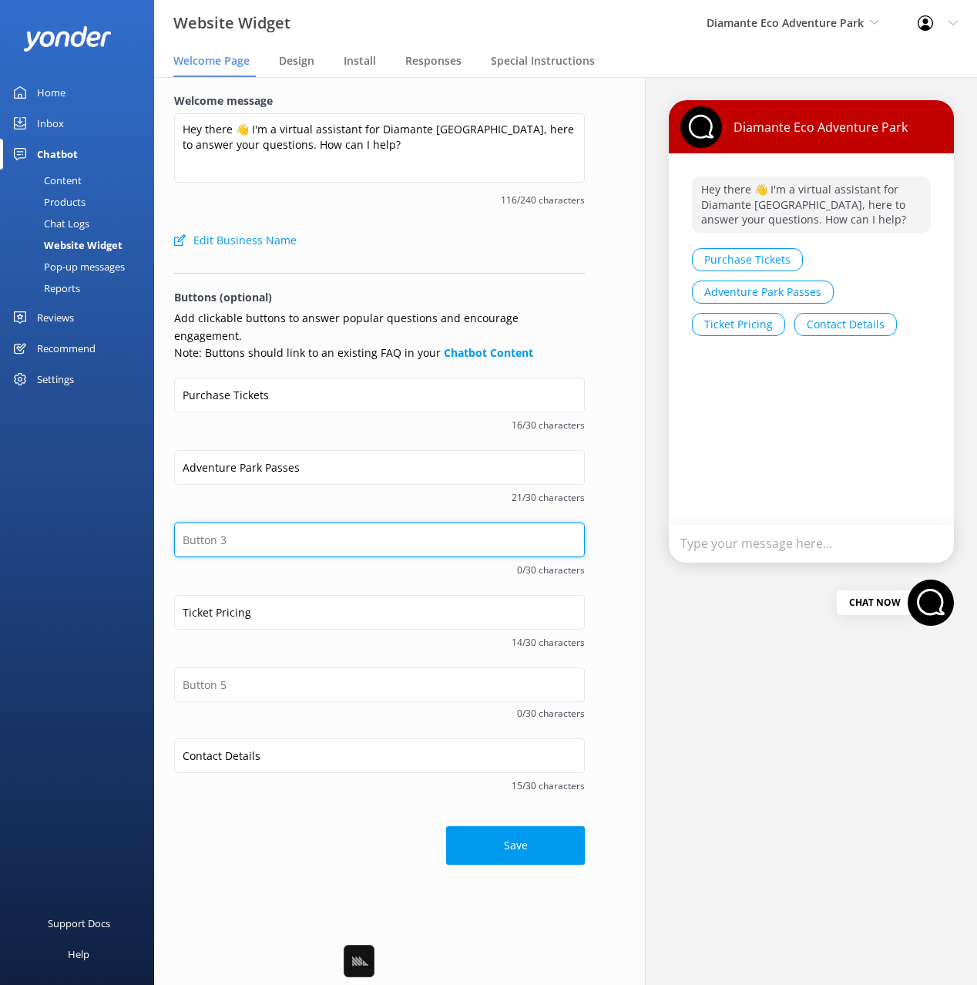
click at [272, 523] on input "text" at bounding box center [379, 540] width 411 height 35
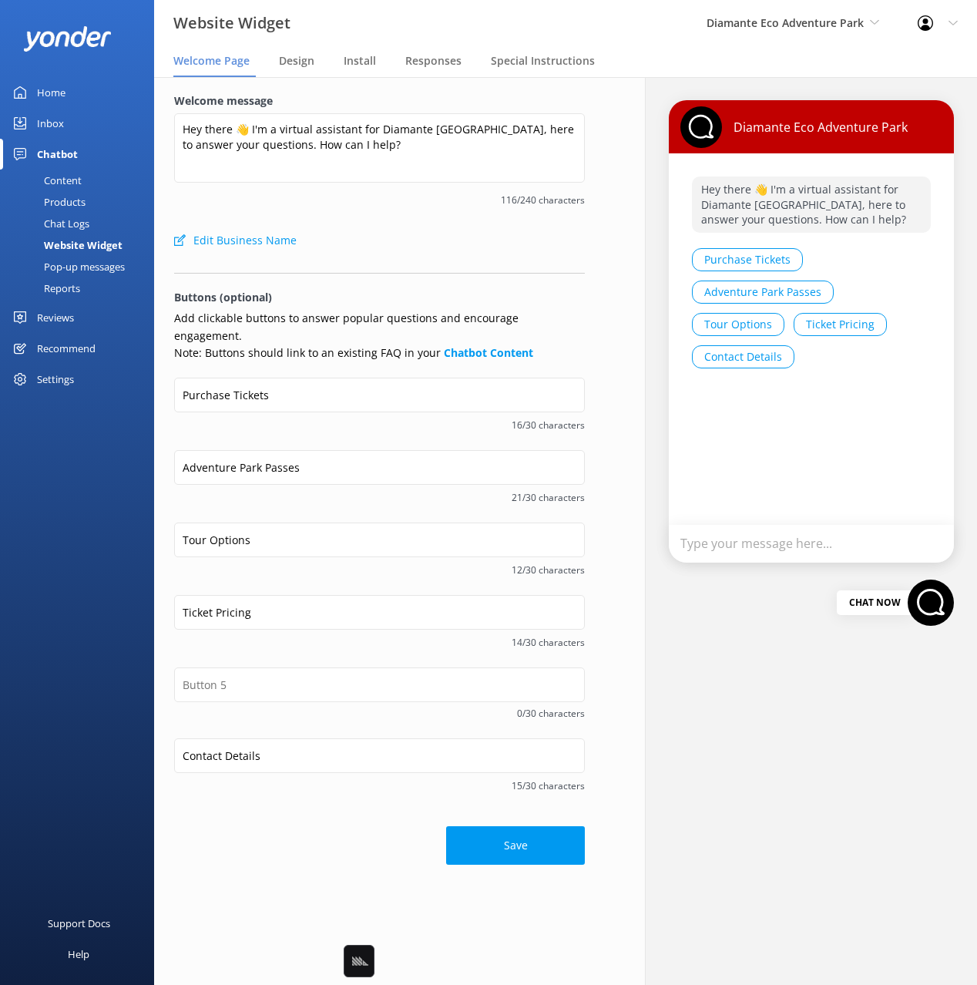
click at [294, 491] on div "Adventure Park Passes 21/30 characters" at bounding box center [379, 486] width 411 height 72
click at [259, 426] on div "Purchase Tickets 16/30 characters" at bounding box center [379, 414] width 411 height 72
click at [276, 490] on span "21/30 characters" at bounding box center [379, 497] width 411 height 15
drag, startPoint x: 355, startPoint y: 544, endPoint x: 361, endPoint y: 565, distance: 21.9
click at [355, 559] on div "12/30 characters" at bounding box center [379, 568] width 411 height 19
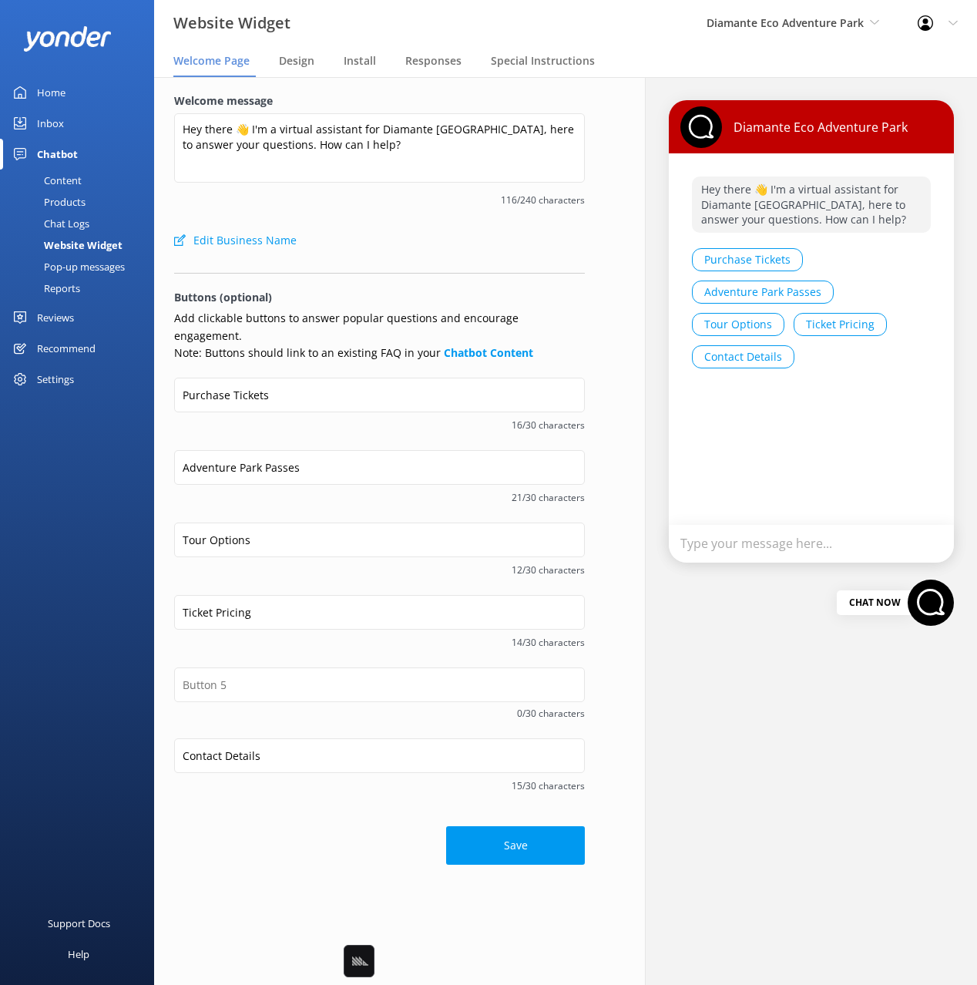
click at [369, 563] on div "Tour Options 12/30 characters" at bounding box center [379, 559] width 411 height 72
click at [220, 523] on input "Tour Options" at bounding box center [379, 540] width 411 height 35
drag, startPoint x: 250, startPoint y: 523, endPoint x: 237, endPoint y: 530, distance: 14.1
click at [250, 523] on input "Tour Options" at bounding box center [379, 540] width 411 height 35
click at [234, 531] on input "Tour Options" at bounding box center [379, 540] width 411 height 35
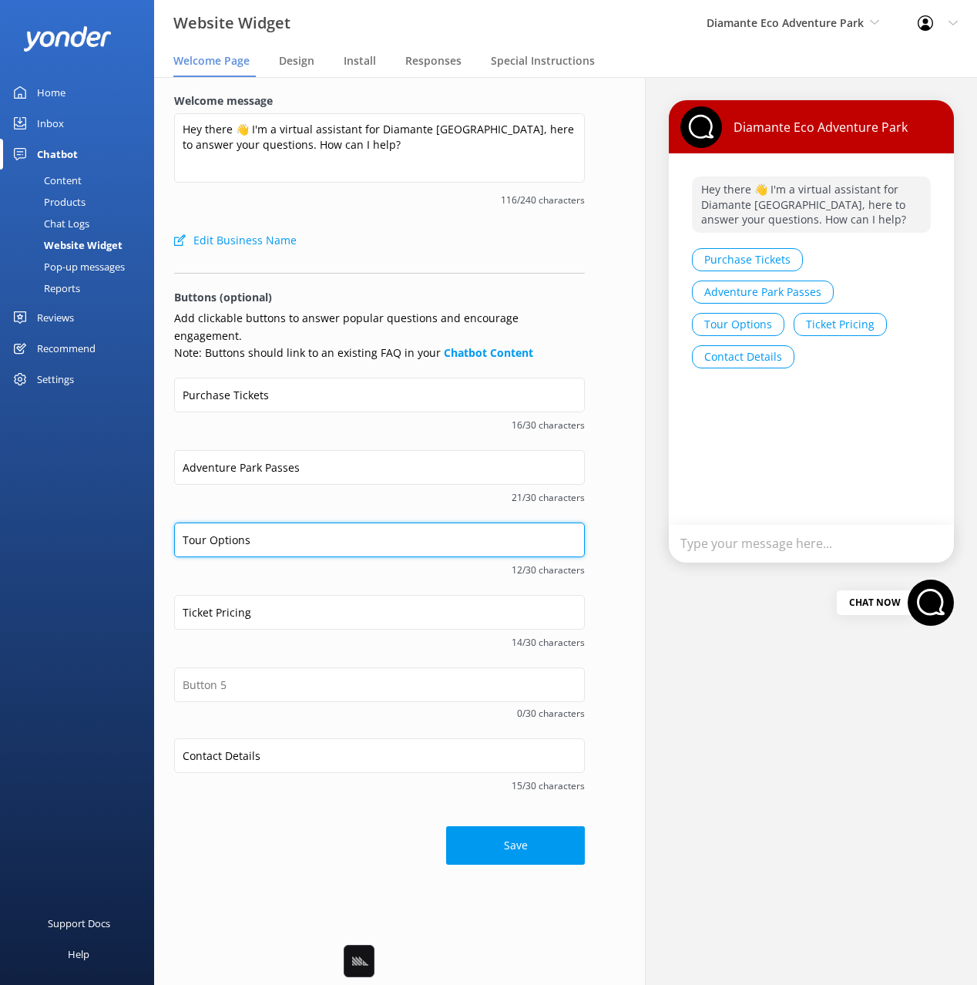
click at [244, 523] on input "Tour Options" at bounding box center [379, 540] width 411 height 35
type input "Adventure Park Tours"
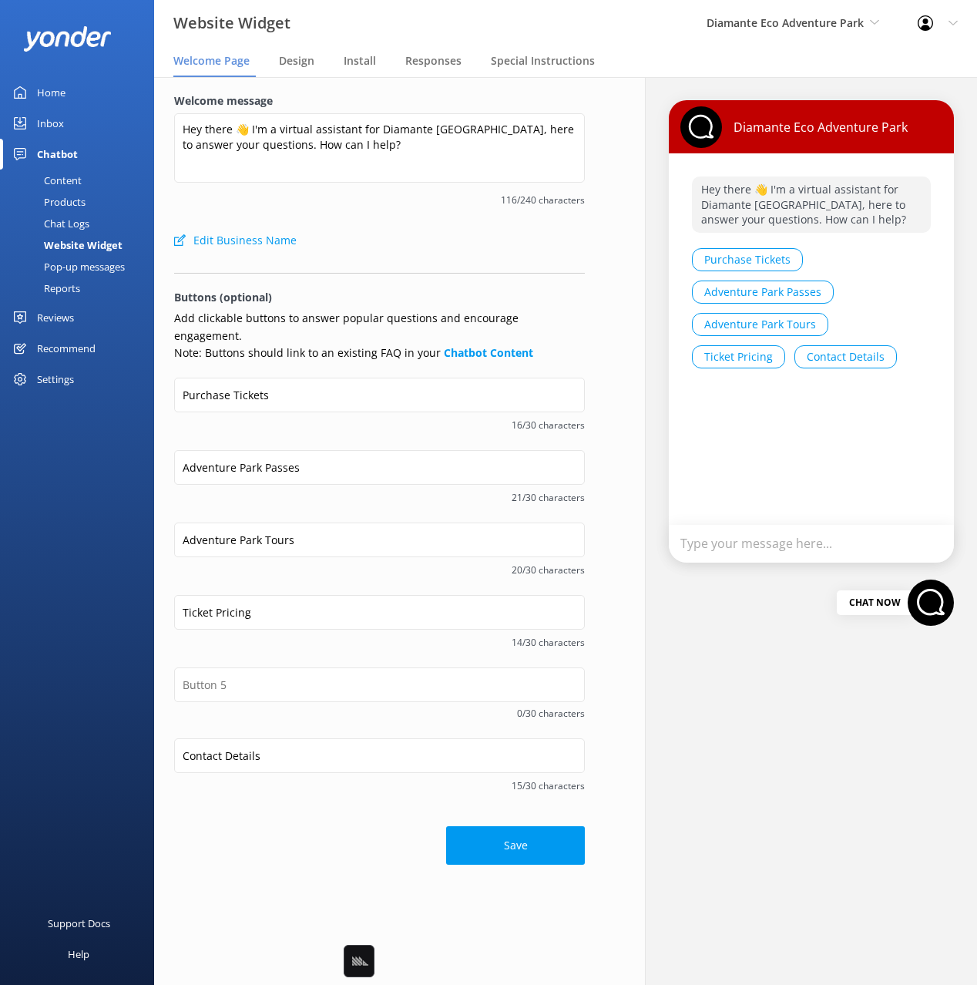
click at [296, 489] on div "Adventure Park Passes 21/30 characters" at bounding box center [379, 486] width 411 height 72
click at [377, 490] on span "21/30 characters" at bounding box center [379, 497] width 411 height 15
click at [436, 493] on div "Adventure Park Passes 21/30 characters" at bounding box center [379, 486] width 411 height 72
click at [266, 595] on input "Ticket Pricing" at bounding box center [379, 612] width 411 height 35
drag, startPoint x: 282, startPoint y: 600, endPoint x: 154, endPoint y: 596, distance: 128.0
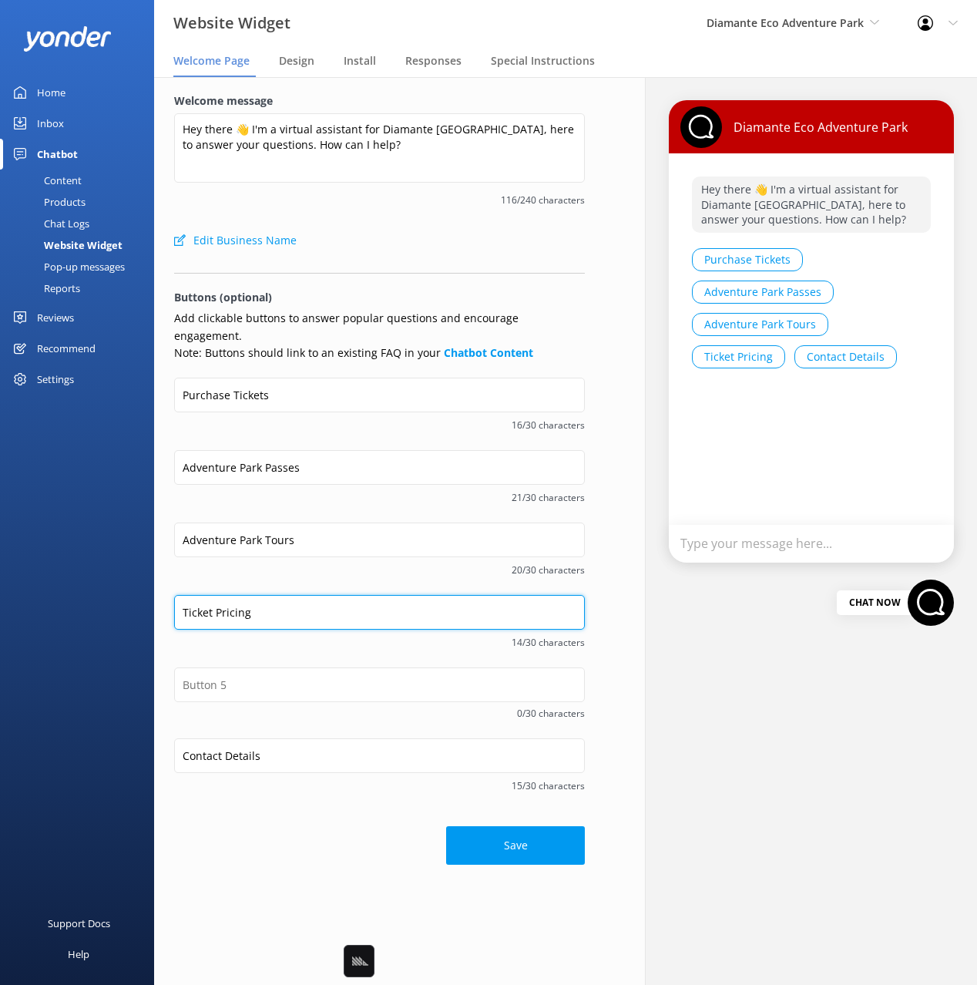
click at [154, 596] on div "Welcome message Hey there 👋 I'm a virtual assistant for Diamante [GEOGRAPHIC_DA…" at bounding box center [379, 478] width 451 height 803
click at [254, 600] on input "text" at bounding box center [379, 612] width 411 height 35
type input "P"
type input "Ticket Prices"
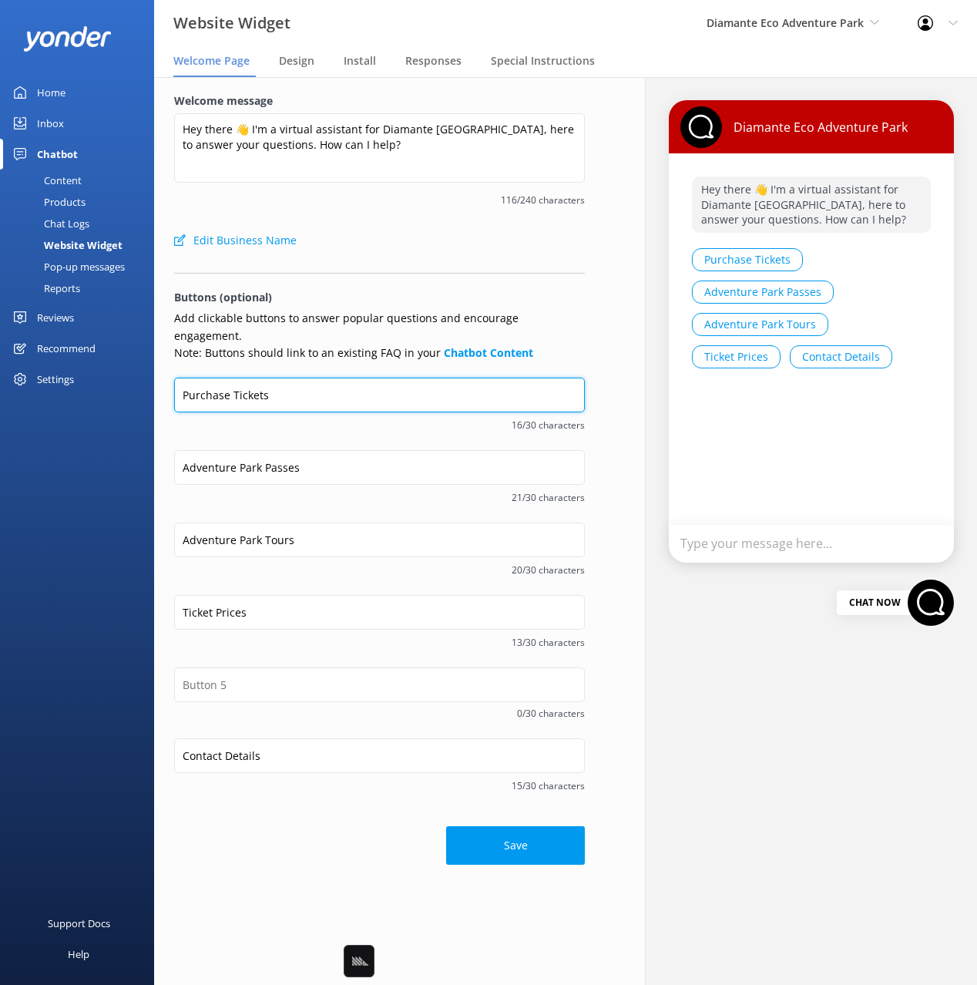
click at [256, 385] on input "Purchase Tickets" at bounding box center [379, 395] width 411 height 35
click at [264, 378] on input "Purchase Tickets" at bounding box center [379, 395] width 411 height 35
type input "Check Availability"
click at [496, 418] on span "18/30 characters" at bounding box center [379, 425] width 411 height 15
click at [312, 384] on input "Check Availability" at bounding box center [379, 395] width 411 height 35
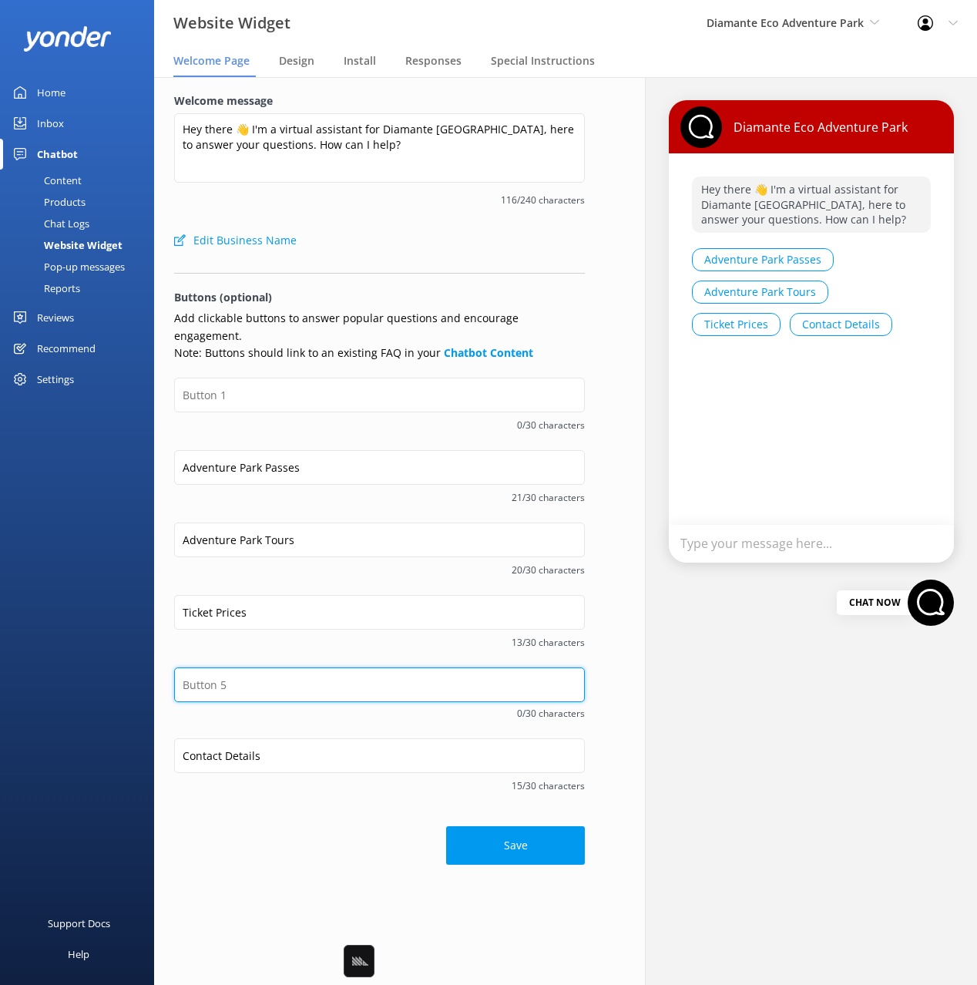
click at [258, 667] on input "text" at bounding box center [379, 684] width 411 height 35
paste input "Check Availability"
type input "Check Availability"
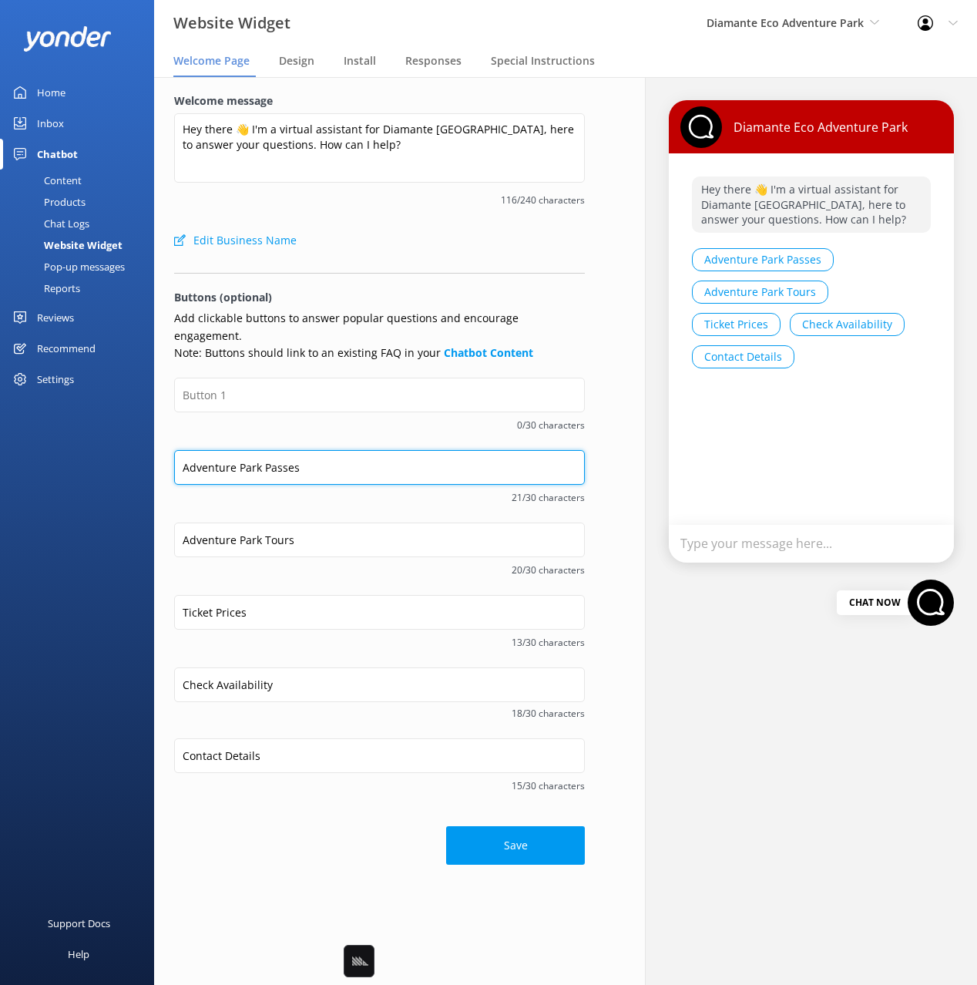
click at [253, 453] on input "Adventure Park Passes" at bounding box center [379, 467] width 411 height 35
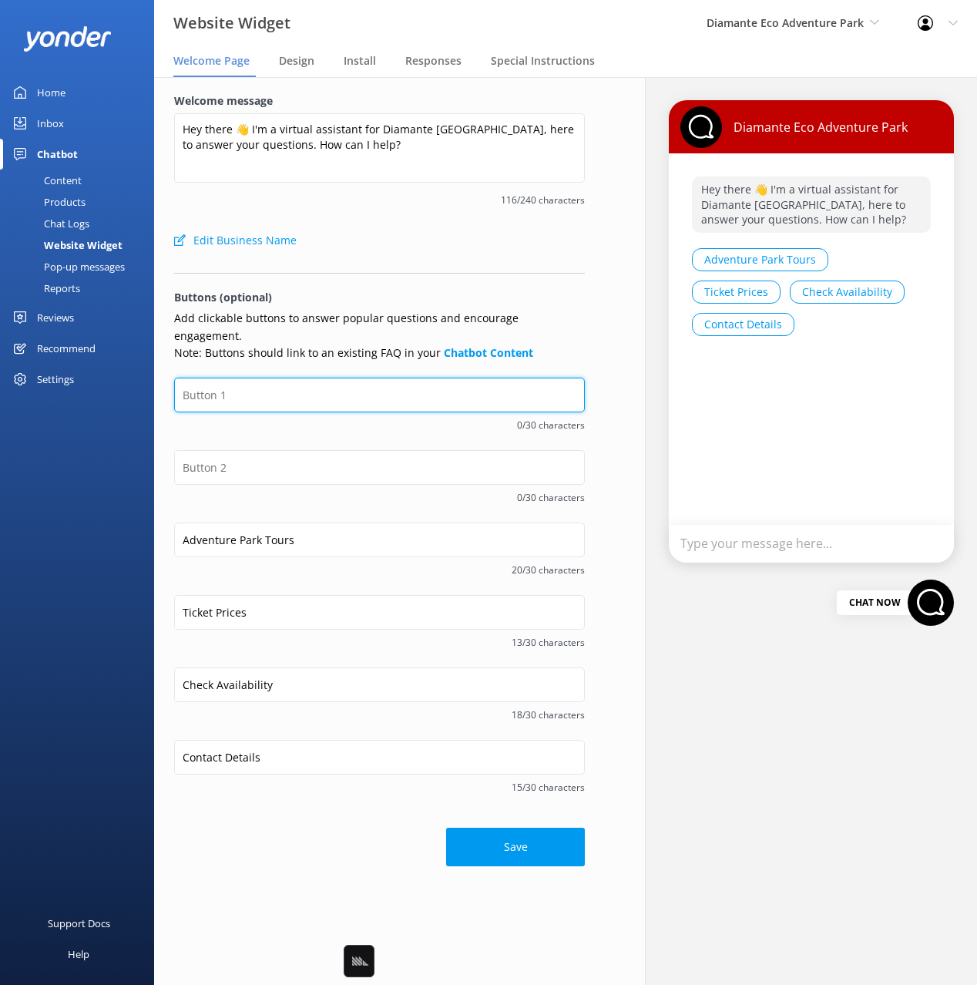
click at [243, 378] on input "text" at bounding box center [379, 395] width 411 height 35
paste input "Adventure Park Passes"
click at [271, 378] on input "Adventure Park Passes" at bounding box center [379, 395] width 411 height 35
type input "Adventure Park Passes"
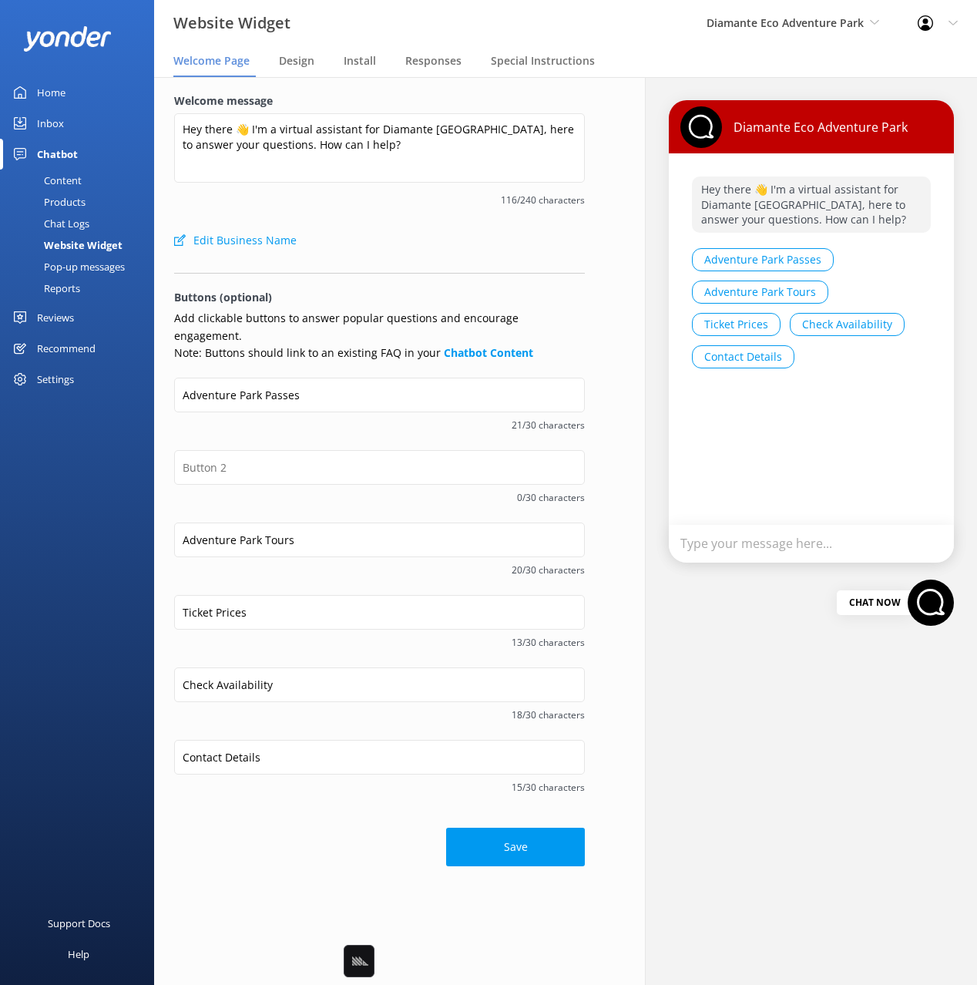
drag, startPoint x: 304, startPoint y: 401, endPoint x: 306, endPoint y: 414, distance: 13.3
click at [304, 418] on span "21/30 characters" at bounding box center [379, 425] width 411 height 15
drag, startPoint x: 317, startPoint y: 452, endPoint x: 318, endPoint y: 462, distance: 10.0
click at [317, 452] on input "text" at bounding box center [379, 467] width 411 height 35
drag, startPoint x: 200, startPoint y: 502, endPoint x: 232, endPoint y: 519, distance: 36.5
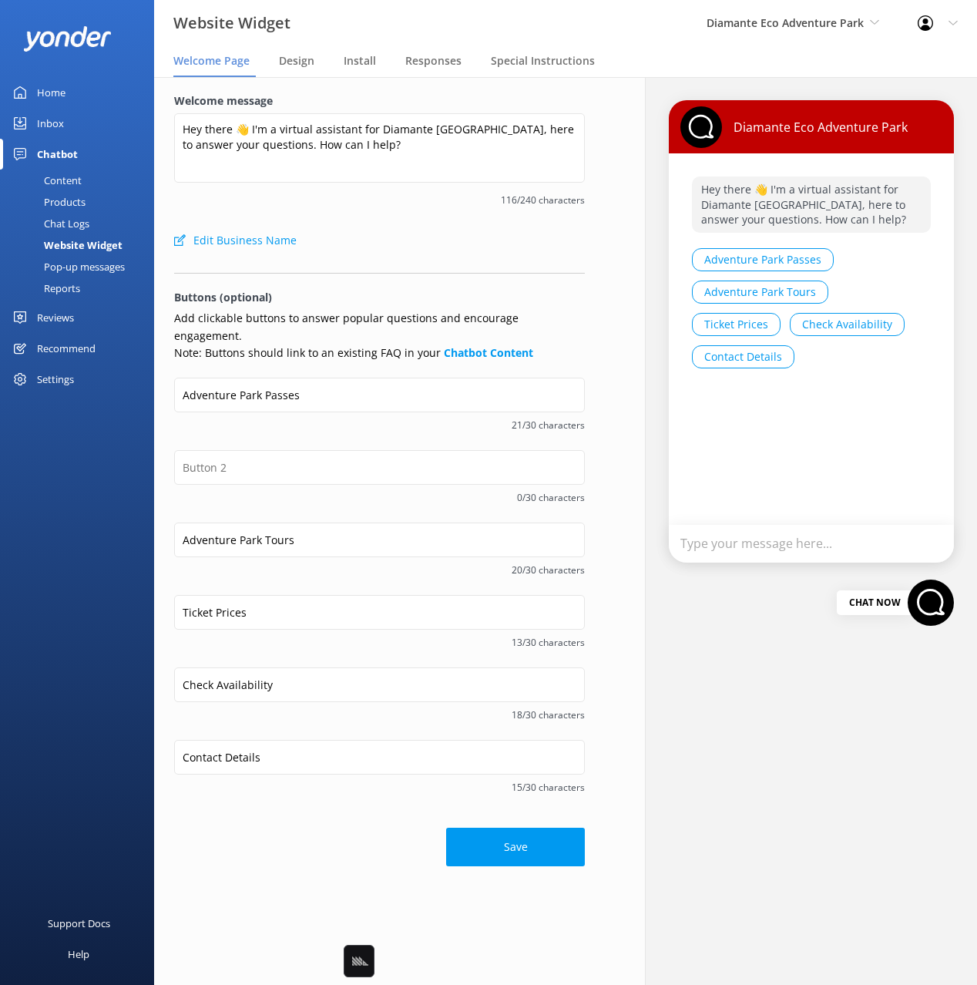
click at [200, 502] on div "0/30 characters" at bounding box center [379, 486] width 411 height 72
click at [250, 523] on input "Adventure Park Tours" at bounding box center [379, 540] width 411 height 35
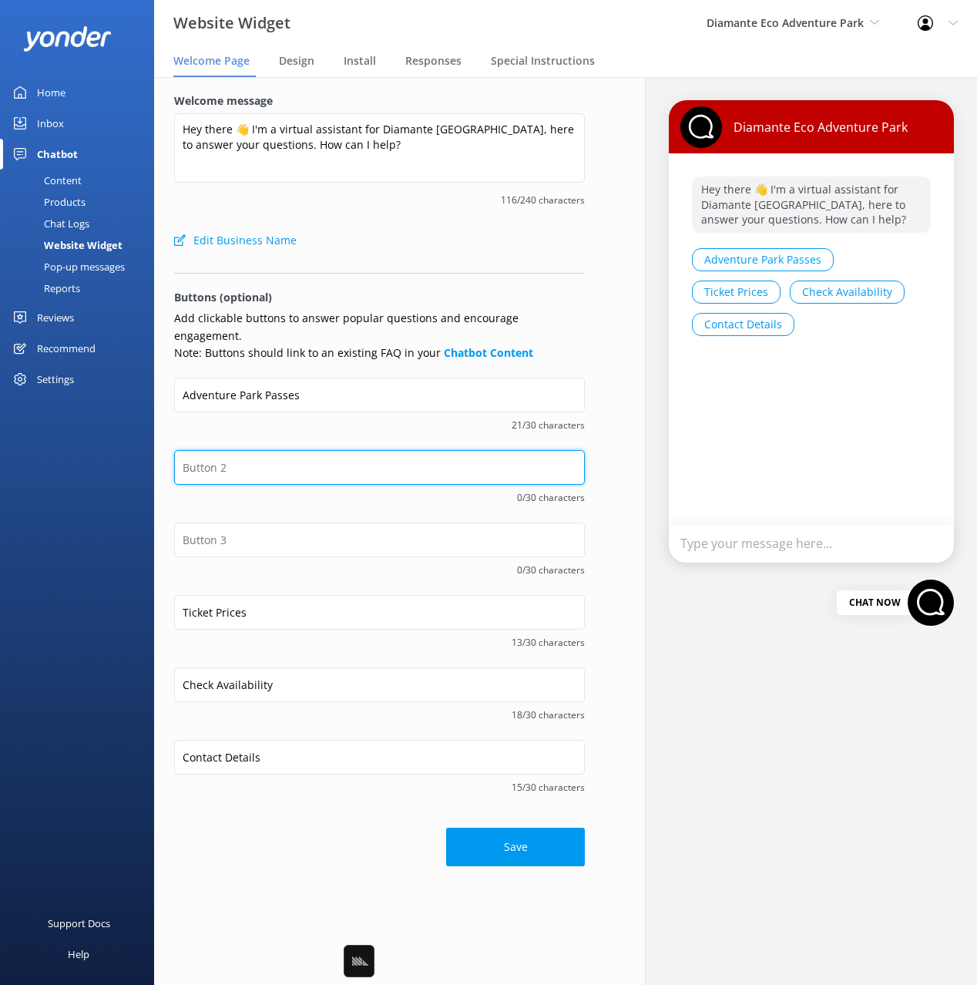
click at [234, 450] on input "text" at bounding box center [379, 467] width 411 height 35
paste input "Adventure Park Tours"
type input "Adventure Park Tours"
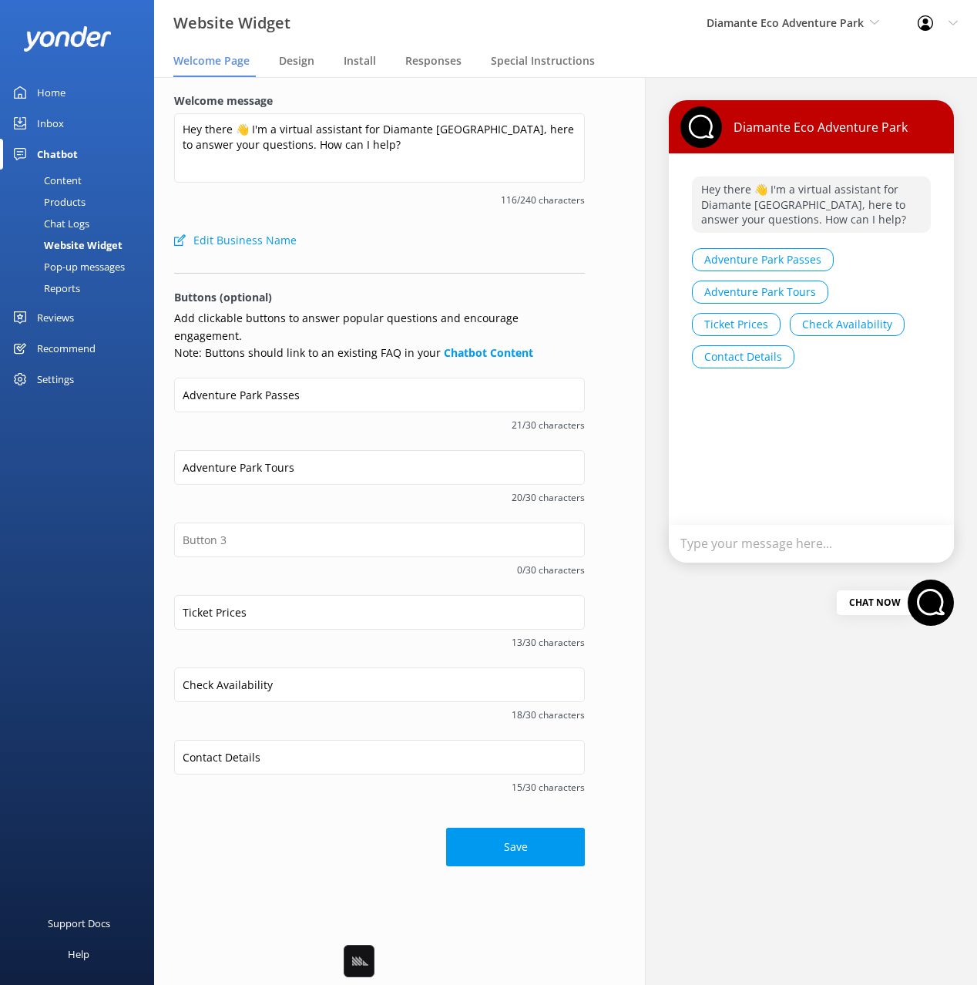
click at [251, 417] on div "Adventure Park Passes 21/30 characters" at bounding box center [379, 414] width 411 height 72
click at [262, 603] on input "Ticket Prices" at bounding box center [379, 612] width 411 height 35
click at [267, 667] on input "Check Availability" at bounding box center [379, 684] width 411 height 35
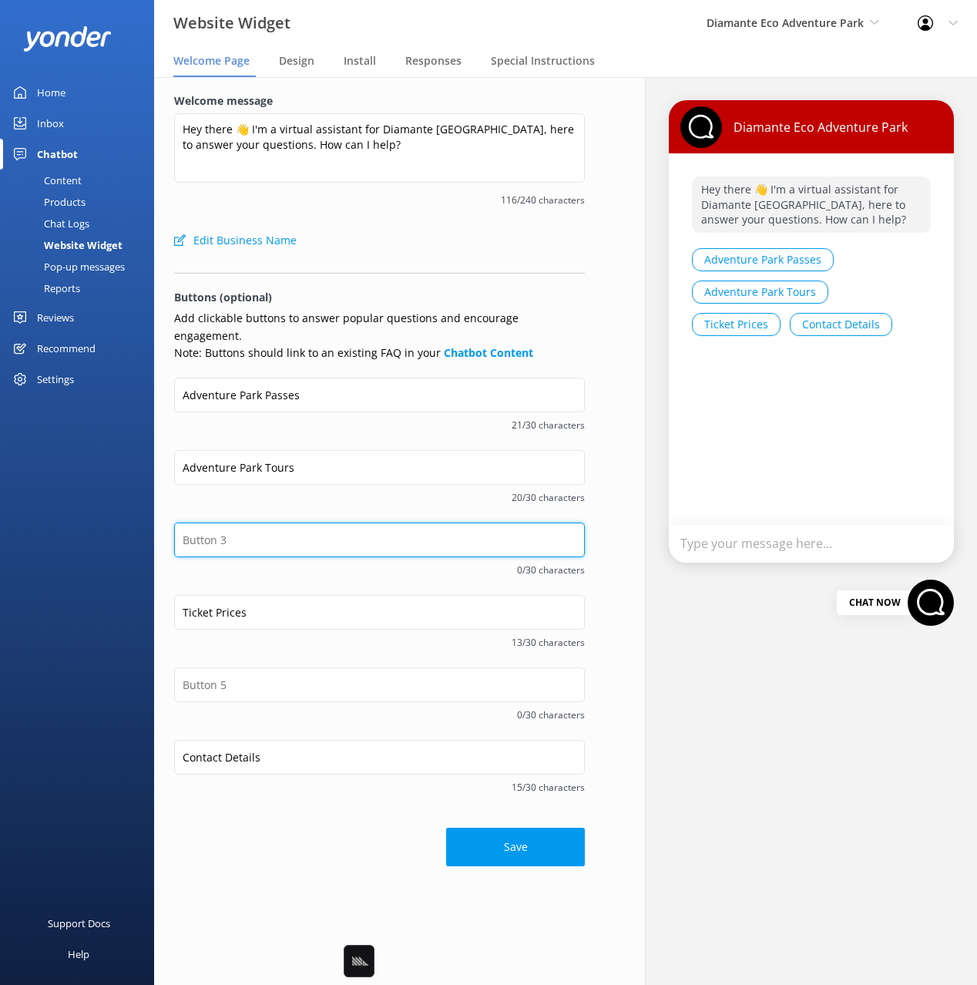
click at [224, 523] on input "text" at bounding box center [379, 540] width 411 height 35
paste input "Check Availability"
type input "Check Availability"
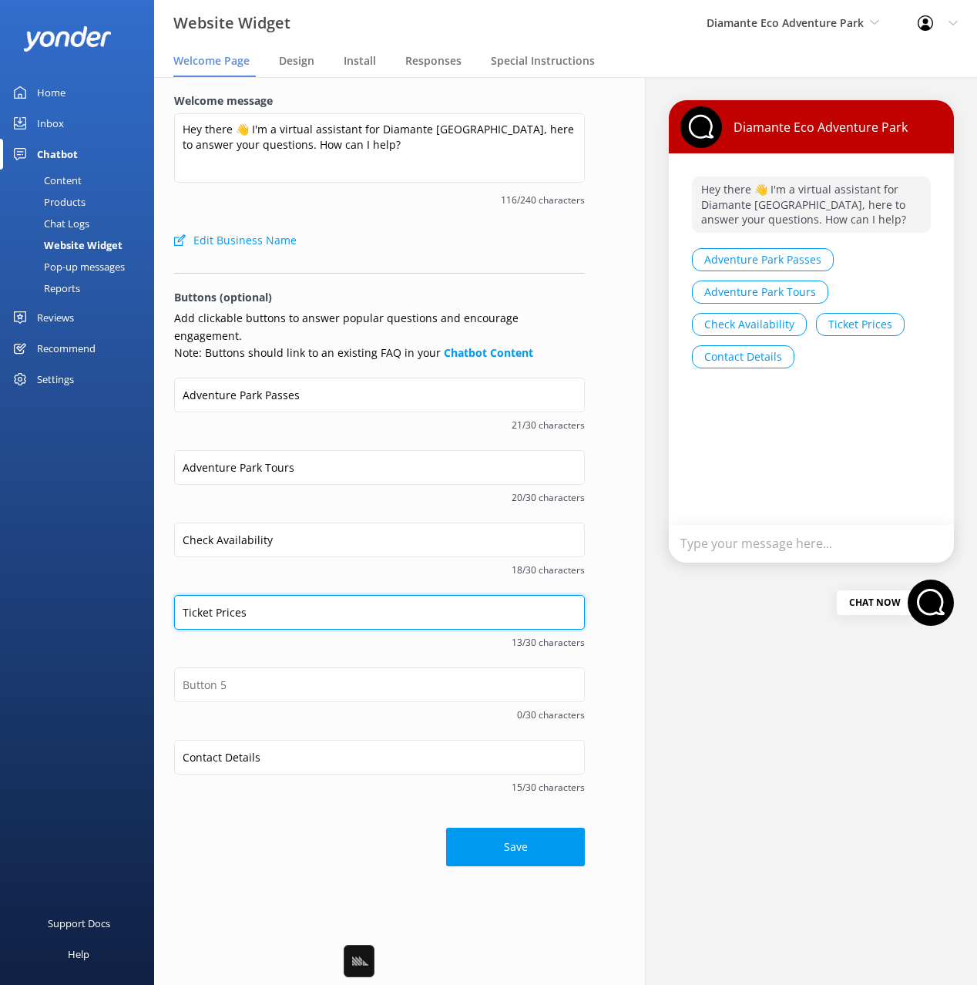
drag, startPoint x: 226, startPoint y: 605, endPoint x: 224, endPoint y: 622, distance: 17.0
click at [225, 605] on input "Ticket Prices" at bounding box center [379, 612] width 411 height 35
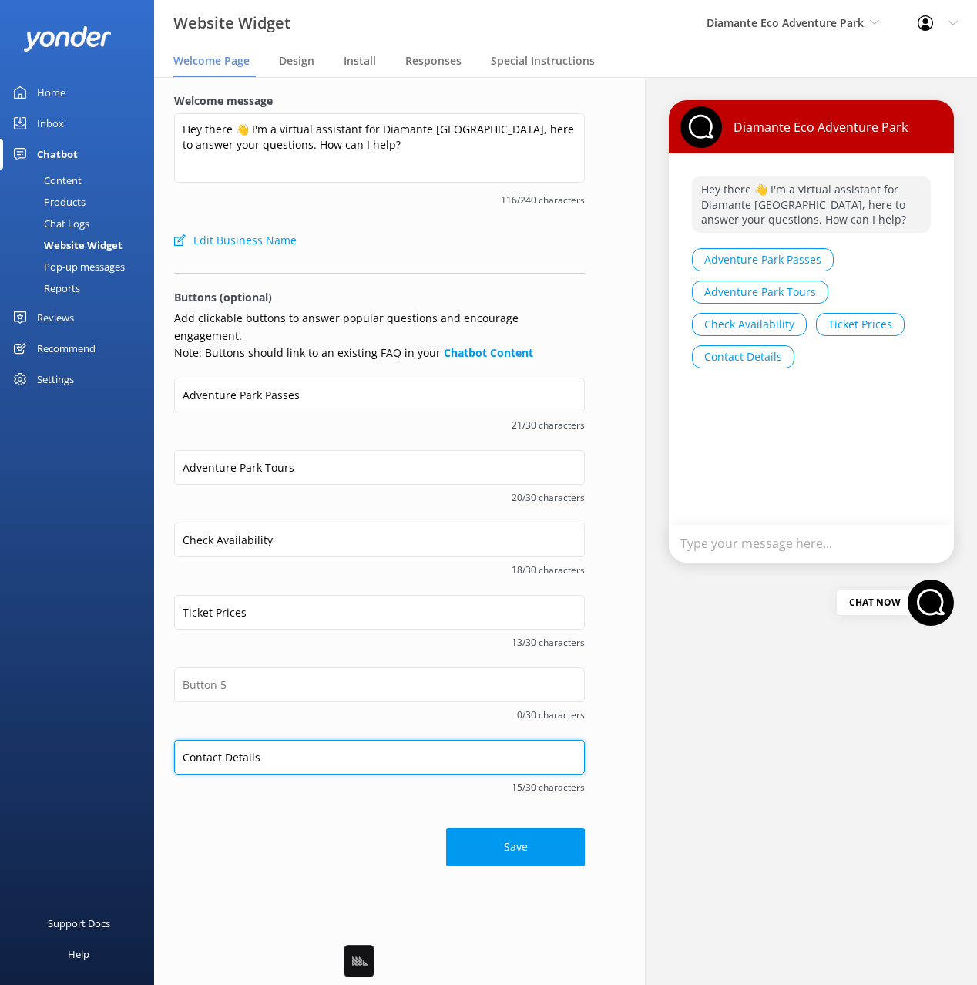
click at [245, 752] on input "Contact Details" at bounding box center [379, 757] width 411 height 35
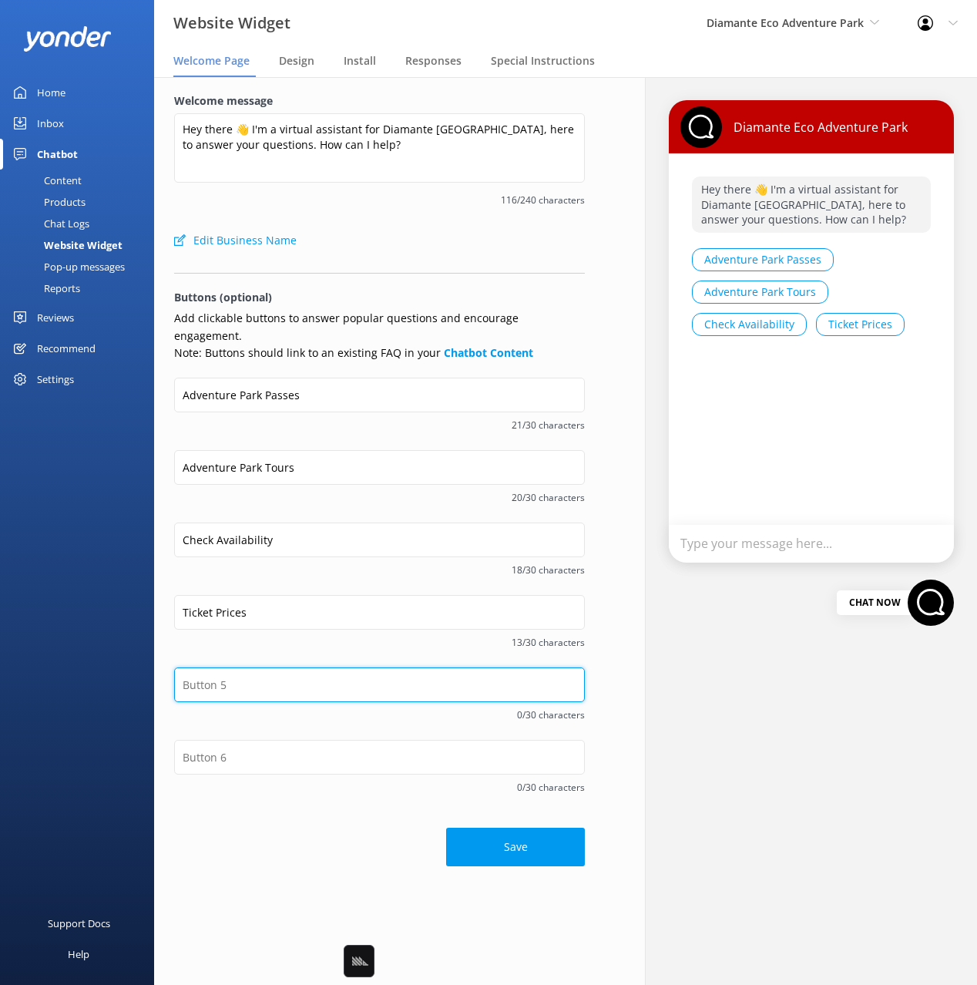
click at [227, 681] on input "text" at bounding box center [379, 684] width 411 height 35
paste input "Contact Details"
type input "Contact Details"
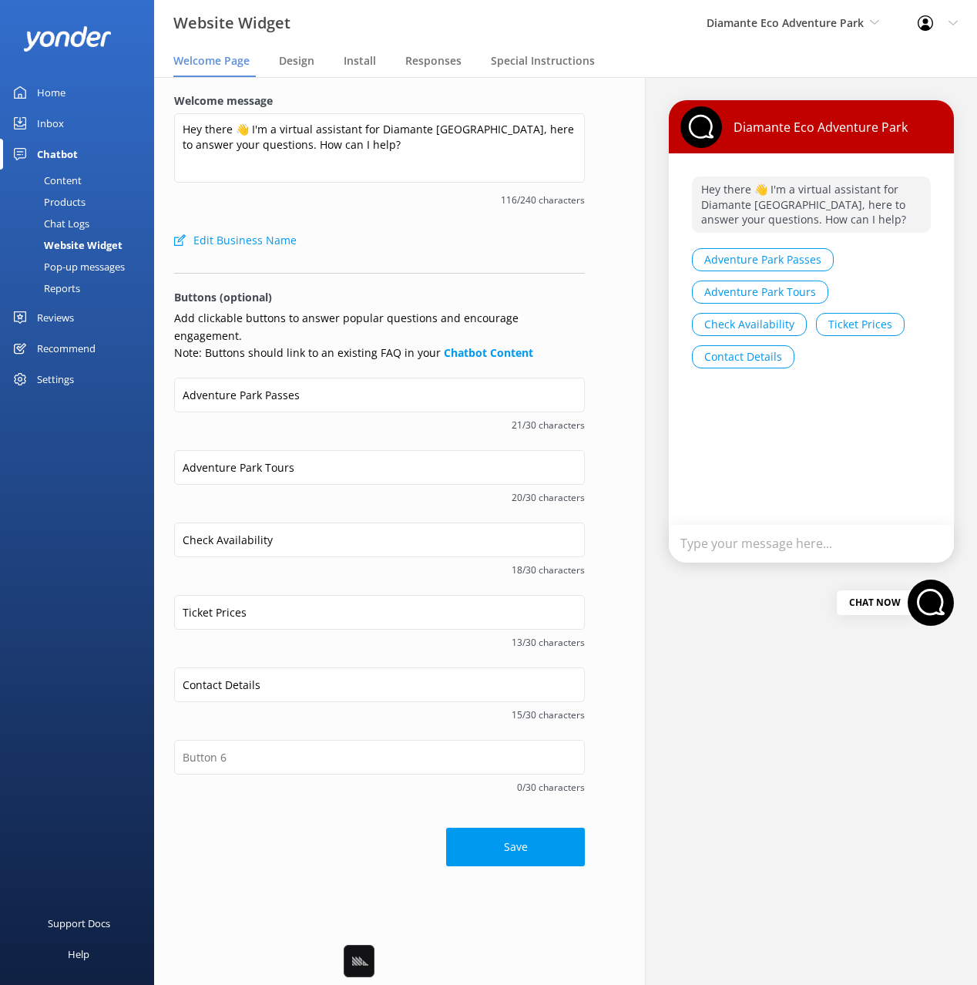
click at [263, 785] on div "0/30 characters" at bounding box center [379, 776] width 411 height 72
click at [272, 780] on span "0/30 characters" at bounding box center [379, 787] width 411 height 15
click at [257, 417] on div "Adventure Park Passes 21/30 characters" at bounding box center [379, 414] width 411 height 72
click at [344, 418] on span "21/30 characters" at bounding box center [379, 425] width 411 height 15
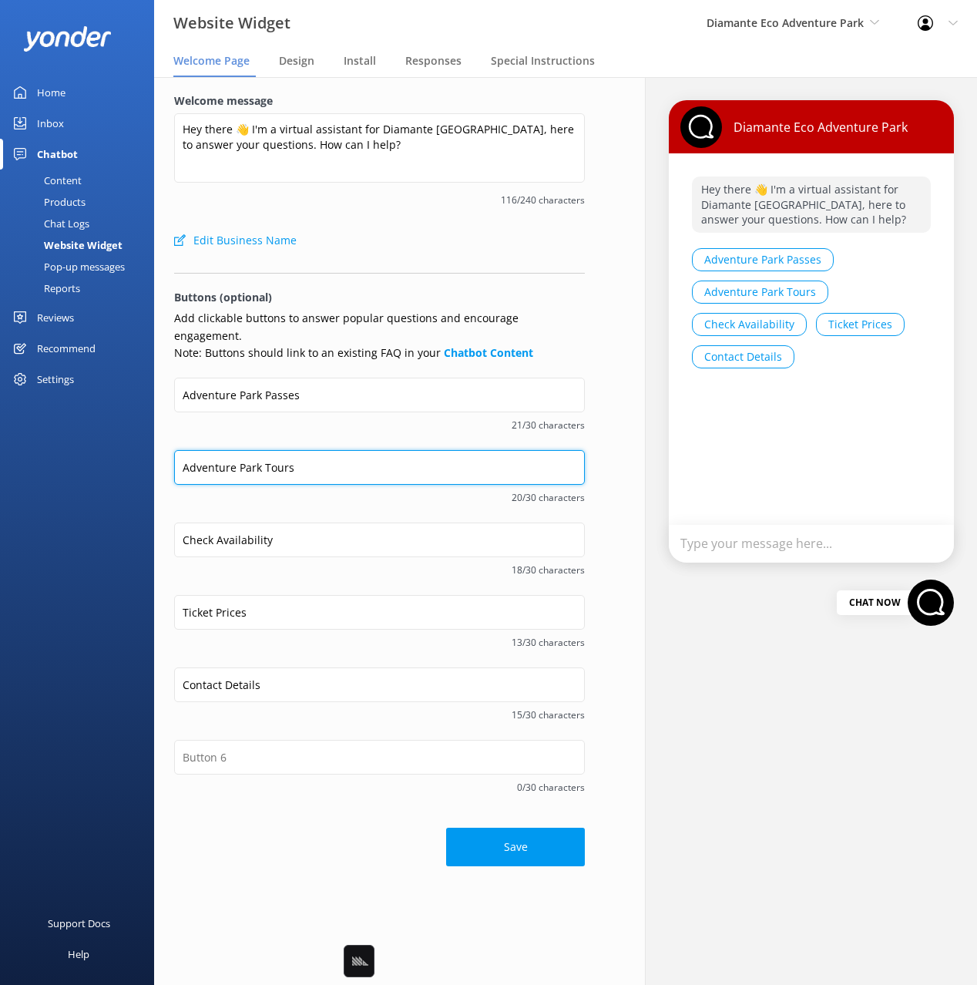
click at [290, 450] on input "Adventure Park Tours" at bounding box center [379, 467] width 411 height 35
drag, startPoint x: 322, startPoint y: 451, endPoint x: 307, endPoint y: 451, distance: 15.4
click at [307, 451] on input "Adventure Park Tours" at bounding box center [379, 467] width 411 height 35
type input "Tour Options"
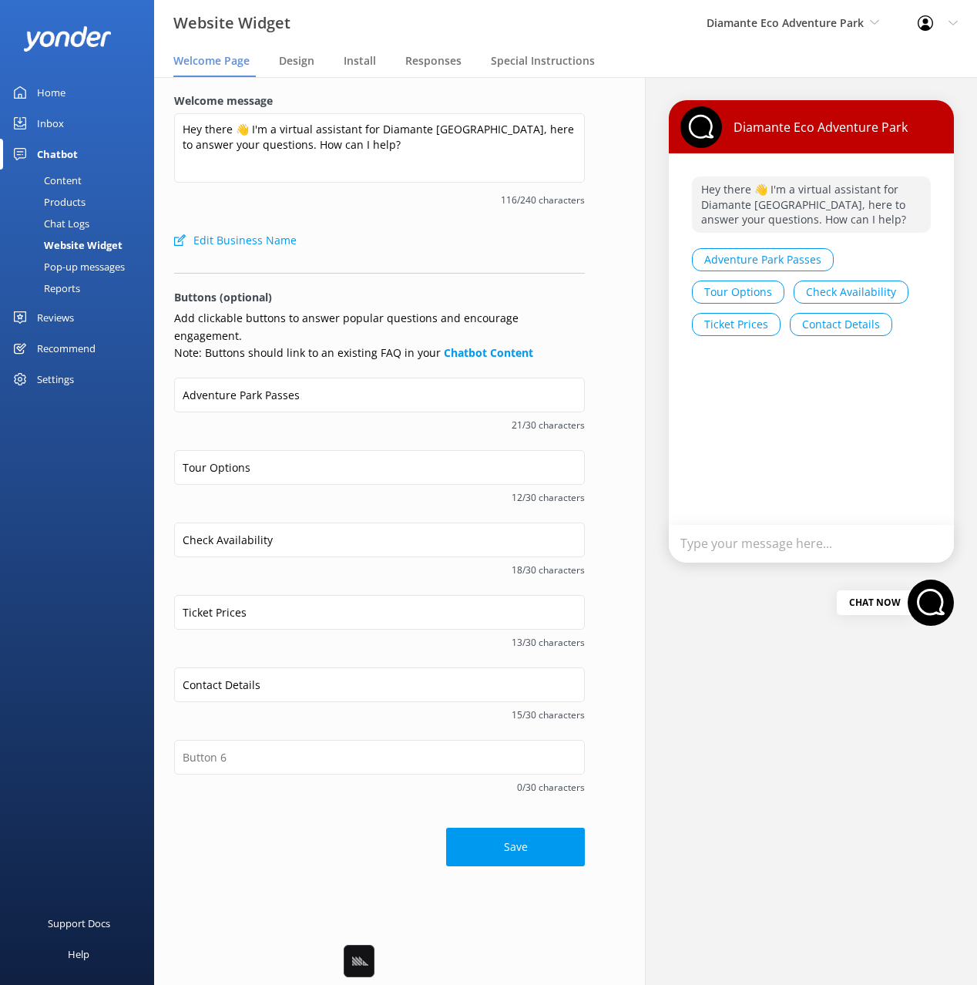
drag, startPoint x: 300, startPoint y: 415, endPoint x: 326, endPoint y: 409, distance: 26.8
click at [300, 415] on div "21/30 characters" at bounding box center [379, 423] width 411 height 19
drag, startPoint x: 341, startPoint y: 411, endPoint x: 359, endPoint y: 406, distance: 19.1
click at [341, 418] on span "21/30 characters" at bounding box center [379, 425] width 411 height 15
click at [401, 418] on span "21/30 characters" at bounding box center [379, 425] width 411 height 15
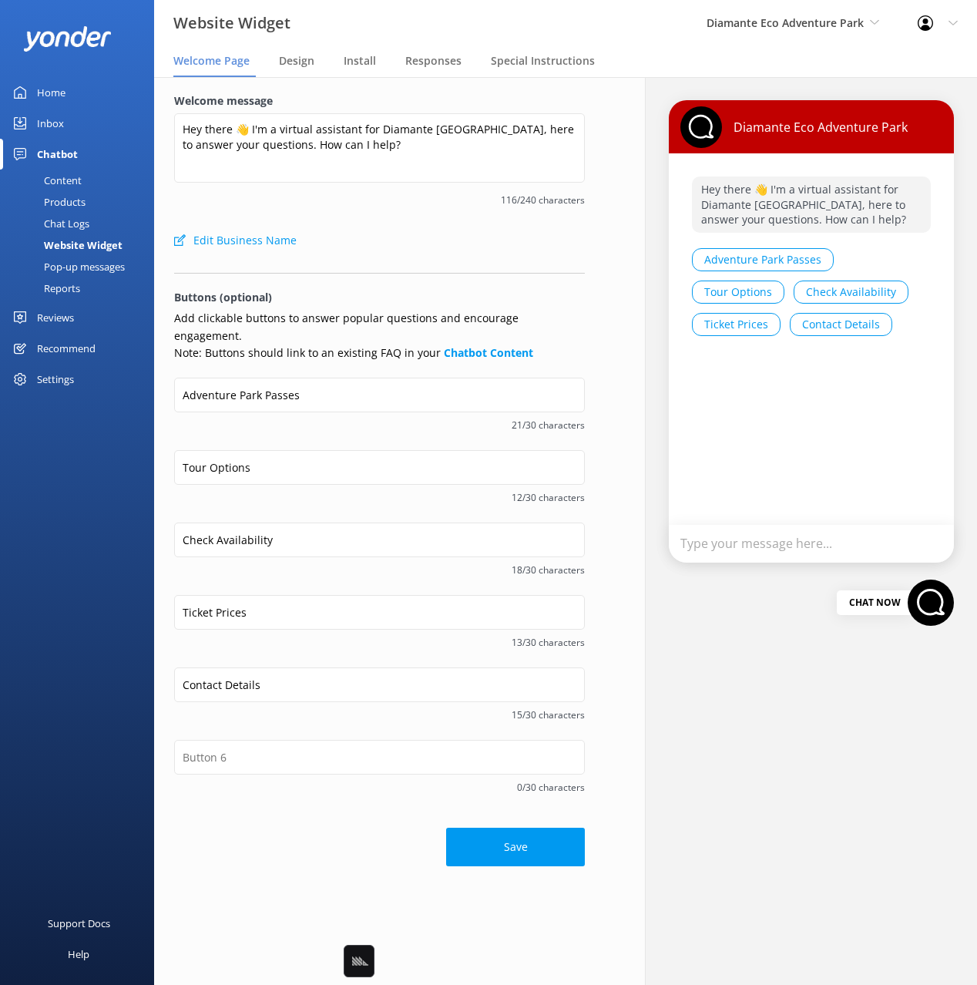
drag, startPoint x: 252, startPoint y: 488, endPoint x: 277, endPoint y: 554, distance: 71.0
click at [252, 488] on div "Tour Options 12/30 characters" at bounding box center [379, 486] width 411 height 72
click at [282, 562] on div "Check Availability 18/30 characters" at bounding box center [379, 559] width 411 height 72
click at [282, 635] on div "Ticket Prices 13/30 characters" at bounding box center [379, 631] width 411 height 72
click at [319, 708] on div "Contact Details 15/30 characters" at bounding box center [379, 703] width 411 height 72
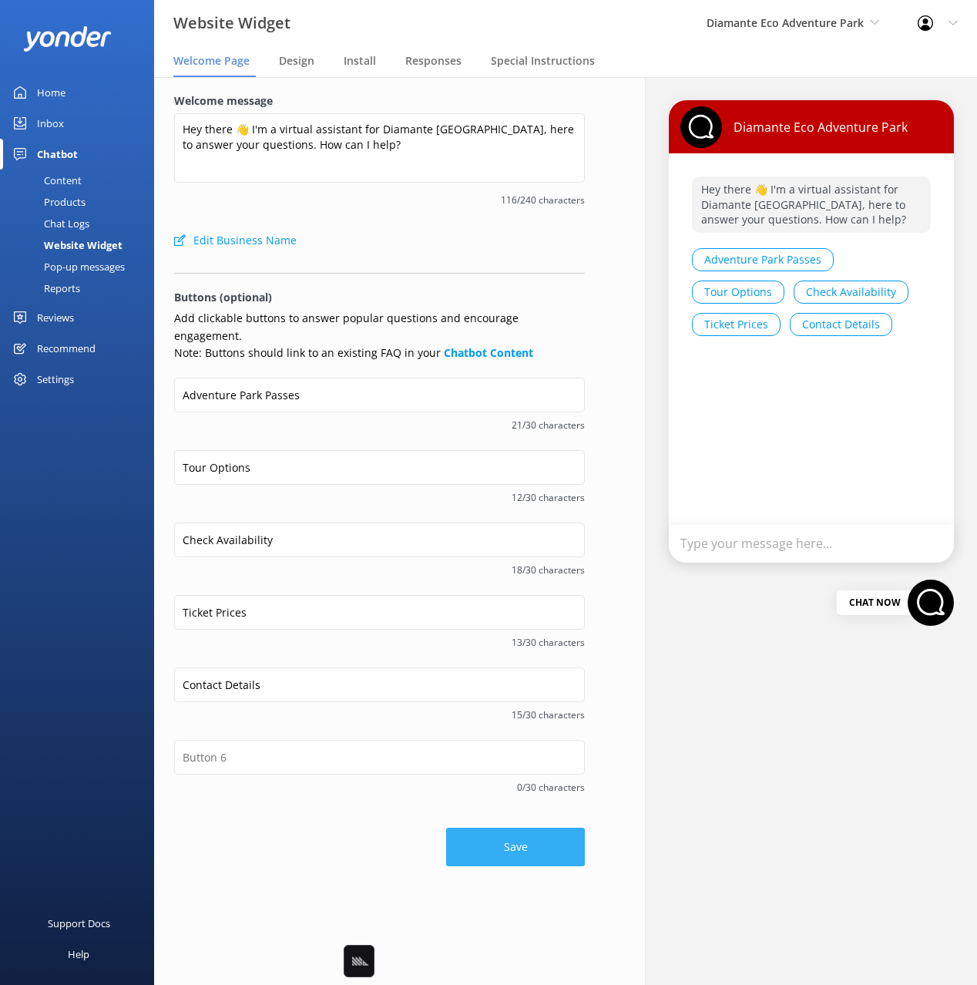
drag, startPoint x: 320, startPoint y: 814, endPoint x: 523, endPoint y: 842, distance: 204.6
click at [321, 815] on div "Save" at bounding box center [379, 839] width 411 height 54
click at [531, 839] on button "Save" at bounding box center [515, 847] width 139 height 39
click at [819, 762] on div "Diamante Eco Adventure Park Hey there 👋 I'm a virtual assistant for Diamante [G…" at bounding box center [811, 531] width 332 height 908
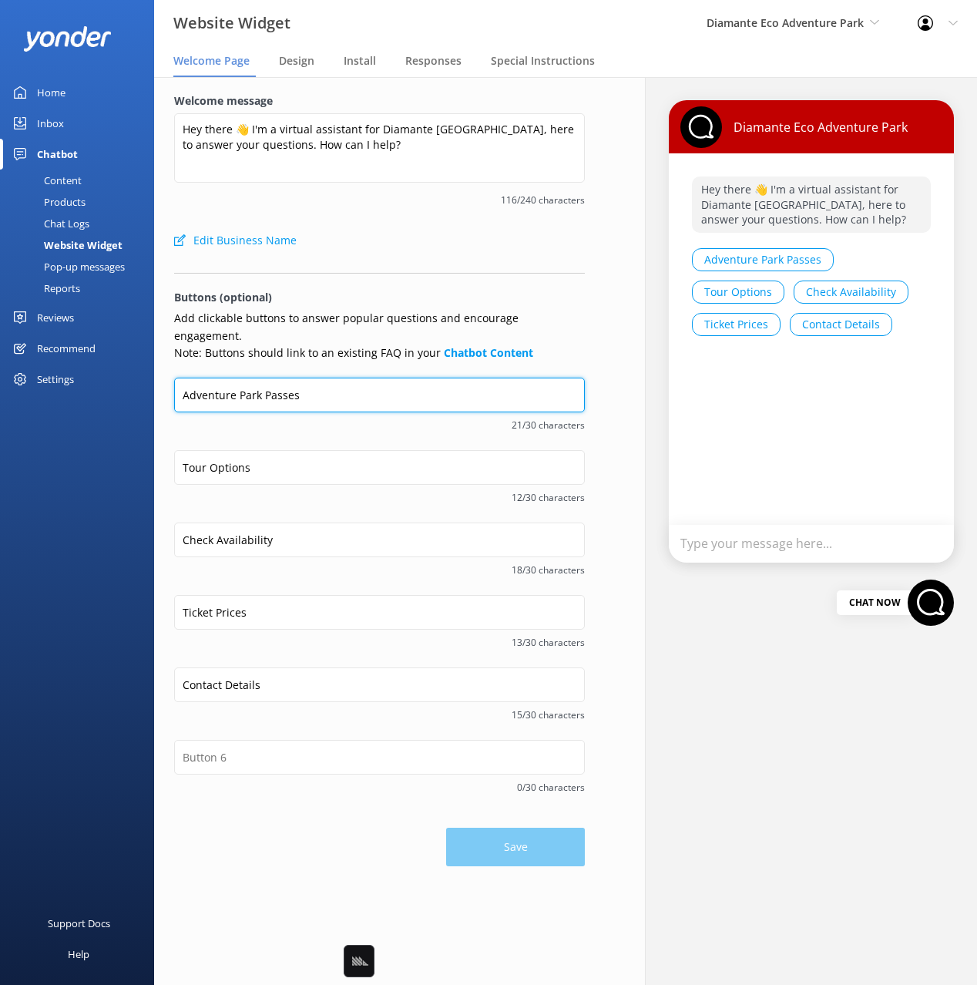
click at [323, 385] on input "Adventure Park Passes" at bounding box center [379, 395] width 411 height 35
paste input "Explo"
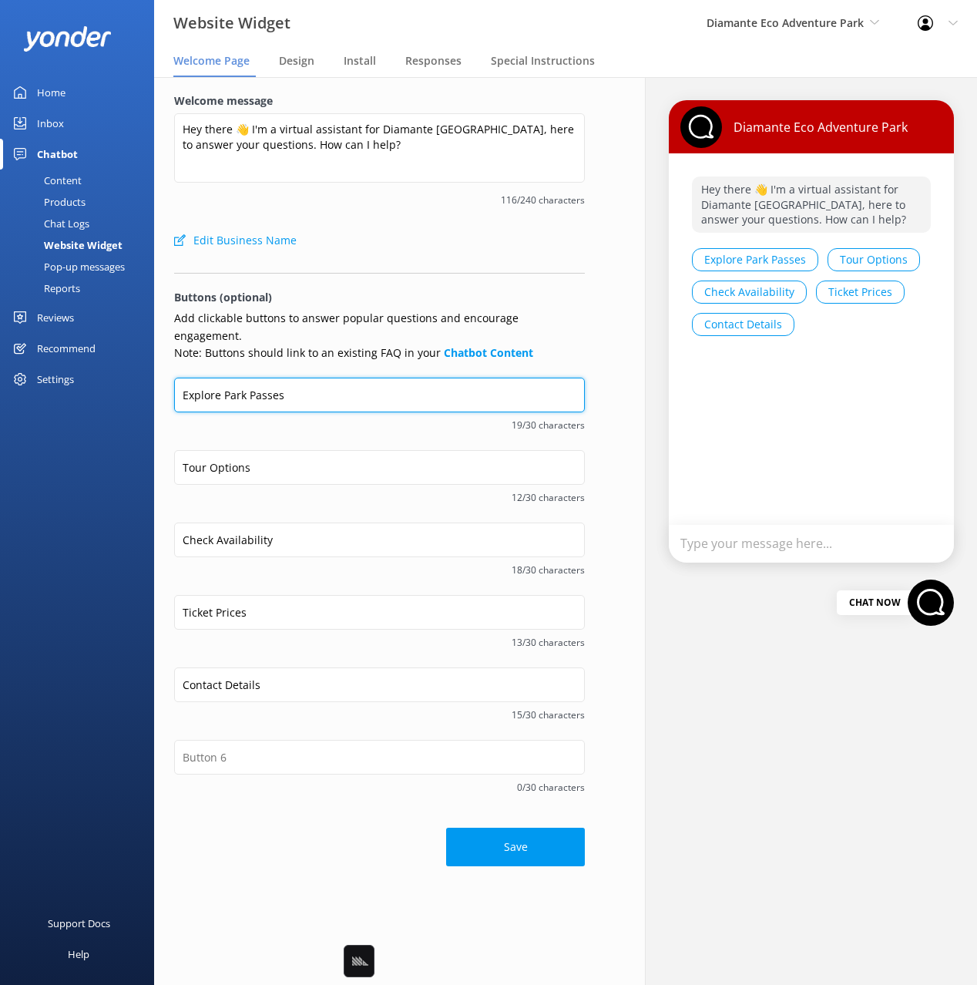
type input "Explore Park Passes"
click at [326, 450] on input "Tour Options" at bounding box center [379, 467] width 411 height 35
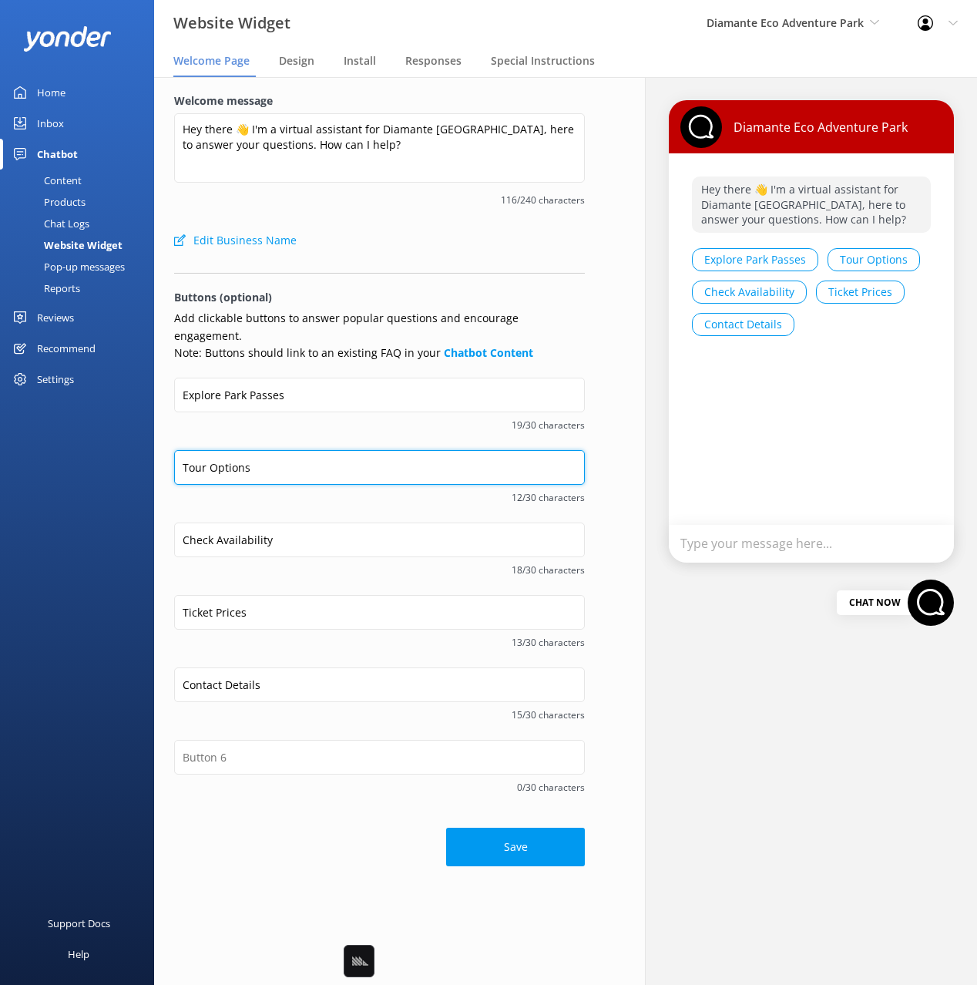
click at [326, 450] on input "Tour Options" at bounding box center [379, 467] width 411 height 35
paste input "Choose a Tour"
type input "Choose a Tour"
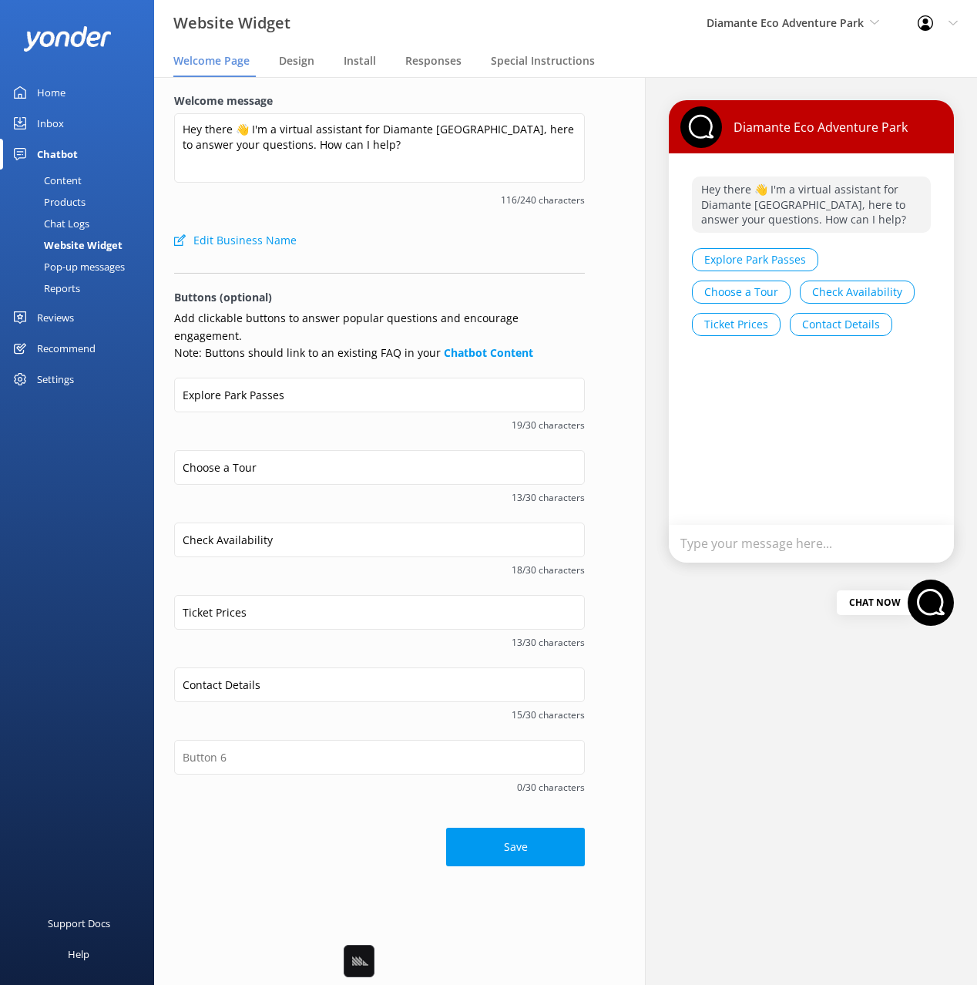
click at [335, 418] on span "19/30 characters" at bounding box center [379, 425] width 411 height 15
click at [287, 526] on input "Check Availability" at bounding box center [379, 540] width 411 height 35
paste input "View"
click at [277, 490] on span "13/30 characters" at bounding box center [379, 497] width 411 height 15
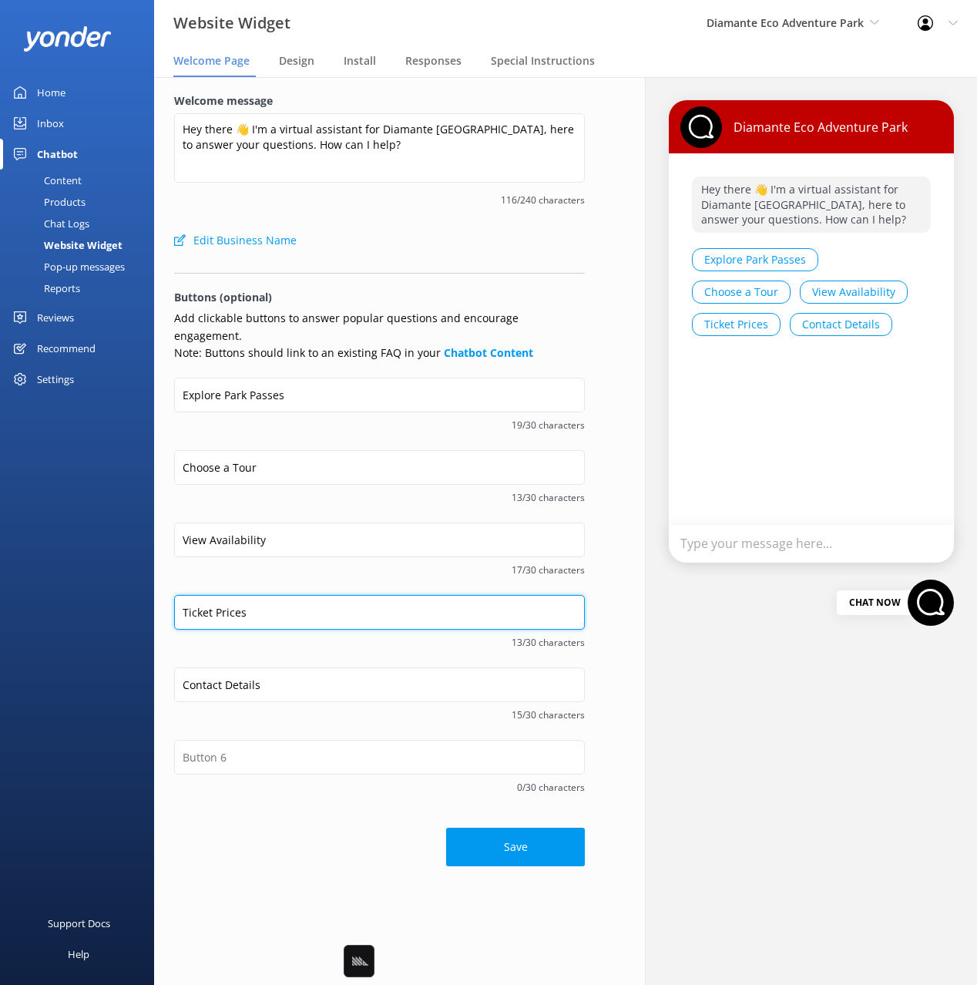
drag, startPoint x: 195, startPoint y: 596, endPoint x: 327, endPoint y: 596, distance: 131.8
click at [195, 596] on input "Ticket Prices" at bounding box center [379, 612] width 411 height 35
click at [315, 635] on span "13/30 characters" at bounding box center [379, 642] width 411 height 15
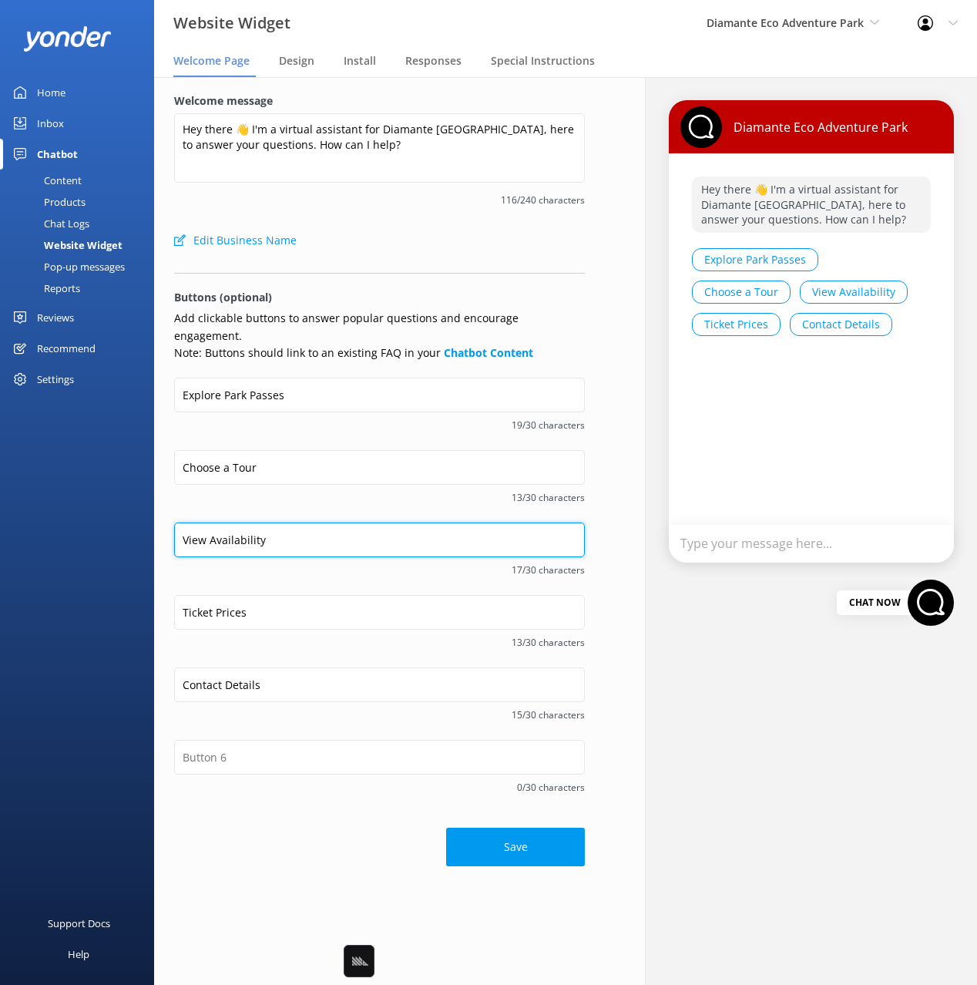
click at [201, 523] on input "View Availability" at bounding box center [379, 540] width 411 height 35
type input "Check Availability"
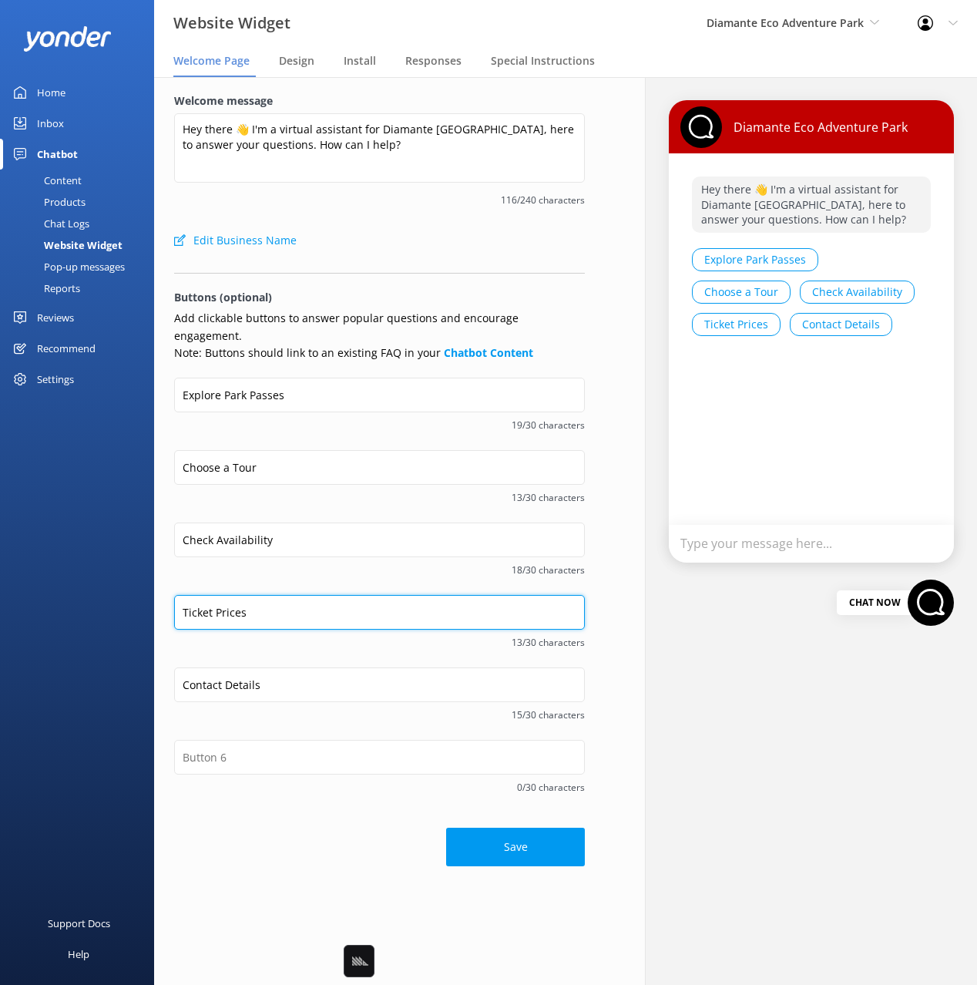
click at [184, 595] on input "Ticket Prices" at bounding box center [379, 612] width 411 height 35
type input "View Ticket Prices"
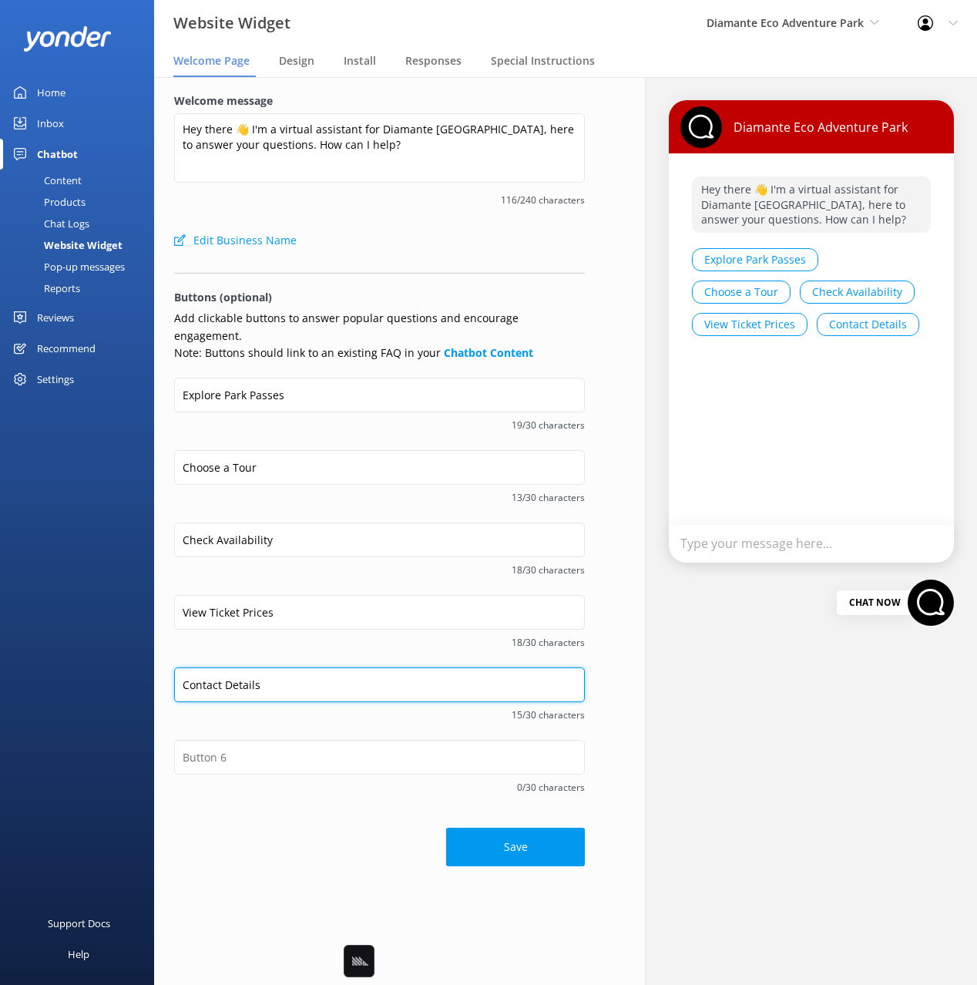
click at [314, 668] on input "Contact Details" at bounding box center [379, 684] width 411 height 35
paste input "Get in Touch"
type input "Get in Touch"
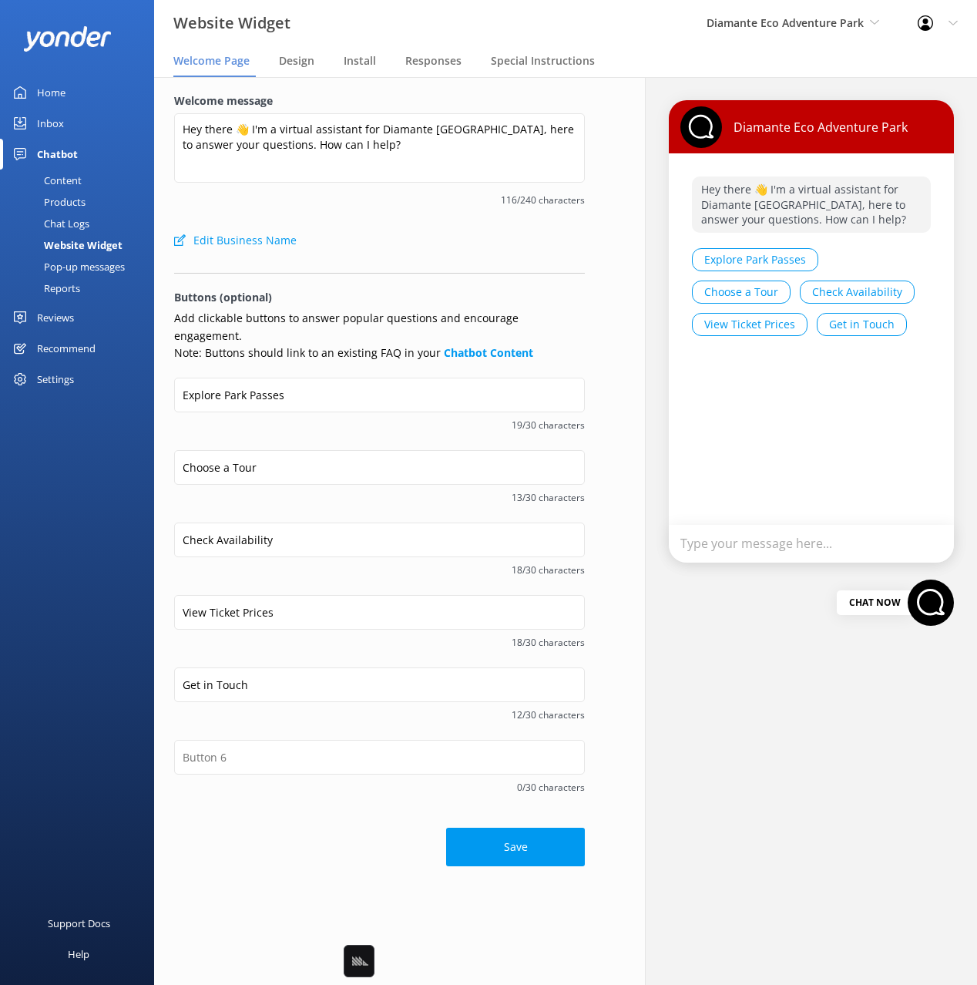
click at [309, 818] on div "Save" at bounding box center [379, 839] width 411 height 54
click at [248, 418] on span "19/30 characters" at bounding box center [379, 425] width 411 height 15
click at [190, 595] on input "View Ticket Prices" at bounding box center [379, 612] width 411 height 35
click at [321, 419] on div "Explore Park Passes 19/30 characters" at bounding box center [379, 414] width 411 height 72
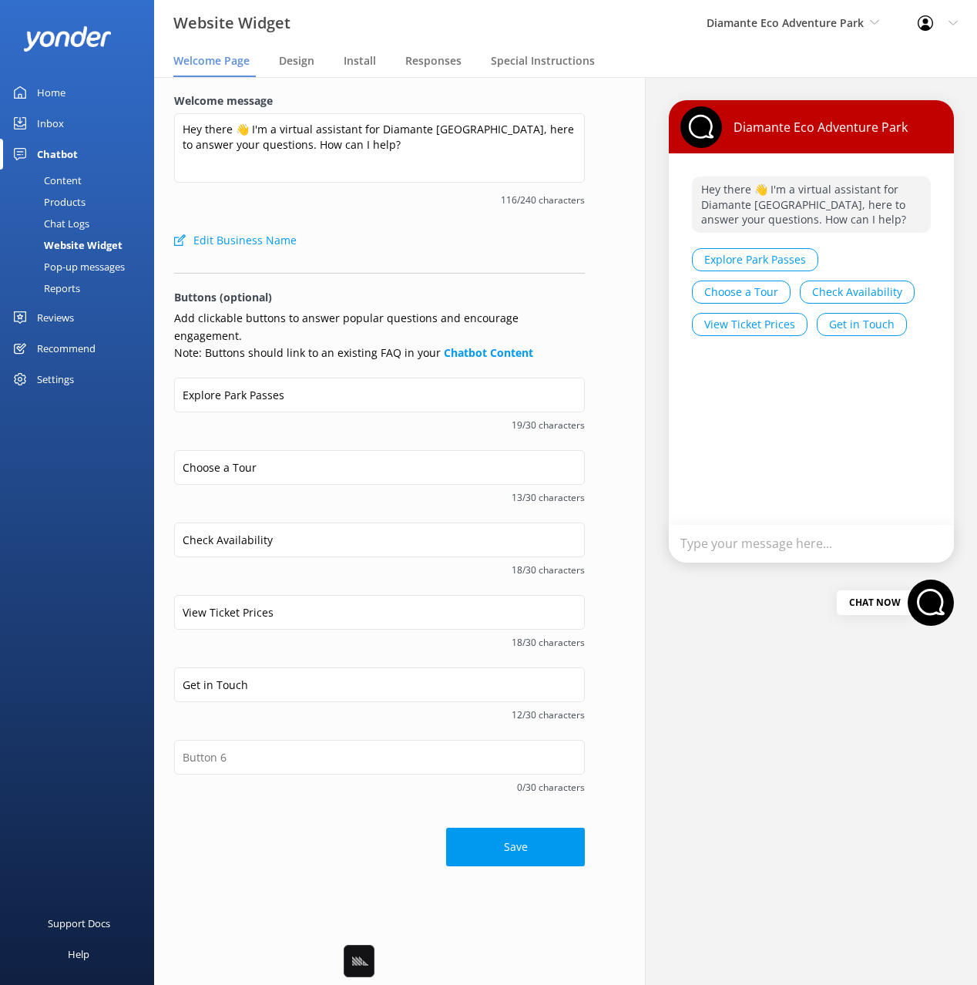
click at [281, 415] on div "19/30 characters" at bounding box center [379, 423] width 411 height 19
click at [234, 452] on input "Choose a Tour" at bounding box center [379, 467] width 411 height 35
click at [196, 450] on input "Choose a Tour" at bounding box center [379, 467] width 411 height 35
click at [202, 428] on div "Explore Park Passes 19/30 characters" at bounding box center [379, 414] width 411 height 72
drag, startPoint x: 251, startPoint y: 439, endPoint x: 207, endPoint y: 448, distance: 44.7
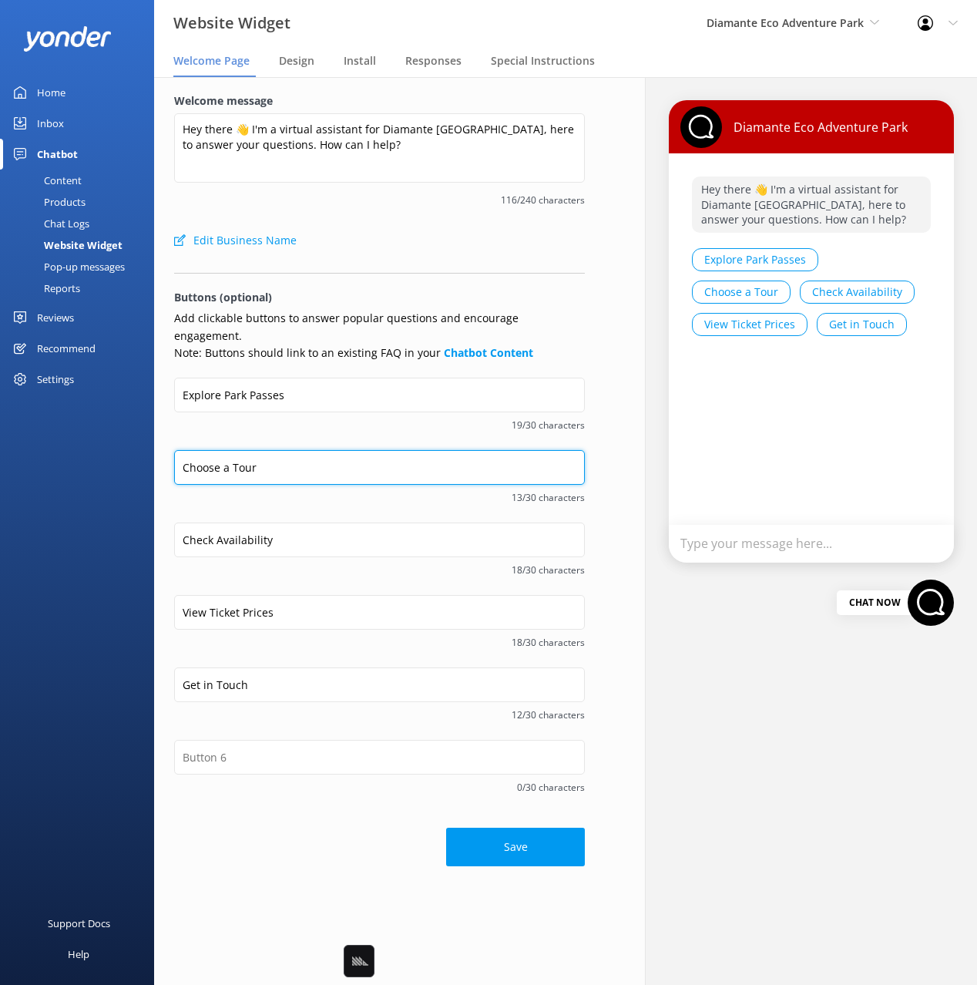
click at [250, 450] on input "Choose a Tour" at bounding box center [379, 467] width 411 height 35
click at [203, 450] on input "Choose a Tour" at bounding box center [379, 467] width 411 height 35
click at [234, 450] on input "Choose a Tour" at bounding box center [379, 467] width 411 height 35
drag, startPoint x: 231, startPoint y: 447, endPoint x: 165, endPoint y: 443, distance: 66.4
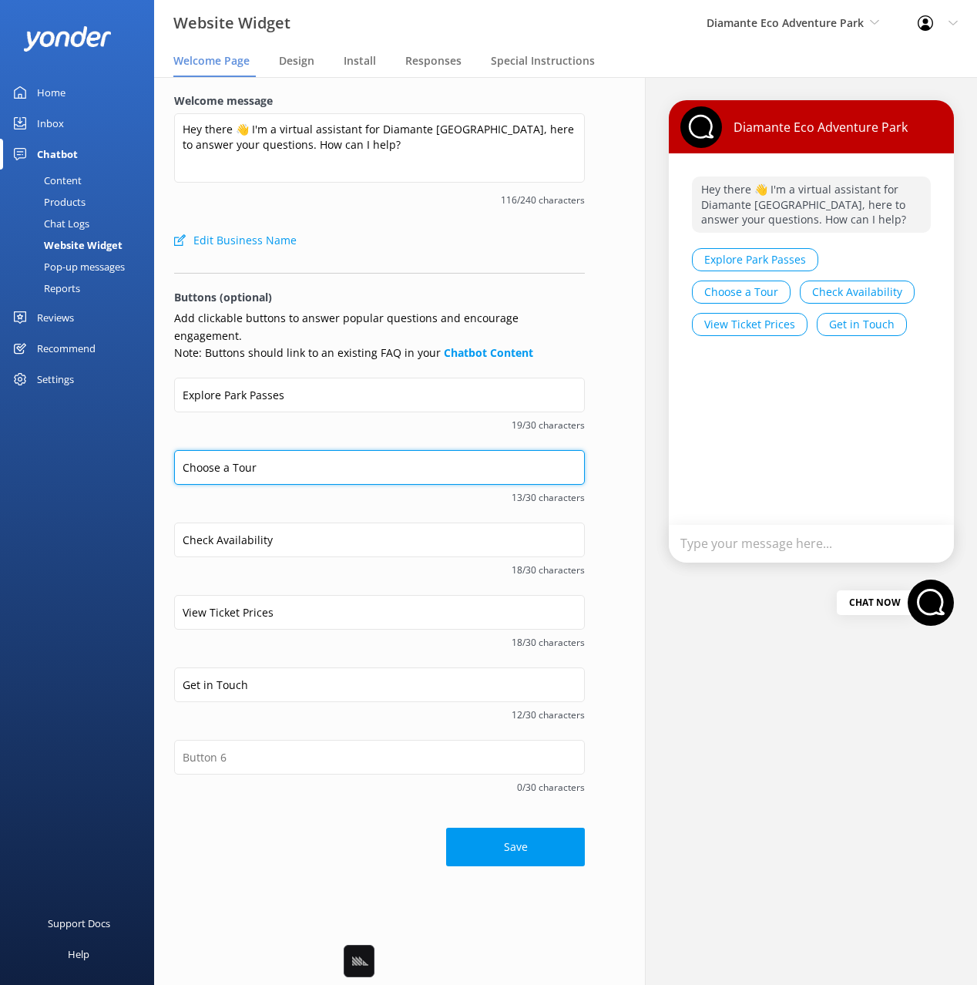
click at [165, 443] on div "Welcome message Hey there 👋 I'm a virtual assistant for Diamante [GEOGRAPHIC_DA…" at bounding box center [379, 479] width 451 height 805
click at [236, 452] on input "Choose a Tour" at bounding box center [379, 467] width 411 height 35
drag, startPoint x: 262, startPoint y: 451, endPoint x: 136, endPoint y: 445, distance: 125.7
click at [130, 445] on div "Website Widget Diamante Eco Adventure Park Black Cat Cruises [GEOGRAPHIC_DATA] …" at bounding box center [488, 531] width 977 height 908
type input "See Adventure Tours"
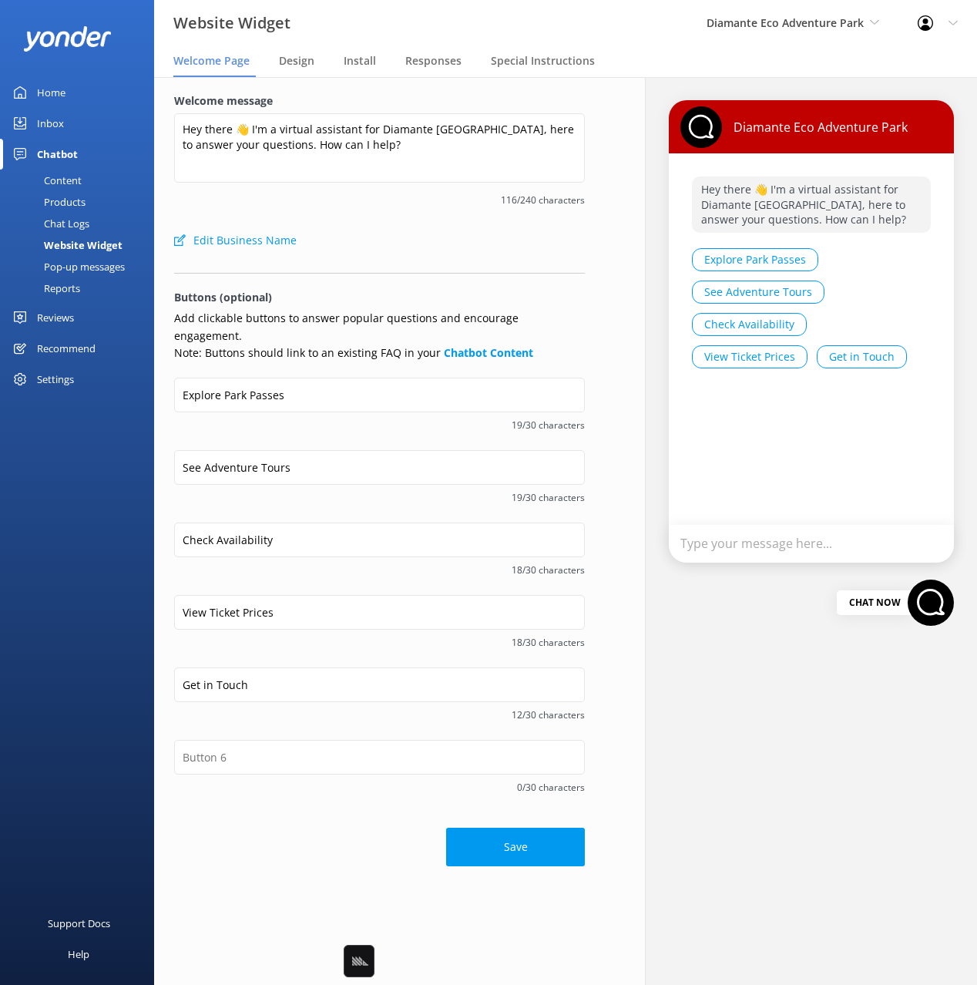
click at [308, 424] on div "Explore Park Passes 19/30 characters" at bounding box center [379, 414] width 411 height 72
click at [284, 490] on span "19/30 characters" at bounding box center [379, 497] width 411 height 15
click at [297, 429] on div "Explore Park Passes 19/30 characters" at bounding box center [379, 414] width 411 height 72
click at [269, 494] on div "See Adventure Tours 19/30 characters" at bounding box center [379, 486] width 411 height 72
click at [360, 491] on div "See Adventure Tours 19/30 characters" at bounding box center [379, 486] width 411 height 72
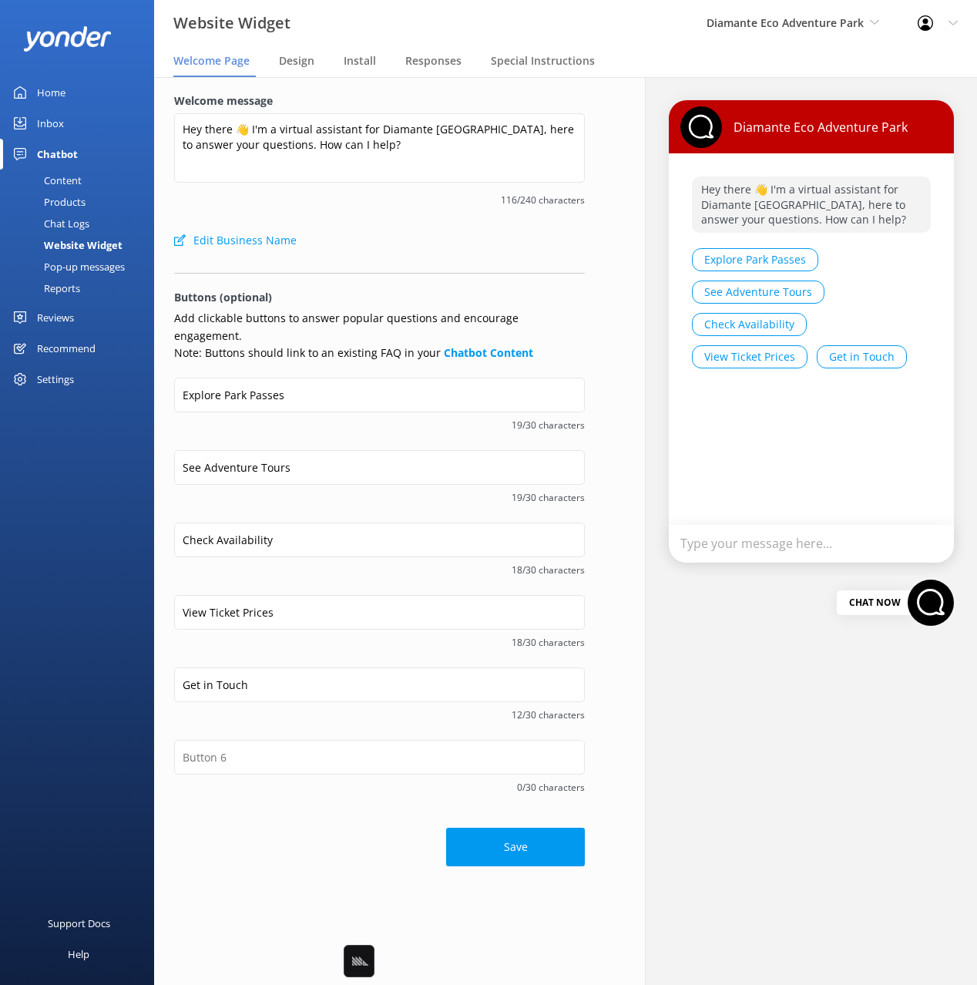
click at [390, 490] on span "19/30 characters" at bounding box center [379, 497] width 411 height 15
click at [200, 523] on input "Check Availability" at bounding box center [379, 540] width 411 height 35
drag, startPoint x: 370, startPoint y: 736, endPoint x: 325, endPoint y: 740, distance: 44.9
click at [364, 740] on input "text" at bounding box center [379, 757] width 411 height 35
click at [324, 740] on input "text" at bounding box center [379, 757] width 411 height 35
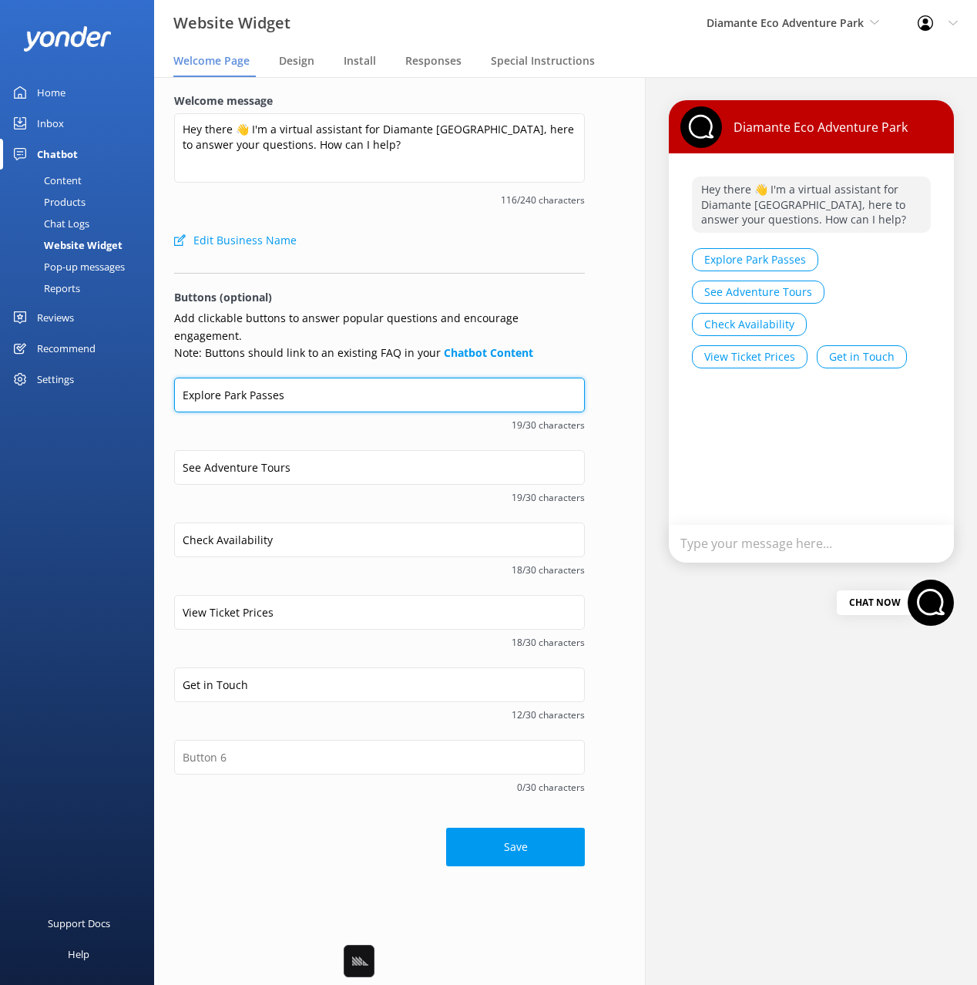
click at [205, 385] on input "Explore Park Passes" at bounding box center [379, 395] width 411 height 35
click at [212, 378] on input "Explore Park Passes" at bounding box center [379, 395] width 411 height 35
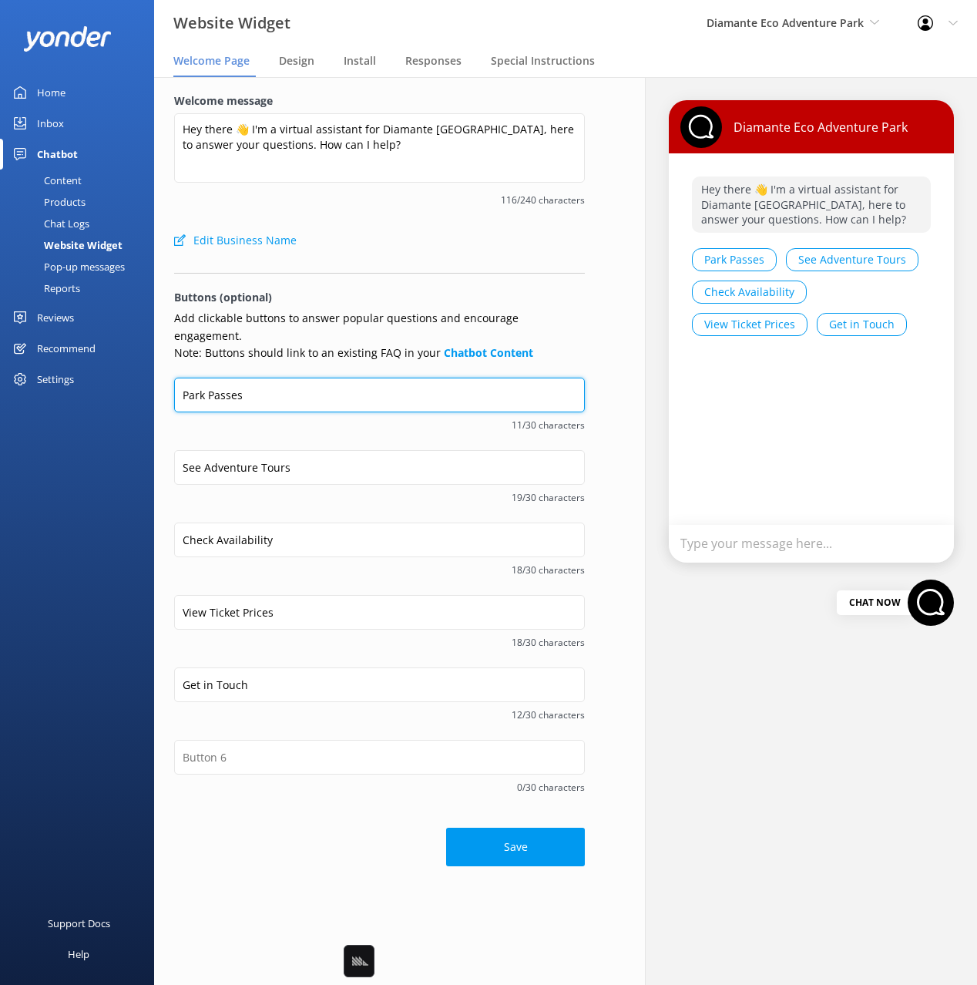
type input "Park Passes"
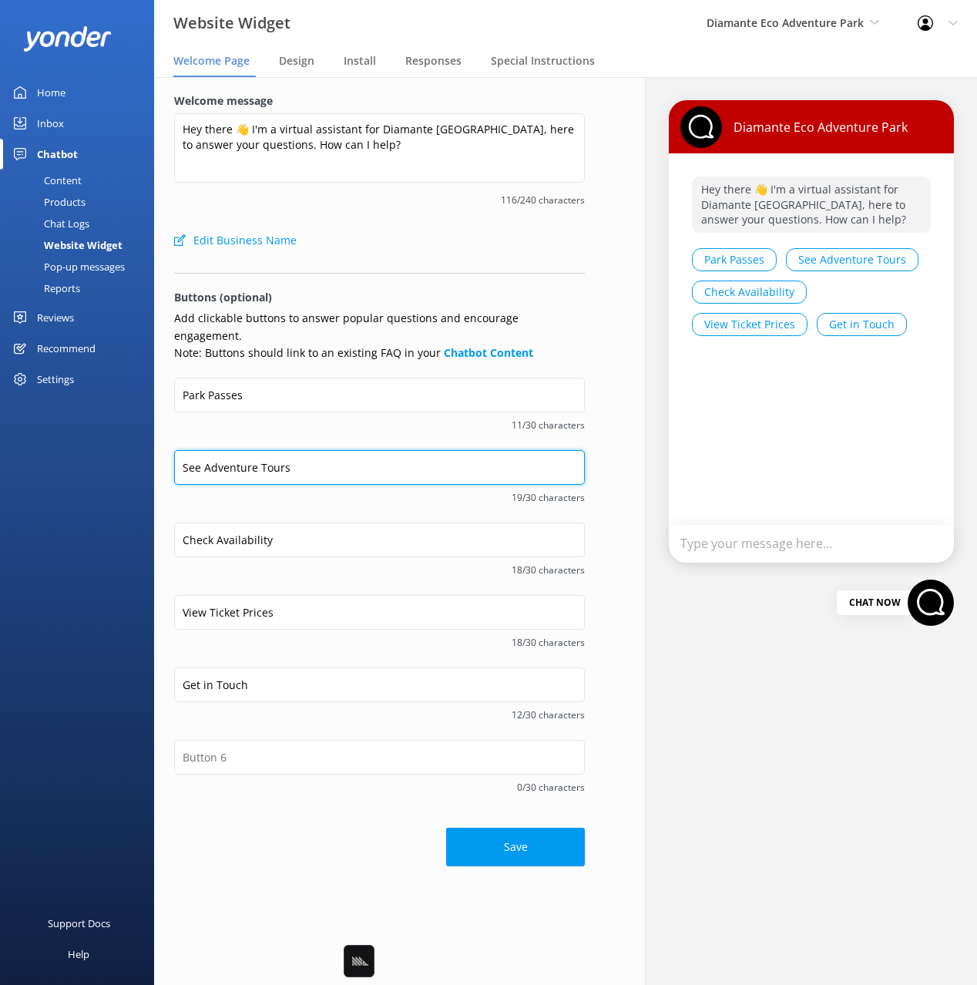
drag, startPoint x: 207, startPoint y: 449, endPoint x: 168, endPoint y: 447, distance: 39.4
click at [168, 447] on div "Welcome message Hey there 👋 I'm a virtual assistant for Diamante [GEOGRAPHIC_DA…" at bounding box center [379, 479] width 451 height 805
click at [334, 450] on input "Adventure Tours" at bounding box center [379, 467] width 411 height 35
drag, startPoint x: 437, startPoint y: 455, endPoint x: 392, endPoint y: 482, distance: 52.9
click at [437, 455] on input "Adventure Tours" at bounding box center [379, 467] width 411 height 35
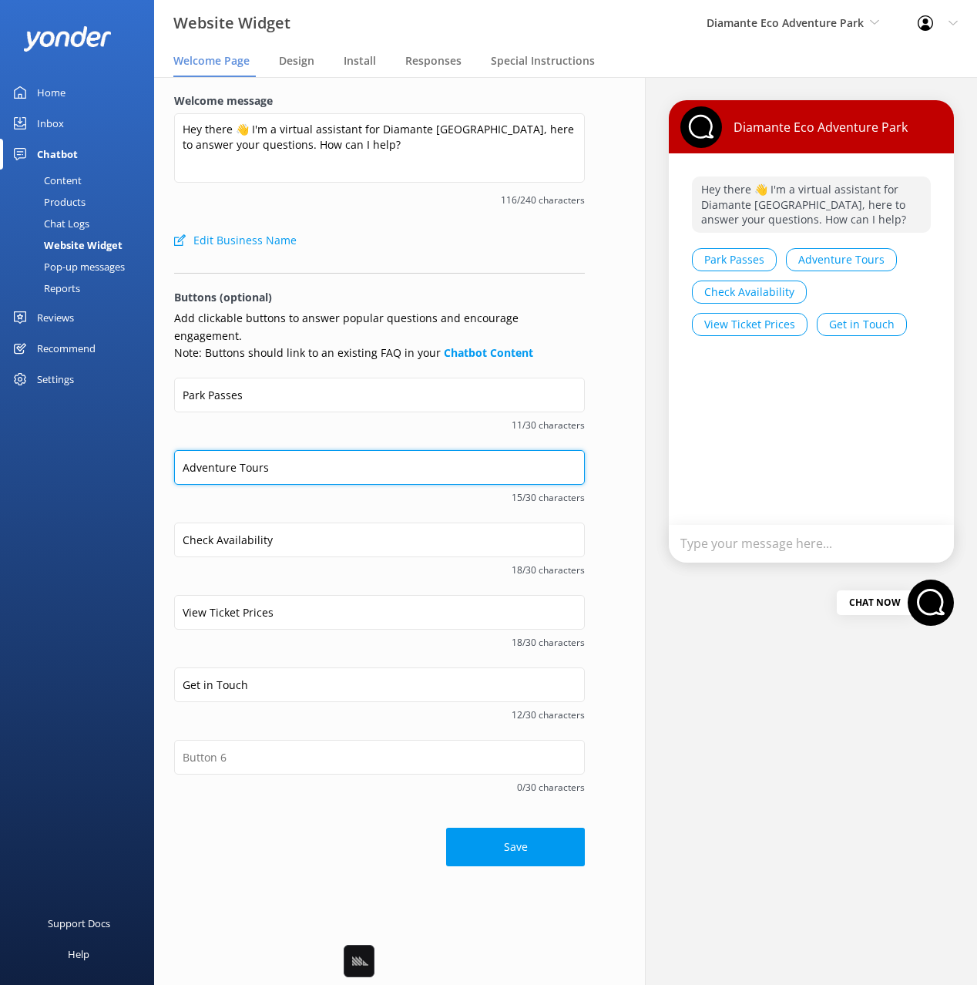
drag, startPoint x: 276, startPoint y: 443, endPoint x: 331, endPoint y: 451, distance: 56.0
click at [276, 450] on input "Adventure Tours" at bounding box center [379, 467] width 411 height 35
type input "Adventure Tours"
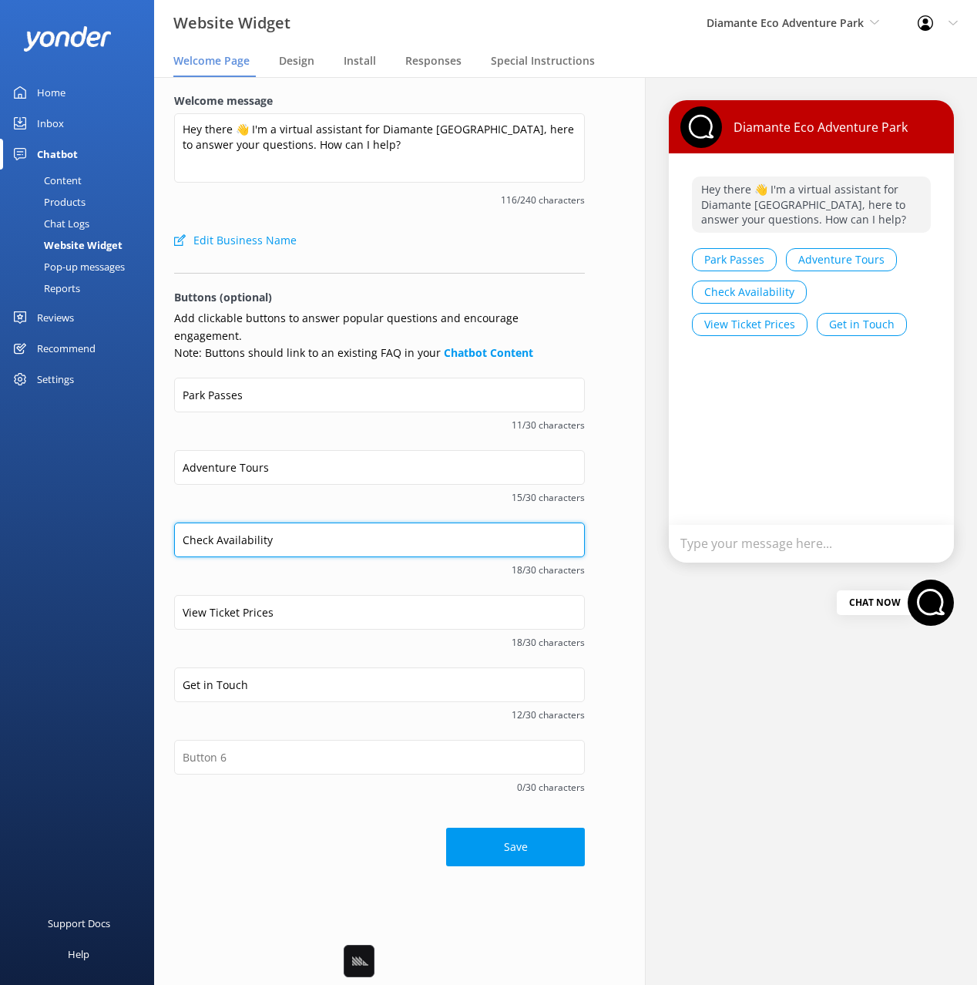
click at [257, 523] on input "Check Availability" at bounding box center [379, 540] width 411 height 35
click at [456, 499] on div "Adventure Tours 15/30 characters" at bounding box center [379, 486] width 411 height 72
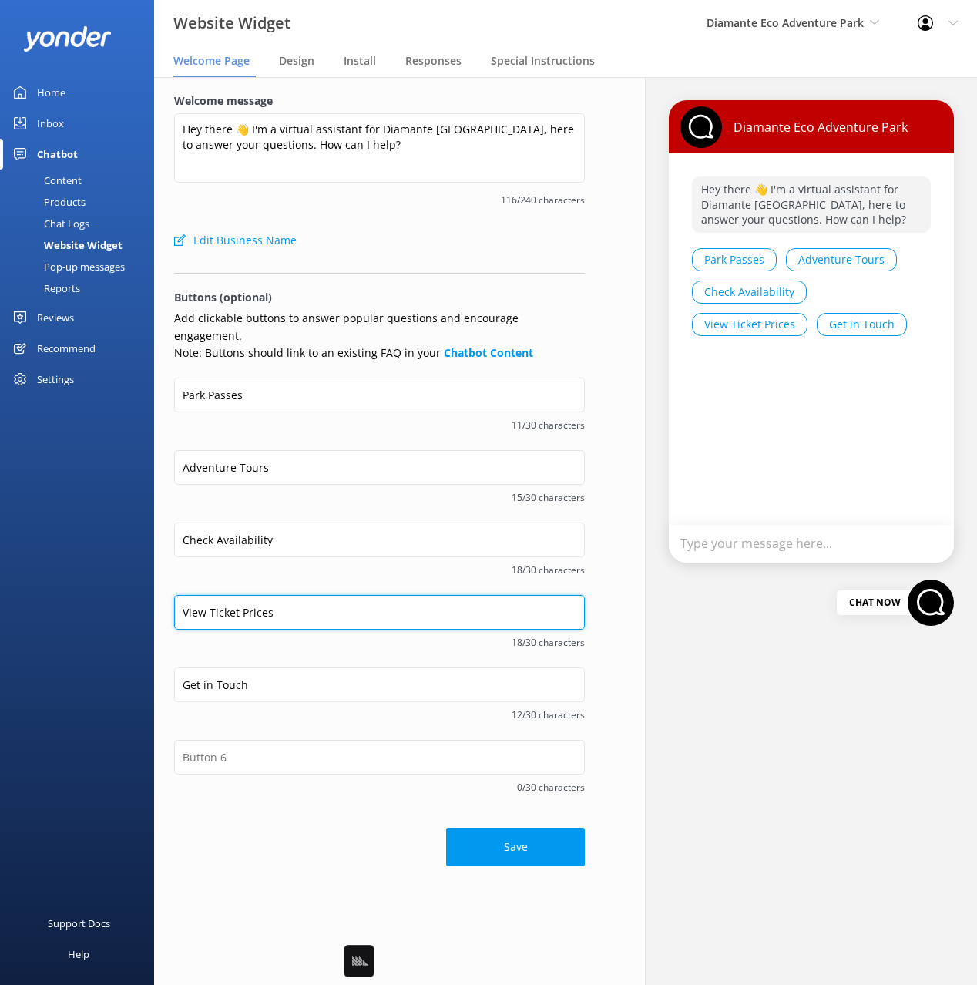
click at [200, 595] on input "View Ticket Prices" at bounding box center [379, 612] width 411 height 35
click at [283, 596] on input "Ticket Prices" at bounding box center [379, 612] width 411 height 35
type input "Ticket Pricing"
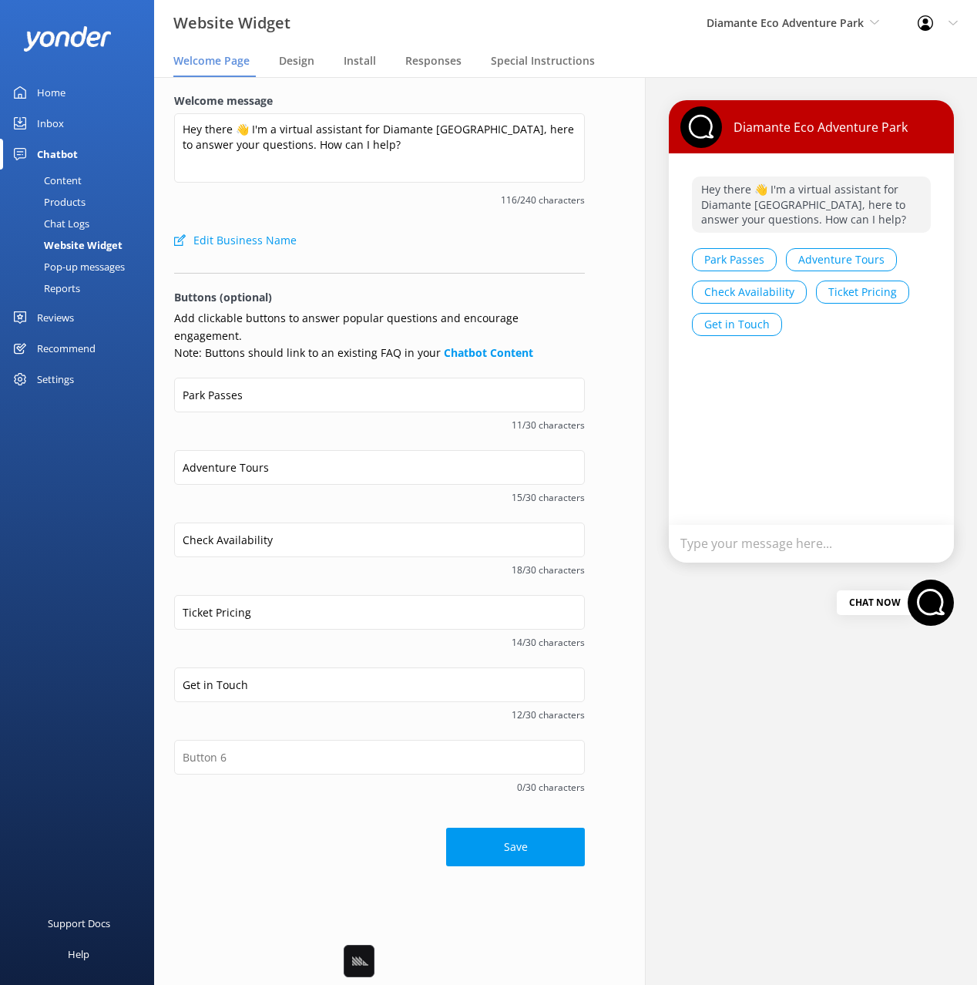
click at [344, 563] on span "18/30 characters" at bounding box center [379, 570] width 411 height 15
click at [297, 635] on span "14/30 characters" at bounding box center [379, 642] width 411 height 15
click at [248, 667] on input "Get in Touch" at bounding box center [379, 684] width 411 height 35
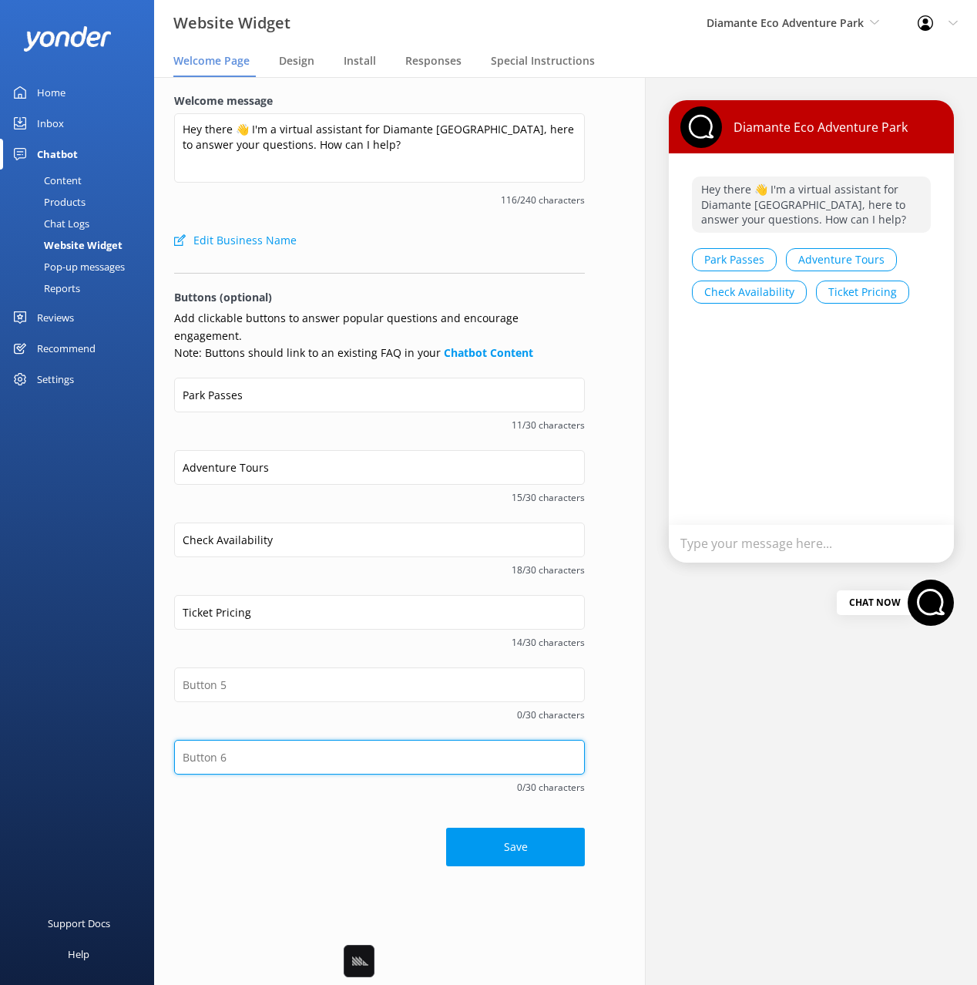
click at [281, 740] on input "text" at bounding box center [379, 757] width 411 height 35
paste input "Contact Details"
type input "Contact Details"
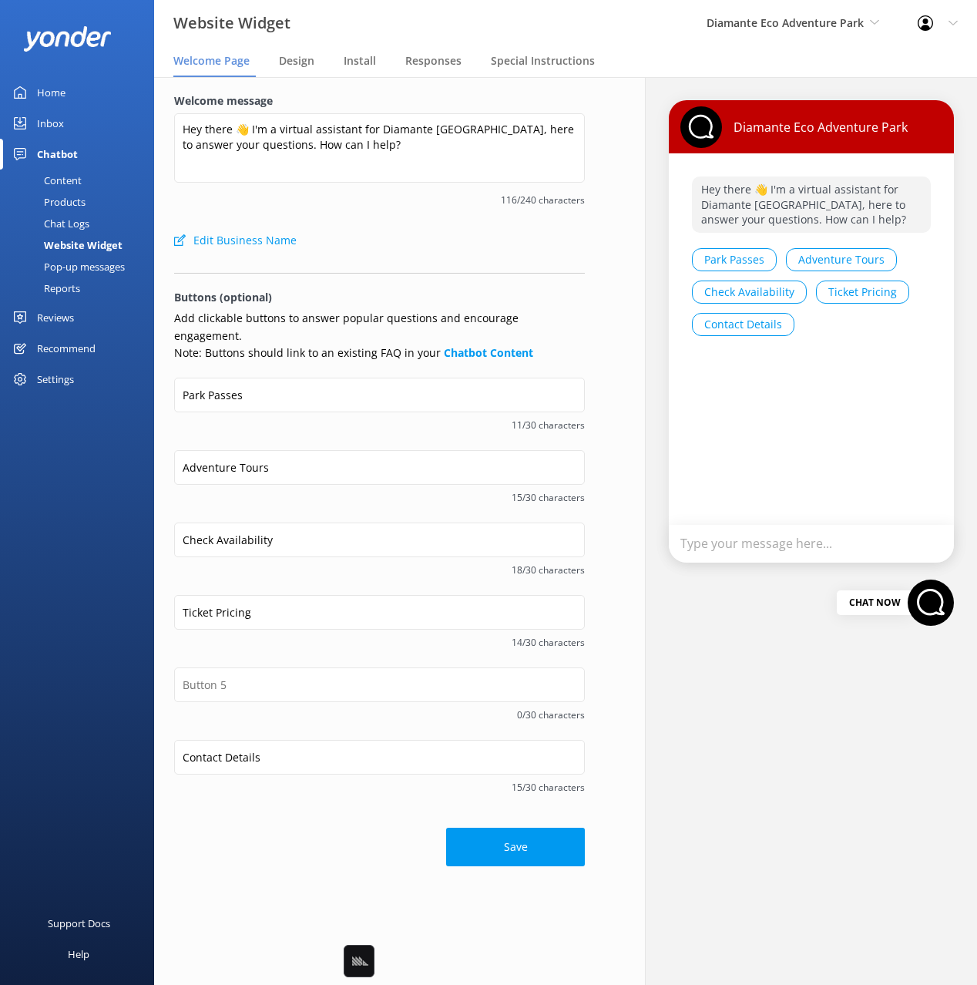
drag, startPoint x: 242, startPoint y: 796, endPoint x: 328, endPoint y: 792, distance: 86.4
click at [242, 812] on div "Save" at bounding box center [379, 839] width 411 height 54
click at [253, 670] on input "text" at bounding box center [379, 684] width 411 height 35
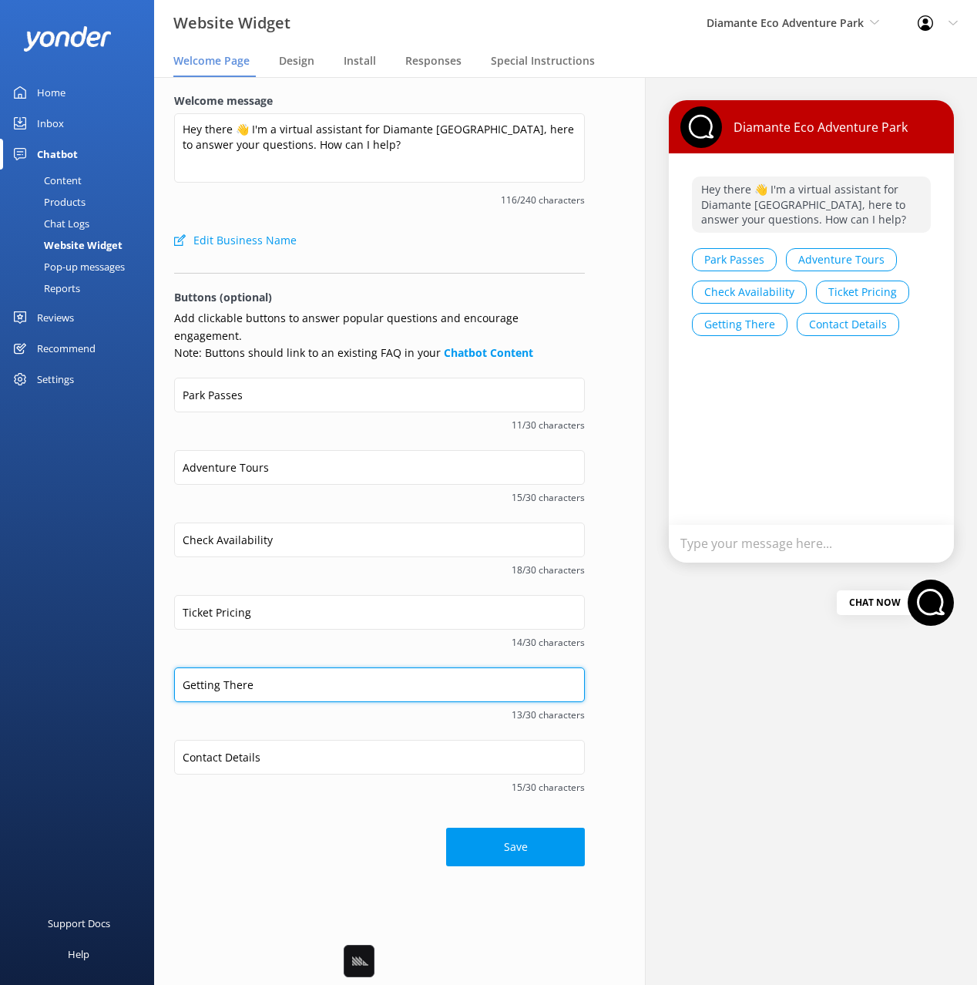
type input "Getting There"
click at [287, 713] on div "Getting There 13/30 characters" at bounding box center [379, 703] width 411 height 72
click at [255, 635] on span "14/30 characters" at bounding box center [379, 642] width 411 height 15
click at [213, 420] on div "Park Passes 11/30 characters" at bounding box center [379, 414] width 411 height 72
drag, startPoint x: 341, startPoint y: 819, endPoint x: 360, endPoint y: 821, distance: 19.3
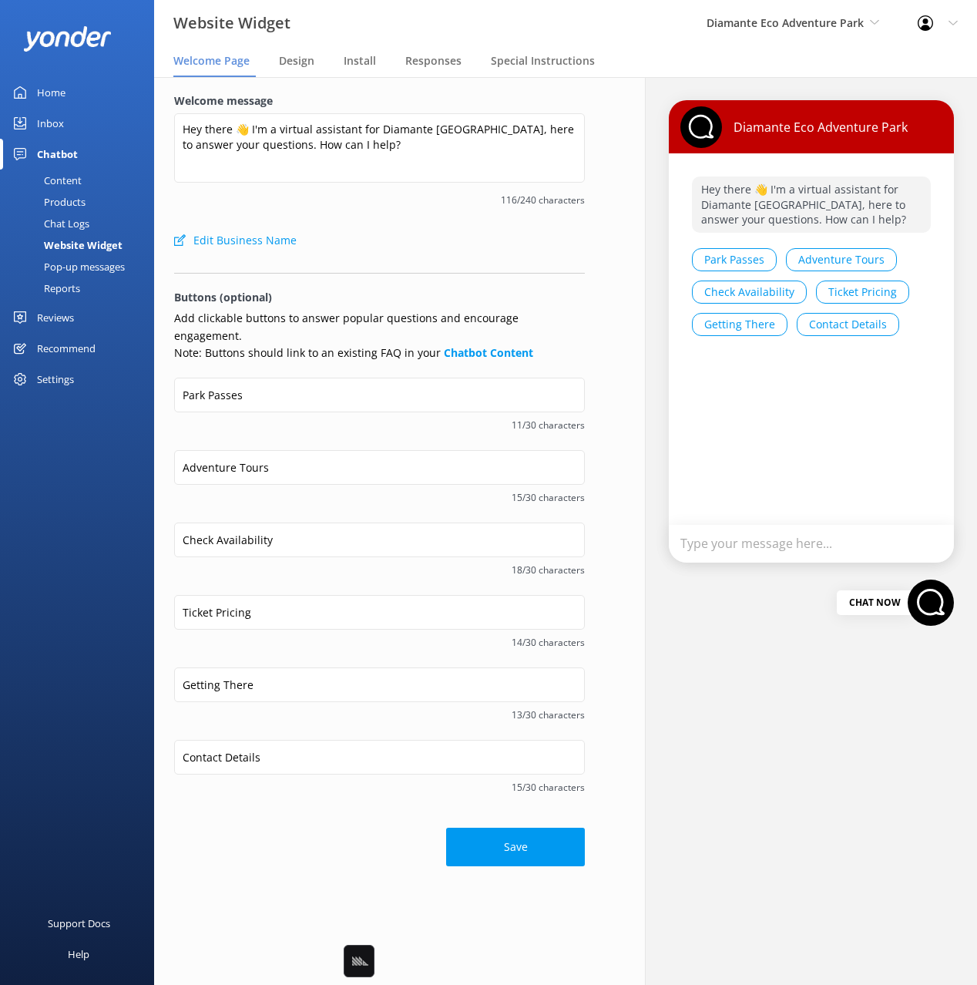
click at [341, 819] on div "Save" at bounding box center [379, 839] width 411 height 54
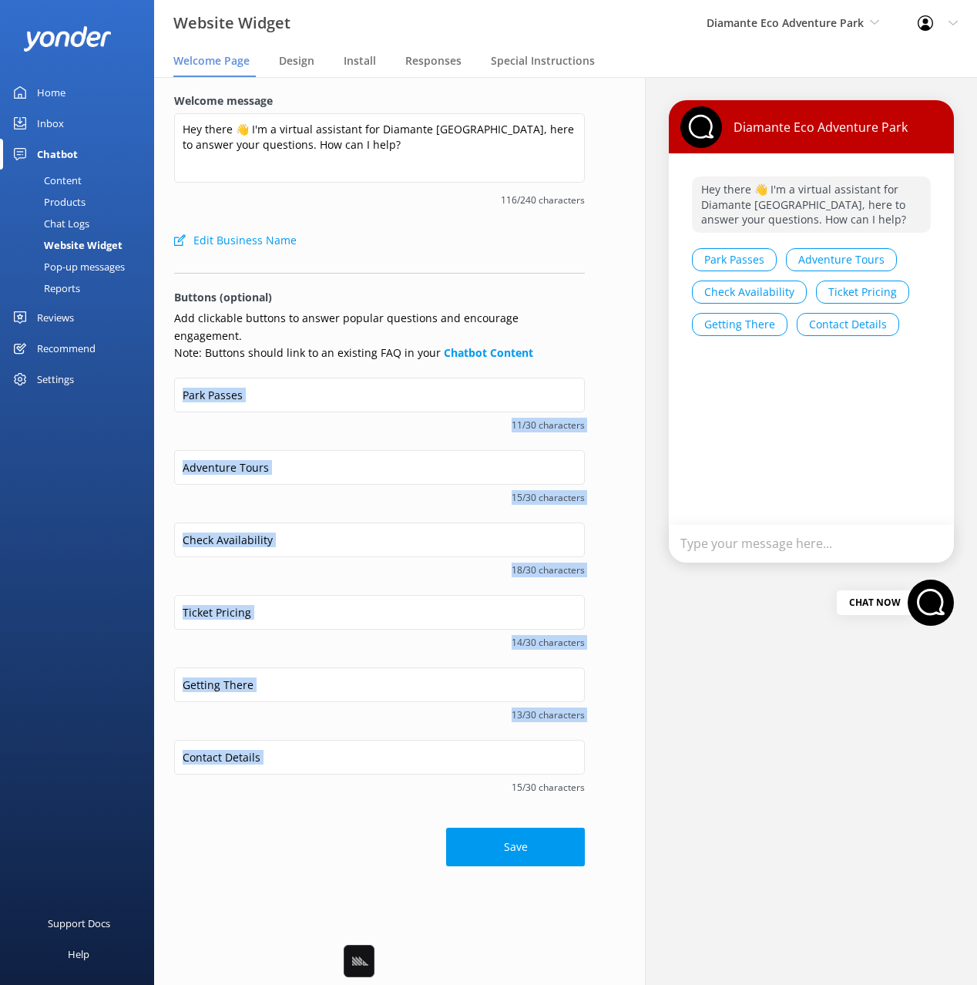
drag, startPoint x: 170, startPoint y: 364, endPoint x: 311, endPoint y: 759, distance: 419.8
click at [312, 761] on div "Welcome message Hey there 👋 I'm a virtual assistant for Diamante [GEOGRAPHIC_DA…" at bounding box center [379, 479] width 451 height 805
copy form "11/30 characters 15/30 characters 18/30 characters 14/30 characters 13/30 chara…"
click at [573, 830] on button "Save" at bounding box center [515, 847] width 139 height 39
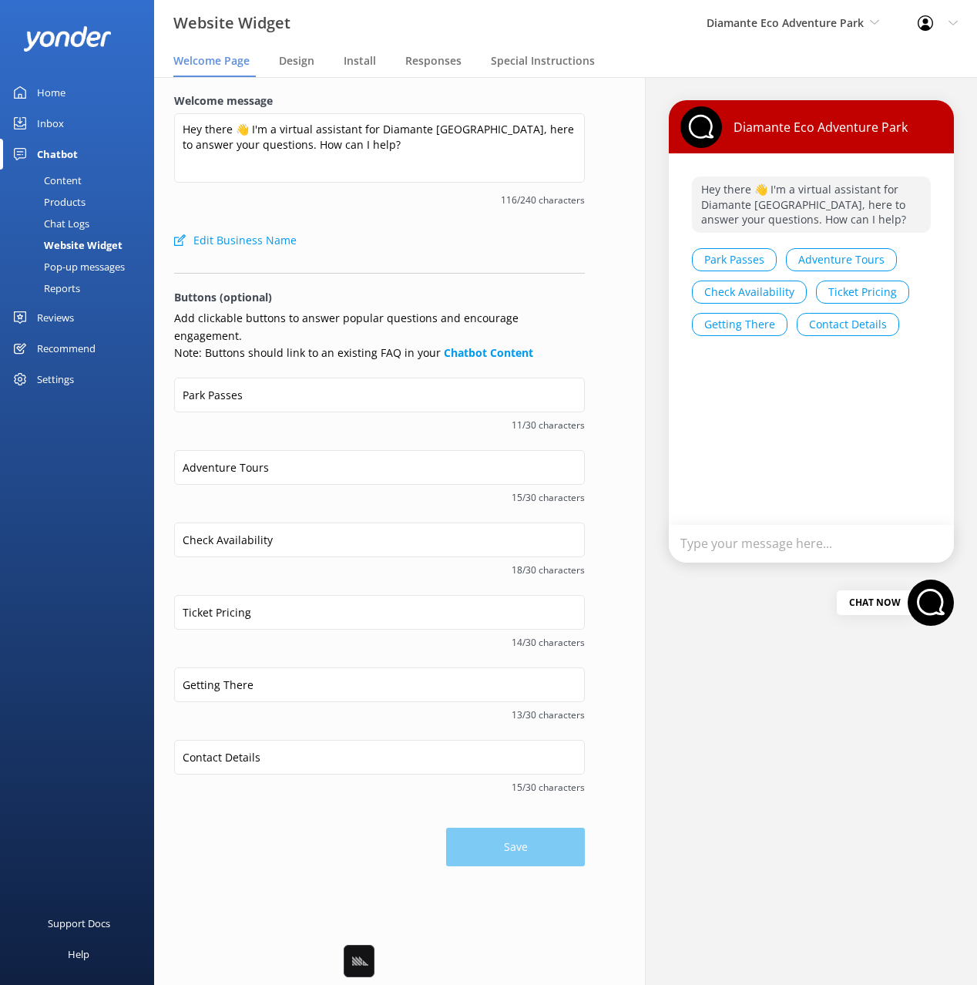
click at [338, 224] on div "Welcome message Hey there 👋 I'm a virtual assistant for Diamante [GEOGRAPHIC_DA…" at bounding box center [379, 158] width 411 height 133
click at [56, 176] on div "Content" at bounding box center [45, 181] width 72 height 22
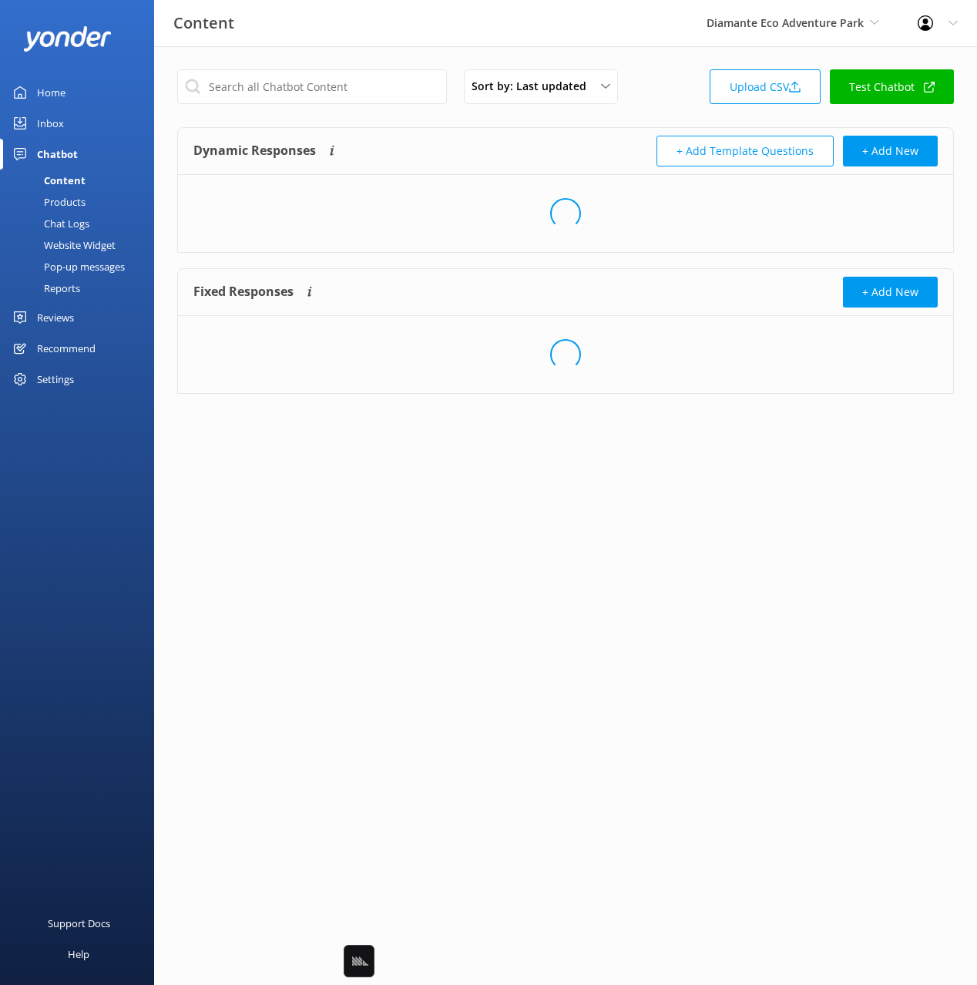
drag, startPoint x: 512, startPoint y: 162, endPoint x: 546, endPoint y: 167, distance: 35.1
click at [525, 163] on div "Dynamic Responses Dynamic responses rely on the Large Language Model to create …" at bounding box center [379, 151] width 372 height 31
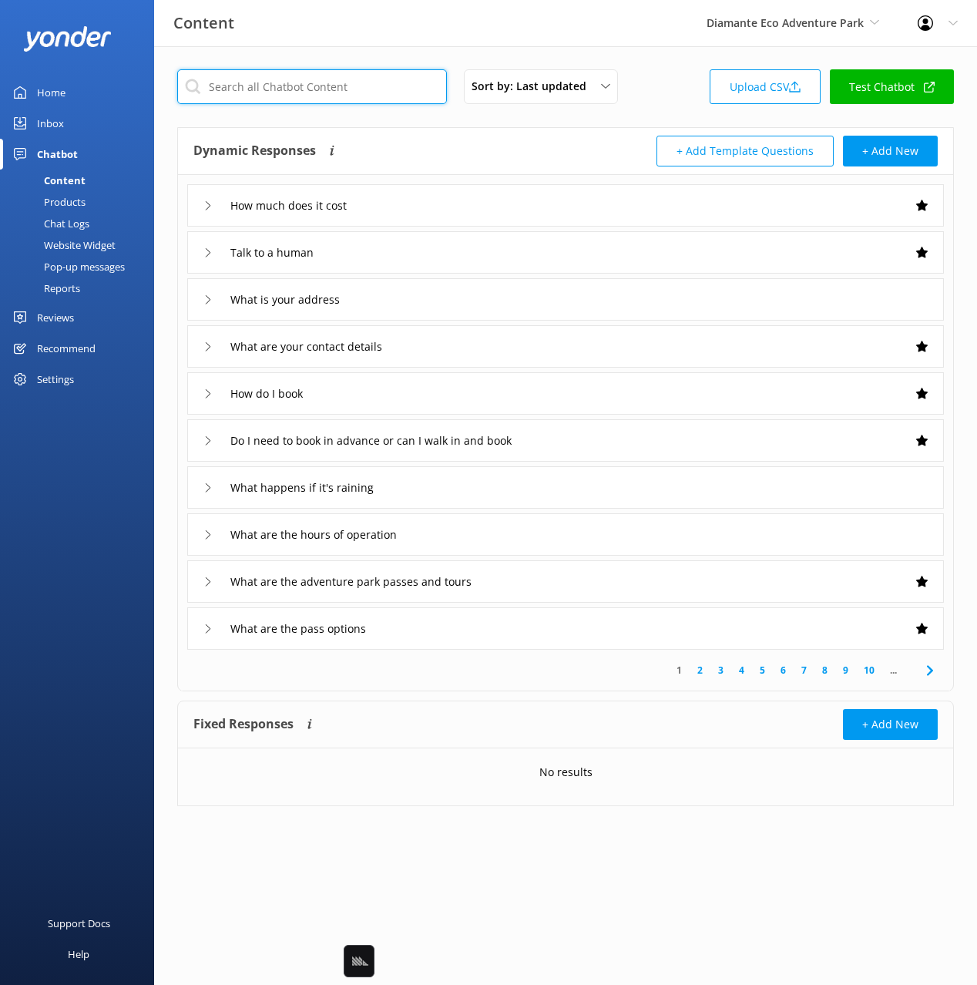
click at [309, 82] on input "text" at bounding box center [312, 86] width 270 height 35
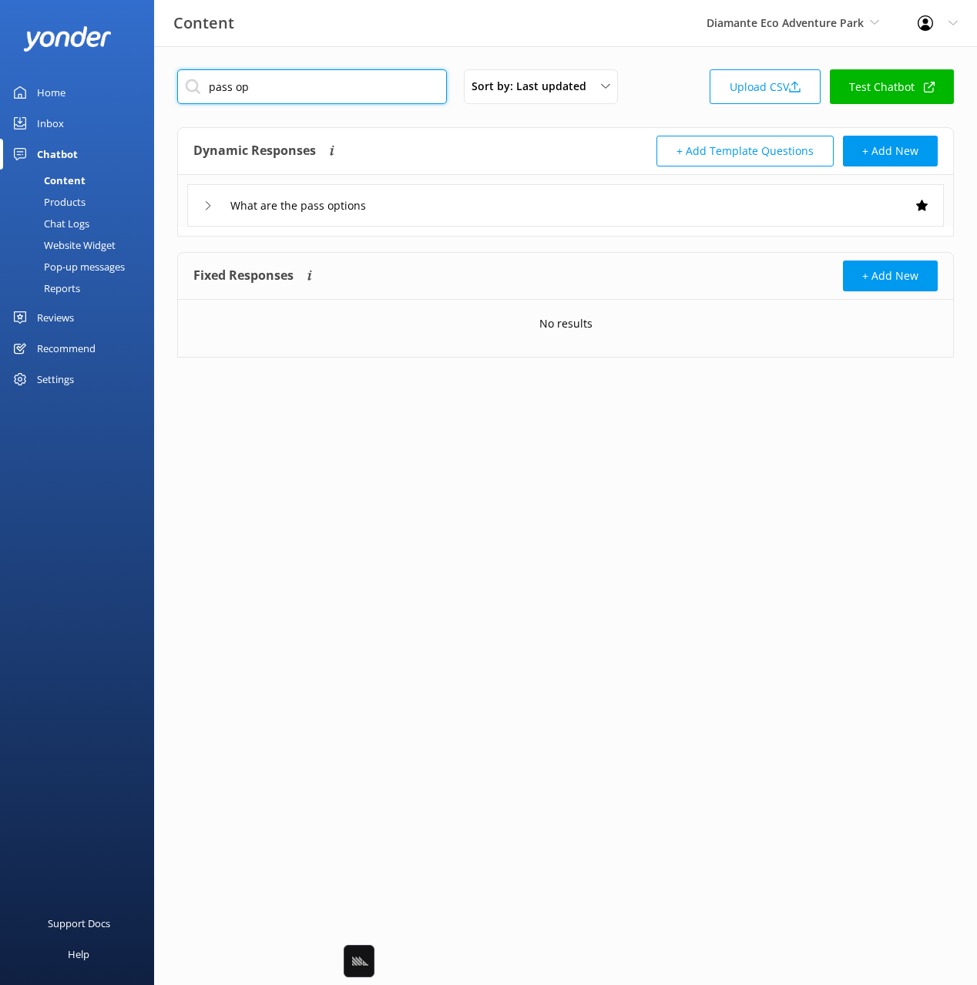
type input "pass op"
click at [516, 220] on div "What are the pass options" at bounding box center [565, 205] width 757 height 42
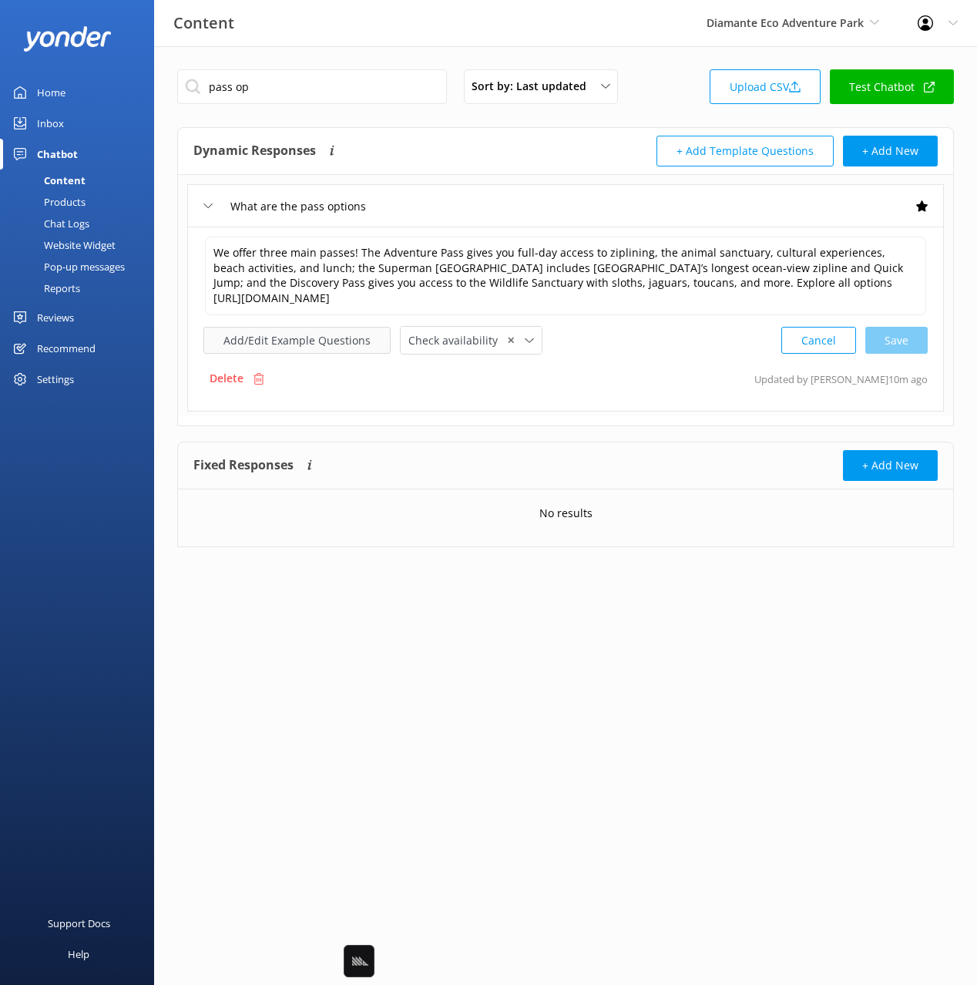
click at [295, 341] on button "Add/Edit Example Questions" at bounding box center [296, 340] width 187 height 27
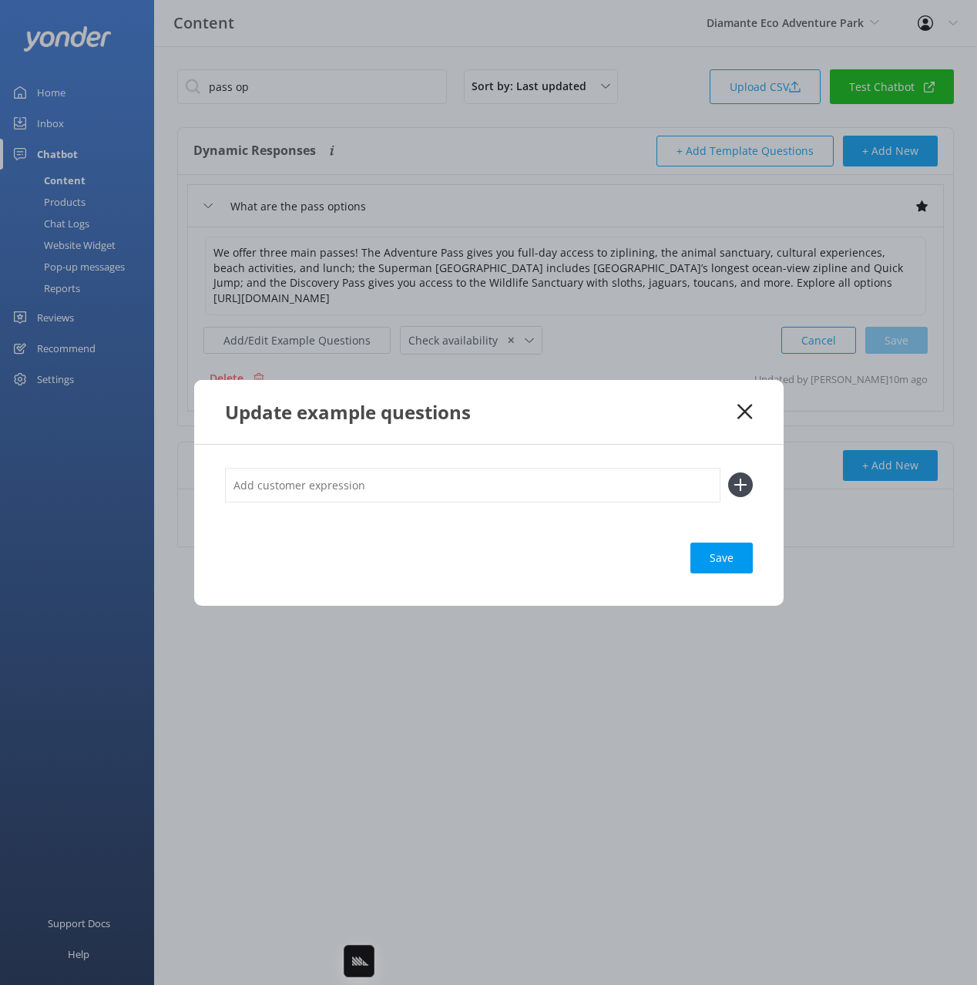
click at [568, 482] on input "text" at bounding box center [473, 485] width 496 height 35
paste input "Park Passes"
type input "Park Passes"
click at [728, 472] on button at bounding box center [740, 484] width 25 height 25
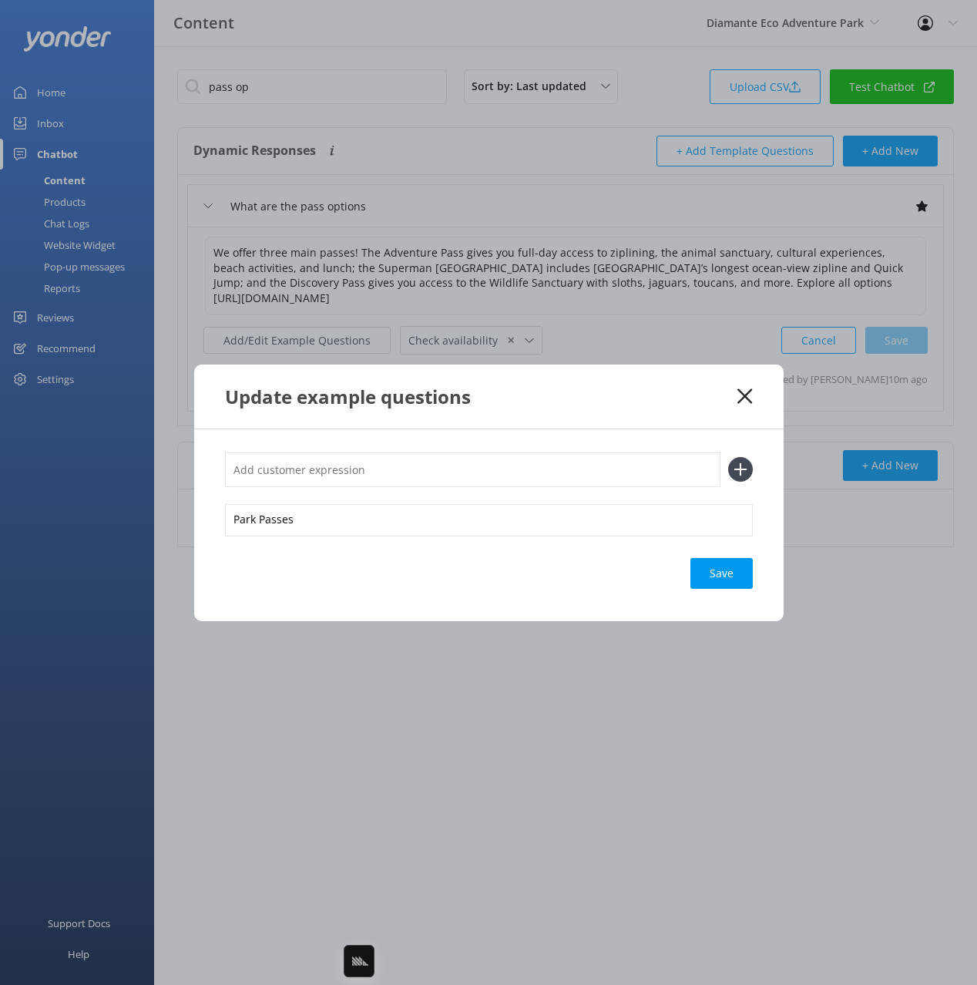
paste input "Park Passes"
type input "Park Passes"
click at [728, 457] on button at bounding box center [740, 469] width 25 height 25
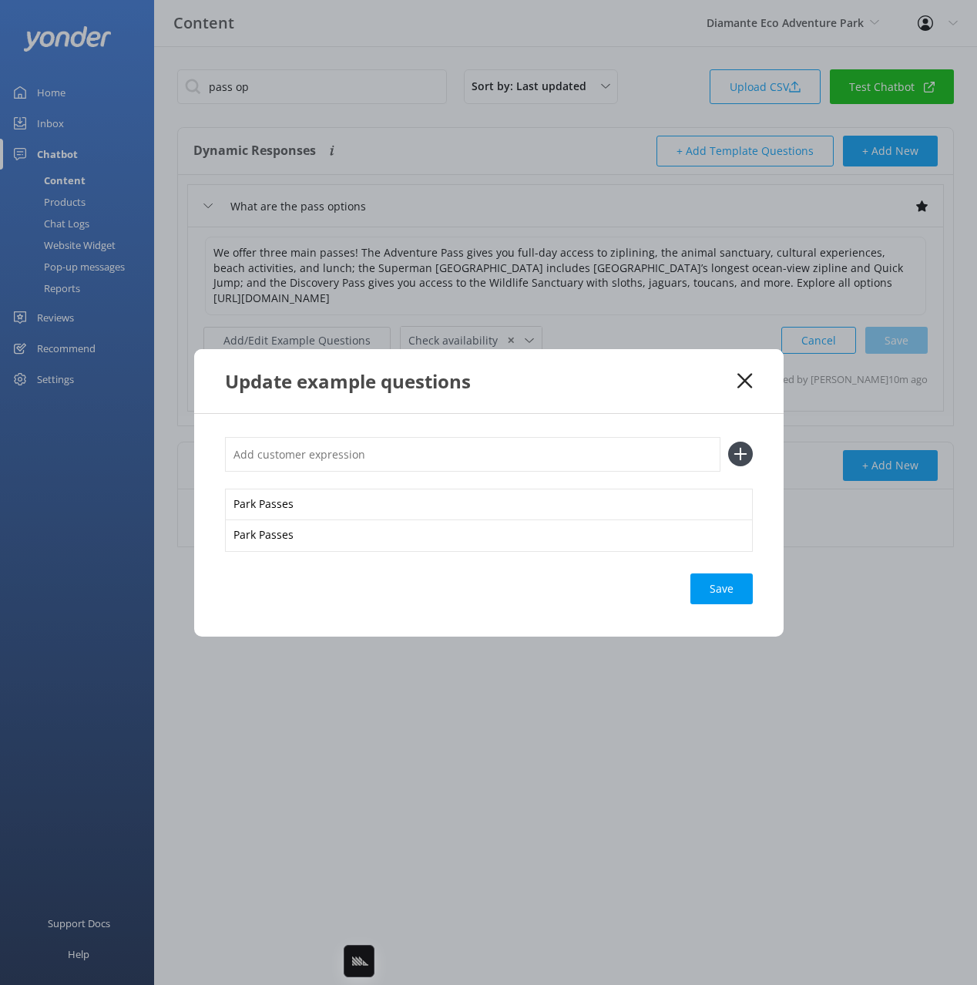
paste input "Park Passes"
type input "Park Passes"
click at [728, 442] on button at bounding box center [740, 454] width 25 height 25
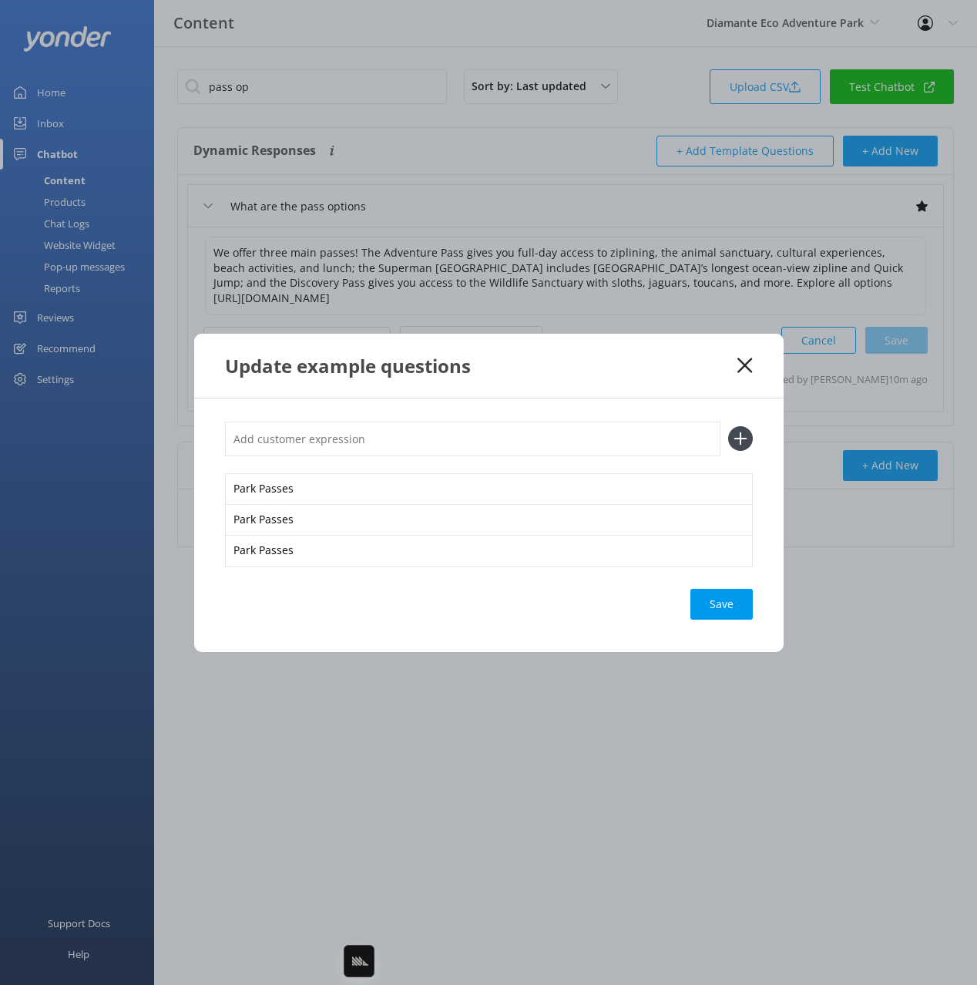
paste input "Park Passes"
type input "Park Passes"
click at [728, 426] on button at bounding box center [740, 438] width 25 height 25
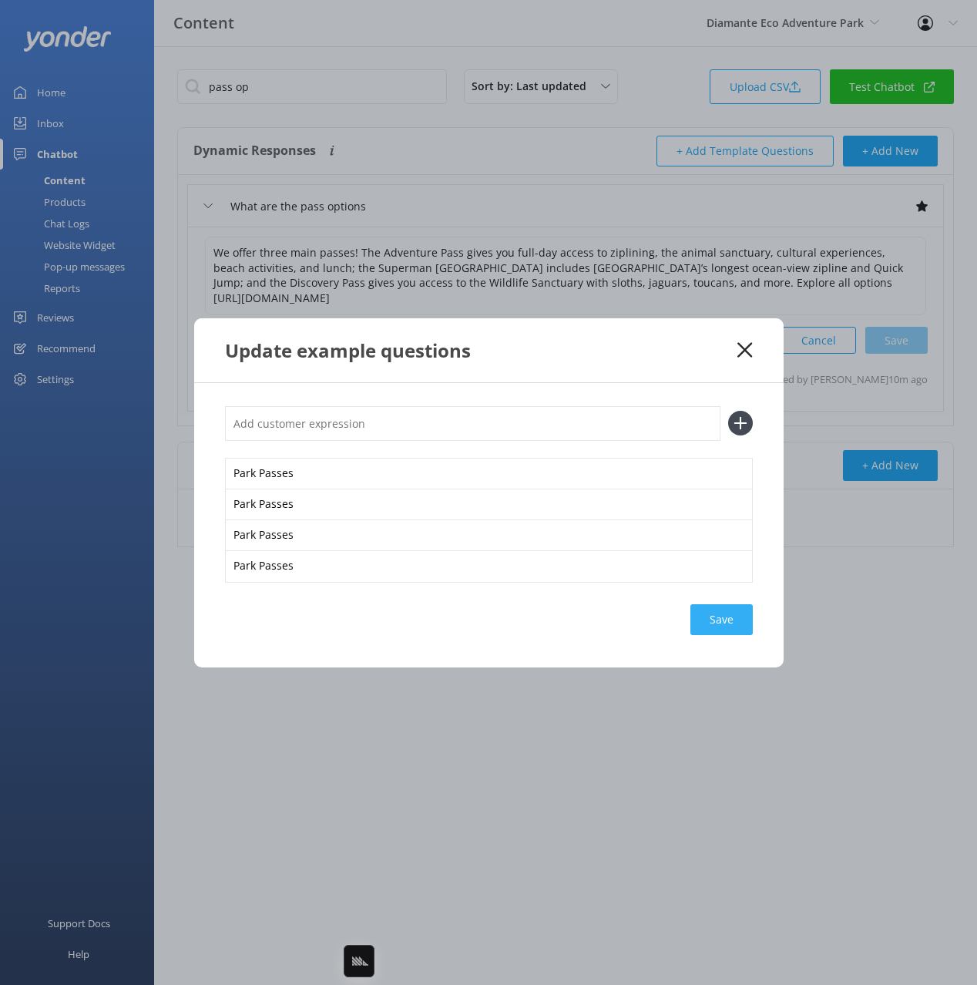
click at [717, 627] on div "Save" at bounding box center [722, 619] width 62 height 31
click at [745, 346] on icon at bounding box center [745, 349] width 15 height 15
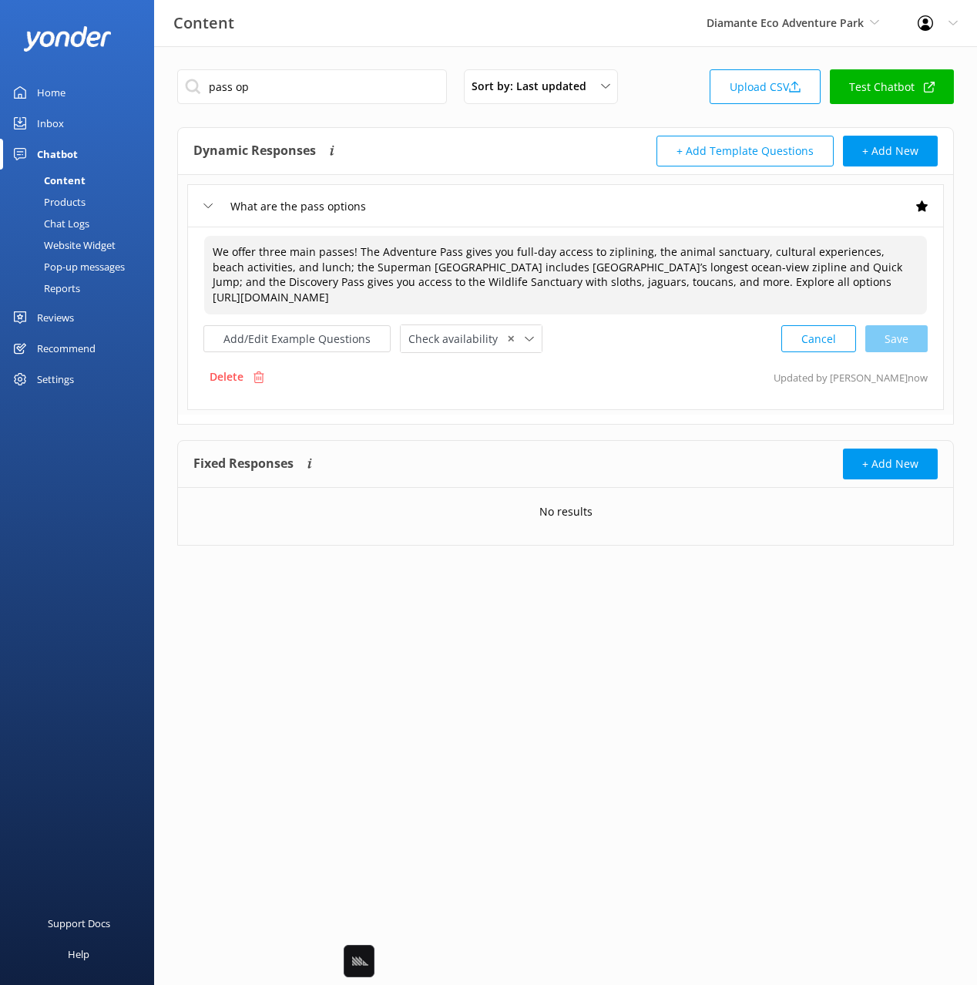
click at [681, 278] on textarea "We offer three main passes! The Adventure Pass gives you full-day access to zip…" at bounding box center [565, 275] width 723 height 79
type textarea "We offer three main passes! The Adventure Pass gives you full-day access to zip…"
click at [902, 355] on div "We offer three main passes! The Adventure Pass gives you full-day access to zip…" at bounding box center [565, 318] width 757 height 183
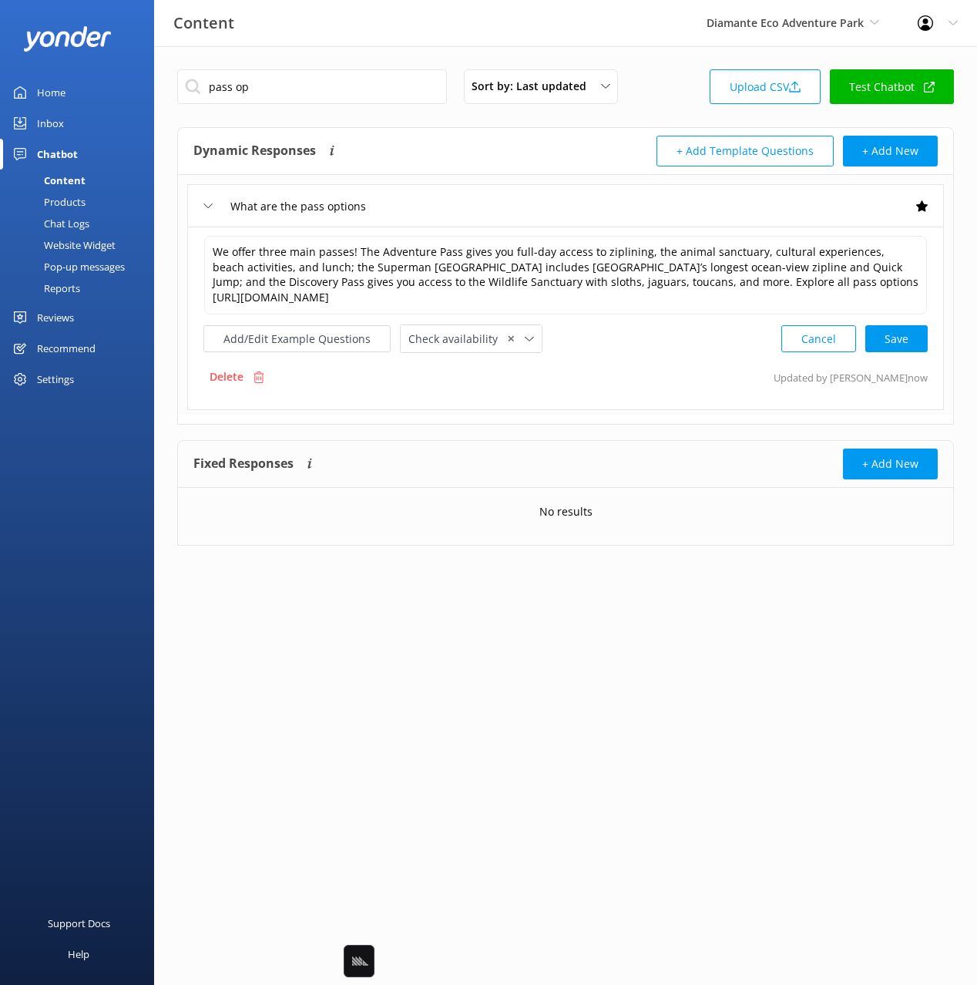
click at [896, 349] on div "Cancel Save" at bounding box center [854, 338] width 146 height 29
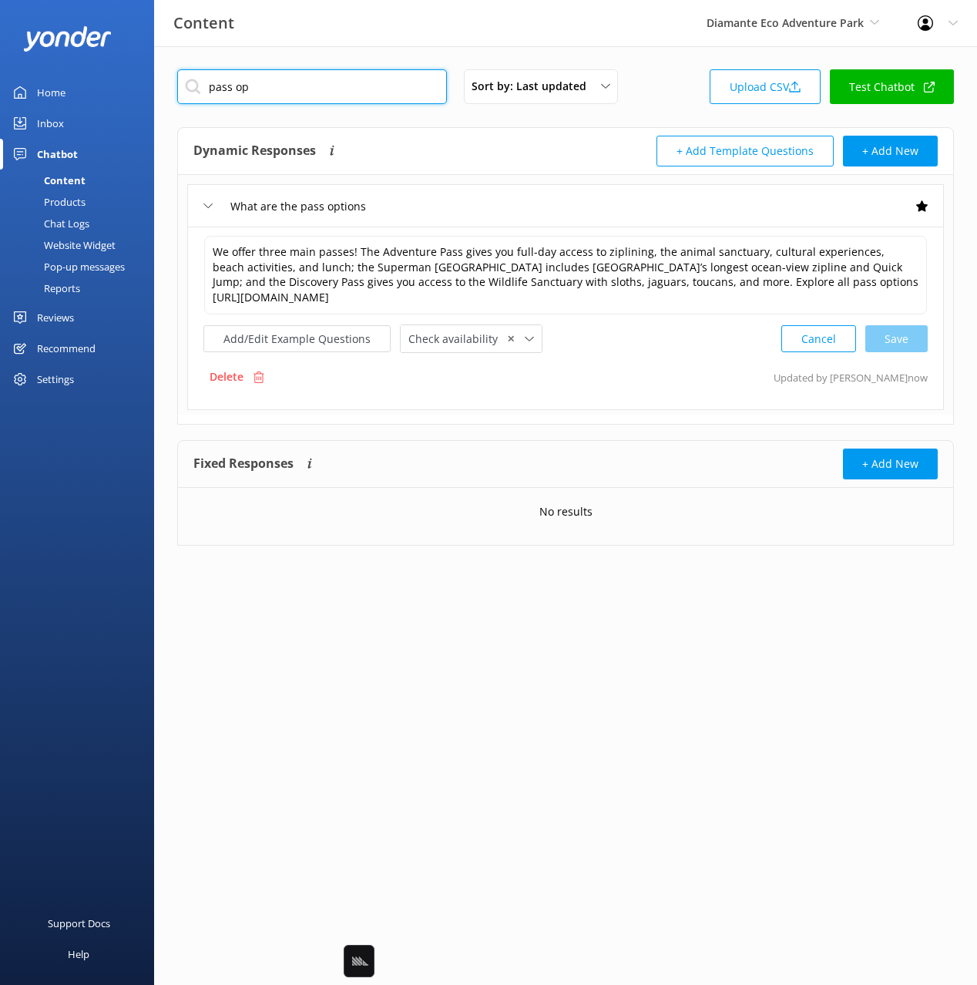
click at [313, 88] on input "pass op" at bounding box center [312, 86] width 270 height 35
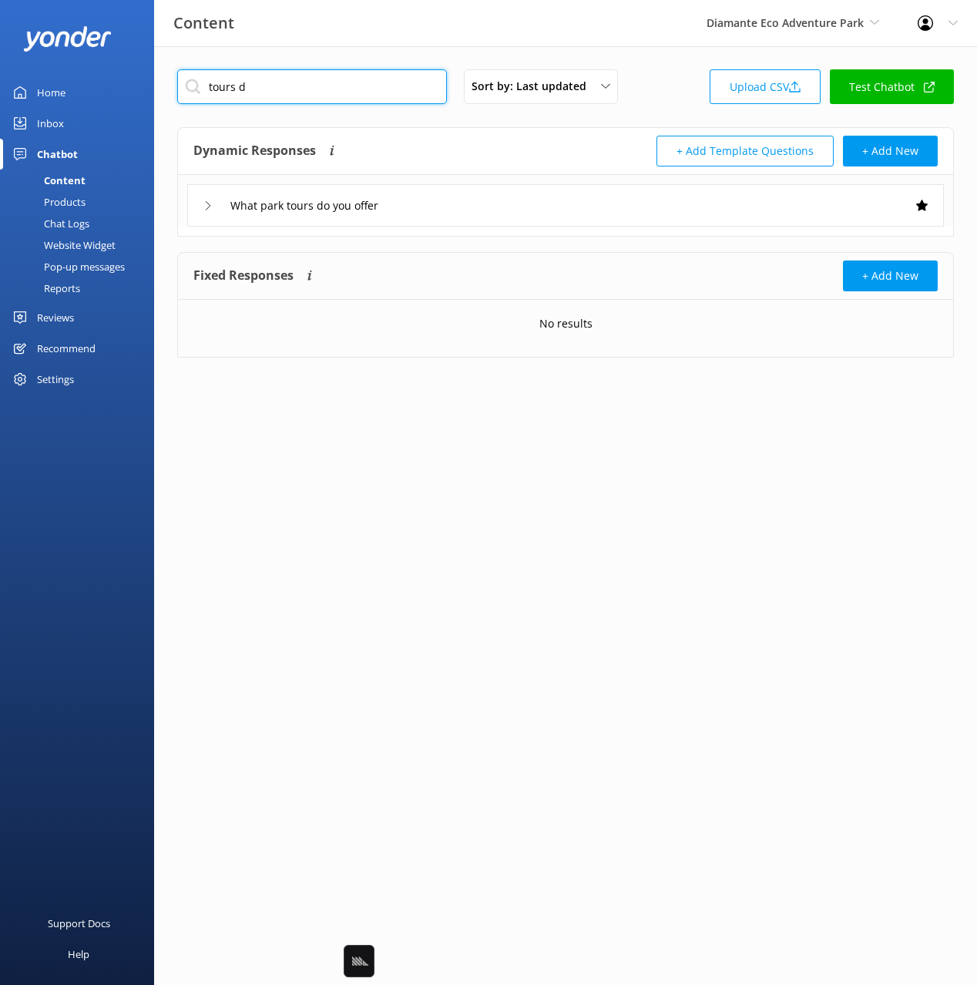
type input "tours d"
click at [467, 203] on div "What park tours do you offer" at bounding box center [565, 205] width 757 height 42
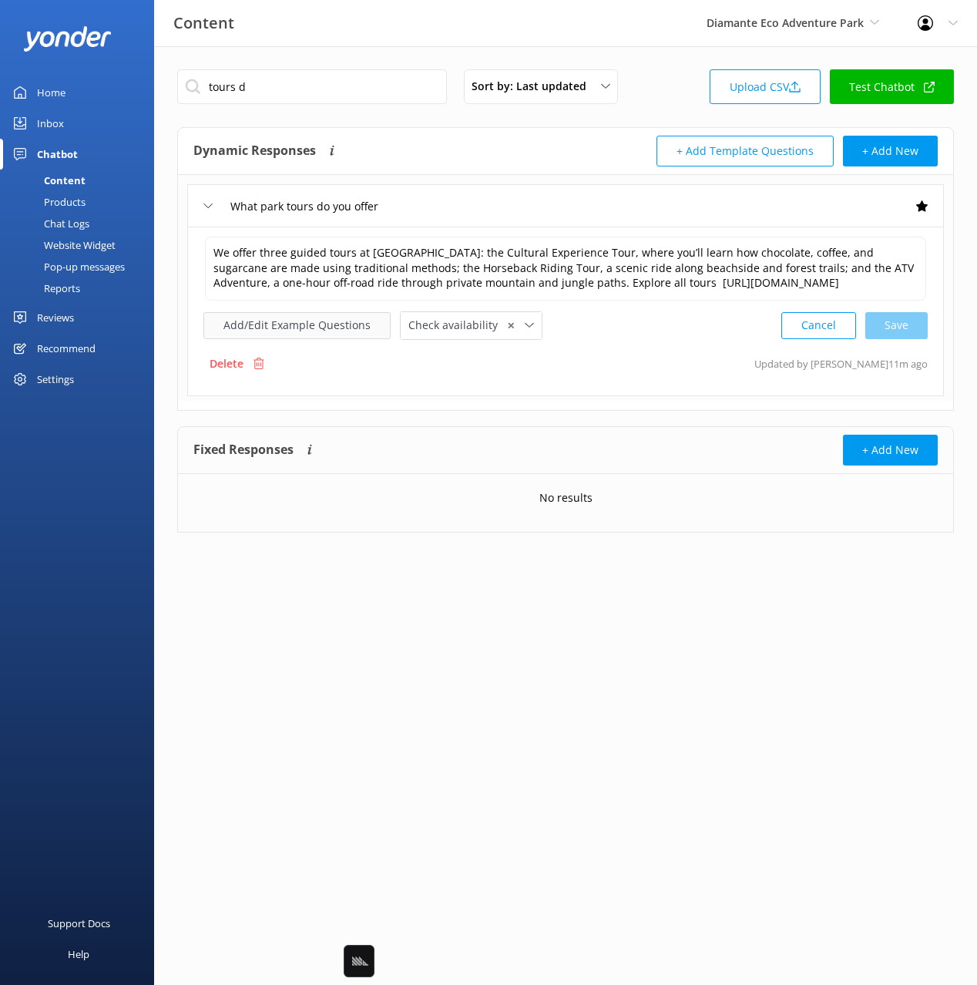
click at [292, 331] on button "Add/Edit Example Questions" at bounding box center [296, 325] width 187 height 27
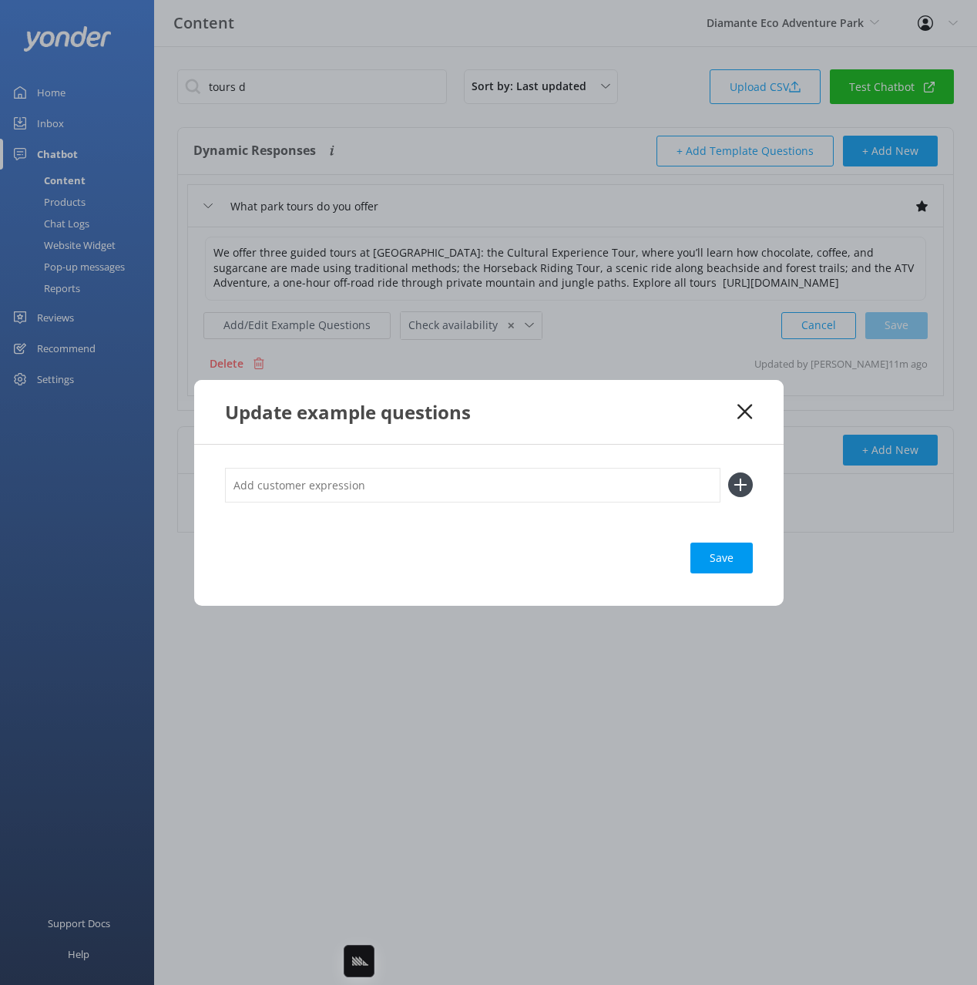
click at [493, 486] on input "text" at bounding box center [473, 485] width 496 height 35
paste input "Adventure Tours"
type input "Adventure Tours"
click at [728, 472] on button at bounding box center [740, 484] width 25 height 25
paste input "Adventure Tours"
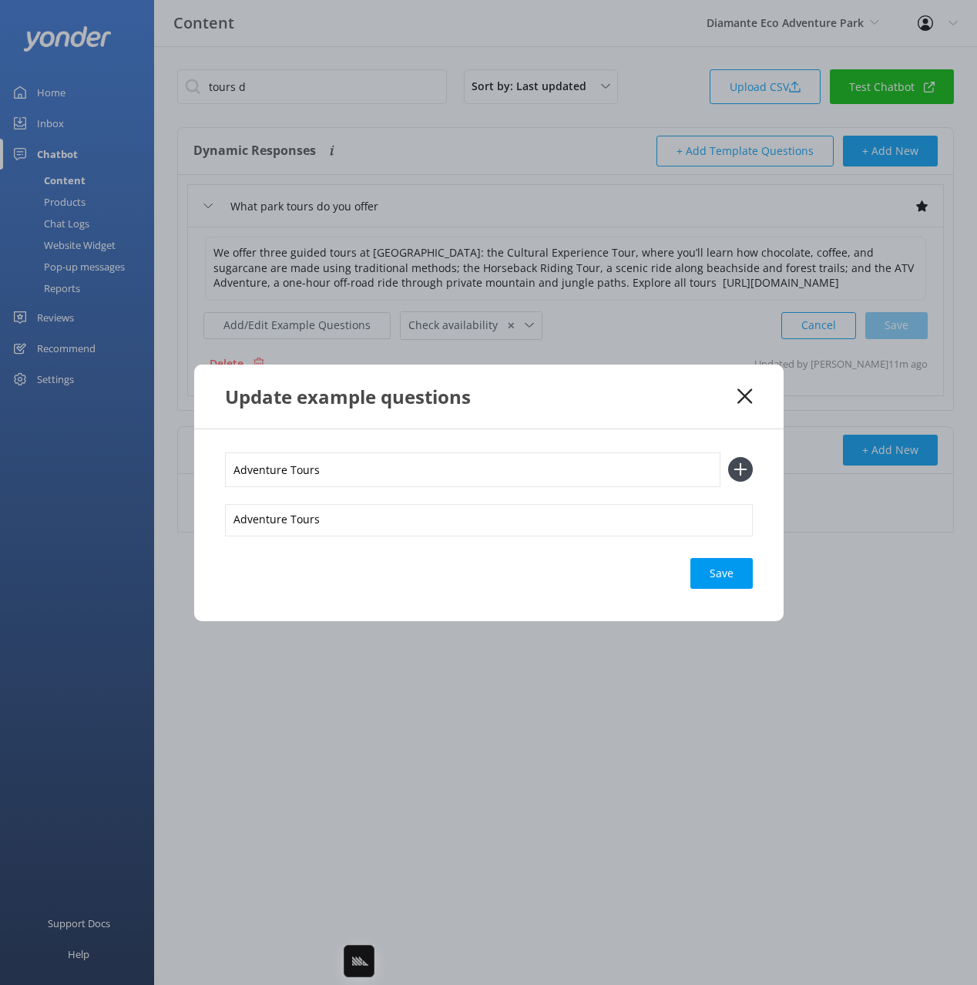
type input "Adventure Tours"
click at [728, 457] on button at bounding box center [740, 469] width 25 height 25
paste input "Adventure Tours"
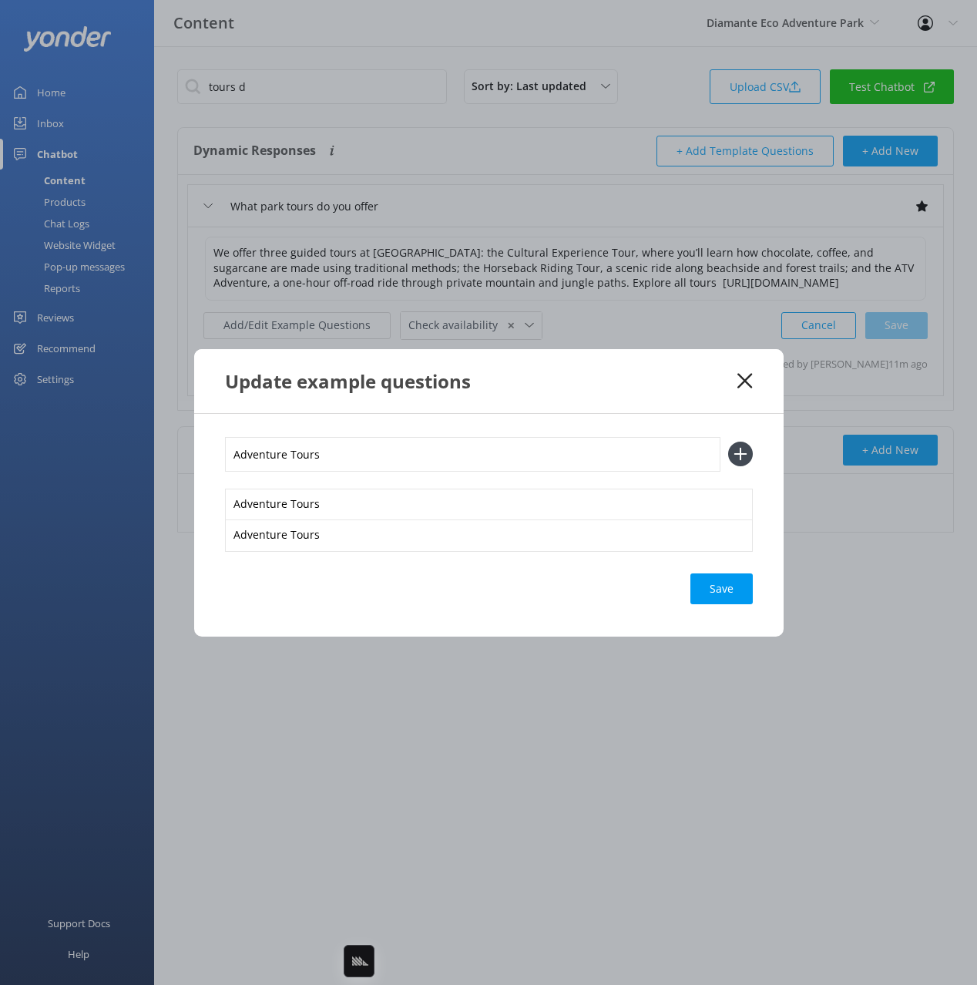
type input "Adventure Tours"
click at [728, 442] on button at bounding box center [740, 454] width 25 height 25
paste input "Adventure Tours"
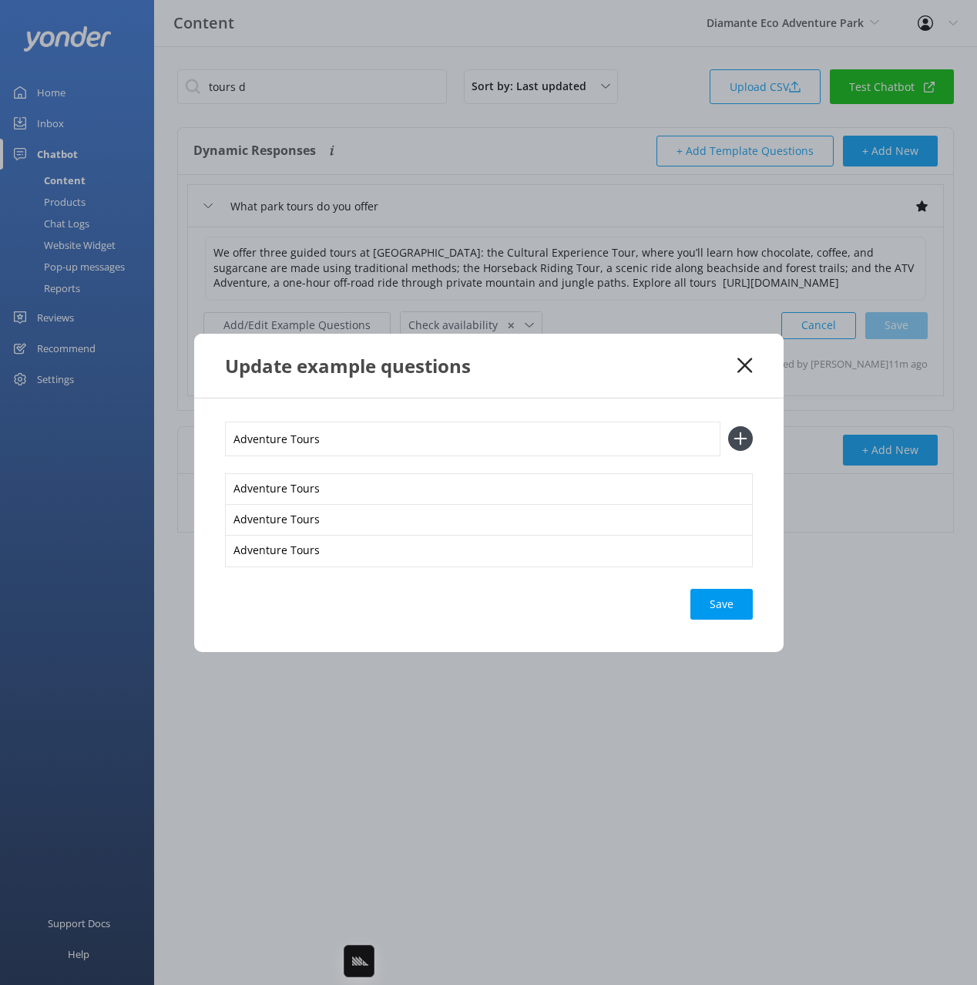
type input "Adventure Tours"
click at [728, 426] on button at bounding box center [740, 438] width 25 height 25
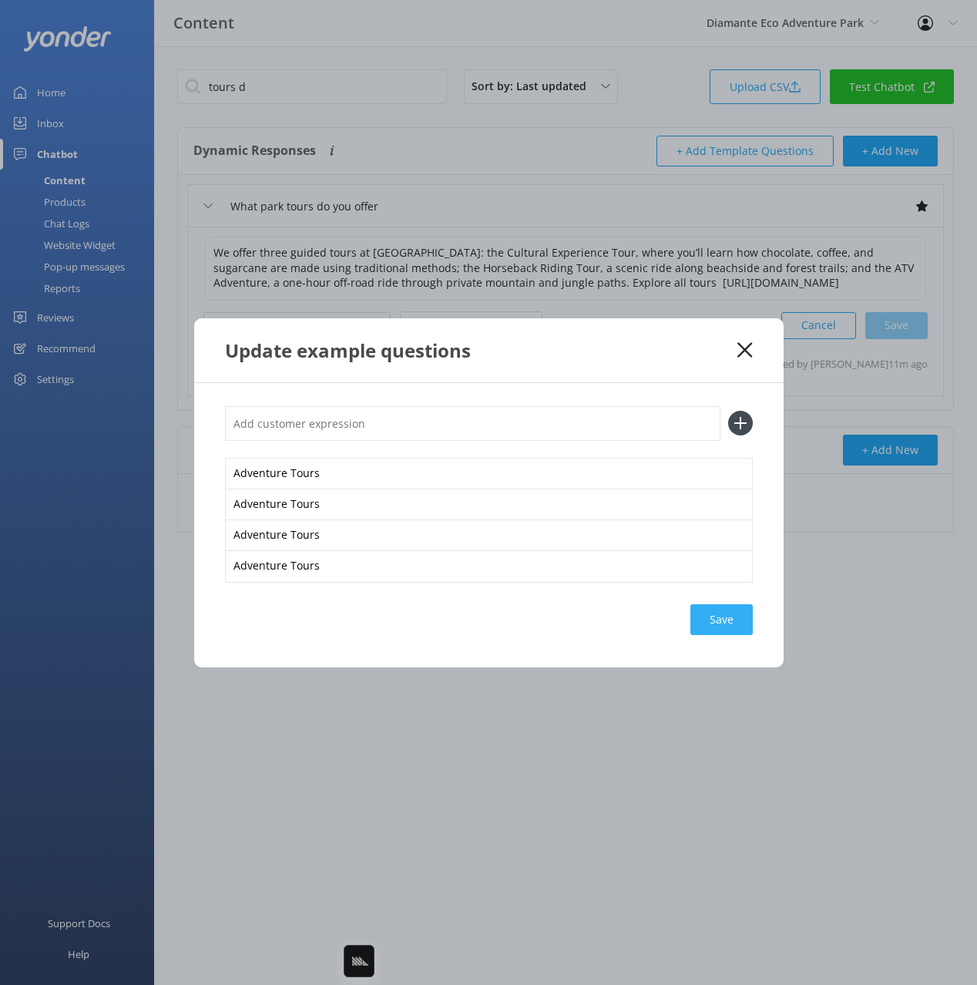
click at [709, 604] on div "Save" at bounding box center [722, 619] width 62 height 31
click at [722, 620] on div "Save" at bounding box center [722, 619] width 62 height 31
click at [740, 355] on use at bounding box center [745, 349] width 15 height 15
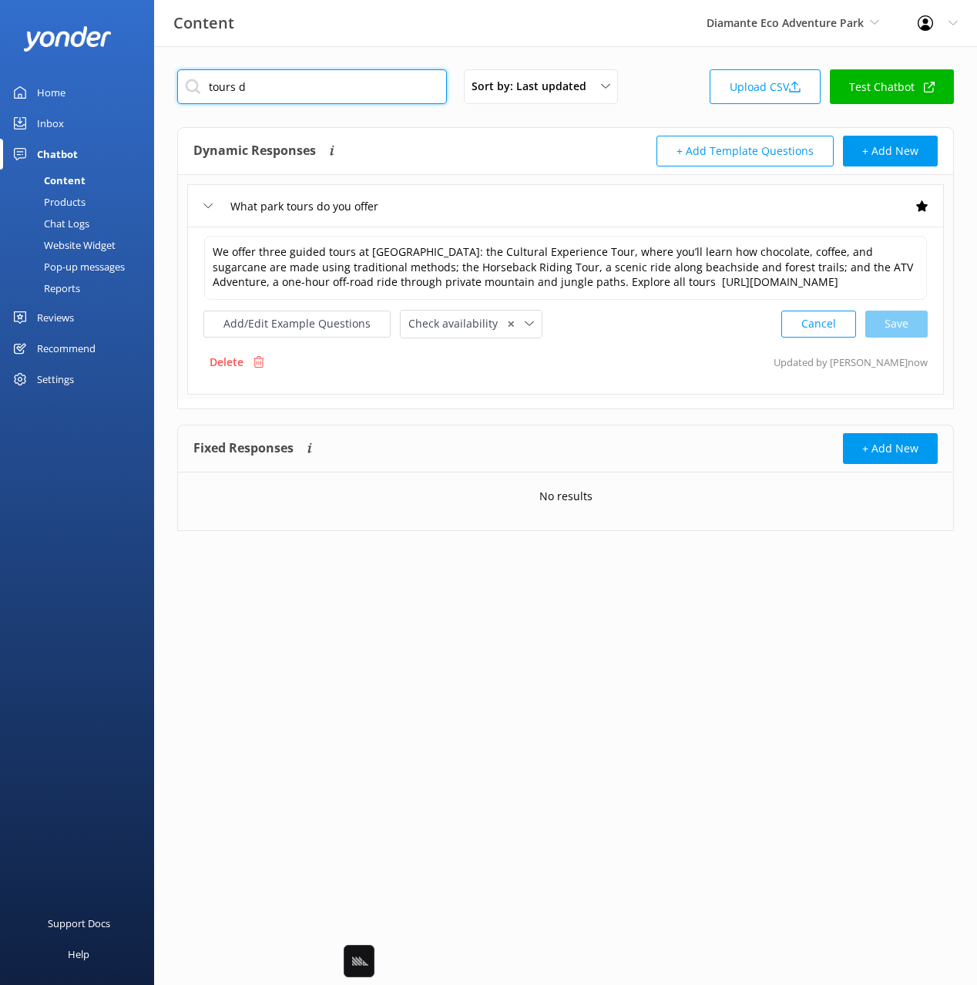
click at [283, 94] on input "tours d" at bounding box center [312, 86] width 270 height 35
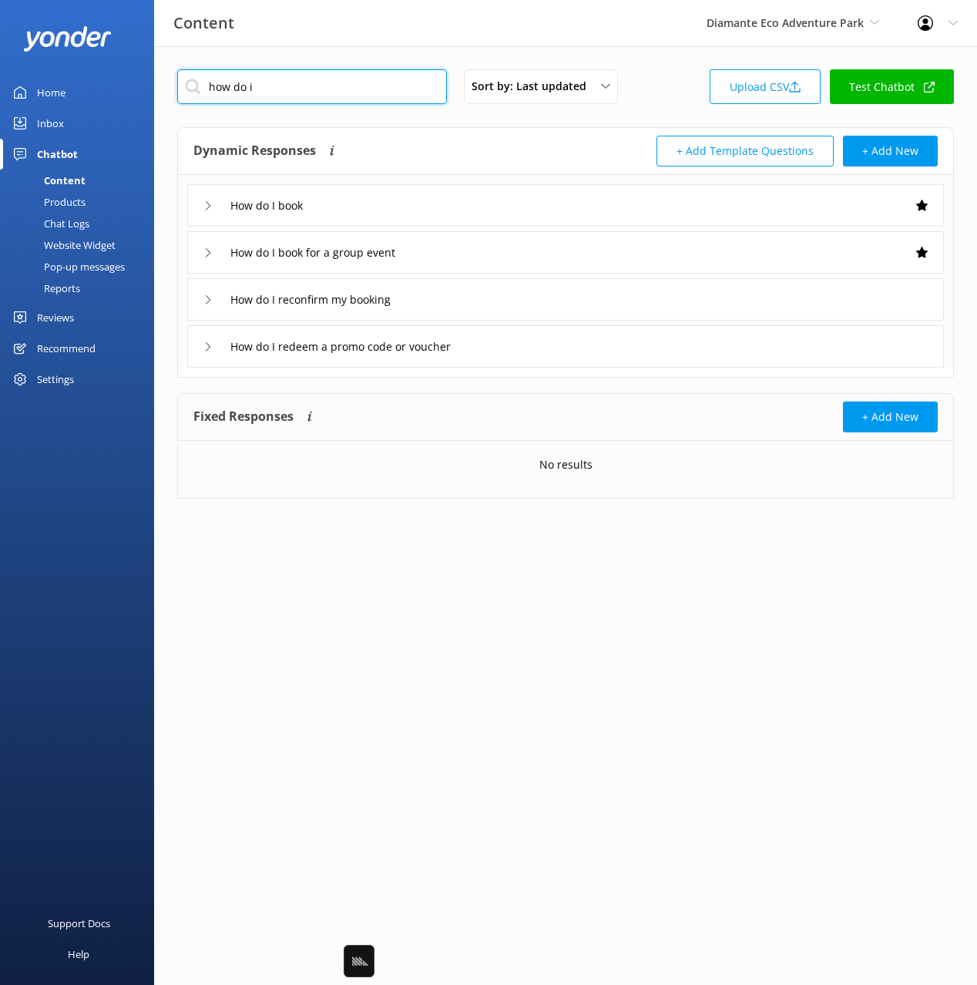
type input "how do i"
click at [495, 153] on div "Dynamic Responses Dynamic responses rely on the Large Language Model to create …" at bounding box center [379, 151] width 372 height 31
click at [458, 206] on div "How do I book" at bounding box center [565, 205] width 757 height 42
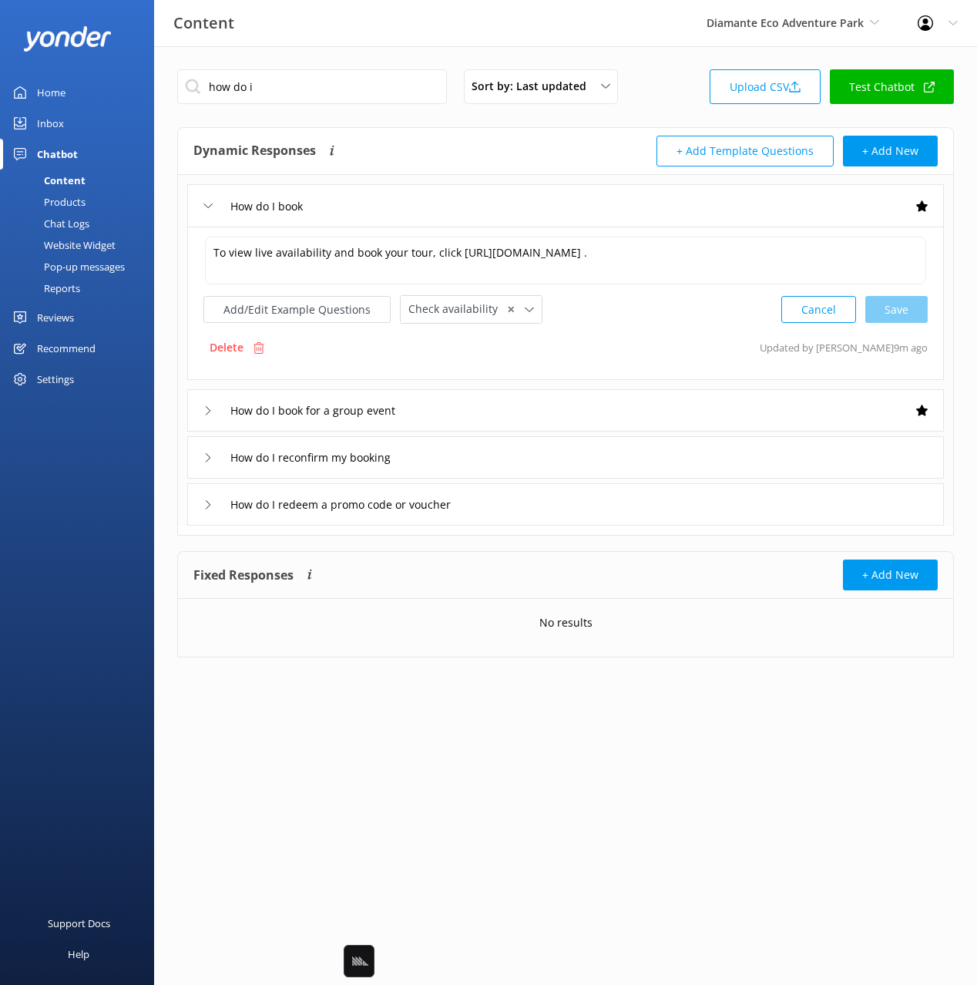
click at [301, 287] on div "To view live availability and book your tour, click [URL][DOMAIN_NAME] . To vie…" at bounding box center [565, 279] width 724 height 89
click at [324, 311] on button "Add/Edit Example Questions" at bounding box center [296, 309] width 187 height 27
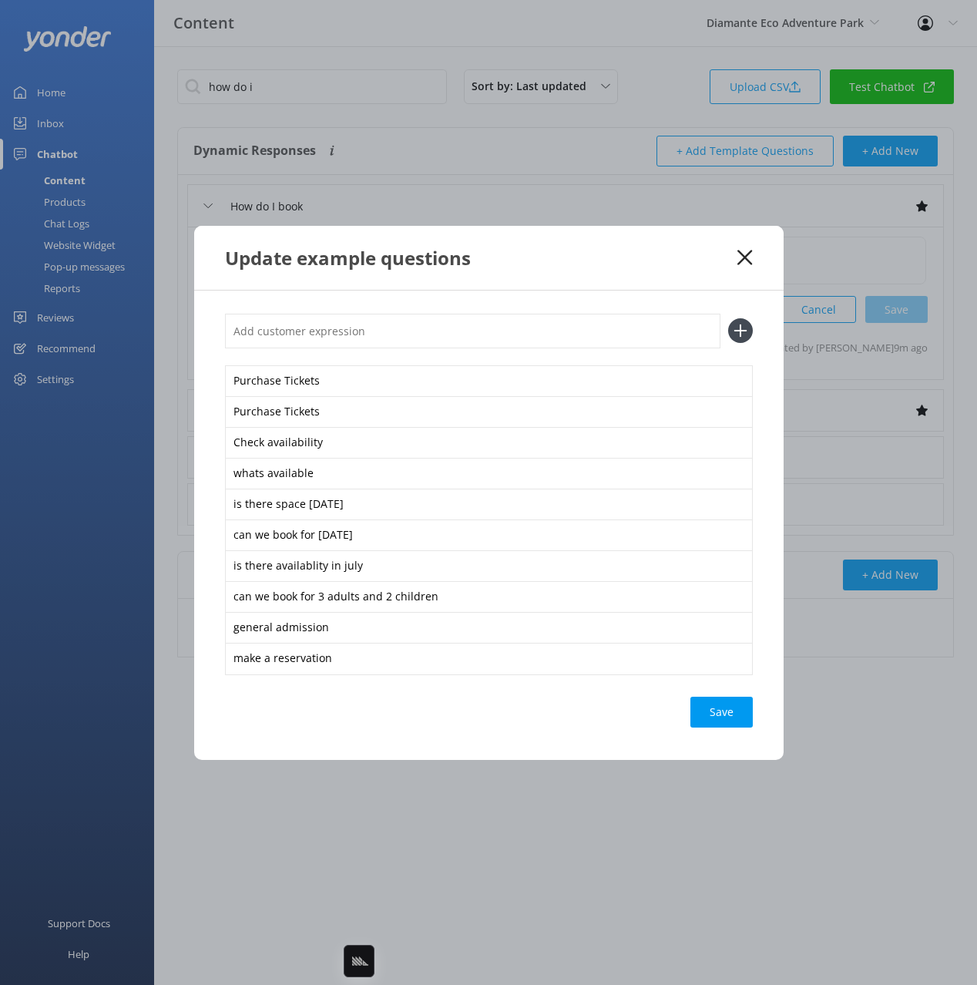
click at [401, 318] on input "text" at bounding box center [473, 331] width 496 height 35
click at [399, 336] on input "text" at bounding box center [473, 331] width 496 height 35
paste input "Check Availability"
type input "Check Availability"
click at [728, 318] on button at bounding box center [740, 330] width 25 height 25
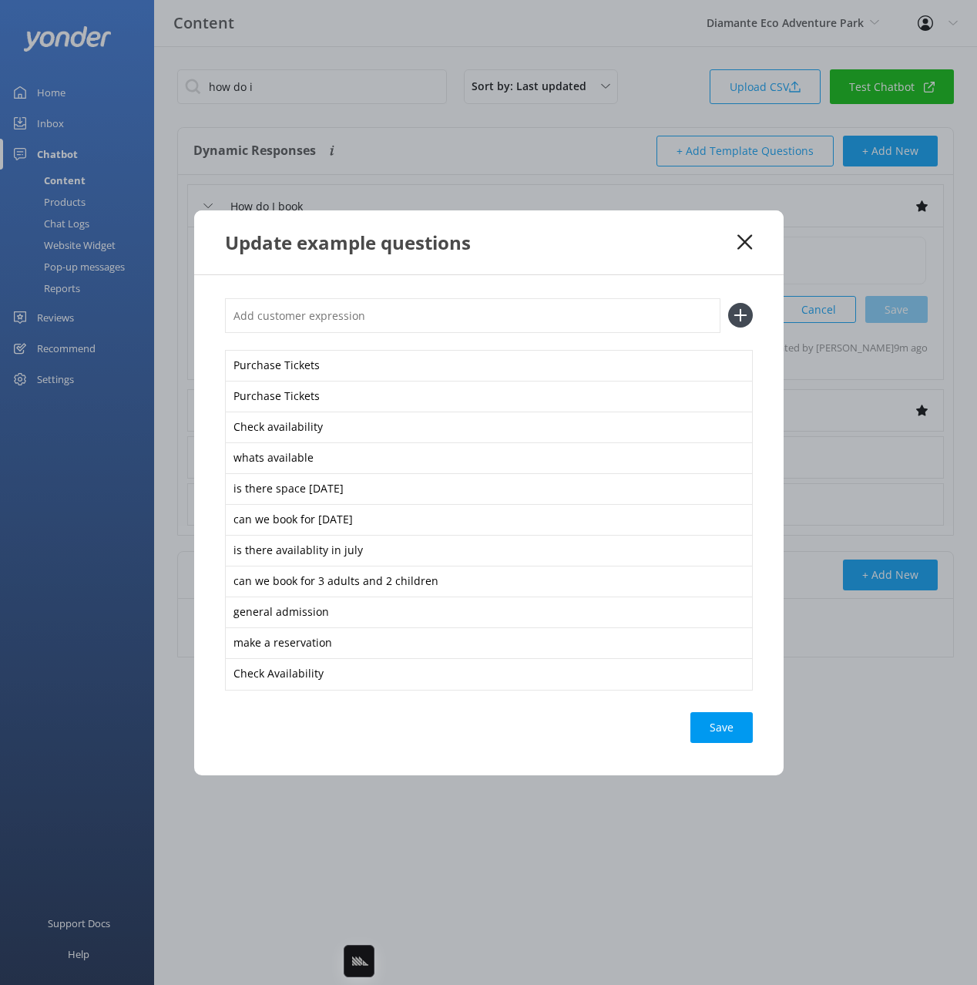
paste input "Check Availability"
type input "Check Availability"
click at [728, 303] on button at bounding box center [740, 315] width 25 height 25
paste input "Check Availability"
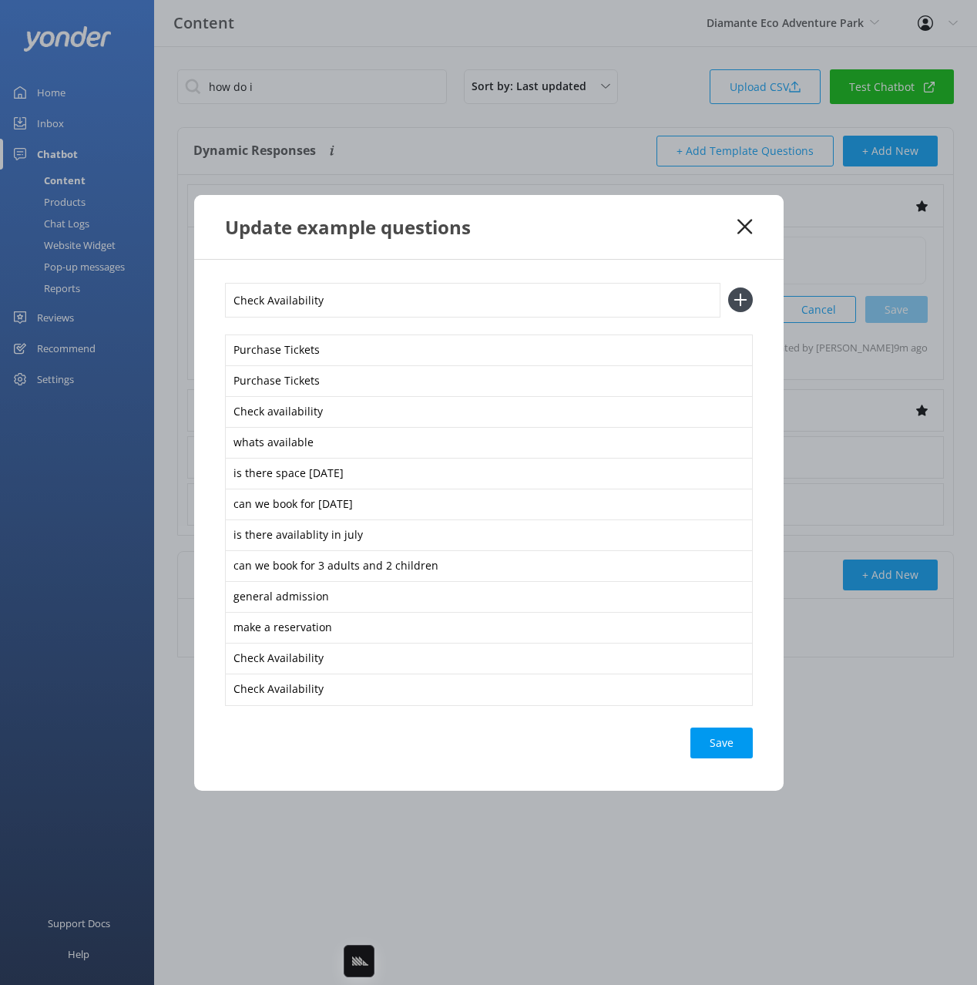
type input "Check Availability"
click at [728, 287] on button at bounding box center [740, 299] width 25 height 25
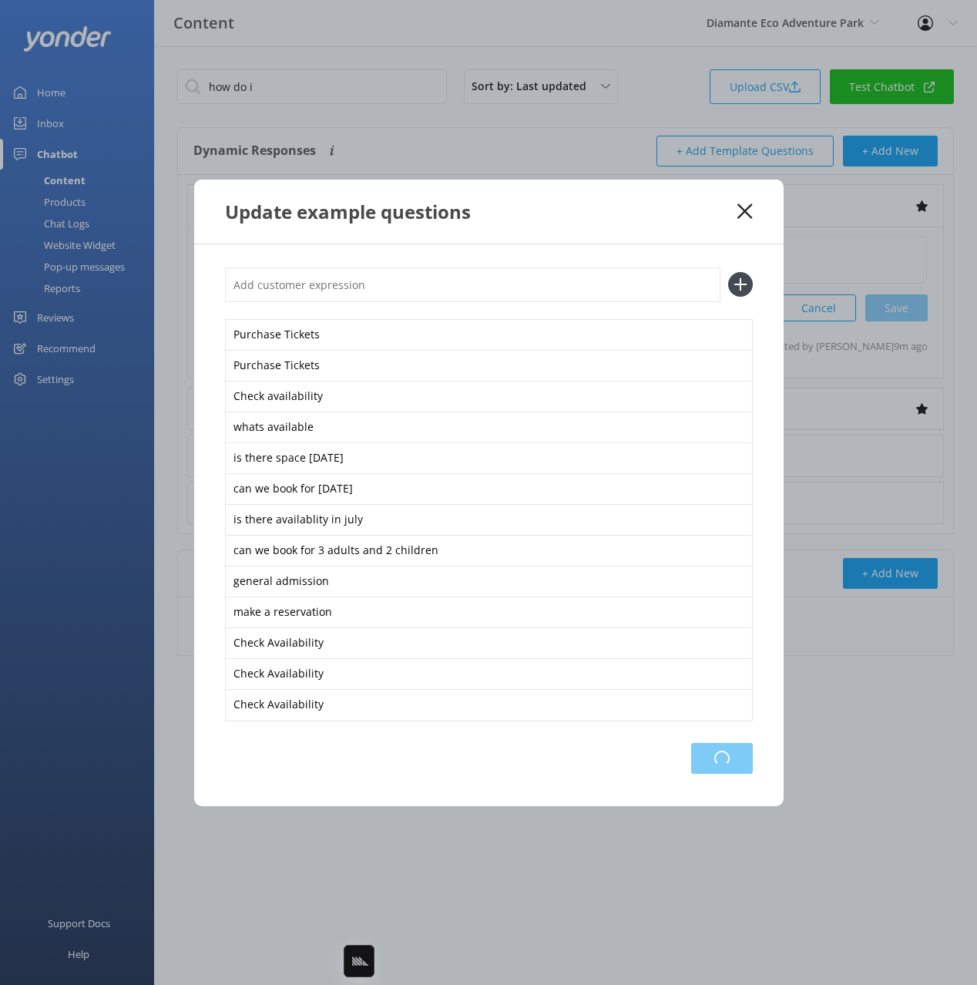
drag, startPoint x: 730, startPoint y: 758, endPoint x: 734, endPoint y: 738, distance: 19.8
click at [731, 759] on div "Loading.." at bounding box center [722, 758] width 62 height 31
click at [739, 207] on icon at bounding box center [745, 210] width 15 height 15
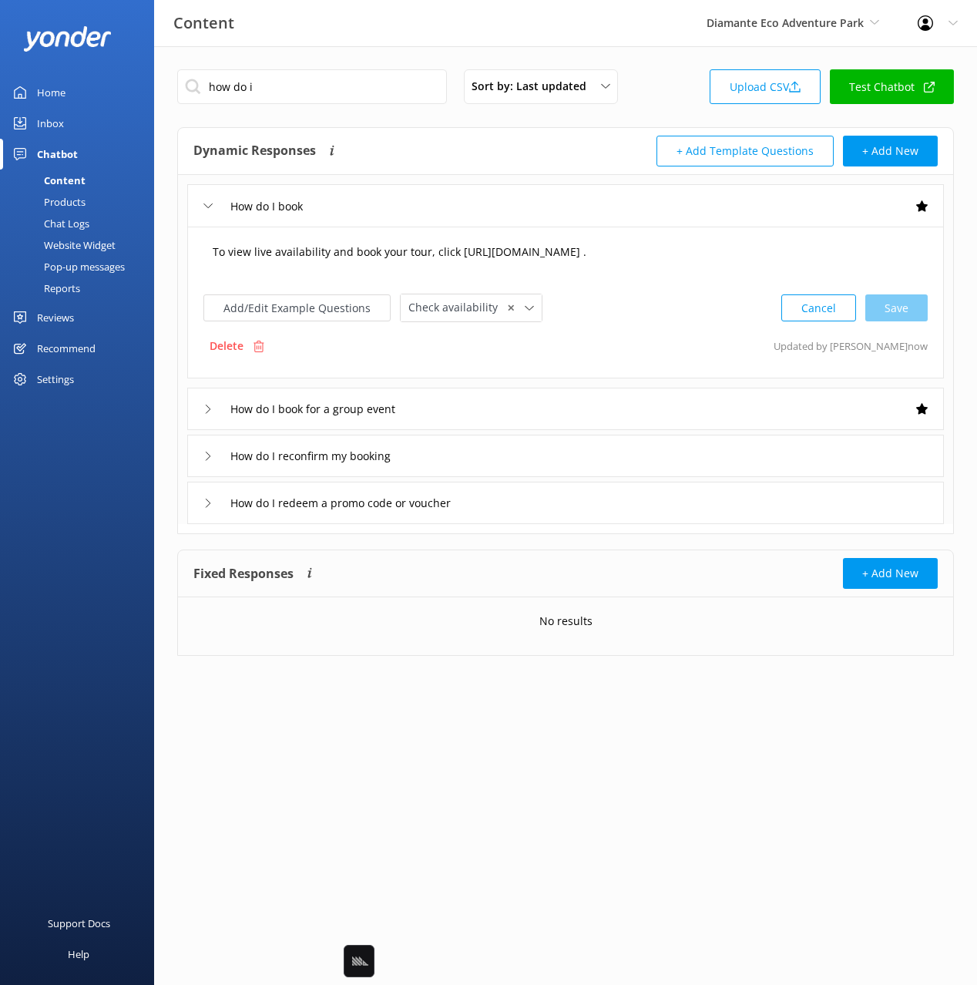
click at [443, 271] on textarea "To view live availability and book your tour, click [URL][DOMAIN_NAME] ." at bounding box center [565, 260] width 723 height 48
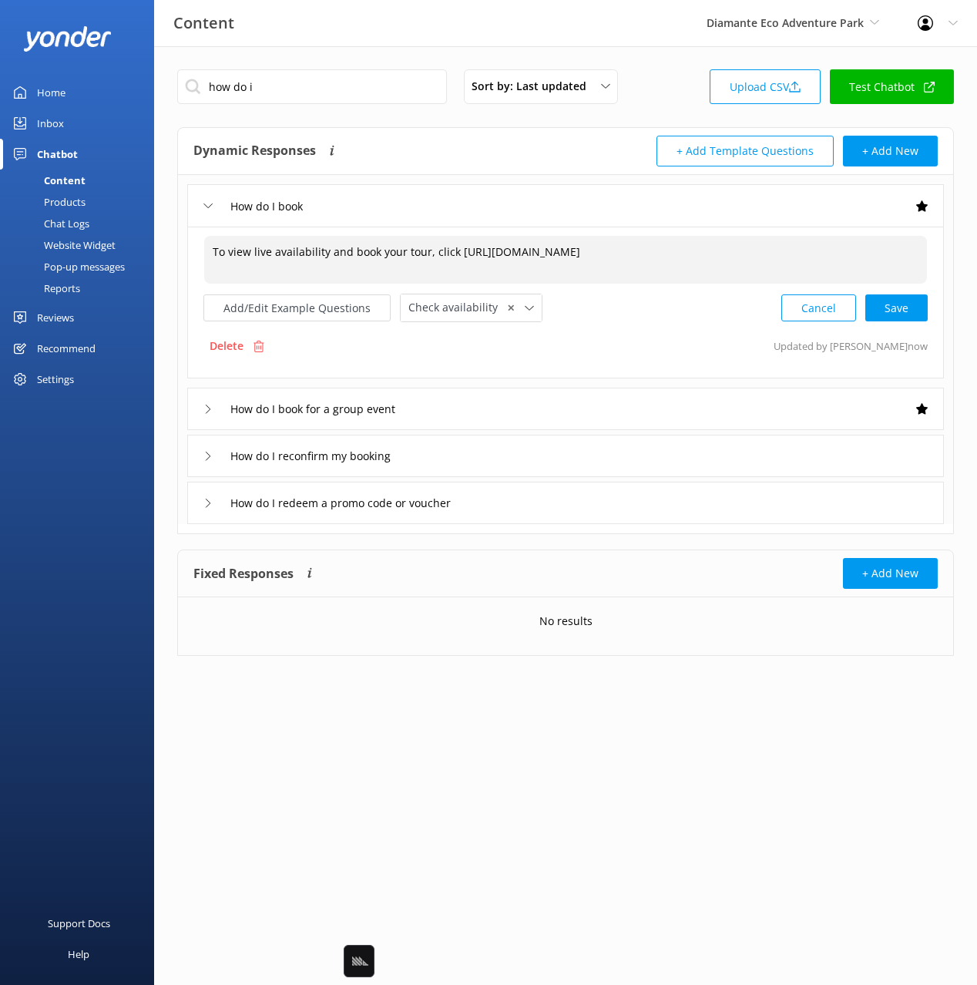
click at [905, 314] on div "Cancel Save" at bounding box center [854, 308] width 146 height 29
drag, startPoint x: 431, startPoint y: 254, endPoint x: 422, endPoint y: 254, distance: 8.5
click at [431, 254] on textarea "To view live availability and book your tour, click [URL][DOMAIN_NAME]" at bounding box center [565, 260] width 723 height 48
click at [411, 247] on textarea "To view live availability and book your tour, click [URL][DOMAIN_NAME]" at bounding box center [565, 260] width 723 height 48
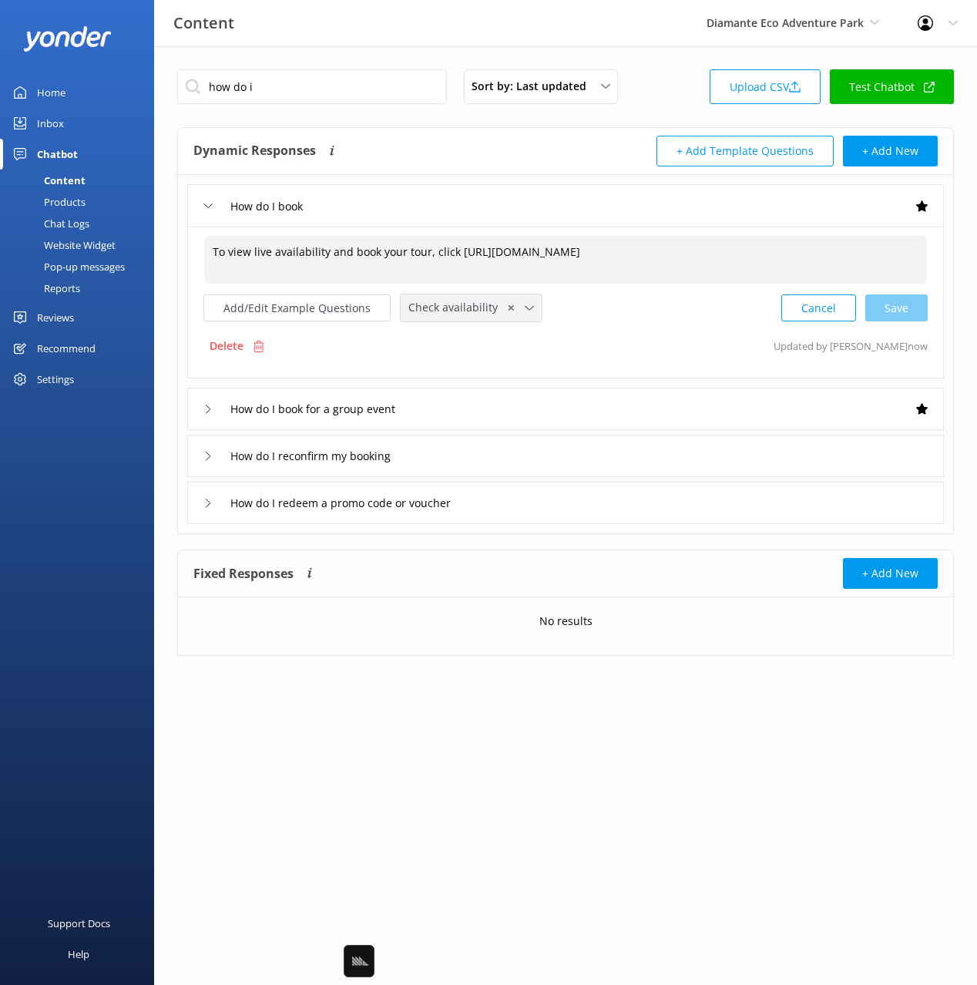
paste textarea "Diamante Eco Adventure Park"
click at [580, 261] on textarea "To view live availability and book your Diamante Eco Adventure Park pass or tou…" at bounding box center [565, 260] width 723 height 48
click at [658, 262] on textarea "To view live availability and book your Diamante Eco Adventure Park pass or tou…" at bounding box center [565, 260] width 723 height 48
drag, startPoint x: 728, startPoint y: 256, endPoint x: 810, endPoint y: 264, distance: 82.1
click at [737, 257] on textarea "To view live availability and book your Diamante Eco Adventure Park pass or tou…" at bounding box center [565, 260] width 723 height 48
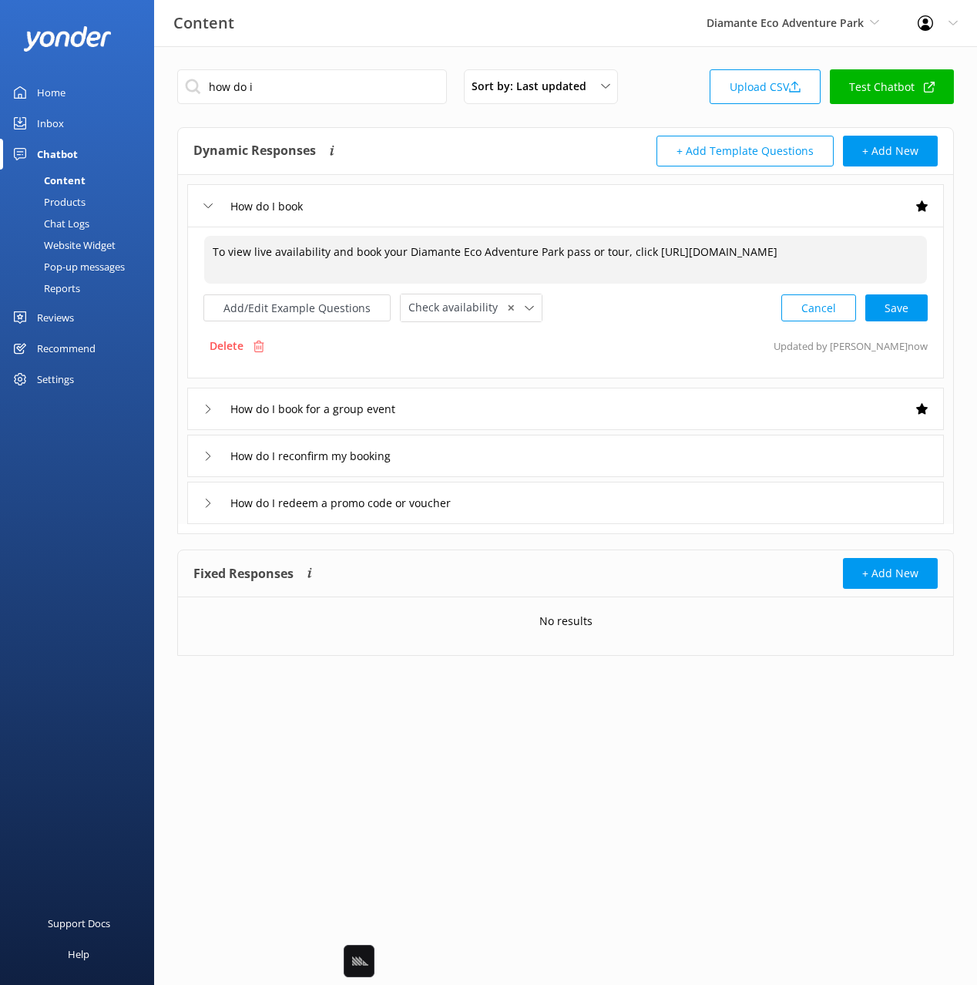
click at [845, 267] on textarea "To view live availability and book your Diamante Eco Adventure Park pass or tou…" at bounding box center [565, 260] width 723 height 48
click at [896, 314] on div "Cancel Save" at bounding box center [854, 308] width 146 height 29
click at [684, 262] on textarea "To view live availability and book your Diamante Eco Adventure Park pass or tou…" at bounding box center [565, 260] width 723 height 48
type textarea "To view live availability and book your Diamante Eco Adventure Park pass or tou…"
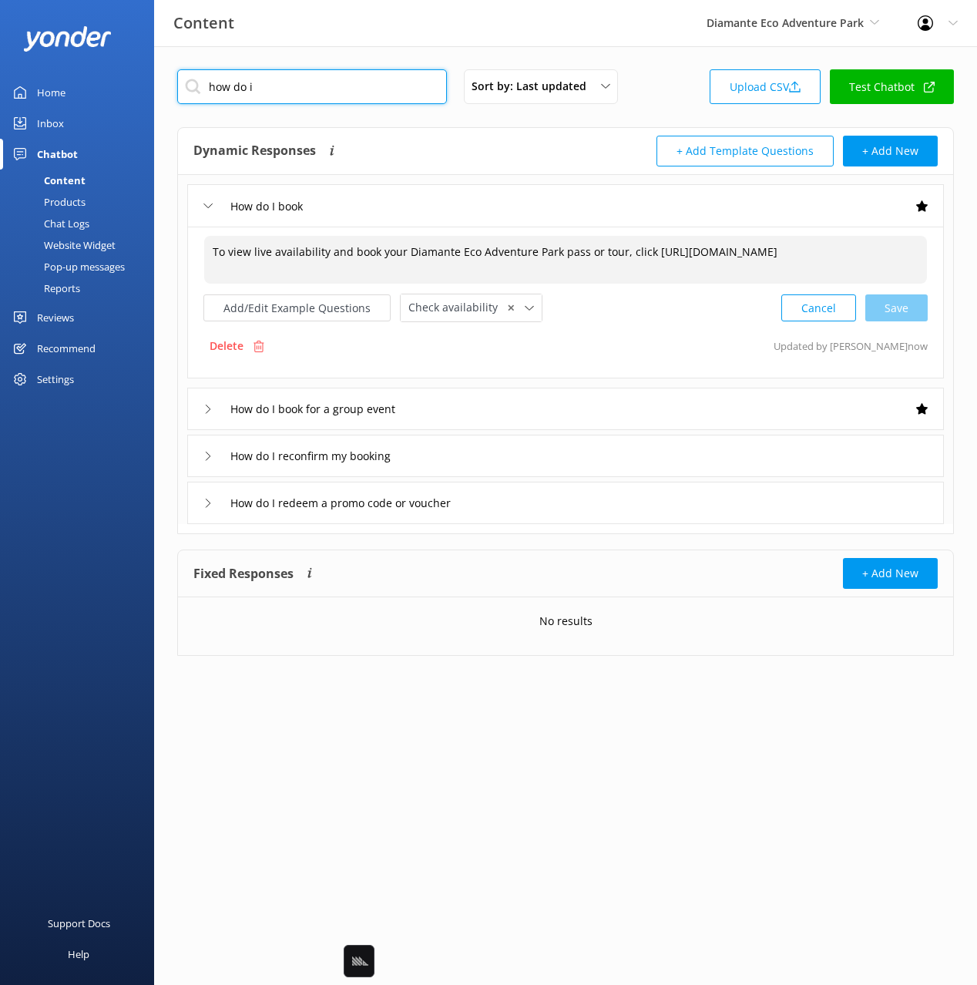
click at [355, 86] on input "how do i" at bounding box center [312, 86] width 270 height 35
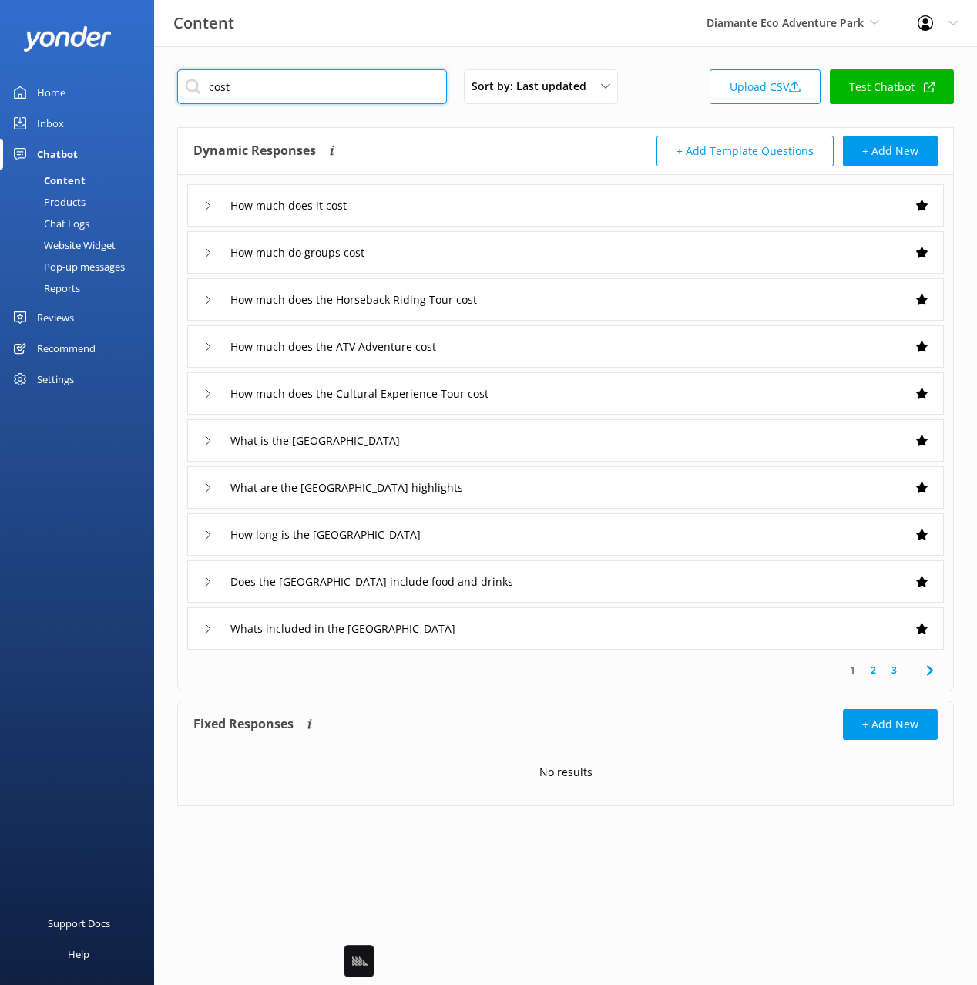
type input "cost"
click at [445, 197] on div "How much does it cost" at bounding box center [565, 205] width 757 height 42
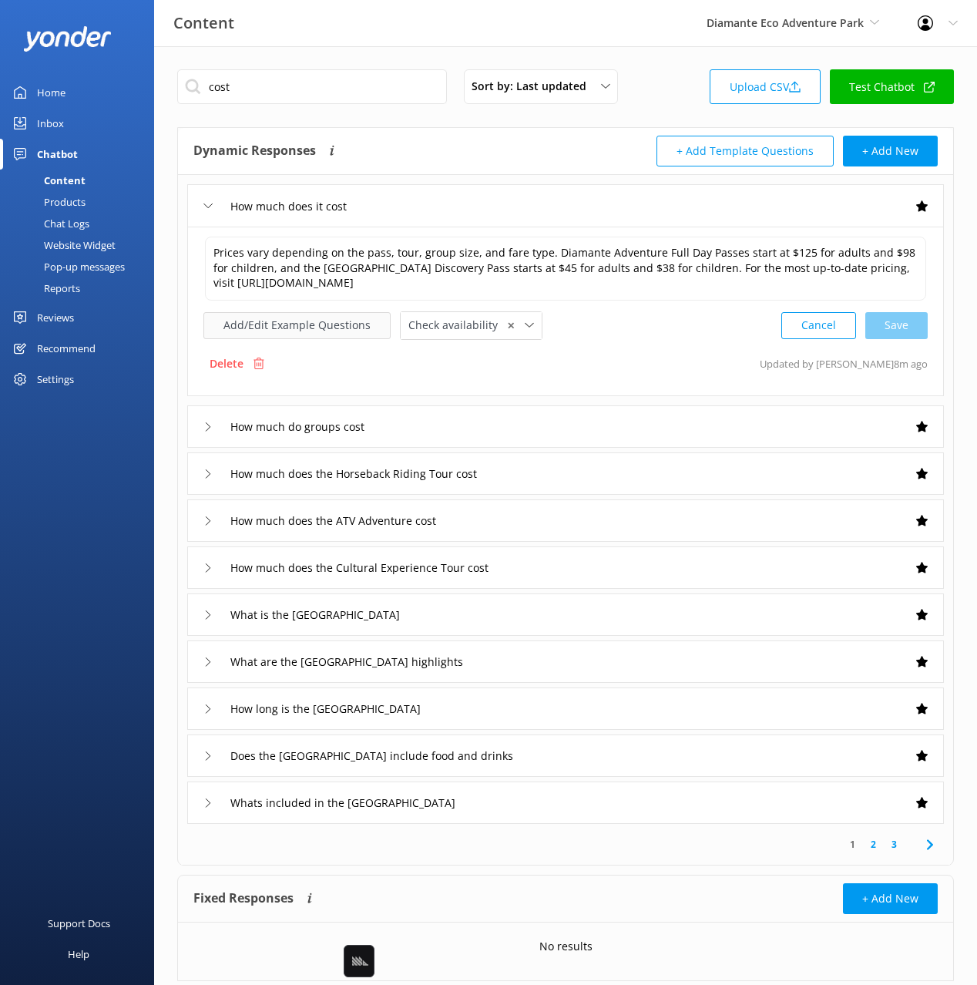
click at [312, 331] on button "Add/Edit Example Questions" at bounding box center [296, 325] width 187 height 27
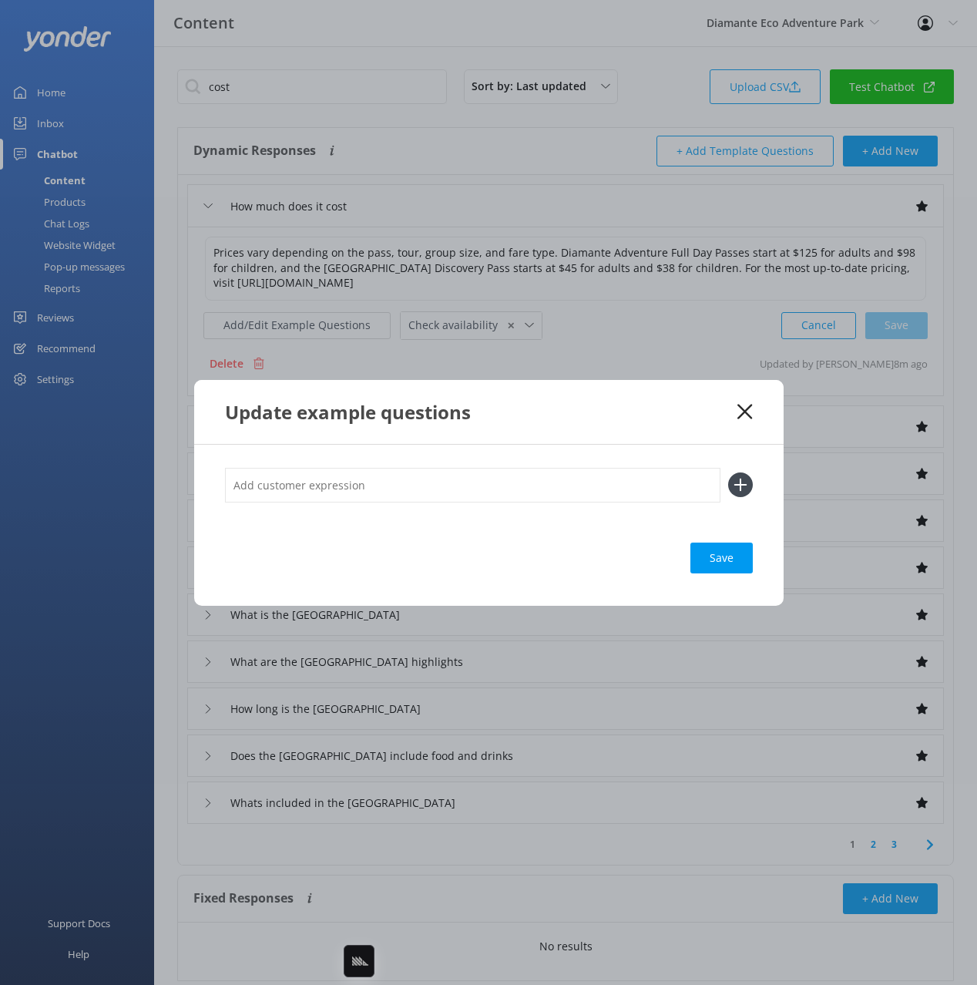
click at [570, 475] on input "text" at bounding box center [473, 485] width 496 height 35
paste input "Ticket Pricing"
type input "Ticket Pricing"
click at [728, 472] on button at bounding box center [740, 484] width 25 height 25
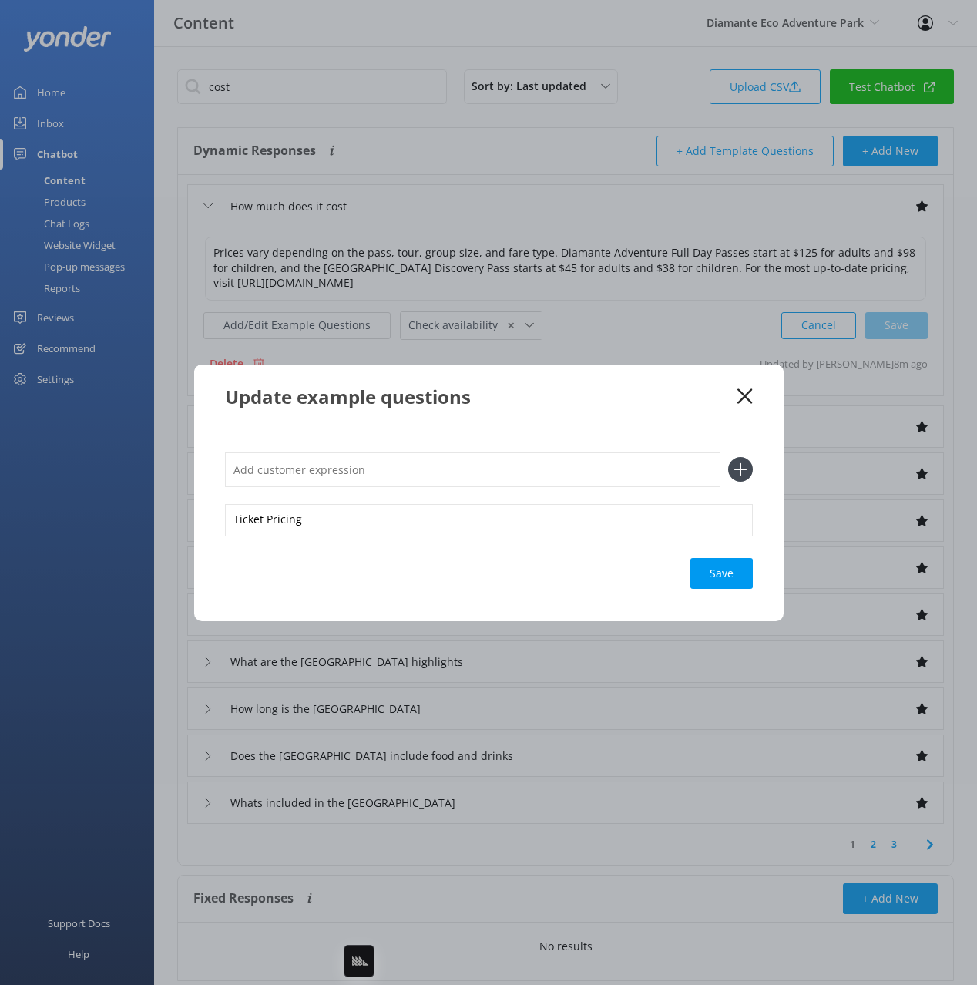
paste input "Ticket Pricing"
type input "Ticket Pricing"
click at [728, 457] on button at bounding box center [740, 469] width 25 height 25
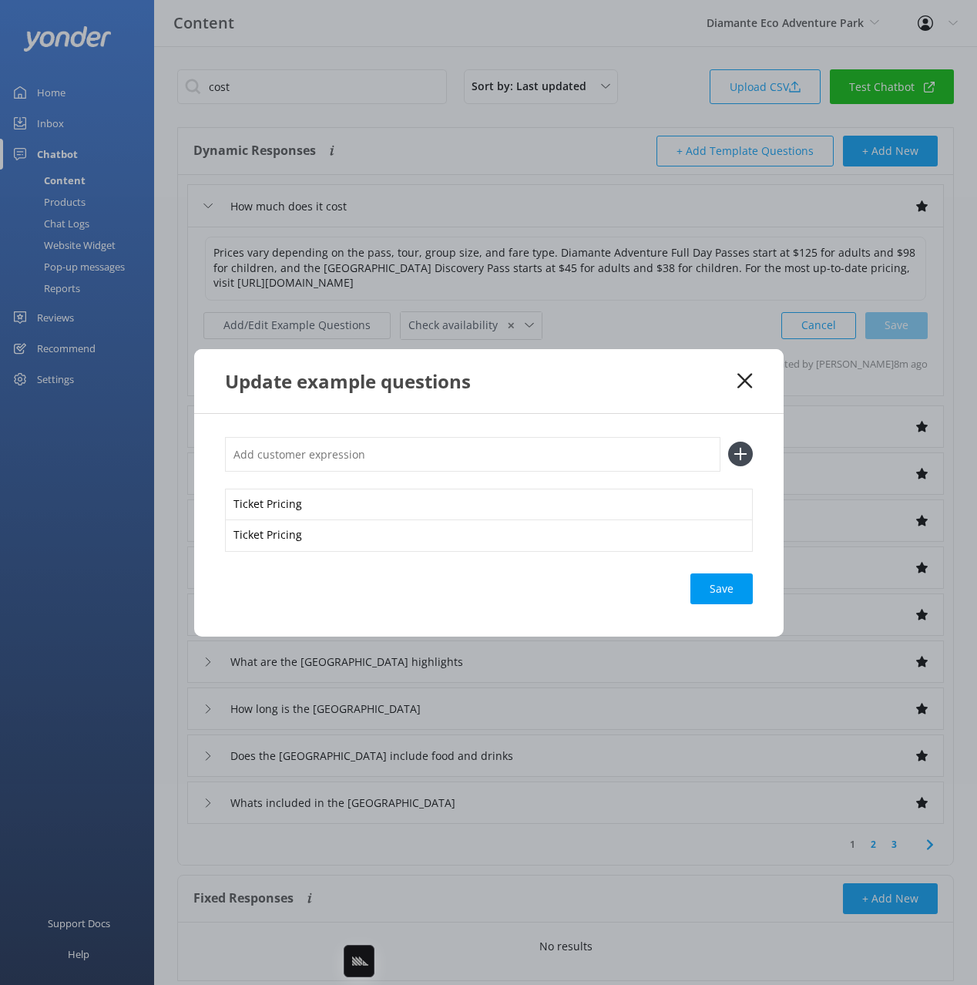
paste input "Ticket Pricing"
type input "Ticket Pricing"
click at [728, 442] on button at bounding box center [740, 454] width 25 height 25
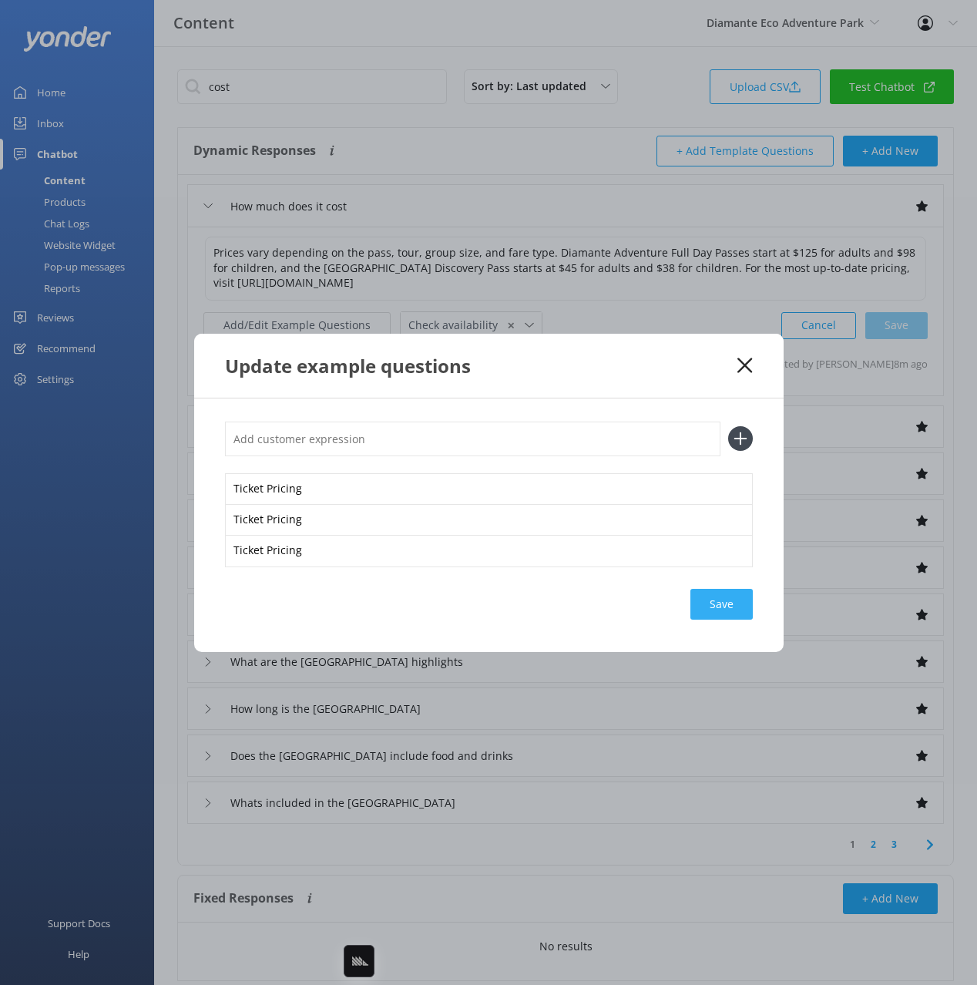
click at [734, 610] on div "Save" at bounding box center [722, 604] width 62 height 31
drag, startPoint x: 721, startPoint y: 598, endPoint x: 743, endPoint y: 387, distance: 212.3
click at [721, 598] on div "Save" at bounding box center [722, 604] width 62 height 31
drag, startPoint x: 662, startPoint y: 385, endPoint x: 716, endPoint y: 363, distance: 58.4
click at [664, 384] on div "Update example questions" at bounding box center [489, 366] width 590 height 64
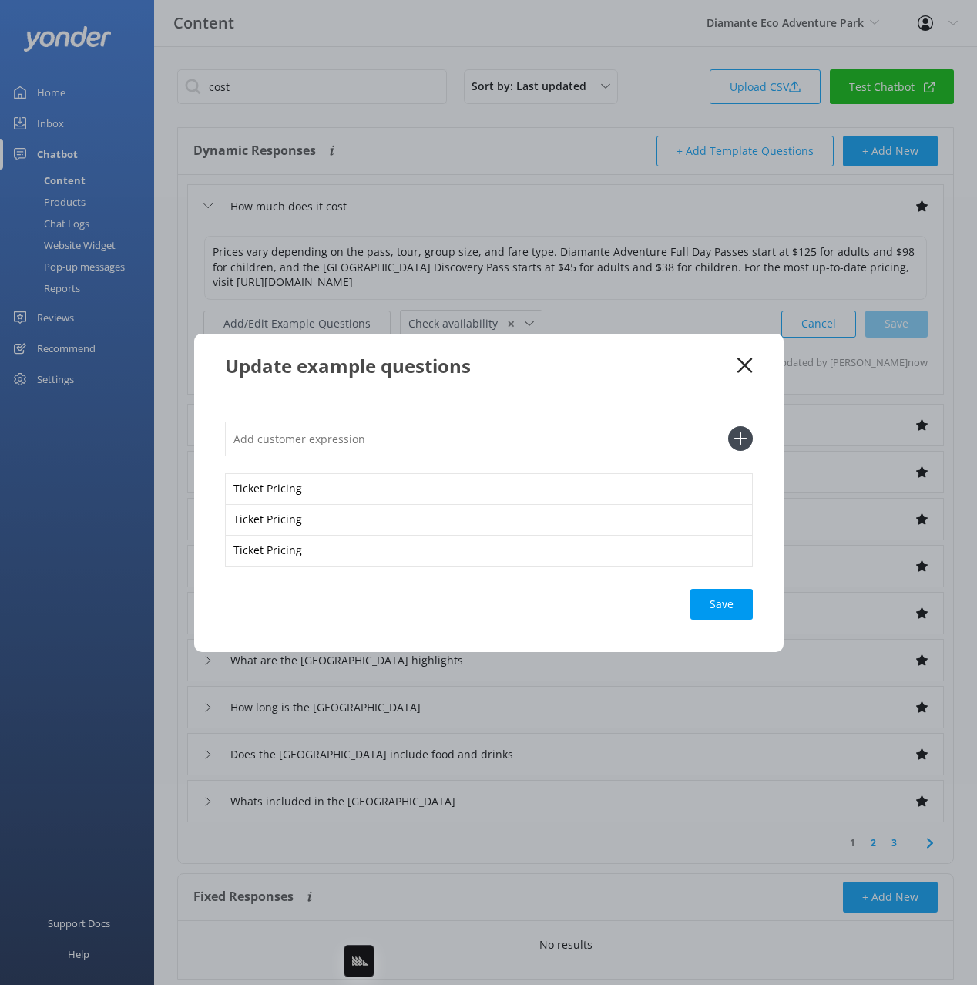
drag, startPoint x: 746, startPoint y: 362, endPoint x: 717, endPoint y: 349, distance: 32.1
click at [746, 362] on use at bounding box center [745, 365] width 15 height 15
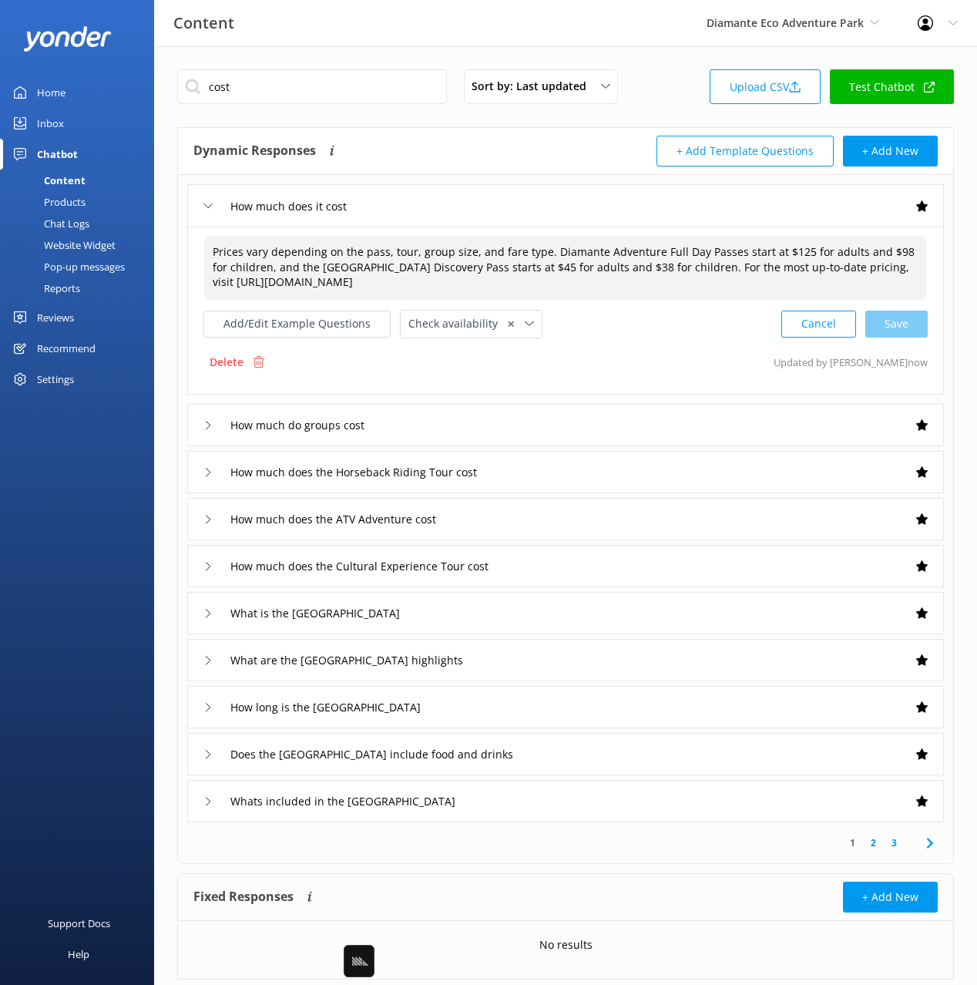
click at [385, 264] on textarea "Prices vary depending on the pass, tour, group size, and fare type. Diamante Ad…" at bounding box center [565, 268] width 723 height 64
click at [304, 252] on textarea "Prices vary depending on the pass, tour, group size, and fare type. Diamante Ad…" at bounding box center [565, 268] width 723 height 64
click at [442, 254] on textarea "Prices vary depending on the pass, tour, group size, and fare type. Diamante Ad…" at bounding box center [565, 268] width 723 height 64
drag, startPoint x: 319, startPoint y: 268, endPoint x: 344, endPoint y: 263, distance: 26.0
click at [318, 268] on textarea "Prices vary depending on the pass, tour, group size, and fare type. Diamante Ad…" at bounding box center [565, 268] width 723 height 64
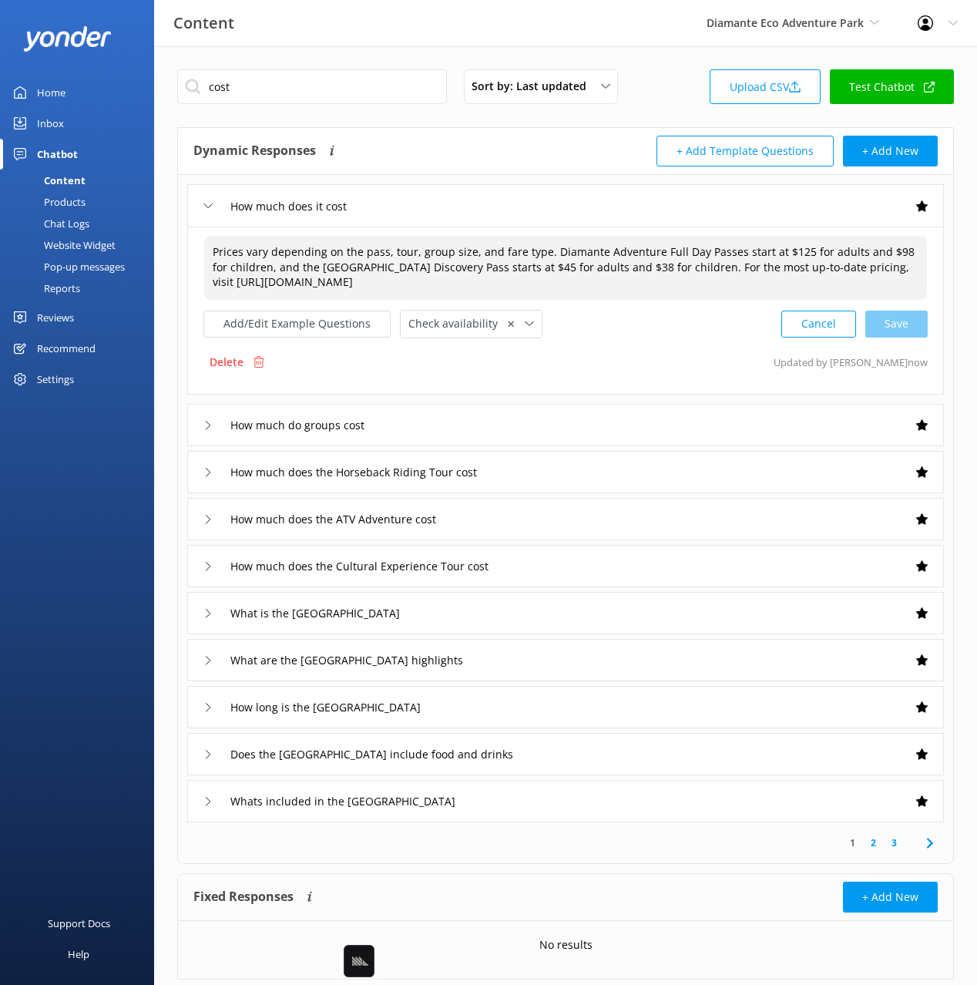
click at [395, 257] on textarea "Prices vary depending on the pass, tour, group size, and fare type. Diamante Ad…" at bounding box center [565, 268] width 723 height 64
click at [449, 256] on textarea "Prices vary depending on the pass, tour, group size, and fare type. Diamante Ad…" at bounding box center [565, 268] width 723 height 64
click at [507, 260] on textarea "Prices vary depending on the pass, tour, group size, and fare type. Diamante Ad…" at bounding box center [565, 268] width 723 height 64
click at [282, 86] on input "cost" at bounding box center [312, 86] width 270 height 35
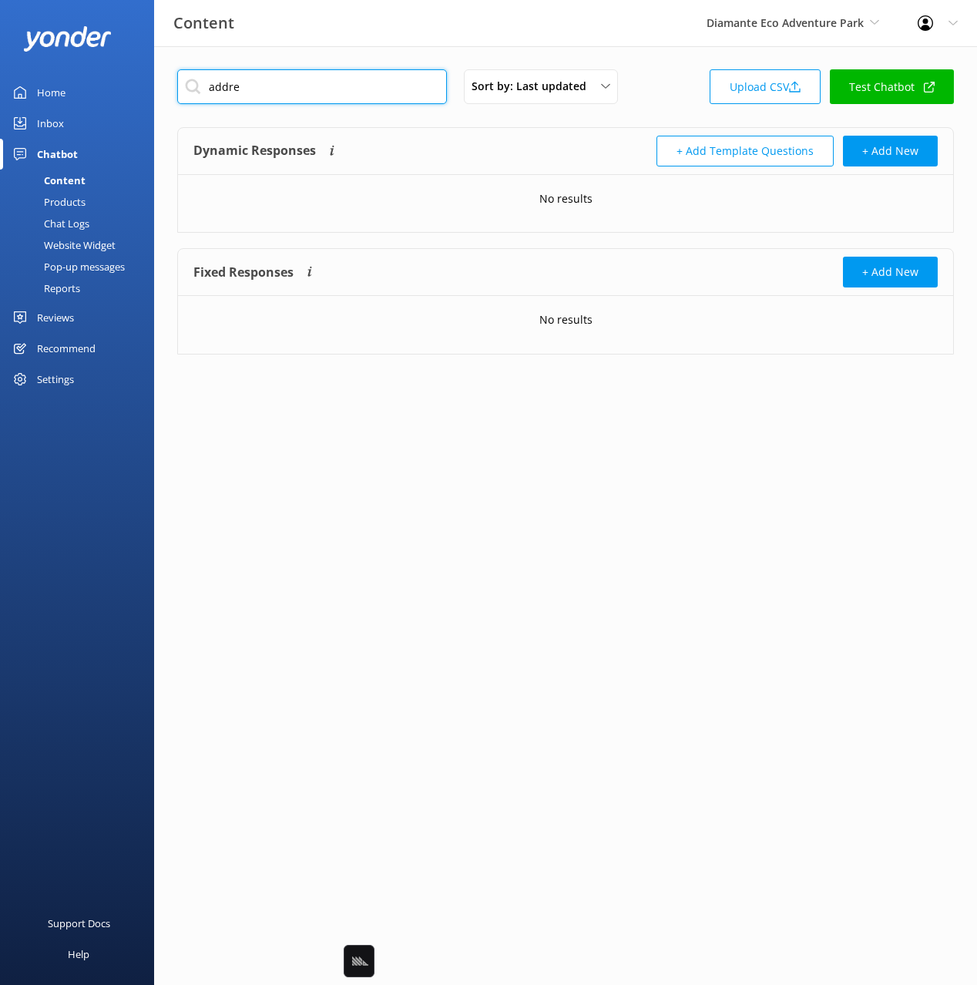
type input "addre"
drag, startPoint x: 536, startPoint y: 140, endPoint x: 489, endPoint y: 131, distance: 47.9
click at [529, 139] on div "Dynamic Responses Dynamic responses rely on the Large Language Model to create …" at bounding box center [379, 151] width 372 height 31
click at [489, 131] on div "Dynamic Responses Dynamic responses rely on the Large Language Model to create …" at bounding box center [565, 151] width 775 height 47
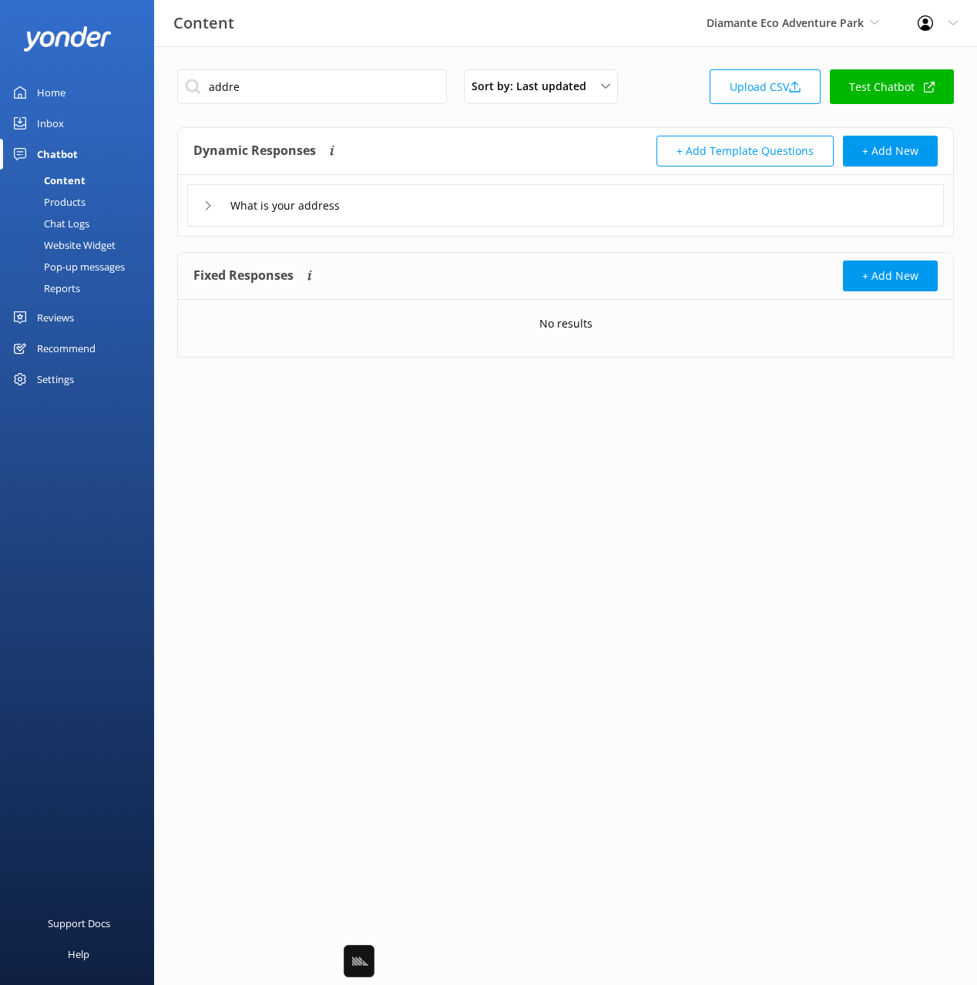
drag, startPoint x: 394, startPoint y: 188, endPoint x: 399, endPoint y: 200, distance: 13.5
click at [394, 188] on div "What is your address" at bounding box center [565, 205] width 757 height 42
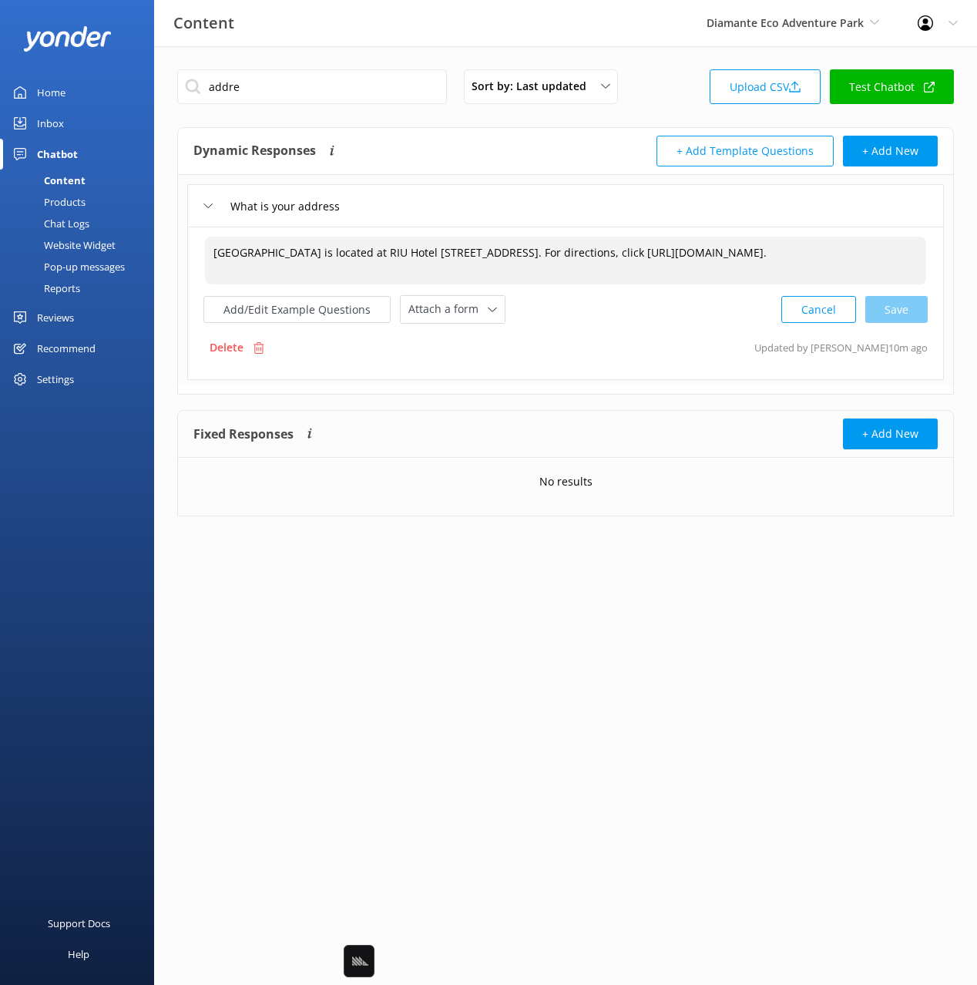
click at [479, 244] on textarea "[GEOGRAPHIC_DATA] is located at RIU Hotel [STREET_ADDRESS]. For directions, cli…" at bounding box center [565, 261] width 721 height 48
click at [546, 256] on textarea "[GEOGRAPHIC_DATA] is located at RIU Hotel [STREET_ADDRESS]. For directions, cli…" at bounding box center [565, 261] width 721 height 48
click at [548, 260] on textarea "[GEOGRAPHIC_DATA] is located at RIU Hotel [STREET_ADDRESS]. For directions, cli…" at bounding box center [565, 261] width 721 height 48
click at [358, 302] on button "Add/Edit Example Questions" at bounding box center [296, 309] width 187 height 27
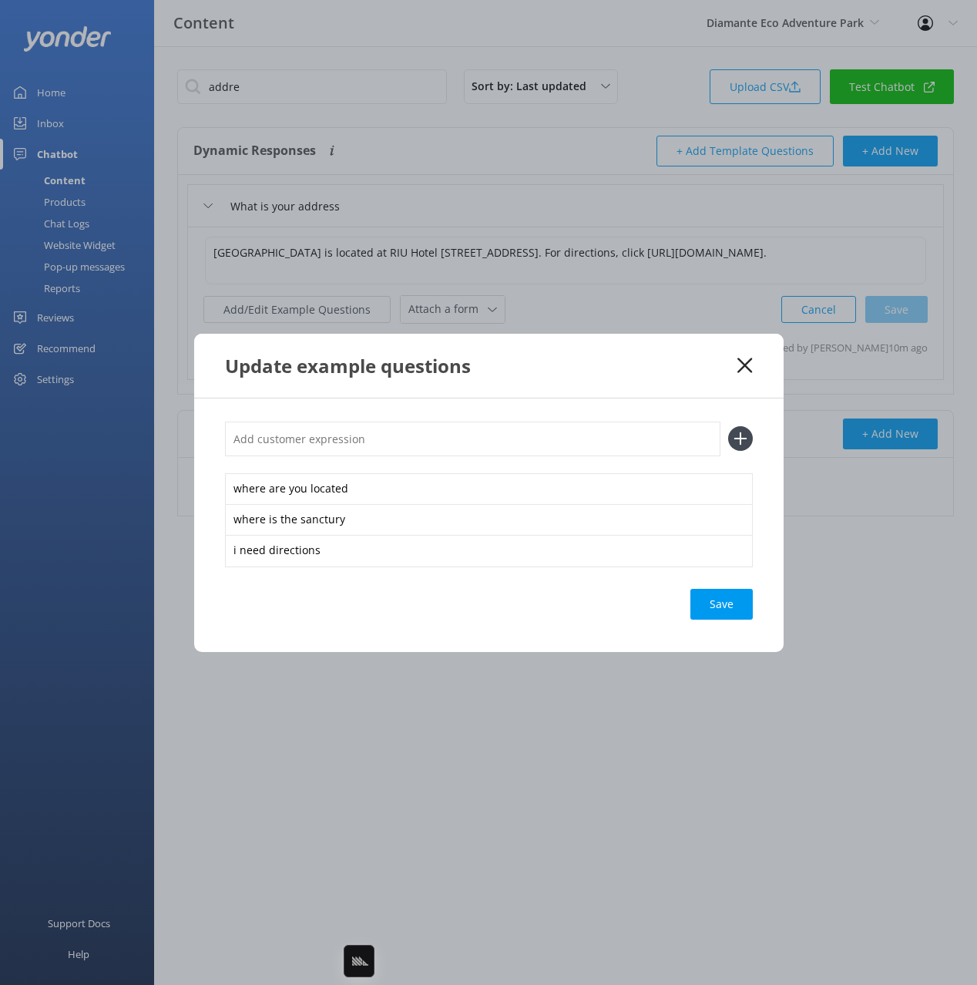
click at [552, 441] on input "text" at bounding box center [473, 439] width 496 height 35
paste input "Getting There"
type input "Getting There"
click at [728, 426] on button at bounding box center [740, 438] width 25 height 25
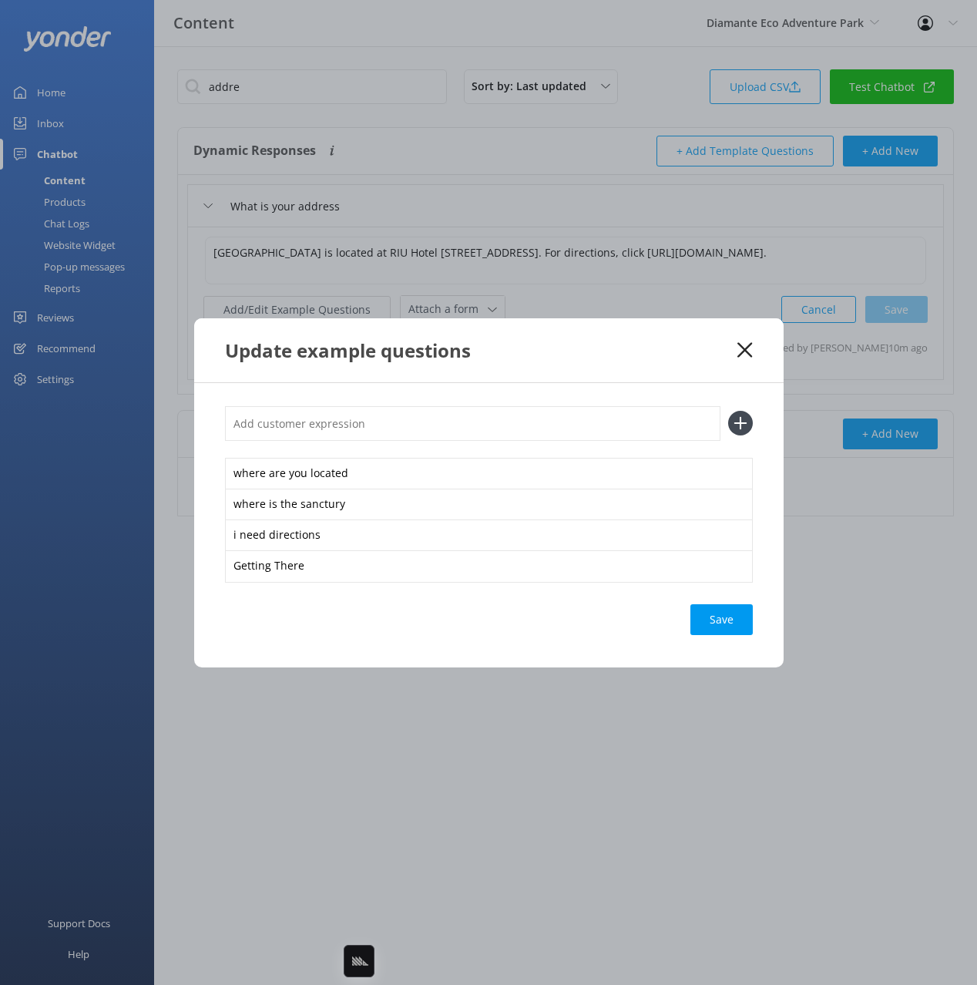
paste input "Getting There"
type input "Getting There"
click at [728, 411] on button at bounding box center [740, 423] width 25 height 25
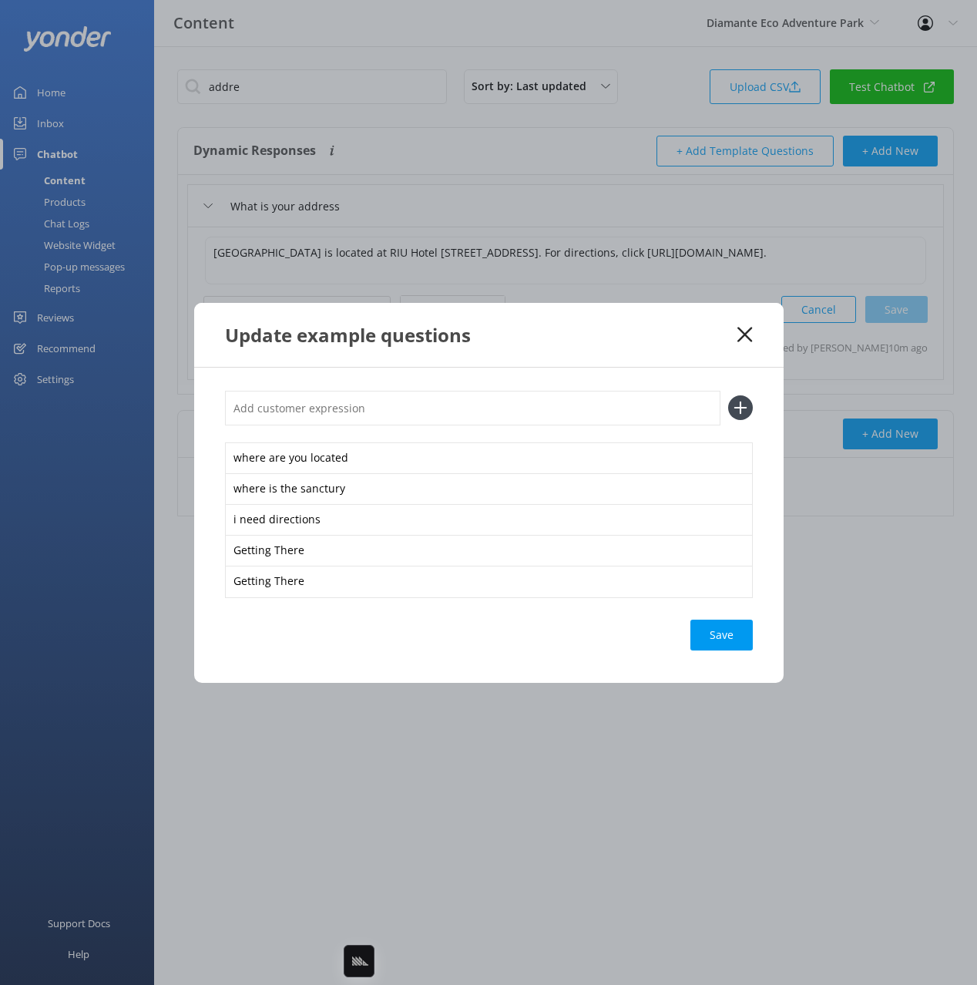
paste input "Getting There"
type input "Getting There"
click at [728, 395] on button at bounding box center [740, 407] width 25 height 25
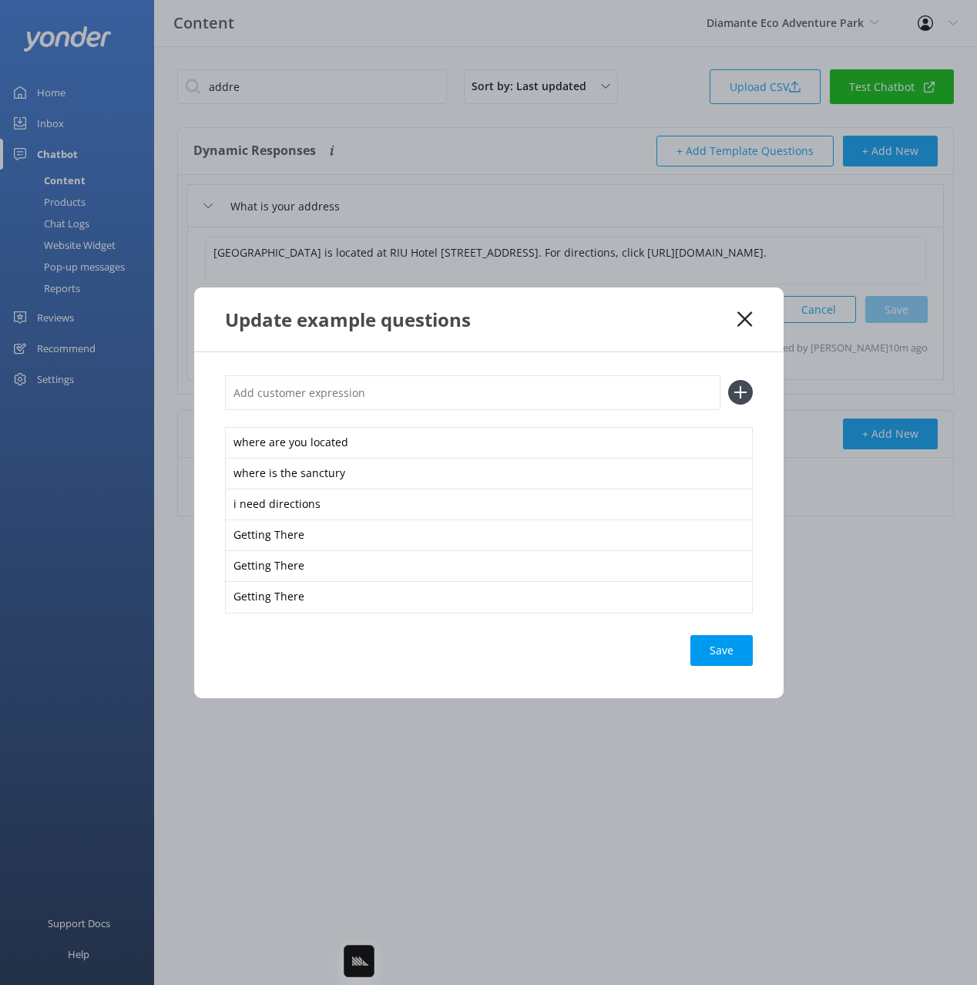
paste input "Getting There"
type input "Getting There"
click at [728, 380] on button at bounding box center [740, 392] width 25 height 25
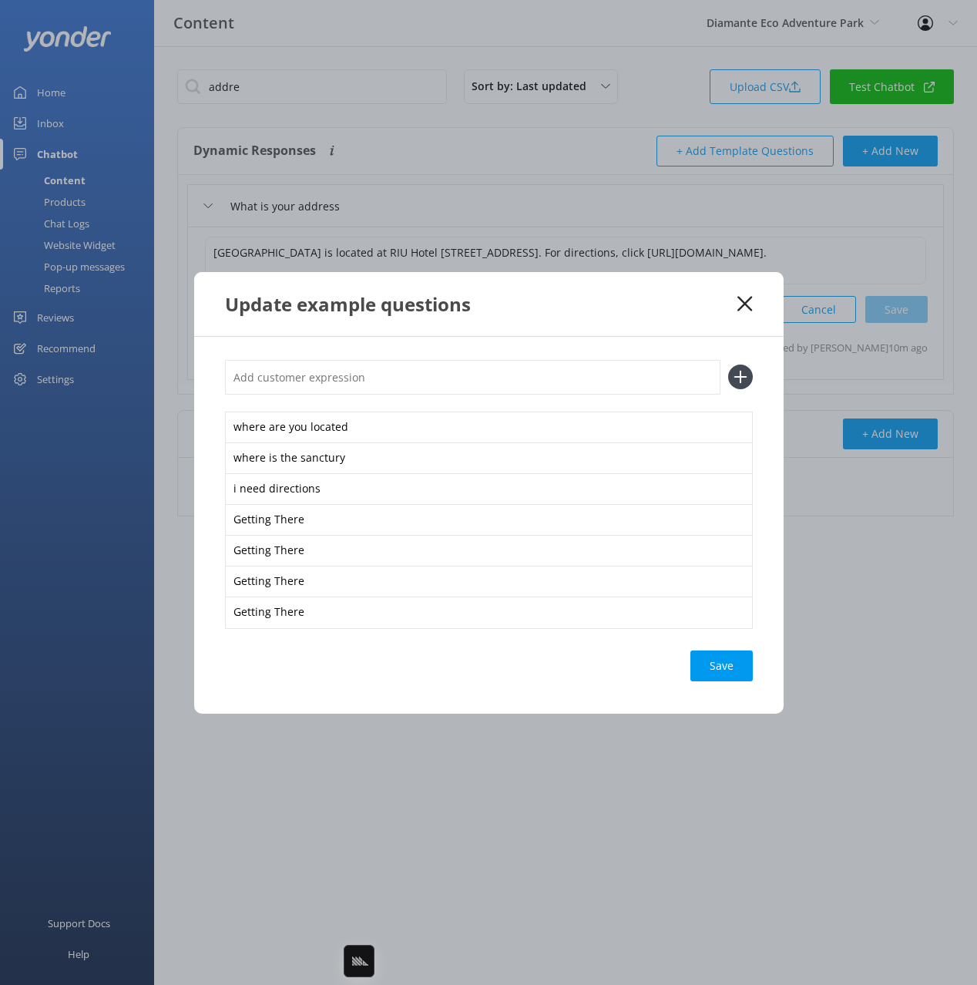
click at [712, 667] on div "Save" at bounding box center [722, 665] width 62 height 31
click at [666, 307] on div "Update example questions" at bounding box center [481, 303] width 513 height 25
click at [745, 300] on icon at bounding box center [745, 303] width 15 height 15
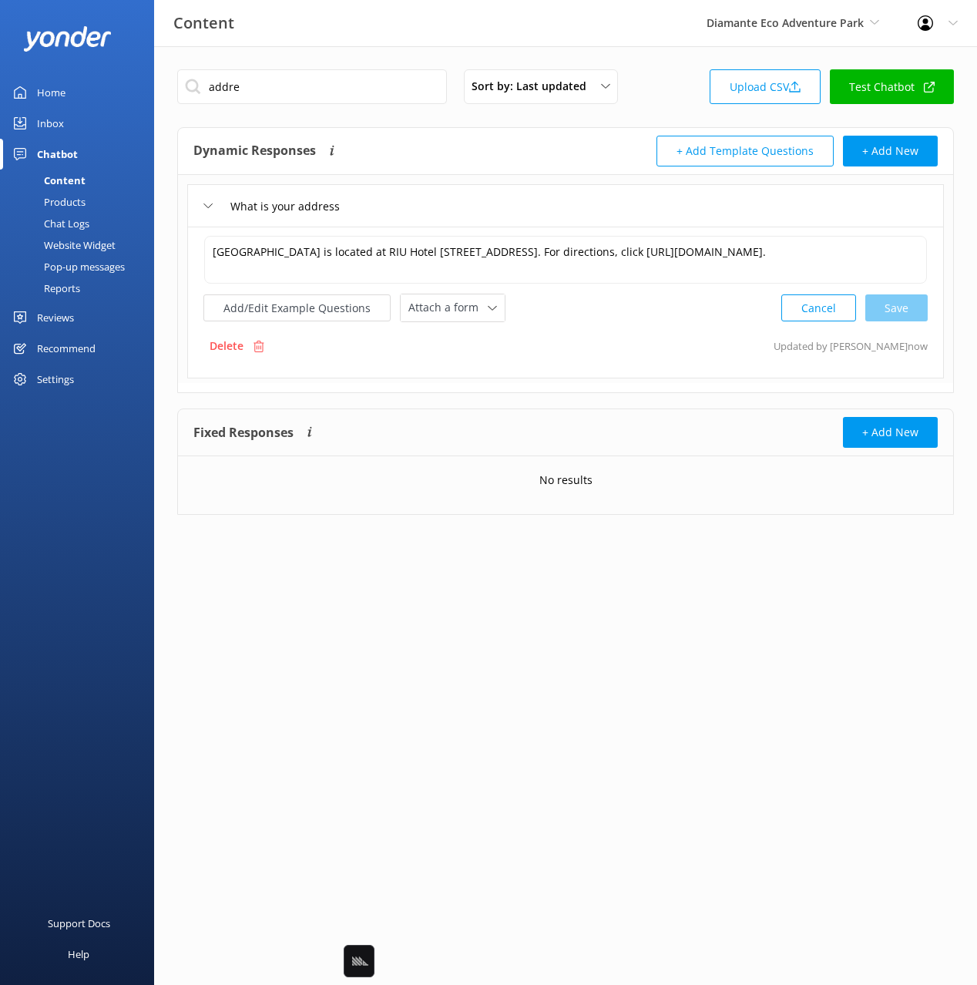
click at [653, 300] on div "Add/Edit Example Questions Attach a form Leave contact details Check availabili…" at bounding box center [565, 308] width 724 height 29
click at [575, 250] on textarea "[GEOGRAPHIC_DATA] is located at RIU Hotel [STREET_ADDRESS]. For directions, cli…" at bounding box center [565, 260] width 723 height 48
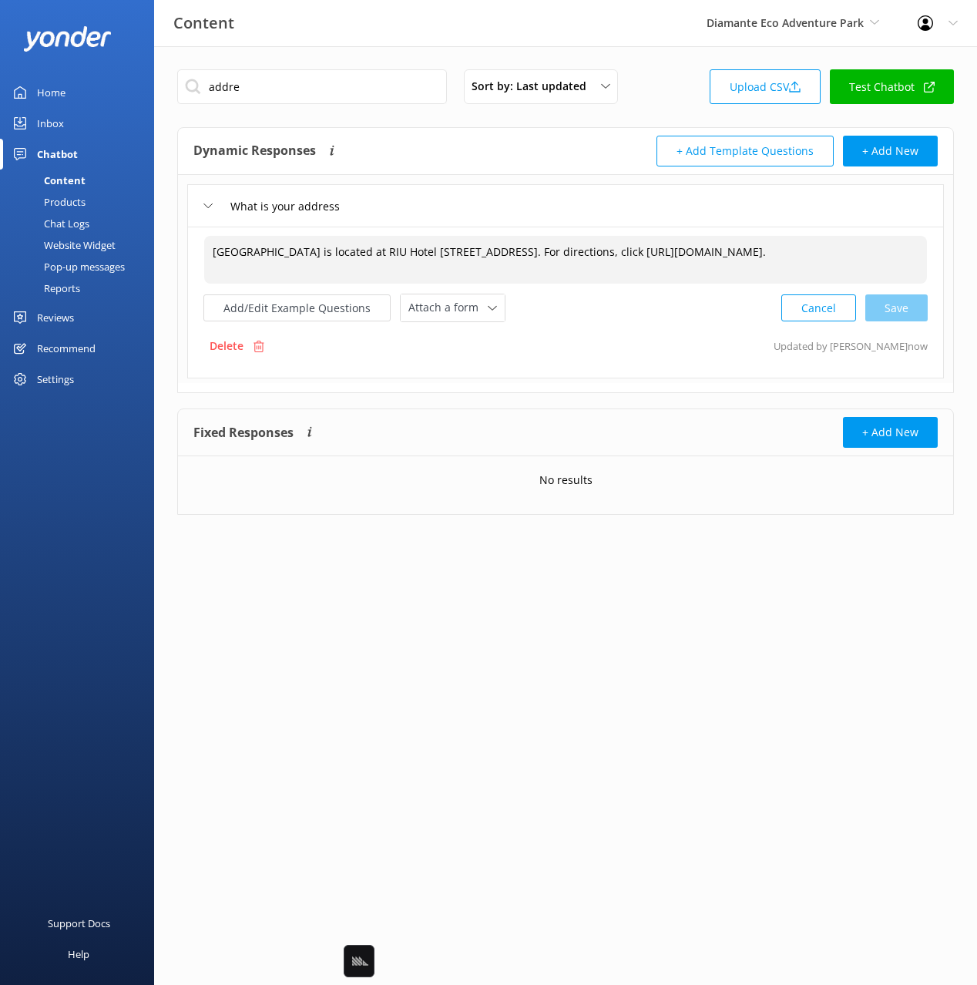
drag, startPoint x: 507, startPoint y: 274, endPoint x: 498, endPoint y: 255, distance: 21.4
click at [503, 265] on textarea "[GEOGRAPHIC_DATA] is located at RIU Hotel [STREET_ADDRESS]. For directions, cli…" at bounding box center [565, 260] width 723 height 48
click at [498, 255] on textarea "[GEOGRAPHIC_DATA] is located at RIU Hotel [STREET_ADDRESS]. For directions, cli…" at bounding box center [565, 260] width 723 height 48
click at [291, 82] on input "addre" at bounding box center [312, 86] width 270 height 35
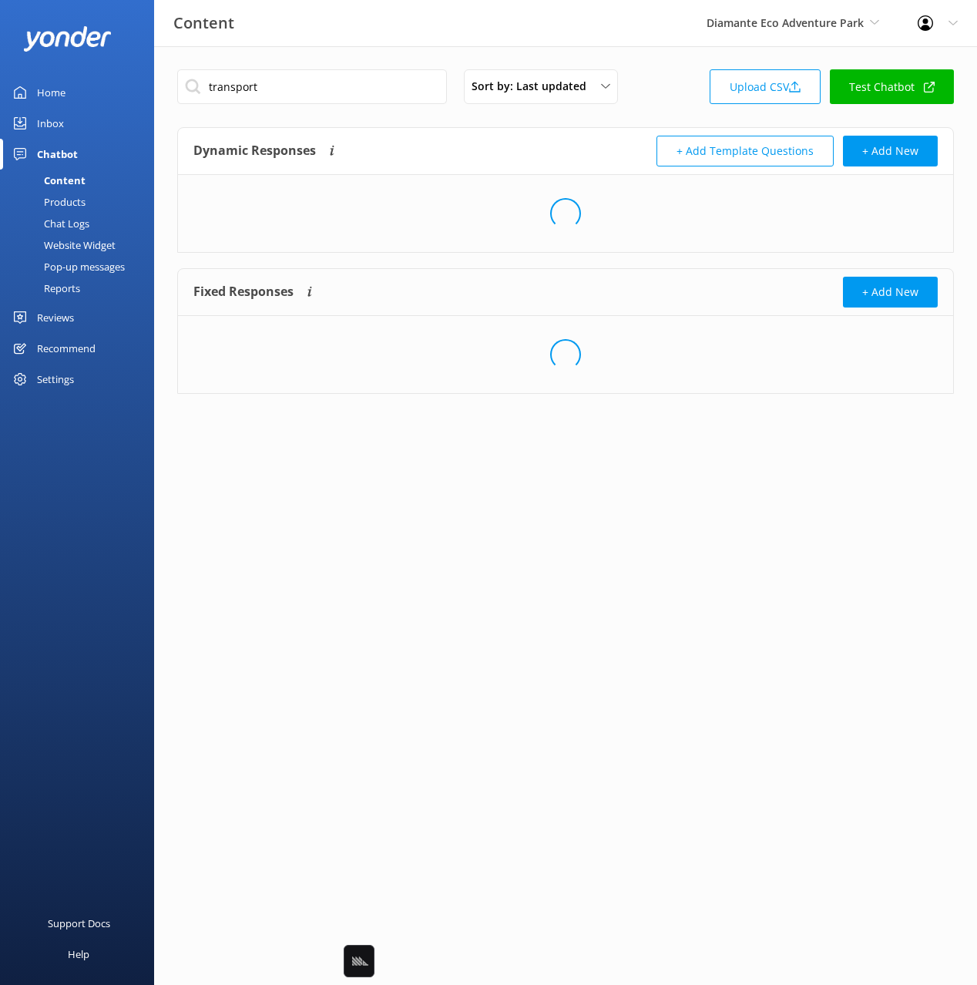
click at [546, 147] on div "Dynamic Responses Dynamic responses rely on the Large Language Model to create …" at bounding box center [379, 151] width 372 height 31
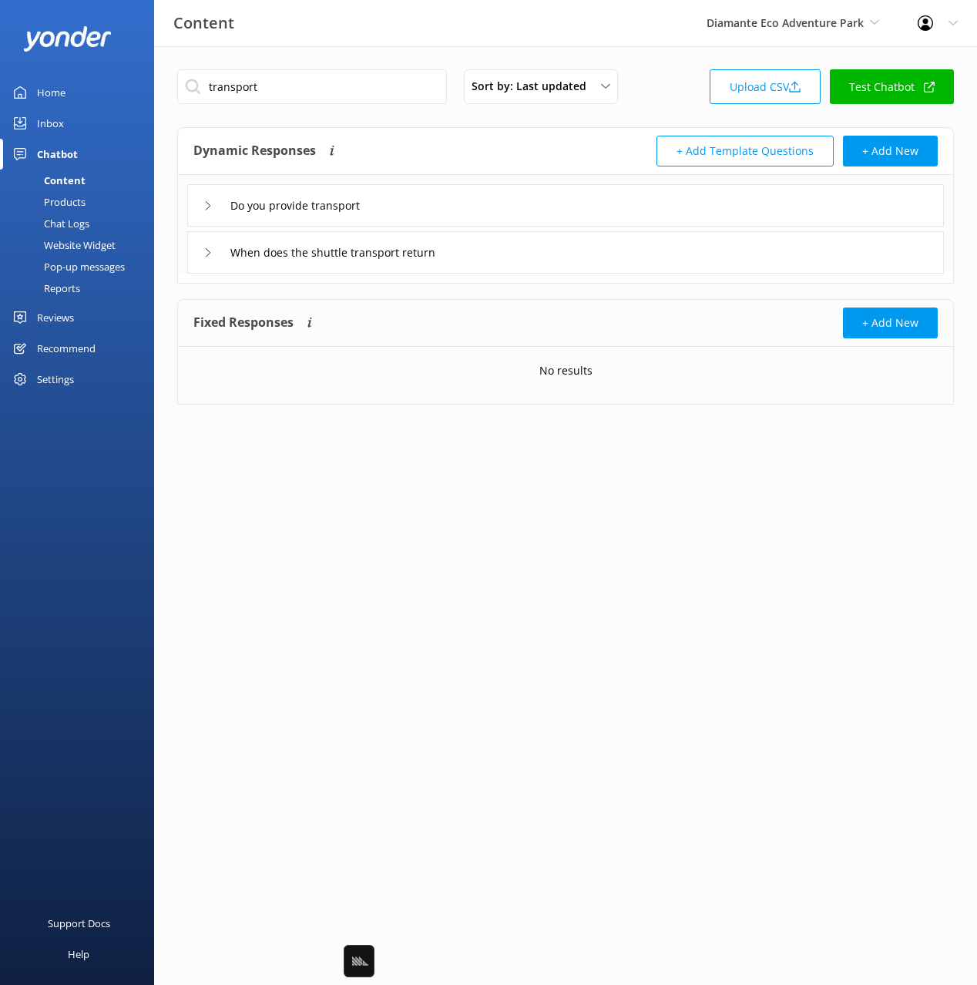
click at [523, 213] on div "Do you provide transport" at bounding box center [565, 205] width 757 height 42
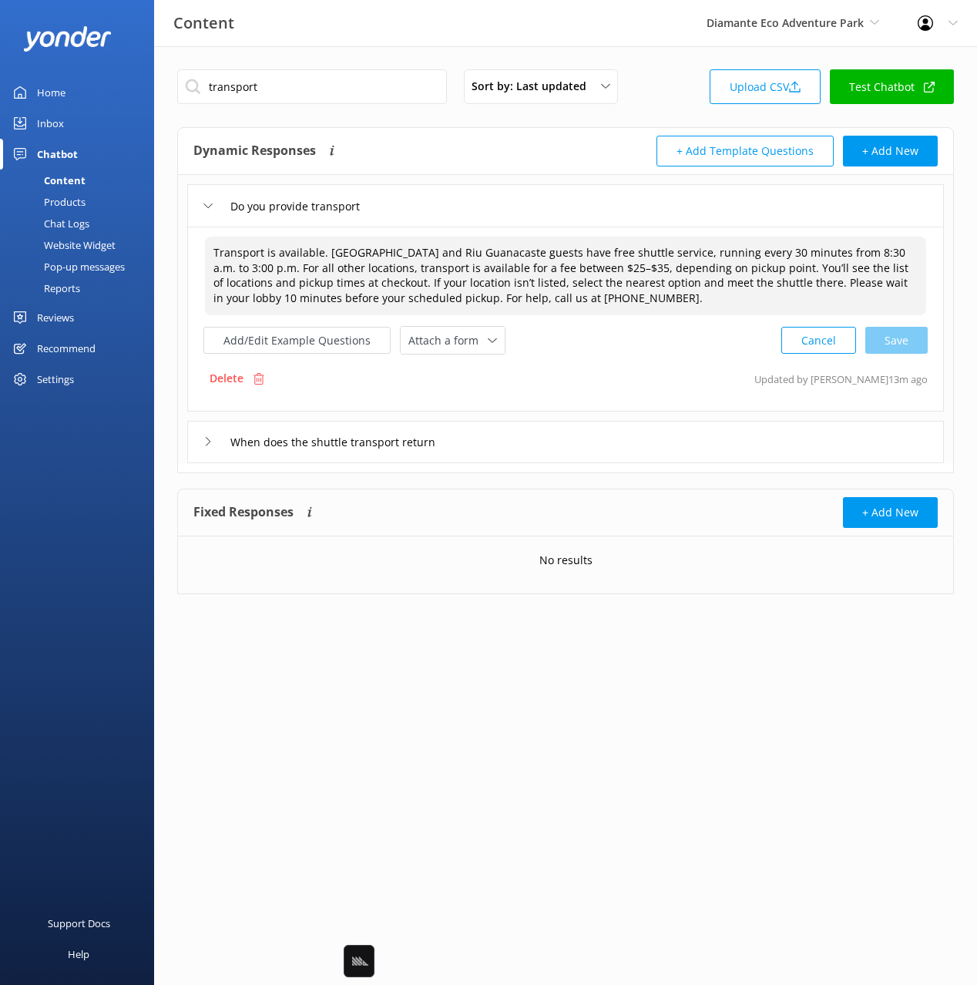
click at [406, 276] on textarea "Transport is available. [GEOGRAPHIC_DATA] and Riu Guanacaste guests have free s…" at bounding box center [565, 276] width 721 height 79
click at [364, 100] on input "transport" at bounding box center [312, 86] width 270 height 35
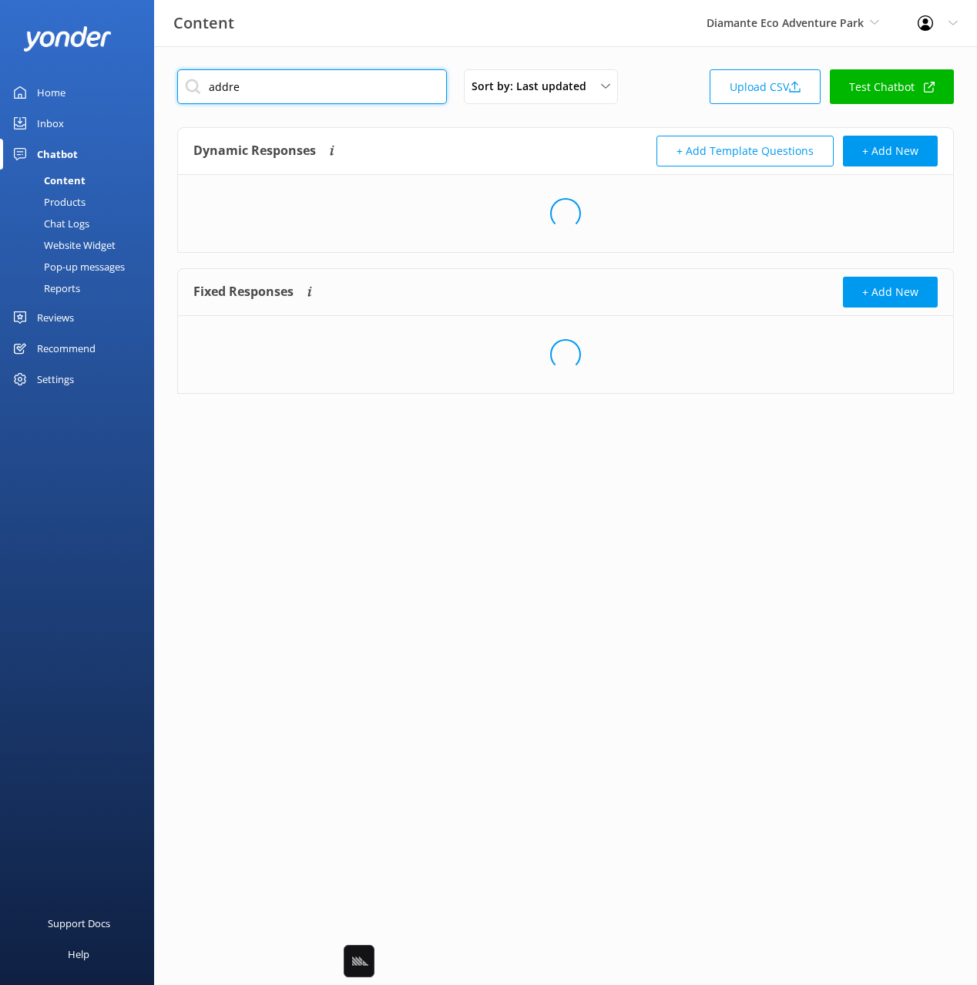
type input "addre"
click at [506, 146] on div "Dynamic Responses Dynamic responses rely on the Large Language Model to create …" at bounding box center [379, 151] width 372 height 31
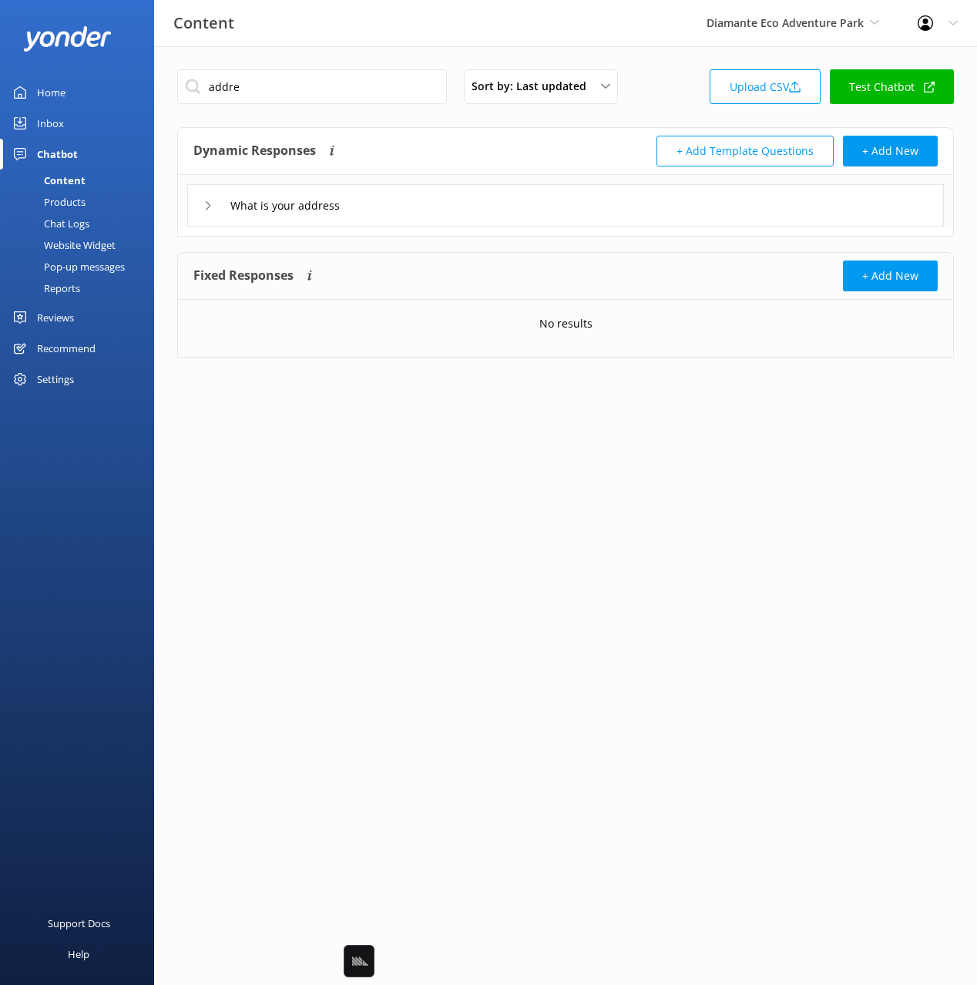
drag, startPoint x: 533, startPoint y: 204, endPoint x: 528, endPoint y: 216, distance: 12.8
click at [533, 204] on div "What is your address" at bounding box center [565, 205] width 757 height 42
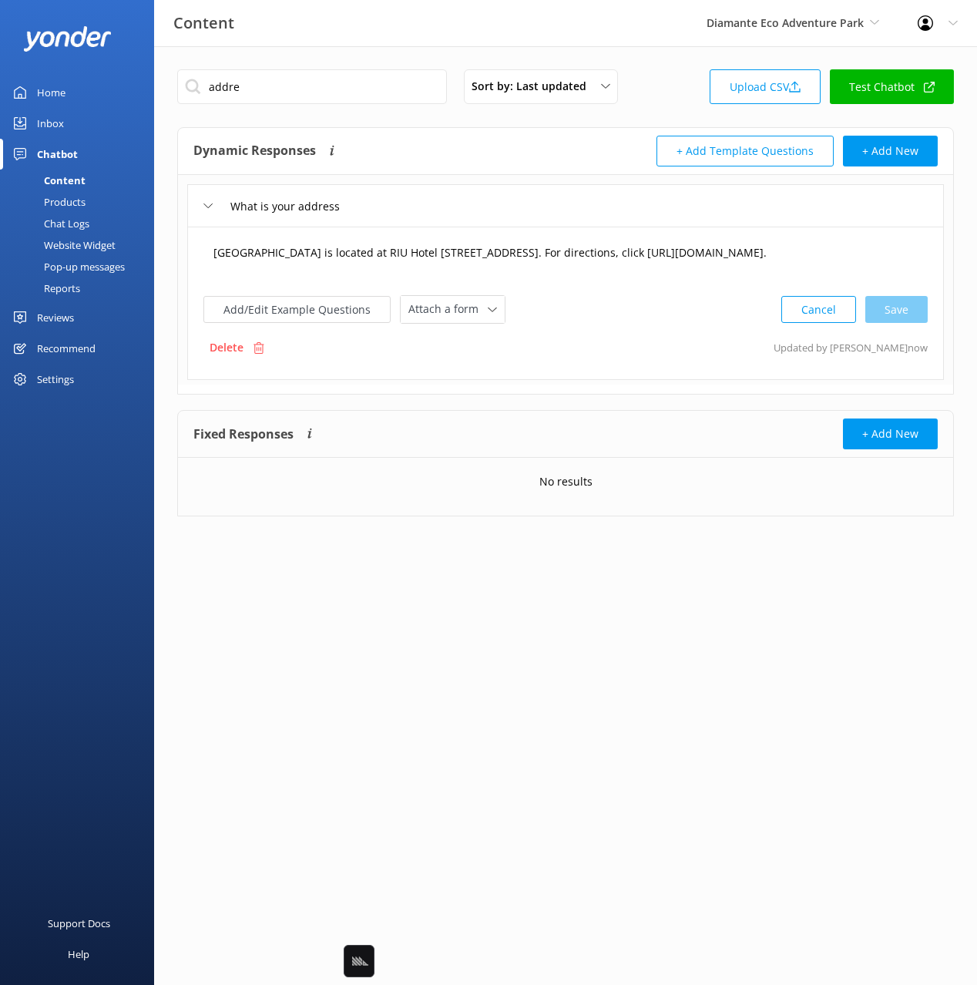
click at [612, 278] on textarea "[GEOGRAPHIC_DATA] is located at RIU Hotel [STREET_ADDRESS]. For directions, cli…" at bounding box center [565, 261] width 721 height 48
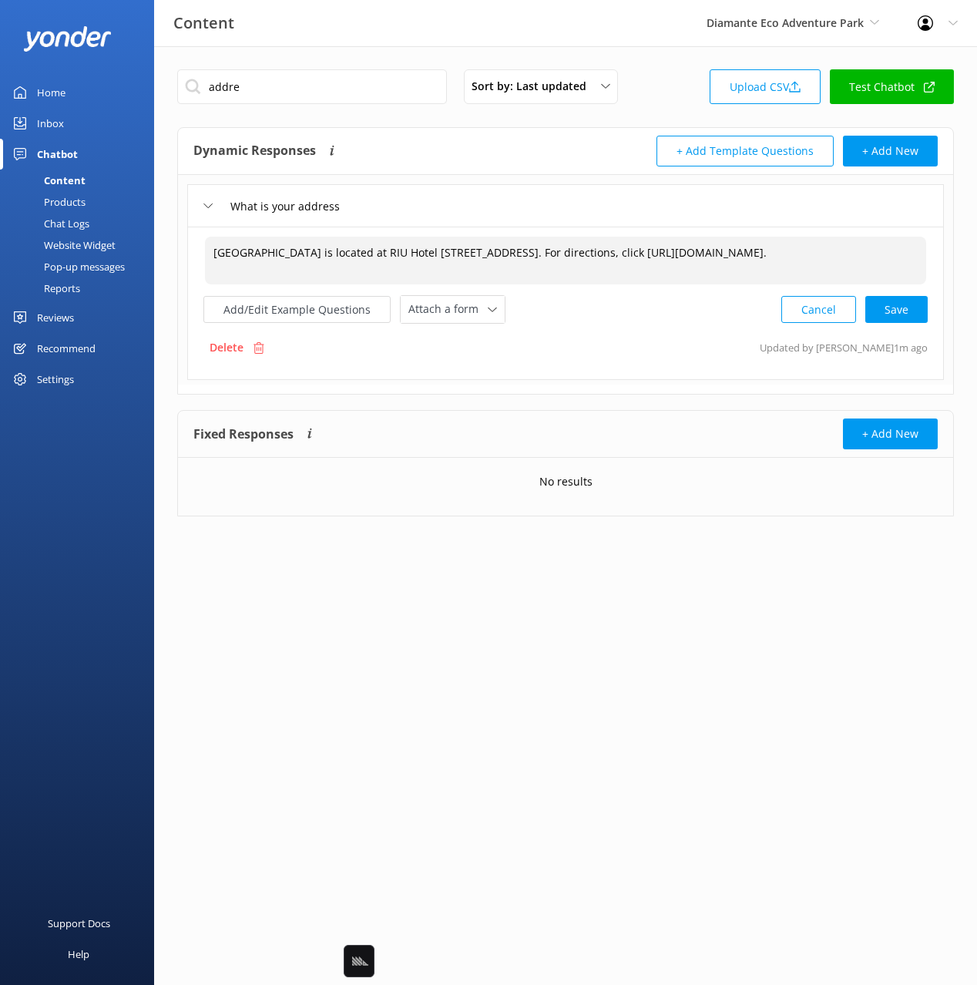
click at [603, 362] on div "Delete Updated by [PERSON_NAME] 1m ago" at bounding box center [565, 347] width 724 height 29
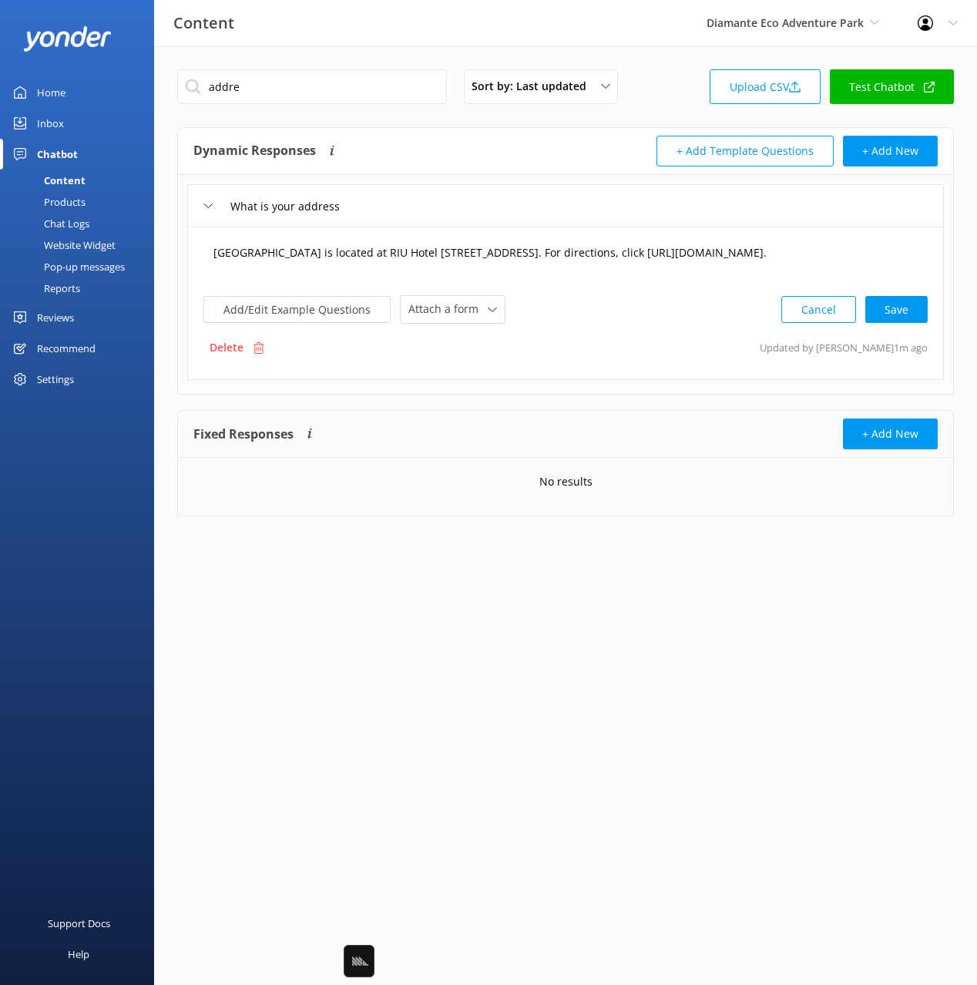
click at [520, 274] on textarea "[GEOGRAPHIC_DATA] is located at RIU Hotel [STREET_ADDRESS]. For directions, cli…" at bounding box center [565, 261] width 721 height 48
paste textarea "transportation is available, with free shuttles for RIU guests and paid options…"
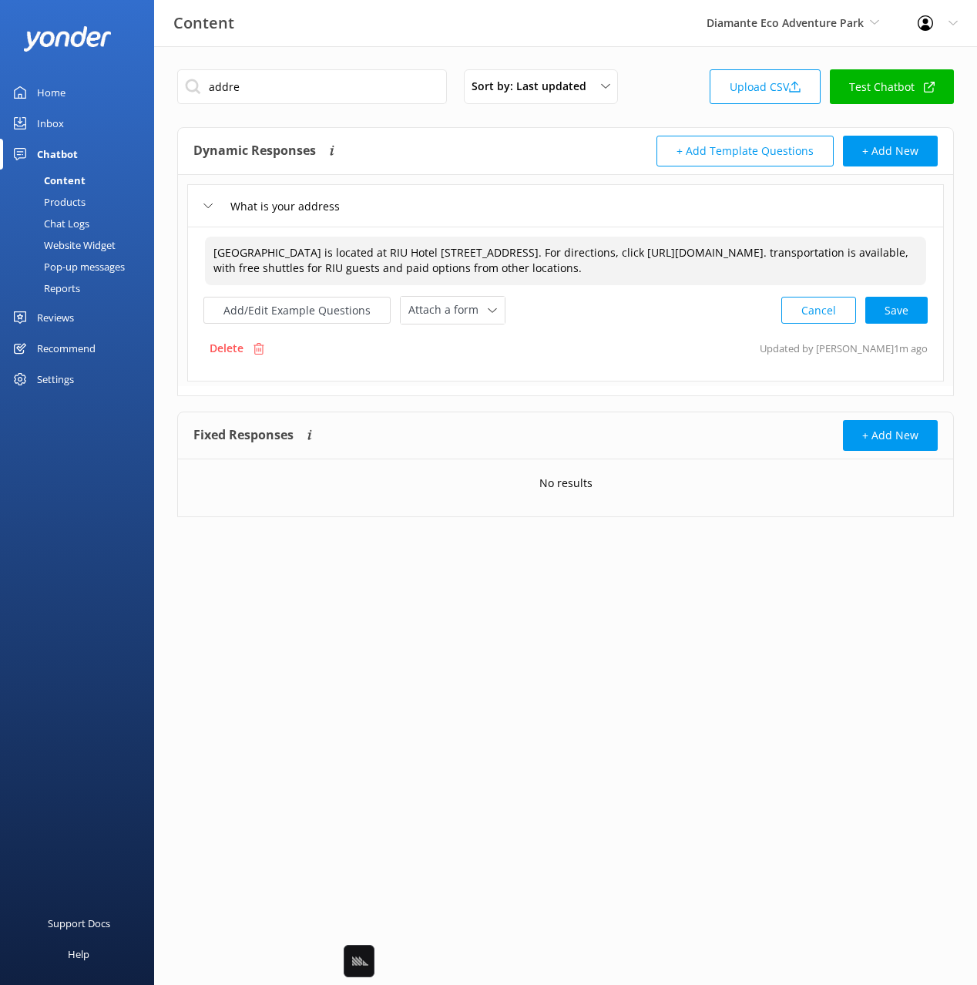
drag, startPoint x: 479, startPoint y: 268, endPoint x: 482, endPoint y: 287, distance: 18.8
click at [479, 268] on textarea "[GEOGRAPHIC_DATA] is located at RIU Hotel [STREET_ADDRESS]. For directions, cli…" at bounding box center [565, 261] width 721 height 49
drag, startPoint x: 910, startPoint y: 322, endPoint x: 898, endPoint y: 344, distance: 25.5
click at [910, 322] on div "Cancel Save" at bounding box center [854, 310] width 146 height 29
type textarea "[GEOGRAPHIC_DATA] is located at RIU Hotel [STREET_ADDRESS]. For directions, cli…"
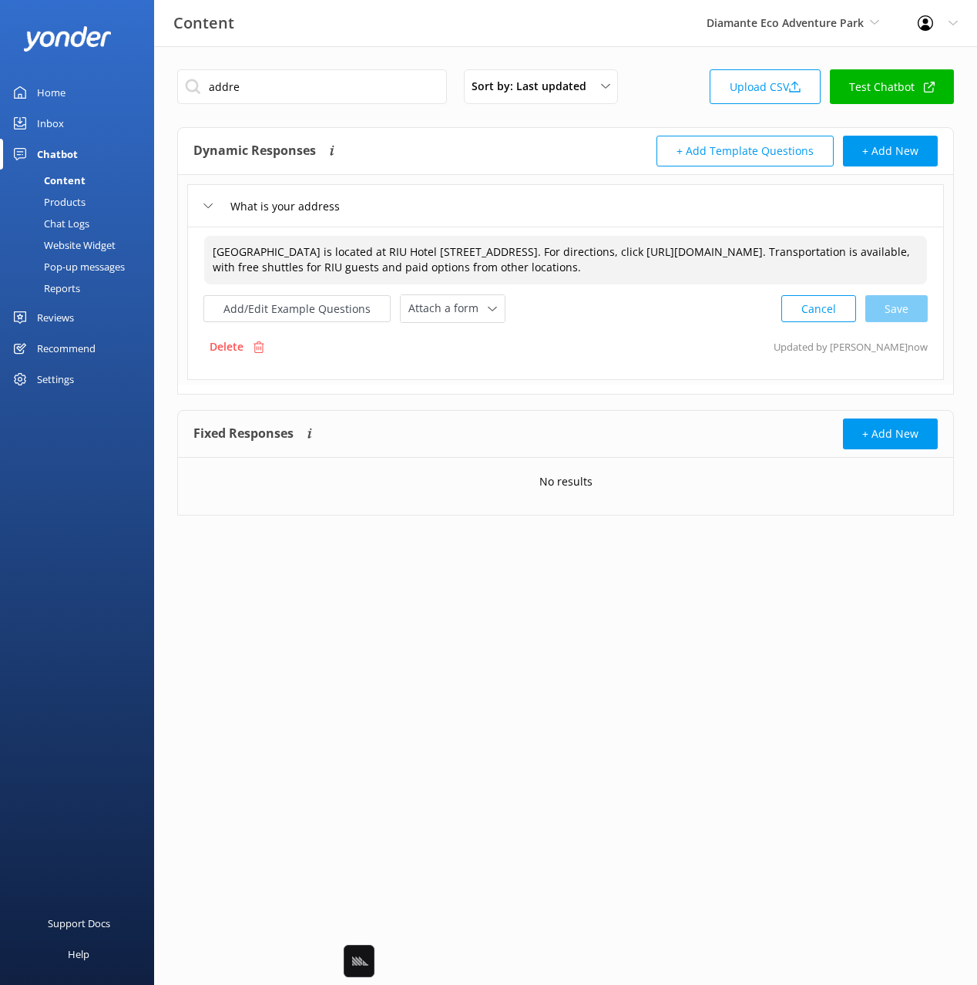
click at [677, 361] on div "Delete Updated by Yonder now" at bounding box center [565, 346] width 724 height 29
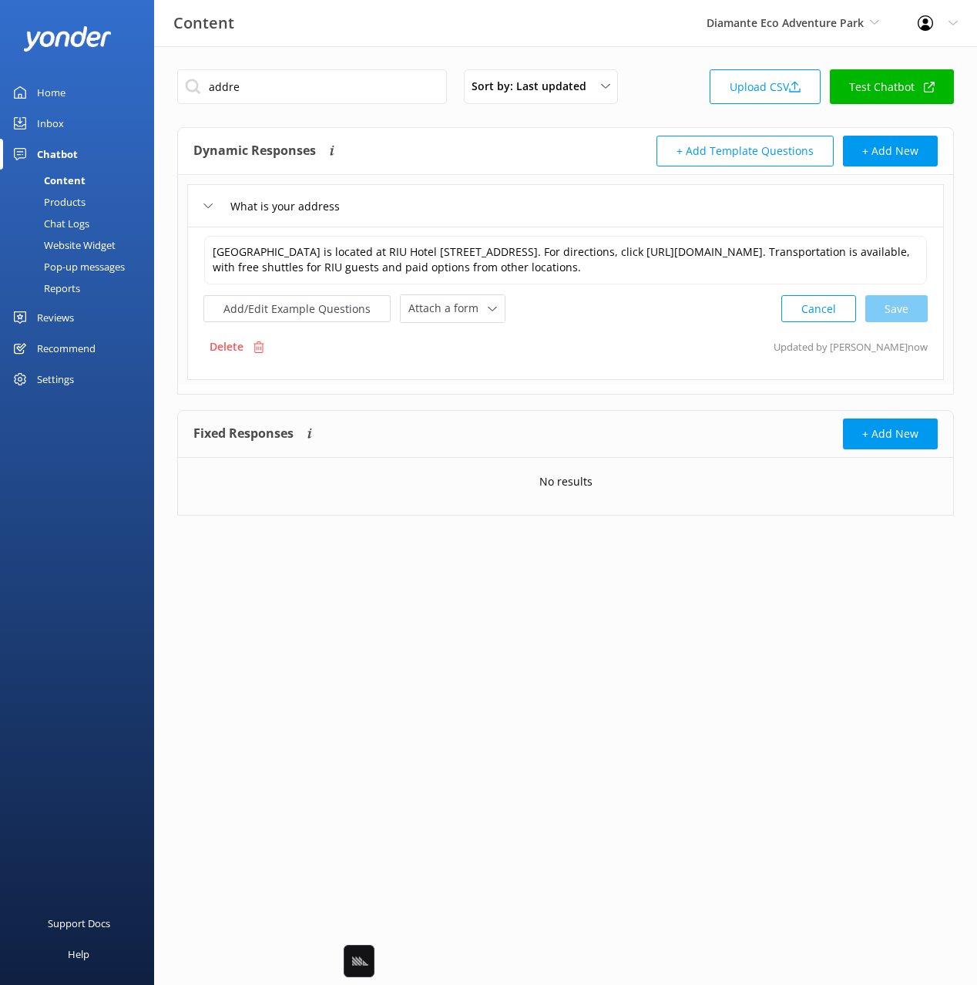
drag, startPoint x: 72, startPoint y: 180, endPoint x: 600, endPoint y: 141, distance: 530.1
click at [72, 180] on div "Content" at bounding box center [47, 181] width 76 height 22
click at [628, 103] on div "Sort by: Last updated Title Last updated" at bounding box center [549, 86] width 171 height 35
click at [630, 62] on div "addre Sort by: Last updated Title Last updated Upload CSV Test Chatbot Dynamic …" at bounding box center [565, 304] width 823 height 516
click at [697, 65] on div "addre Sort by: Last updated Title Last updated Upload CSV Test Chatbot Dynamic …" at bounding box center [565, 304] width 823 height 516
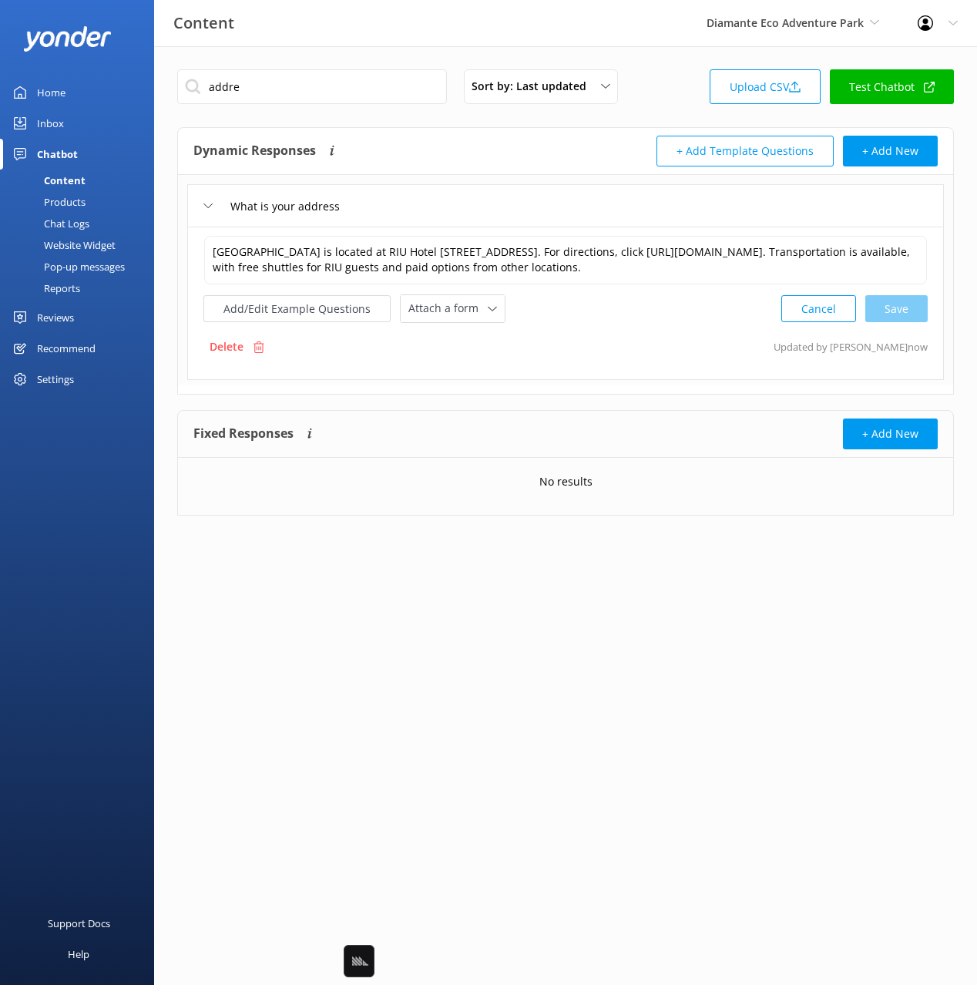
click at [899, 94] on link "Test Chatbot" at bounding box center [892, 86] width 124 height 35
drag, startPoint x: 657, startPoint y: 101, endPoint x: 504, endPoint y: 167, distance: 166.4
click at [651, 103] on div "addre Sort by: Last updated Title Last updated Upload CSV Test Chatbot" at bounding box center [565, 91] width 777 height 44
click at [81, 234] on div "Website Widget" at bounding box center [62, 245] width 106 height 22
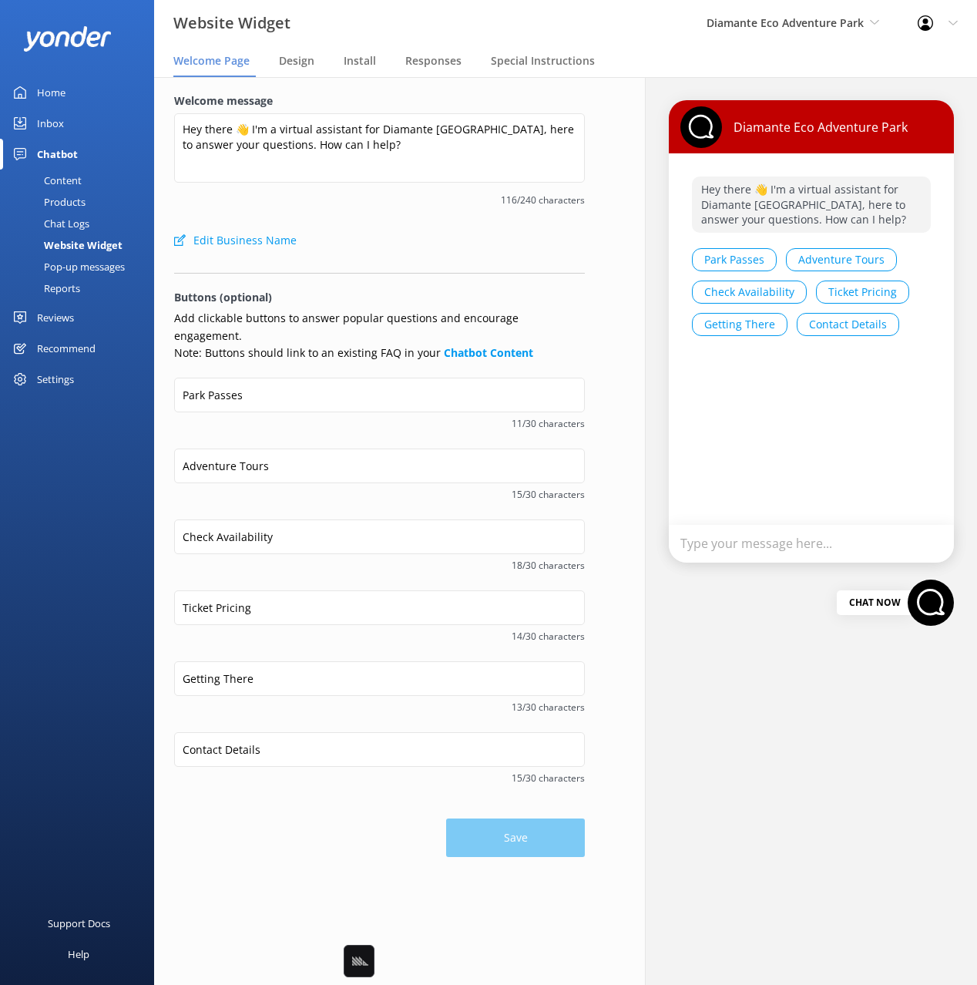
click at [530, 266] on div at bounding box center [379, 269] width 411 height 8
click at [529, 266] on div at bounding box center [379, 269] width 411 height 8
click at [578, 332] on p "Add clickable buttons to answer popular questions and encourage engagement. Not…" at bounding box center [379, 336] width 411 height 52
click at [550, 261] on form "Welcome message Hey there 👋 I'm a virtual assistant for Diamante [GEOGRAPHIC_DA…" at bounding box center [379, 474] width 411 height 765
click at [456, 259] on form "Welcome message Hey there 👋 I'm a virtual assistant for Diamante [GEOGRAPHIC_DA…" at bounding box center [379, 474] width 411 height 765
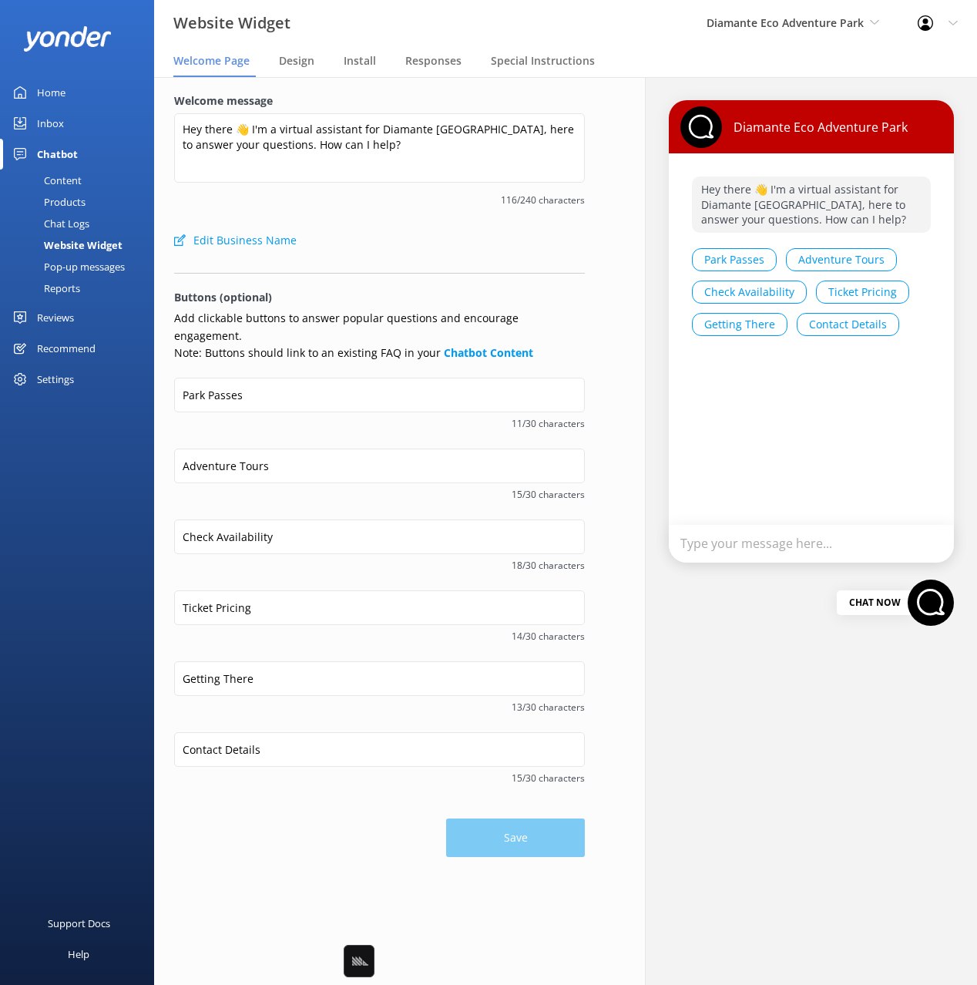
click at [476, 289] on p "Buttons (optional)" at bounding box center [379, 297] width 411 height 17
click at [476, 247] on div "Edit Business Name" at bounding box center [379, 240] width 411 height 31
click at [282, 590] on input "Ticket Pricing" at bounding box center [379, 607] width 411 height 35
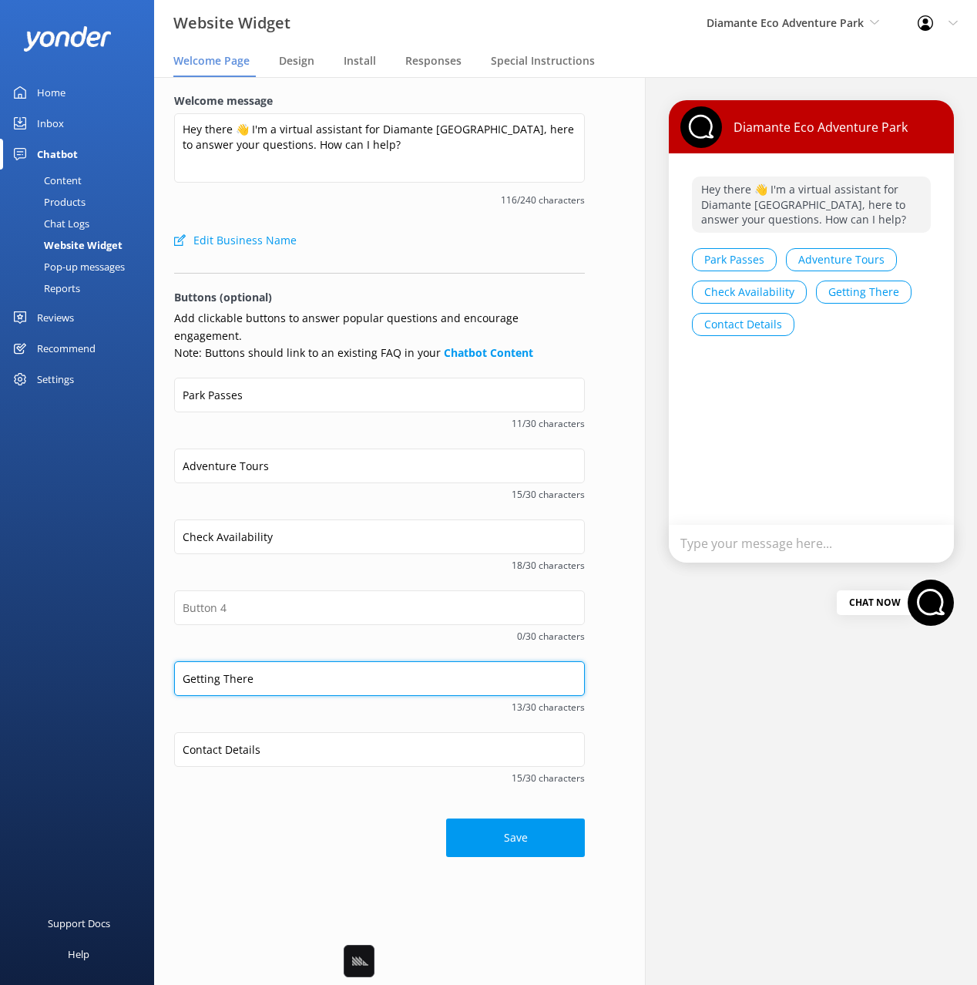
click at [287, 667] on input "Getting There" at bounding box center [379, 678] width 411 height 35
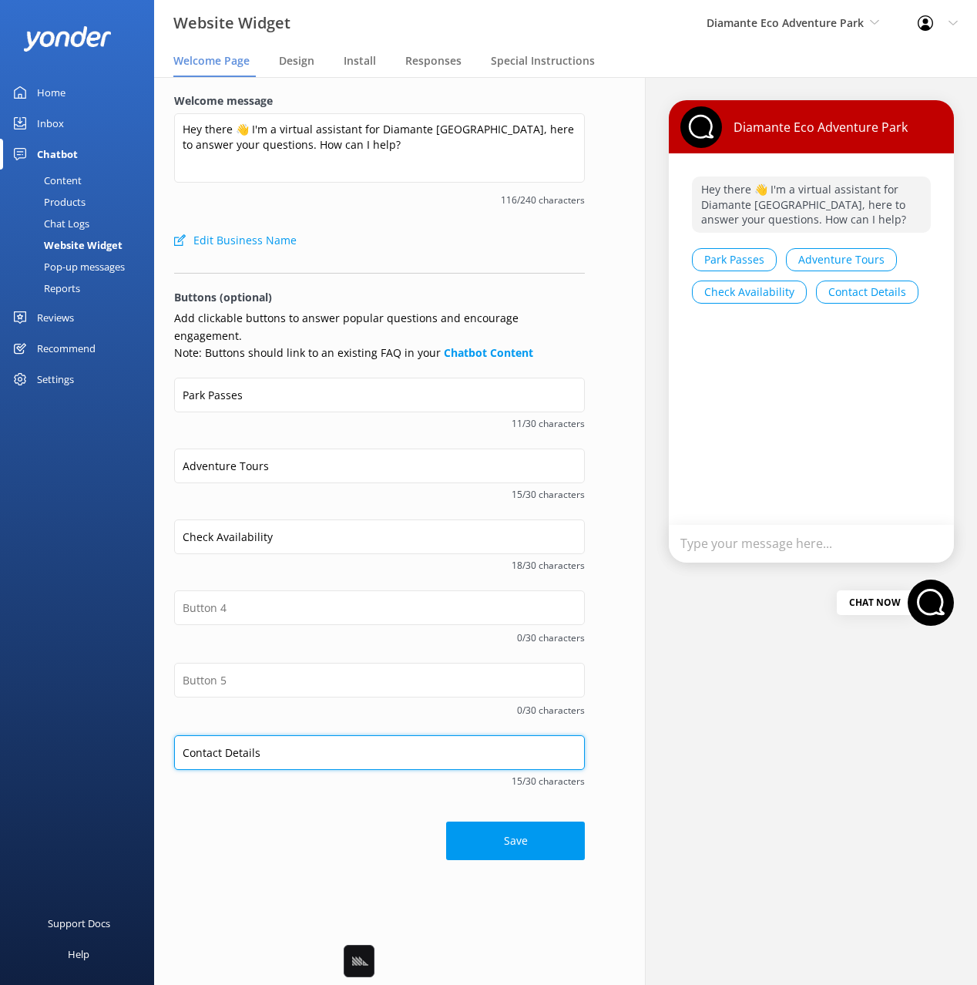
click at [291, 735] on input "Contact Details" at bounding box center [379, 752] width 411 height 35
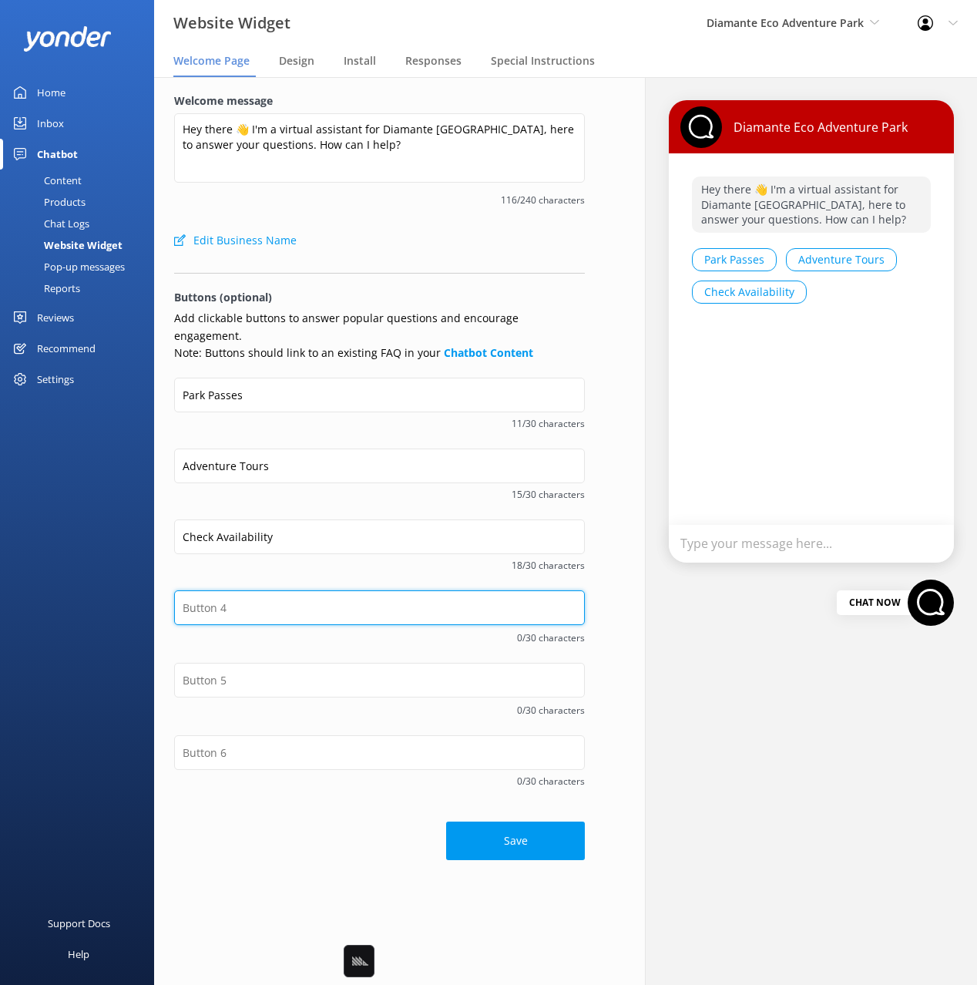
click at [242, 590] on input "text" at bounding box center [379, 607] width 411 height 35
paste input "Contact Details"
type input "Contact Details"
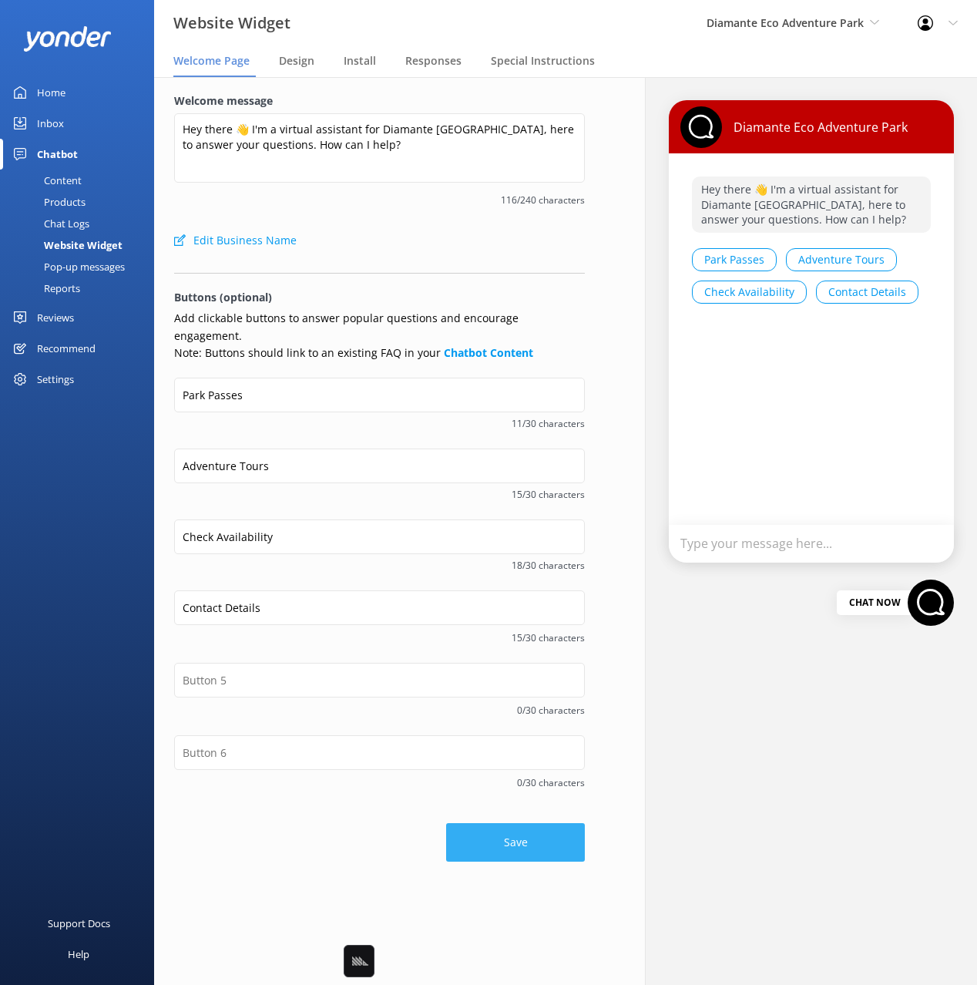
click at [534, 823] on button "Save" at bounding box center [515, 842] width 139 height 39
click at [459, 233] on div "Edit Business Name" at bounding box center [379, 240] width 411 height 31
click at [60, 173] on div "Content" at bounding box center [45, 181] width 72 height 22
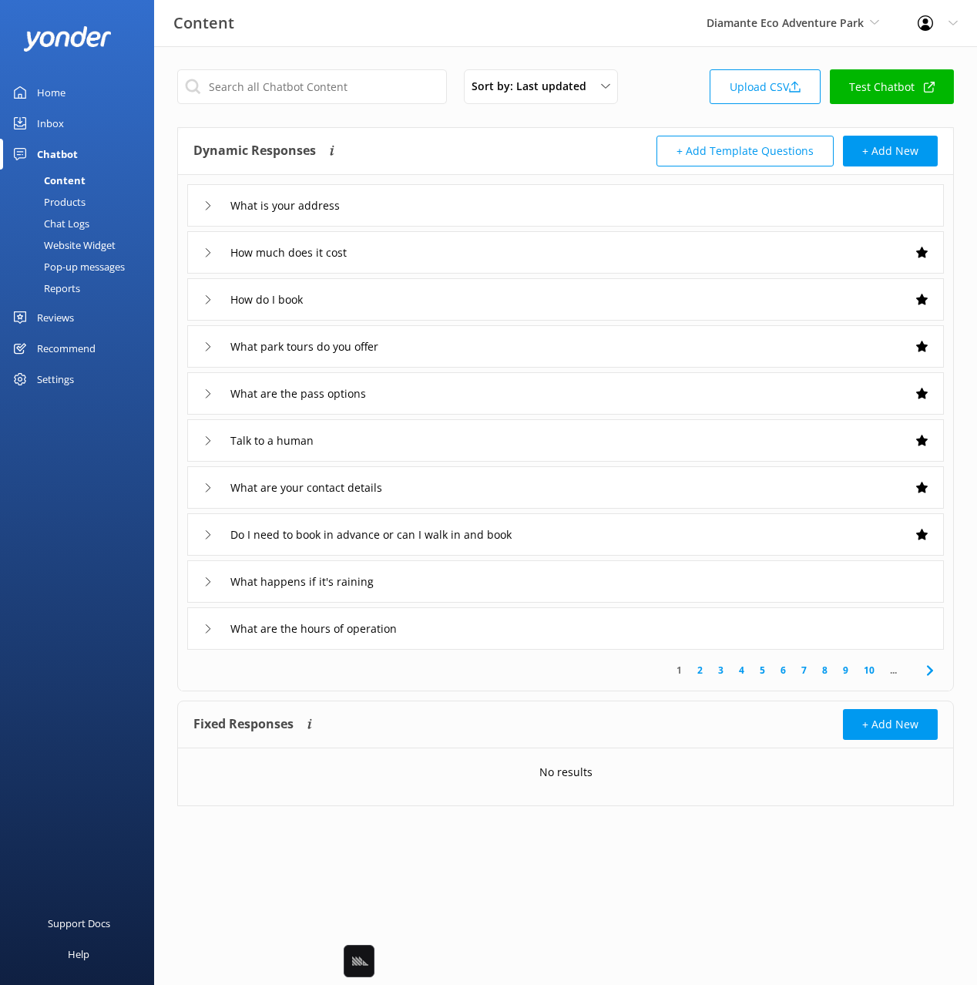
drag, startPoint x: 600, startPoint y: 142, endPoint x: 711, endPoint y: 173, distance: 115.2
click at [601, 143] on div "+ Add Template Questions + Add New" at bounding box center [752, 151] width 372 height 31
click at [899, 150] on button "+ Add New" at bounding box center [890, 151] width 95 height 31
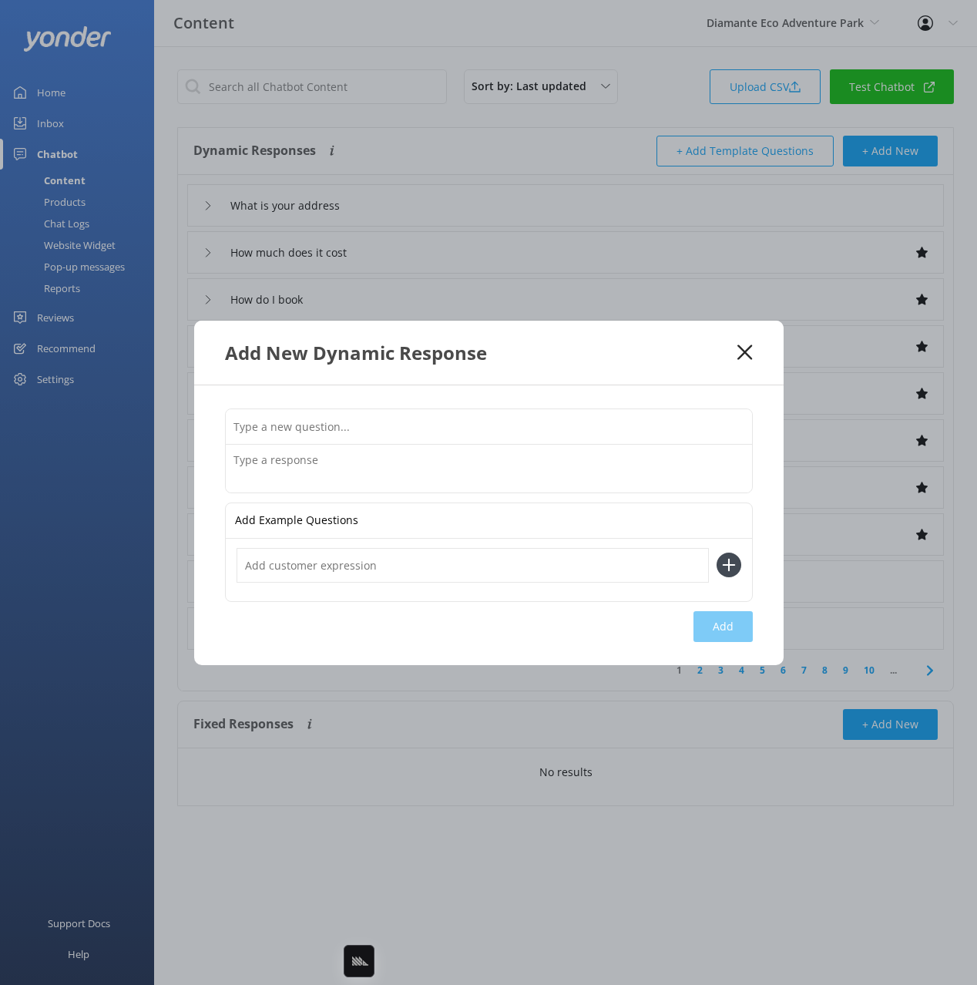
drag, startPoint x: 526, startPoint y: 470, endPoint x: 506, endPoint y: 469, distance: 20.8
click at [526, 470] on textarea at bounding box center [489, 469] width 526 height 48
paste textarea "What is the age limit Children are considered ages [DEMOGRAPHIC_DATA]. Most act…"
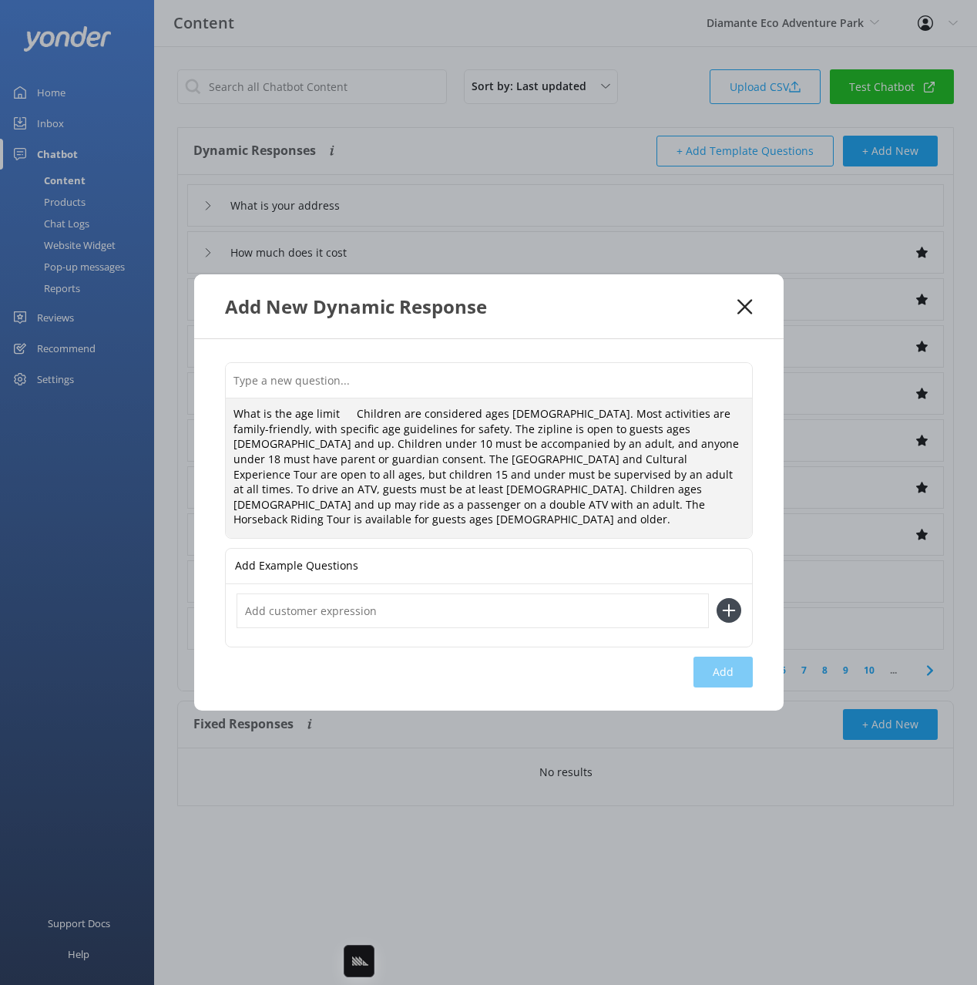
drag, startPoint x: 348, startPoint y: 418, endPoint x: 347, endPoint y: 394, distance: 23.9
click at [350, 401] on div "What is the age limit Children are considered ages [DEMOGRAPHIC_DATA]. Most act…" at bounding box center [489, 450] width 528 height 176
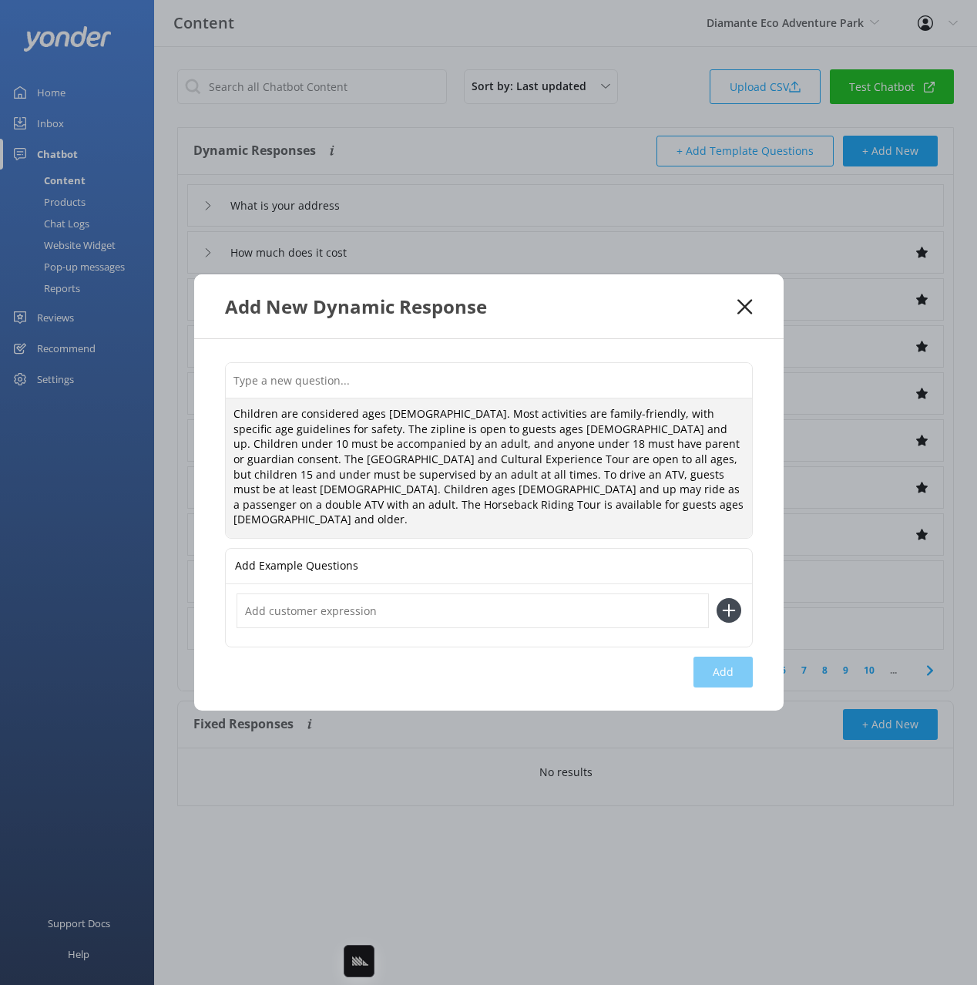
type textarea "Children are considered ages [DEMOGRAPHIC_DATA]. Most activities are family-fri…"
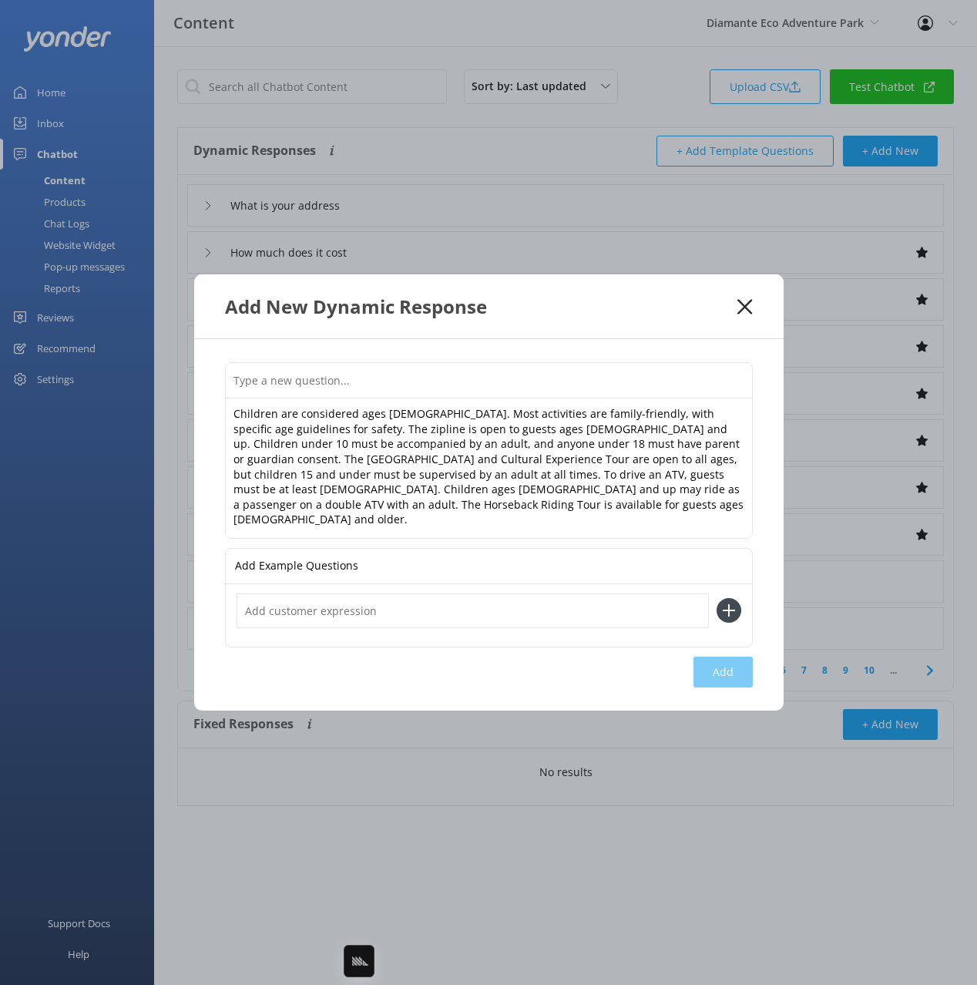
click at [345, 388] on input "text" at bounding box center [489, 380] width 526 height 35
paste input "What is the age limit"
type input "What is the age limit"
click at [760, 529] on div "What is the age limit Children are considered ages [DEMOGRAPHIC_DATA]. Most act…" at bounding box center [489, 524] width 590 height 371
click at [766, 524] on div "What is the age limit Children are considered ages [DEMOGRAPHIC_DATA]. Most act…" at bounding box center [489, 524] width 590 height 371
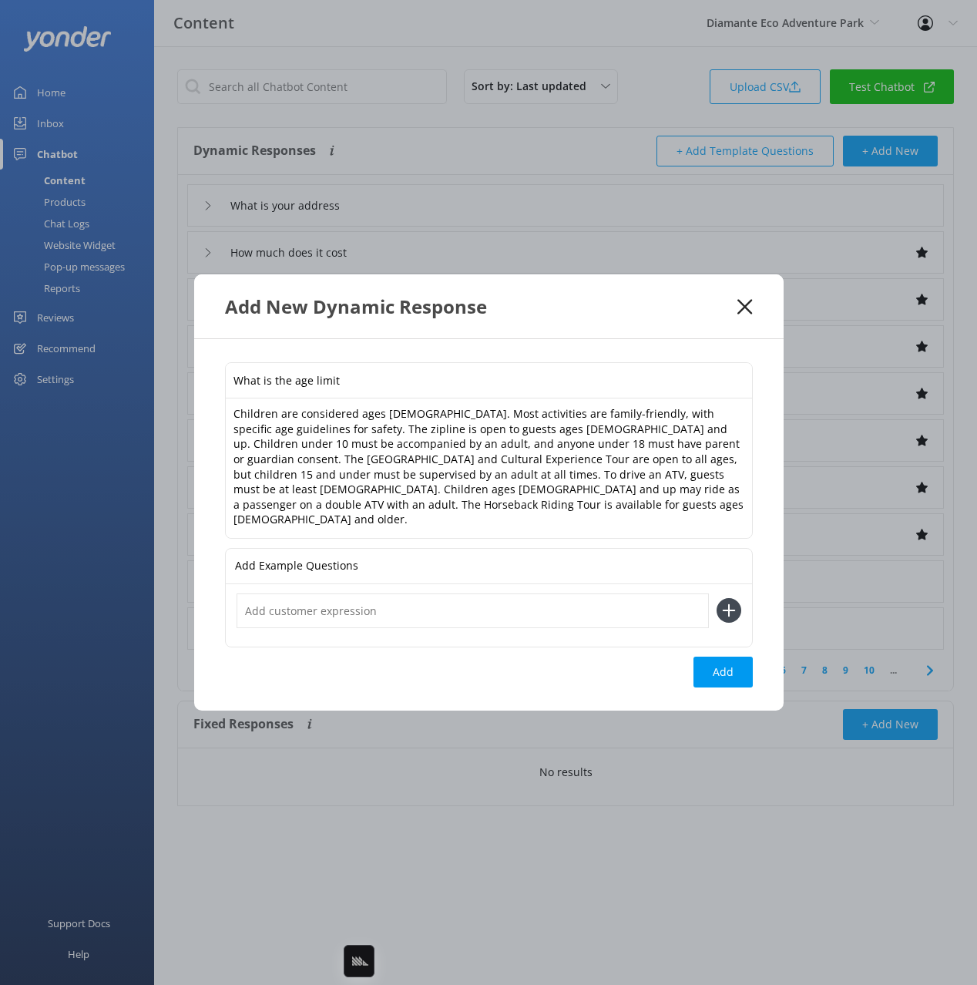
click
type input "What is the age limit"
type input "What is your address"
type input "How much does it cost"
type input "How do I book"
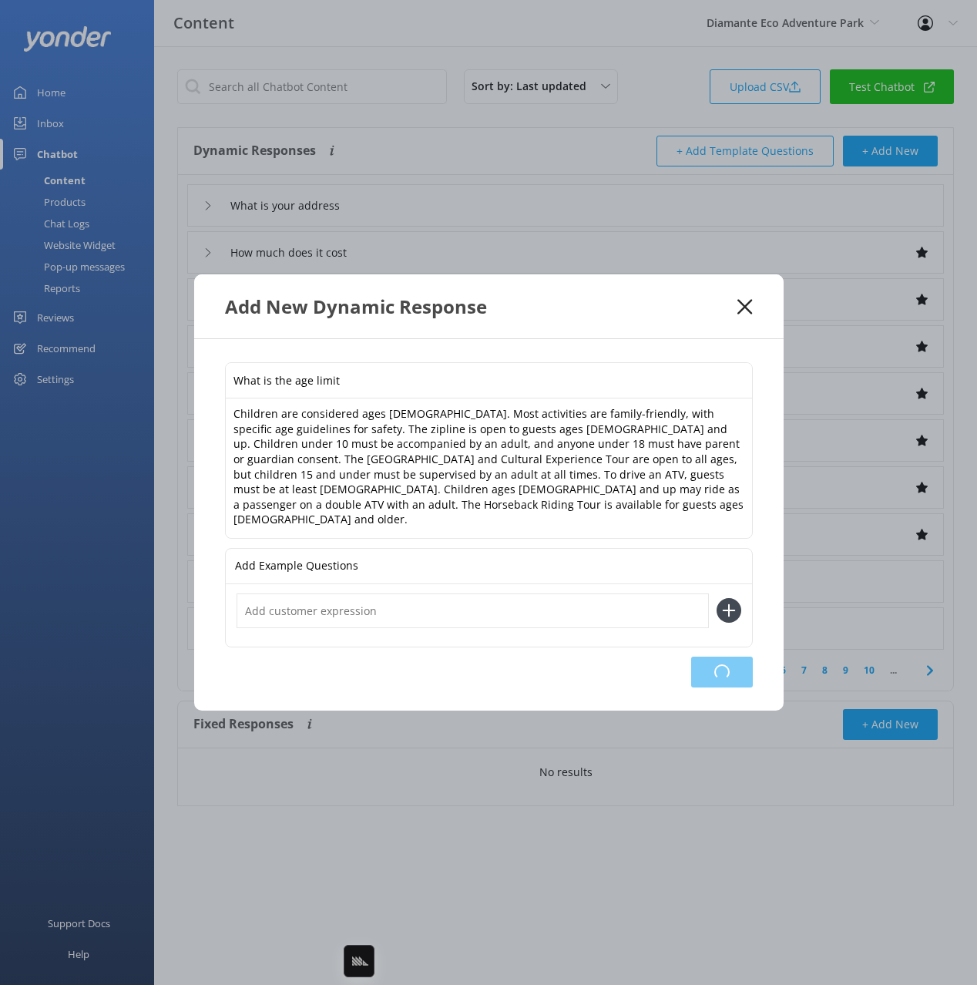
type input "What park tours do you offer"
type input "What are the pass options"
type input "Talk to a human"
type input "What are your contact details"
type input "Do I need to book in advance or can I walk in and book"
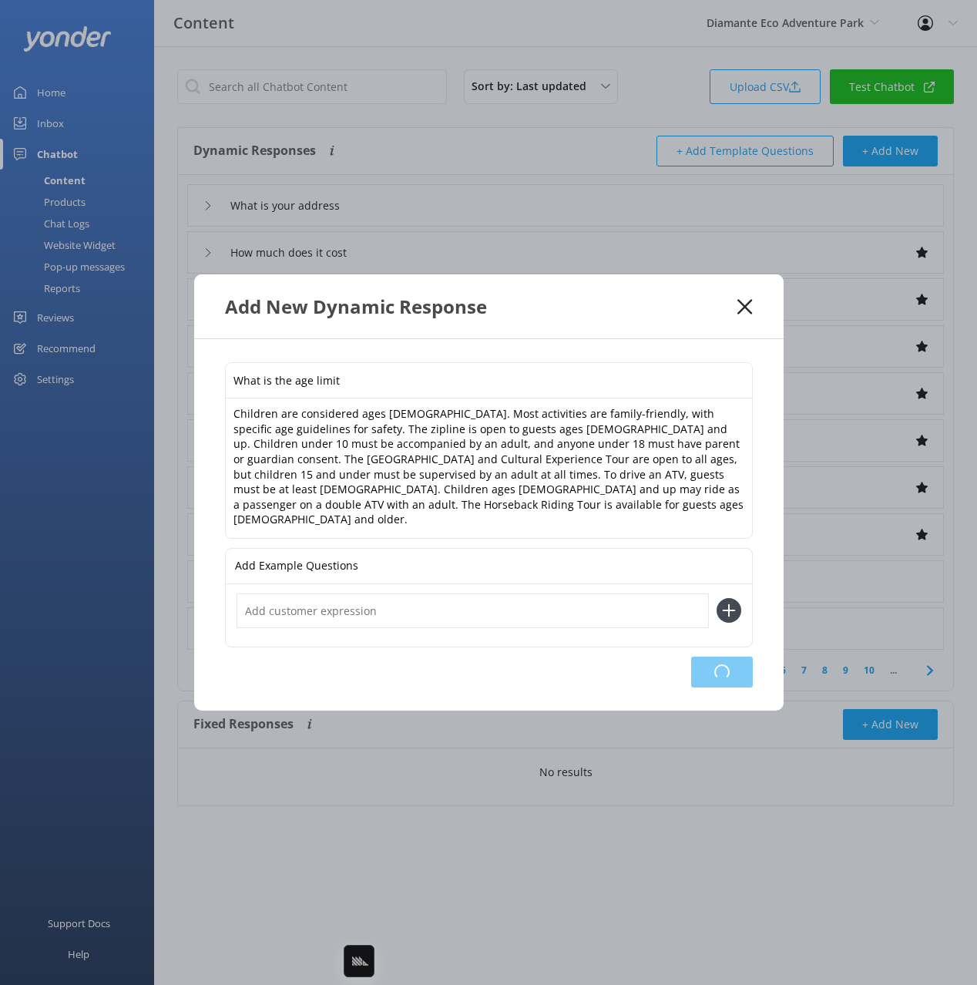
type input "What happens if it's raining"
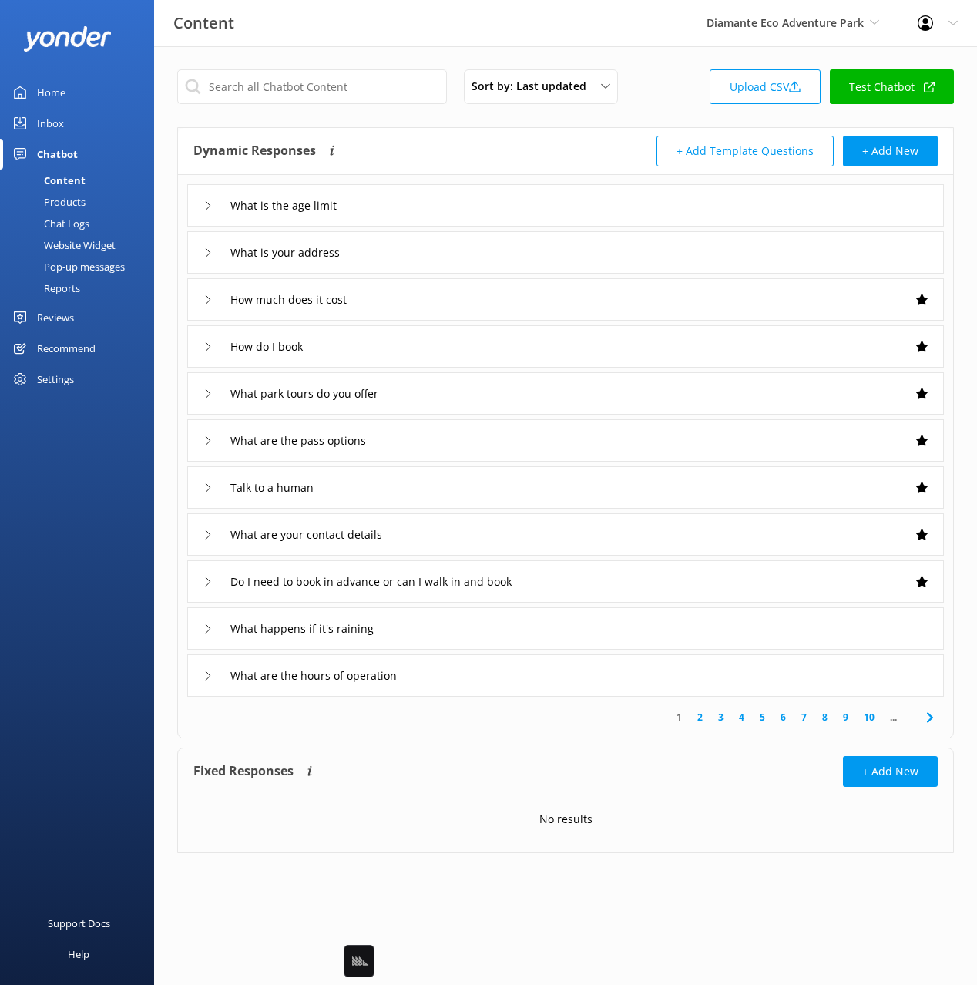
drag, startPoint x: 525, startPoint y: 165, endPoint x: 741, endPoint y: 180, distance: 217.1
click at [59, 224] on div "Chat Logs" at bounding box center [49, 224] width 80 height 22
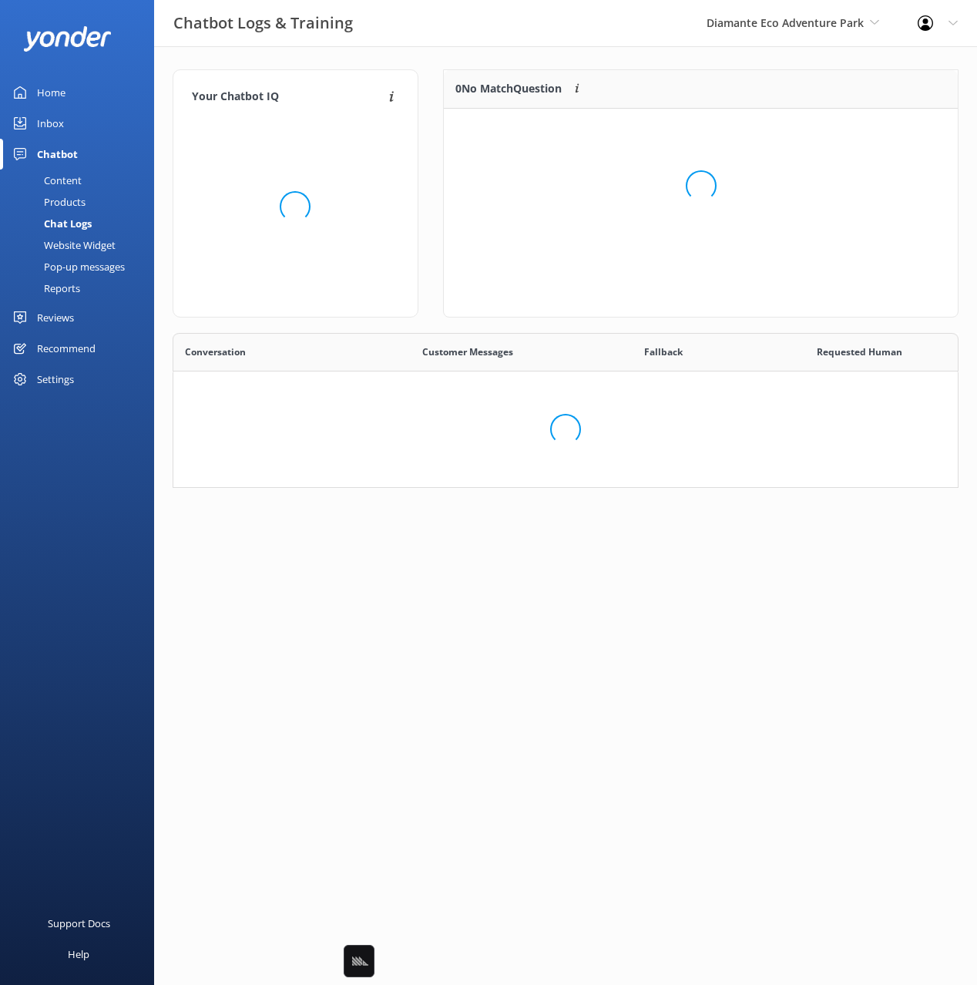
scroll to position [89, 786]
click at [424, 171] on div "Your Chatbot IQ Your Chatbot IQ is the percentage of trained FAQs against untra…" at bounding box center [295, 201] width 271 height 264
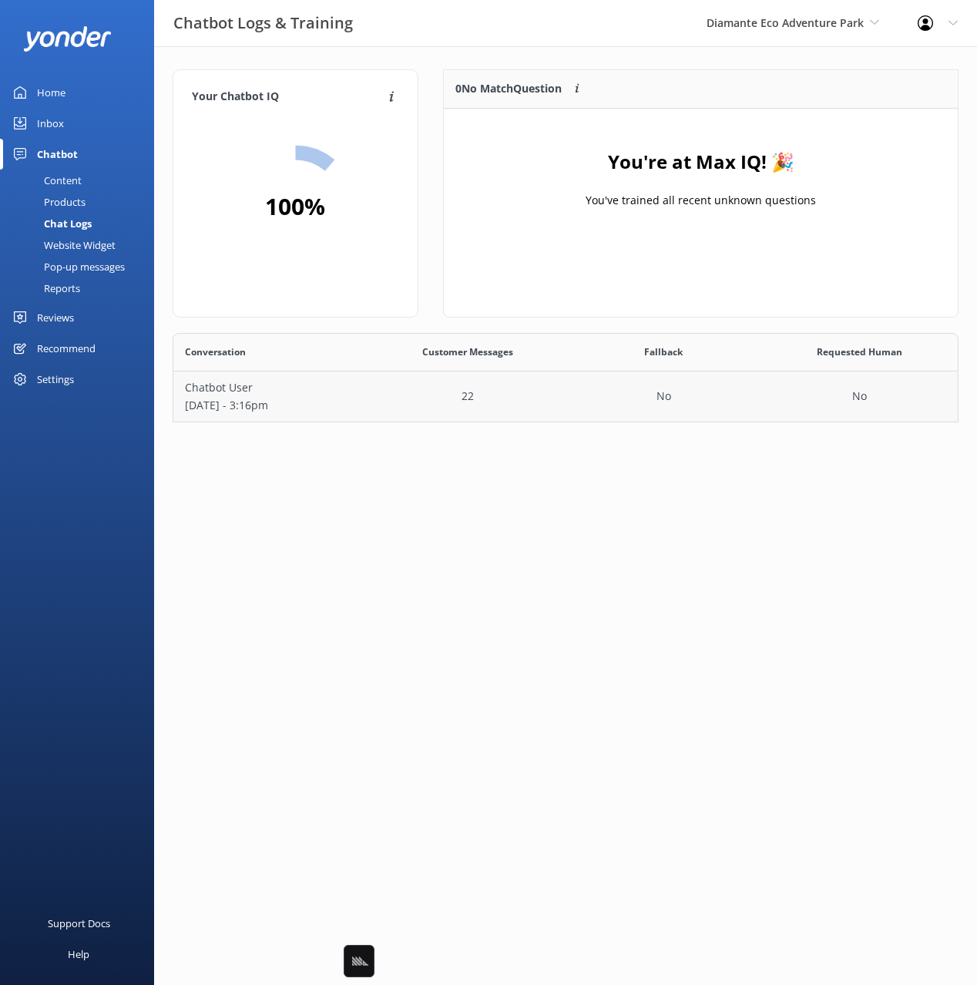
click at [533, 394] on div "22" at bounding box center [468, 396] width 197 height 50
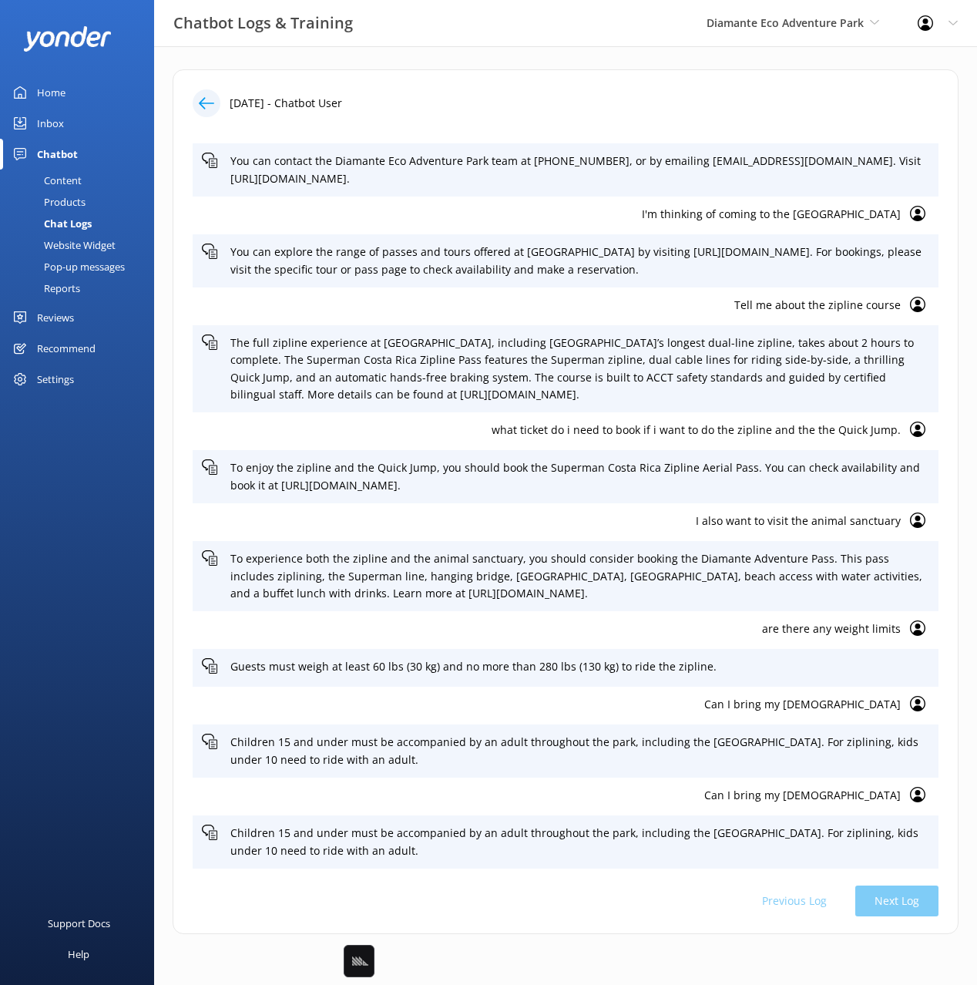
scroll to position [425, 0]
click at [878, 802] on p "Can I bring my [DEMOGRAPHIC_DATA]" at bounding box center [551, 795] width 699 height 17
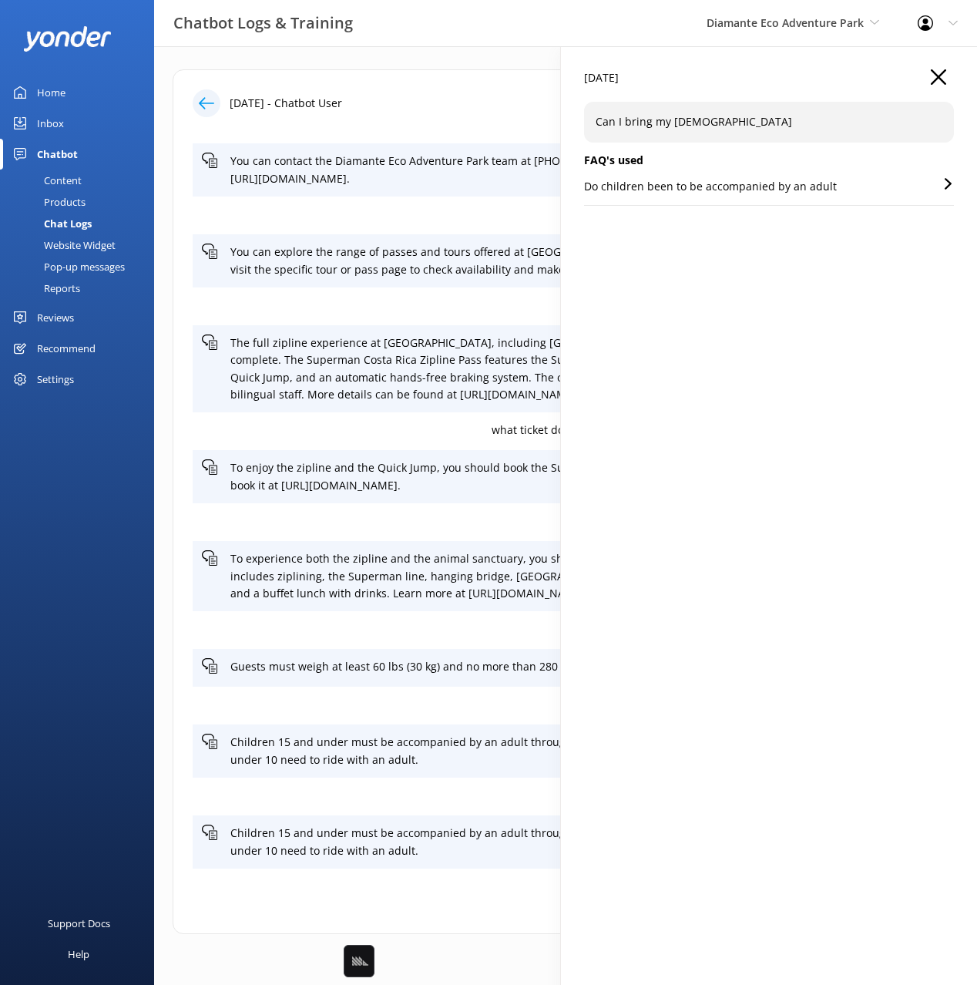
drag, startPoint x: 748, startPoint y: 536, endPoint x: 752, endPoint y: 545, distance: 10.0
click at [750, 539] on div "[DATE] Can I bring my [DEMOGRAPHIC_DATA] FAQ's used Do children been to be acco…" at bounding box center [769, 538] width 416 height 985
click at [778, 324] on div "[DATE] Can I bring my [DEMOGRAPHIC_DATA] FAQ's used Do children been to be acco…" at bounding box center [769, 538] width 416 height 985
click at [717, 79] on div "[DATE]" at bounding box center [769, 85] width 370 height 32
drag, startPoint x: 839, startPoint y: 255, endPoint x: 879, endPoint y: 180, distance: 84.5
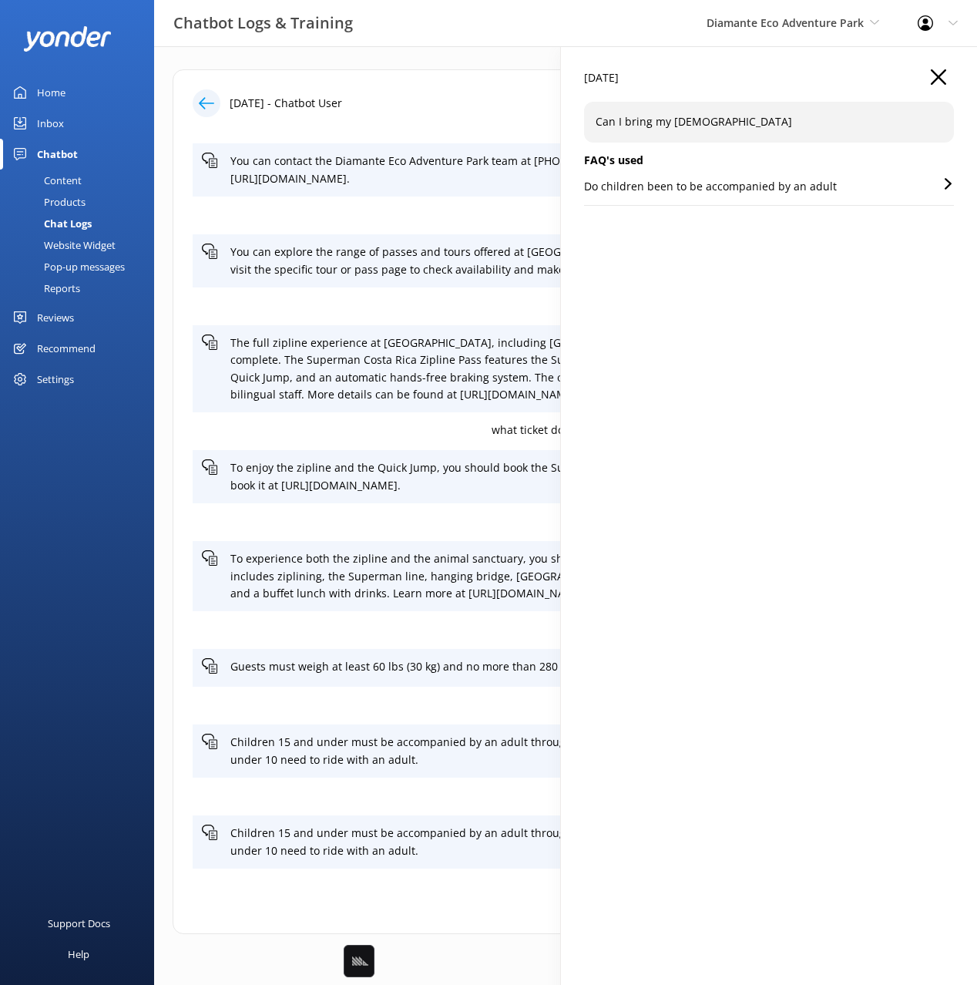
click at [839, 255] on div "[DATE] Can I bring my [DEMOGRAPHIC_DATA] FAQ's used Do children been to be acco…" at bounding box center [769, 538] width 416 height 985
click at [936, 77] on icon "button" at bounding box center [938, 76] width 15 height 15
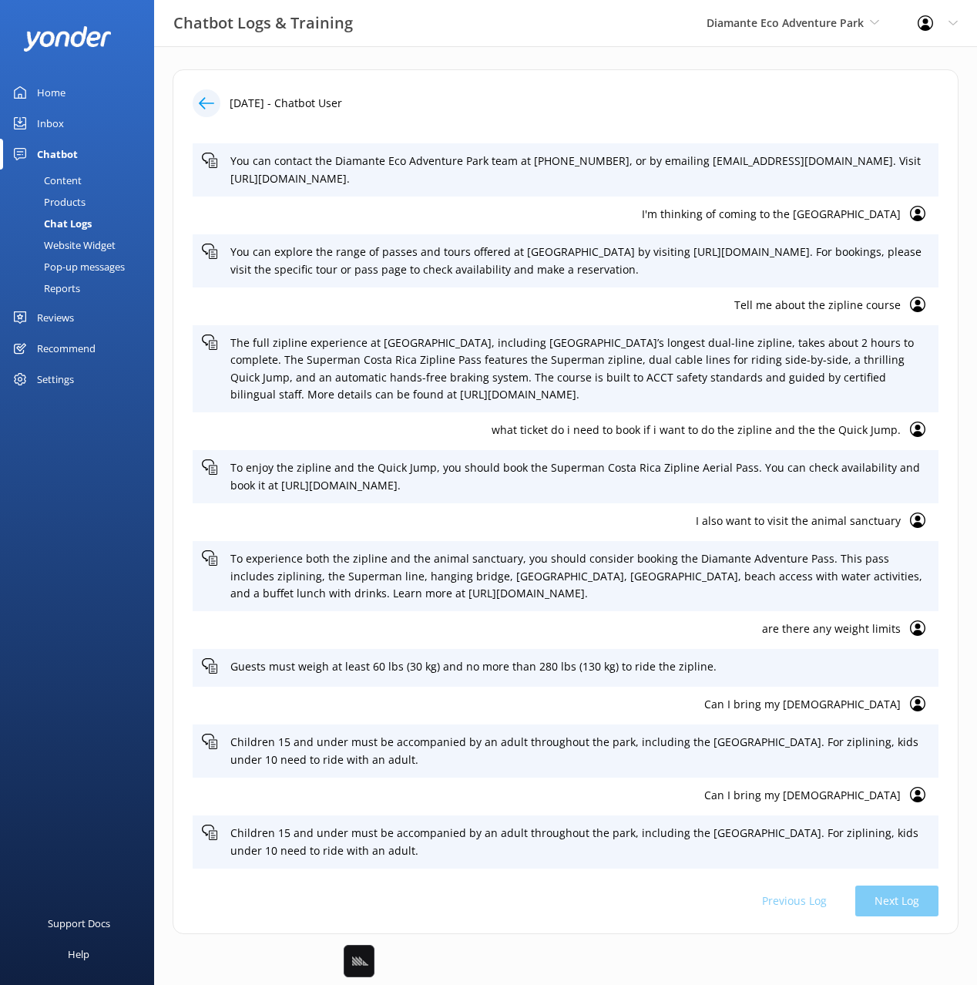
drag, startPoint x: 557, startPoint y: 95, endPoint x: 331, endPoint y: 178, distance: 240.7
click at [555, 95] on div "[DATE] - Chatbot User" at bounding box center [566, 103] width 746 height 28
click at [40, 176] on div "Content" at bounding box center [45, 181] width 72 height 22
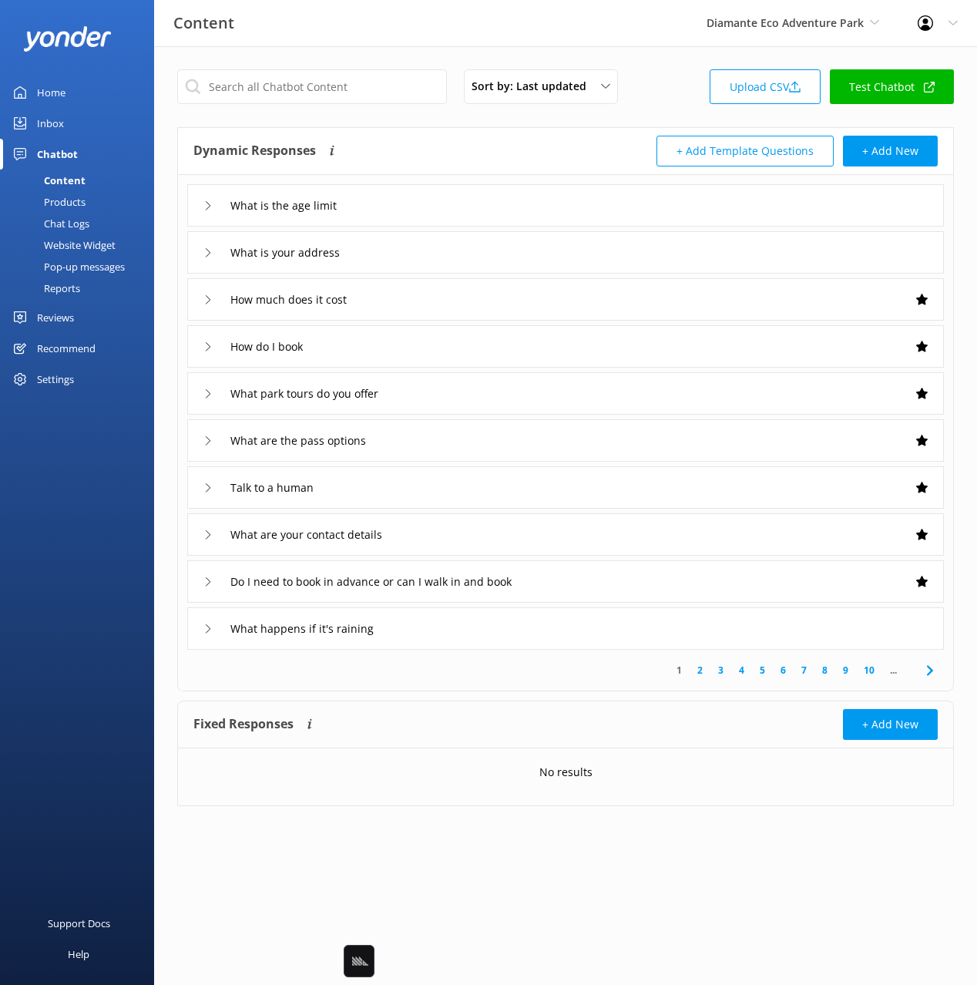
drag, startPoint x: 578, startPoint y: 129, endPoint x: 609, endPoint y: 126, distance: 31.1
click at [578, 129] on div "Dynamic Responses Dynamic responses rely on the Large Language Model to create …" at bounding box center [565, 151] width 775 height 47
drag, startPoint x: 664, startPoint y: 106, endPoint x: 790, endPoint y: 109, distance: 126.4
click at [664, 106] on div "Sort by: Last updated Title Last updated Upload CSV Test Chatbot" at bounding box center [565, 91] width 777 height 44
click at [669, 77] on div "Sort by: Last updated Title Last updated Upload CSV Test Chatbot" at bounding box center [565, 91] width 777 height 44
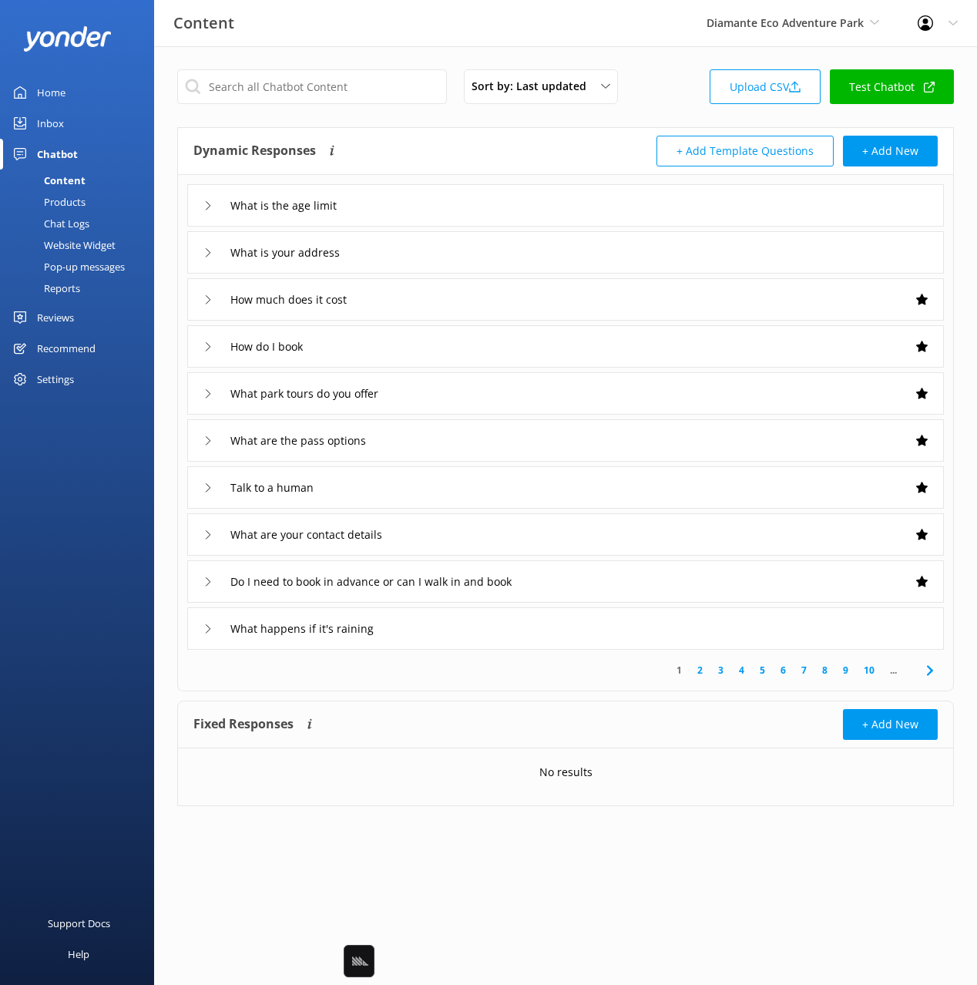
click at [663, 54] on div "Sort by: Last updated Title Last updated Upload CSV Test Chatbot Dynamic Respon…" at bounding box center [565, 449] width 823 height 806
drag, startPoint x: 669, startPoint y: 106, endPoint x: 694, endPoint y: 102, distance: 25.0
click at [671, 105] on div "Sort by: Last updated Title Last updated Upload CSV Test Chatbot" at bounding box center [565, 91] width 777 height 44
click at [666, 62] on div "Sort by: Last updated Title Last updated Upload CSV Test Chatbot Dynamic Respon…" at bounding box center [565, 449] width 823 height 806
click at [683, 53] on div "Sort by: Last updated Title Last updated Upload CSV Test Chatbot Dynamic Respon…" at bounding box center [565, 449] width 823 height 806
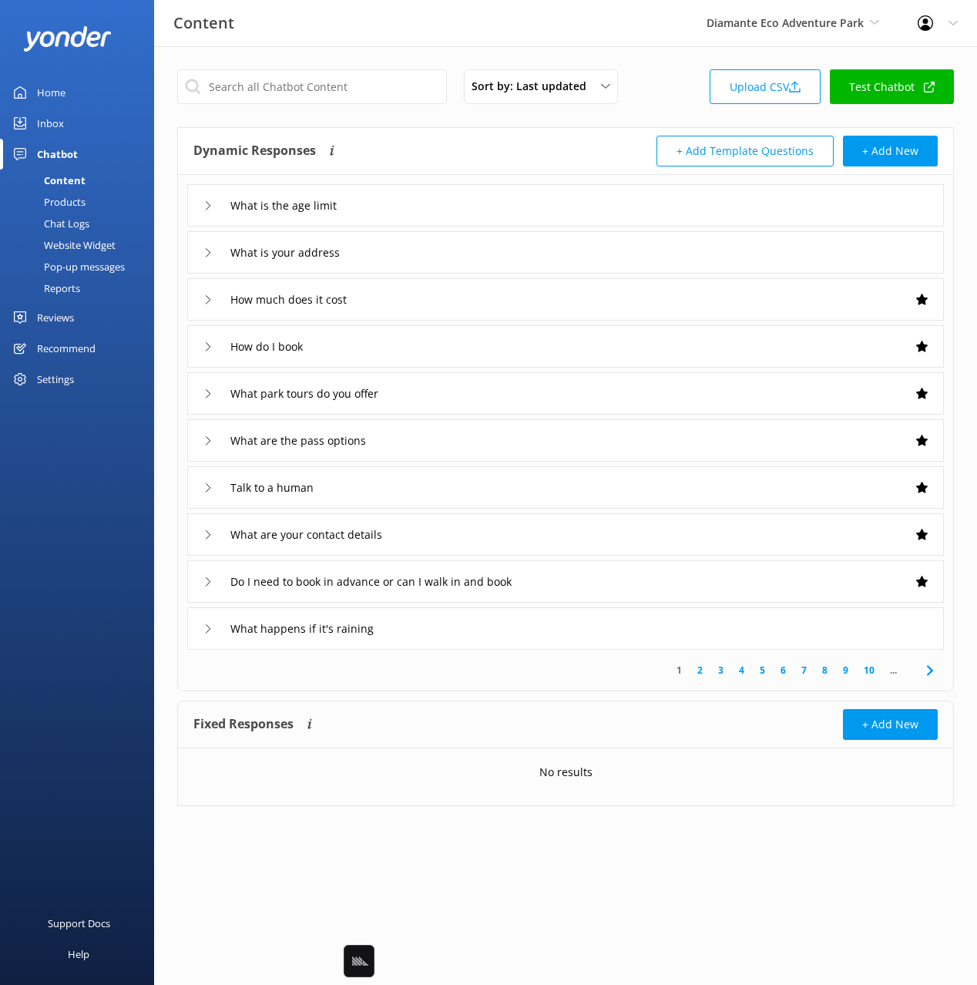
drag, startPoint x: 77, startPoint y: 420, endPoint x: 54, endPoint y: 368, distance: 56.6
click at [76, 418] on div "Home Inbox Chatbot Content Products Chat Logs Website Widget Pop-up messages Re…" at bounding box center [77, 246] width 154 height 492
click at [54, 368] on div "Settings" at bounding box center [55, 379] width 37 height 31
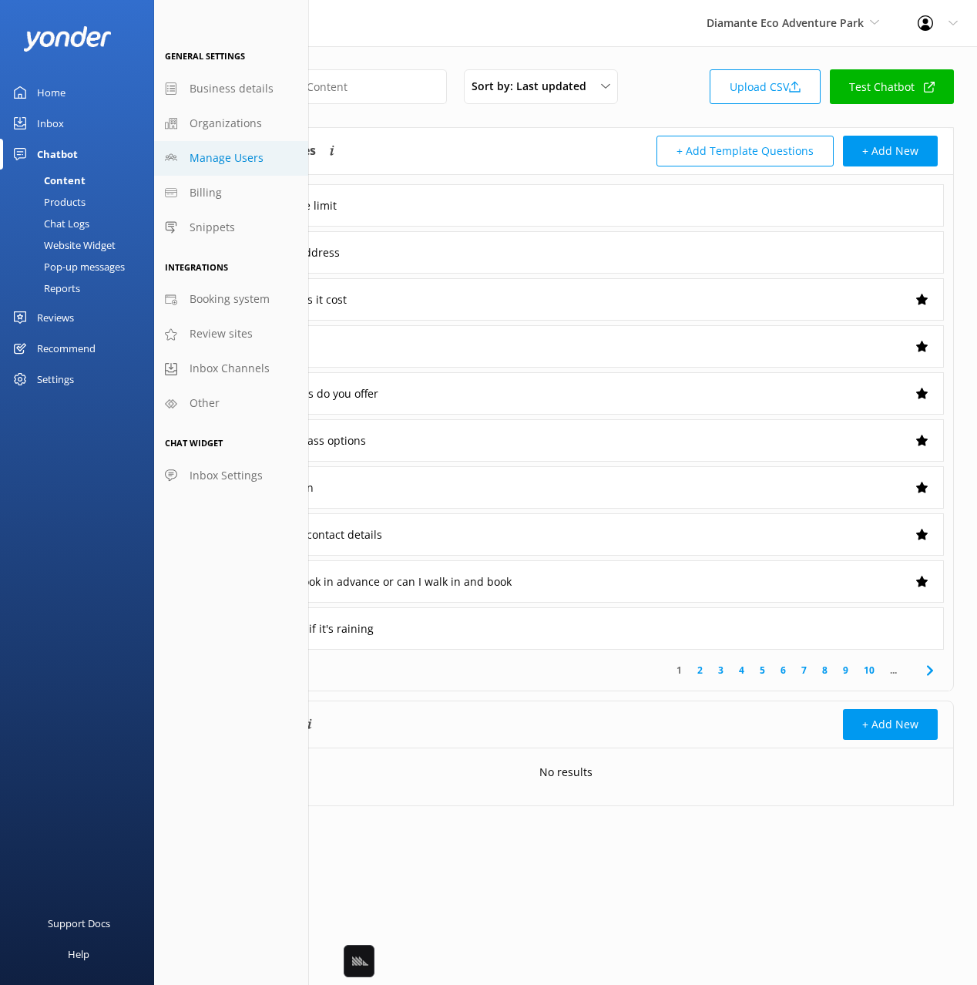
click at [232, 168] on link "Manage Users" at bounding box center [231, 158] width 154 height 35
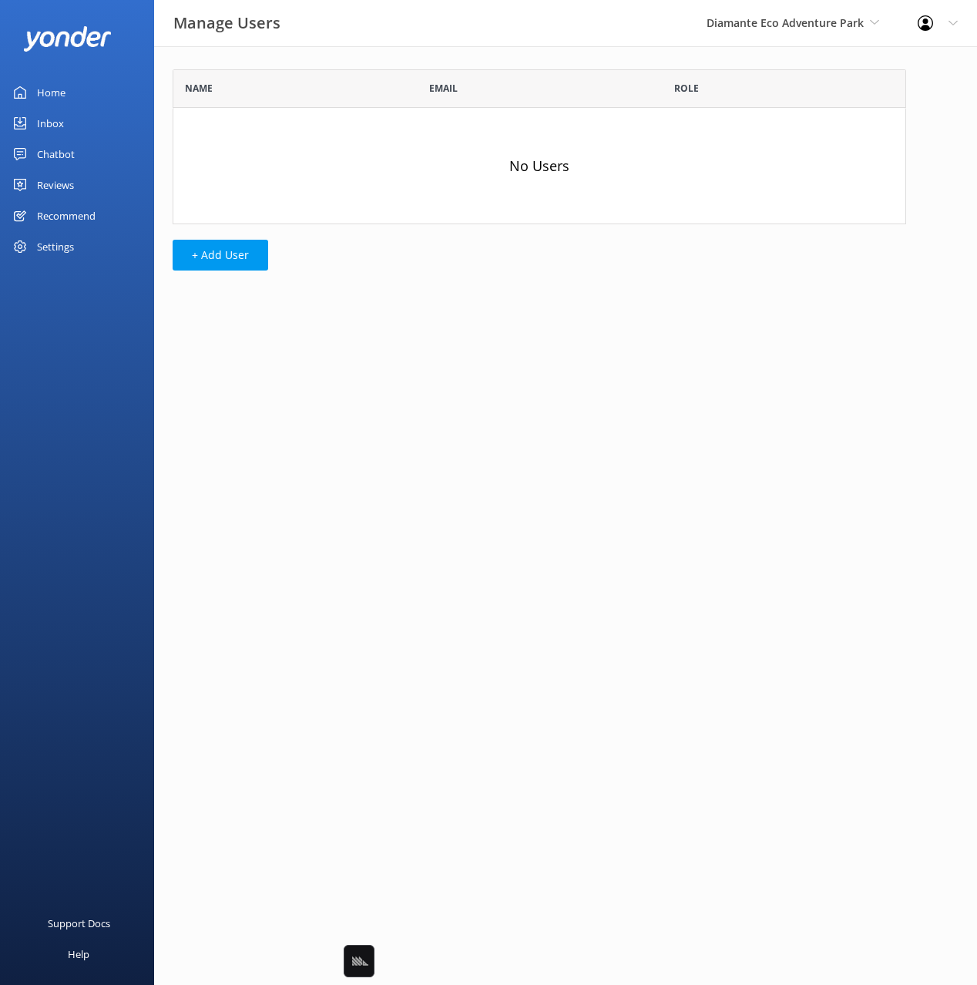
scroll to position [155, 734]
click at [231, 234] on div "Name Email Role No Users + Add User" at bounding box center [539, 173] width 771 height 255
click at [237, 241] on button "+ Add User" at bounding box center [221, 255] width 96 height 31
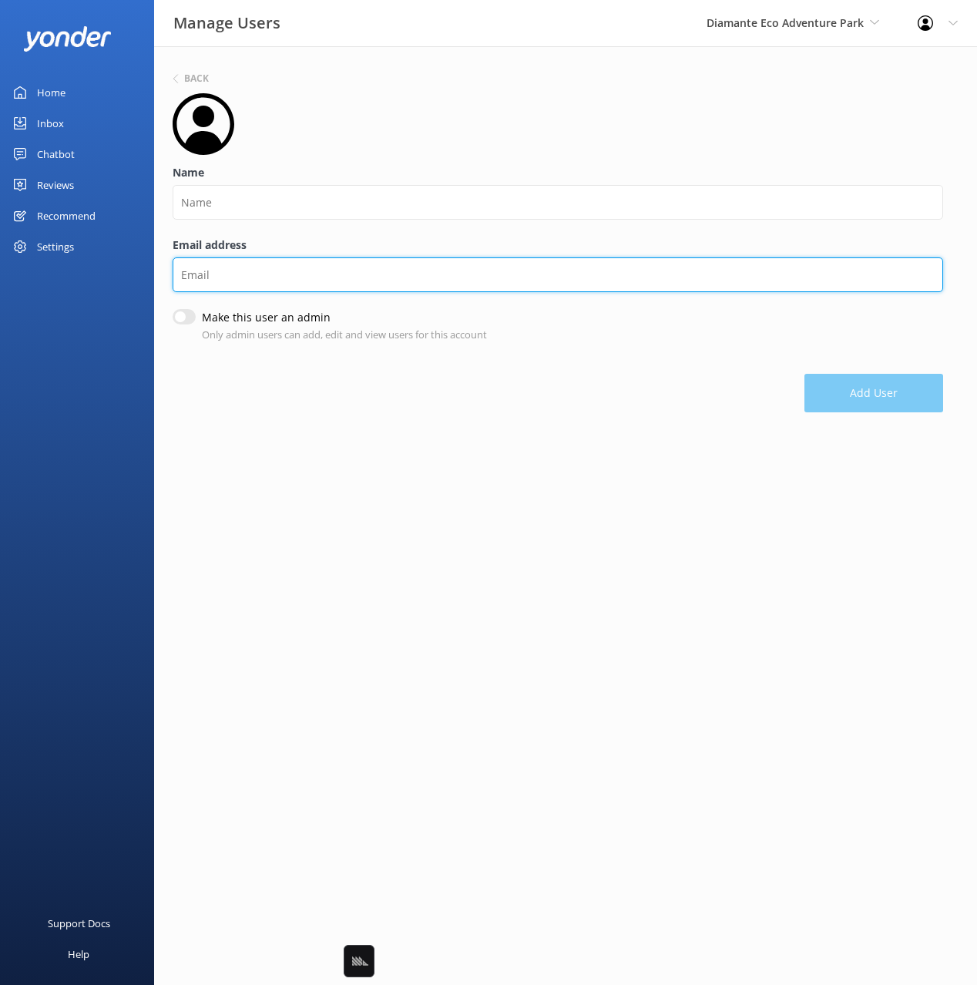
click at [266, 262] on input "Email address" at bounding box center [558, 274] width 771 height 35
paste input "[EMAIL_ADDRESS][DOMAIN_NAME]"
type input "[EMAIL_ADDRESS][DOMAIN_NAME]"
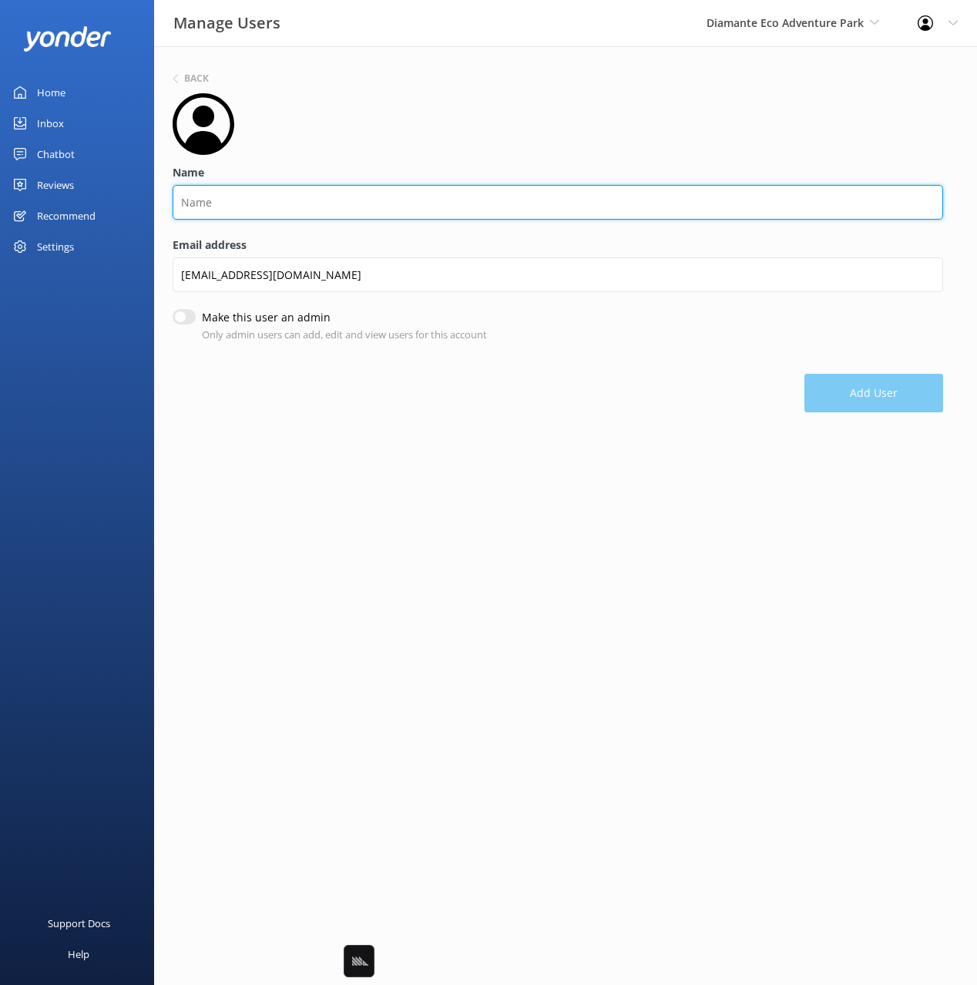
click at [246, 205] on input "Name" at bounding box center [558, 202] width 771 height 35
type input "[PERSON_NAME]"
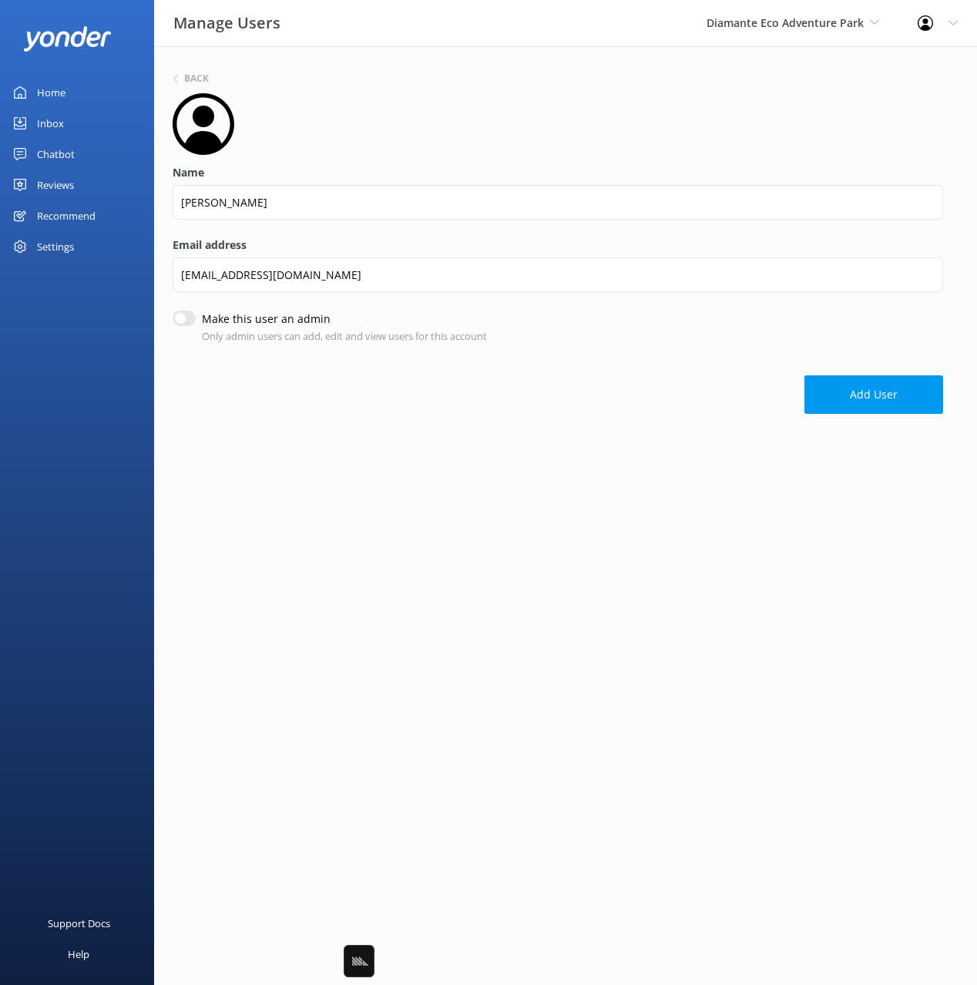
click at [183, 320] on input "Make this user an admin" at bounding box center [184, 318] width 23 height 15
checkbox input "true"
click at [853, 399] on button "Add User" at bounding box center [874, 396] width 139 height 39
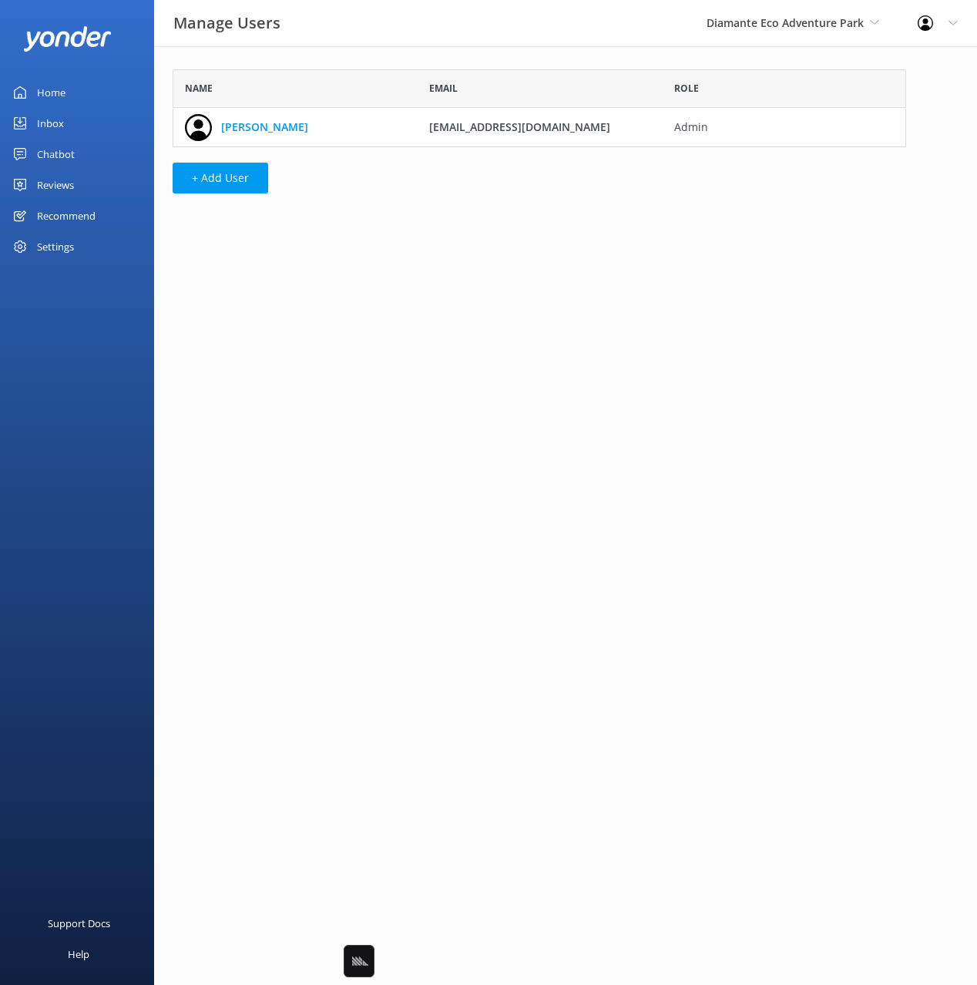
scroll to position [78, 734]
click at [390, 25] on div "Manage Users Diamante Eco Adventure Park Black Cat Cruises [GEOGRAPHIC_DATA] [G…" at bounding box center [488, 23] width 977 height 46
click at [49, 153] on div "Chatbot" at bounding box center [56, 154] width 38 height 31
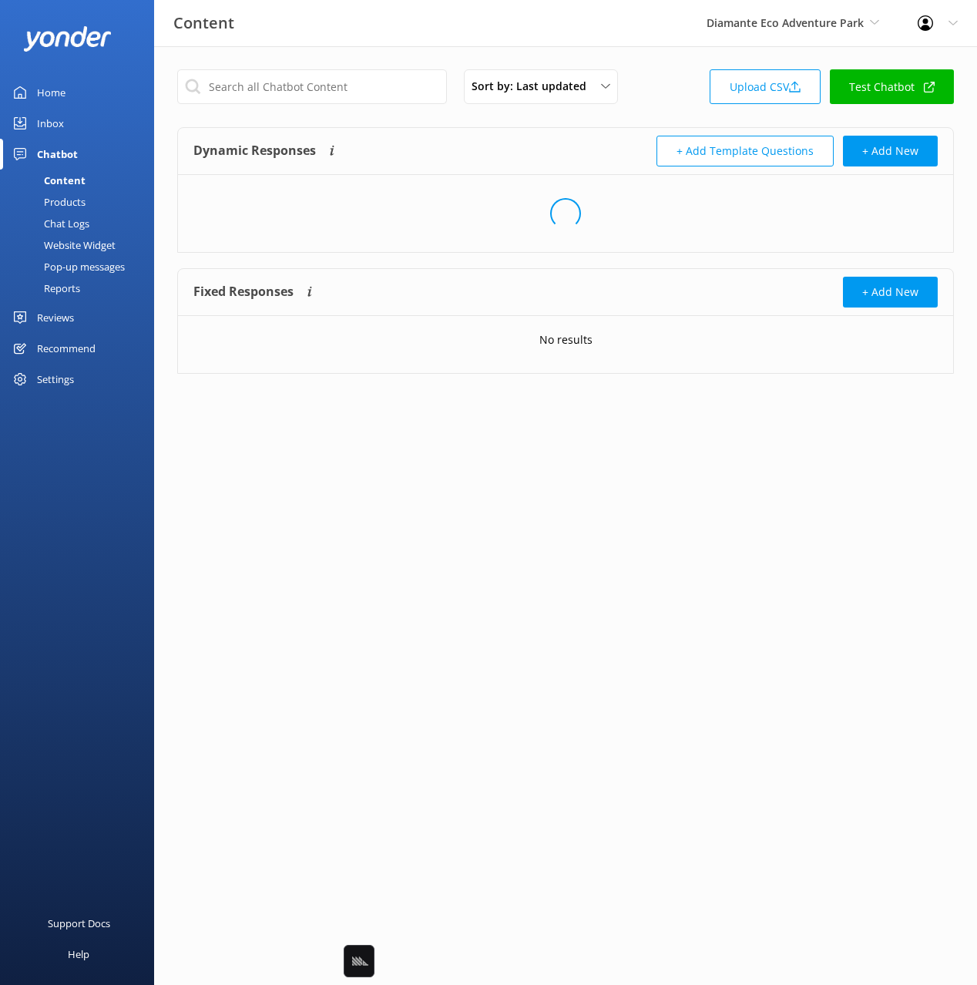
click at [678, 103] on div "Sort by: Last updated Title Last updated Upload CSV Test Chatbot" at bounding box center [565, 91] width 777 height 44
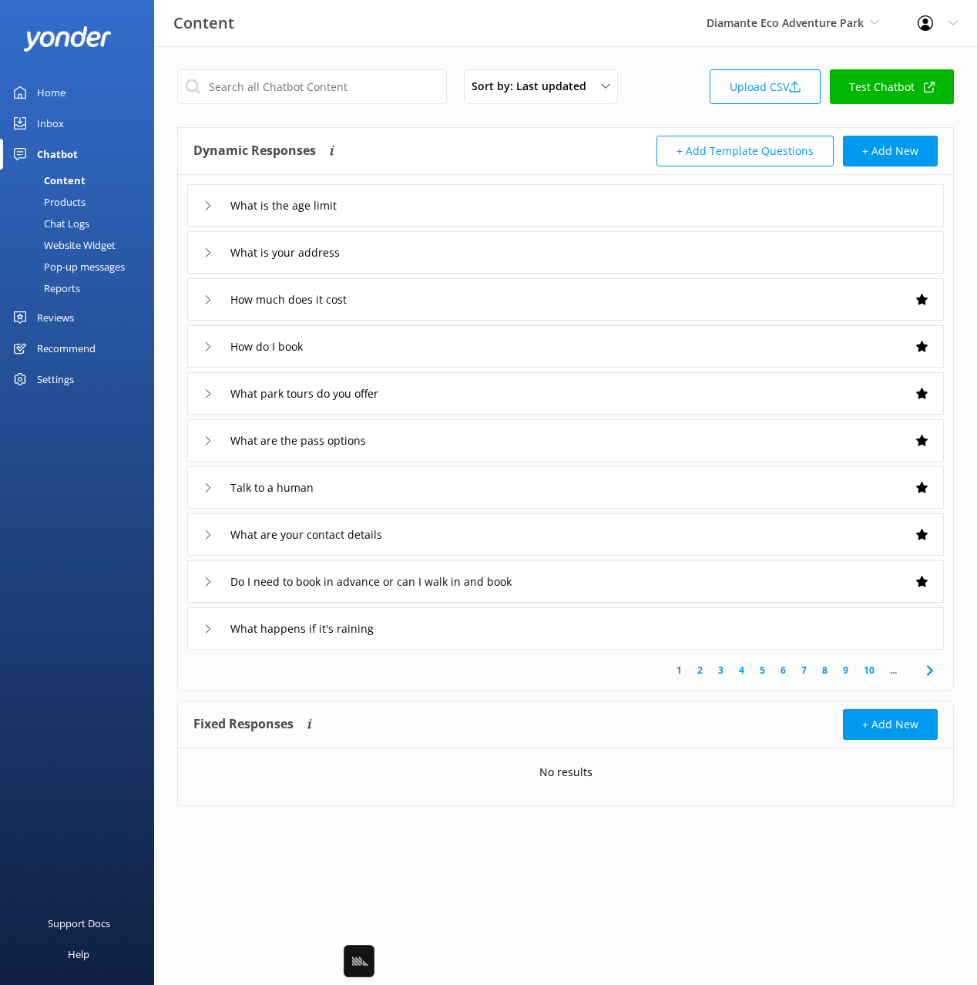
click at [627, 52] on div "Sort by: Last updated Title Last updated Upload CSV Test Chatbot Dynamic Respon…" at bounding box center [565, 449] width 823 height 806
click at [47, 129] on div "Inbox" at bounding box center [50, 123] width 27 height 31
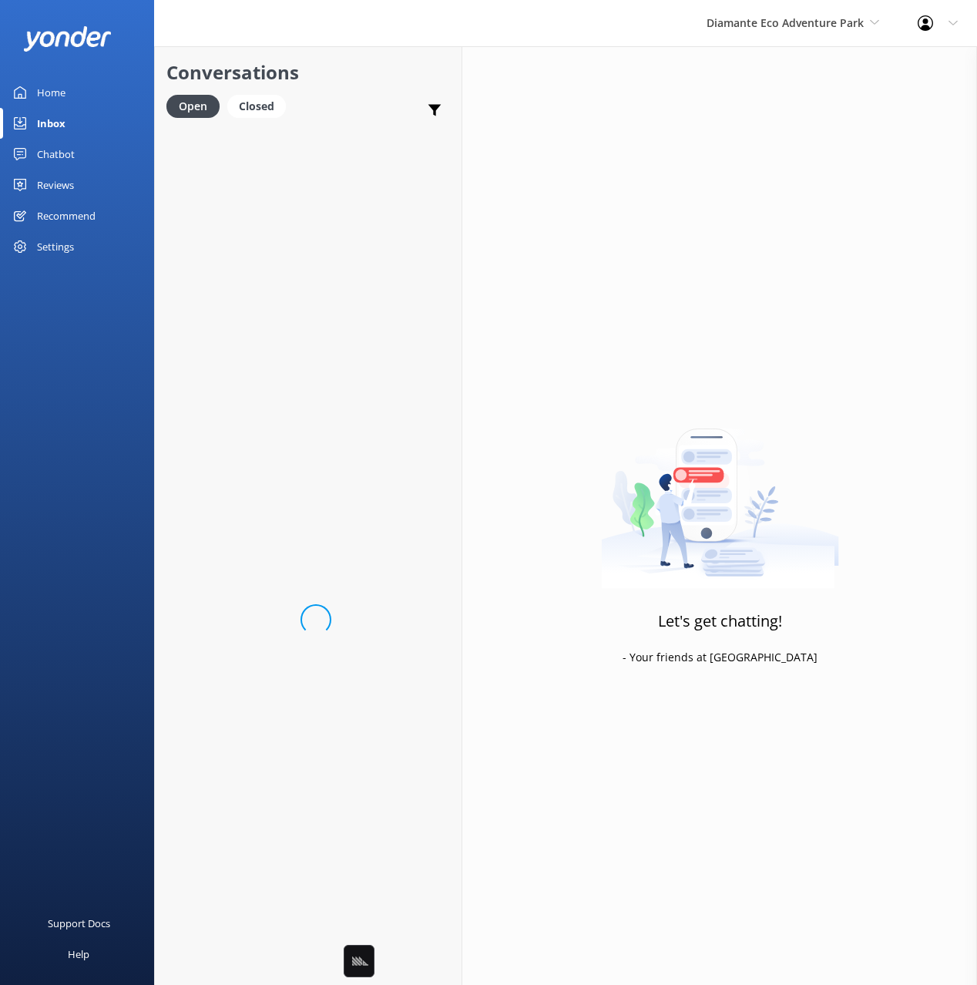
click at [390, 80] on h2 "Conversations" at bounding box center [308, 72] width 284 height 29
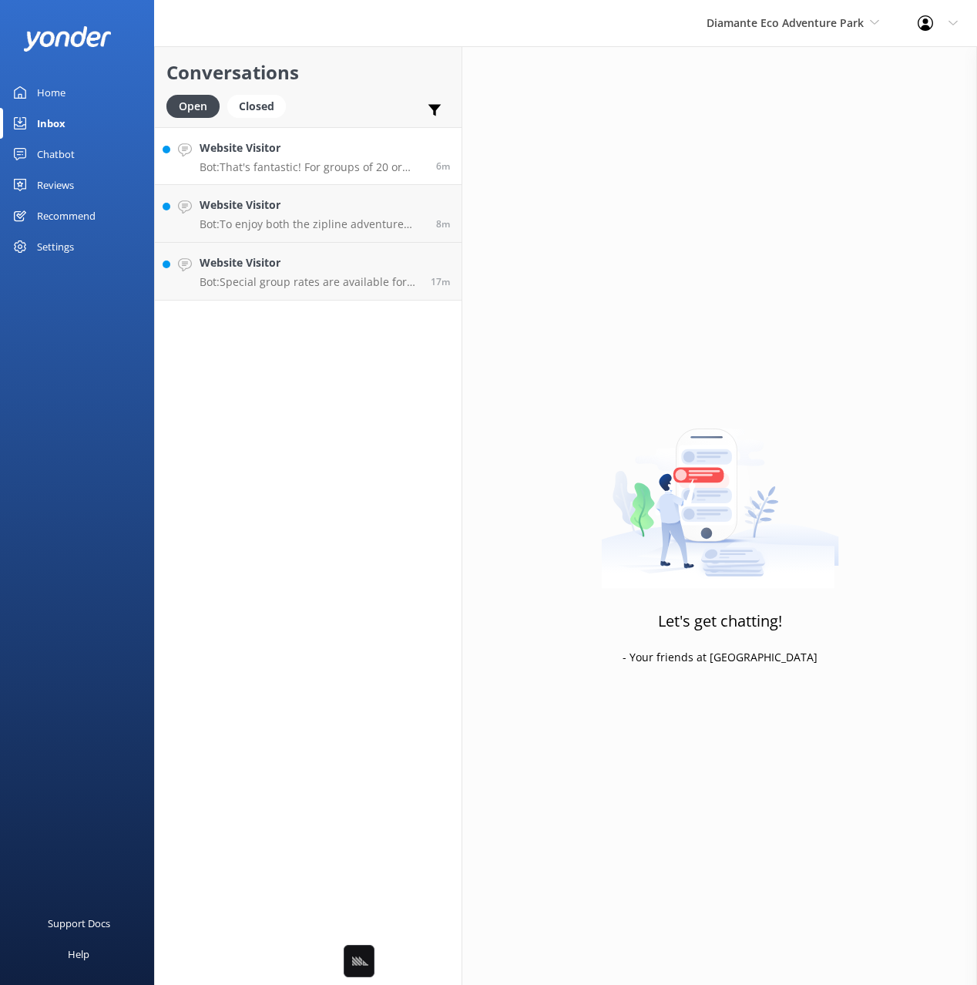
click at [367, 139] on h4 "Website Visitor" at bounding box center [312, 147] width 225 height 17
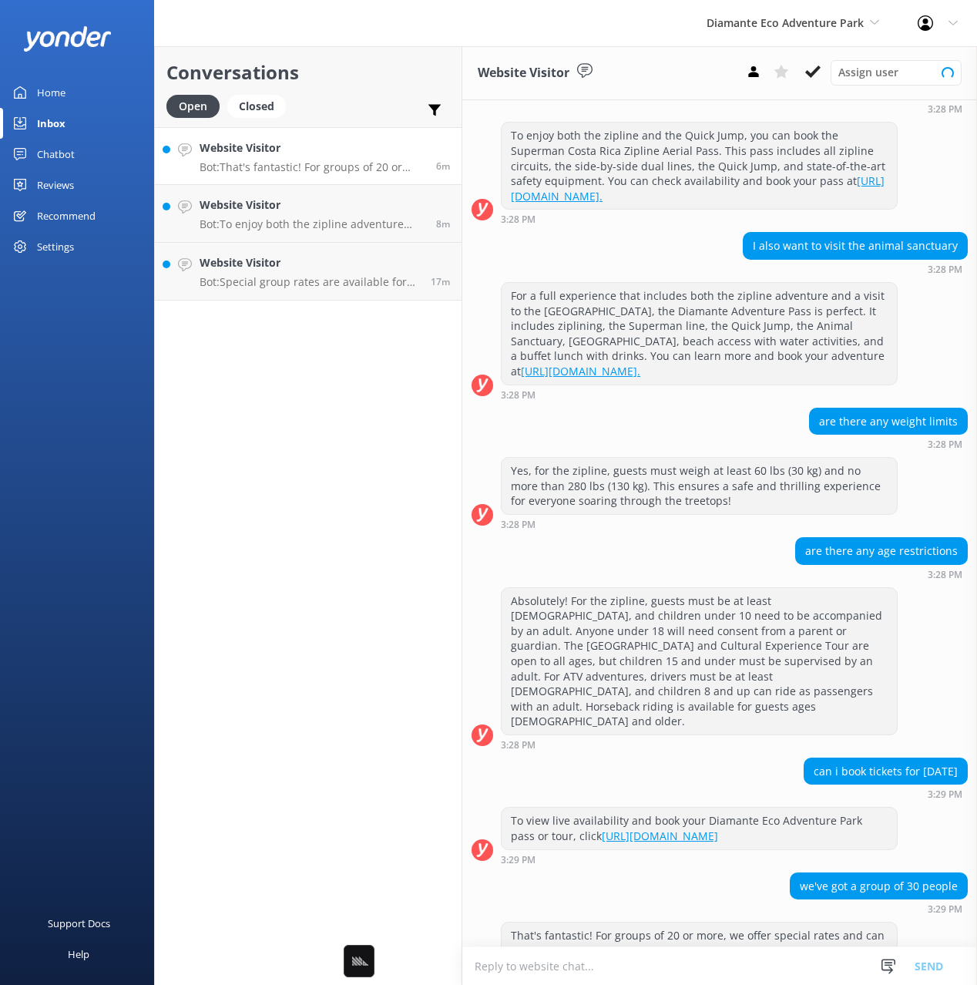
click at [352, 99] on div "Open Closed Important Assigned to me Unassigned" at bounding box center [308, 113] width 284 height 37
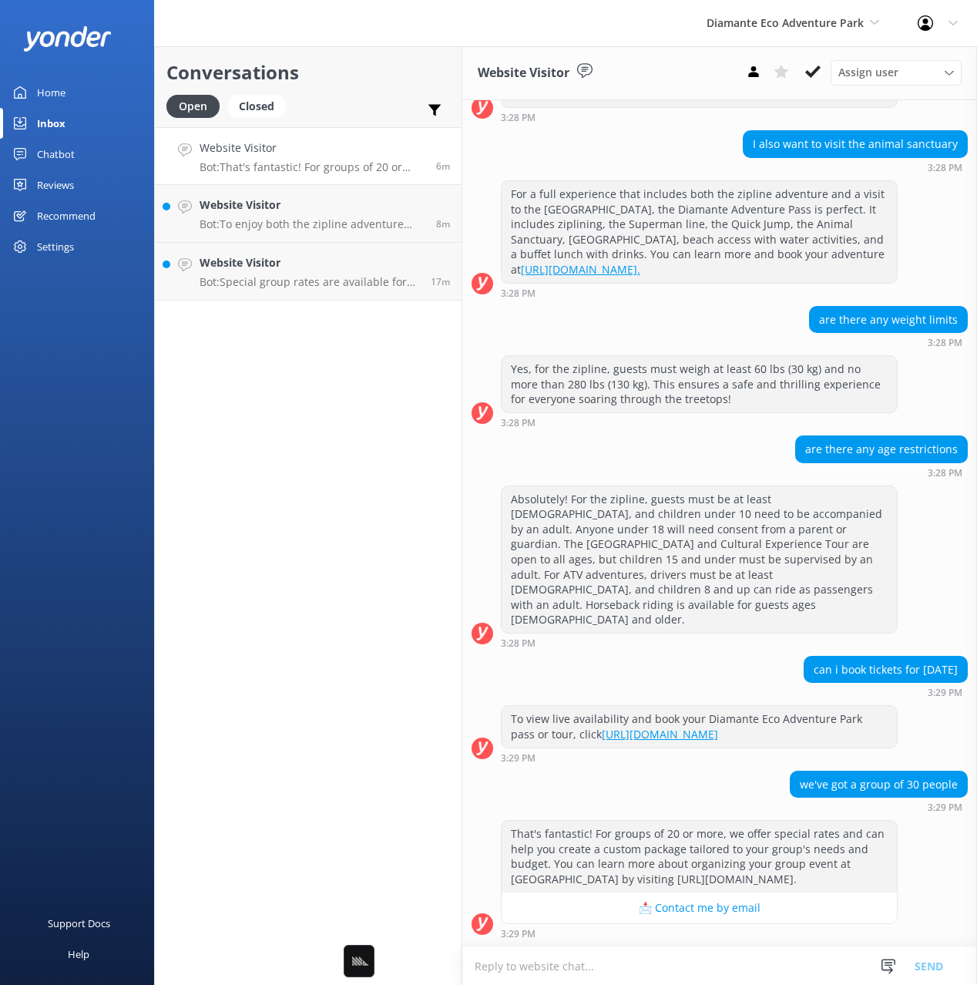
scroll to position [793, 0]
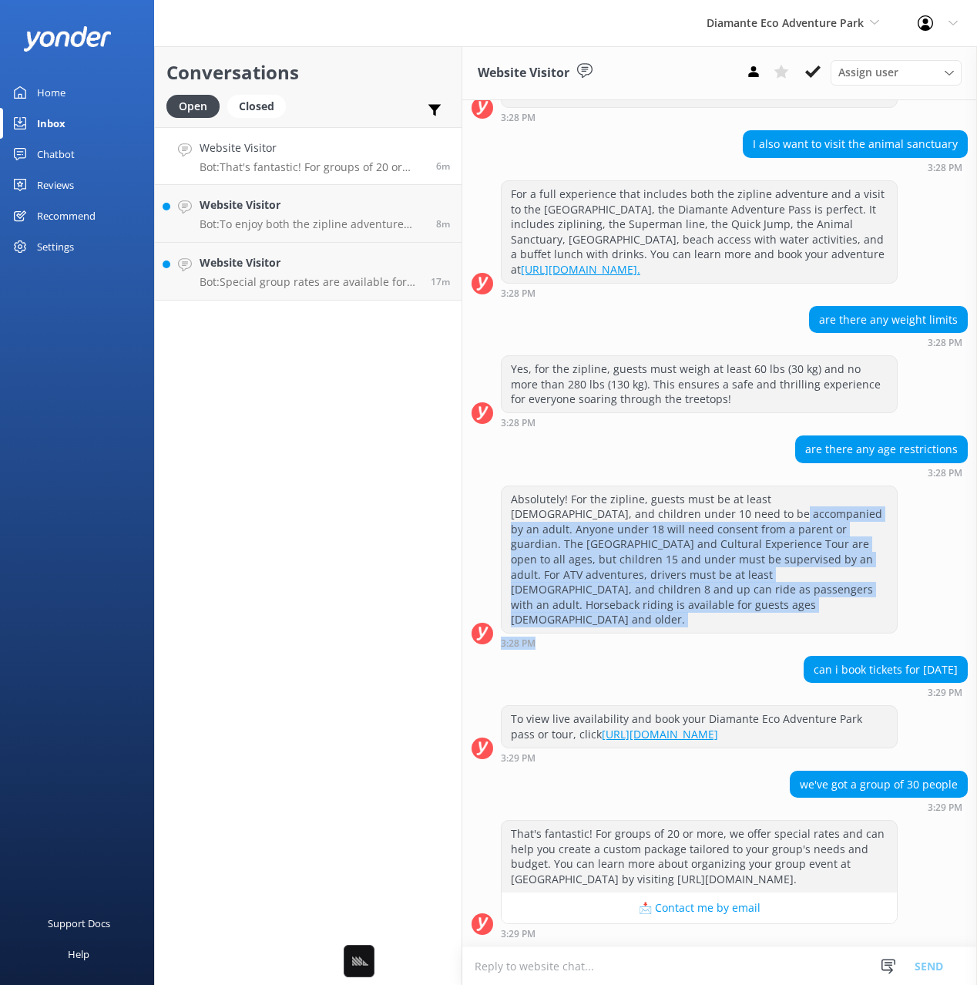
drag, startPoint x: 658, startPoint y: 492, endPoint x: 896, endPoint y: 607, distance: 263.4
click at [893, 603] on div "Absolutely! For the zipline, guests must be at least [DEMOGRAPHIC_DATA], and ch…" at bounding box center [719, 571] width 515 height 170
click at [851, 637] on div "3:28 PM" at bounding box center [699, 642] width 397 height 11
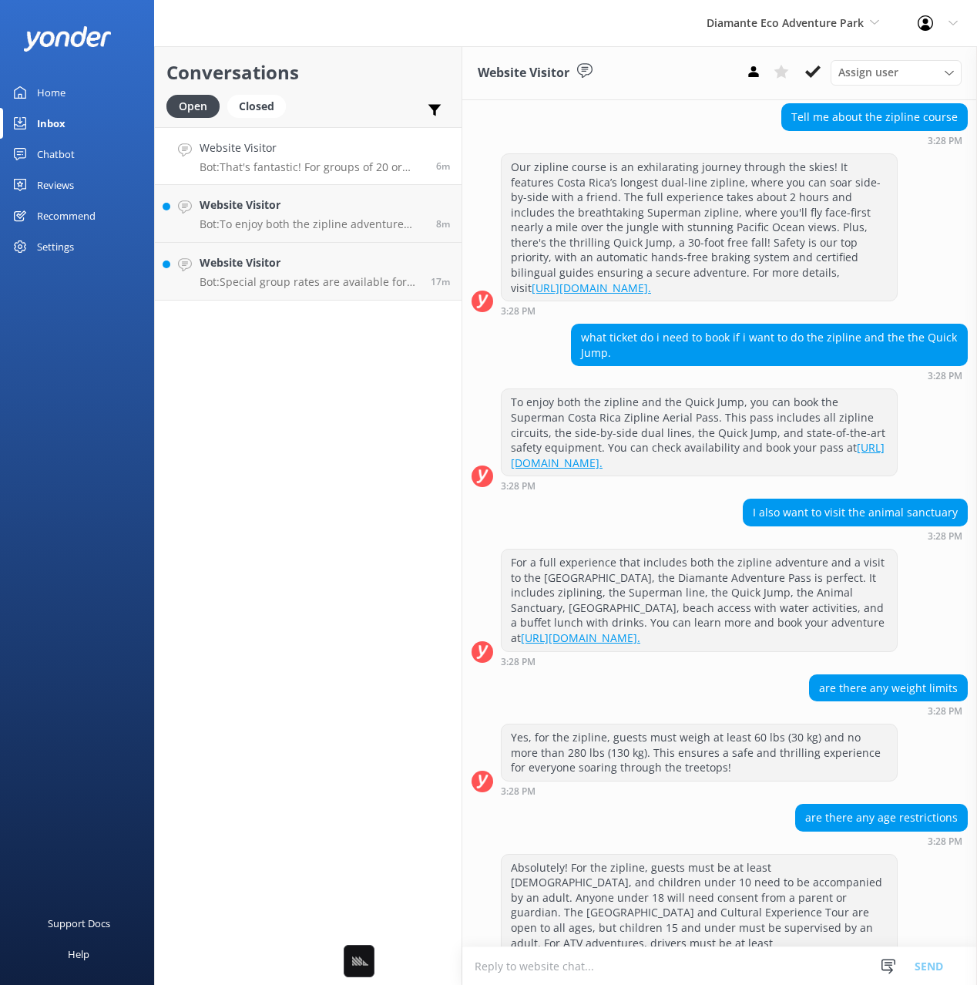
scroll to position [365, 0]
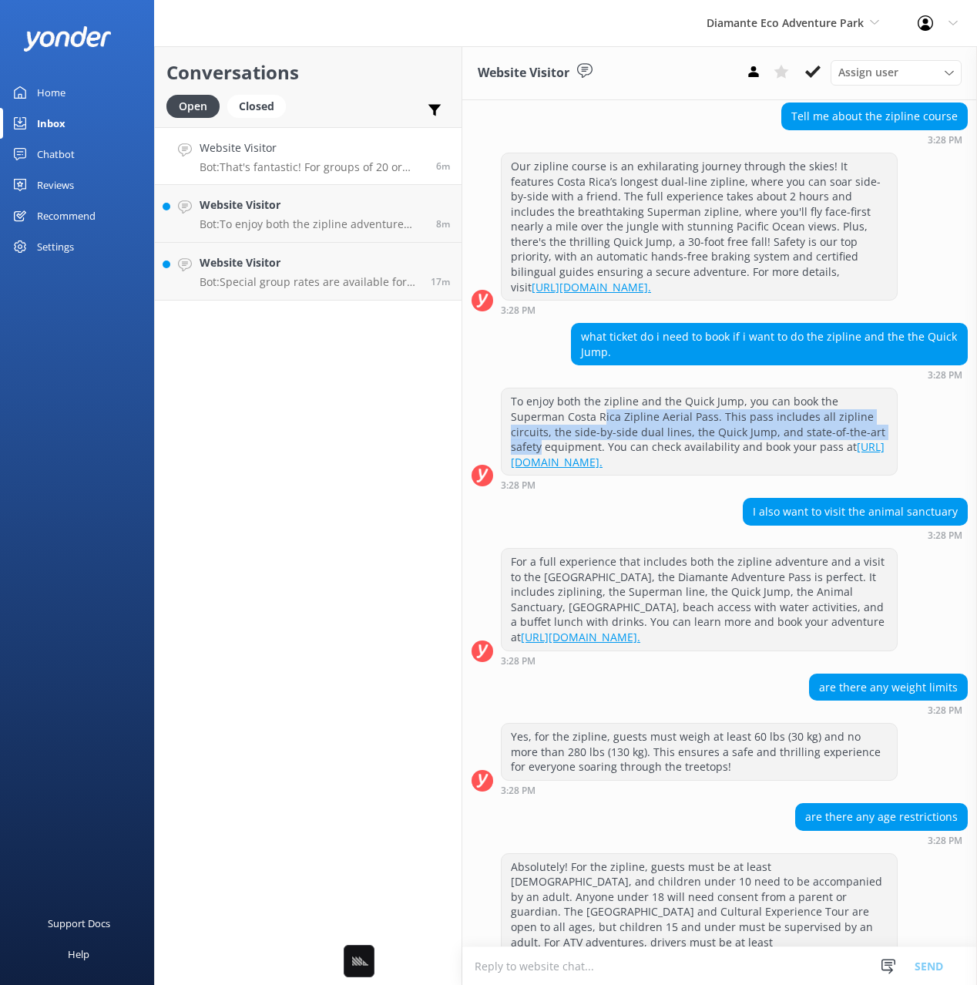
drag, startPoint x: 549, startPoint y: 448, endPoint x: 903, endPoint y: 469, distance: 355.2
click at [895, 461] on div "To enjoy both the zipline and the Quick Jump, you can book the Superman Costa R…" at bounding box center [699, 431] width 395 height 86
click at [755, 452] on div "To enjoy both the zipline and the Quick Jump, you can book the Superman Costa R…" at bounding box center [699, 431] width 395 height 86
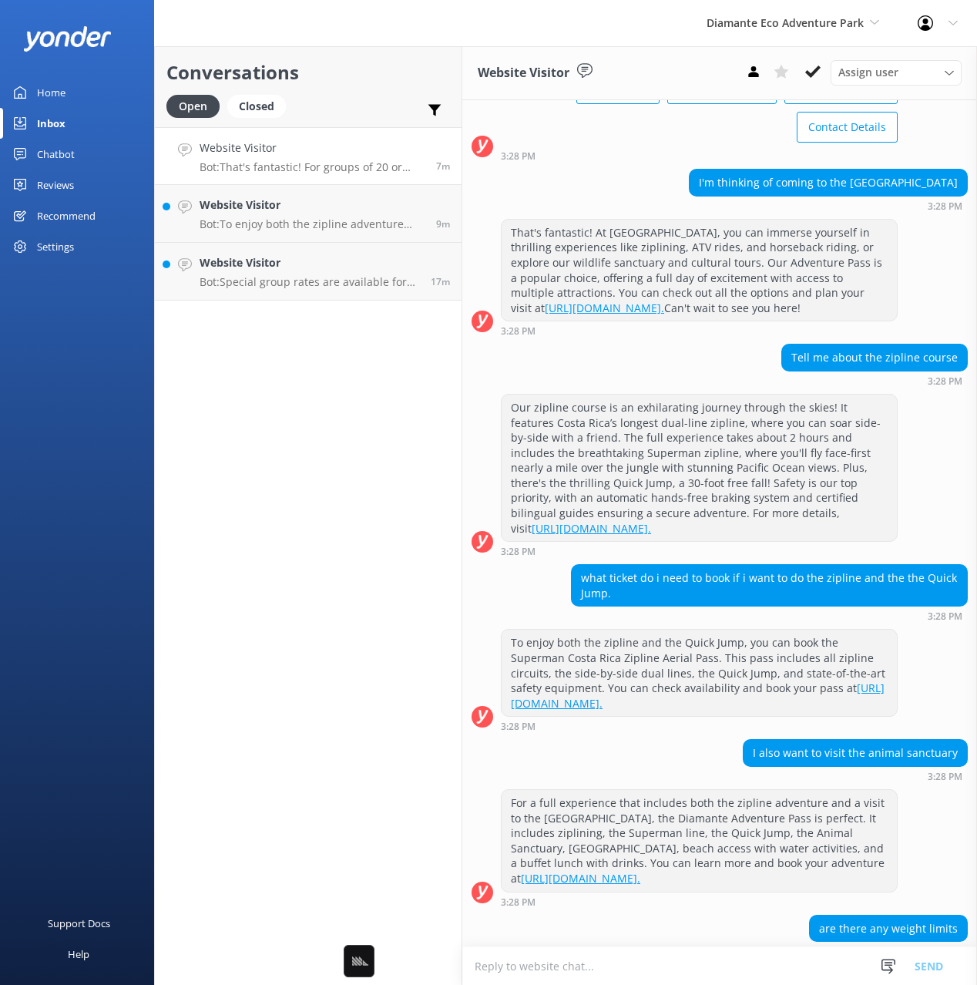
scroll to position [120, 0]
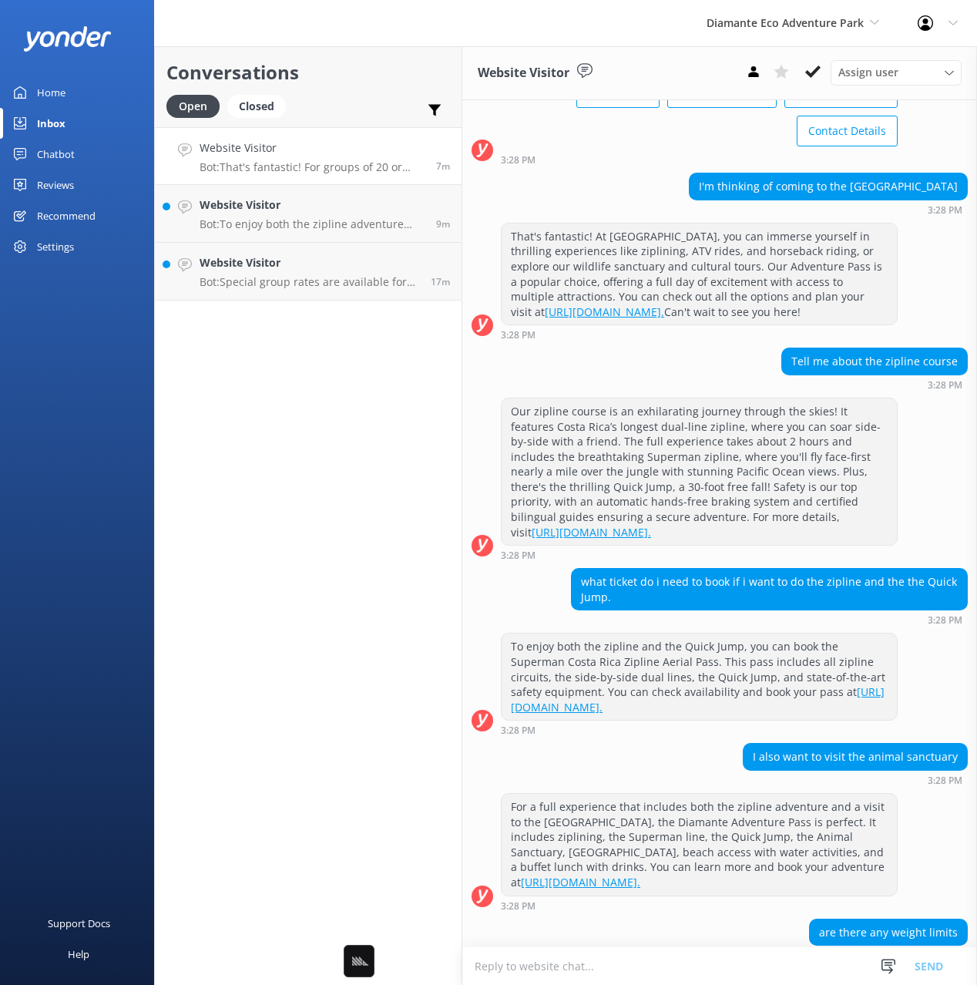
click at [720, 390] on div "Tell me about the zipline course 3:28 PM" at bounding box center [719, 369] width 515 height 42
click at [711, 390] on div "Tell me about the zipline course 3:28 PM" at bounding box center [719, 369] width 515 height 42
drag, startPoint x: 653, startPoint y: 264, endPoint x: 509, endPoint y: 213, distance: 152.4
click at [495, 209] on div "[DATE] Hey there 👋 I'm a virtual assistant for Diamante [GEOGRAPHIC_DATA], here…" at bounding box center [719, 769] width 515 height 1579
drag, startPoint x: 947, startPoint y: 250, endPoint x: 963, endPoint y: 248, distance: 15.5
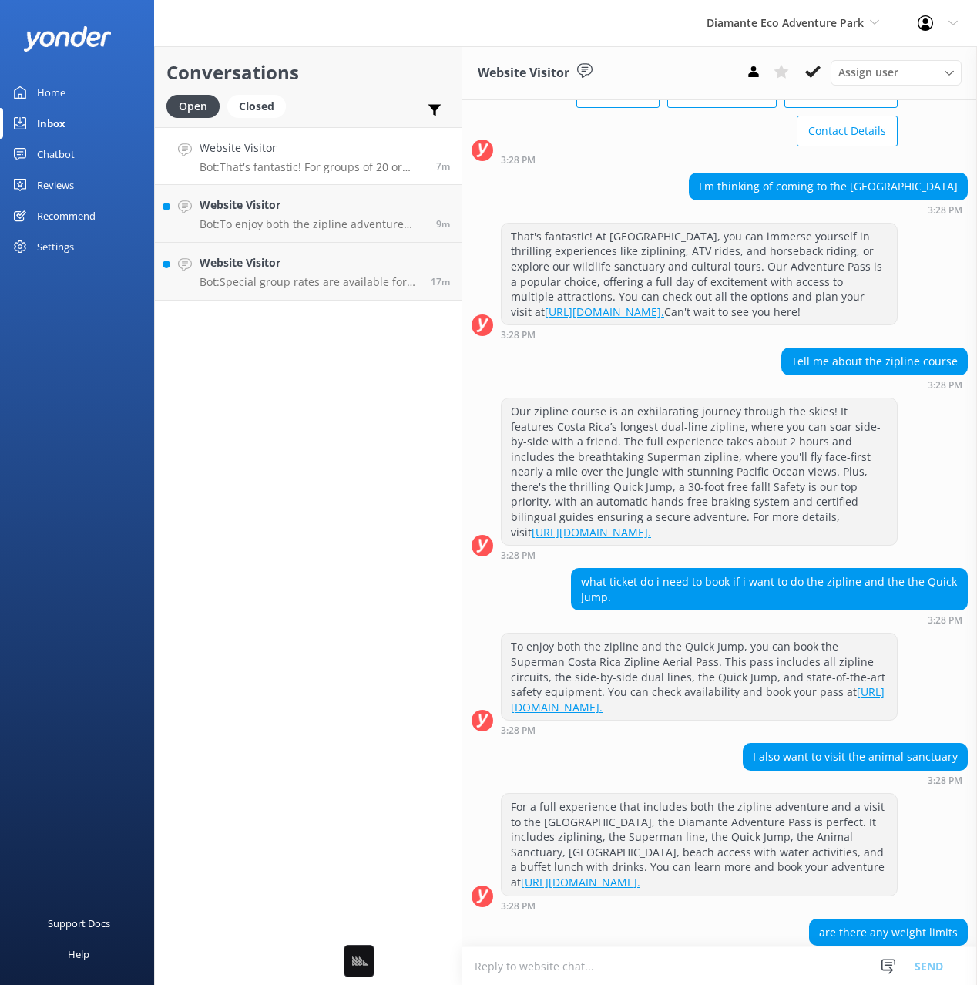
click at [947, 250] on div "That's fantastic! At [GEOGRAPHIC_DATA], you can immerse yourself in thrilling e…" at bounding box center [719, 282] width 515 height 118
click at [375, 64] on h2 "Conversations" at bounding box center [308, 72] width 284 height 29
click at [52, 98] on div "Home" at bounding box center [51, 92] width 29 height 31
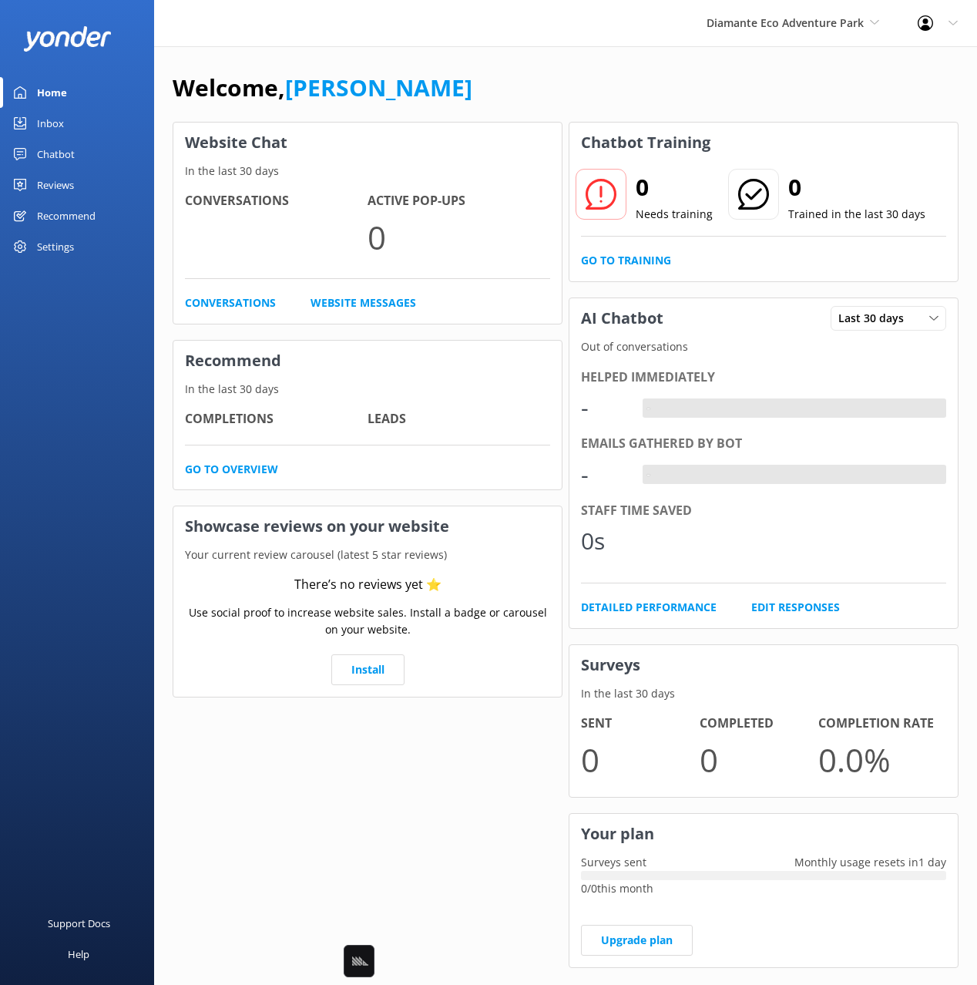
drag, startPoint x: 518, startPoint y: 93, endPoint x: 205, endPoint y: 116, distance: 313.8
click at [509, 94] on div "Welcome, [PERSON_NAME]" at bounding box center [566, 95] width 786 height 52
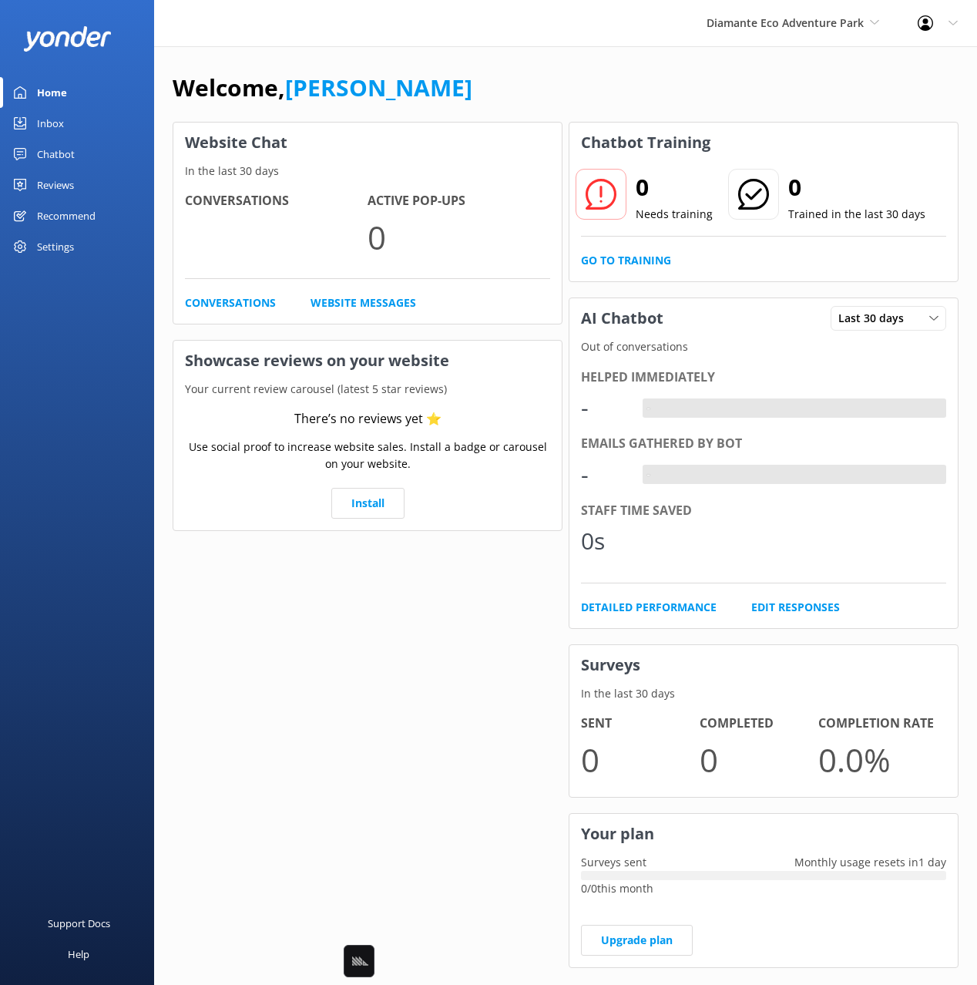
click at [22, 117] on icon at bounding box center [20, 123] width 12 height 12
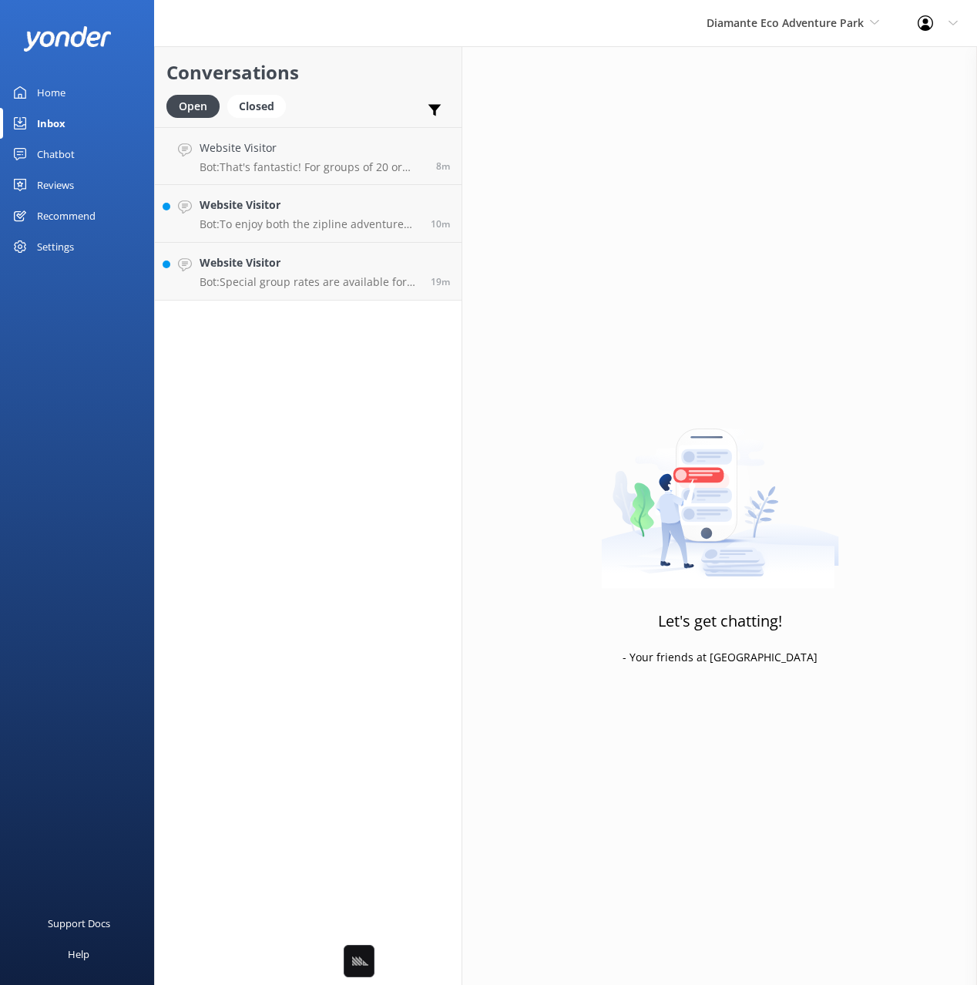
click at [80, 92] on link "Home" at bounding box center [77, 92] width 154 height 31
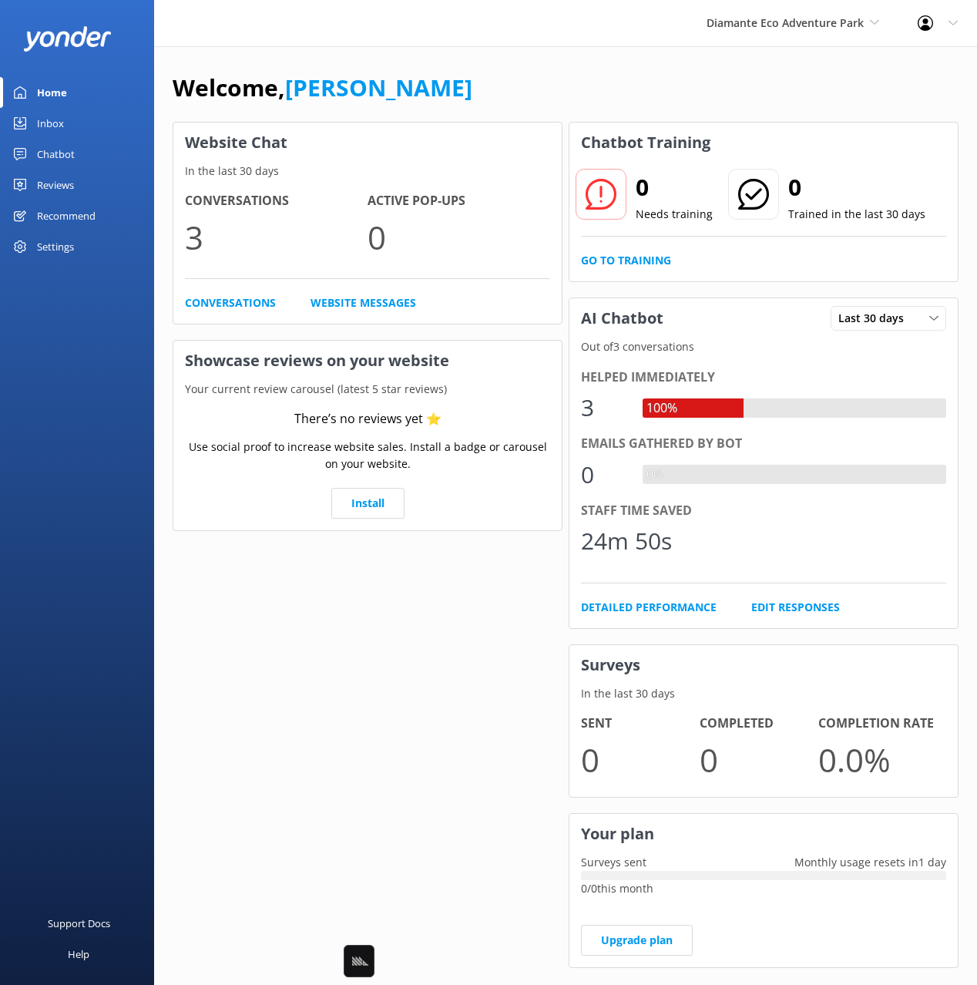
click at [423, 82] on div "Welcome, [PERSON_NAME]" at bounding box center [566, 95] width 786 height 52
click at [577, 75] on div "Welcome, [PERSON_NAME]" at bounding box center [566, 95] width 786 height 52
click at [76, 158] on link "Chatbot" at bounding box center [77, 154] width 154 height 31
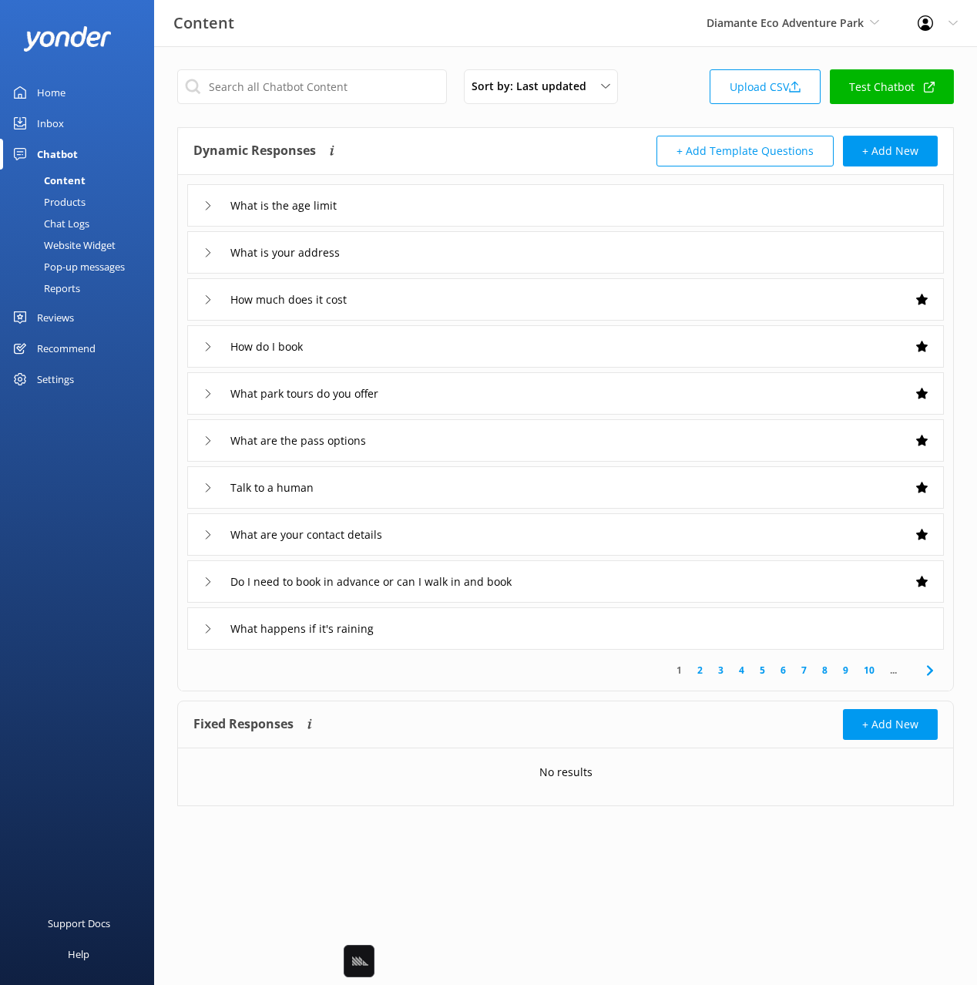
click at [316, 133] on div "Dynamic Responses Dynamic responses rely on the Large Language Model to create …" at bounding box center [565, 151] width 775 height 47
drag, startPoint x: 314, startPoint y: 120, endPoint x: 194, endPoint y: 146, distance: 123.1
click at [313, 119] on div "Sort by: Last updated Title Last updated Upload CSV Test Chatbot Dynamic Respon…" at bounding box center [565, 449] width 823 height 806
click at [47, 221] on div "Chat Logs" at bounding box center [49, 224] width 80 height 22
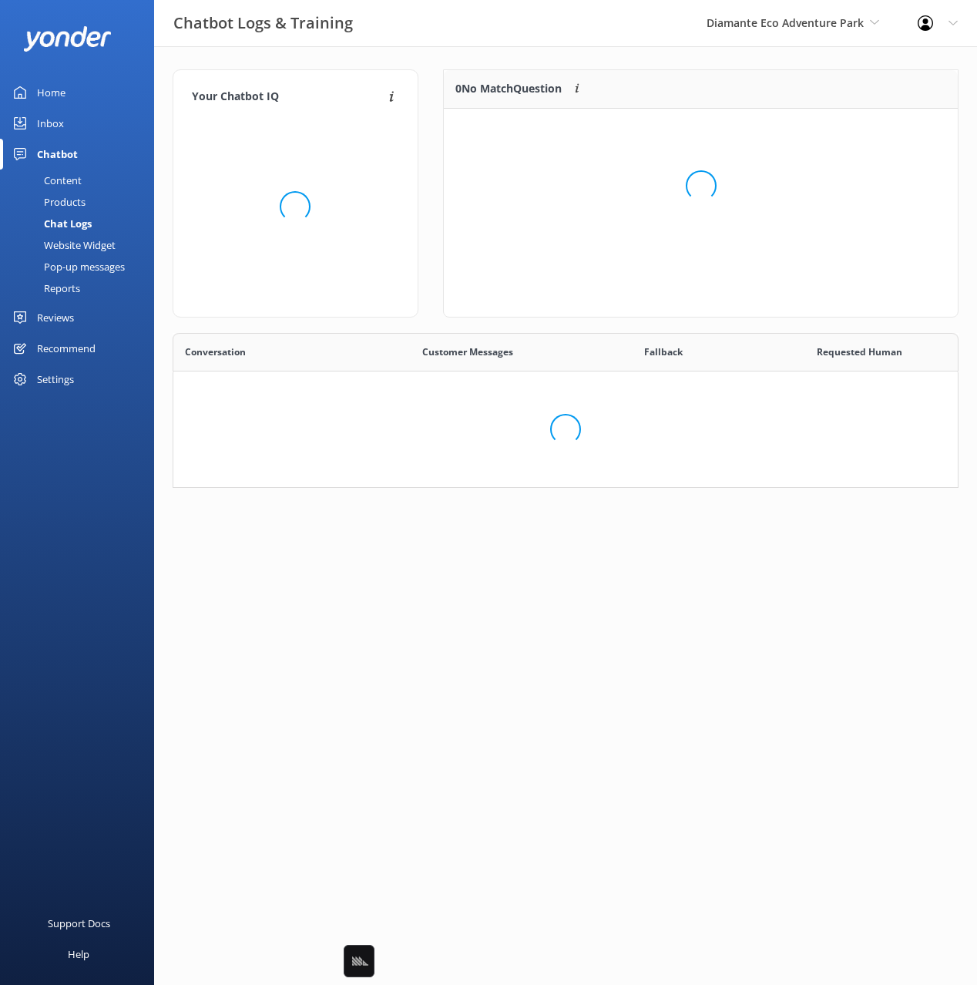
scroll to position [155, 786]
click at [79, 198] on div "Products" at bounding box center [47, 202] width 76 height 22
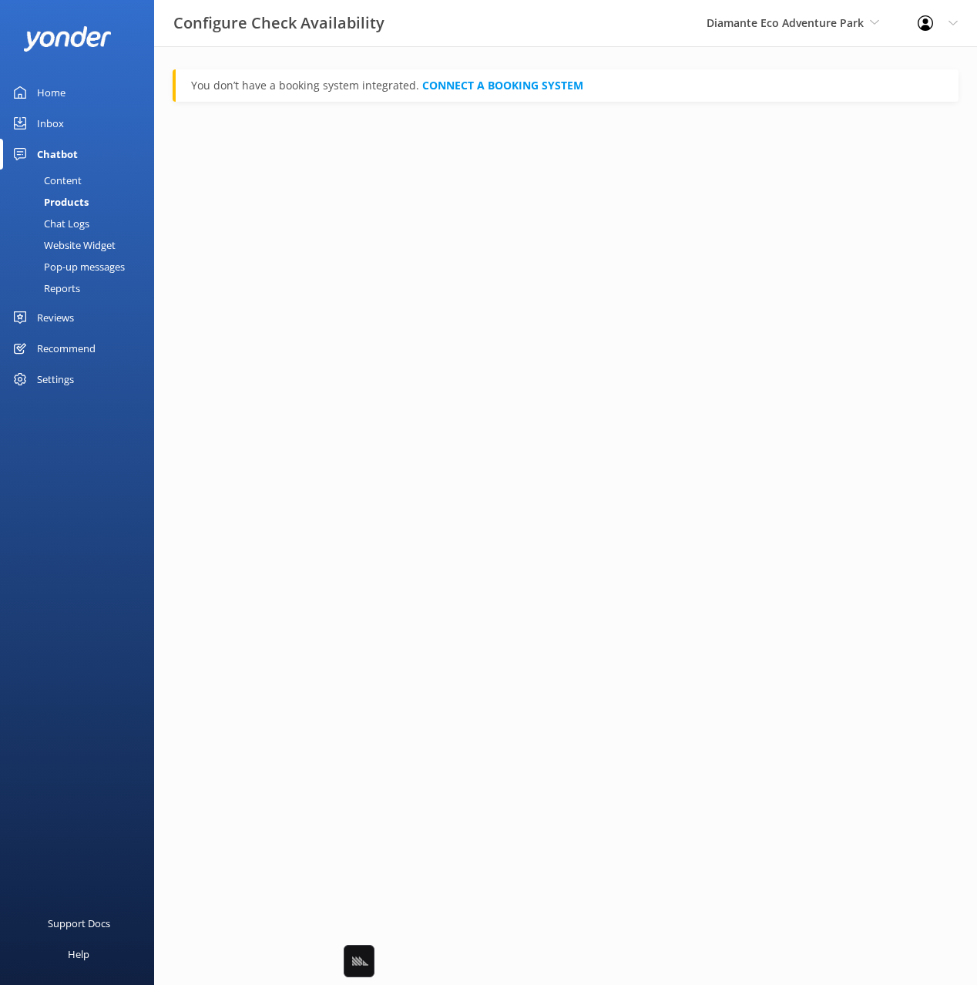
click at [81, 241] on div "Website Widget" at bounding box center [62, 245] width 106 height 22
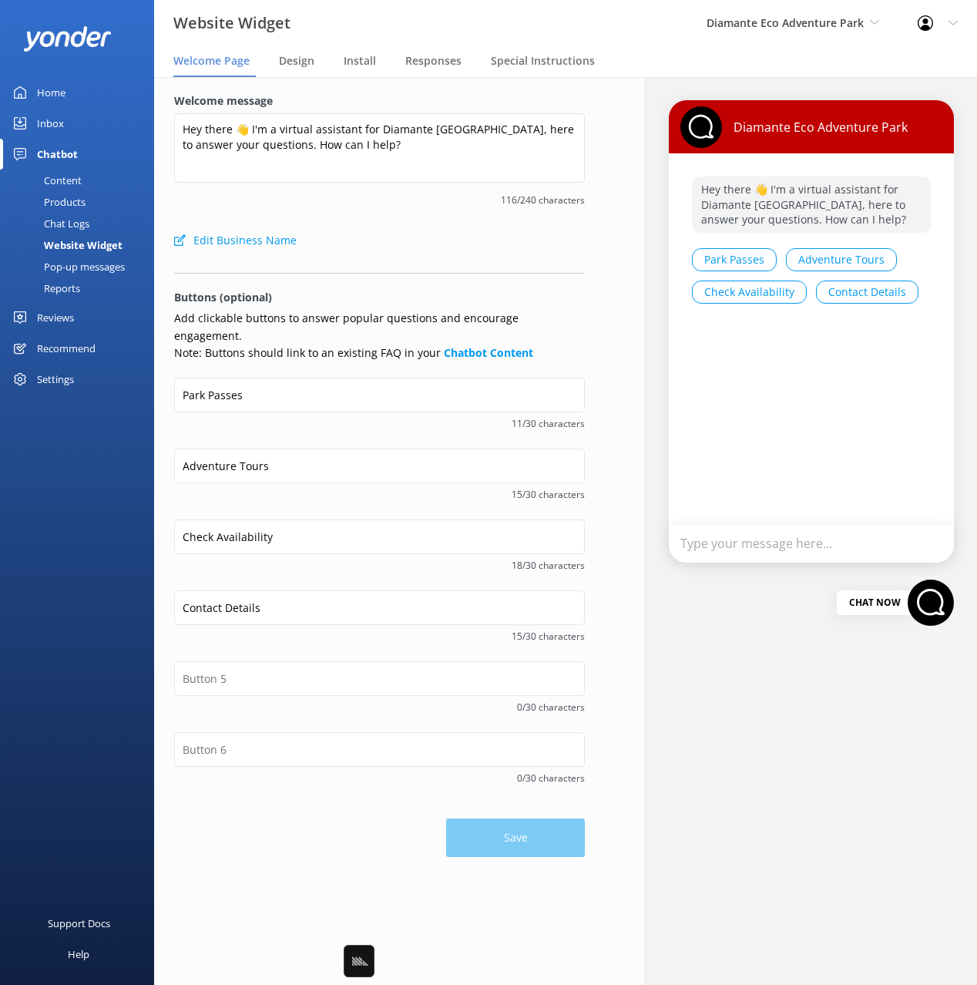
drag, startPoint x: 429, startPoint y: 230, endPoint x: 400, endPoint y: 234, distance: 28.8
click at [429, 230] on div "Edit Business Name" at bounding box center [379, 240] width 411 height 31
click at [443, 93] on label "Welcome message" at bounding box center [379, 100] width 411 height 17
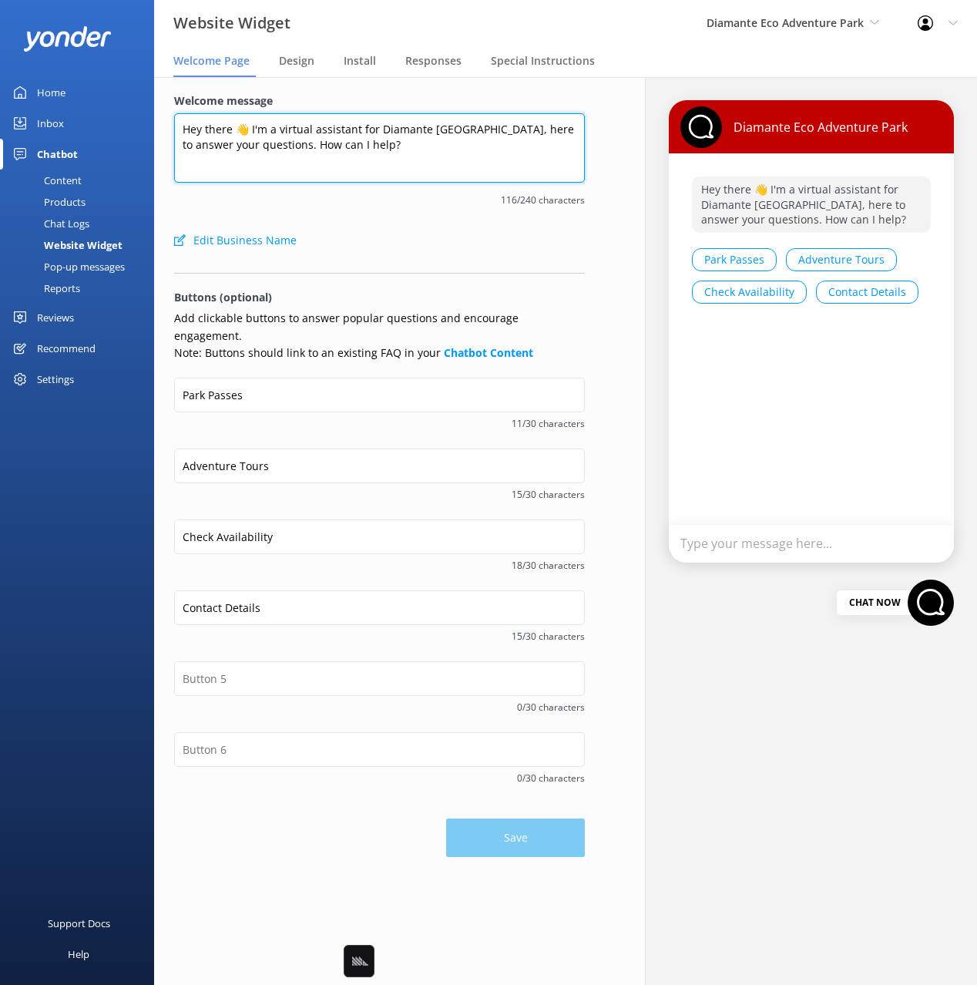
click at [443, 113] on textarea "Hey there 👋 I'm a virtual assistant for Diamante [GEOGRAPHIC_DATA], here to ans…" at bounding box center [379, 147] width 411 height 69
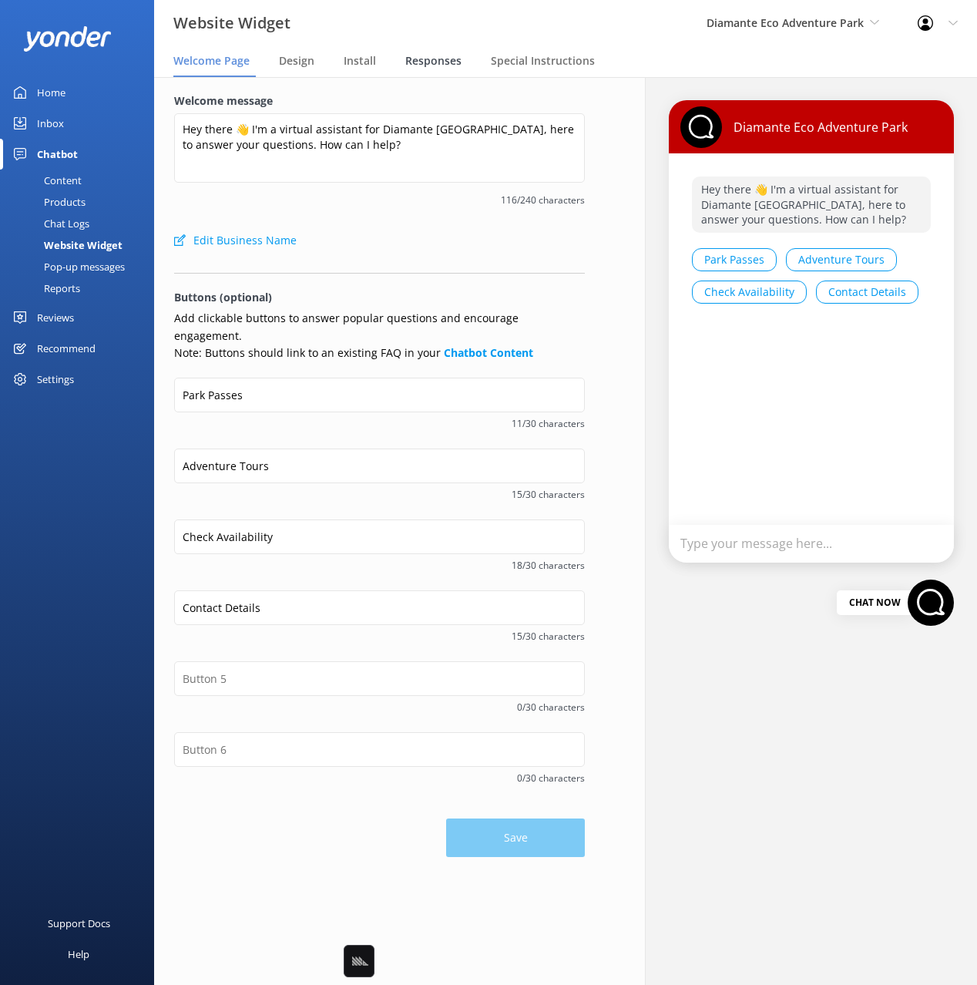
click at [429, 59] on span "Responses" at bounding box center [433, 60] width 56 height 15
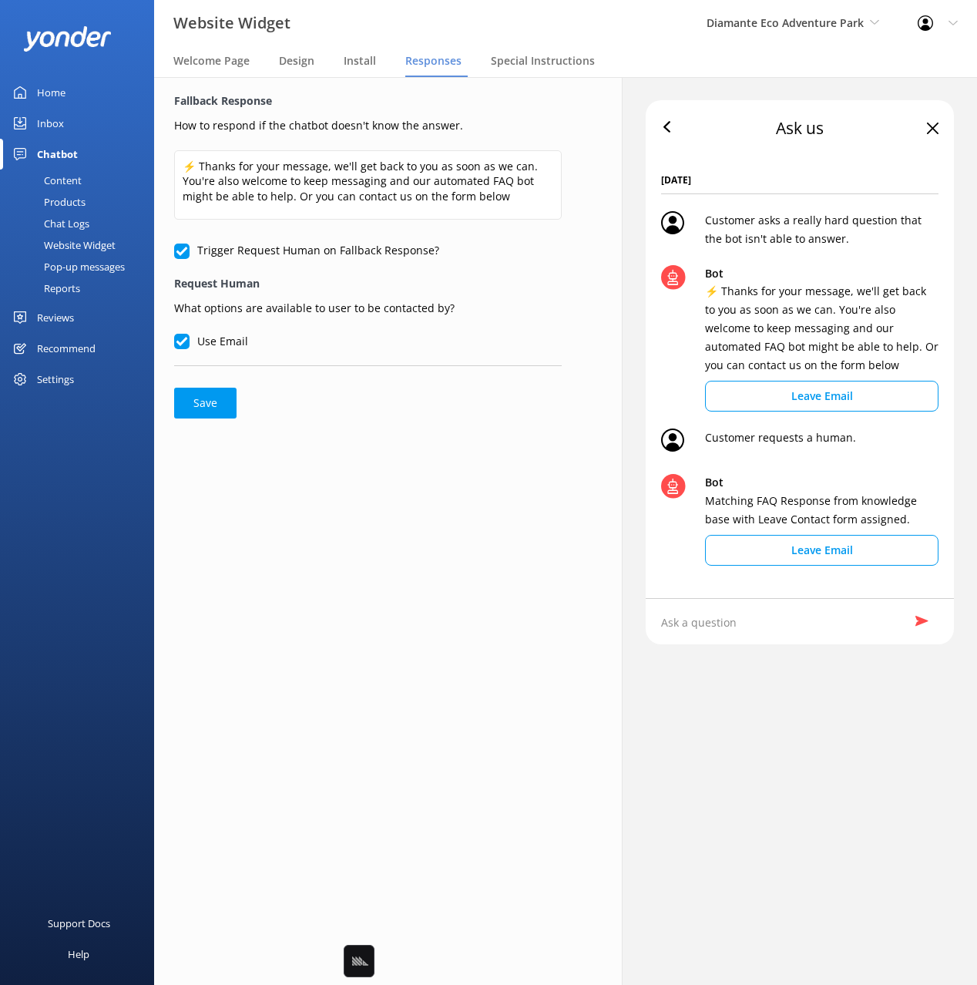
click at [482, 543] on div "Fallback Response How to respond if the chatbot doesn't know the answer. ⚡ Than…" at bounding box center [368, 531] width 468 height 908
click at [477, 487] on div "Fallback Response How to respond if the chatbot doesn't know the answer. ⚡ Than…" at bounding box center [368, 531] width 468 height 908
click at [479, 471] on div "Fallback Response How to respond if the chatbot doesn't know the answer. ⚡ Than…" at bounding box center [368, 531] width 468 height 908
click at [459, 483] on div "Fallback Response How to respond if the chatbot doesn't know the answer. ⚡ Than…" at bounding box center [368, 531] width 468 height 908
click at [458, 483] on div "Fallback Response How to respond if the chatbot doesn't know the answer. ⚡ Than…" at bounding box center [368, 531] width 468 height 908
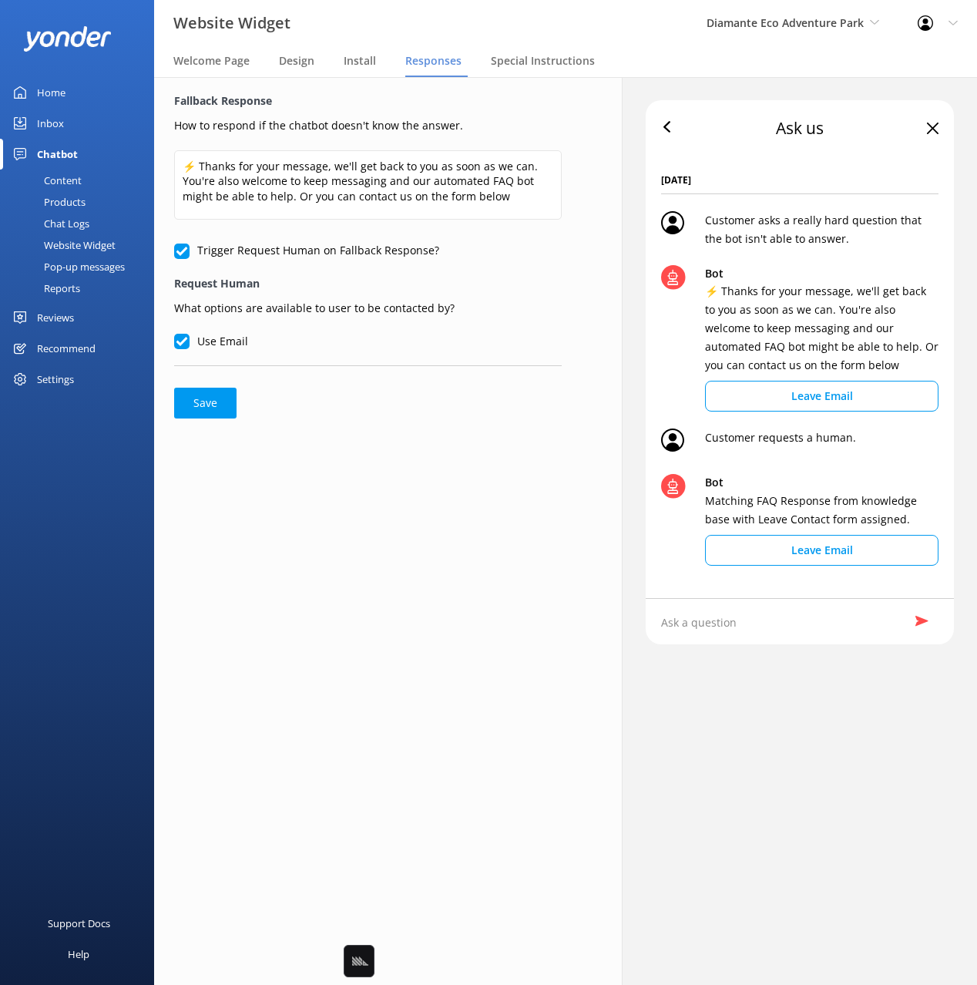
drag, startPoint x: 349, startPoint y: 125, endPoint x: 356, endPoint y: 129, distance: 8.3
click at [349, 125] on p "How to respond if the chatbot doesn't know the answer." at bounding box center [368, 123] width 388 height 21
click at [355, 129] on p "How to respond if the chatbot doesn't know the answer." at bounding box center [368, 123] width 388 height 21
click at [74, 179] on div "Content" at bounding box center [45, 181] width 72 height 22
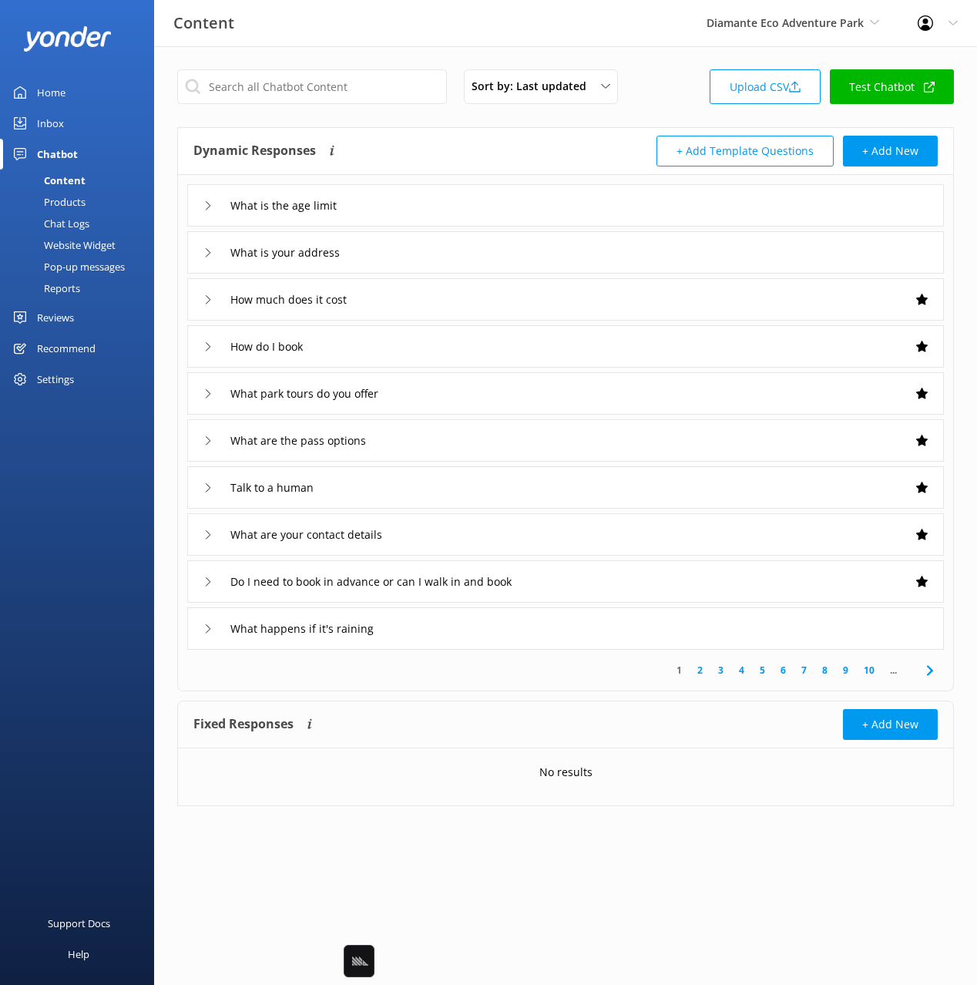
drag, startPoint x: 467, startPoint y: 146, endPoint x: 455, endPoint y: 128, distance: 22.2
click at [467, 146] on div "Dynamic Responses Dynamic responses rely on the Large Language Model to create …" at bounding box center [379, 151] width 372 height 31
click at [344, 57] on div "Sort by: Last updated Title Last updated Upload CSV Test Chatbot Dynamic Respon…" at bounding box center [565, 449] width 823 height 806
click at [385, 138] on div "Dynamic Responses Dynamic responses rely on the Large Language Model to create …" at bounding box center [379, 151] width 372 height 31
click at [431, 250] on div "What is your address" at bounding box center [565, 252] width 757 height 42
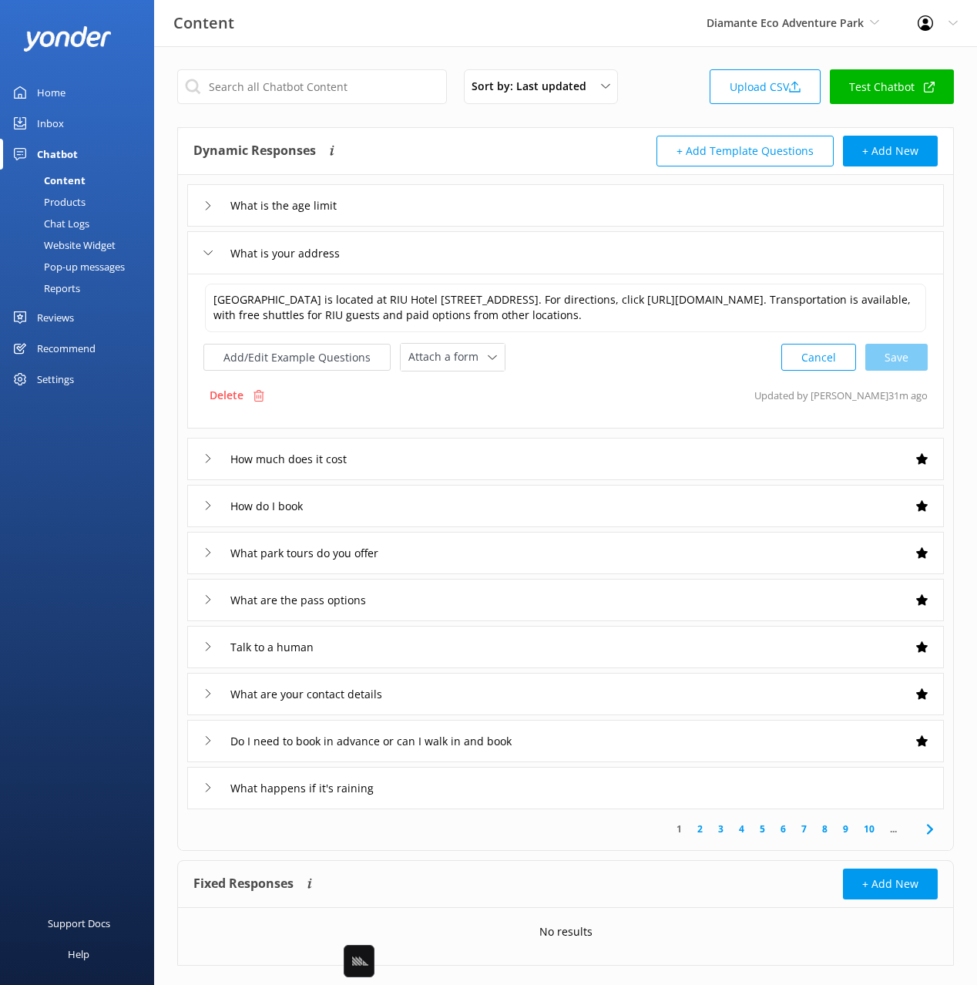
drag, startPoint x: 596, startPoint y: 400, endPoint x: 499, endPoint y: 389, distance: 96.9
click at [592, 399] on div "Delete Updated by [PERSON_NAME] 31m ago" at bounding box center [565, 395] width 724 height 29
click at [439, 365] on span "Attach a form" at bounding box center [447, 356] width 79 height 17
click at [590, 364] on div "Add/Edit Example Questions Attach a form Leave contact details Check availabili…" at bounding box center [565, 357] width 724 height 29
click at [488, 362] on icon at bounding box center [492, 357] width 9 height 9
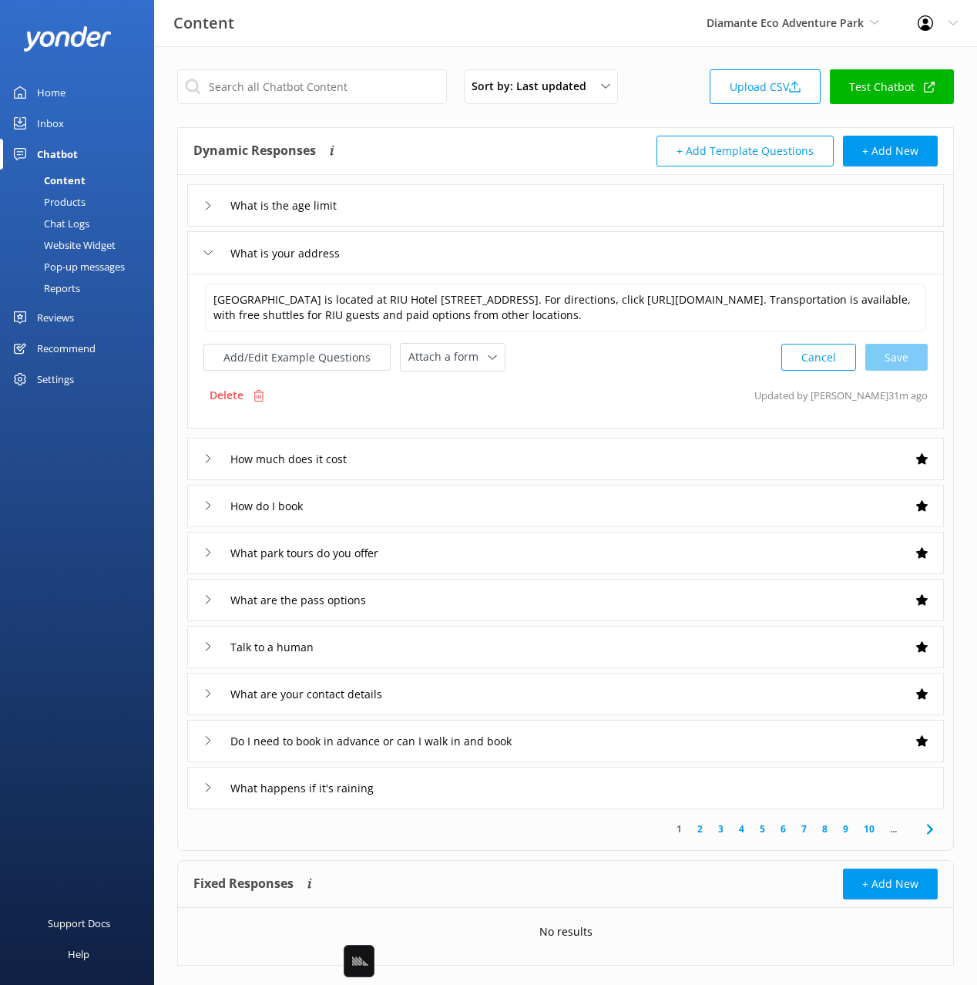
click at [445, 271] on div "What is your address" at bounding box center [565, 252] width 757 height 42
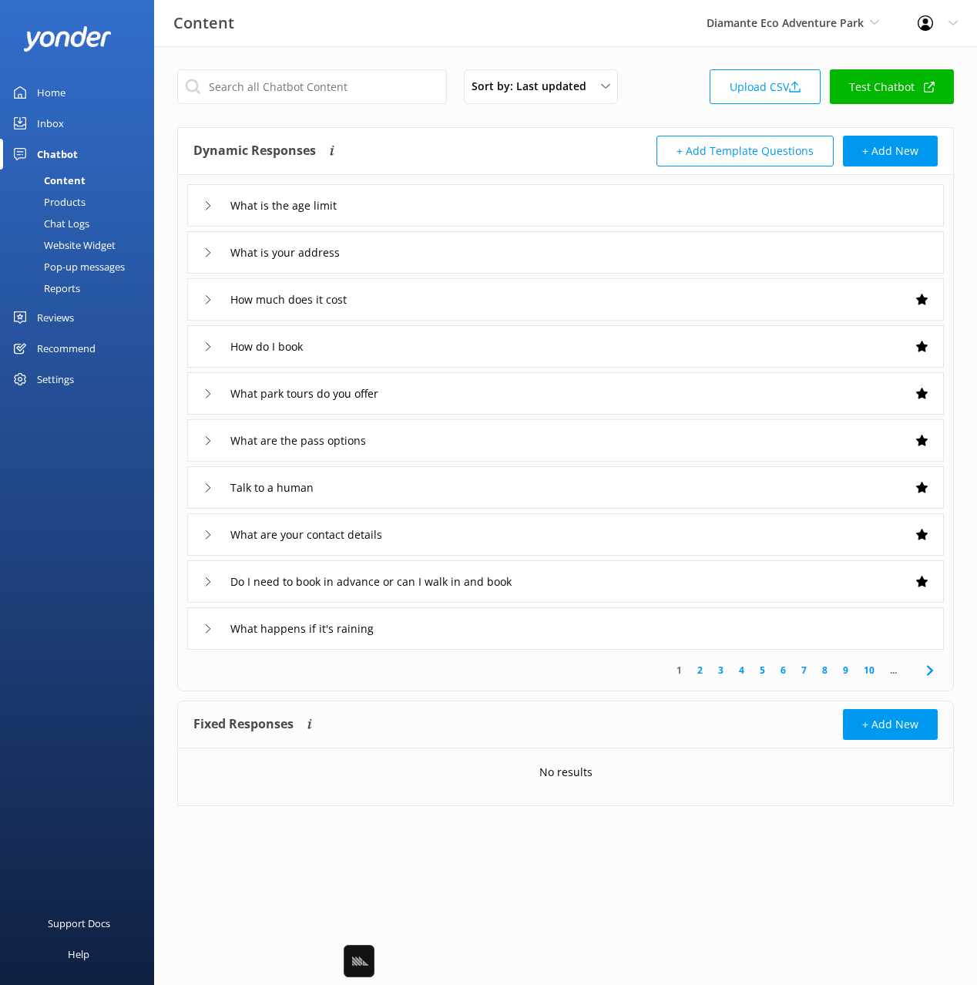
click at [404, 134] on div "Dynamic Responses Dynamic responses rely on the Large Language Model to create …" at bounding box center [565, 151] width 775 height 47
click at [403, 134] on div "Dynamic Responses Dynamic responses rely on the Large Language Model to create …" at bounding box center [565, 151] width 775 height 47
click at [109, 241] on div "Website Widget" at bounding box center [62, 245] width 106 height 22
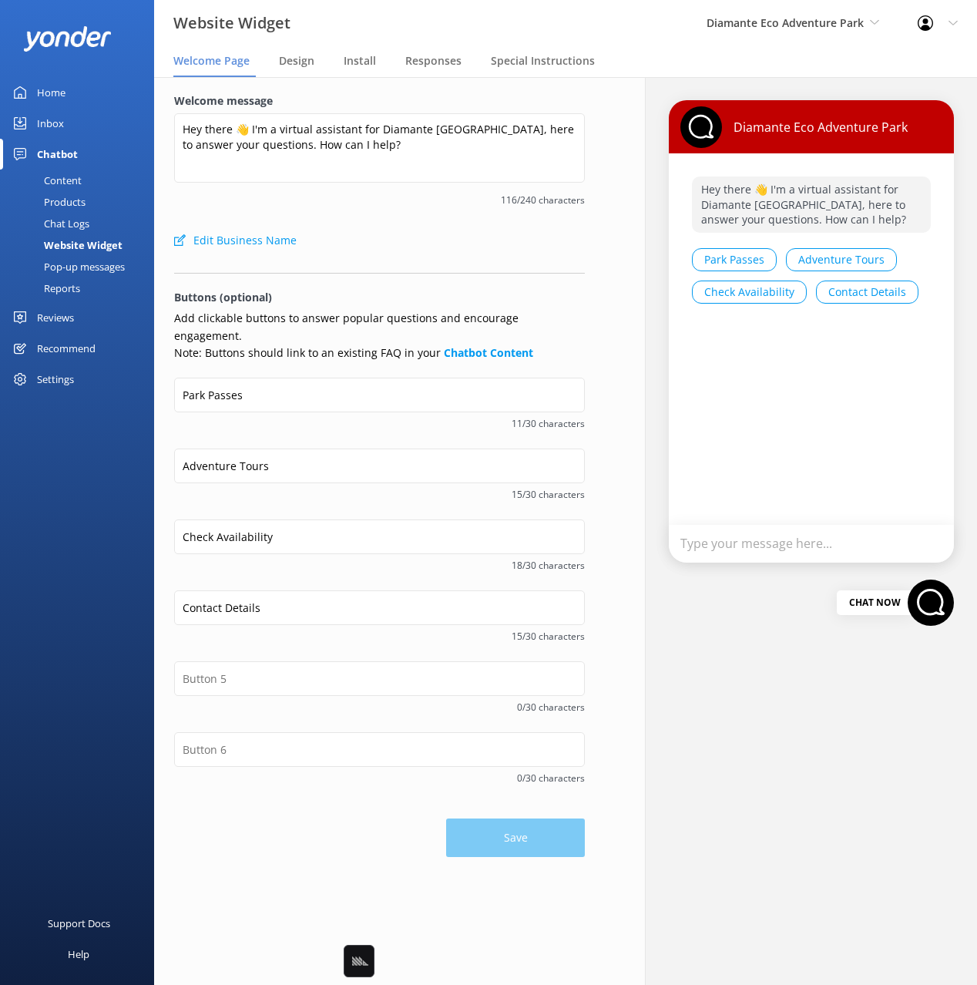
click at [417, 236] on div "Edit Business Name" at bounding box center [379, 240] width 411 height 31
click at [406, 217] on div "Welcome message Hey there 👋 I'm a virtual assistant for Diamante [GEOGRAPHIC_DA…" at bounding box center [379, 158] width 411 height 133
drag, startPoint x: 391, startPoint y: 217, endPoint x: 344, endPoint y: 210, distance: 47.5
click at [382, 216] on div "Welcome message Hey there 👋 I'm a virtual assistant for Diamante [GEOGRAPHIC_DA…" at bounding box center [379, 158] width 411 height 133
click at [333, 207] on div "116/240 characters" at bounding box center [379, 198] width 411 height 19
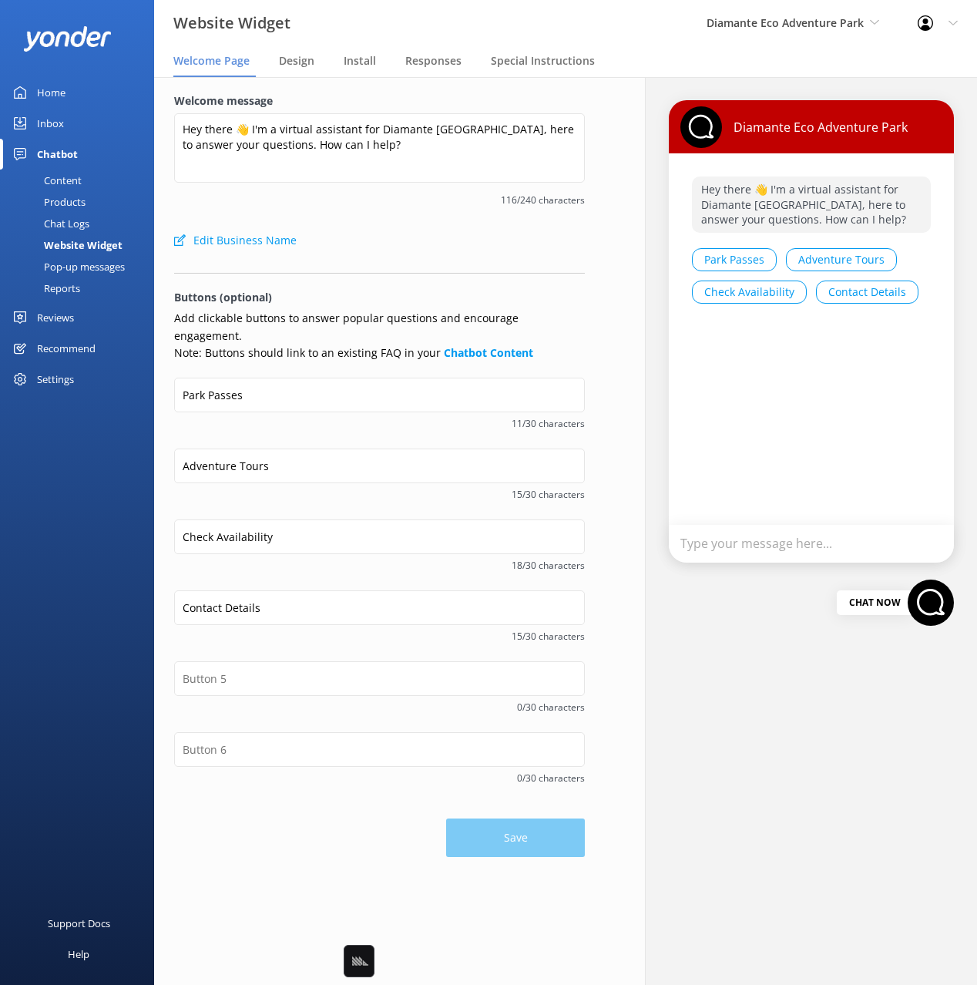
click at [379, 207] on span "116/240 characters" at bounding box center [379, 200] width 411 height 15
click at [428, 230] on div "Edit Business Name" at bounding box center [379, 240] width 411 height 31
click at [432, 234] on div "Edit Business Name" at bounding box center [379, 240] width 411 height 31
click at [429, 241] on div "Edit Business Name" at bounding box center [379, 240] width 411 height 31
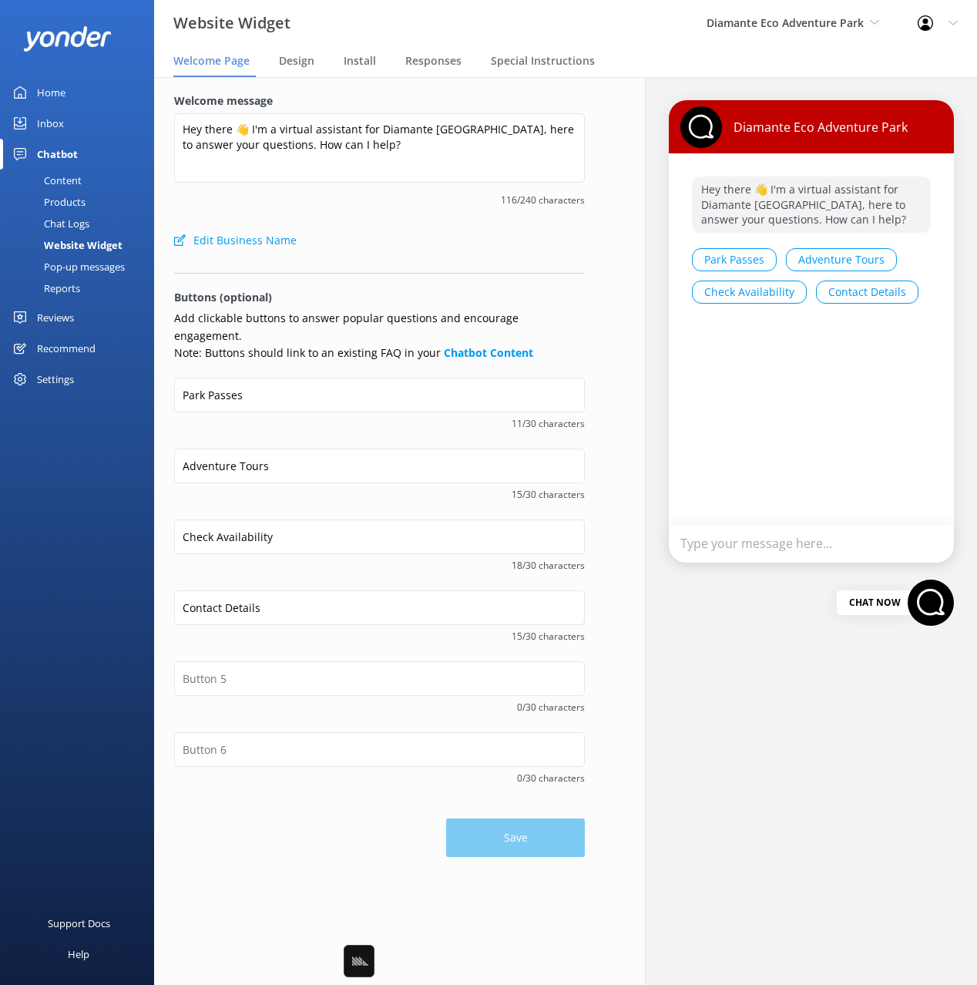
click at [430, 235] on div "Edit Business Name" at bounding box center [379, 240] width 411 height 31
drag, startPoint x: 424, startPoint y: 260, endPoint x: 534, endPoint y: 270, distance: 110.7
click at [516, 263] on form "Welcome message Hey there 👋 I'm a virtual assistant for Diamante [GEOGRAPHIC_DA…" at bounding box center [379, 474] width 411 height 765
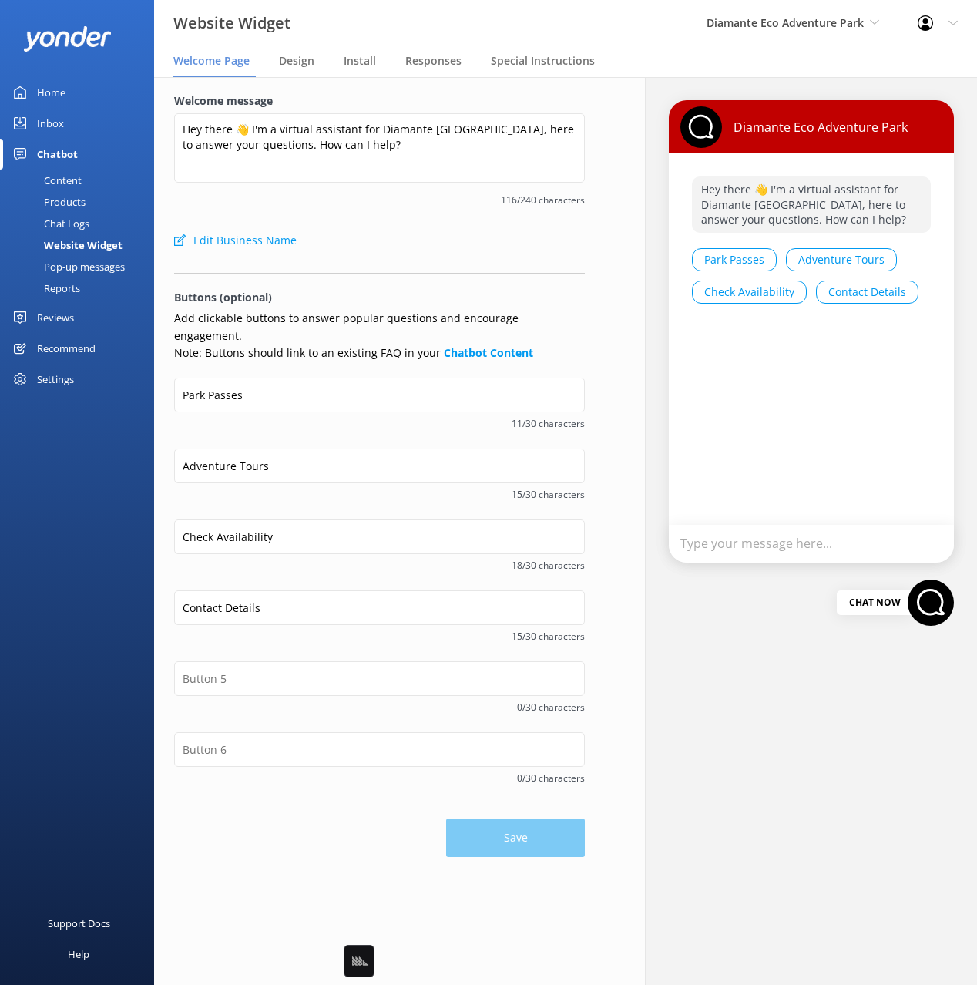
click at [547, 274] on form "Welcome message Hey there 👋 I'm a virtual assistant for Diamante [GEOGRAPHIC_DA…" at bounding box center [379, 474] width 411 height 765
click at [489, 274] on form "Welcome message Hey there 👋 I'm a virtual assistant for Diamante [GEOGRAPHIC_DA…" at bounding box center [379, 474] width 411 height 765
click at [486, 267] on div at bounding box center [379, 269] width 411 height 8
click at [489, 265] on div at bounding box center [379, 269] width 411 height 8
click at [514, 263] on form "Welcome message Hey there 👋 I'm a virtual assistant for Diamante [GEOGRAPHIC_DA…" at bounding box center [379, 474] width 411 height 765
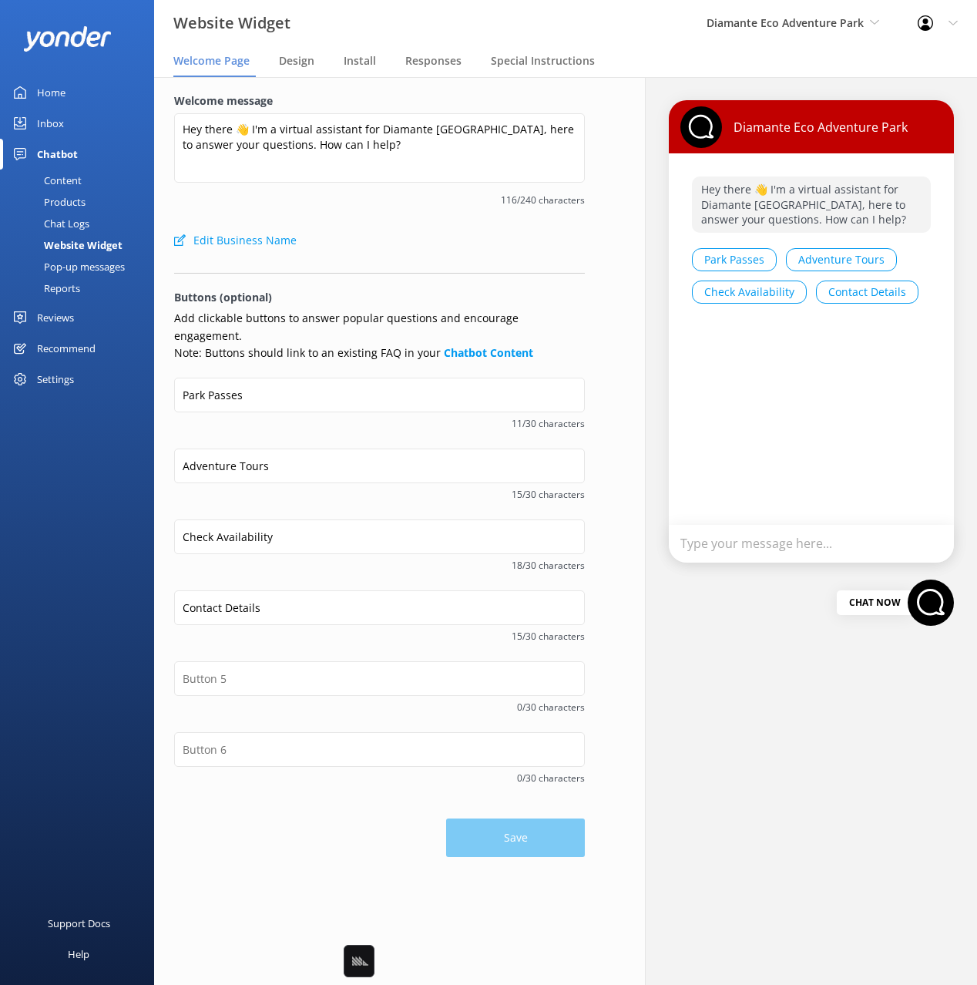
drag, startPoint x: 500, startPoint y: 265, endPoint x: 489, endPoint y: 267, distance: 11.0
click at [500, 265] on div at bounding box center [379, 269] width 411 height 8
click at [488, 268] on div at bounding box center [379, 269] width 411 height 8
click at [486, 269] on div at bounding box center [379, 269] width 411 height 8
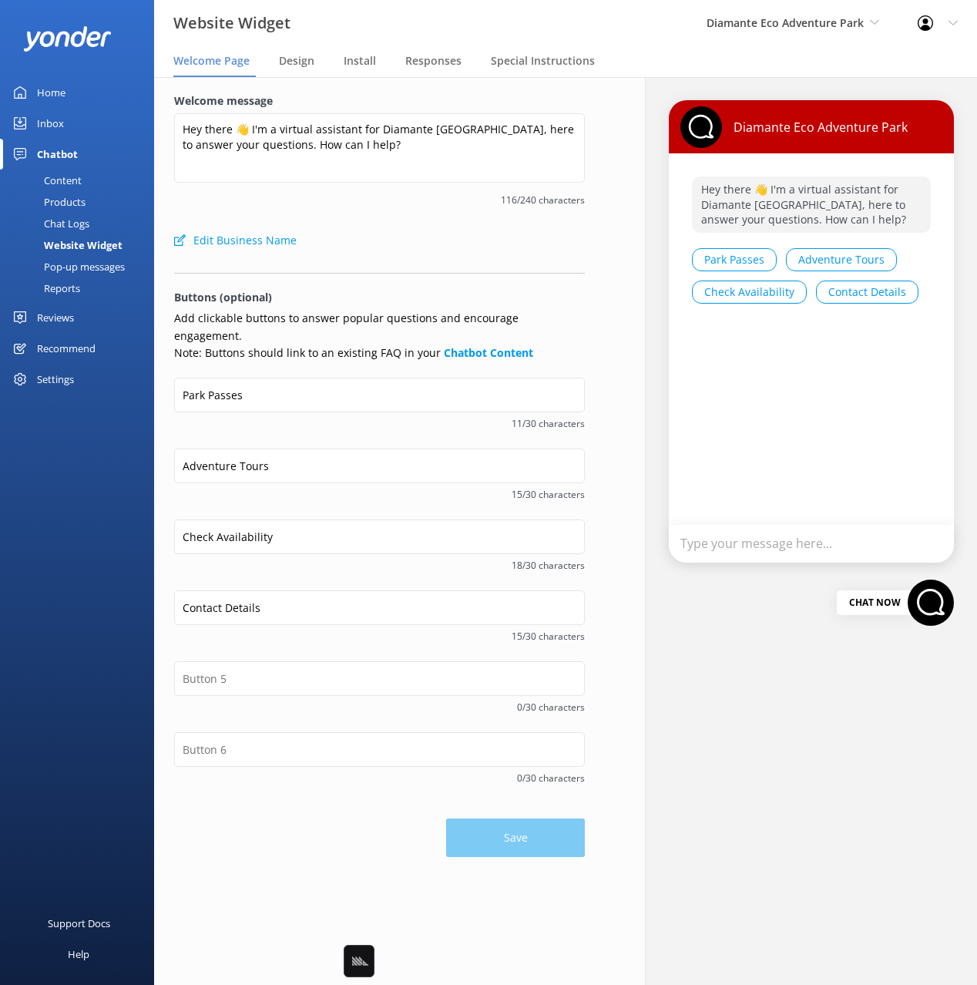
click at [466, 250] on div "Edit Business Name" at bounding box center [379, 240] width 411 height 31
click at [485, 243] on div "Edit Business Name" at bounding box center [379, 240] width 411 height 31
click at [489, 251] on div "Edit Business Name" at bounding box center [379, 240] width 411 height 31
drag, startPoint x: 489, startPoint y: 251, endPoint x: 792, endPoint y: 187, distance: 309.7
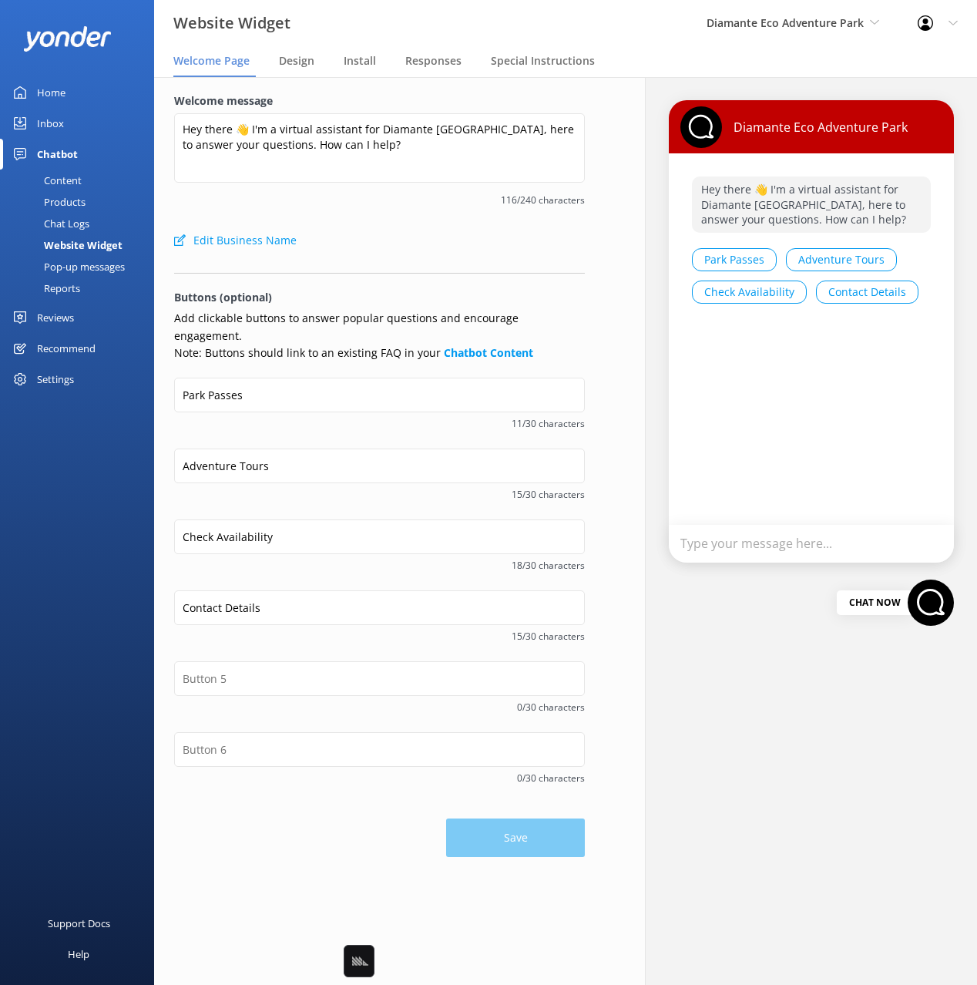
click at [490, 250] on div "Edit Business Name" at bounding box center [379, 240] width 411 height 31
